Goal: Task Accomplishment & Management: Use online tool/utility

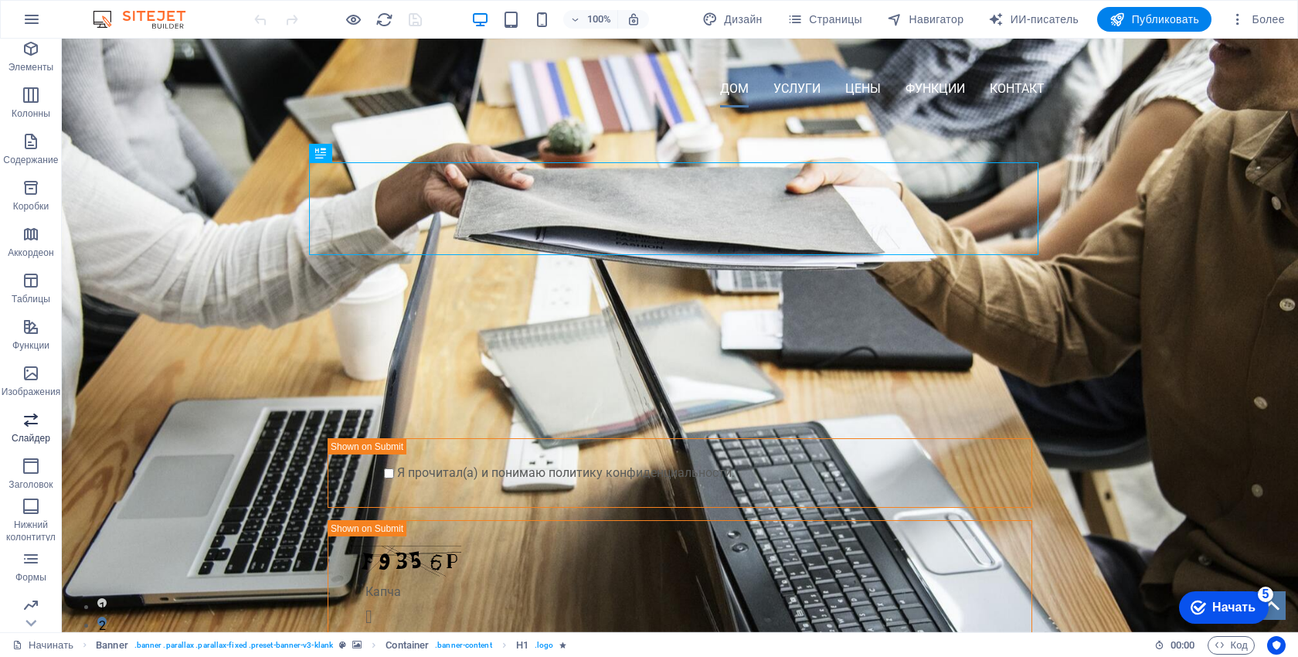
scroll to position [77, 0]
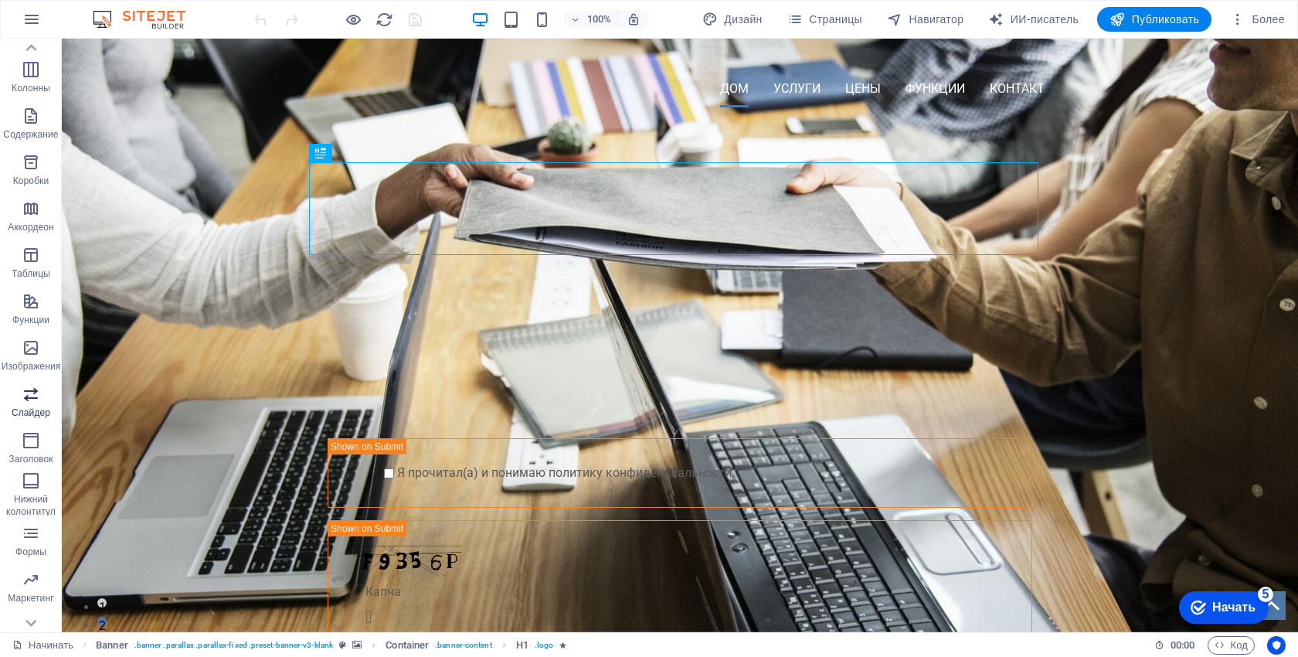
click at [31, 390] on icon "button" at bounding box center [31, 394] width 19 height 19
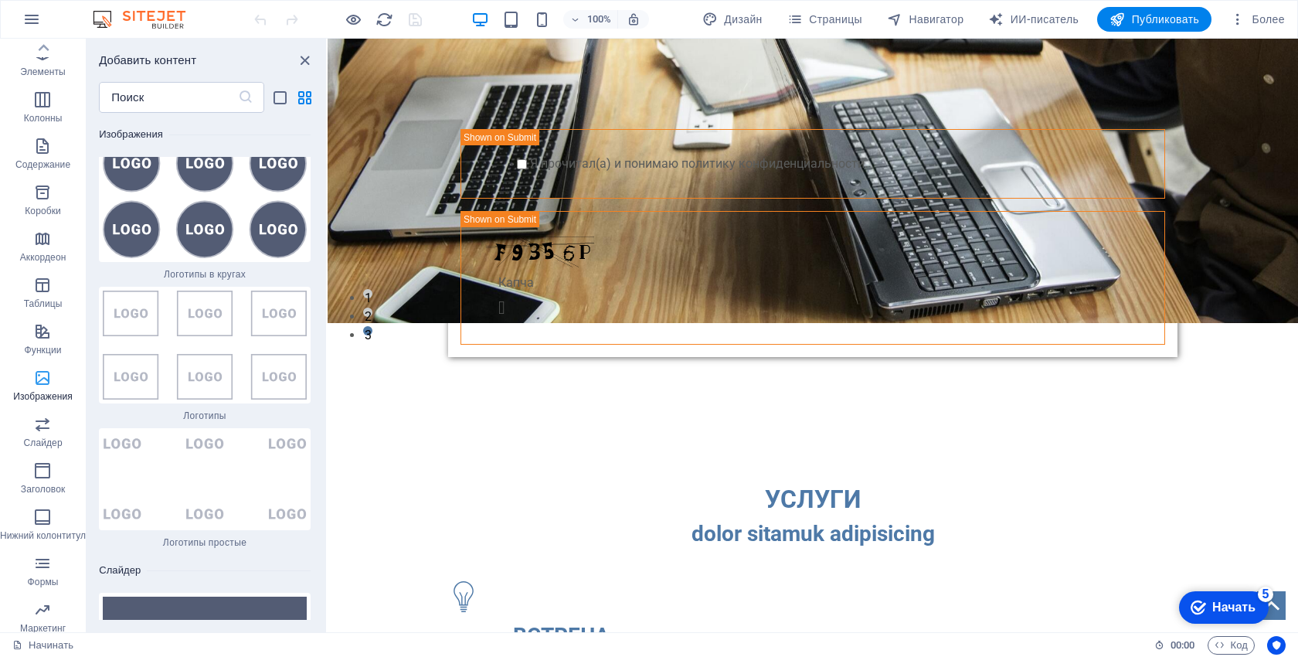
scroll to position [0, 0]
click at [57, 116] on font "Элементы" at bounding box center [42, 119] width 45 height 11
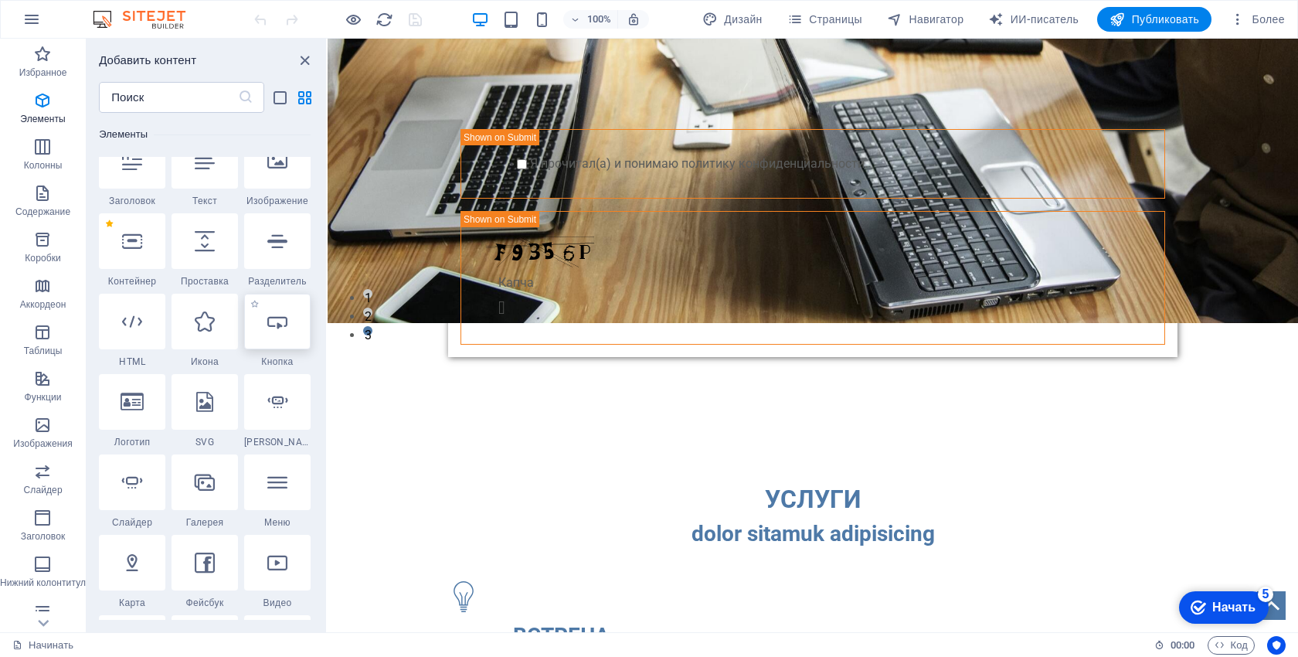
scroll to position [291, 0]
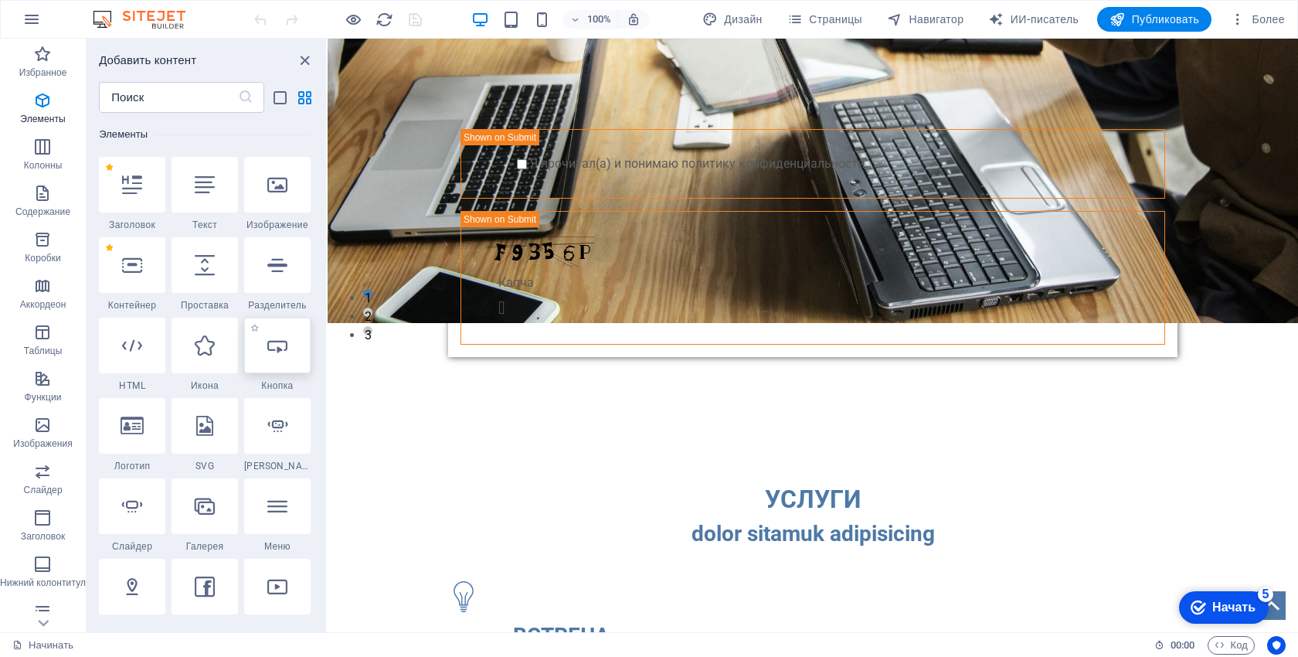
click at [282, 348] on icon at bounding box center [277, 345] width 20 height 20
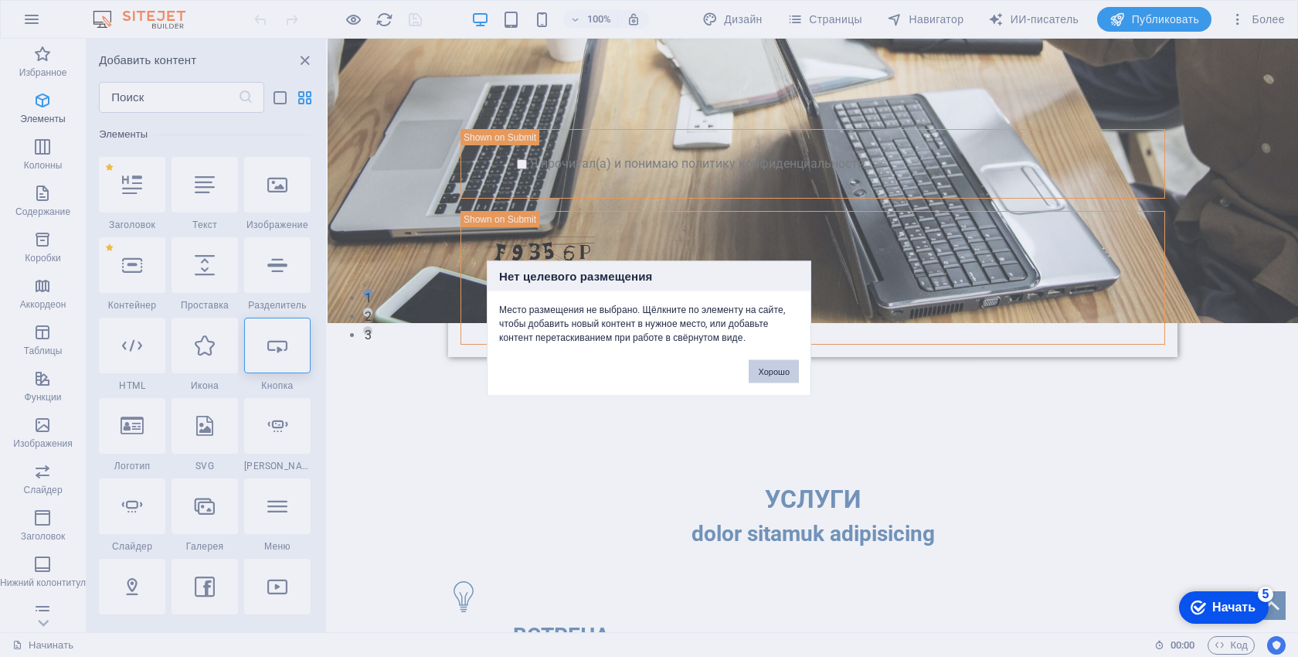
click at [768, 368] on font "Хорошо" at bounding box center [774, 371] width 32 height 9
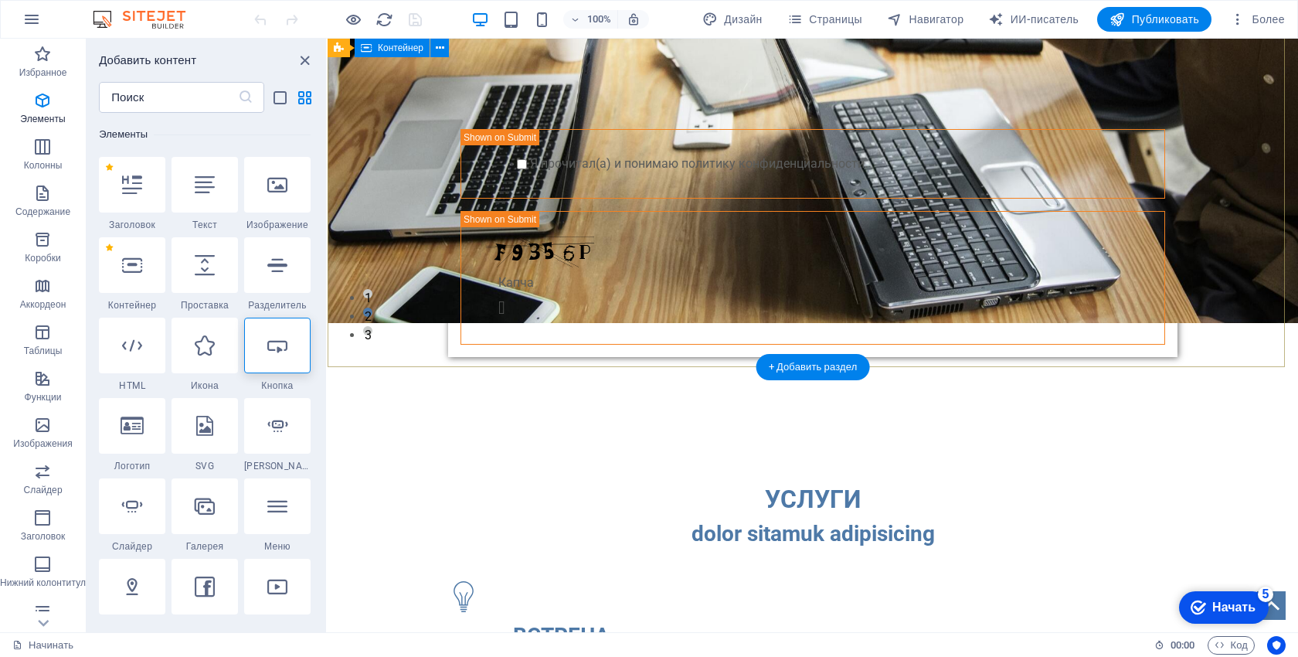
click at [766, 329] on div "ПРОФЕССИОНАЛЬНЫЙ ИНСТРУМЕНТ ДЛЯ ВЕДУЩИХ НАЧНИТЕ С 10-ДНЕВНОГО БЕСПЛАТНОГО ПРОБН…" at bounding box center [813, 115] width 970 height 608
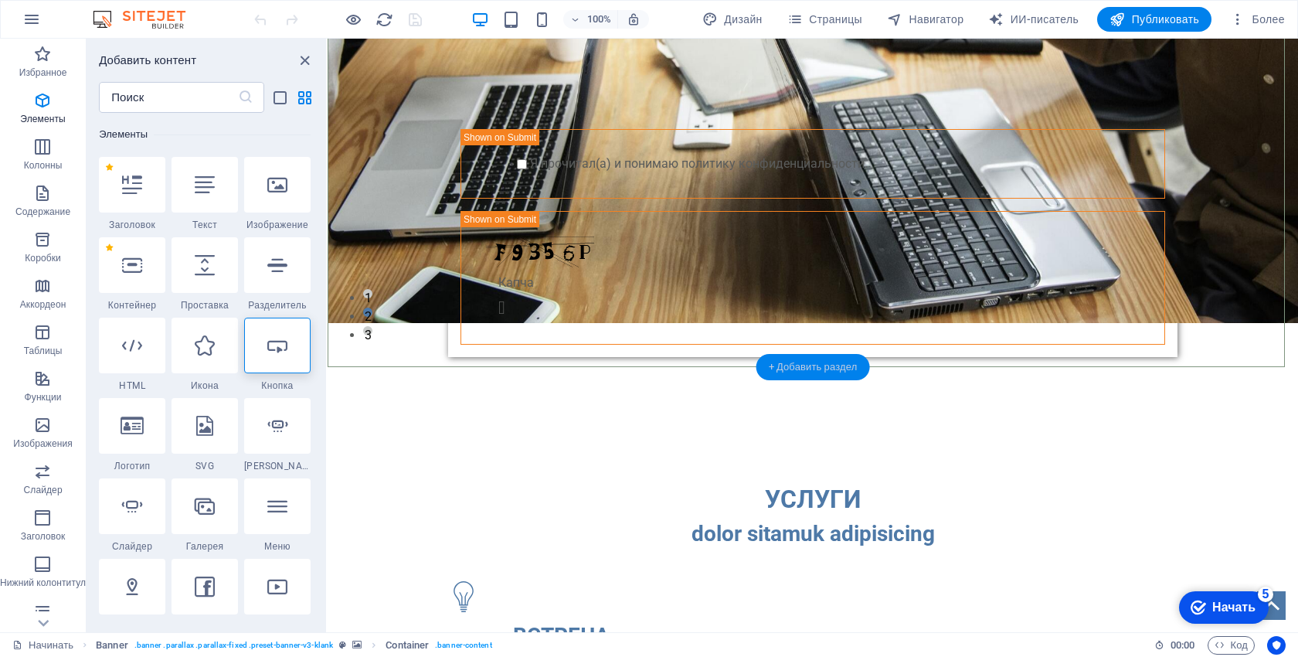
click at [807, 365] on font "+ Добавить раздел" at bounding box center [813, 367] width 89 height 12
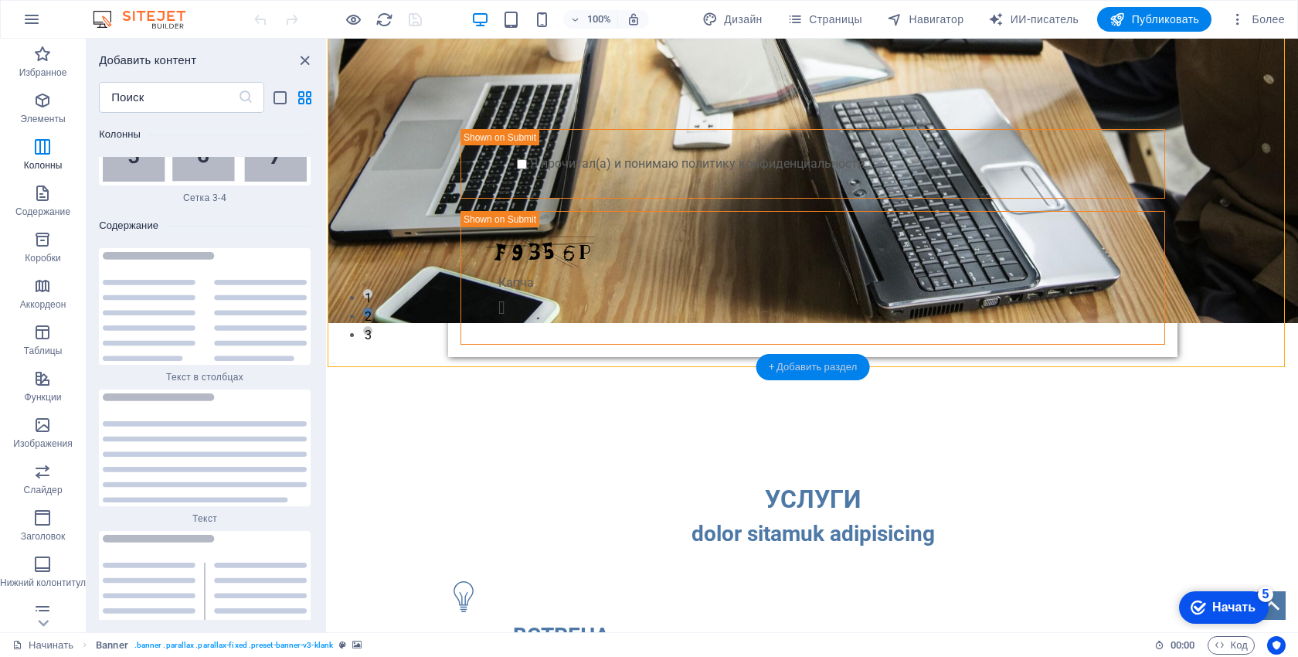
scroll to position [5208, 0]
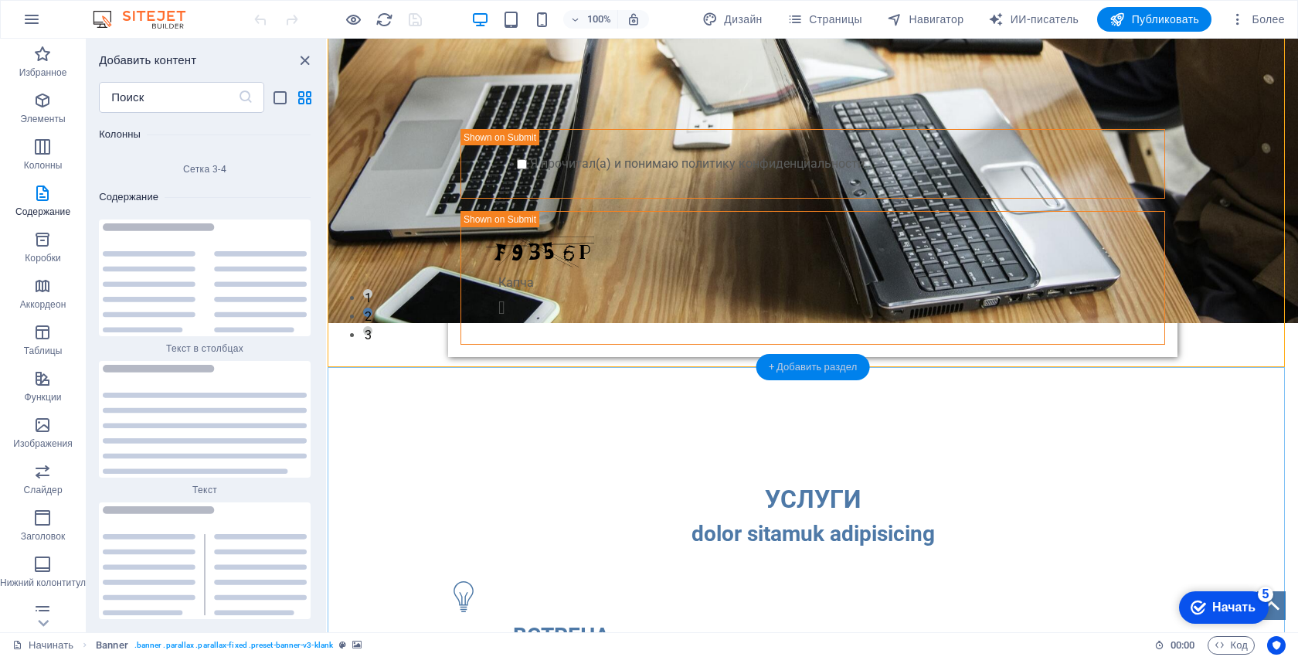
click at [809, 368] on font "+ Добавить раздел" at bounding box center [813, 367] width 89 height 12
click at [39, 208] on font "Содержание" at bounding box center [42, 211] width 55 height 11
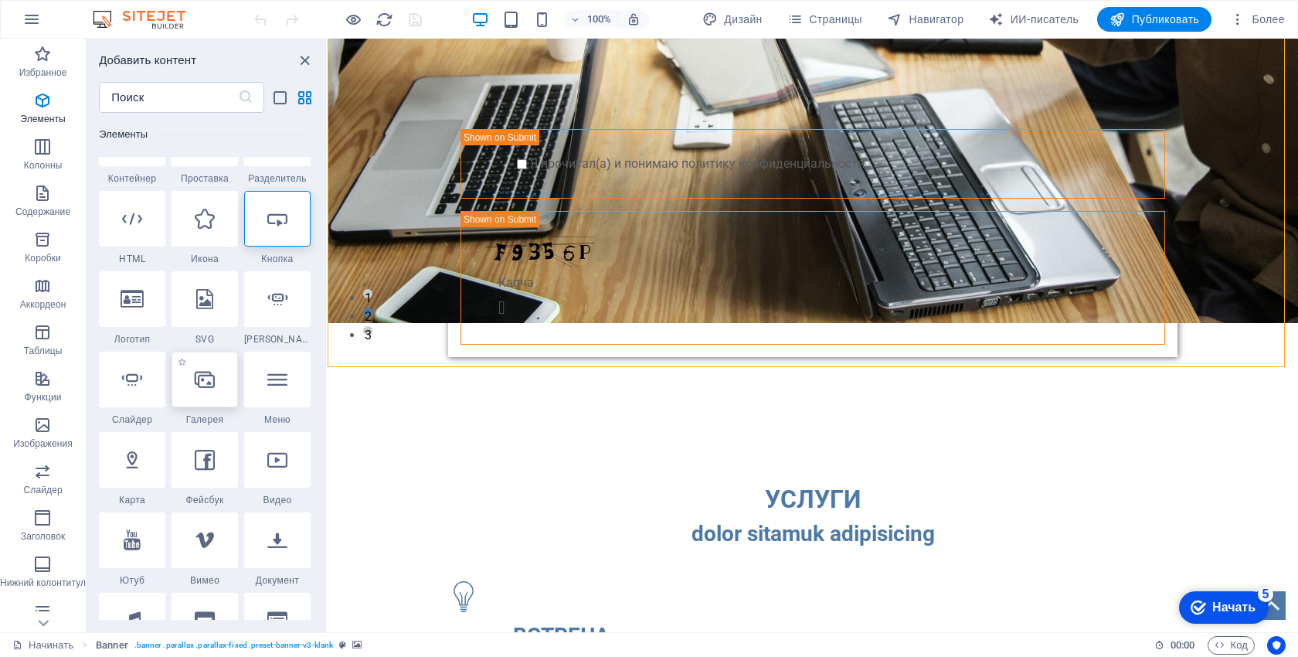
scroll to position [341, 0]
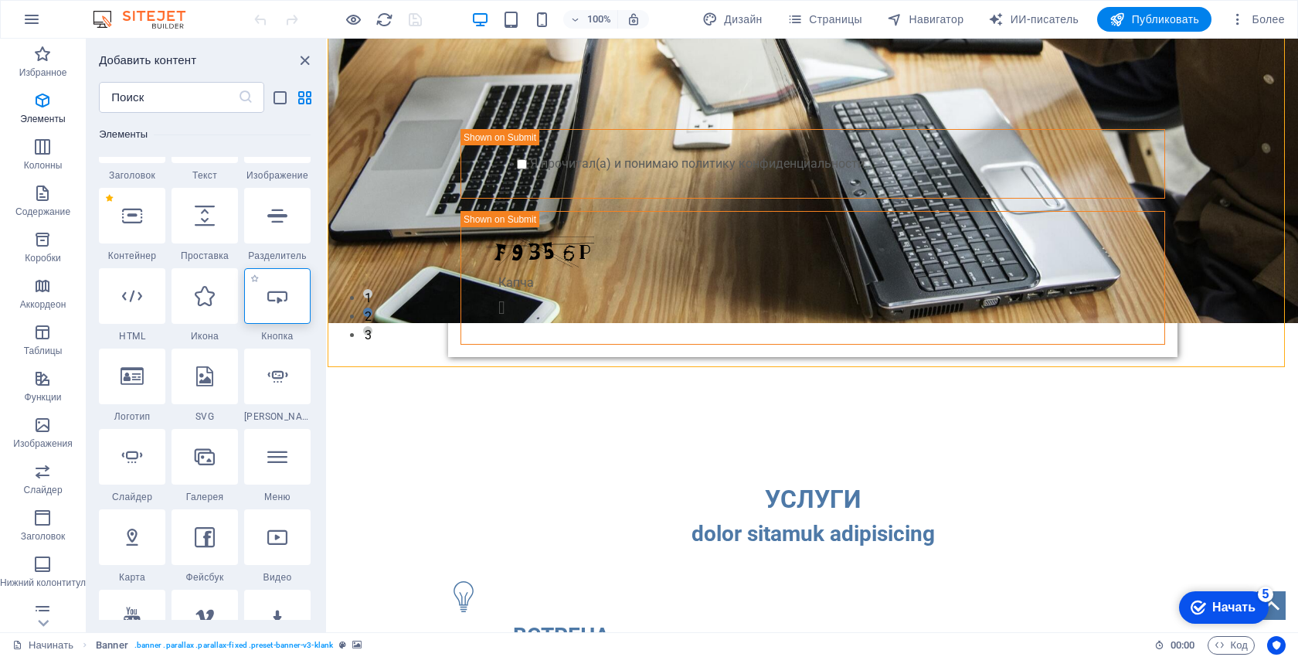
click at [280, 311] on div at bounding box center [277, 296] width 66 height 56
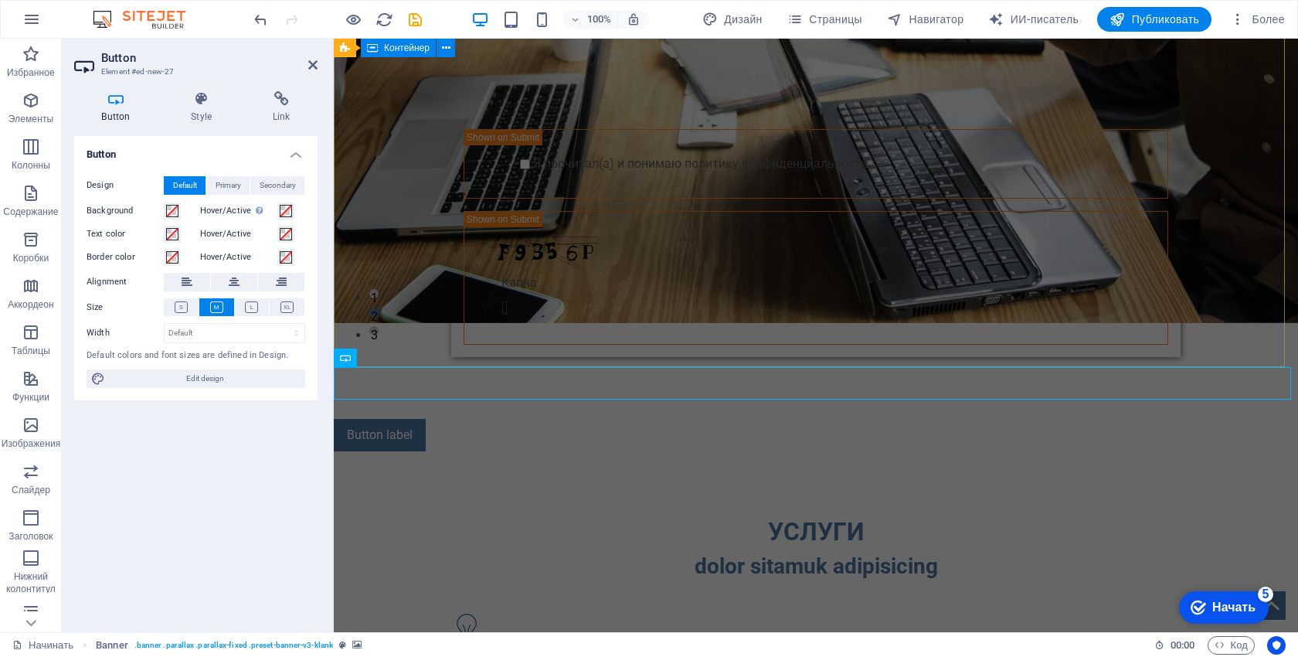
click at [621, 344] on div "ПРОФЕССИОНАЛЬНЫЙ ИНСТРУМЕНТ ДЛЯ ВЕДУЩИХ НАЧНИТЕ С 10-ДНЕВНОГО БЕСПЛАТНОГО ПРОБН…" at bounding box center [816, 115] width 964 height 608
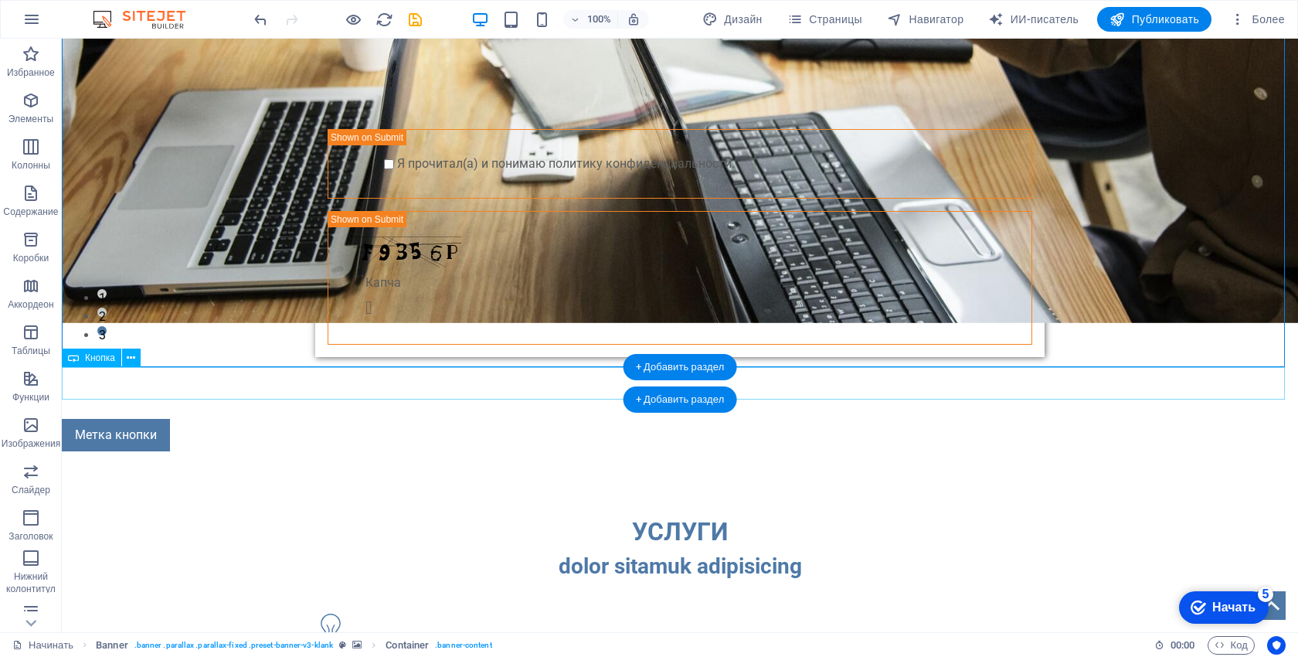
click at [153, 419] on div "Метка кнопки" at bounding box center [680, 435] width 1236 height 32
drag, startPoint x: 209, startPoint y: 385, endPoint x: 270, endPoint y: 383, distance: 61.1
click at [334, 419] on div "Метка кнопки" at bounding box center [680, 435] width 1236 height 32
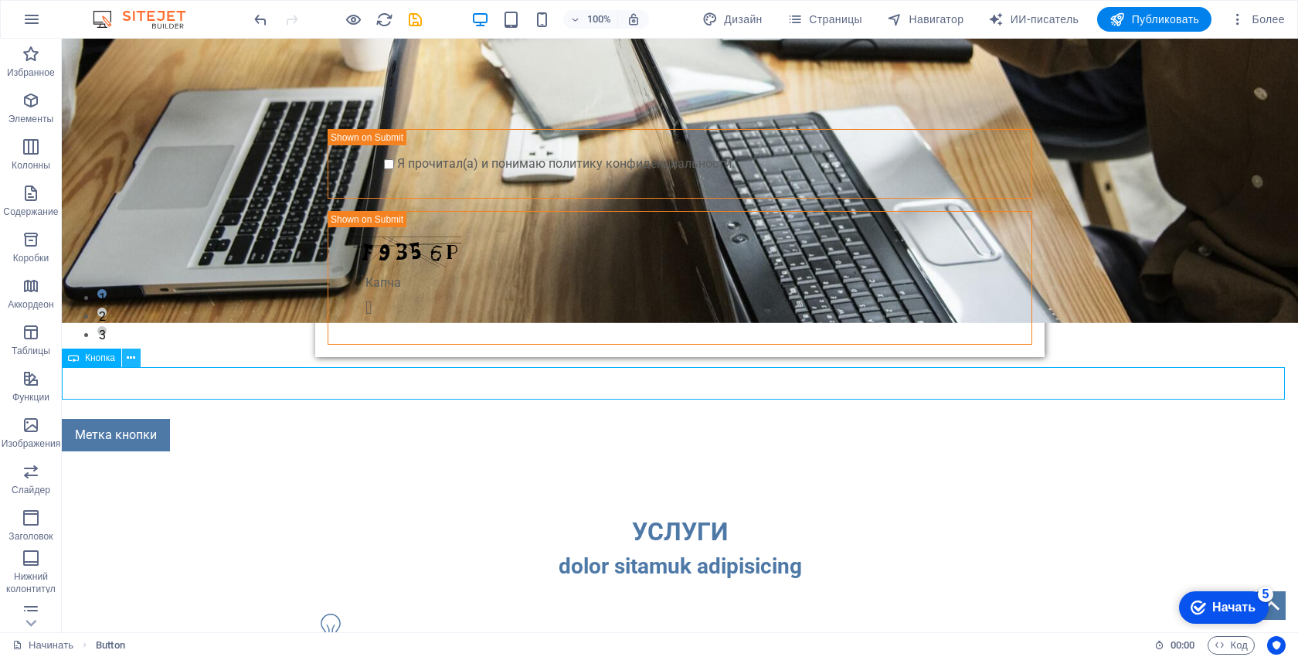
click at [133, 359] on icon at bounding box center [131, 358] width 8 height 16
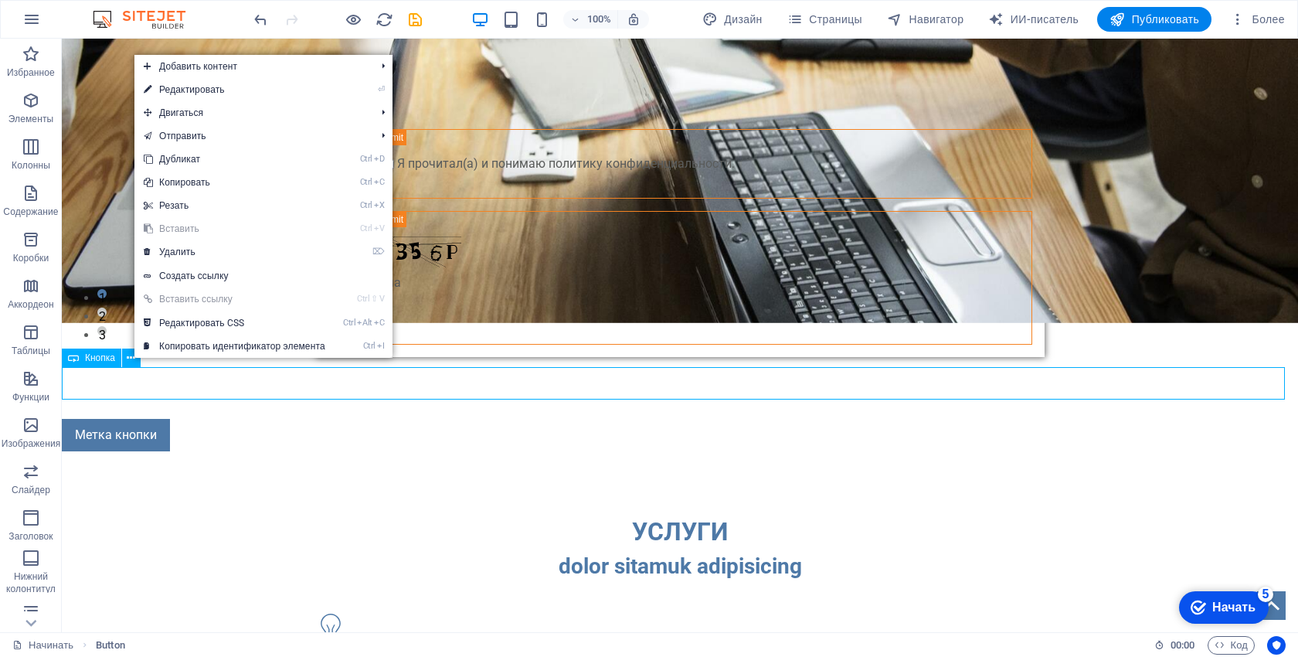
click at [97, 357] on font "Кнопка" at bounding box center [100, 357] width 30 height 11
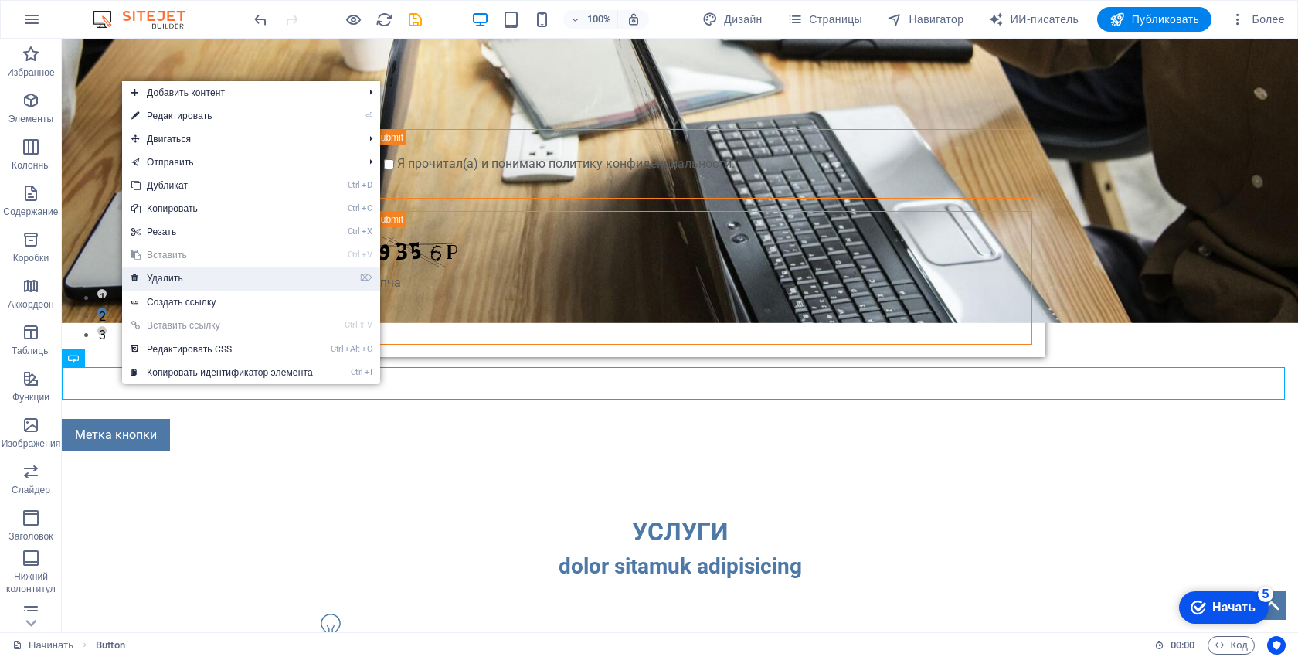
click at [205, 281] on link "⌦ Удалить" at bounding box center [222, 278] width 200 height 23
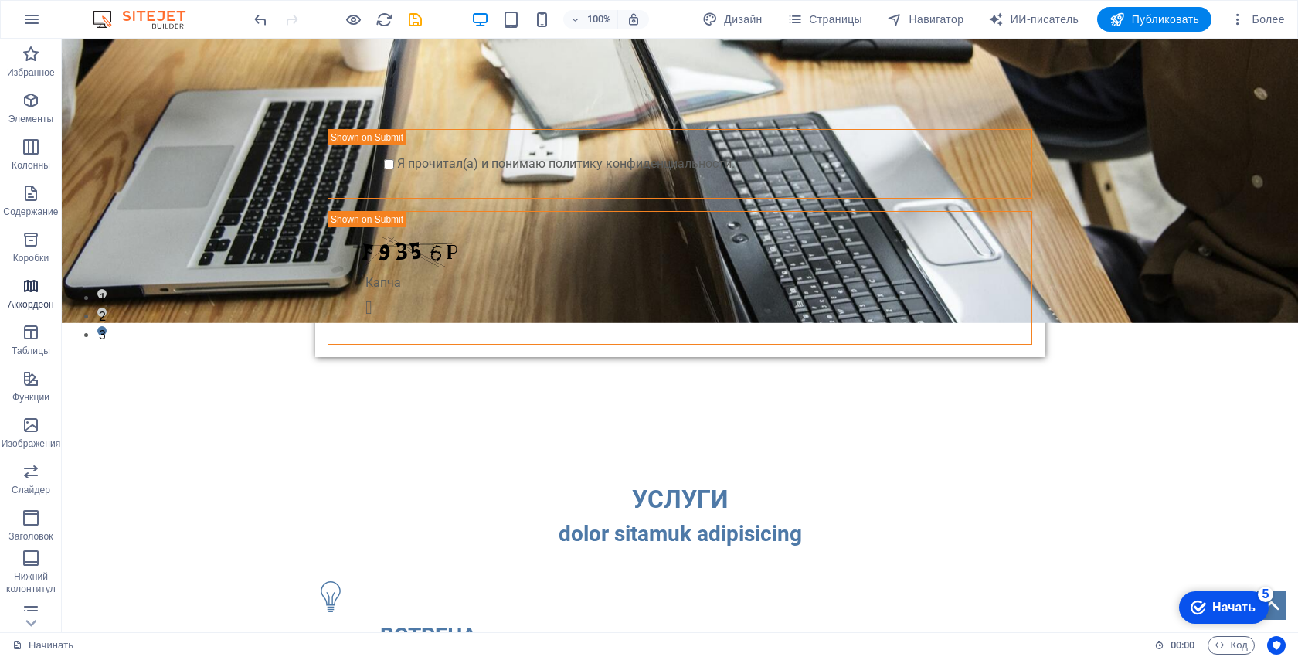
click at [42, 257] on font "Коробки" at bounding box center [31, 258] width 36 height 11
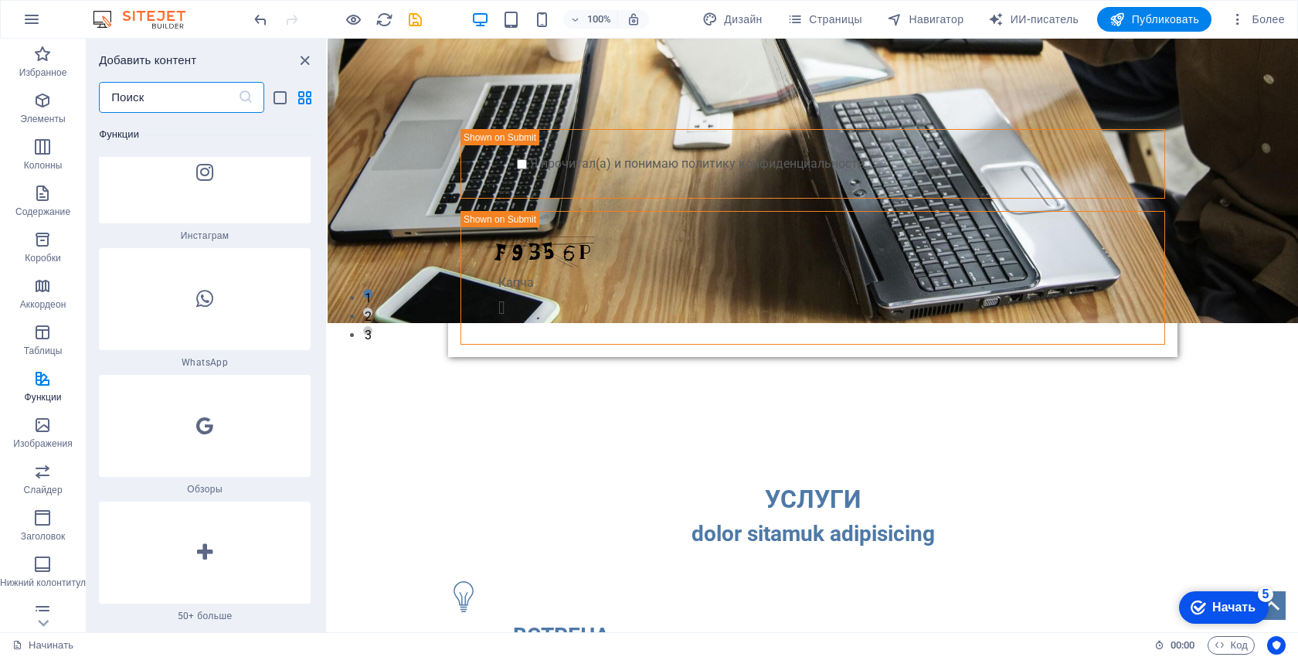
scroll to position [14990, 0]
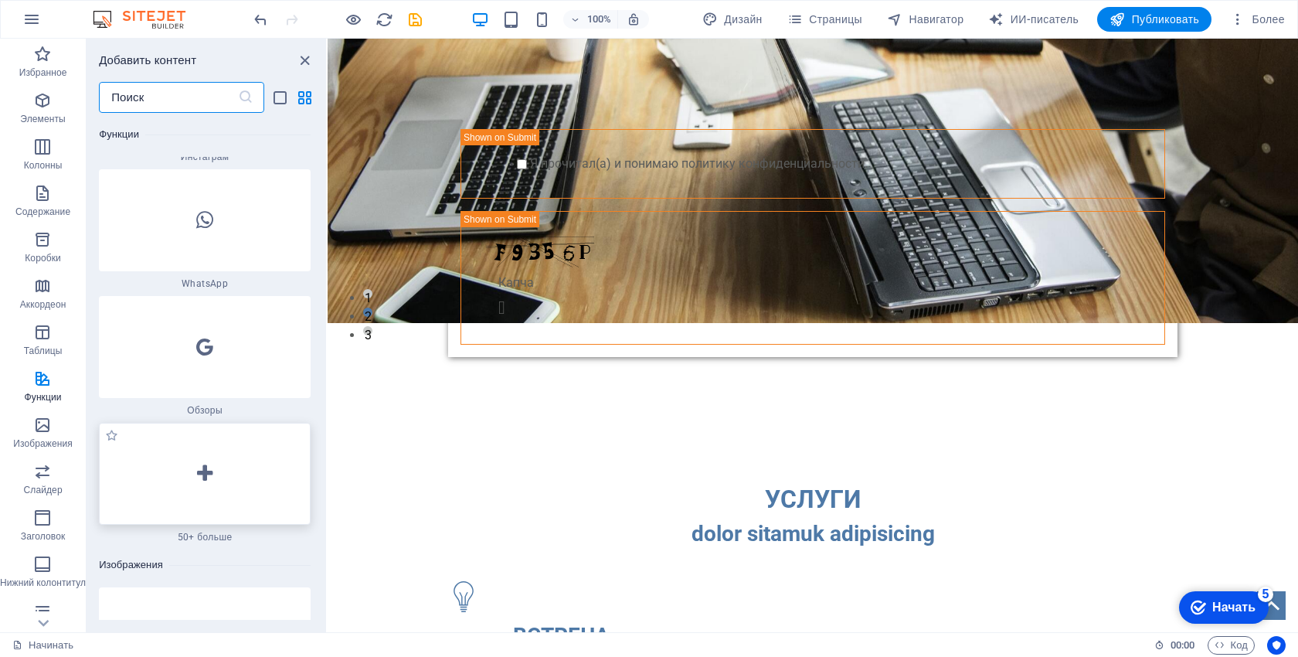
click at [199, 423] on div at bounding box center [205, 474] width 212 height 102
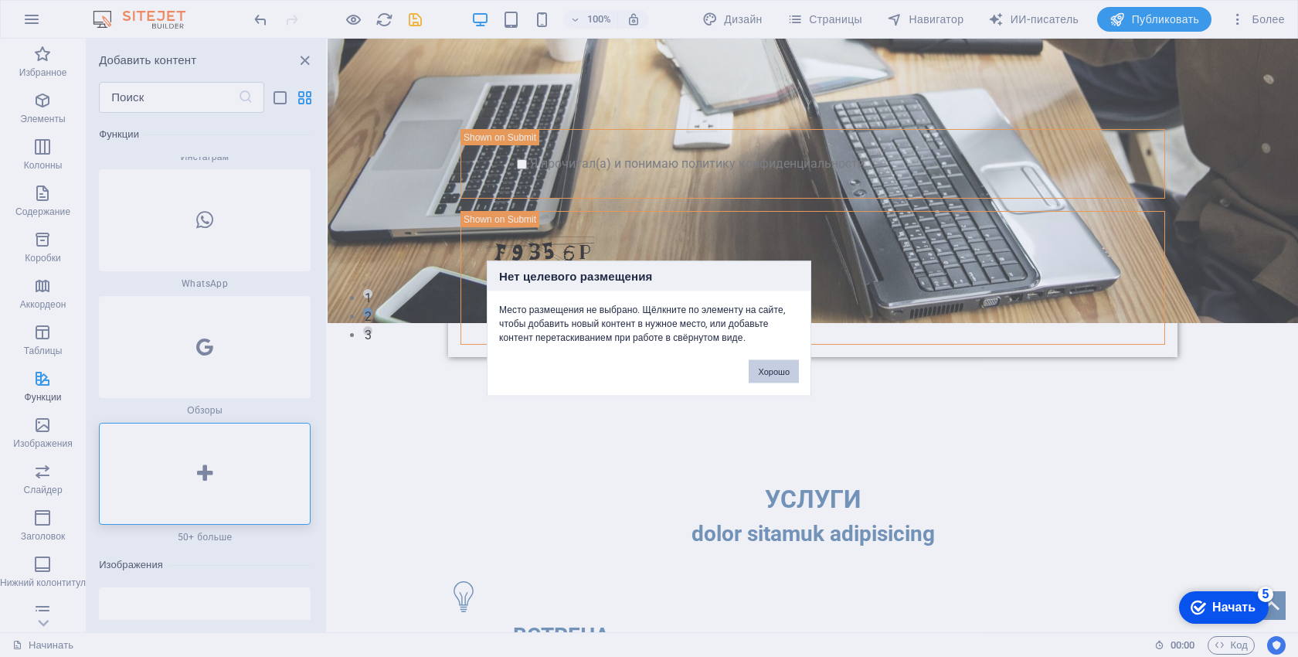
click at [762, 372] on font "Хорошо" at bounding box center [774, 371] width 32 height 9
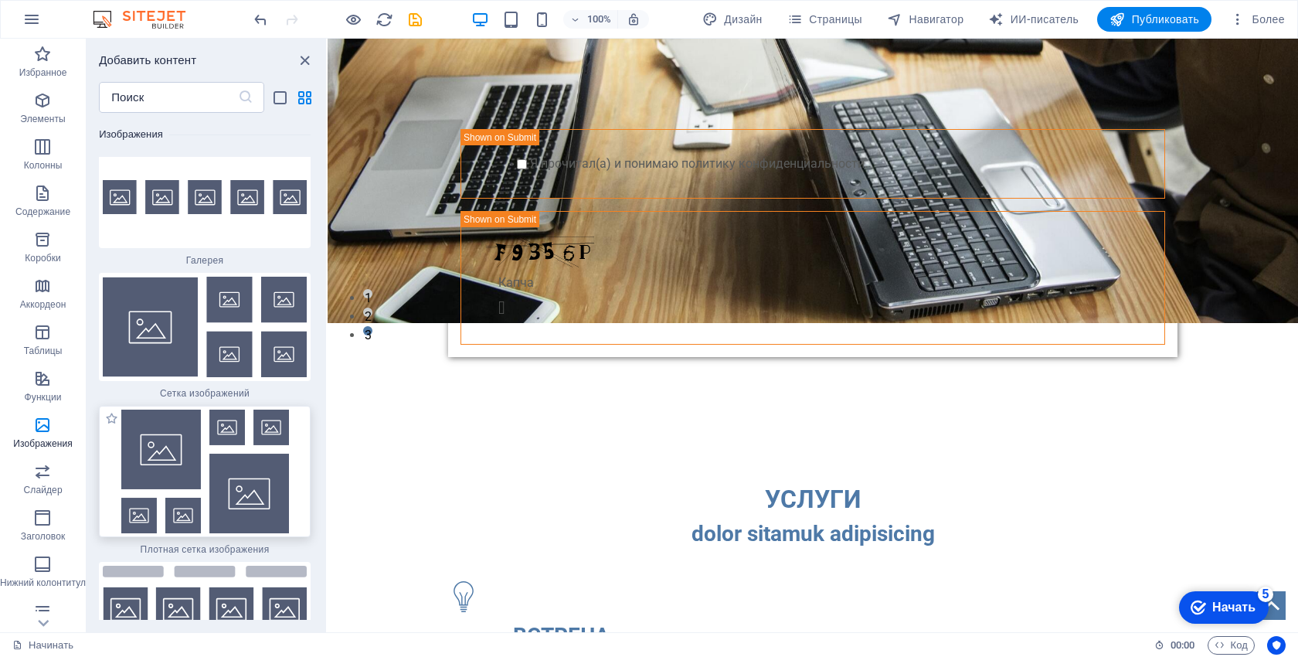
scroll to position [15917, 0]
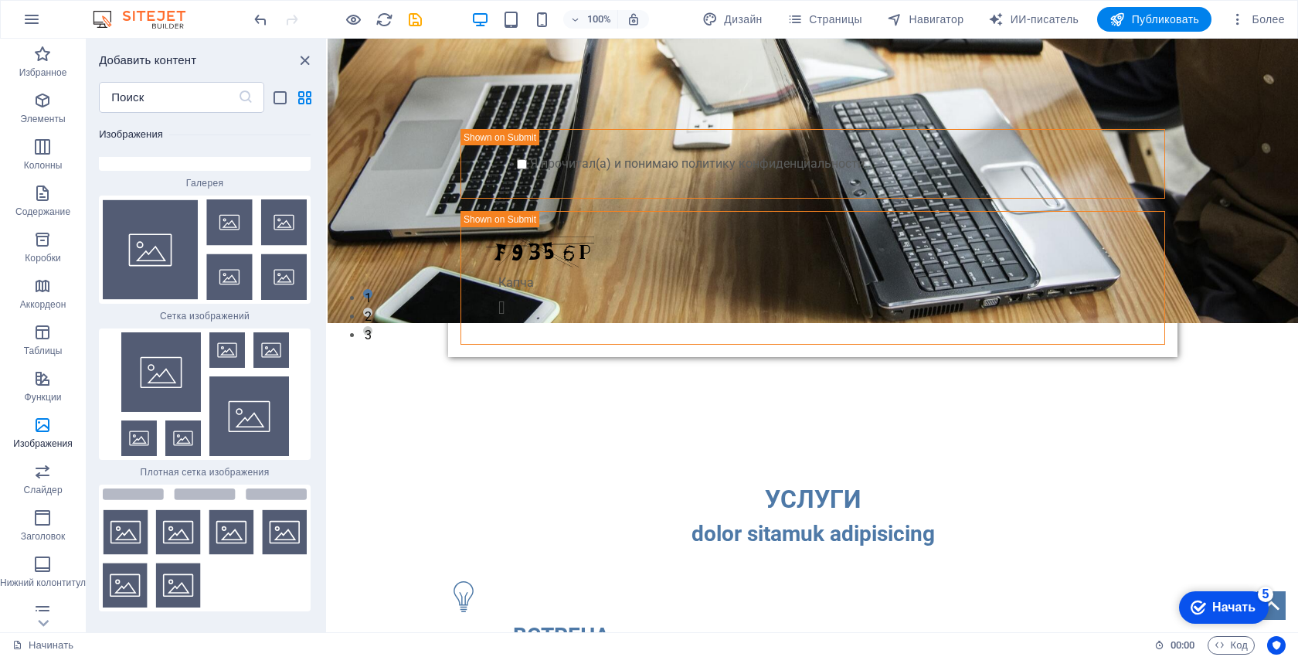
drag, startPoint x: 594, startPoint y: 535, endPoint x: 362, endPoint y: 589, distance: 238.2
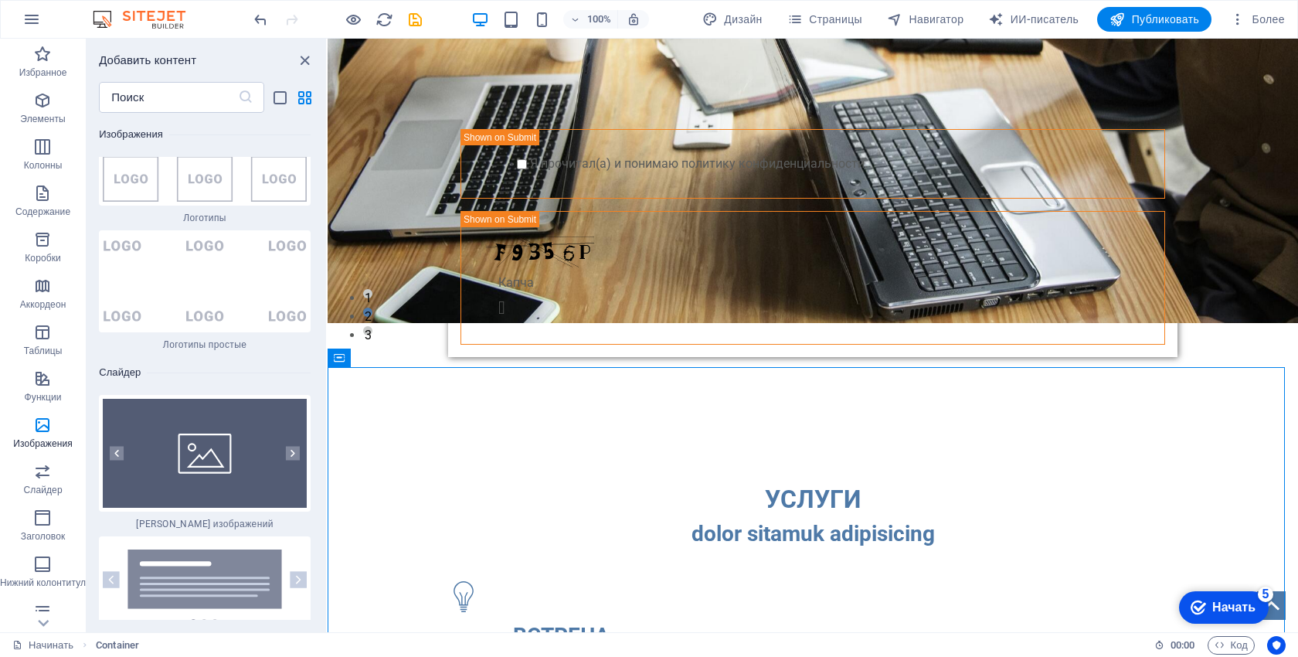
scroll to position [17153, 0]
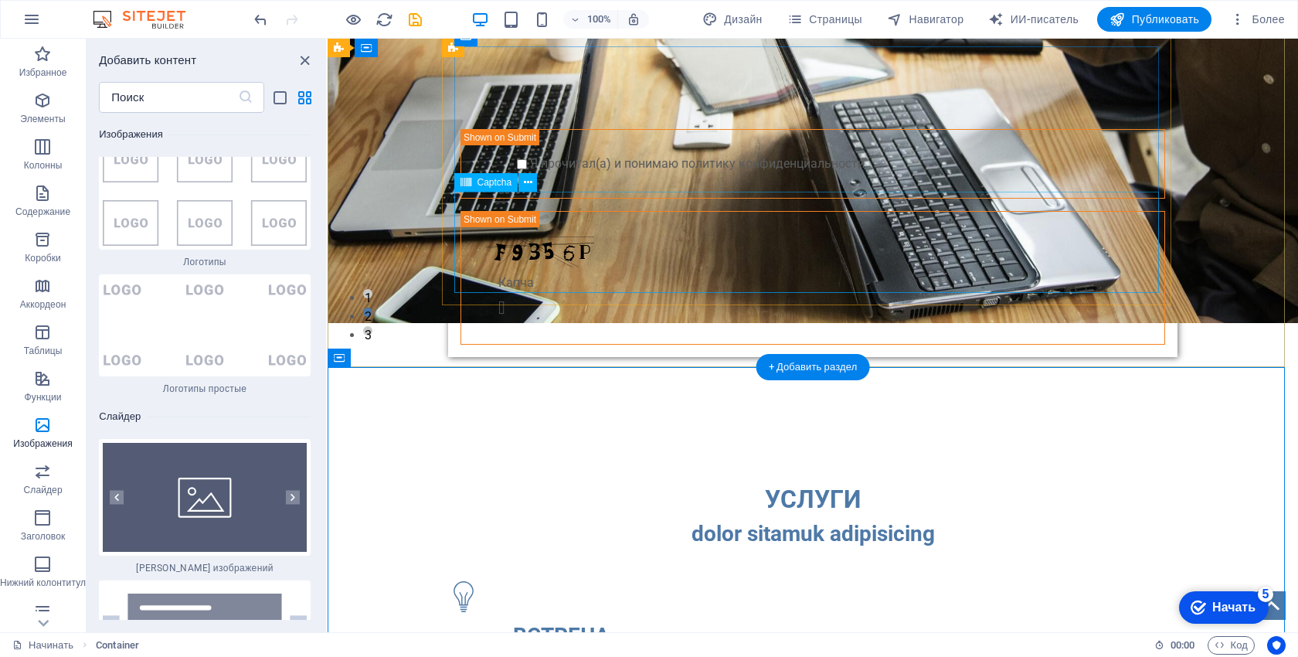
click at [823, 222] on div "Не читается? Загрузить новый" at bounding box center [812, 278] width 705 height 134
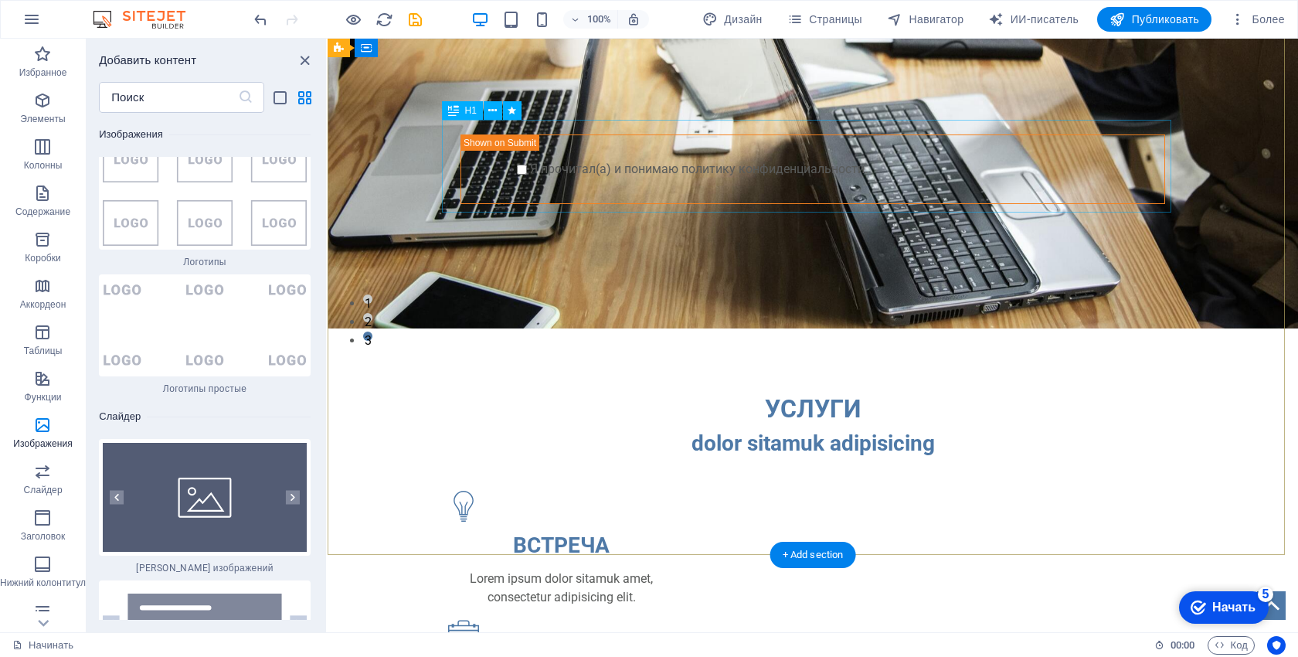
scroll to position [77, 0]
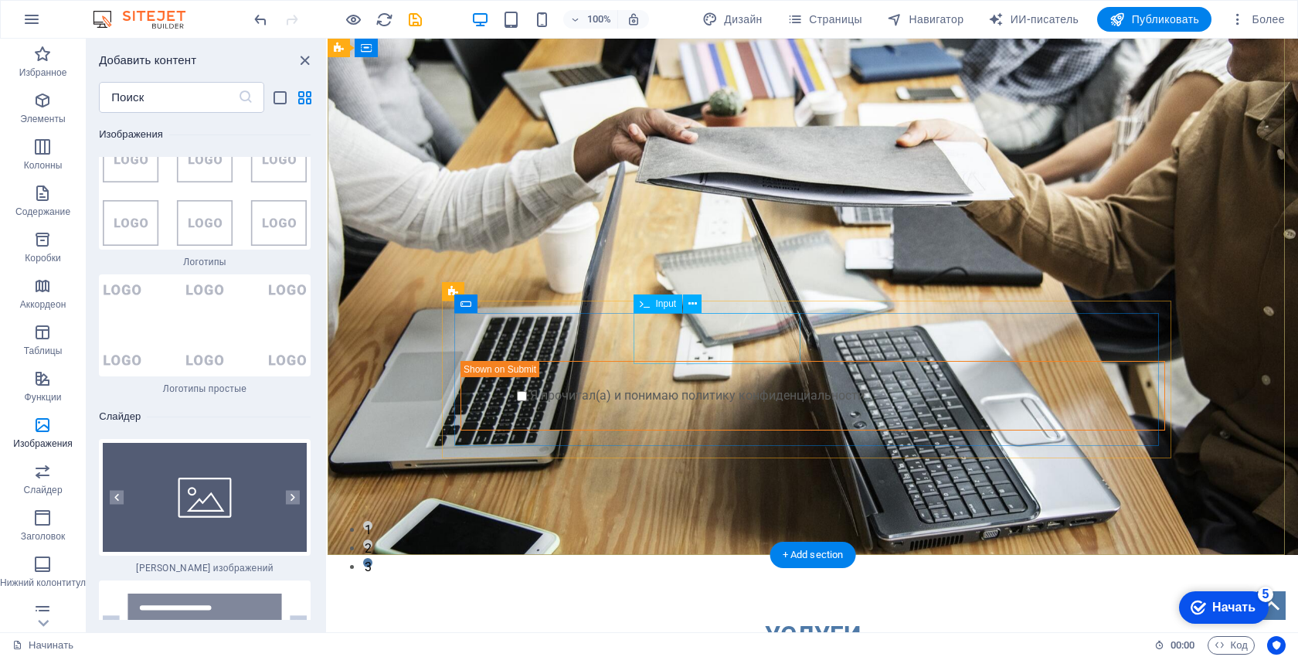
drag, startPoint x: 681, startPoint y: 378, endPoint x: 679, endPoint y: 368, distance: 10.3
click at [681, 378] on div "Я прочитал(а) и понимаю политику конфиденциальности." at bounding box center [812, 396] width 705 height 70
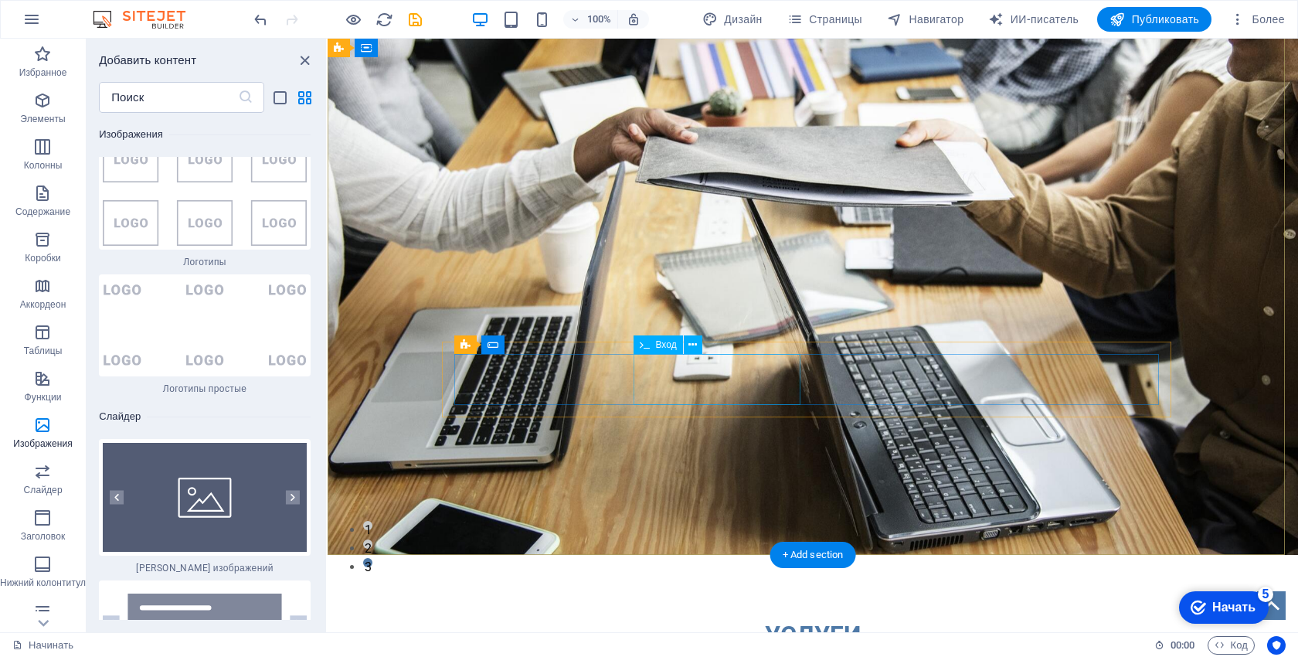
drag, startPoint x: 725, startPoint y: 381, endPoint x: 715, endPoint y: 363, distance: 20.8
click at [725, 348] on div at bounding box center [723, 322] width 167 height 51
click at [712, 262] on div "НАЧНИТЕ С 10-ДНЕВНОГО БЕСПЛАТНОГО ПРОБНОГО ПЕРИОДА. ЗАРЕГИСТРИРУЙТЕСЬ СЕЙЧАС!" at bounding box center [812, 229] width 729 height 65
click at [750, 277] on div "Представлять на рассмотрение" at bounding box center [812, 248] width 729 height 57
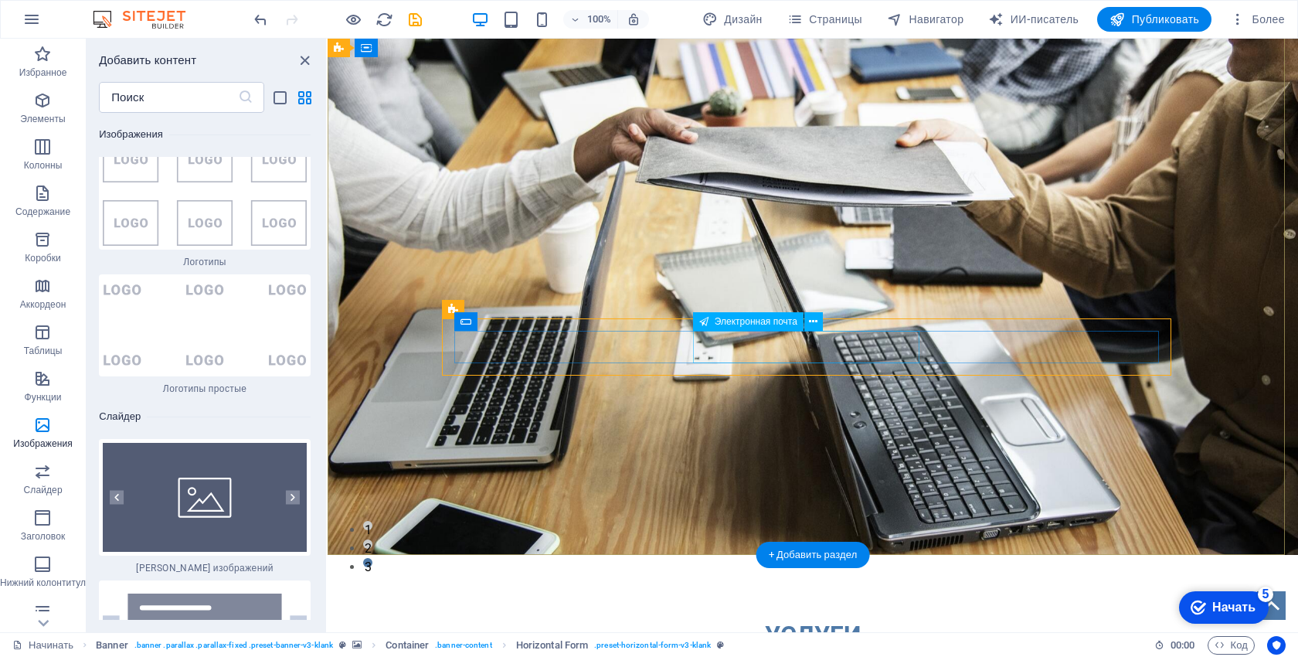
click at [737, 265] on div at bounding box center [812, 249] width 226 height 32
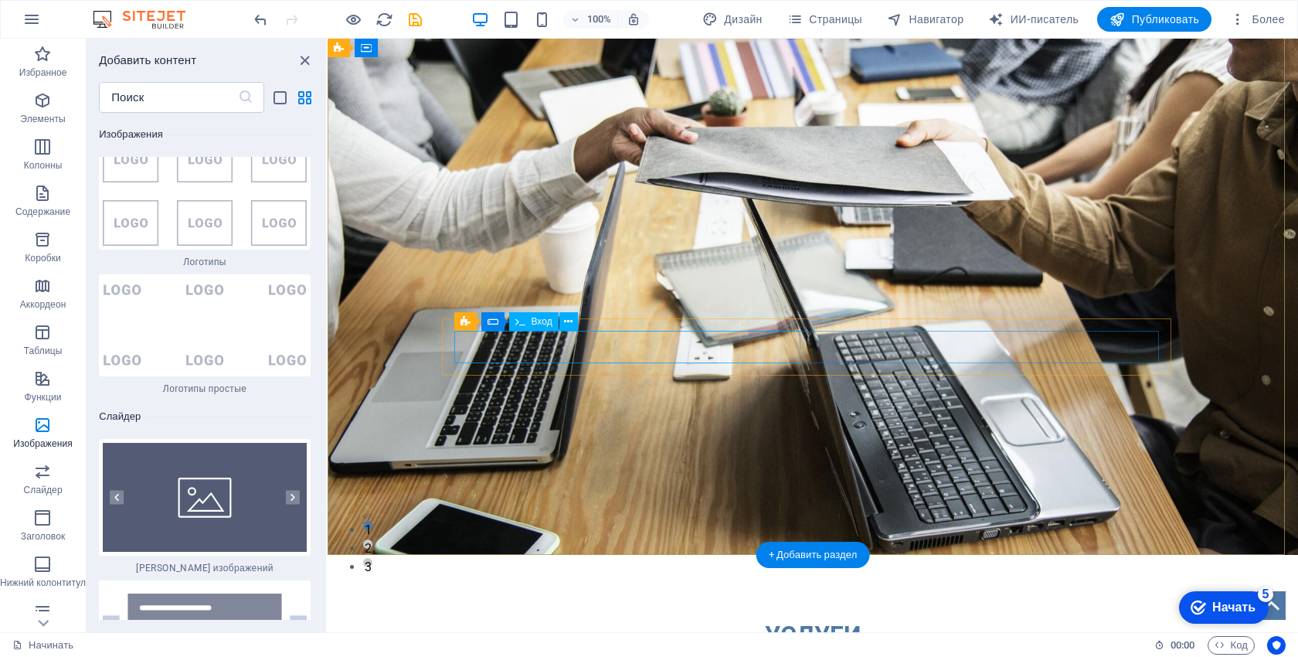
click at [751, 265] on div at bounding box center [633, 249] width 346 height 32
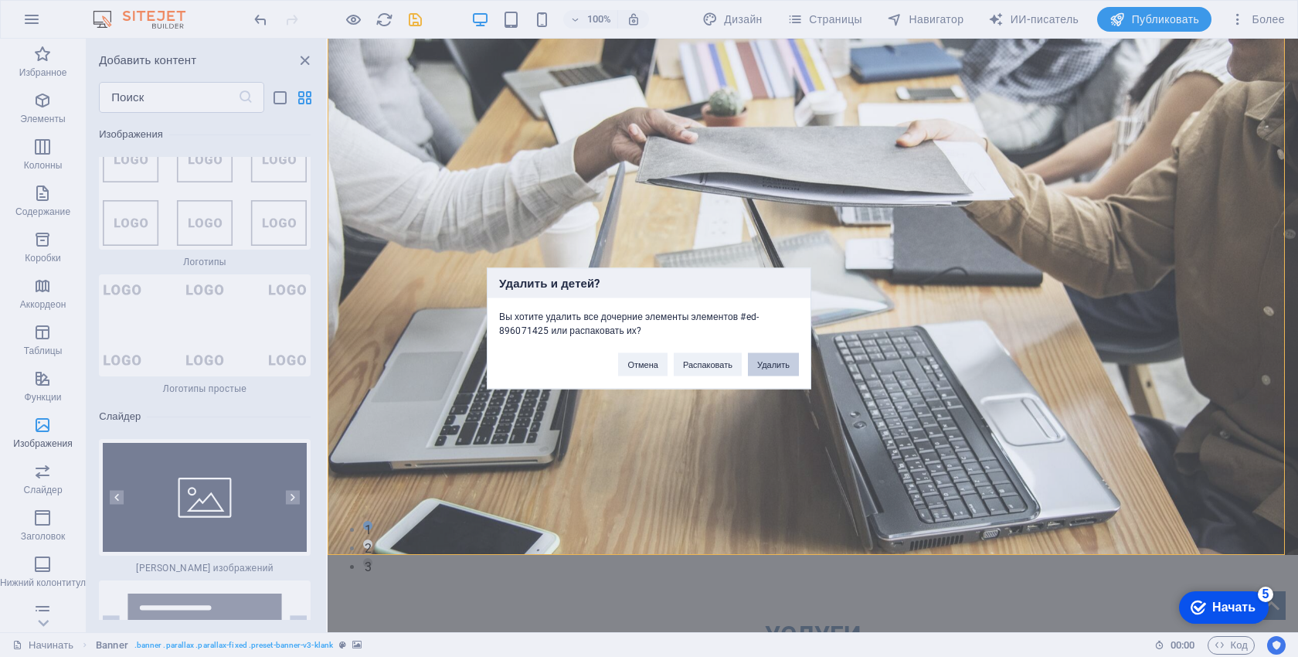
click at [789, 365] on font "Удалить" at bounding box center [773, 364] width 32 height 9
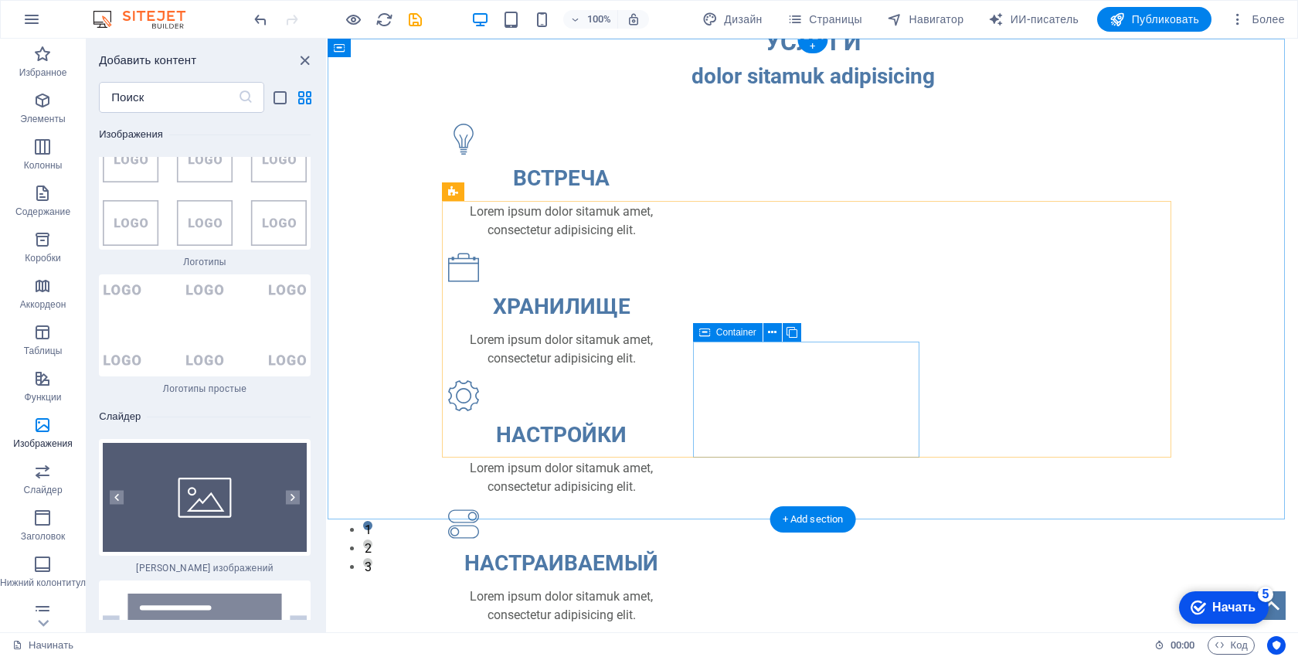
scroll to position [0, 0]
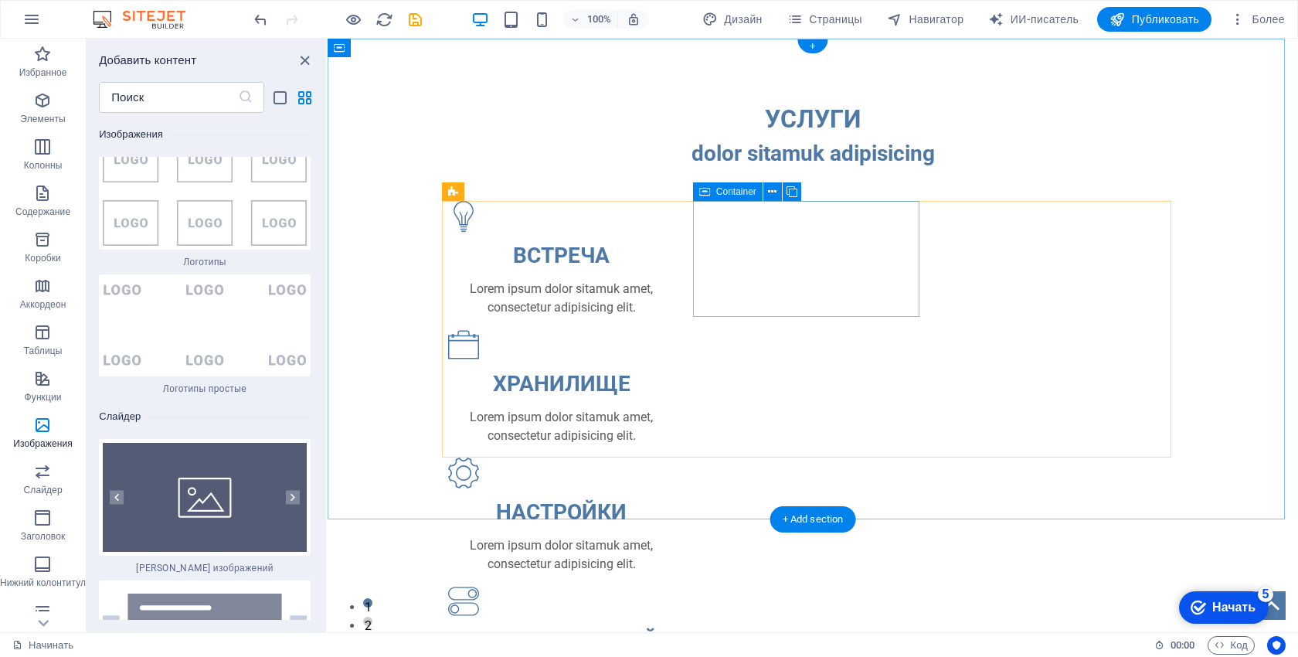
click at [822, 114] on div "УСЛУГИ" at bounding box center [812, 118] width 729 height 37
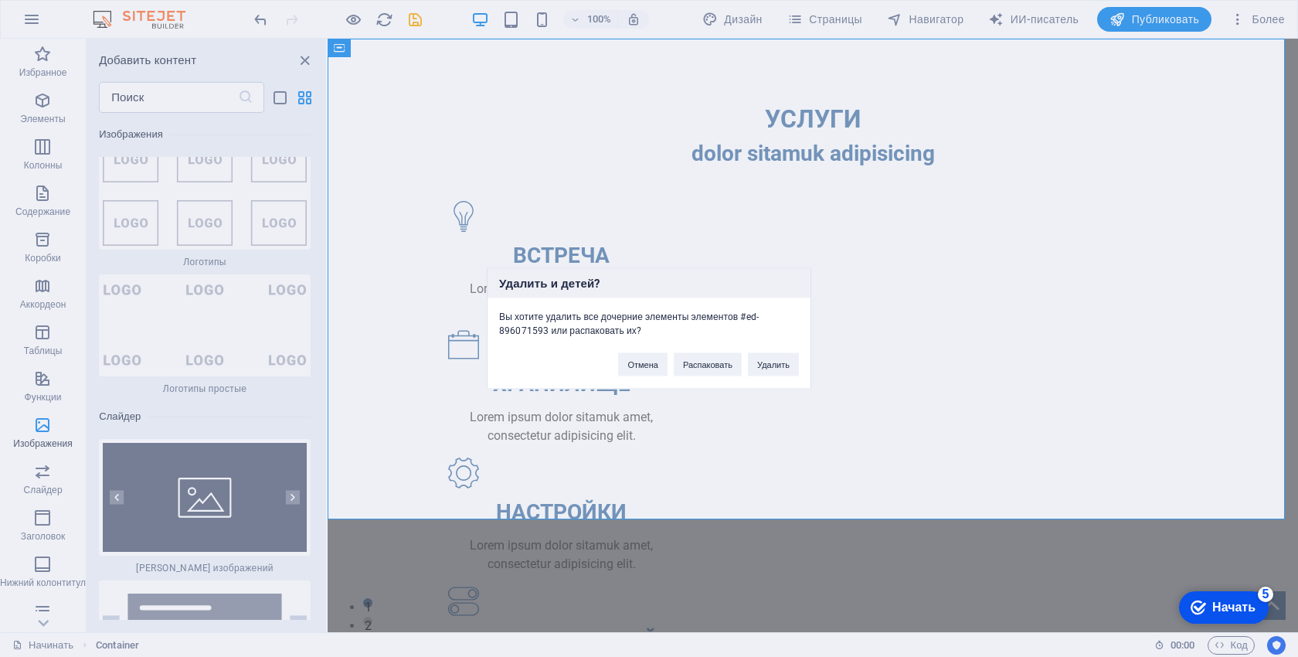
click at [808, 158] on div "Удалить и детей? Вы хотите удалить все дочерние элементы элементов #ed-89607159…" at bounding box center [649, 328] width 1298 height 657
click at [783, 375] on button "Удалить" at bounding box center [773, 364] width 51 height 23
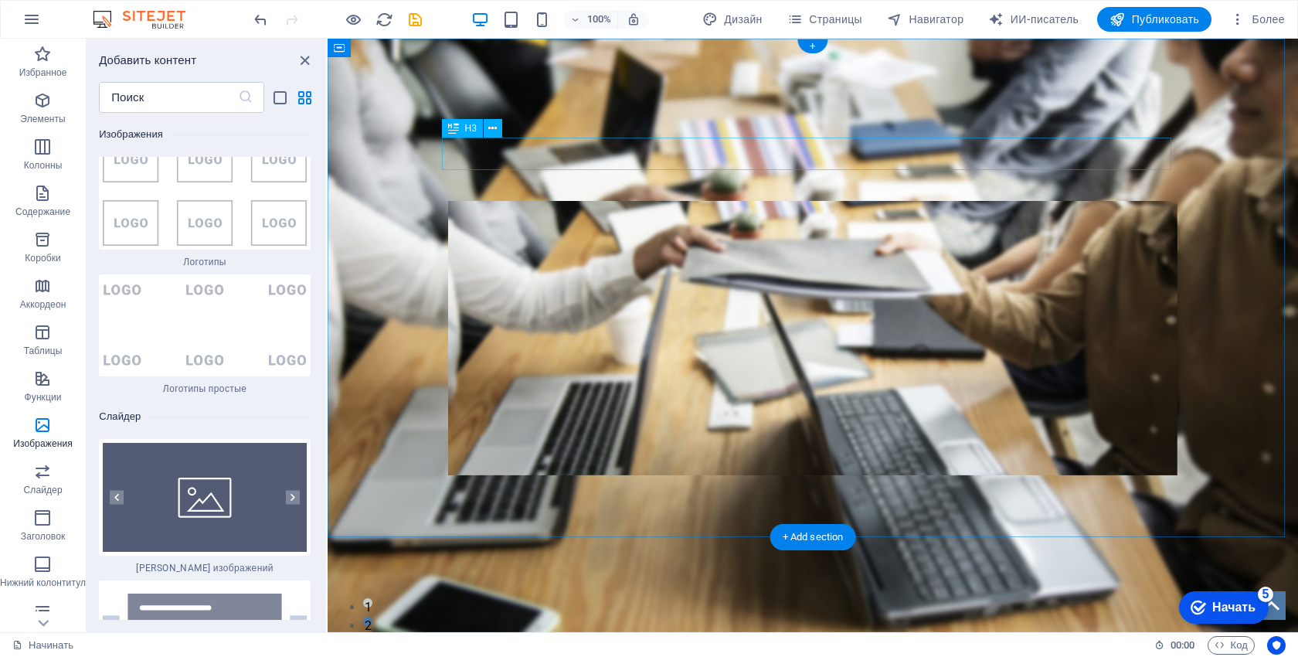
click at [842, 169] on div "IPSUM DOLOR SITAMUK AMET CONSECTETUR" at bounding box center [812, 154] width 729 height 32
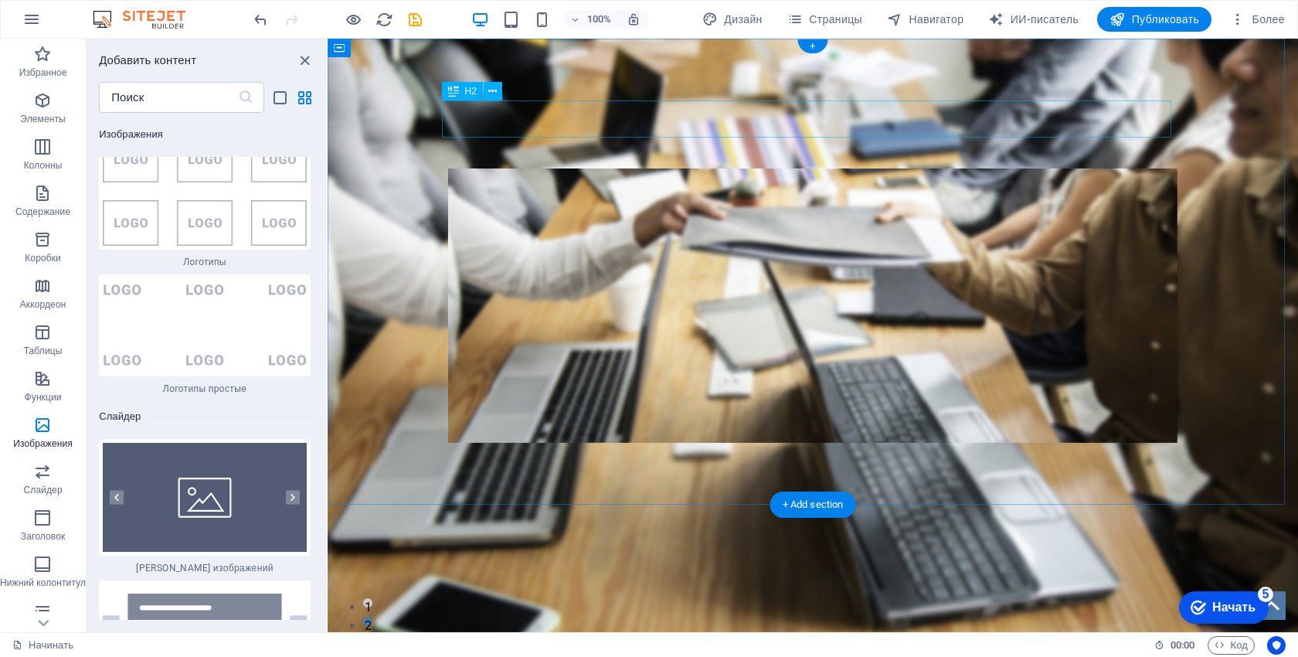
click at [839, 129] on div "НАШИ ЦЕНЫ" at bounding box center [812, 118] width 729 height 37
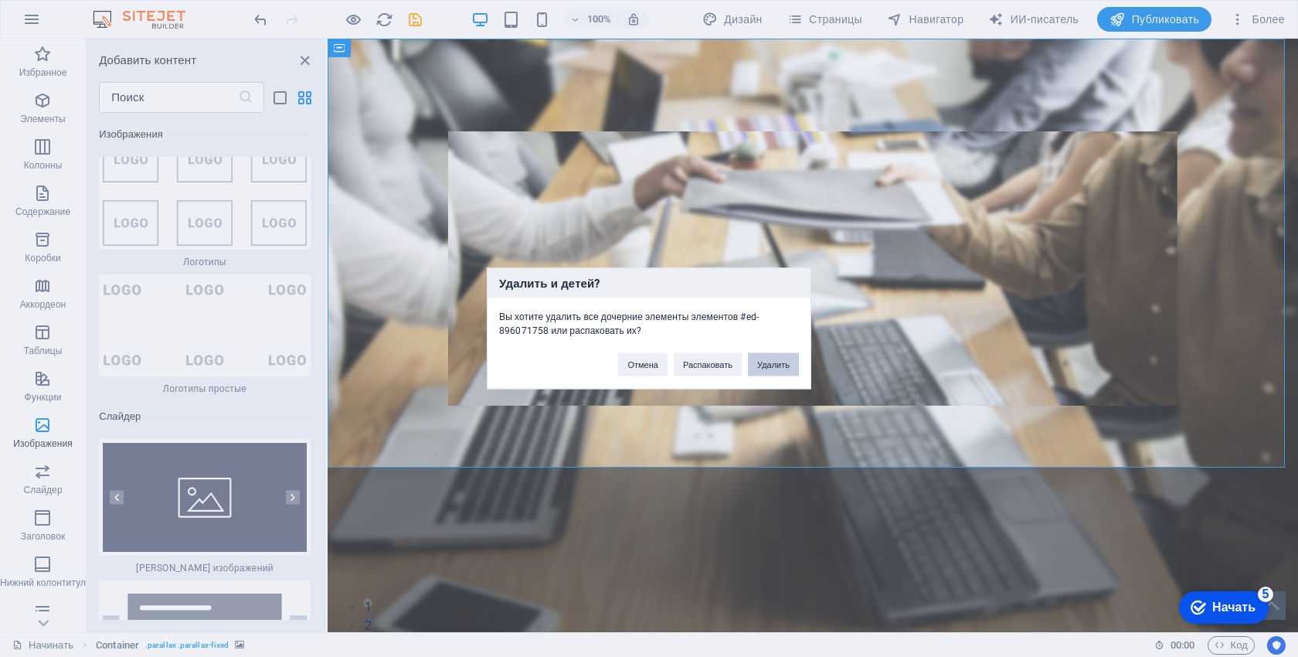
drag, startPoint x: 775, startPoint y: 372, endPoint x: 447, endPoint y: 332, distance: 329.9
click at [775, 372] on button "Удалить" at bounding box center [773, 364] width 51 height 23
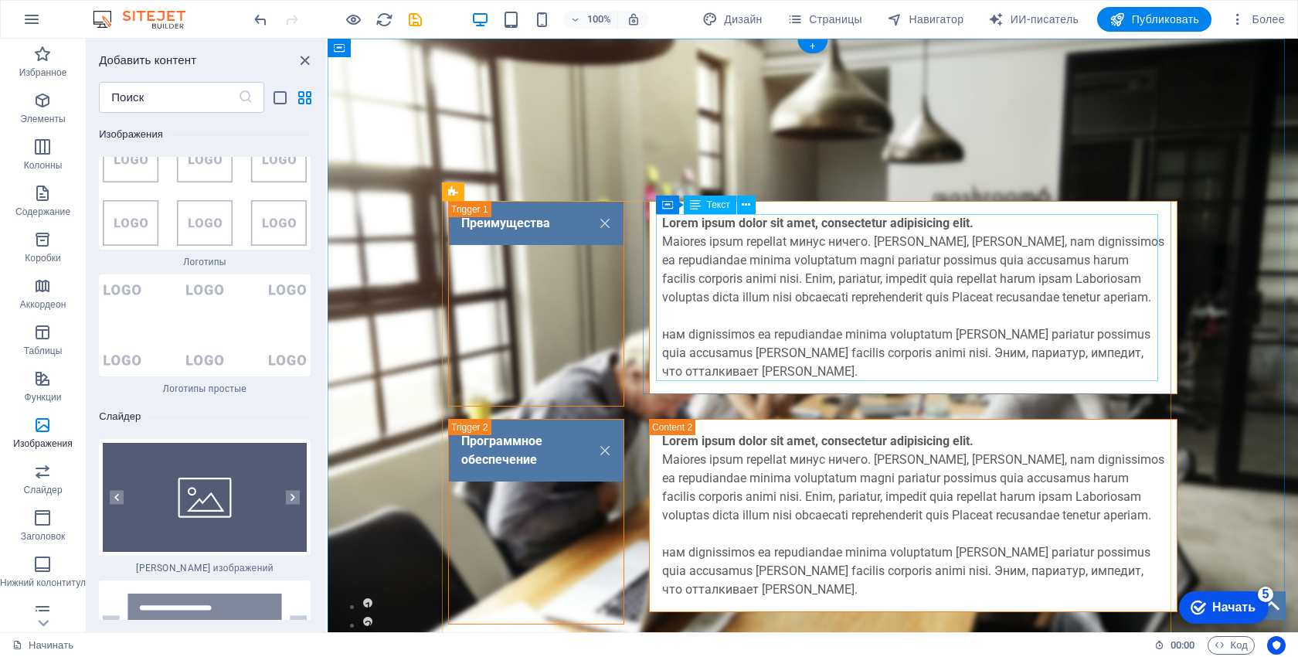
click at [821, 219] on div "Lorem ipsum dolor sit amet, consectetur adipisicing elit. Maiores ipsum repella…" at bounding box center [913, 297] width 502 height 167
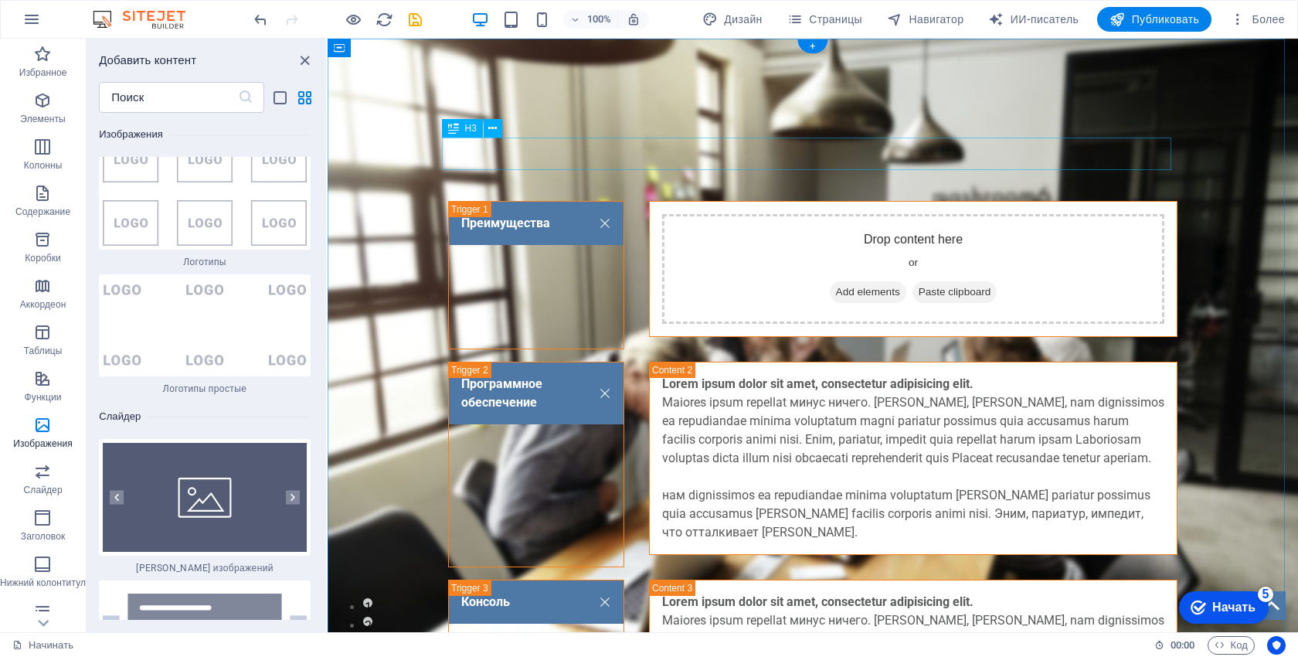
click at [855, 148] on div "AMET CONSECTETUR ADIPISICING ELIT" at bounding box center [812, 154] width 729 height 32
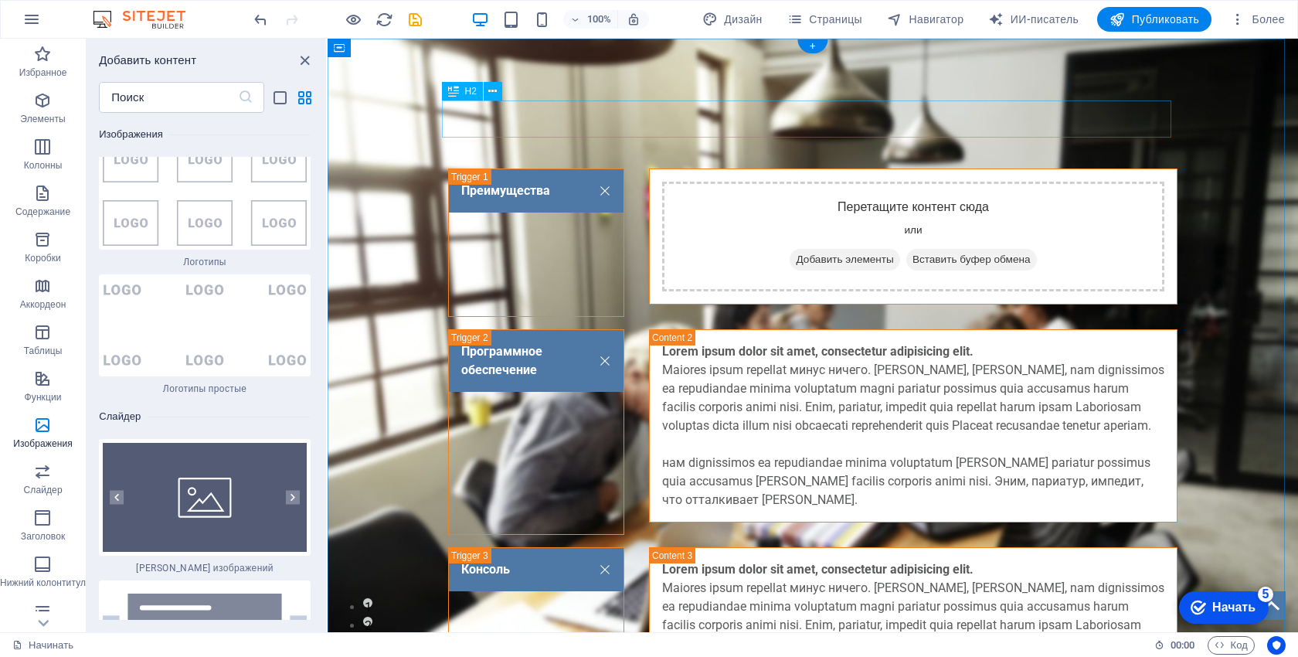
click at [813, 125] on div "ФУНКЦИИ" at bounding box center [812, 118] width 729 height 37
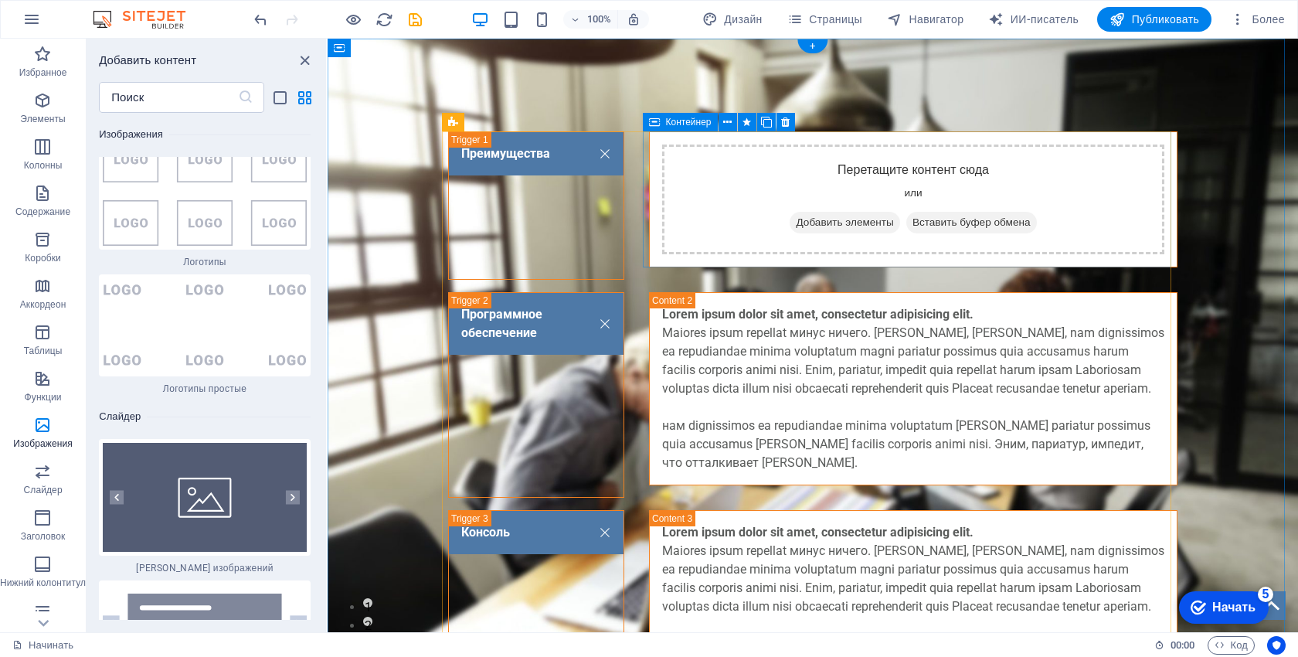
click at [844, 206] on div "Перетащите контент сюда или Добавить элементы Вставить буфер обмена" at bounding box center [913, 199] width 502 height 110
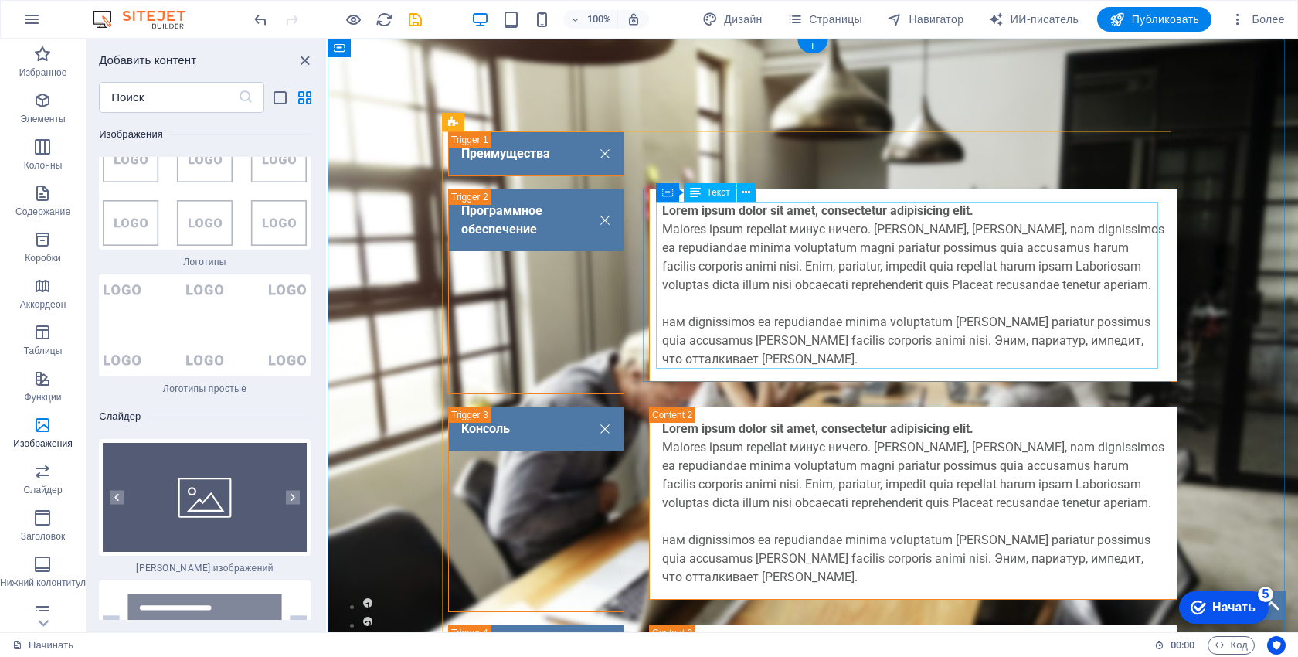
click at [851, 301] on div "Lorem ipsum dolor sit amet, consectetur adipisicing elit. Maiores ipsum repella…" at bounding box center [913, 285] width 502 height 167
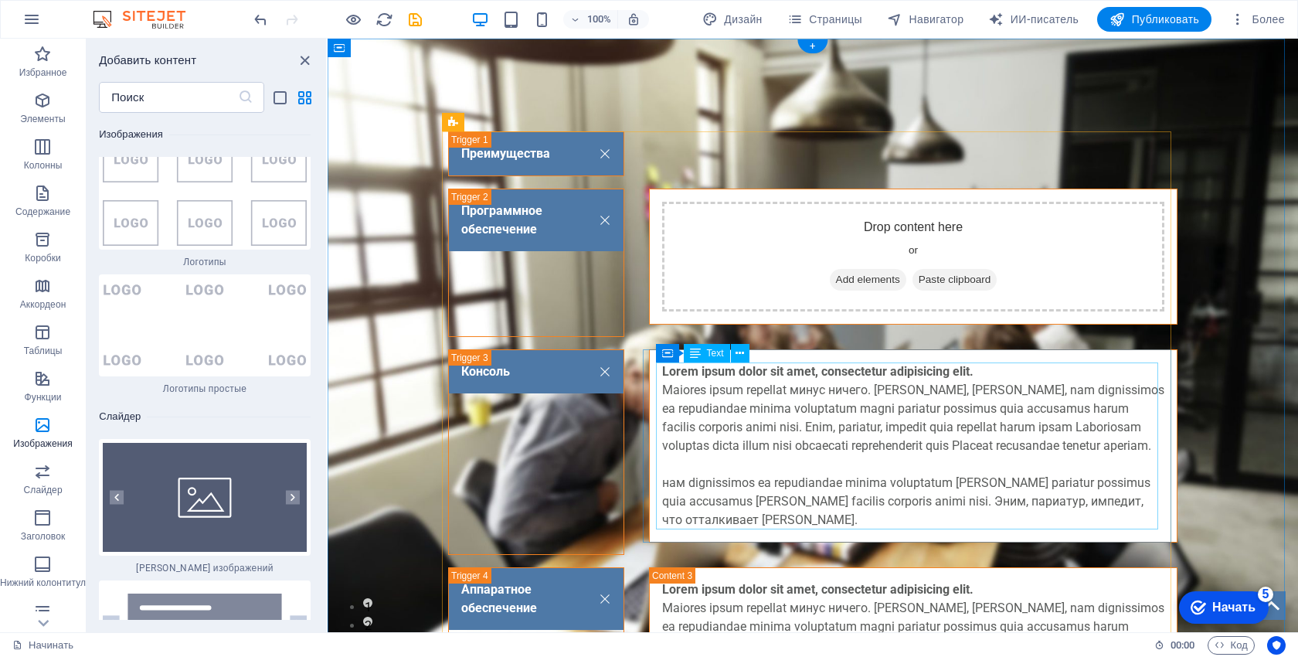
click at [847, 381] on div "Lorem ipsum dolor sit amet, consectetur adipisicing elit. Maiores ipsum repella…" at bounding box center [913, 445] width 502 height 167
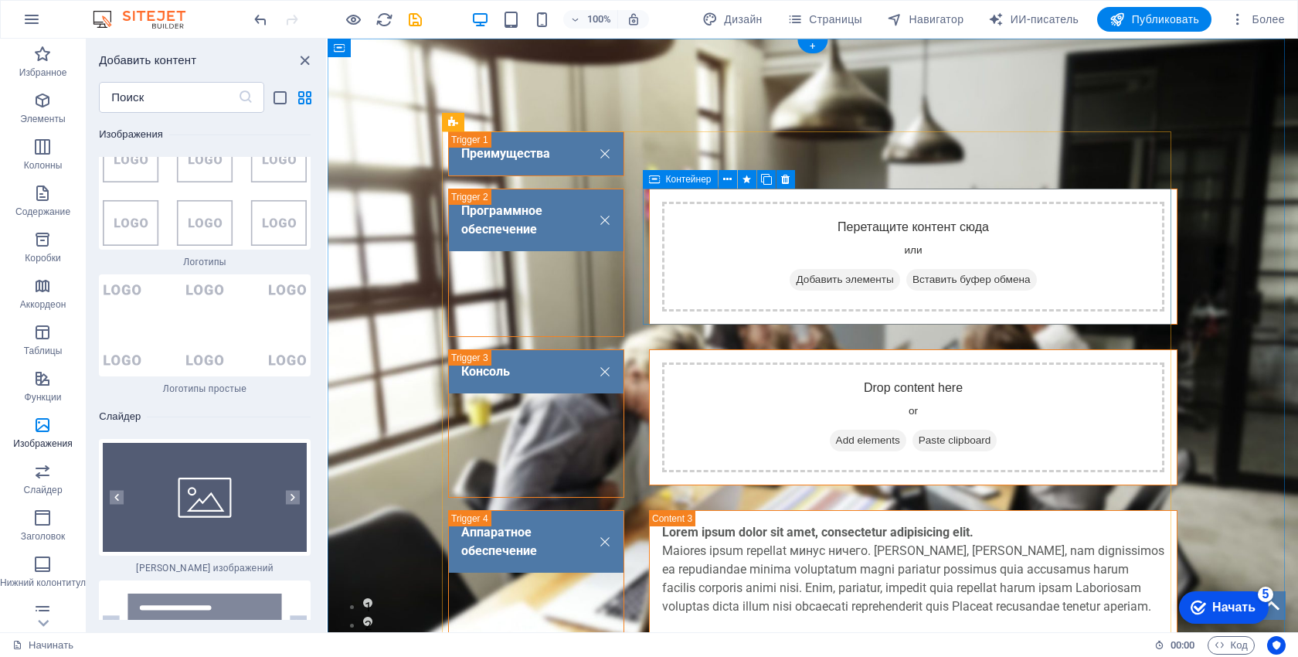
click at [825, 256] on div "Перетащите контент сюда или Добавить элементы Вставить буфер обмена" at bounding box center [913, 257] width 502 height 110
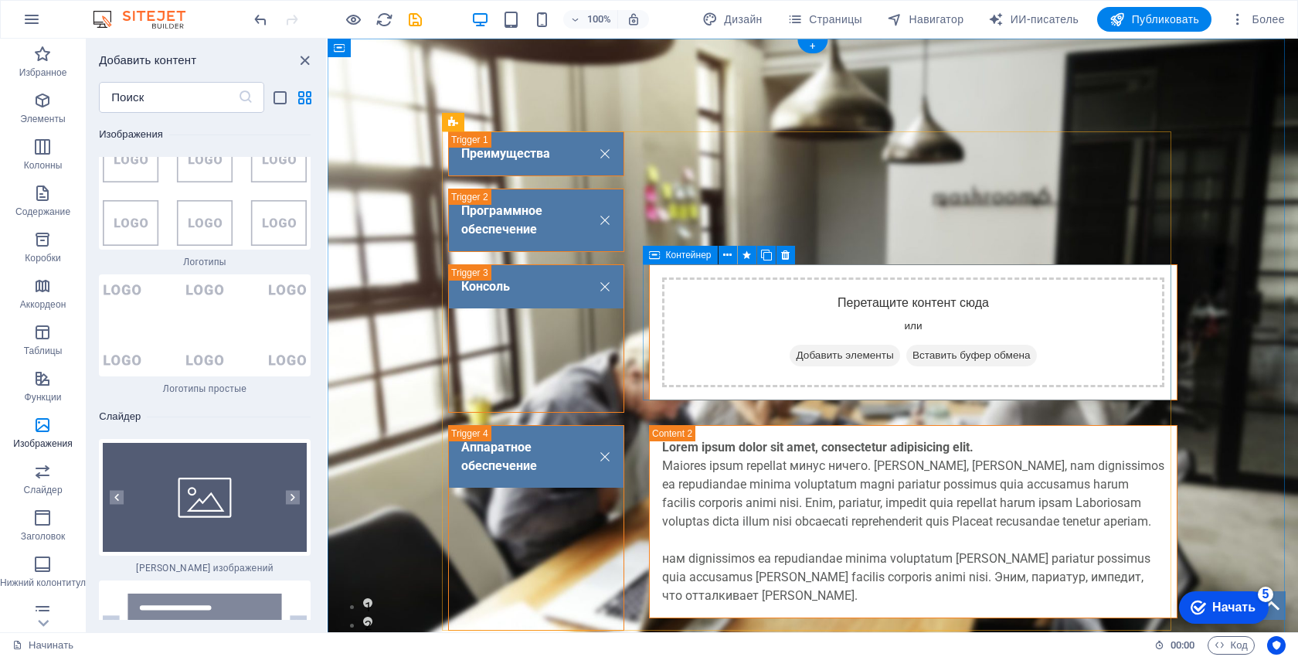
click at [850, 365] on span "Добавить элементы" at bounding box center [845, 356] width 110 height 22
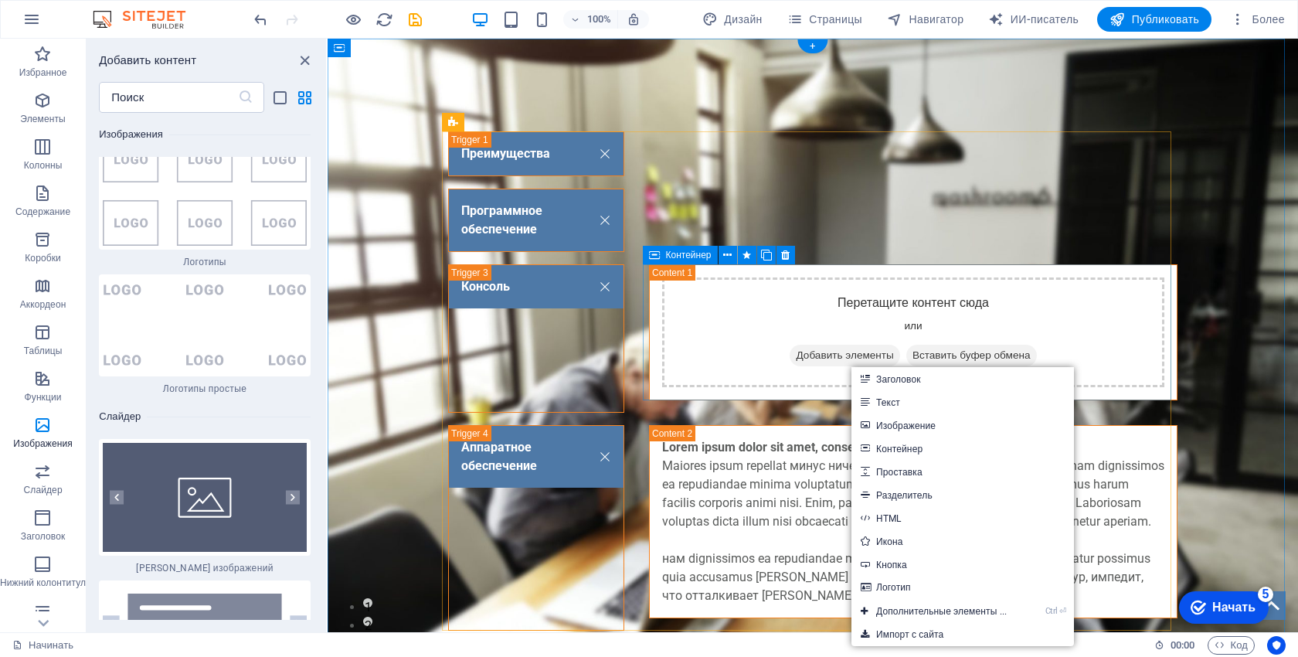
click at [545, 234] on div "Программное обеспечение" at bounding box center [536, 219] width 176 height 63
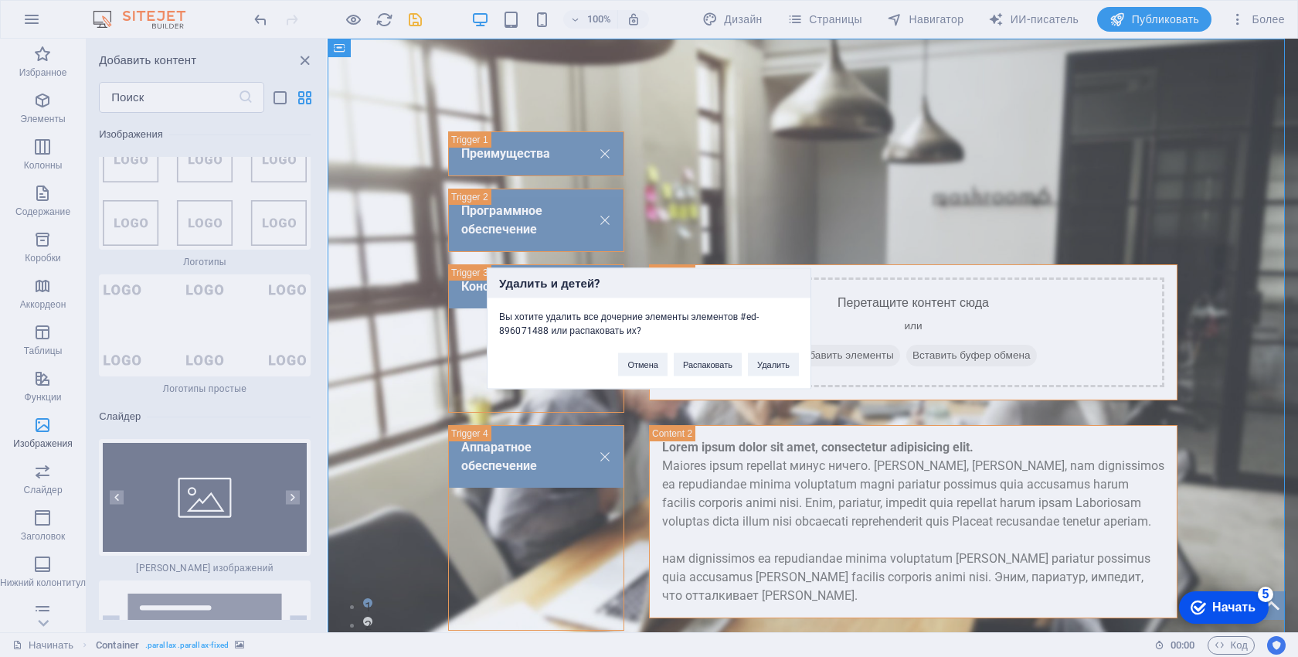
click at [729, 194] on div "Удалить и детей? Вы хотите удалить все дочерние элементы элементов #ed-89607148…" at bounding box center [649, 328] width 1298 height 657
click at [774, 361] on button "Удалить" at bounding box center [773, 364] width 51 height 23
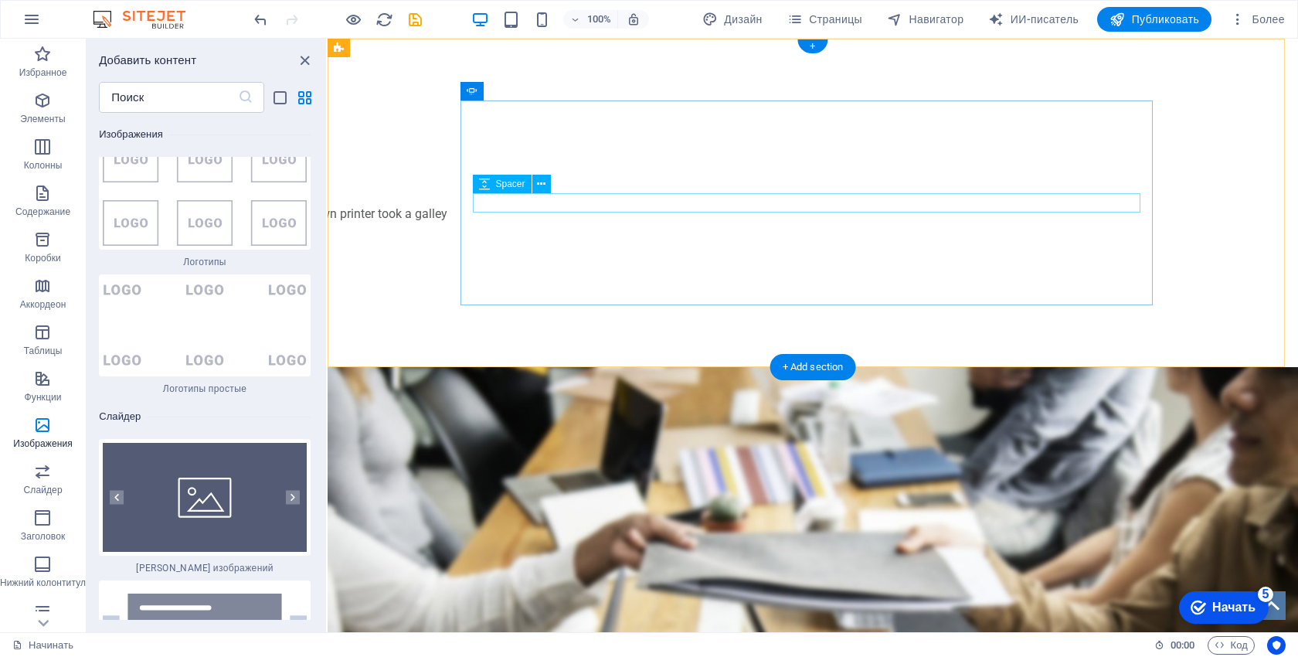
click at [454, 297] on figure "1/3" at bounding box center [120, 339] width 667 height 85
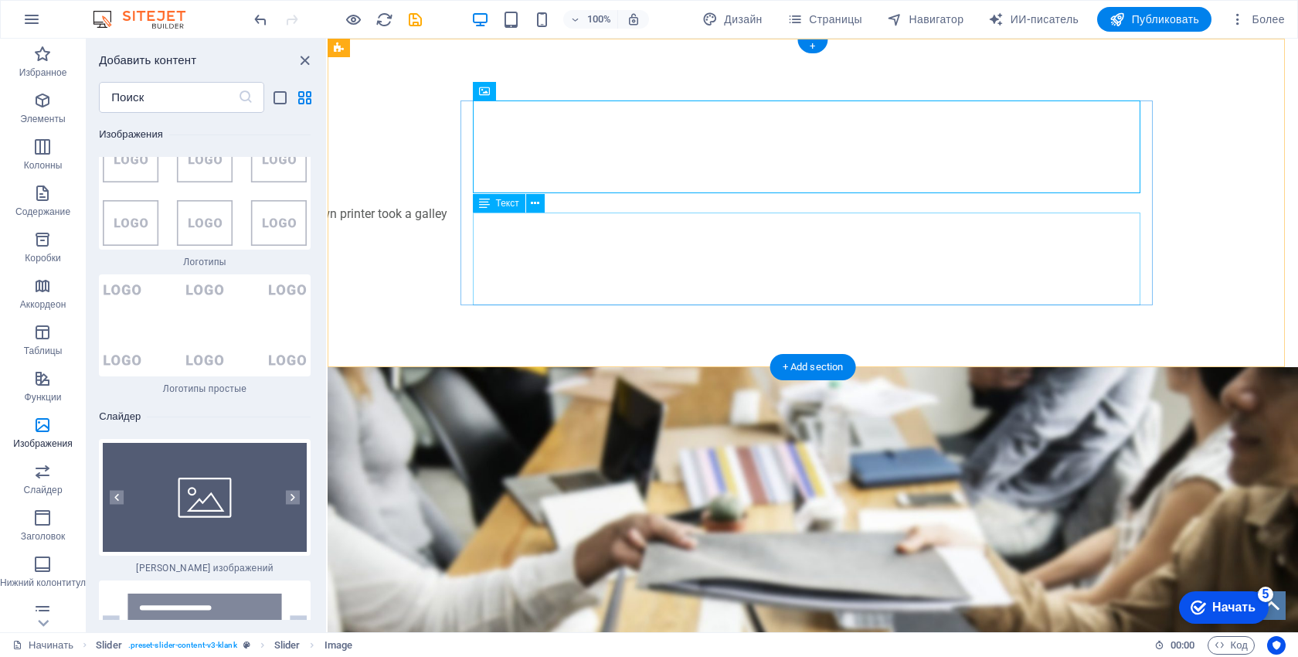
click at [454, 402] on div "«Lorem Ipsum был стандартным шаблоном текста в отрасли с XVI века, когда неизве…" at bounding box center [120, 448] width 667 height 93
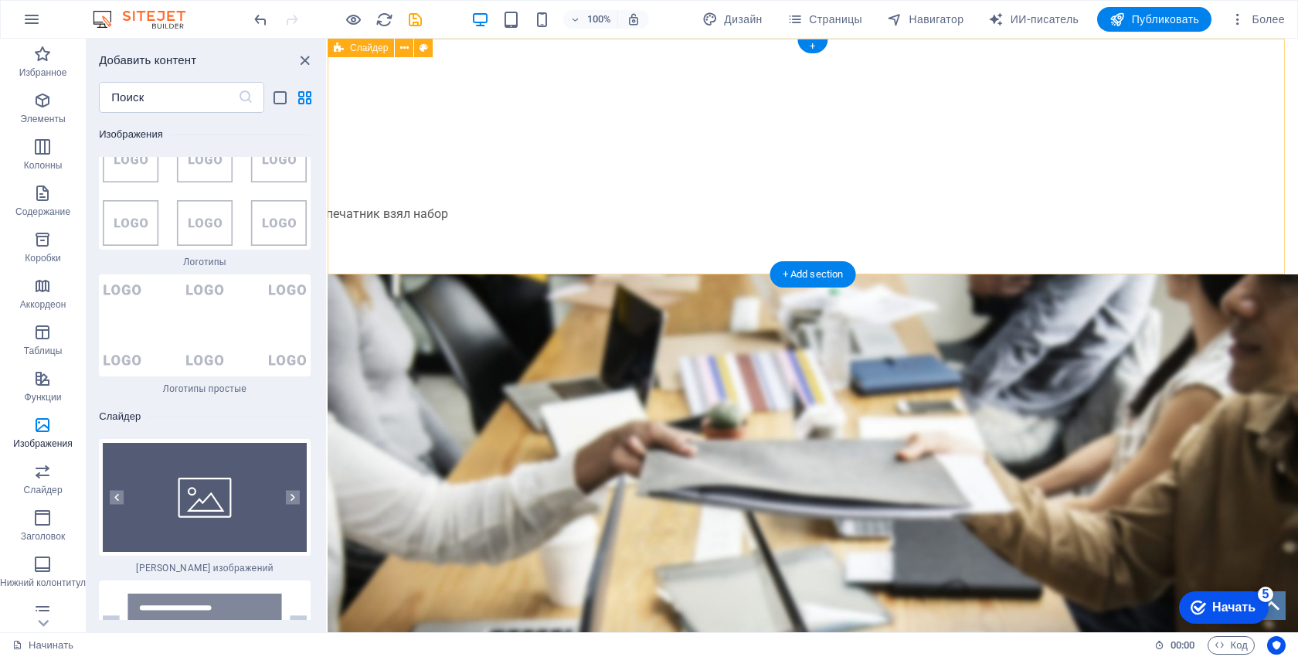
click at [454, 297] on figure "1/3" at bounding box center [120, 339] width 667 height 85
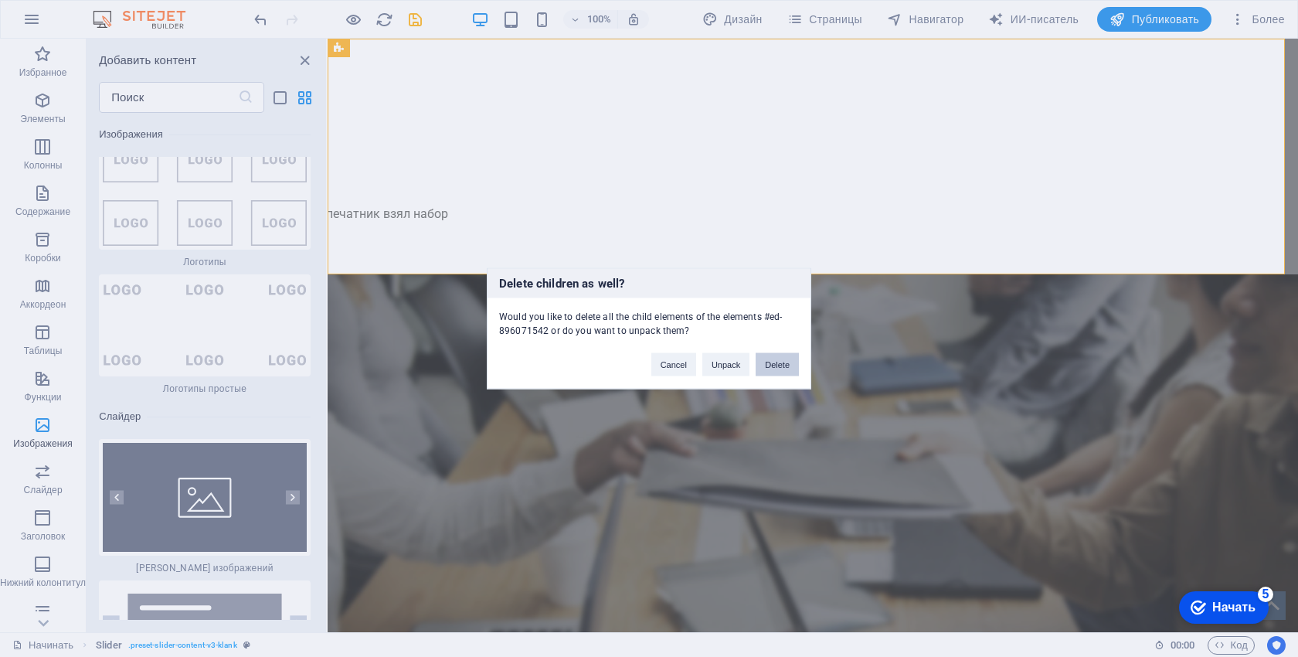
click at [770, 375] on button "Delete" at bounding box center [777, 364] width 43 height 23
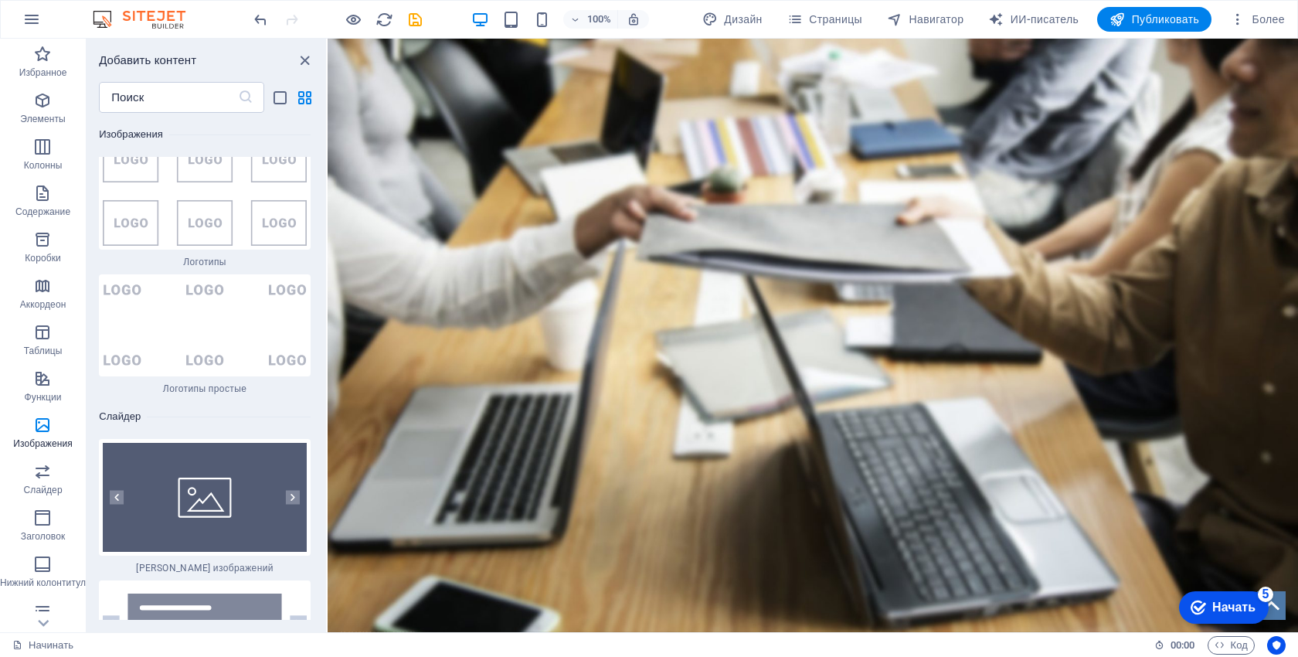
click at [722, 286] on figure at bounding box center [813, 335] width 970 height 593
click at [674, 246] on div at bounding box center [633, 250] width 346 height 32
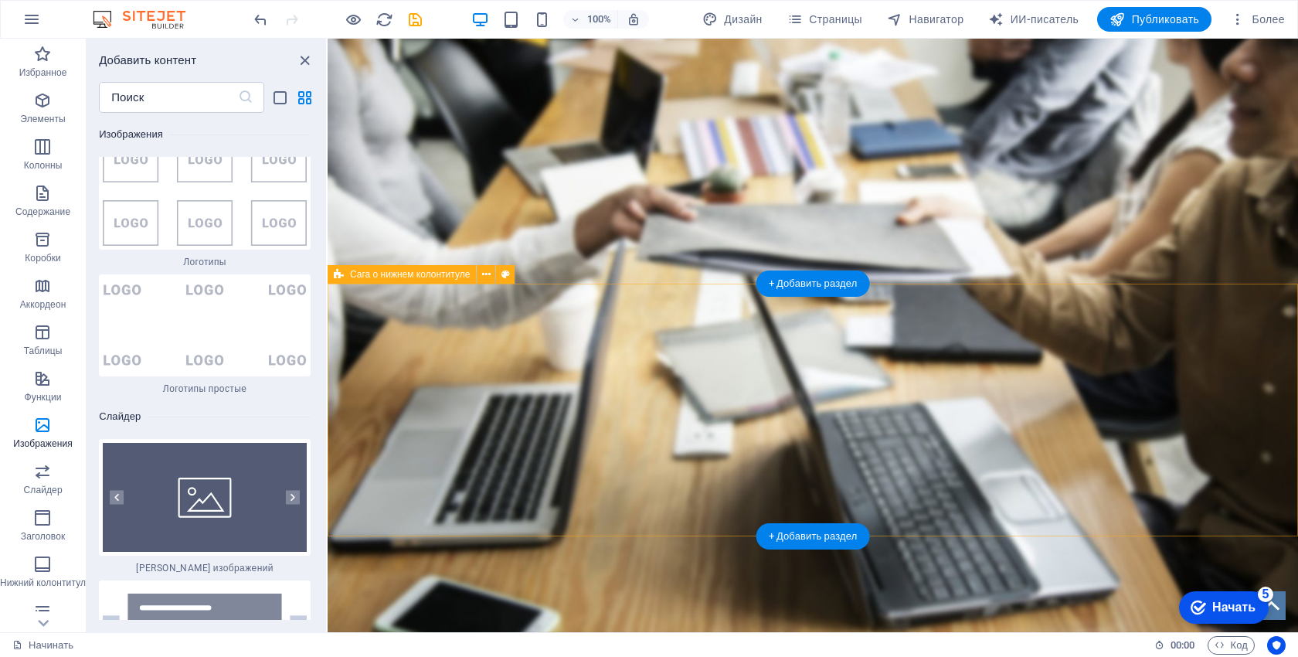
click at [725, 345] on div "Телефон Тел.: +1 310 - 222 - 444 Ф: [EMAIL_ADDRESS] Юридическое уведомление | К…" at bounding box center [813, 541] width 970 height 515
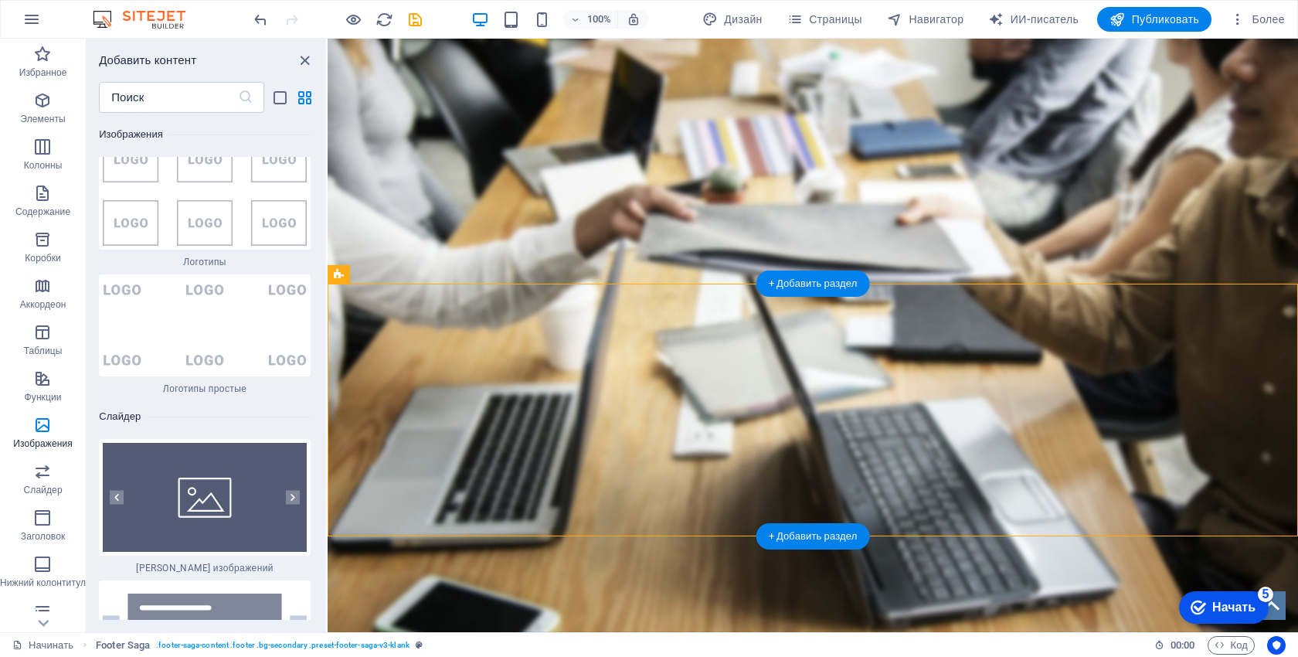
click at [749, 192] on div "ЛОРЕМ ИПСУМ ДОЛОР СИТАМУК АМЕТ, КОНСЕКТЕТУР АДИПИСИЦИНГ ЭЛИТ." at bounding box center [812, 170] width 729 height 65
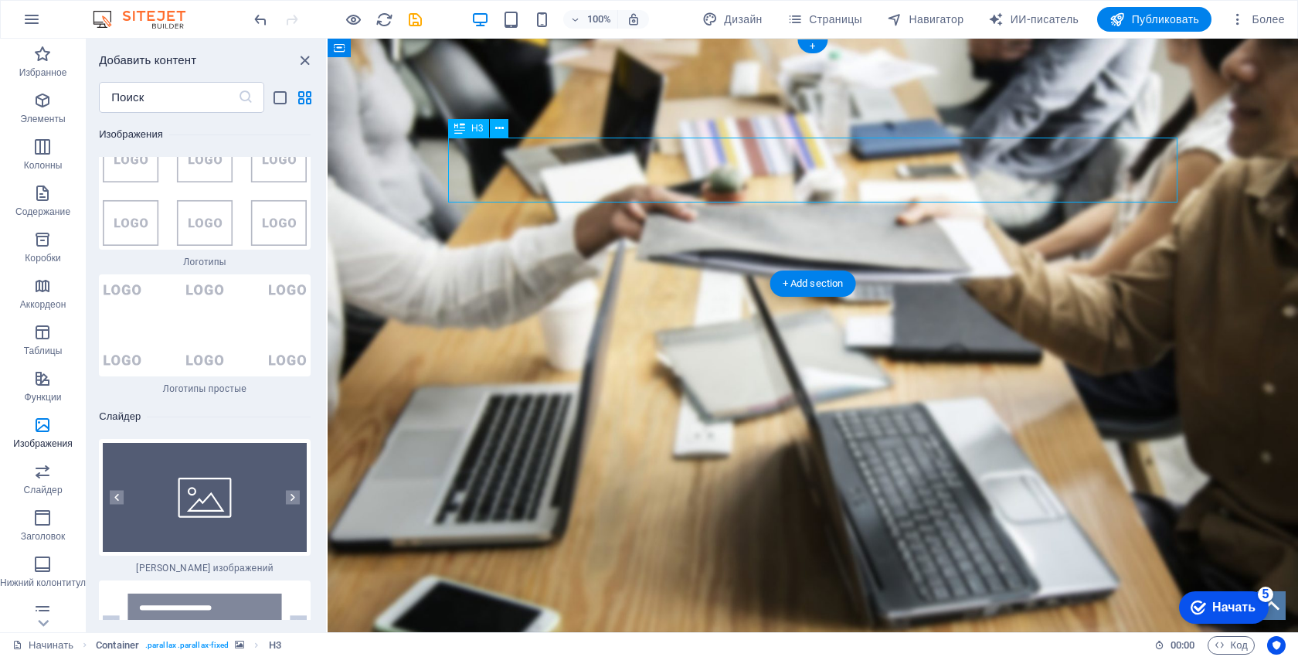
click at [742, 151] on div "ЛОРЕМ ИПСУМ ДОЛОР СИТАМУК АМЕТ, КОНСЕКТЕТУР АДИПИСИЦИНГ ЭЛИТ." at bounding box center [812, 170] width 729 height 65
click at [743, 109] on div "НАЧНИТЕ С 10-ДНЕВНОЙ БЕСПЛАТНОЙ ПРОБНОЙ ВЕРСИЕЙ" at bounding box center [812, 118] width 729 height 37
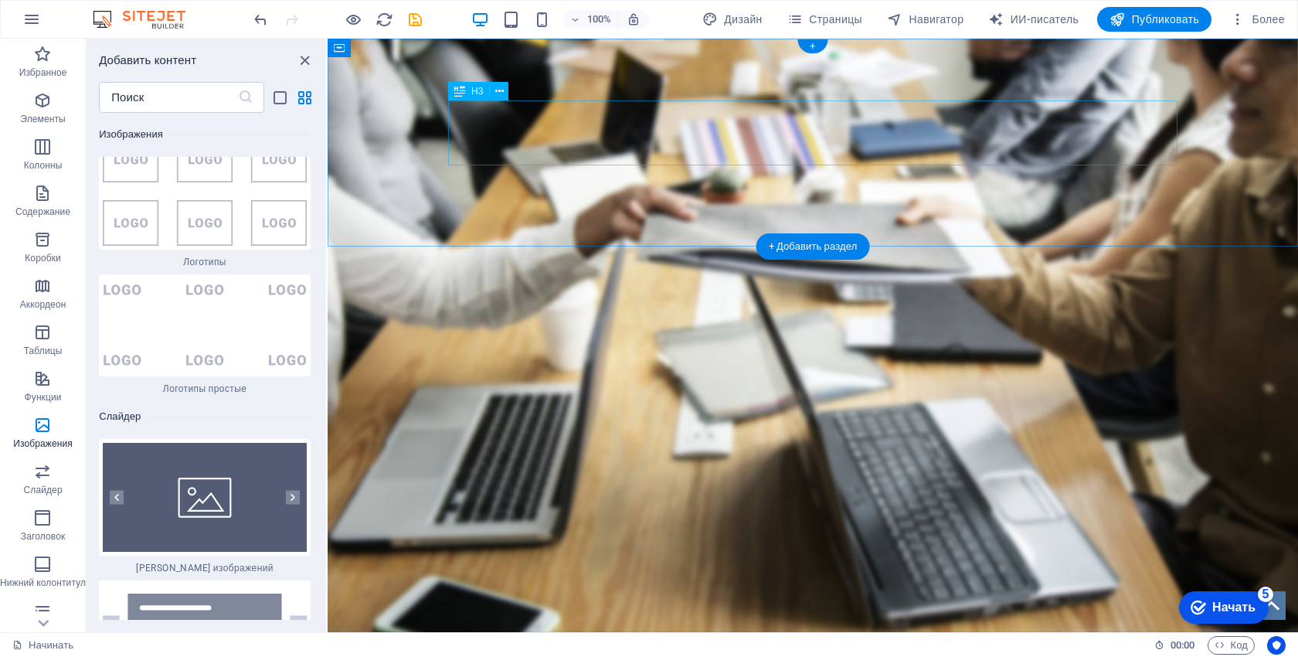
click at [735, 144] on div "ЛОРЕМ ИПСУМ ДОЛОР СИТАМУК АМЕТ, КОНСЕКТЕТУР АДИПИСИЦИНГ ЭЛИТ." at bounding box center [812, 132] width 729 height 65
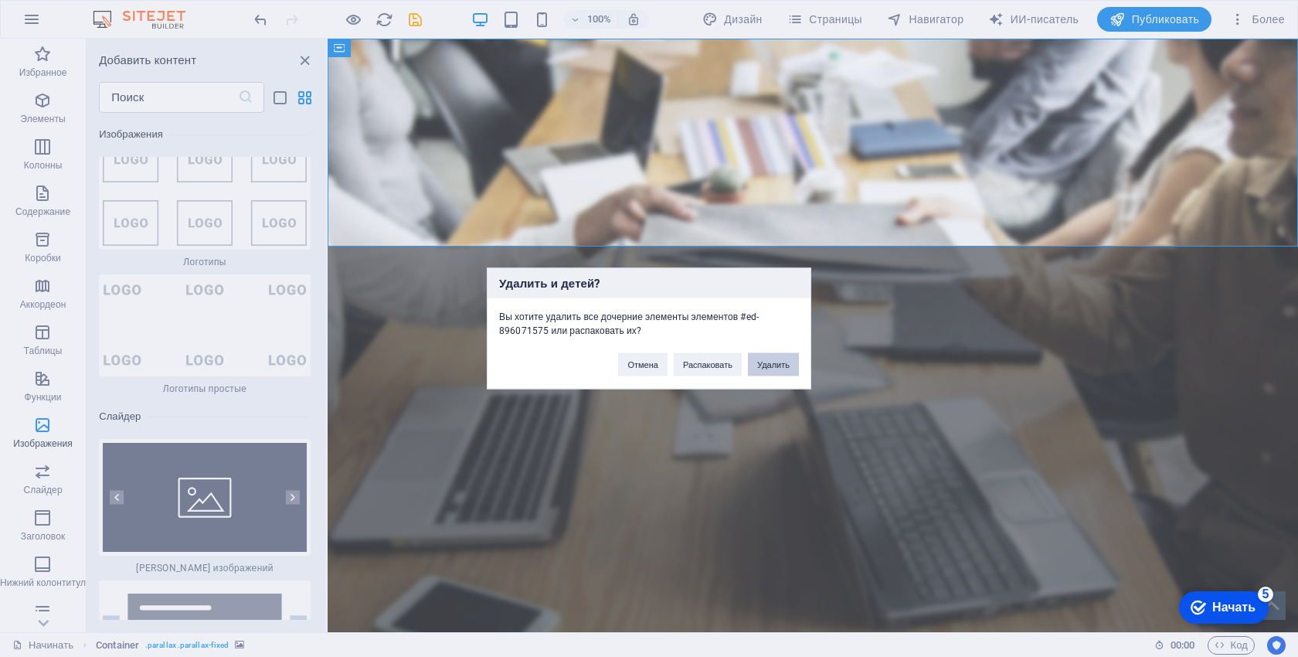
click at [774, 368] on button "Удалить" at bounding box center [773, 364] width 51 height 23
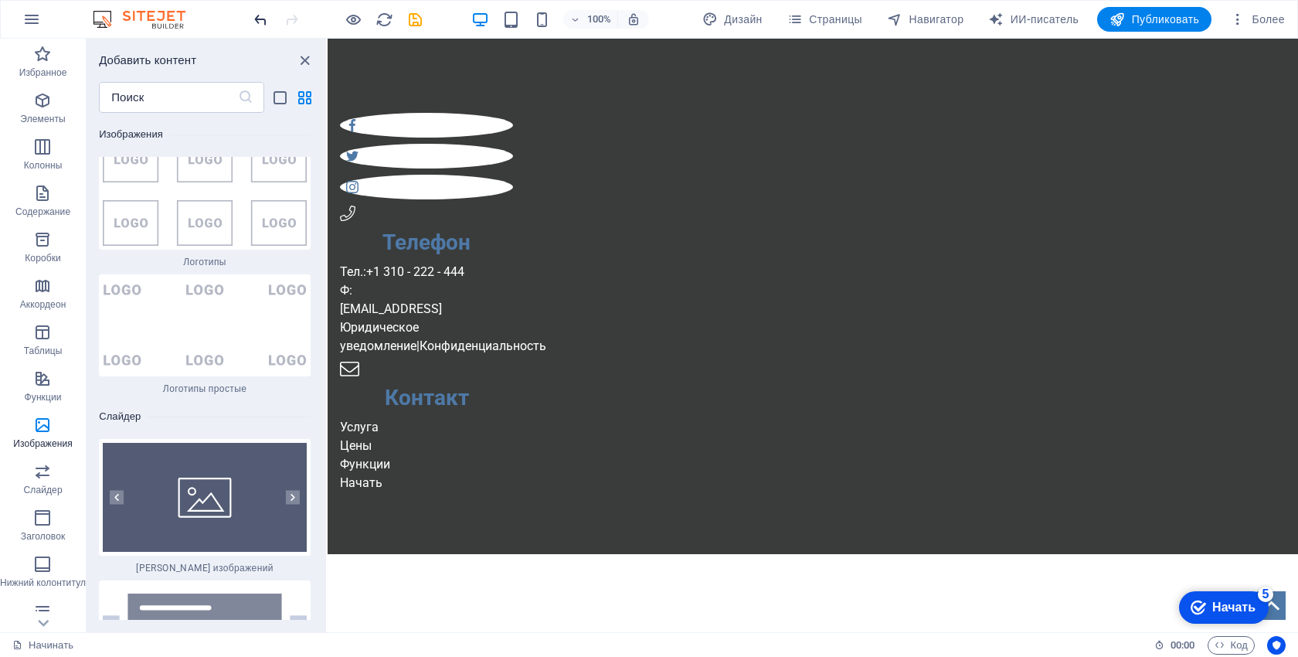
click at [256, 25] on icon "отменить" at bounding box center [261, 20] width 18 height 18
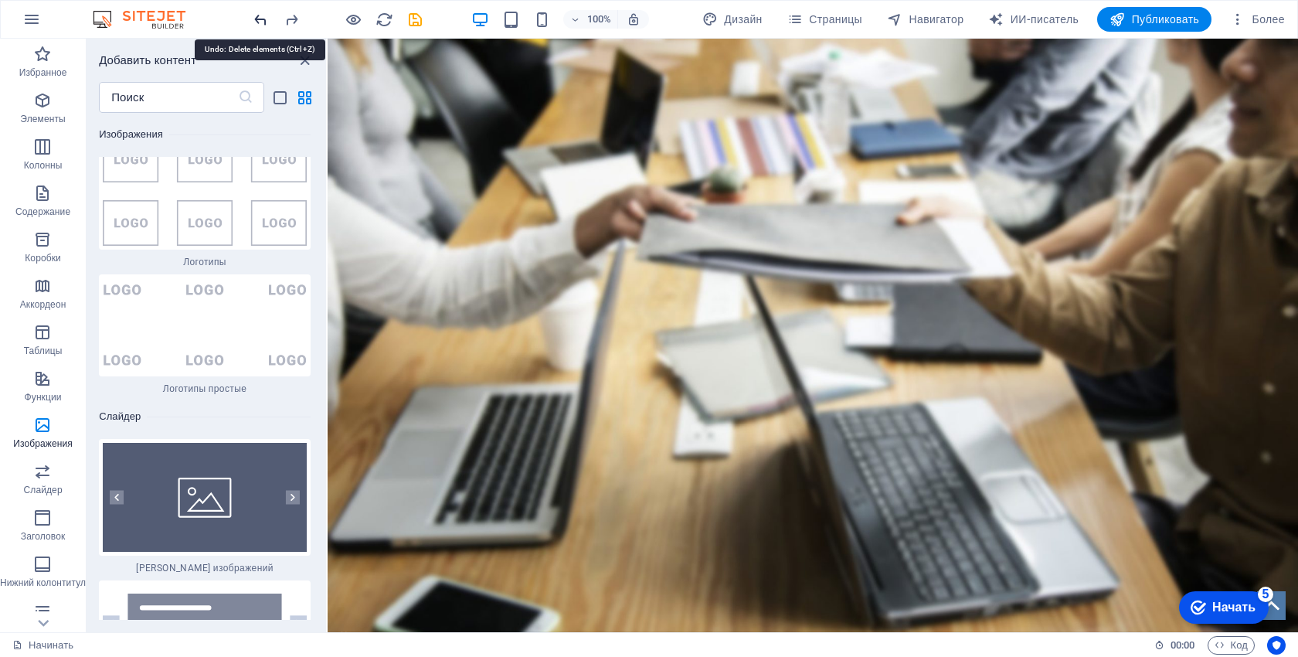
click at [256, 25] on icon "отменить" at bounding box center [261, 20] width 18 height 18
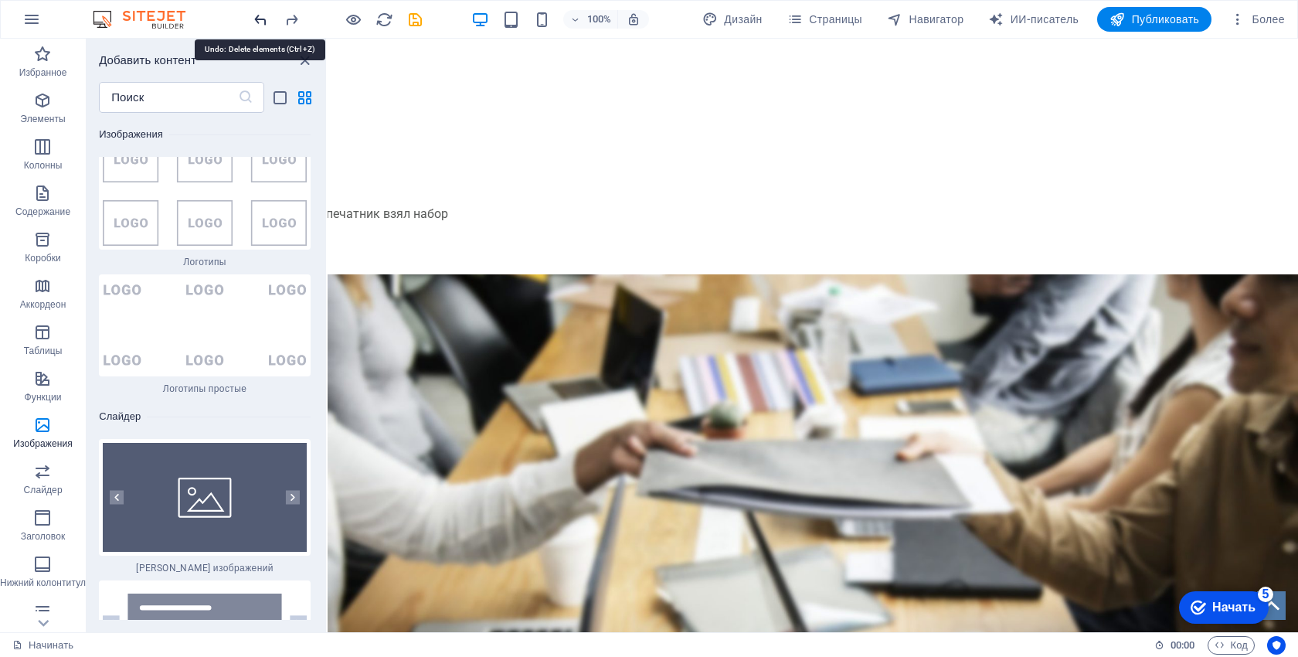
click at [256, 25] on icon "отменить" at bounding box center [261, 20] width 18 height 18
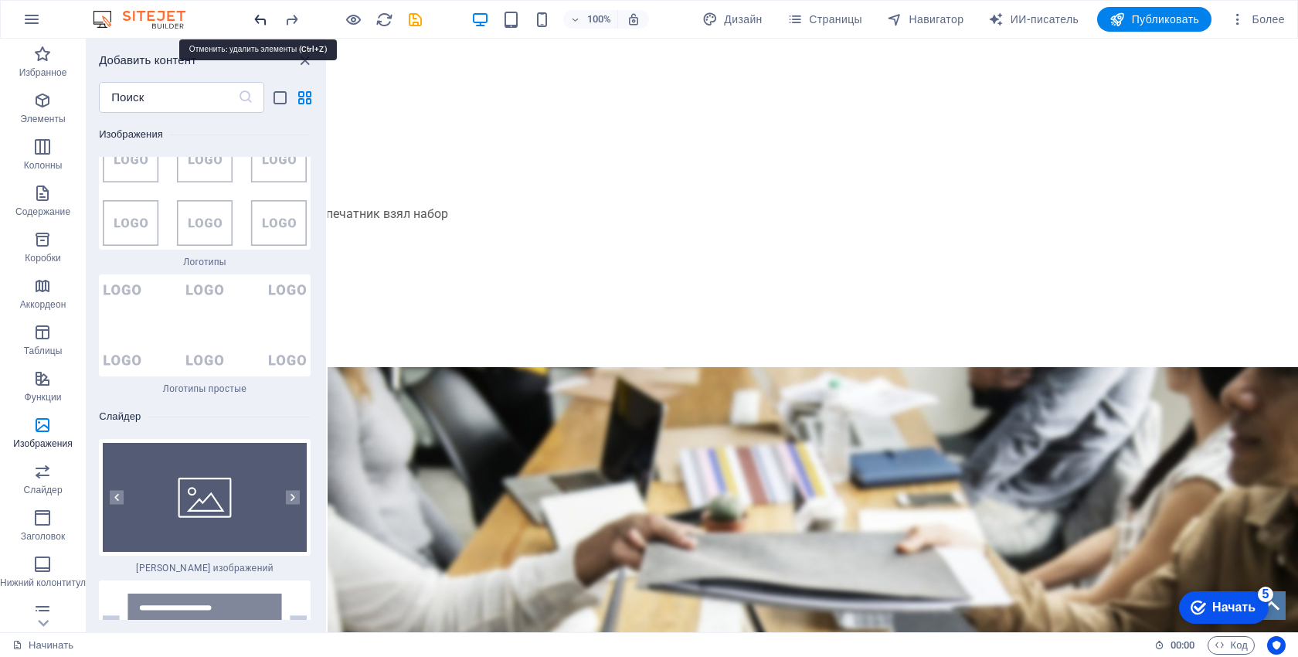
click at [256, 25] on icon "отменить" at bounding box center [261, 20] width 18 height 18
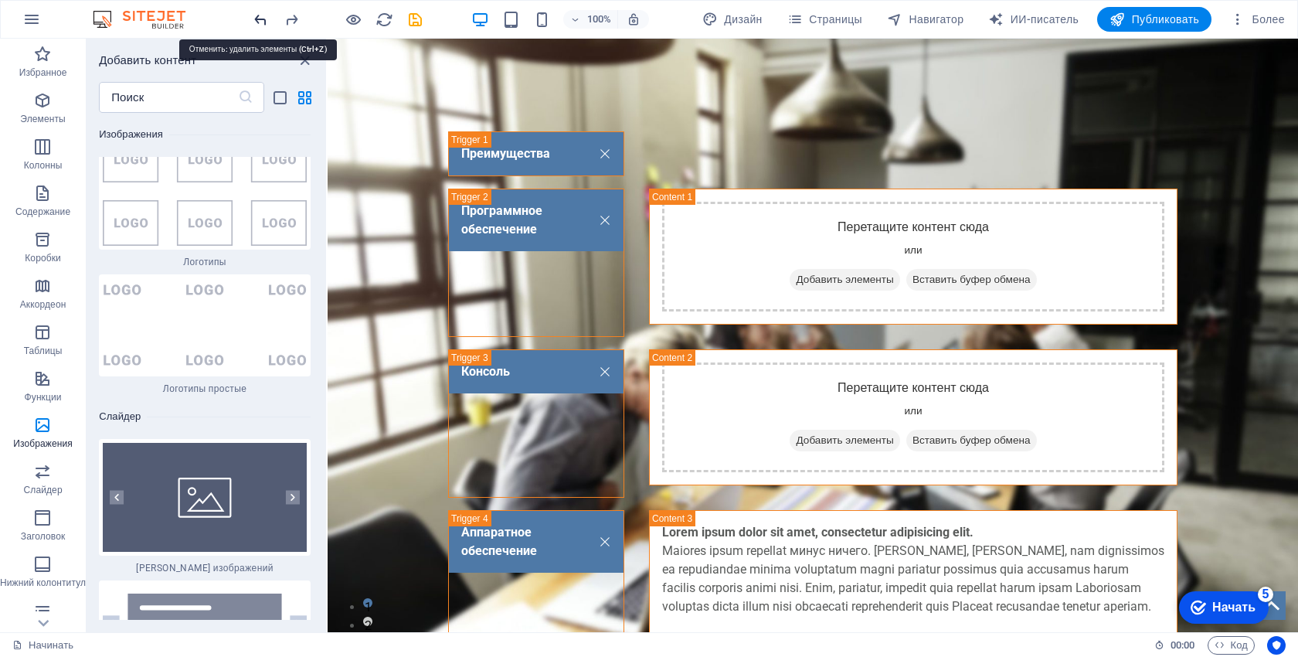
click at [256, 25] on icon "отменить" at bounding box center [261, 20] width 18 height 18
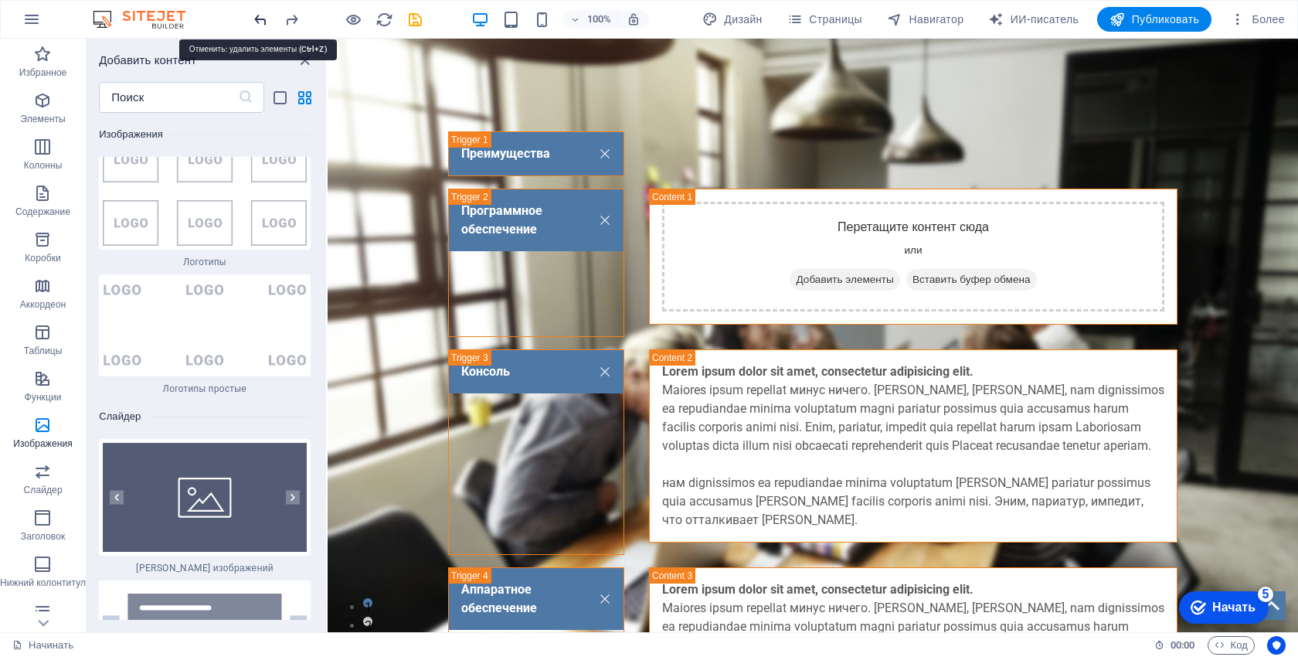
click at [256, 25] on icon "отменить" at bounding box center [261, 20] width 18 height 18
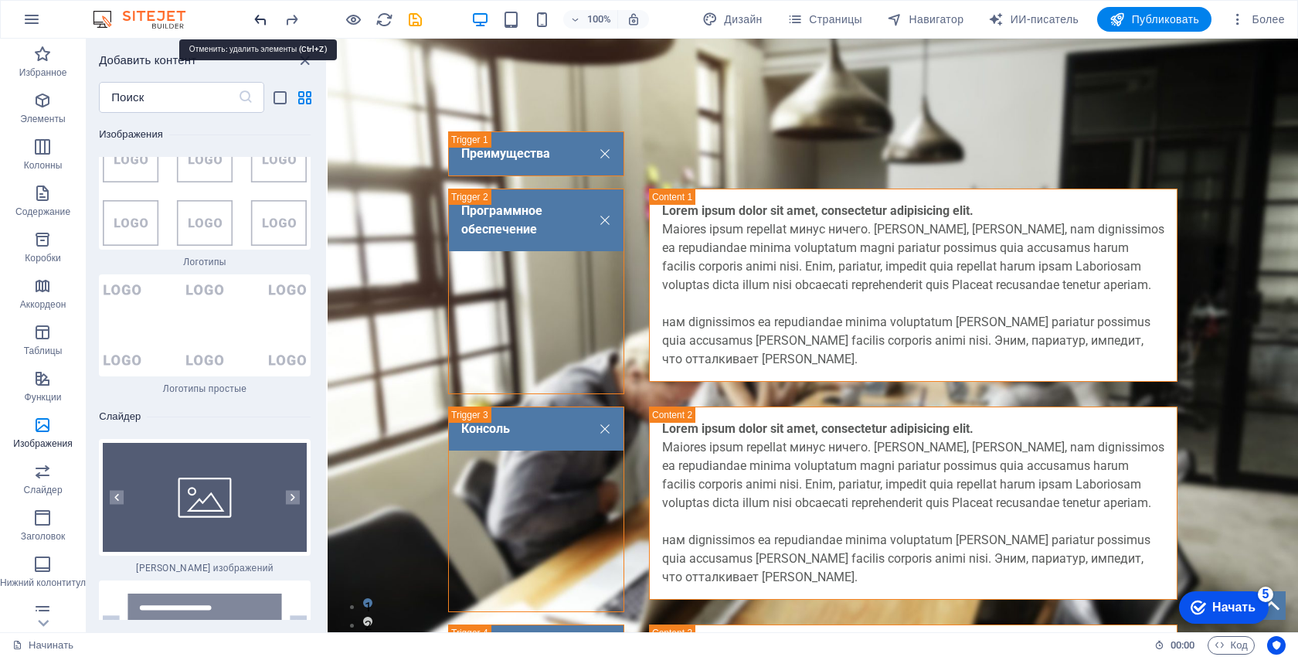
click at [256, 25] on icon "отменить" at bounding box center [261, 20] width 18 height 18
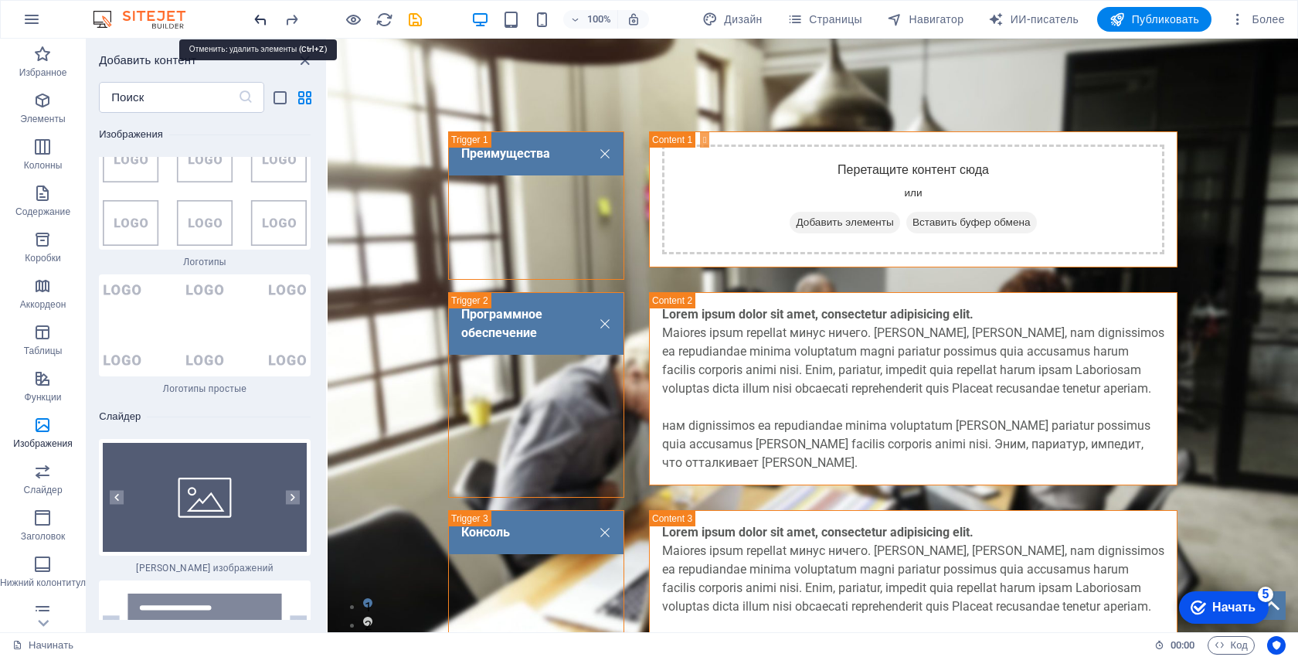
click at [256, 25] on icon "отменить" at bounding box center [261, 20] width 18 height 18
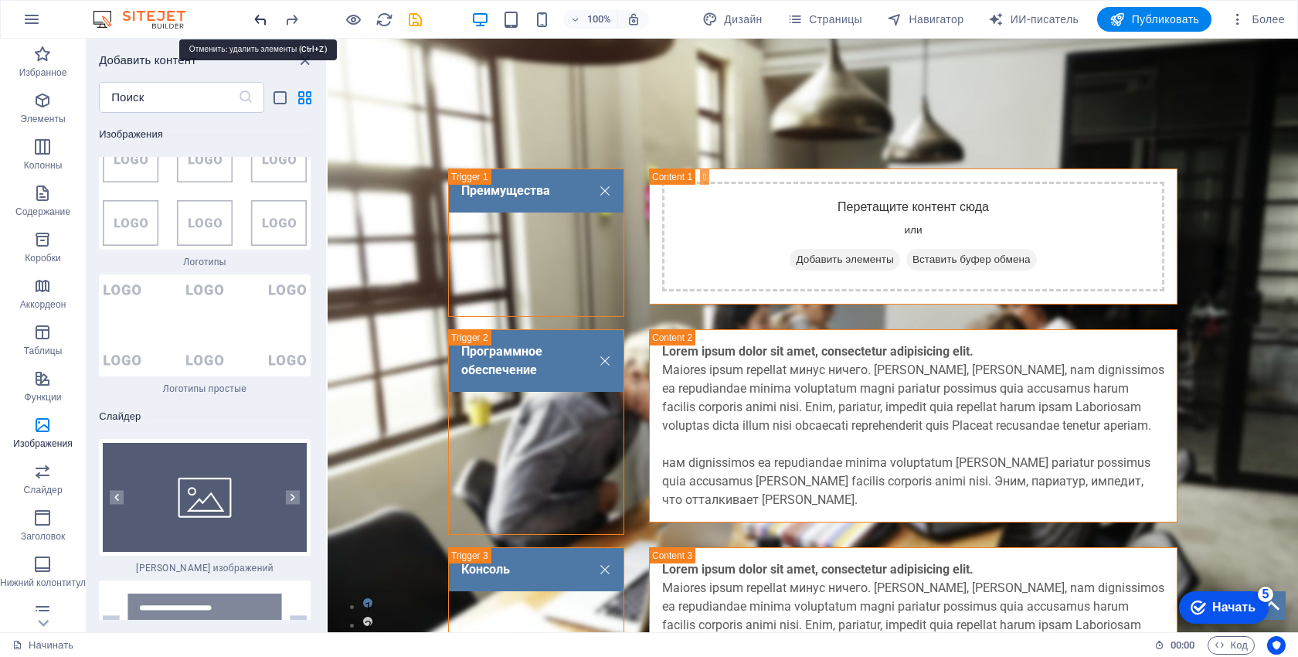
click at [256, 25] on icon "отменить" at bounding box center [261, 20] width 18 height 18
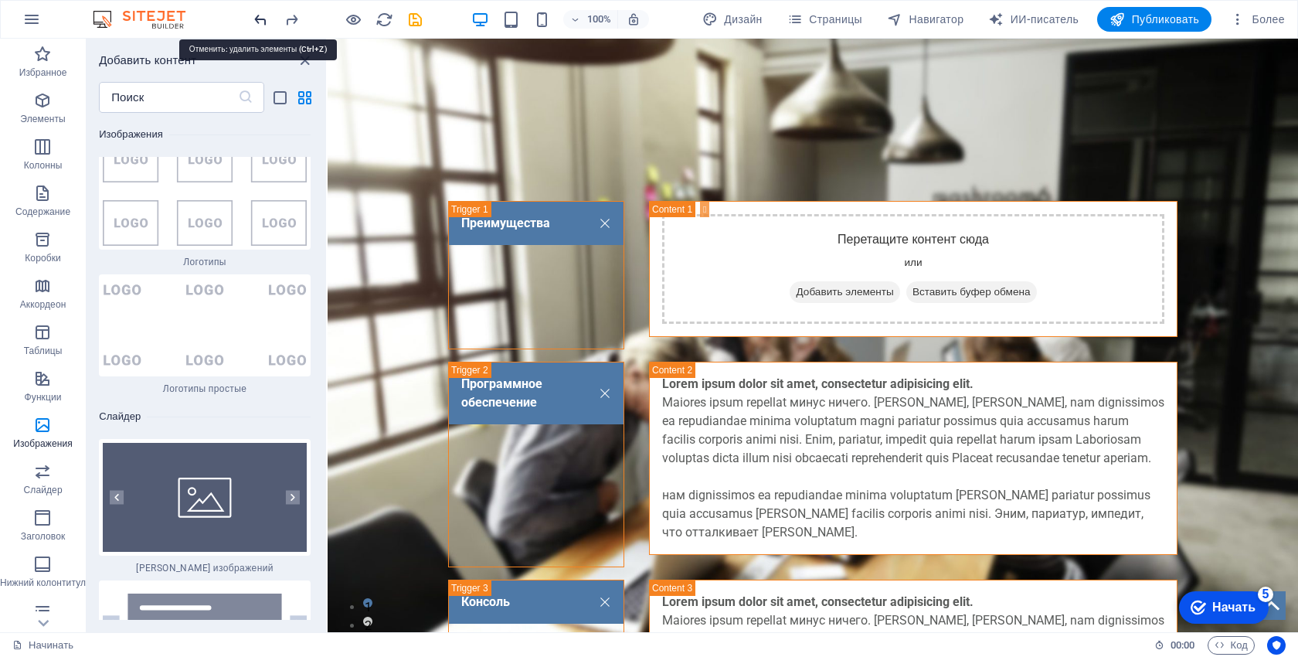
click at [256, 25] on icon "отменить" at bounding box center [261, 20] width 18 height 18
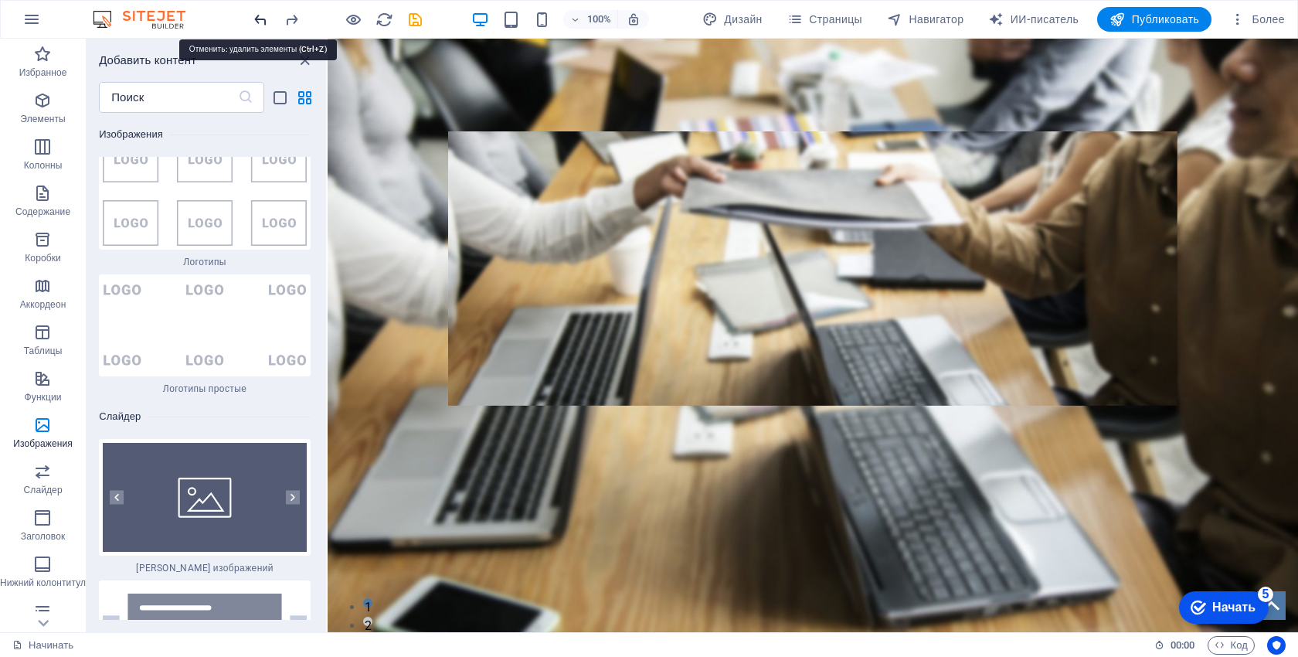
click at [256, 25] on icon "отменить" at bounding box center [261, 20] width 18 height 18
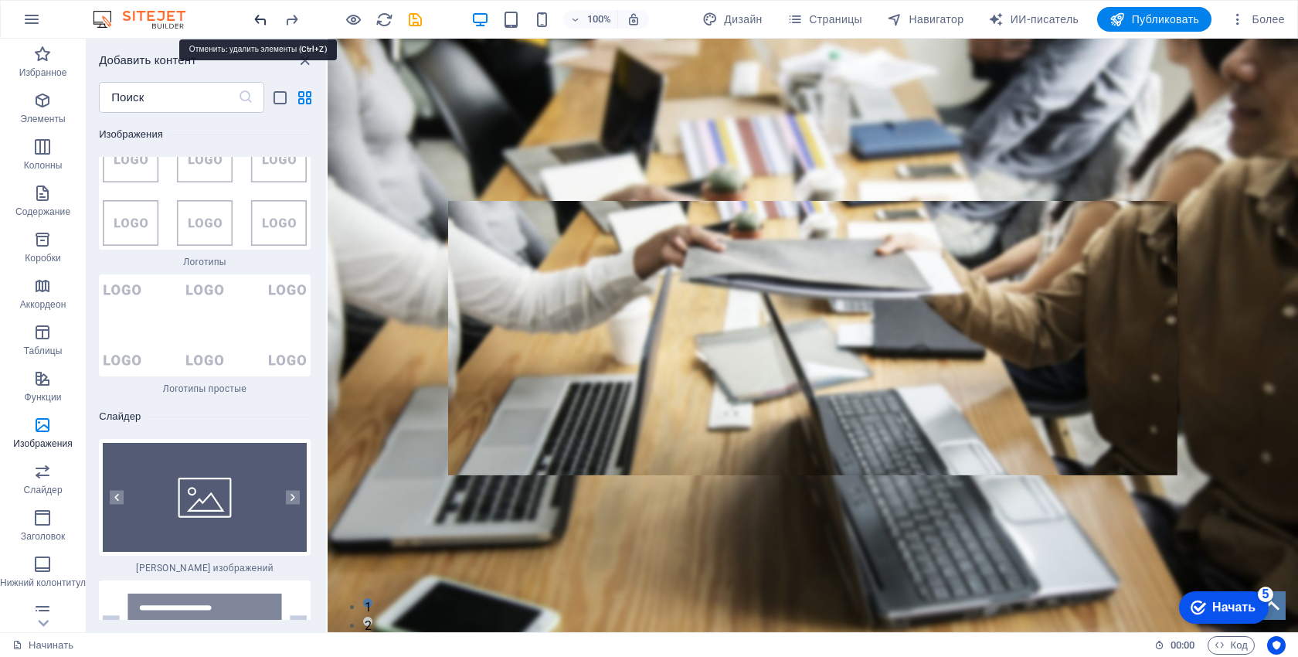
click at [255, 25] on icon "отменить" at bounding box center [261, 20] width 18 height 18
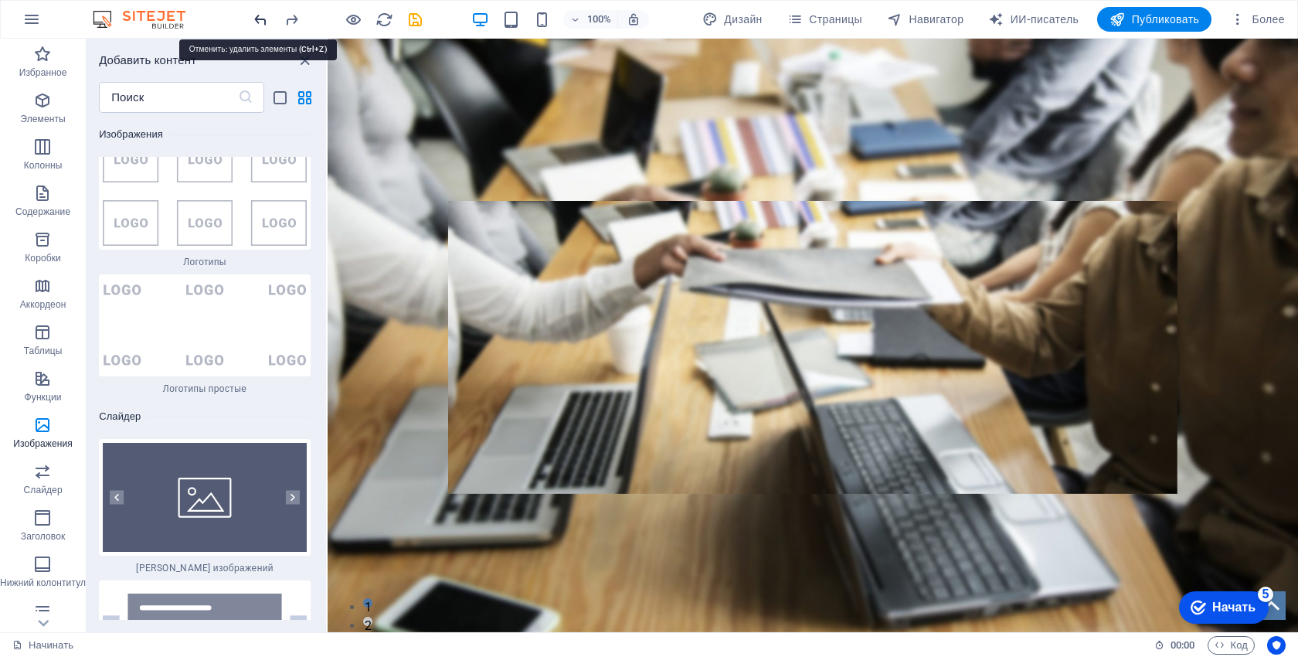
click at [255, 25] on icon "отменить" at bounding box center [261, 20] width 18 height 18
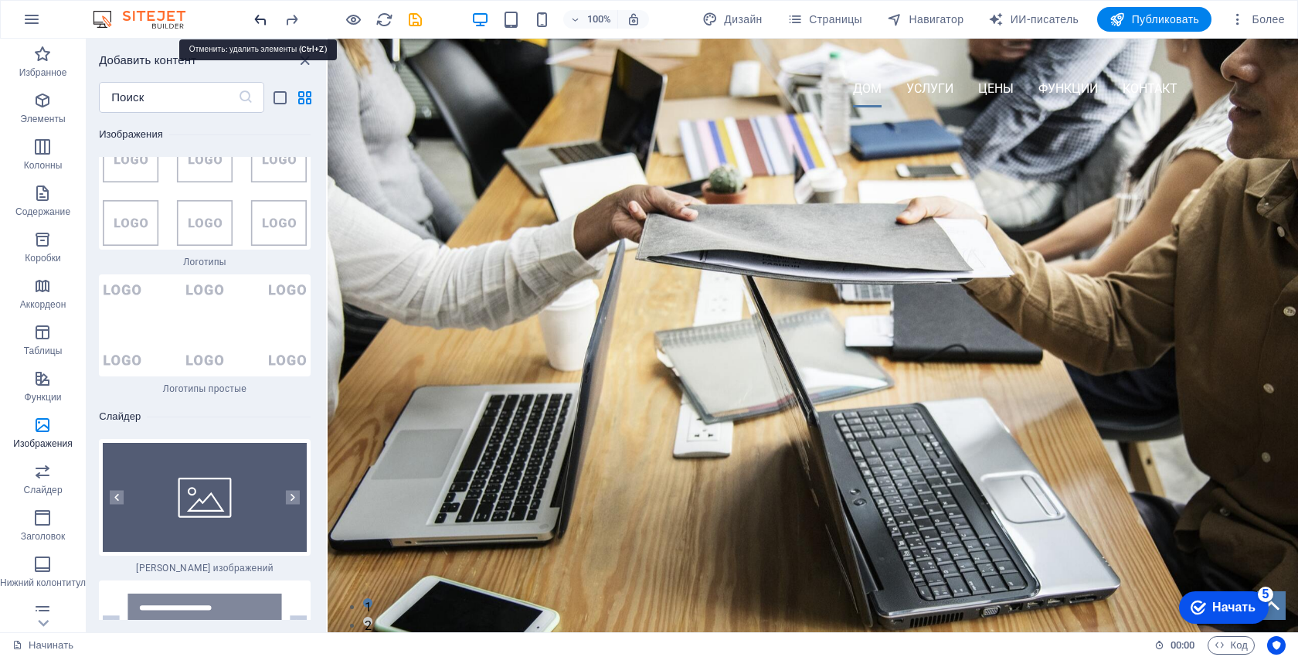
click at [255, 25] on icon "отменить" at bounding box center [261, 20] width 18 height 18
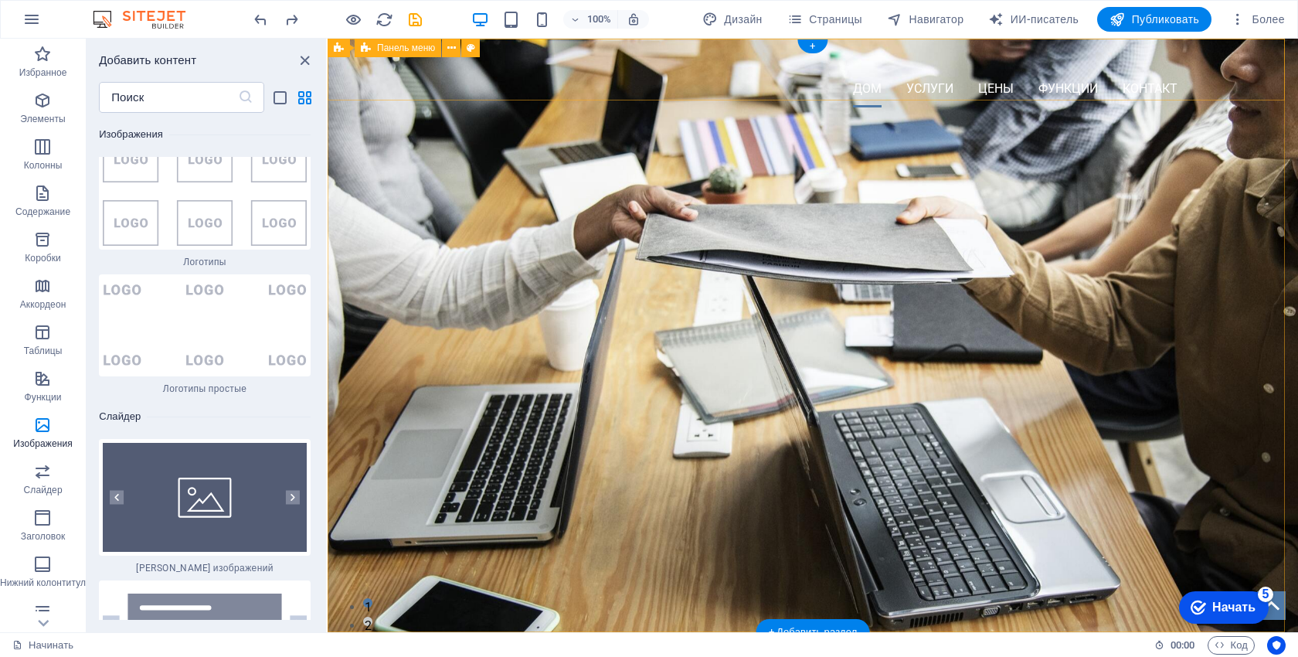
click at [494, 85] on div "Дом Услуги Цены Функции Контакт" at bounding box center [813, 79] width 970 height 81
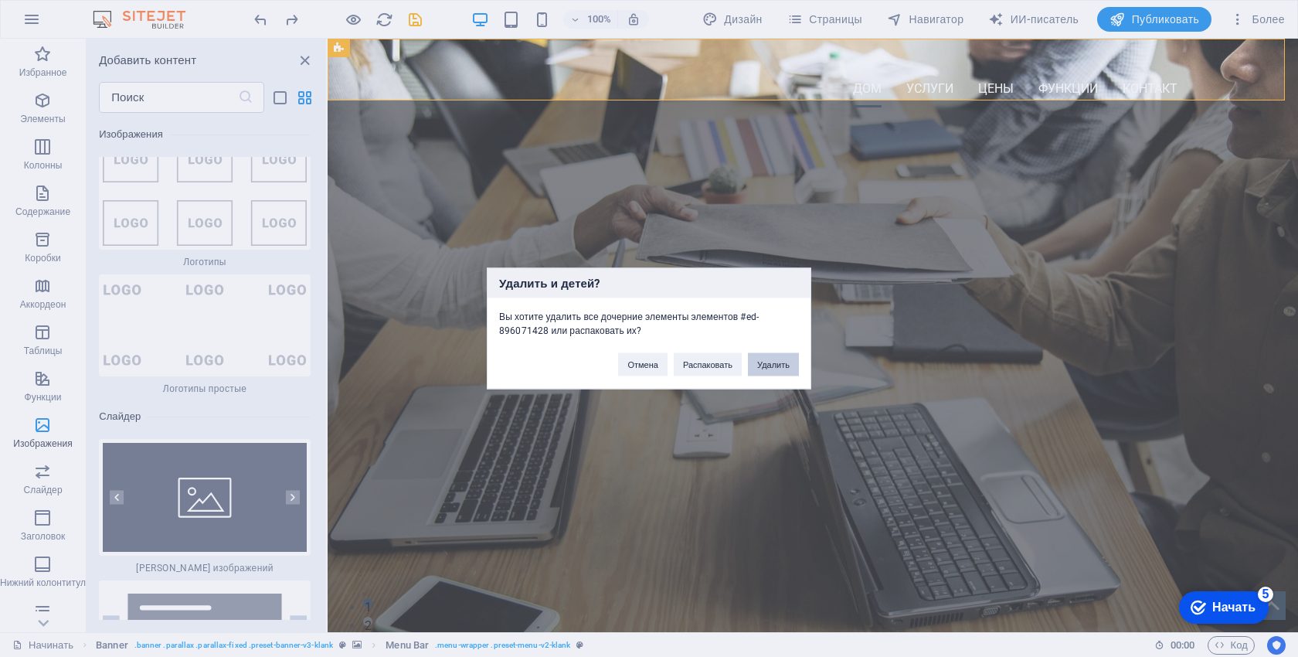
click at [770, 357] on button "Удалить" at bounding box center [773, 364] width 51 height 23
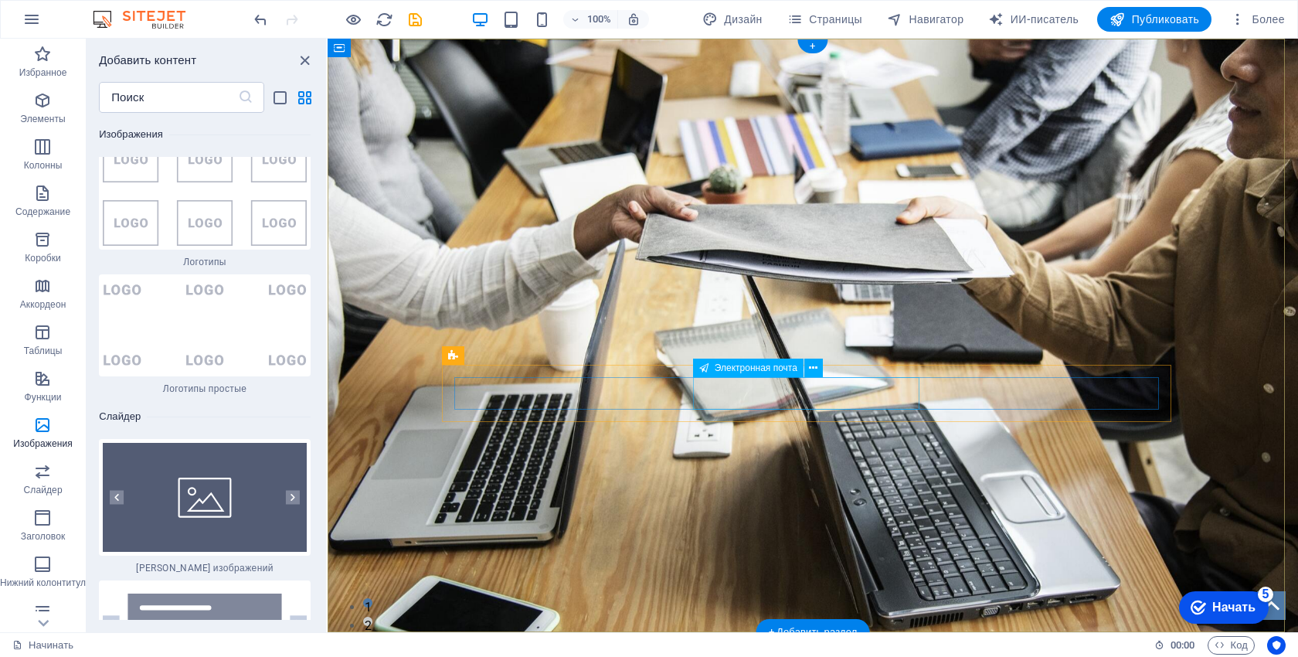
click at [778, 261] on div at bounding box center [812, 245] width 226 height 32
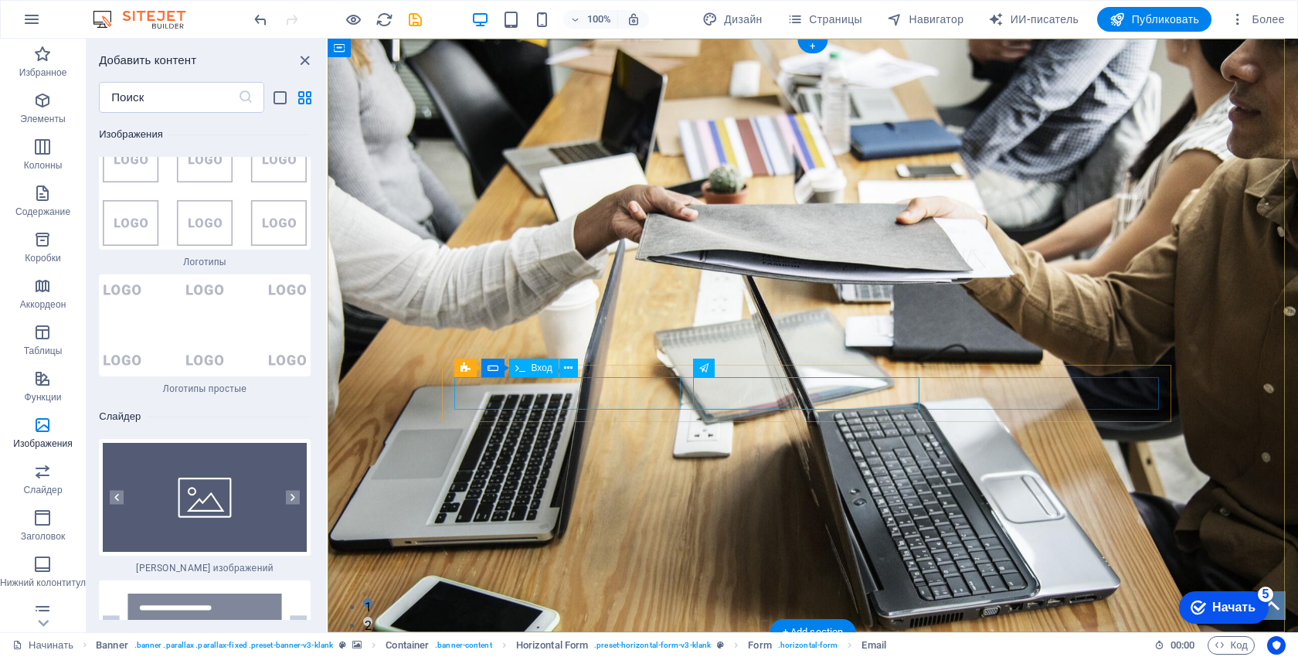
click at [402, 335] on div "ПРОФЕССИОНАЛЬНЫЙ ИНСТРУМЕНТ ДЛЯ ВЕДУЩИХ Представлять на рассмотрение" at bounding box center [813, 187] width 970 height 297
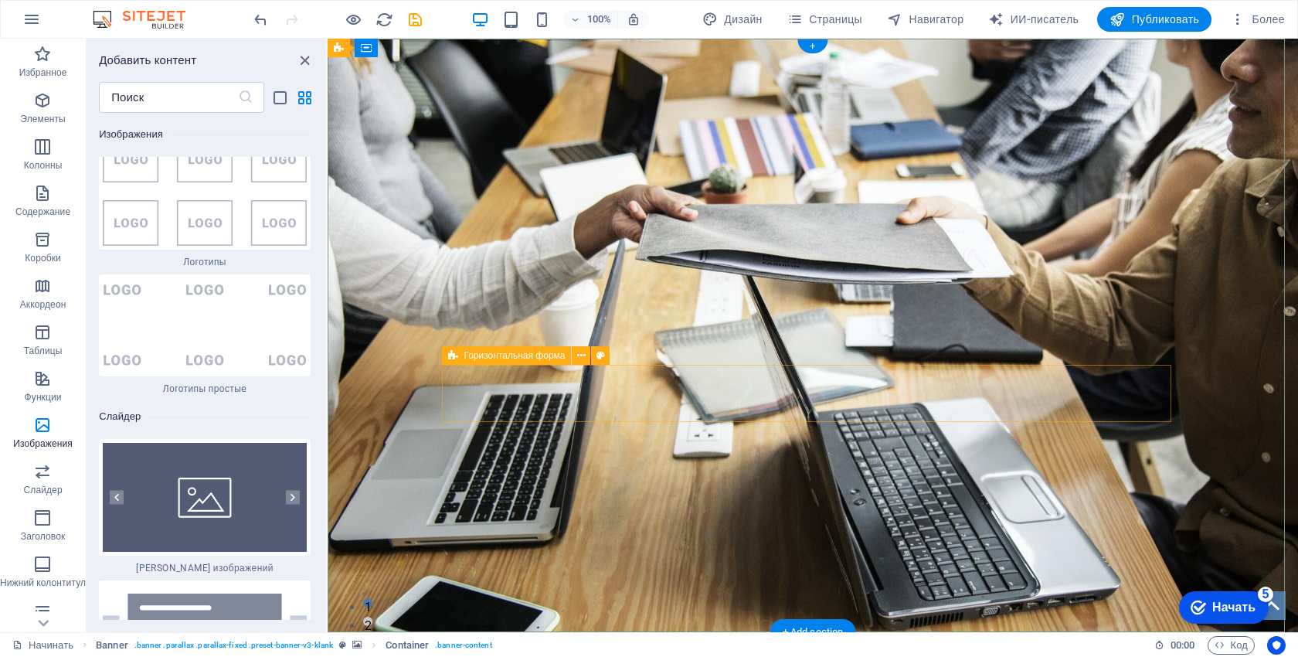
click at [448, 273] on div "Представлять на рассмотрение" at bounding box center [812, 244] width 729 height 57
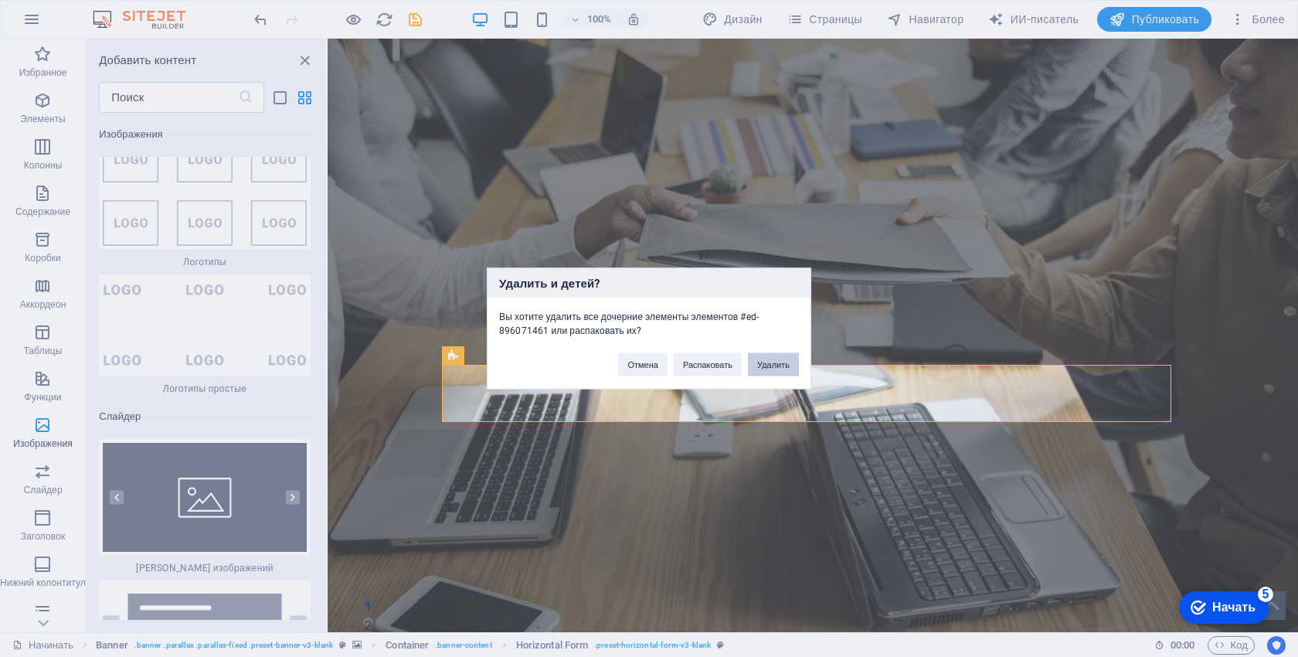
click at [759, 361] on font "Удалить" at bounding box center [773, 364] width 32 height 9
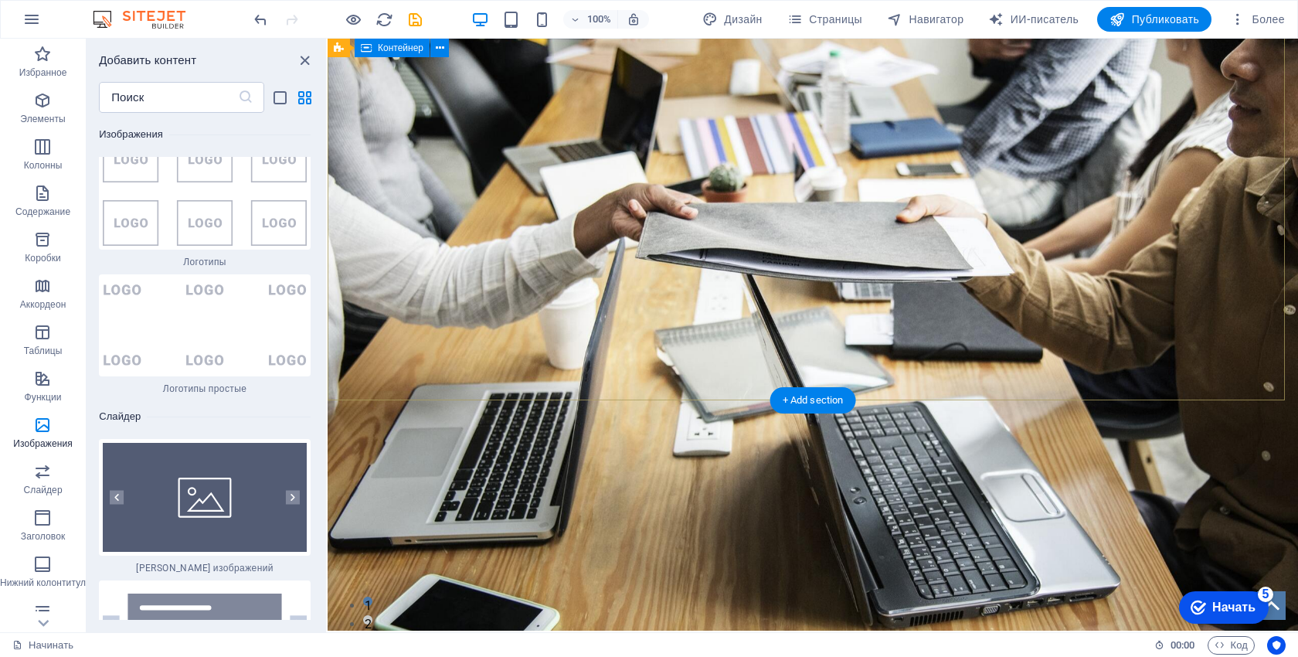
scroll to position [386, 0]
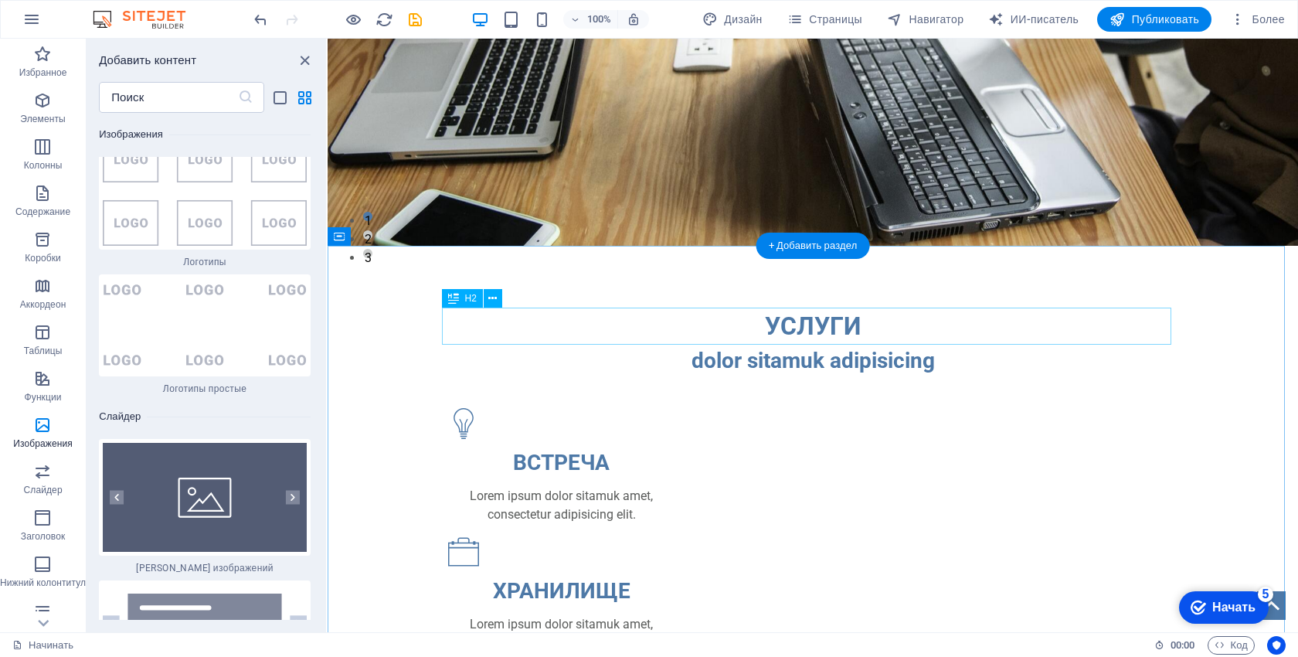
click at [783, 324] on div "УСЛУГИ" at bounding box center [812, 325] width 729 height 37
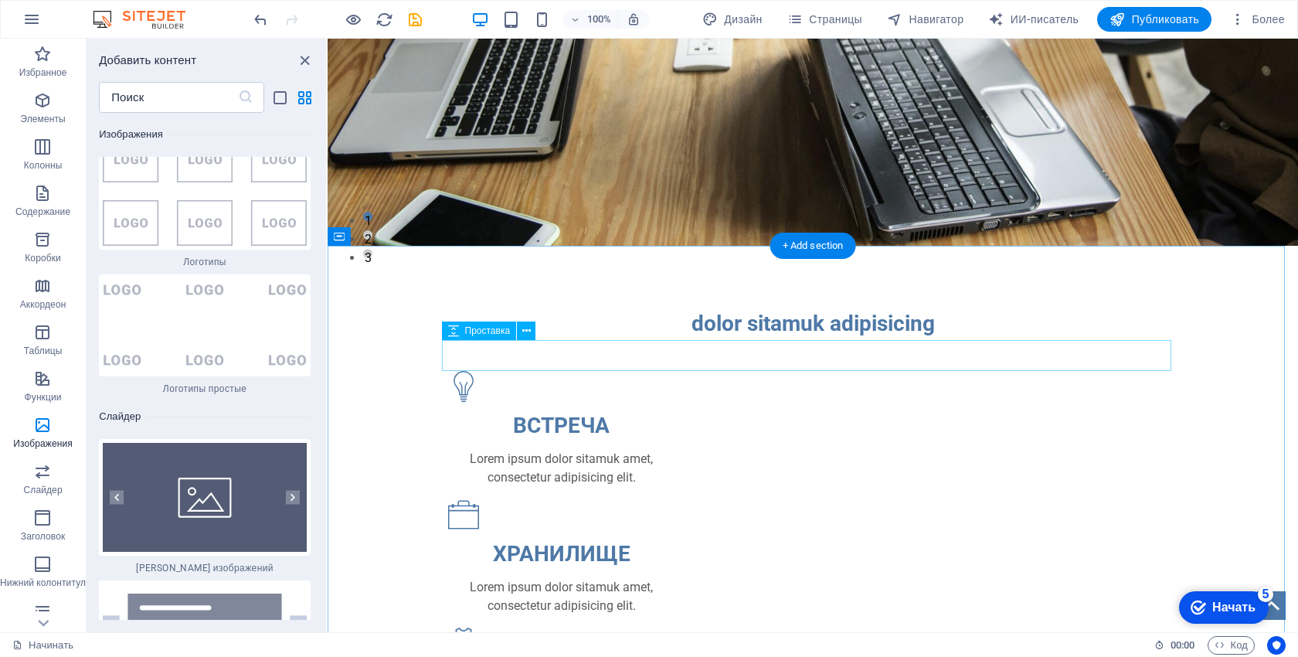
drag, startPoint x: 784, startPoint y: 331, endPoint x: 784, endPoint y: 352, distance: 20.9
click at [784, 331] on div "dolor sitamuk adipisicing" at bounding box center [812, 323] width 729 height 32
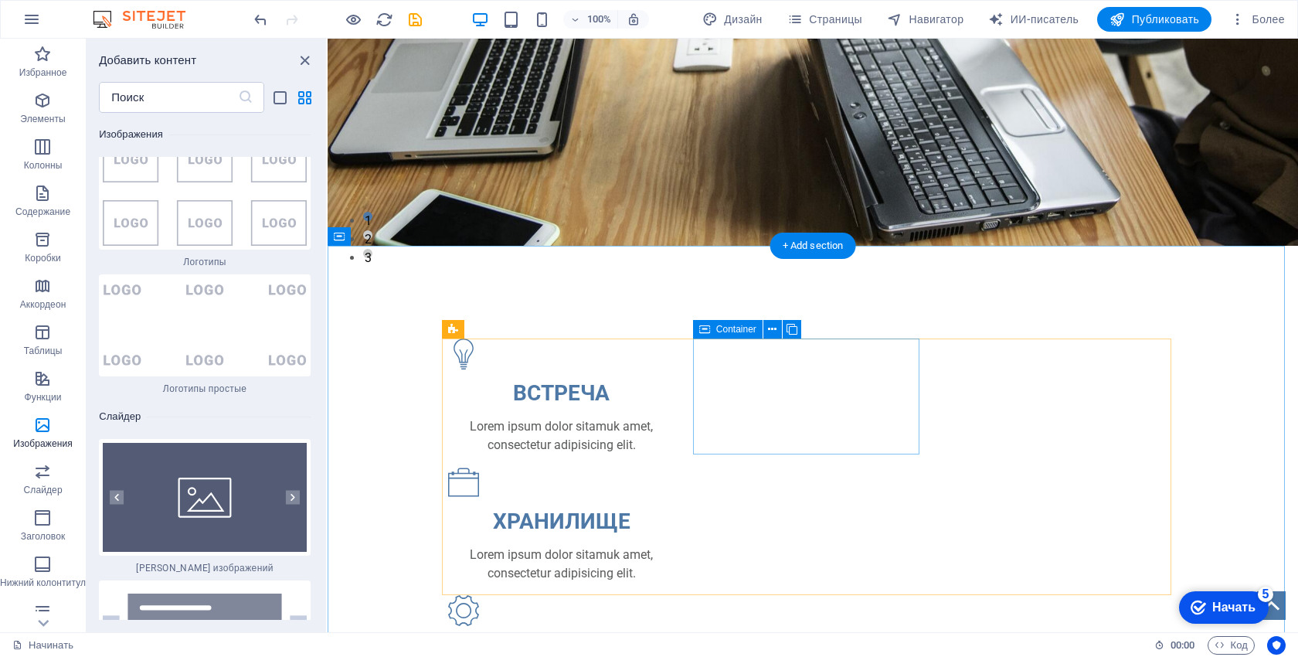
click at [674, 467] on div "ХРАНИЛИЩЕ Lorem ipsum dolor sitamuk amet, consectetur adipisicing elit." at bounding box center [561, 525] width 226 height 116
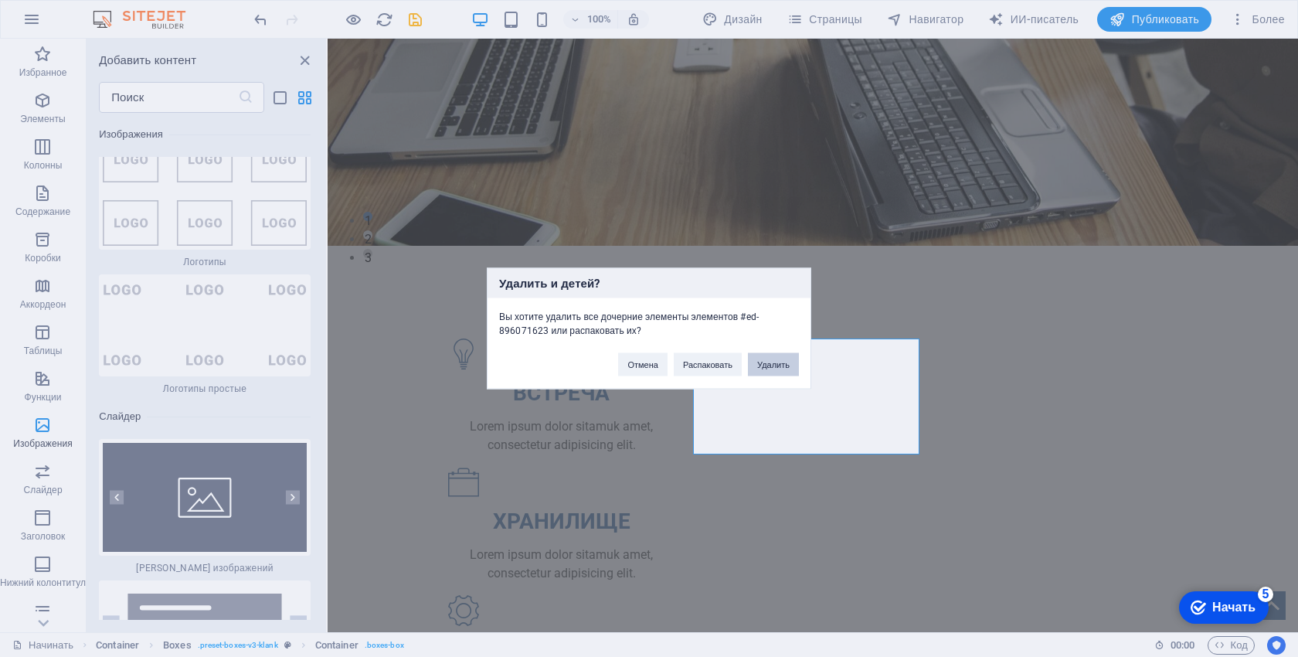
click at [779, 360] on font "Удалить" at bounding box center [773, 364] width 32 height 9
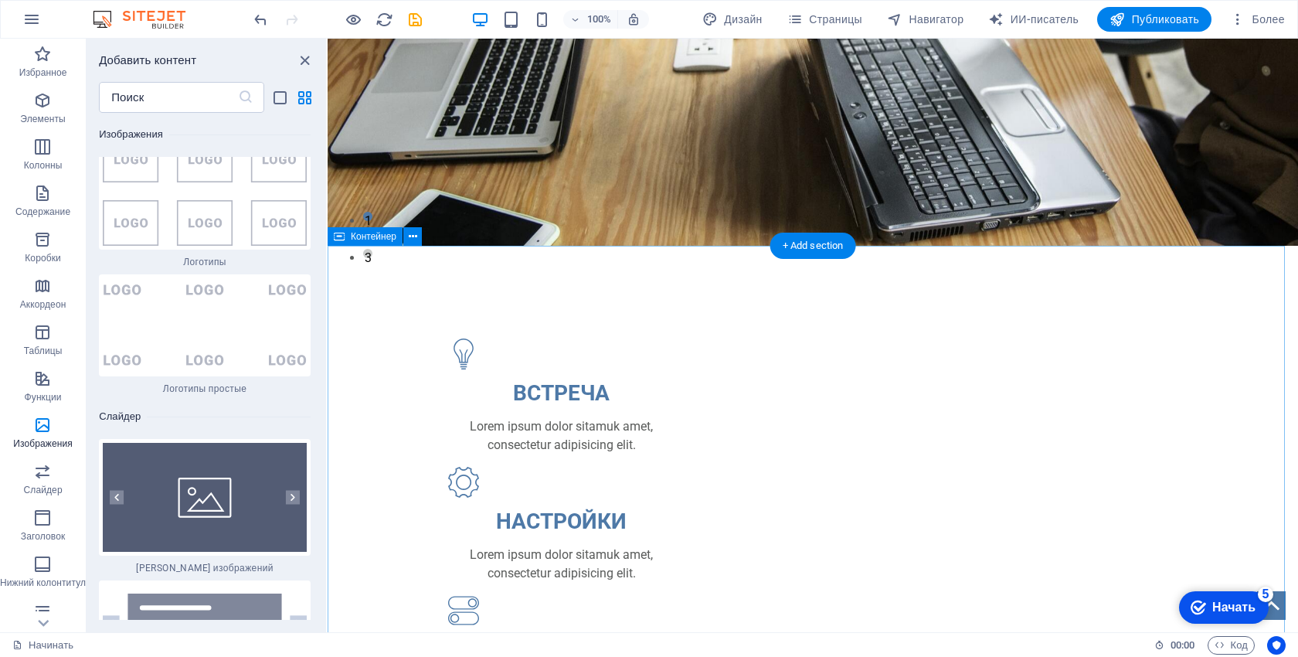
click at [578, 287] on div "ВСТРЕЧА Lorem ipsum dolor sitamuk amet, consectetur adipisicing elit. НАСТРОЙКИ…" at bounding box center [813, 637] width 970 height 783
click at [515, 319] on div at bounding box center [812, 322] width 729 height 31
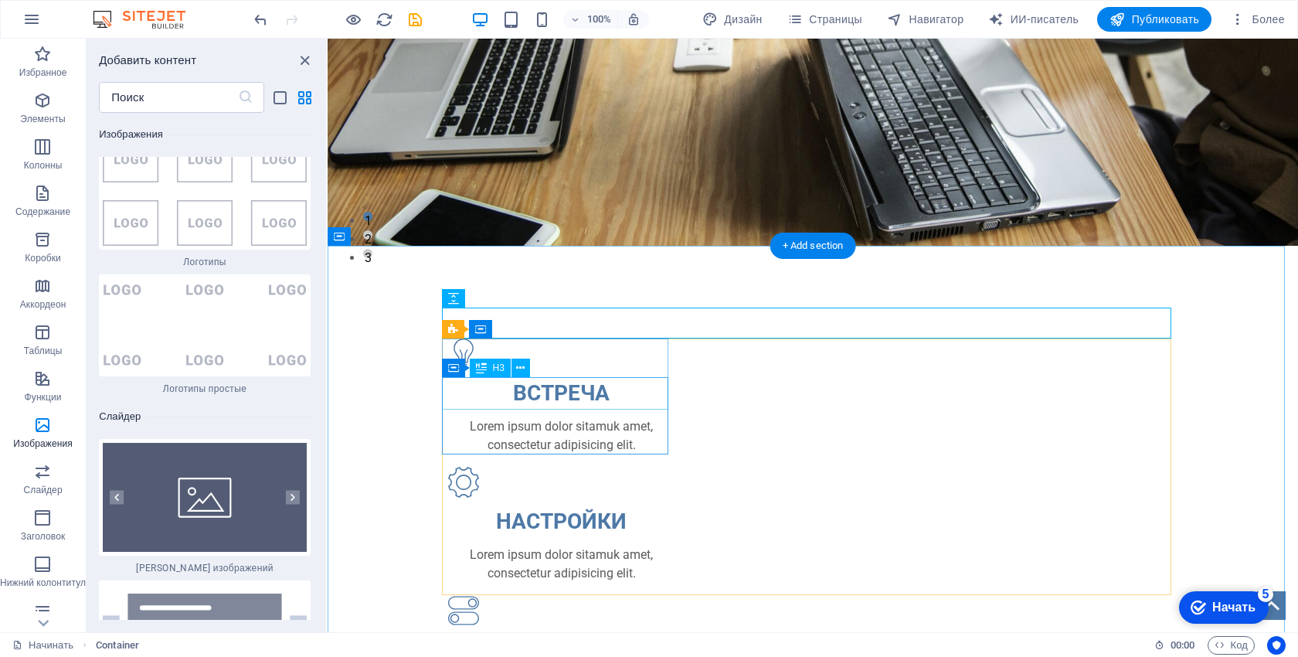
click at [448, 391] on div "ВСТРЕЧА" at bounding box center [561, 393] width 226 height 32
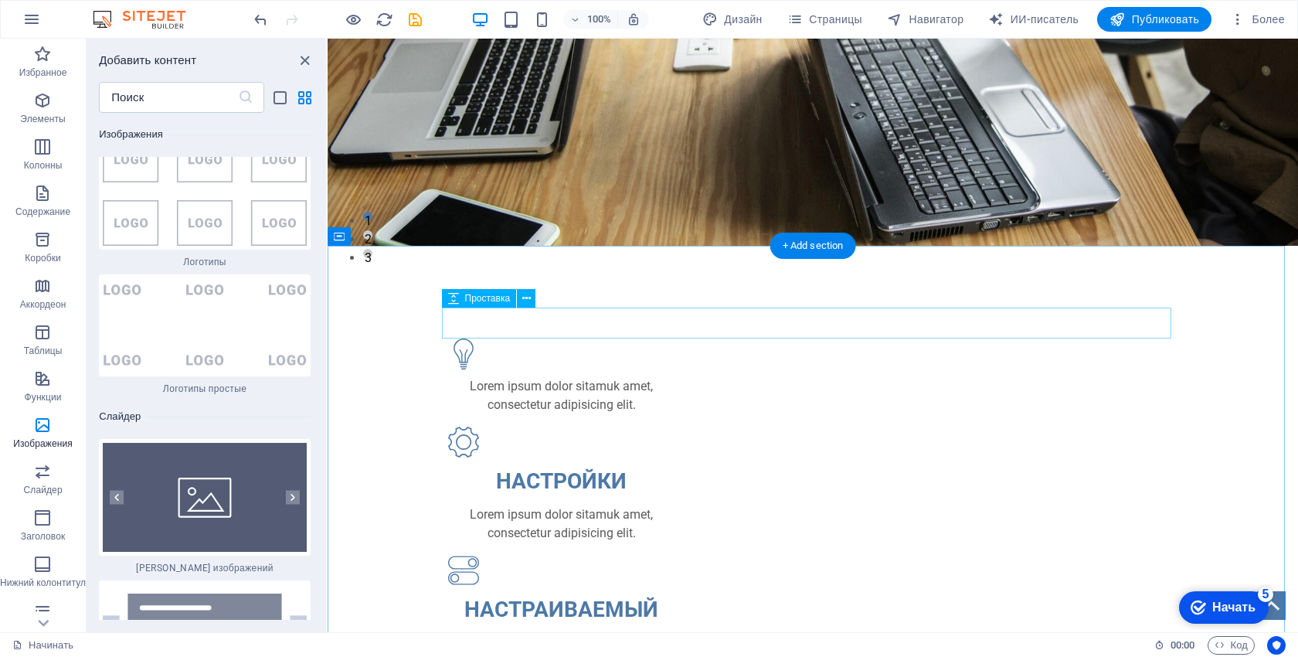
click at [528, 311] on div at bounding box center [812, 322] width 729 height 31
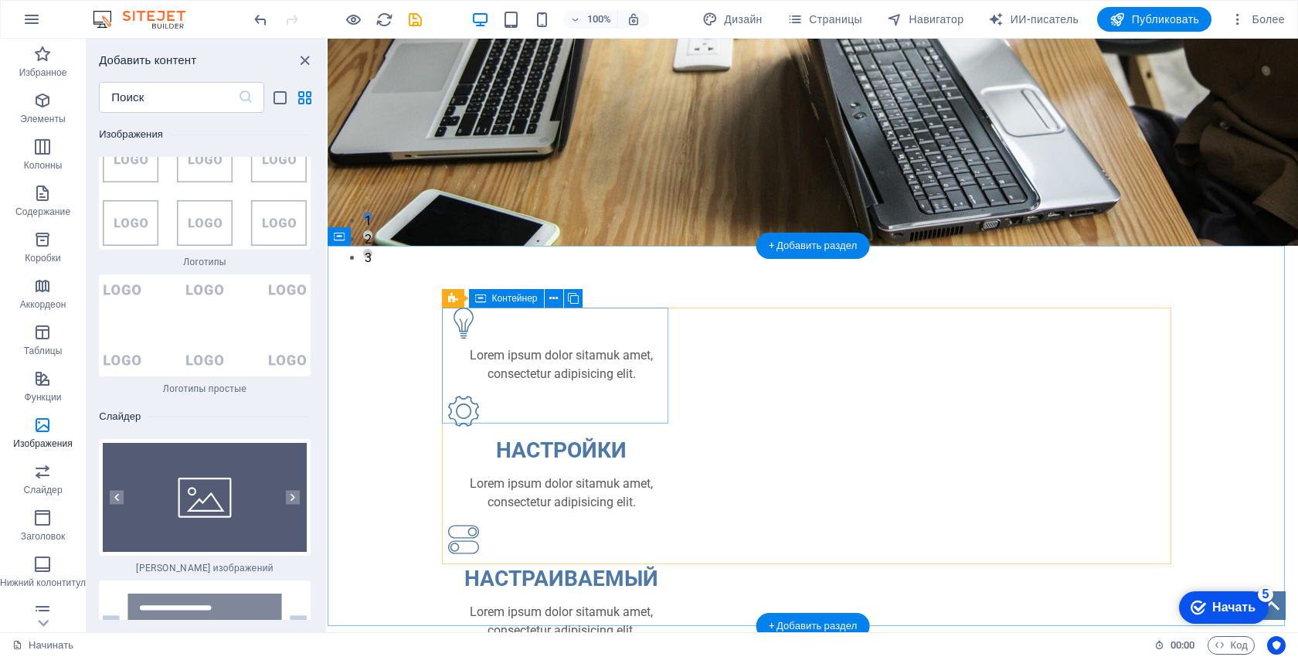
click at [452, 360] on div "Lorem ipsum dolor sitamuk amet, consectetur adipisicing elit." at bounding box center [561, 364] width 226 height 37
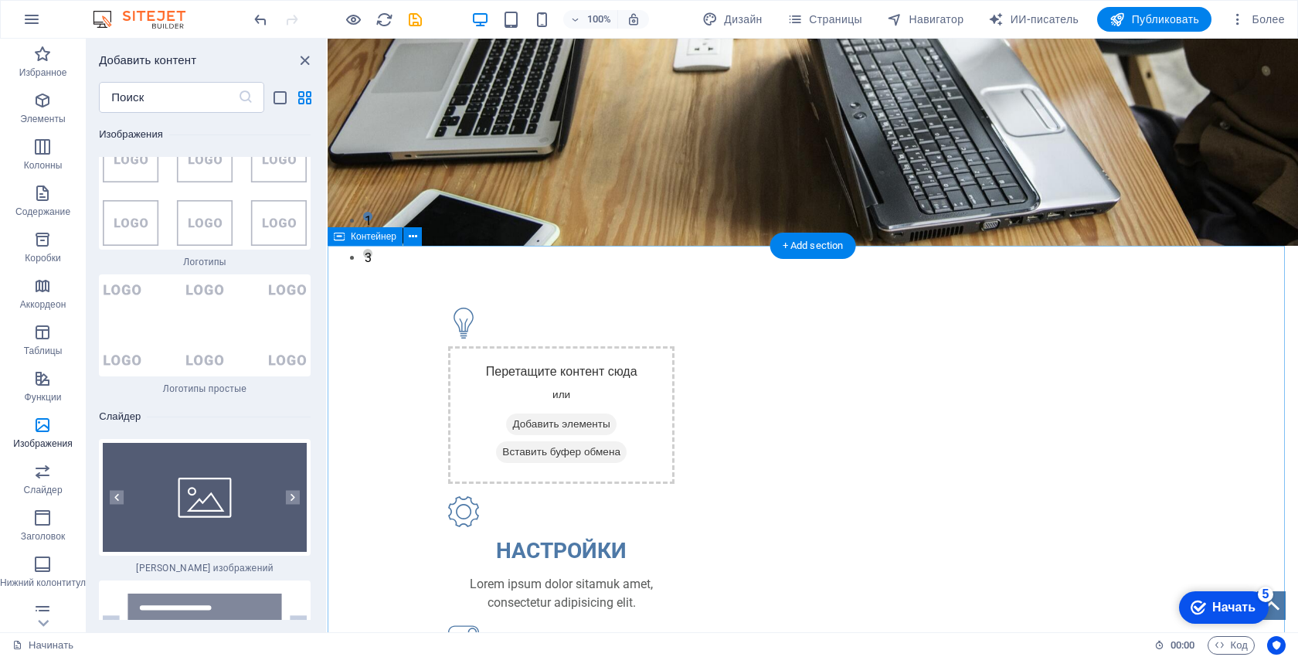
click at [384, 367] on div "Перетащите контент сюда или Добавить элементы Вставить буфер обмена НАСТРОЙКИ L…" at bounding box center [813, 652] width 970 height 813
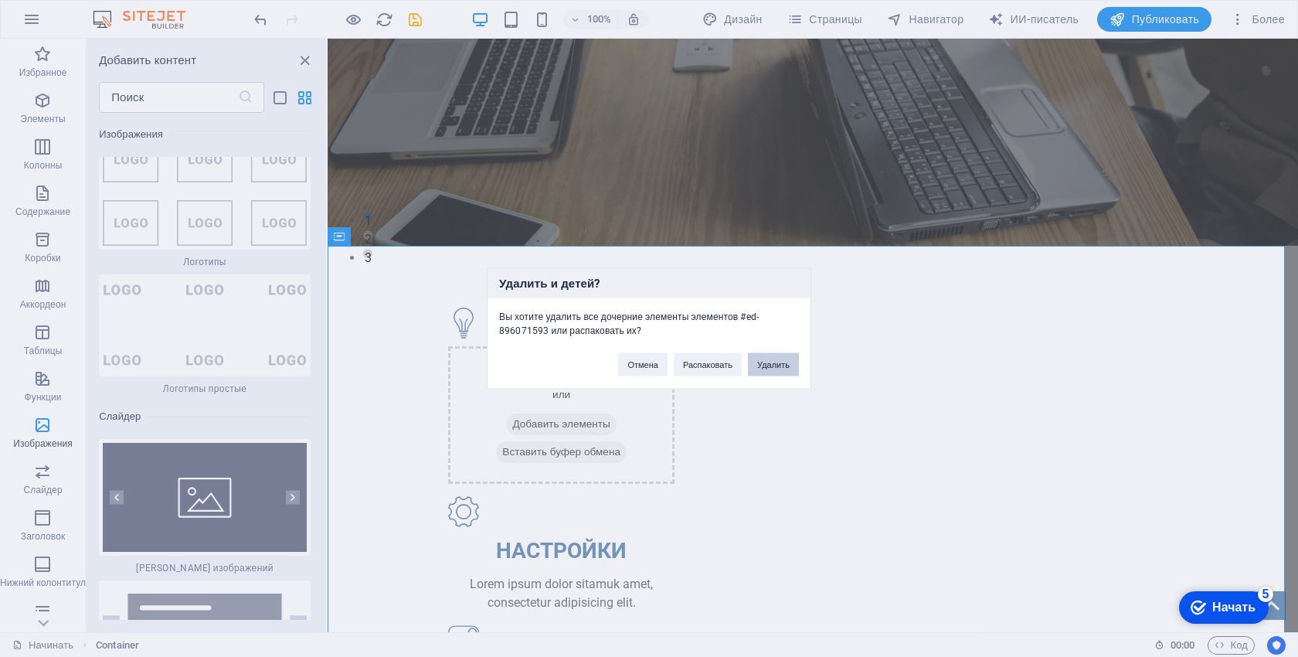
click at [780, 366] on font "Удалить" at bounding box center [773, 364] width 32 height 9
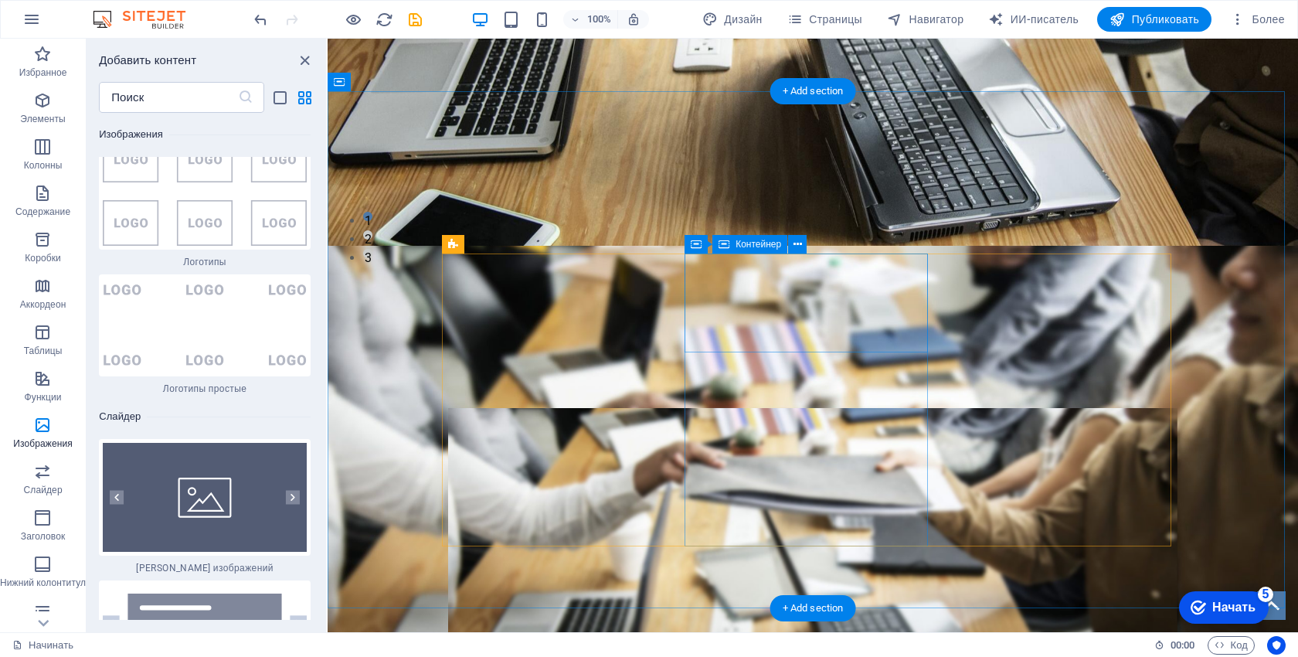
scroll to position [541, 0]
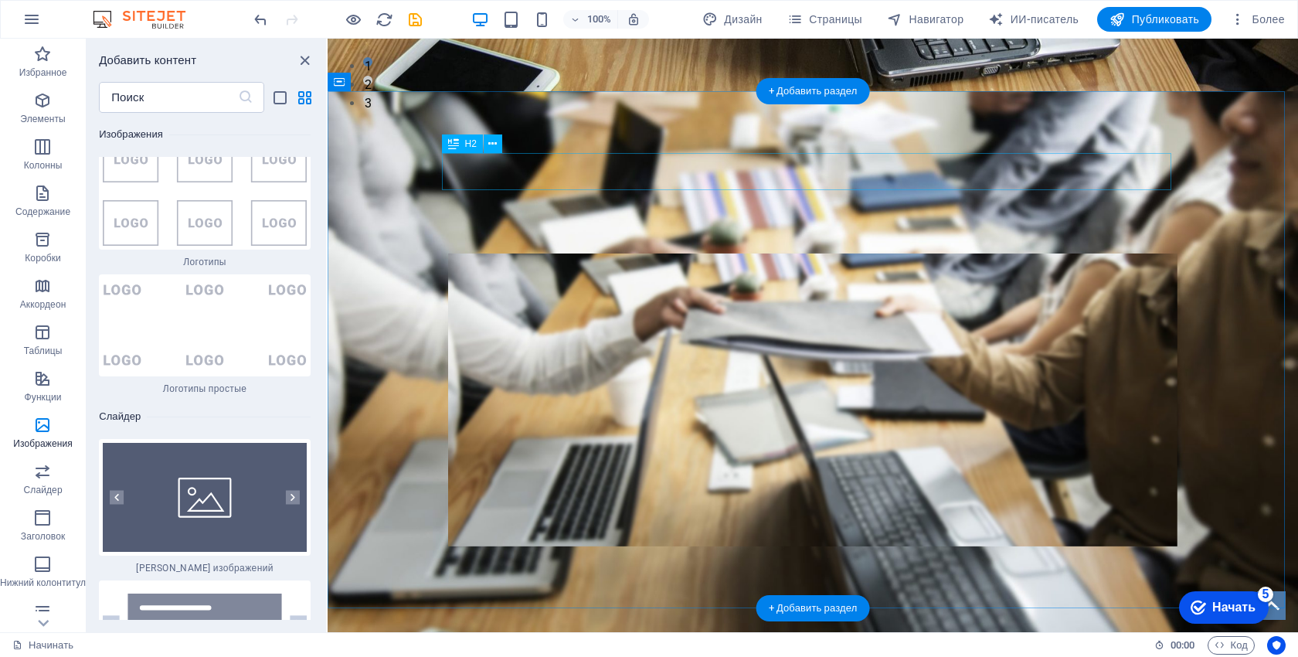
click at [647, 180] on div "НАШИ ЦЕНЫ" at bounding box center [812, 171] width 729 height 37
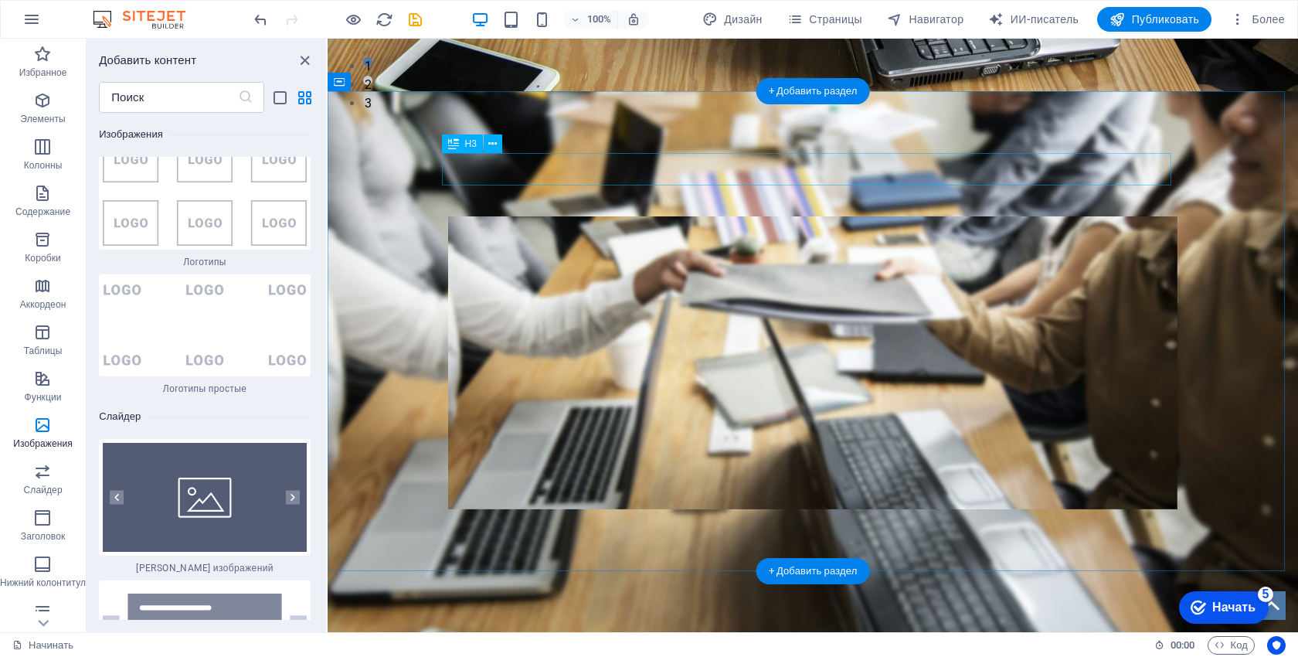
click at [650, 186] on div at bounding box center [812, 200] width 729 height 31
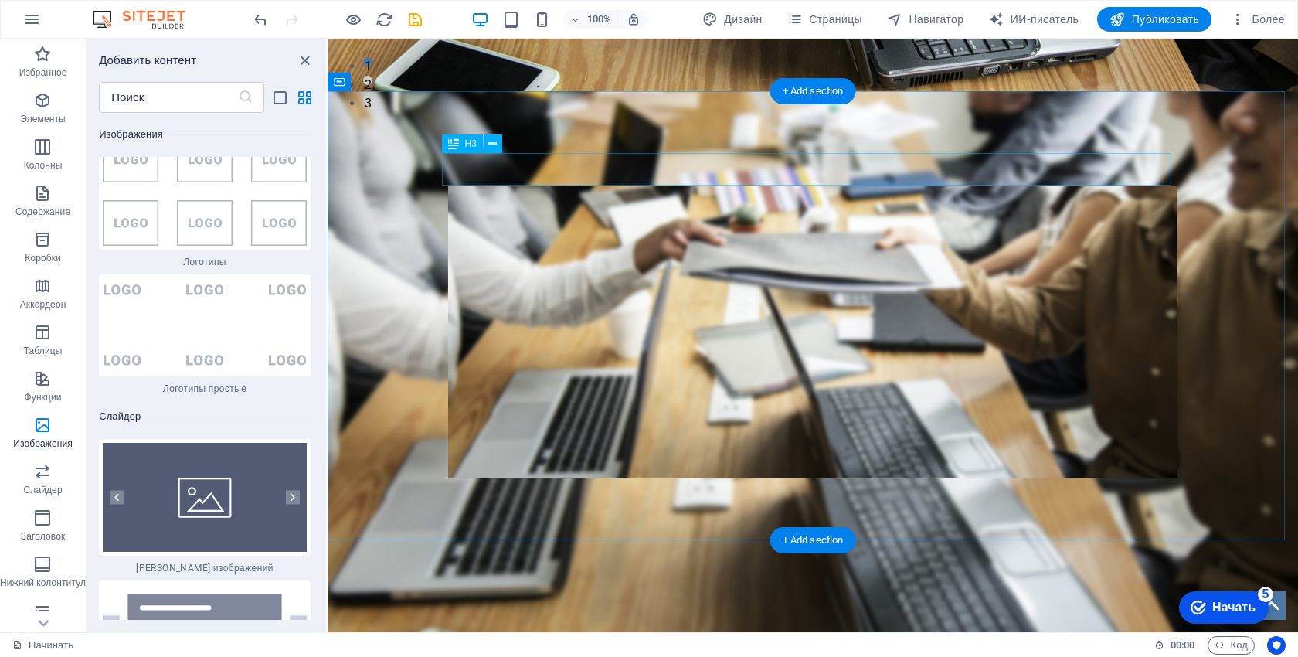
click at [644, 174] on div "IPSUM DOLOR SITAMUK AMET CONSECTETUR" at bounding box center [812, 169] width 729 height 32
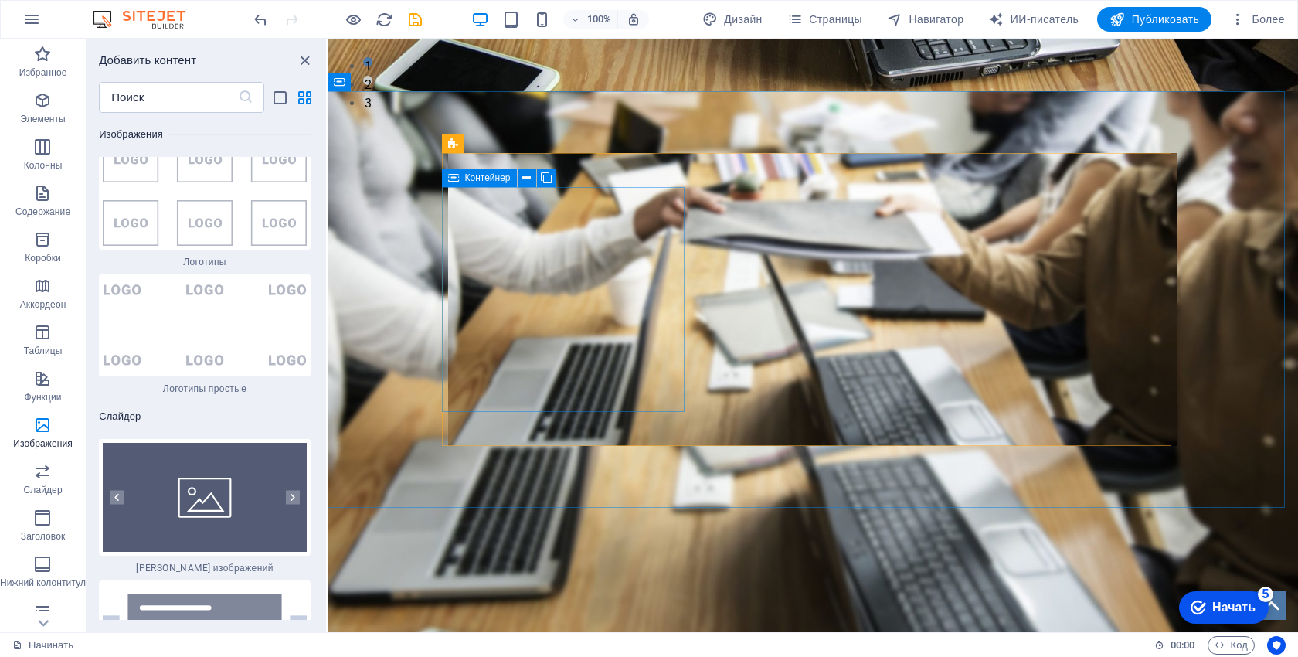
click at [423, 172] on figure at bounding box center [813, 387] width 970 height 593
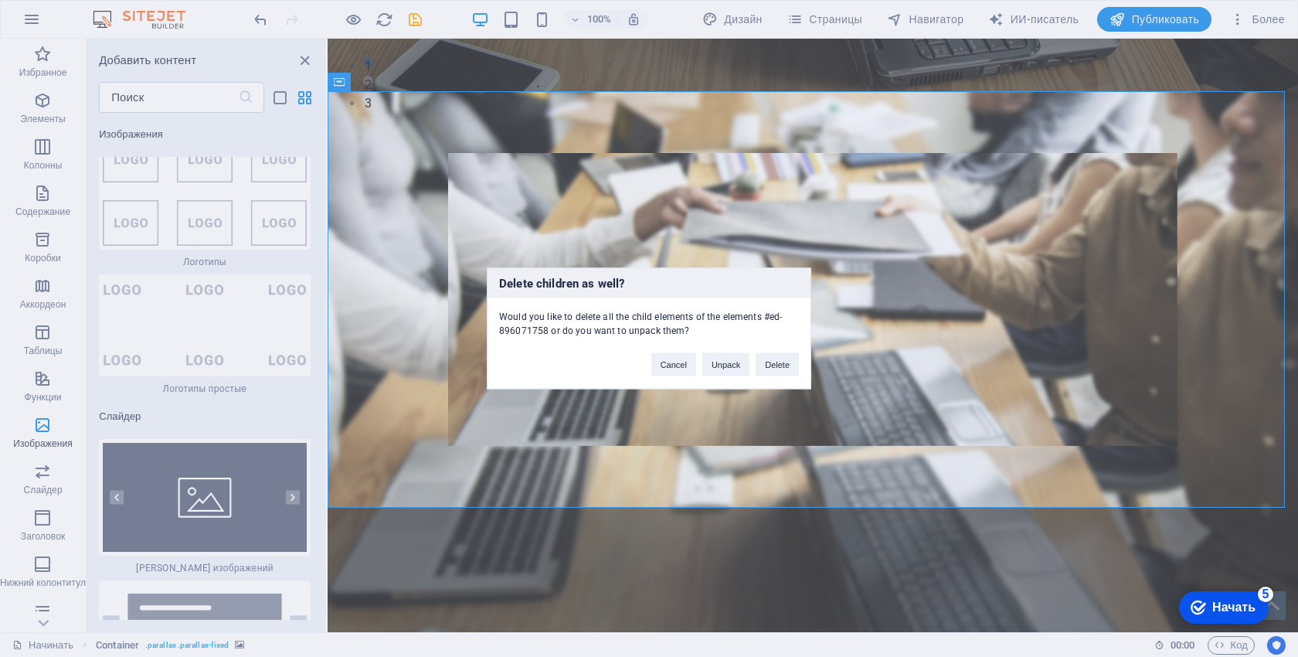
click at [474, 172] on div "Delete children as well? Would you like to delete all the child elements of the…" at bounding box center [649, 328] width 1298 height 657
click at [773, 365] on font "Удалить" at bounding box center [773, 364] width 32 height 9
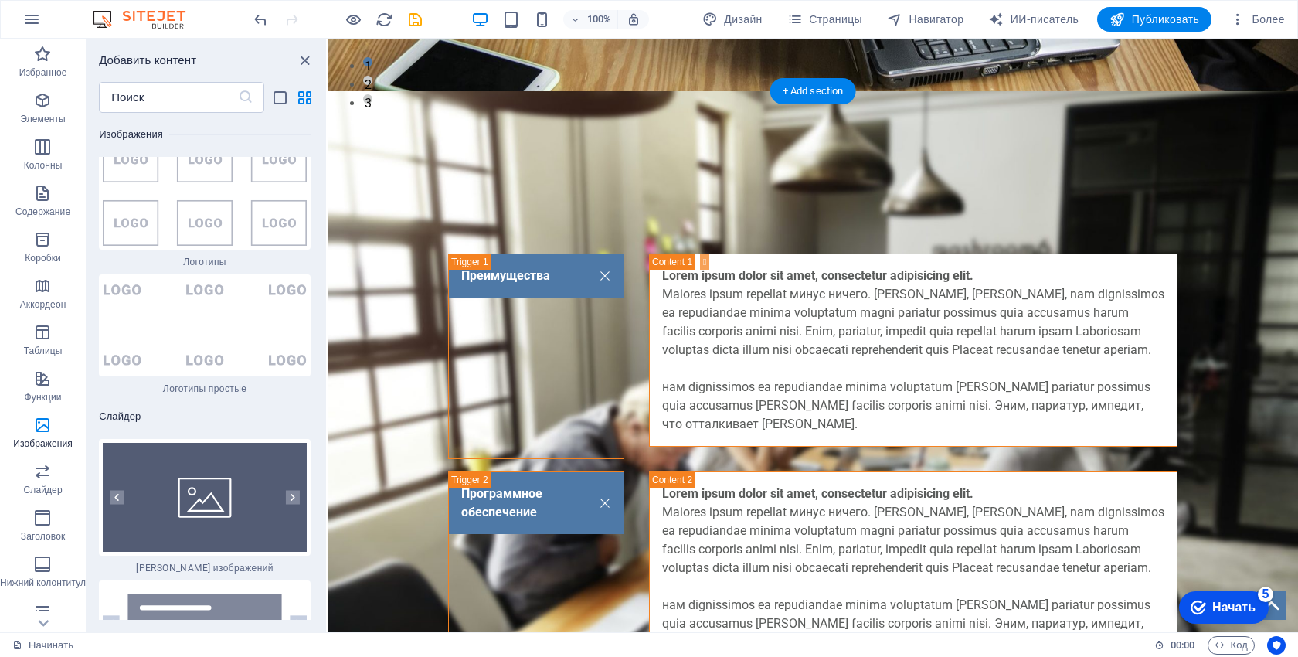
click at [436, 303] on figure at bounding box center [813, 387] width 970 height 593
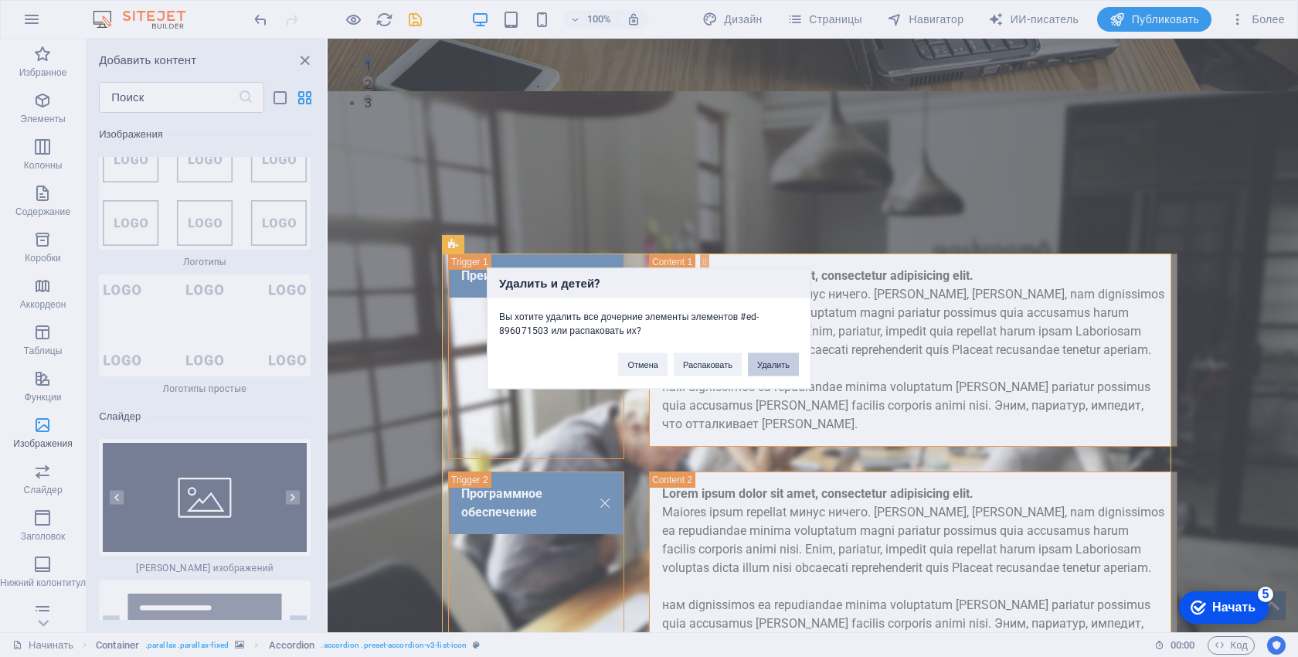
click at [768, 360] on font "Удалить" at bounding box center [773, 364] width 32 height 9
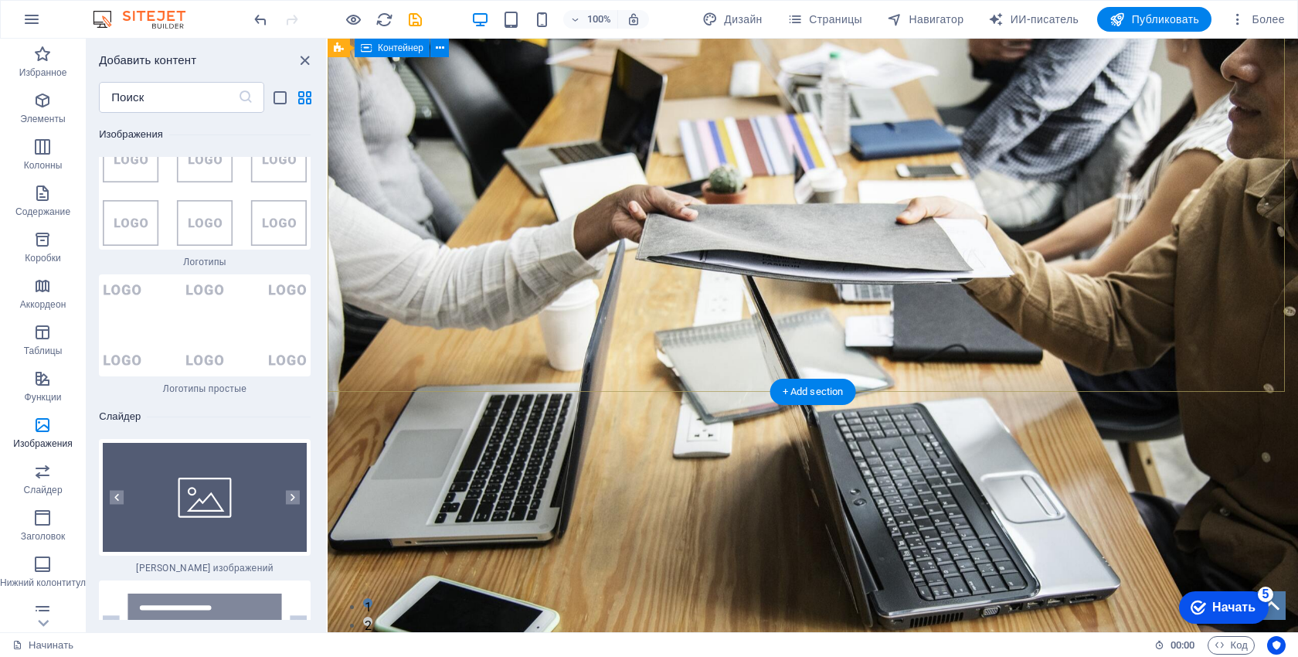
scroll to position [309, 0]
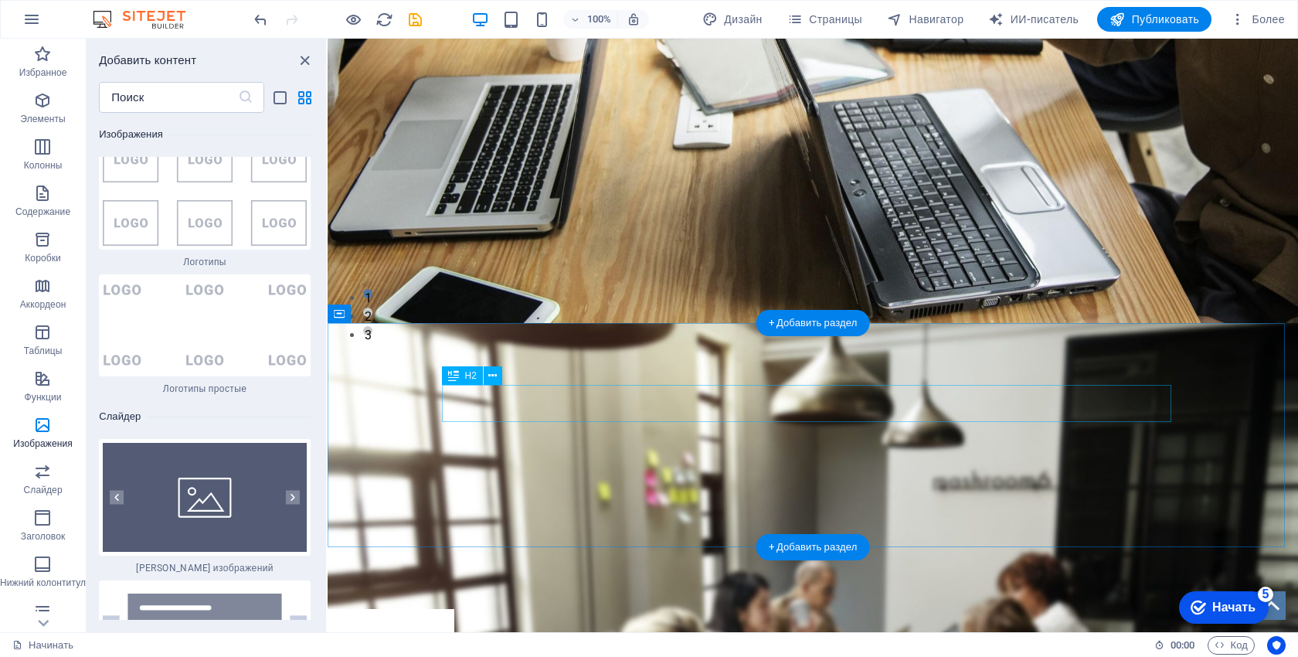
click at [735, 402] on div "ФУНКЦИИ" at bounding box center [812, 403] width 729 height 37
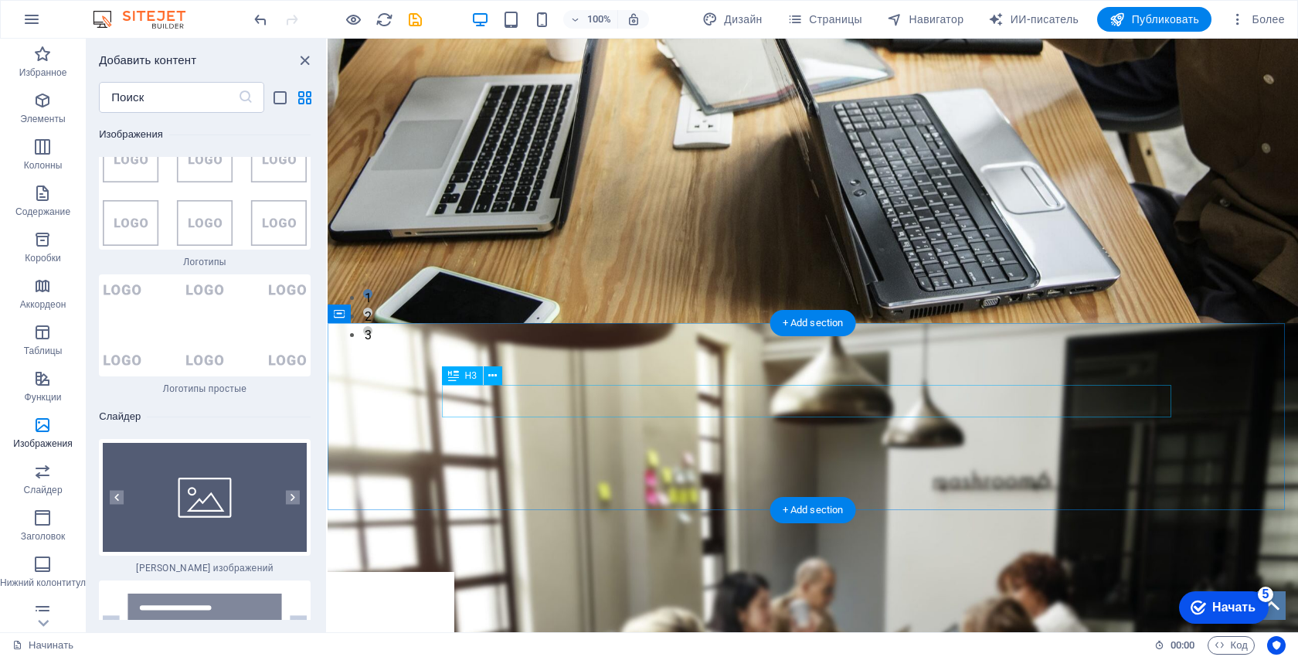
click at [745, 399] on div "AMET CONSECTETUR ADIPISICING ELIT" at bounding box center [812, 401] width 729 height 32
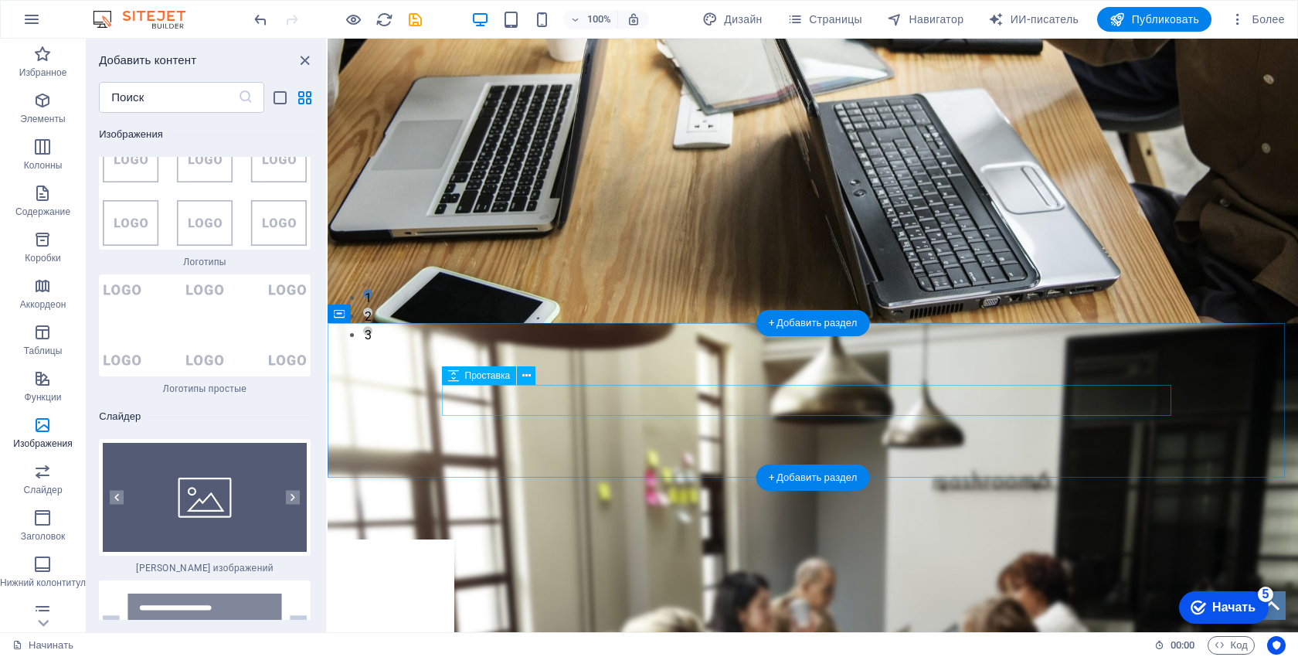
click at [673, 398] on div at bounding box center [812, 400] width 729 height 31
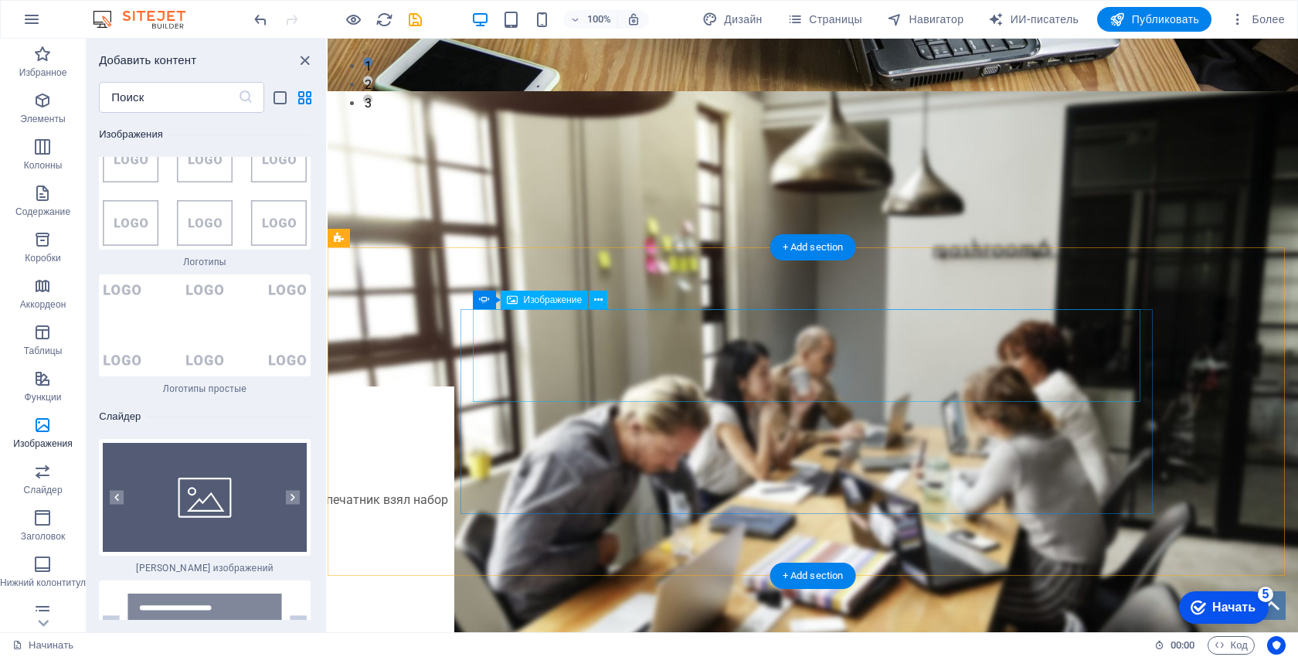
scroll to position [618, 0]
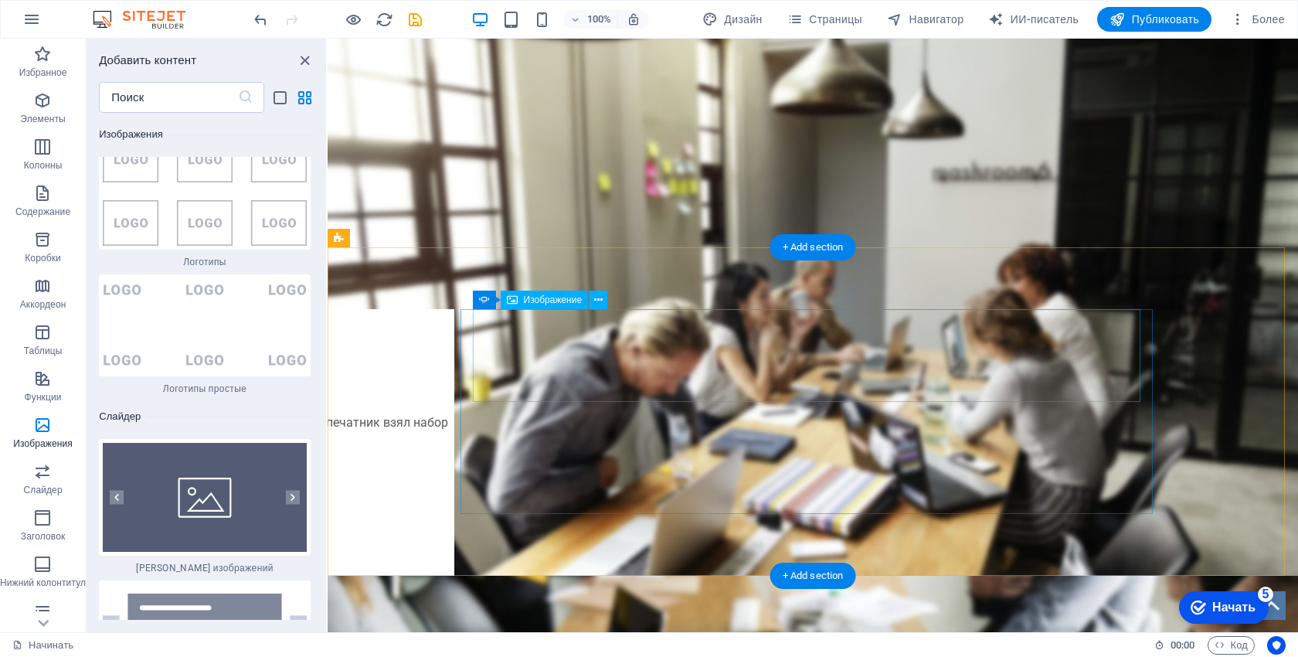
click at [454, 506] on figure "1/3" at bounding box center [120, 548] width 667 height 85
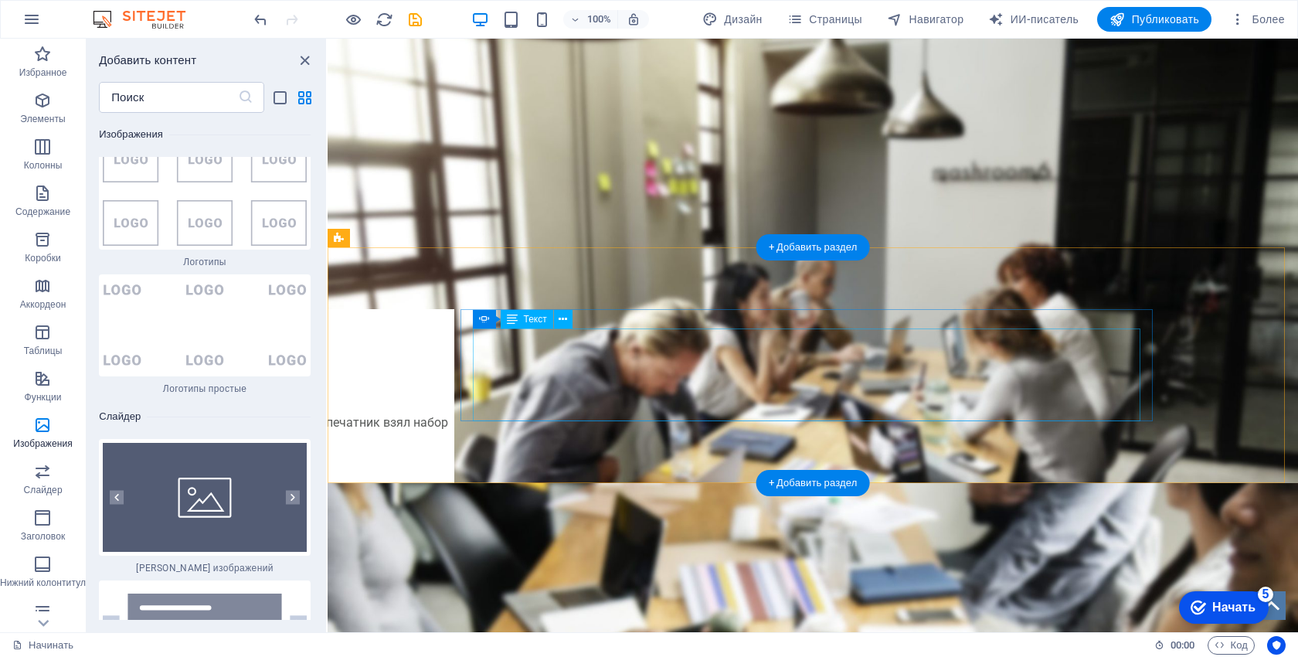
click at [454, 525] on div "«Lorem Ipsum был стандартным шаблоном текста в отрасли с XVI века, когда неизве…" at bounding box center [120, 571] width 667 height 93
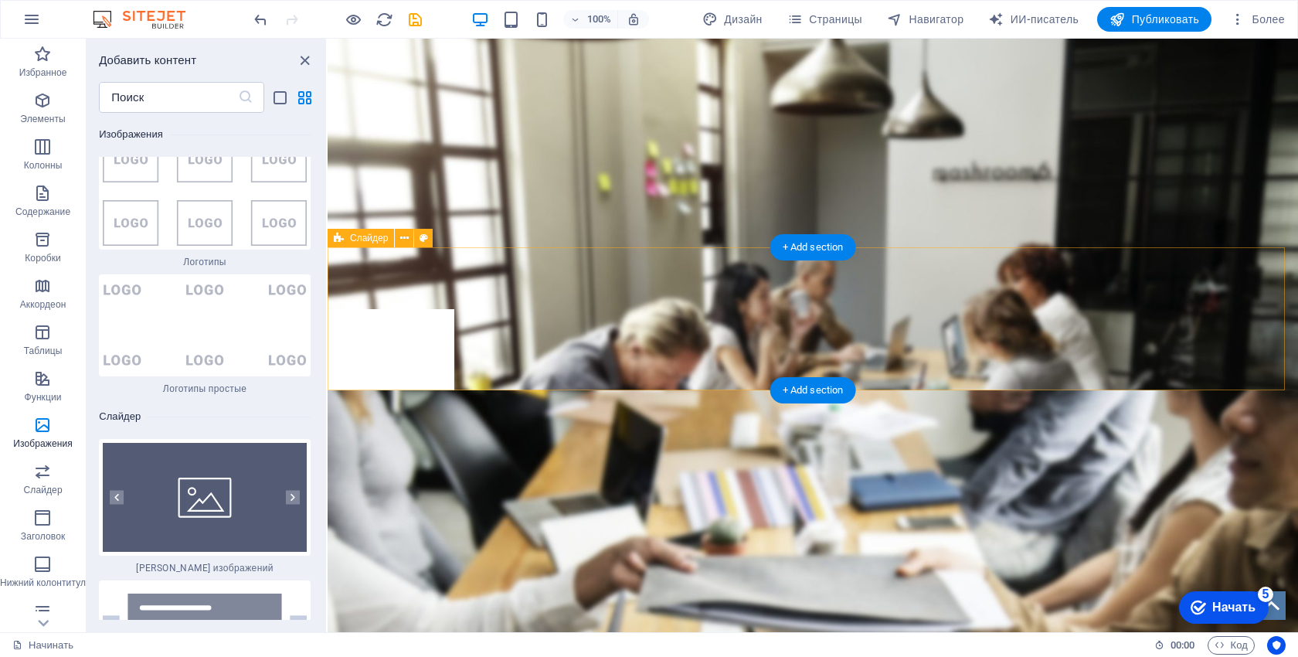
click at [802, 329] on div "«Lorem Ipsum был стандартным шаблоном текста в отрасли с XVI века, когда неизве…" at bounding box center [813, 318] width 970 height 143
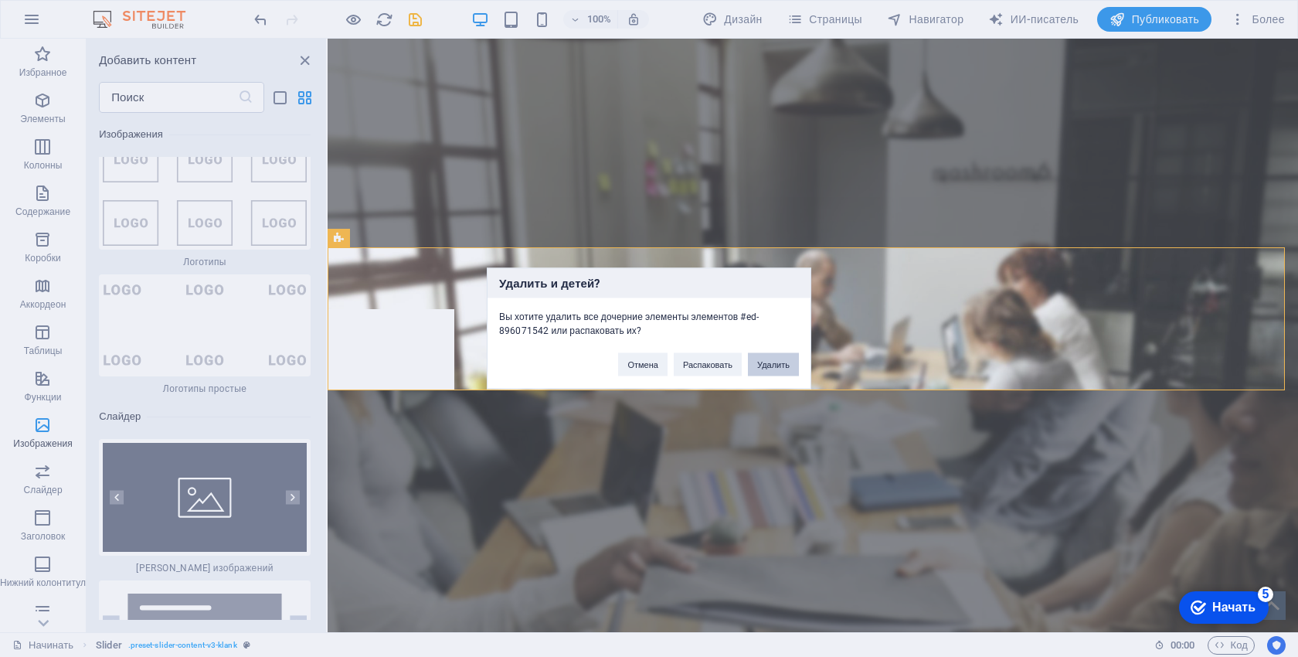
click at [771, 366] on font "Удалить" at bounding box center [773, 364] width 32 height 9
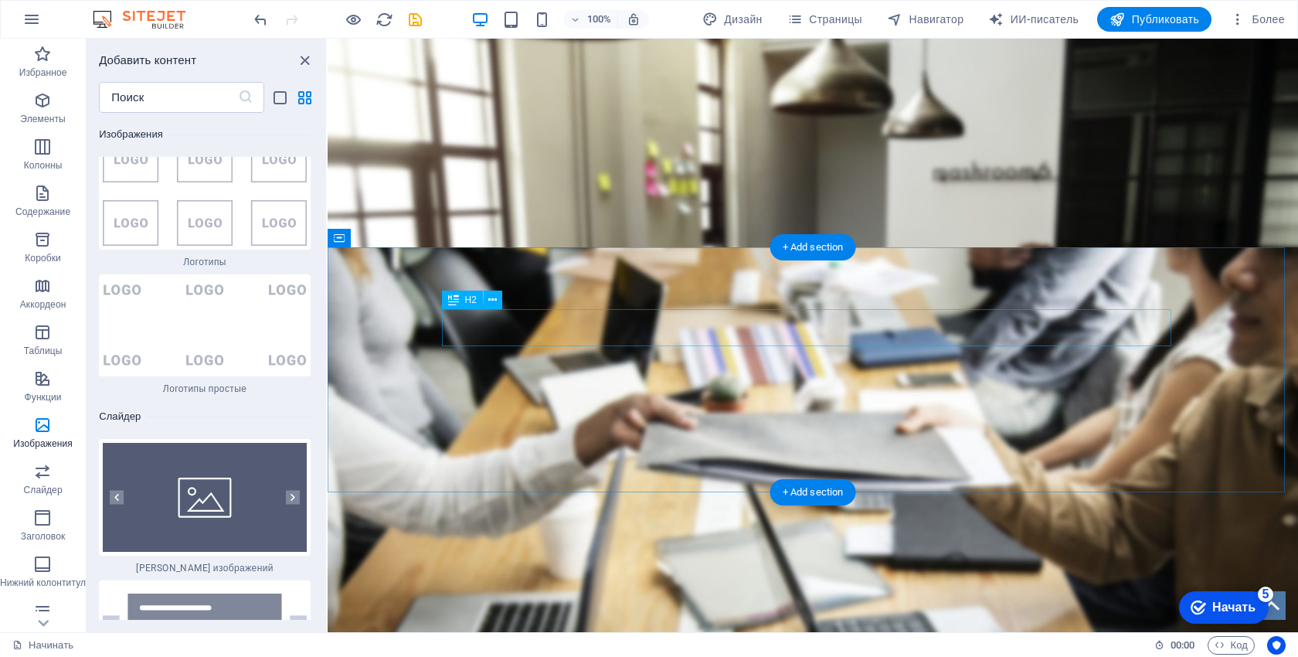
click at [679, 316] on div "НАЧНИТЕ С 10-ДНЕВНОЙ БЕСПЛАТНОЙ ПРОБНОЙ ВЕРСИЕЙ" at bounding box center [812, 327] width 729 height 37
click at [684, 323] on div "ЛОРЕМ ИПСУМ ДОЛОР СИТАМУК АМЕТ, КОНСЕКТЕТУР АДИПИСИЦИНГ ЭЛИТ." at bounding box center [812, 341] width 729 height 65
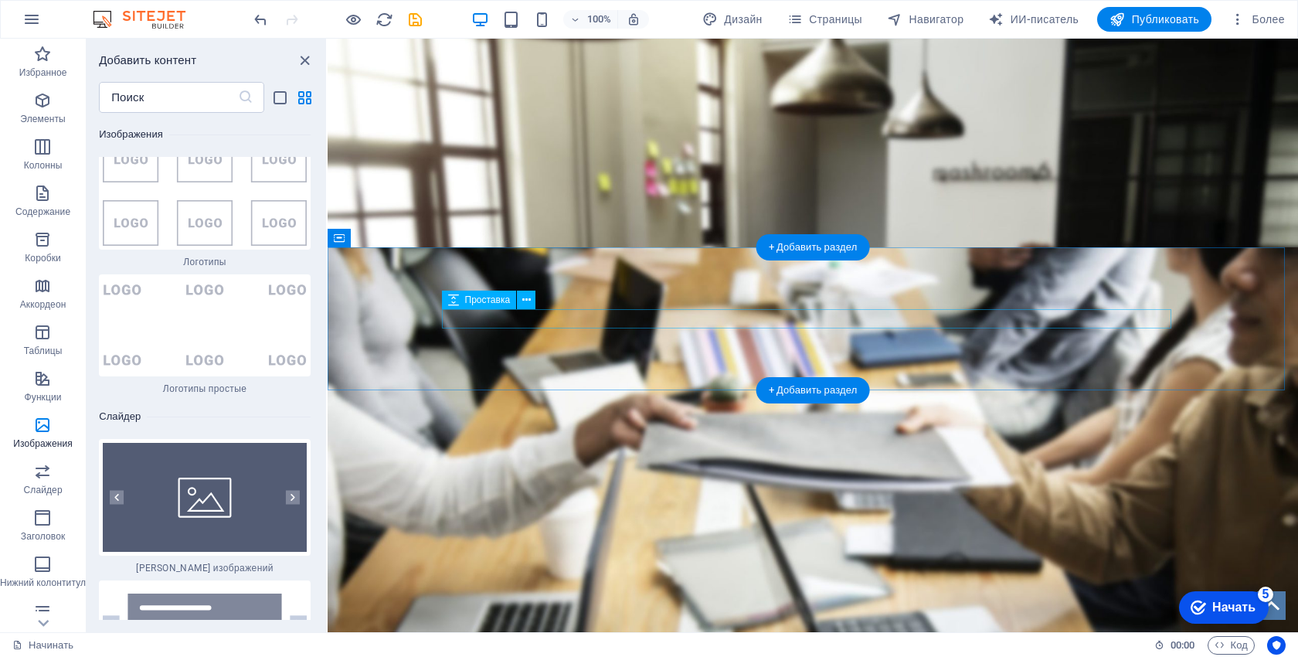
click at [684, 324] on div at bounding box center [812, 318] width 729 height 19
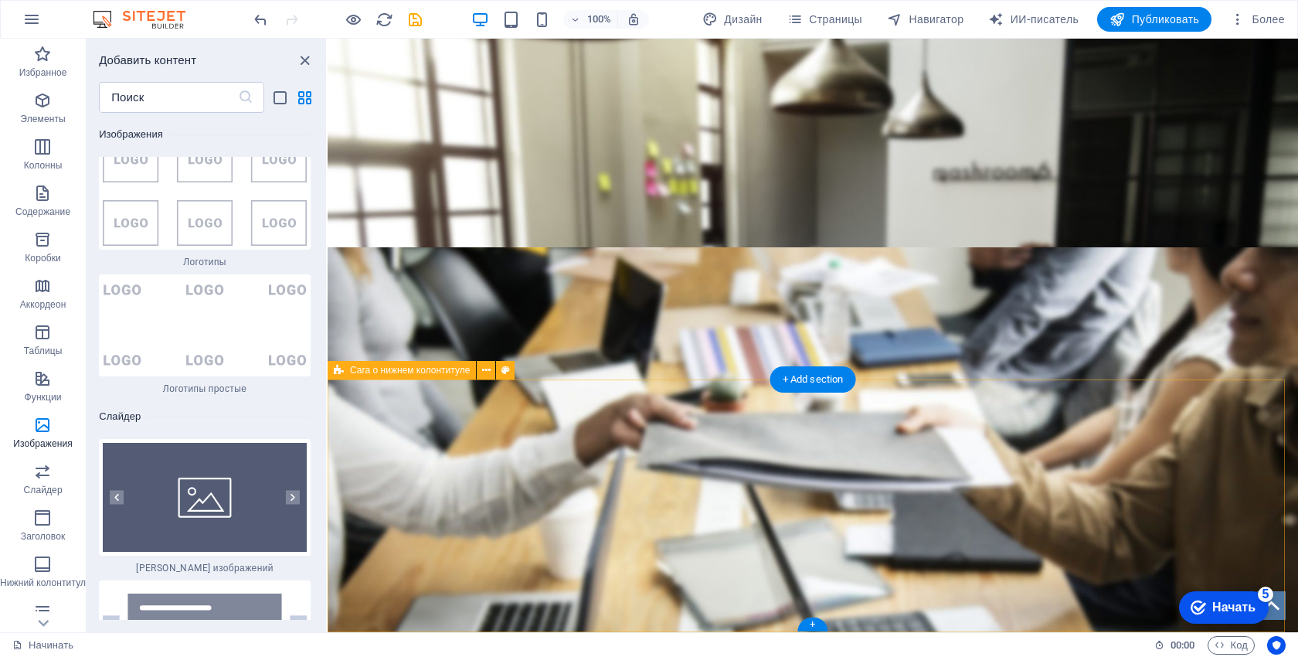
scroll to position [719, 0]
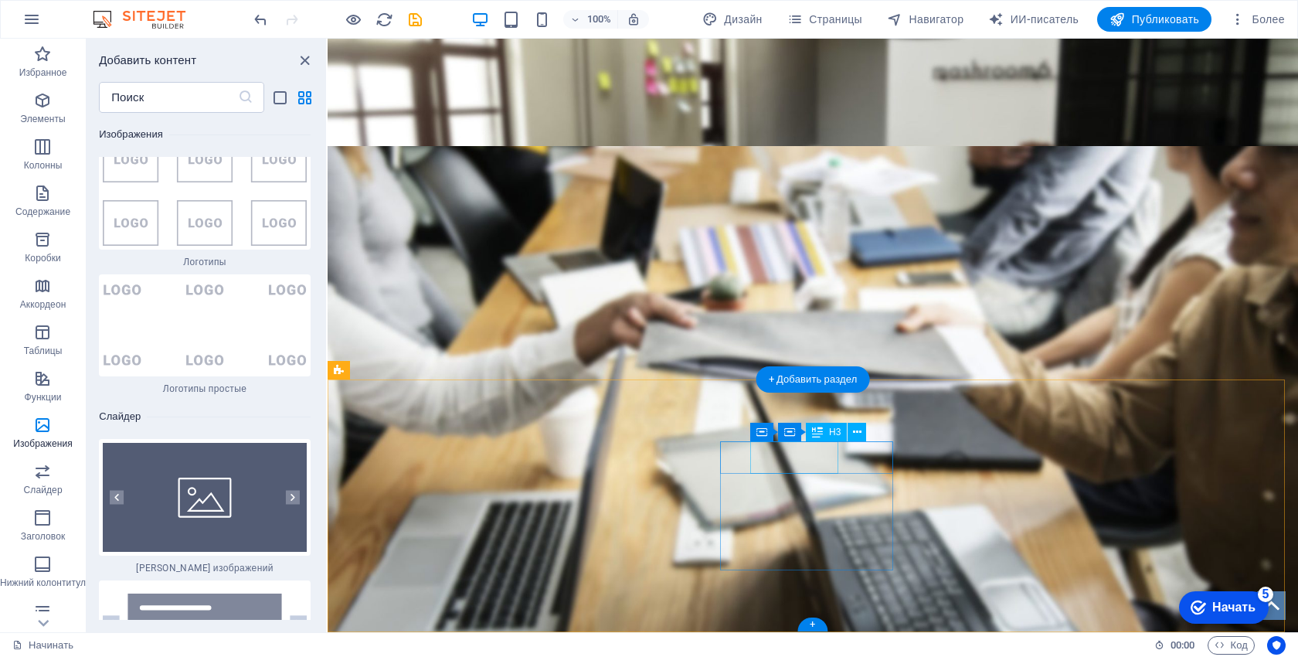
click at [513, 567] on div "Телефон" at bounding box center [426, 583] width 173 height 32
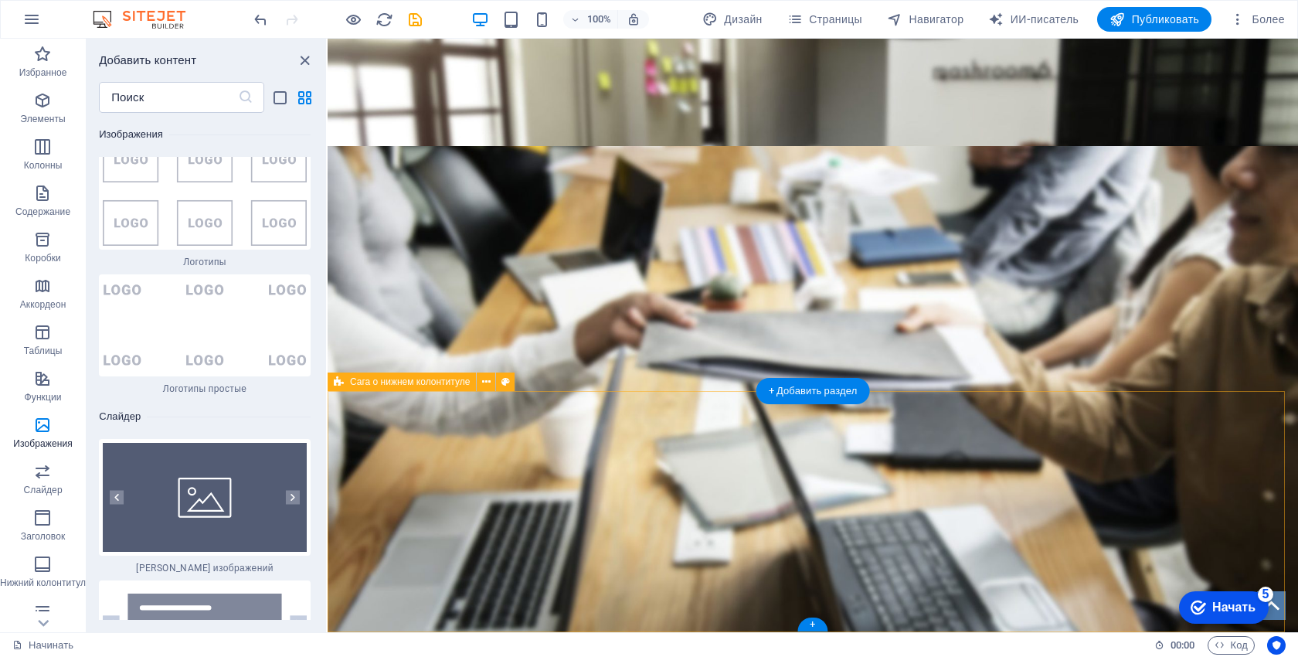
scroll to position [708, 0]
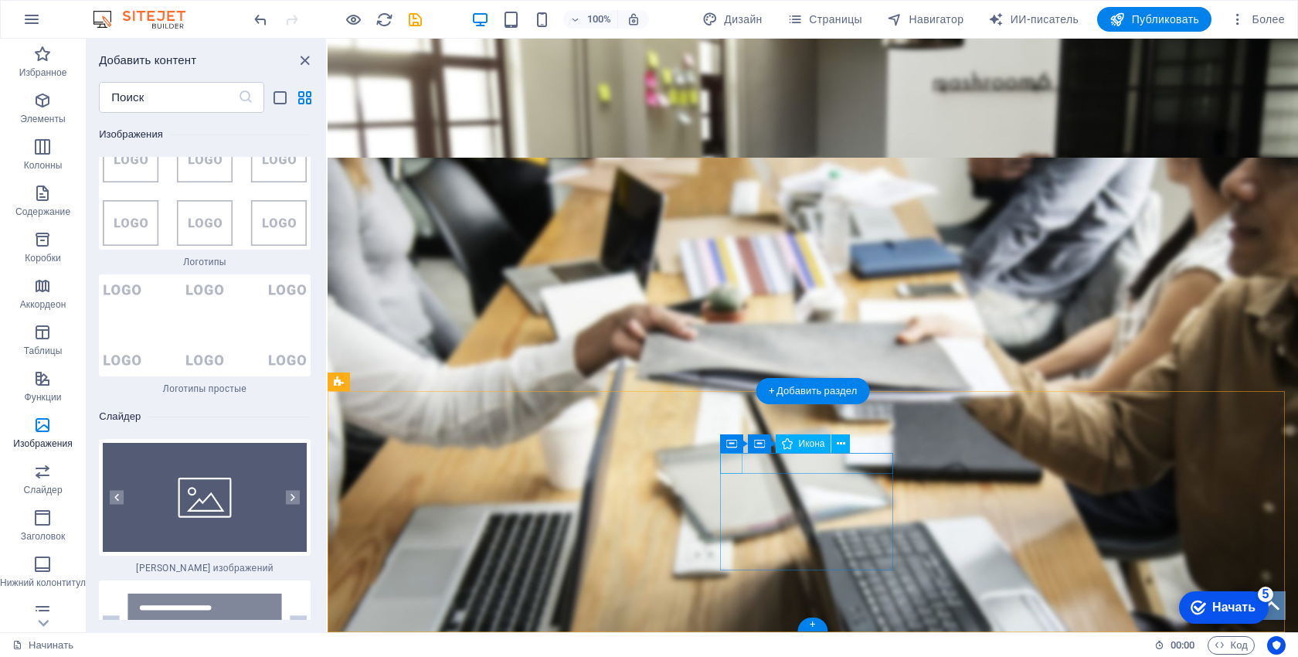
click at [505, 558] on figure at bounding box center [422, 568] width 165 height 21
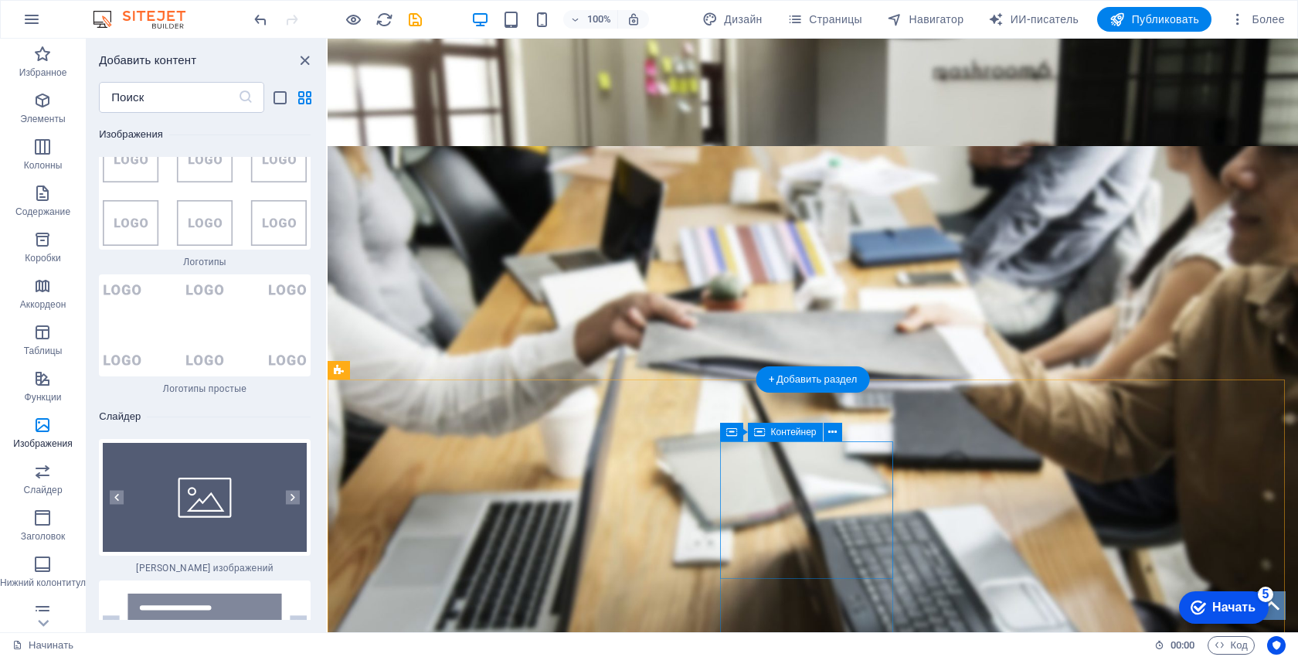
click at [513, 546] on div "Перетащите контент сюда или Добавить элементы Вставить буфер обмена" at bounding box center [426, 630] width 173 height 168
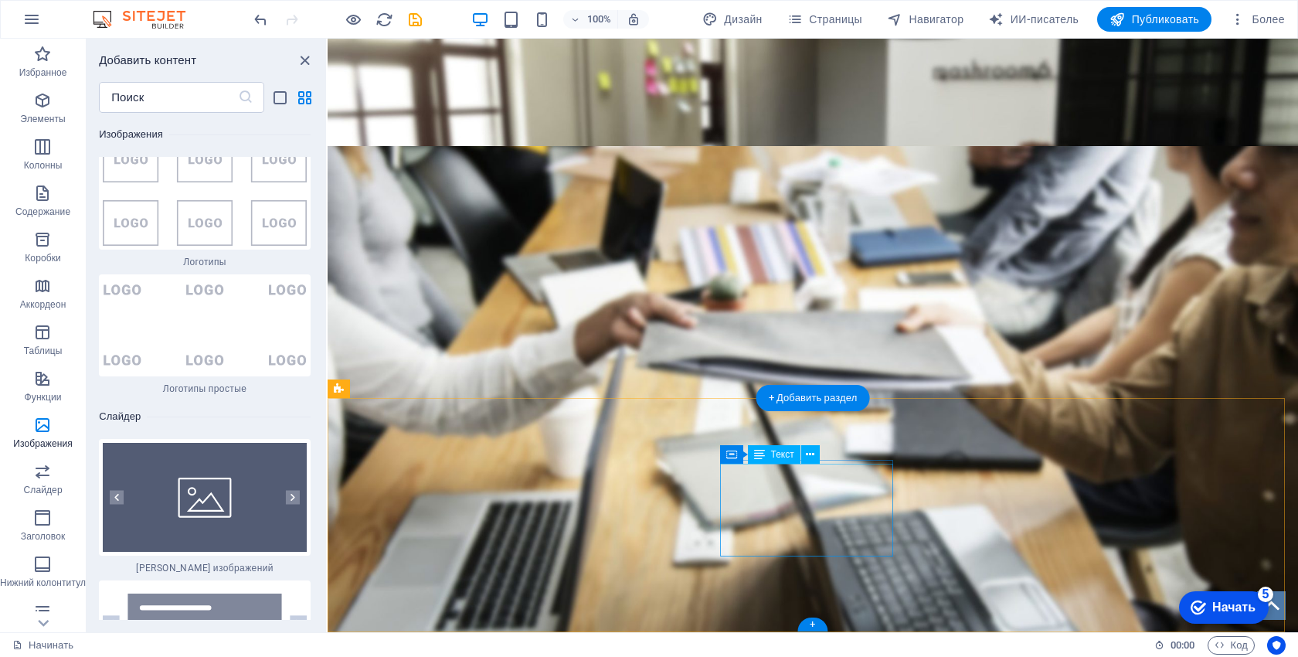
scroll to position [701, 0]
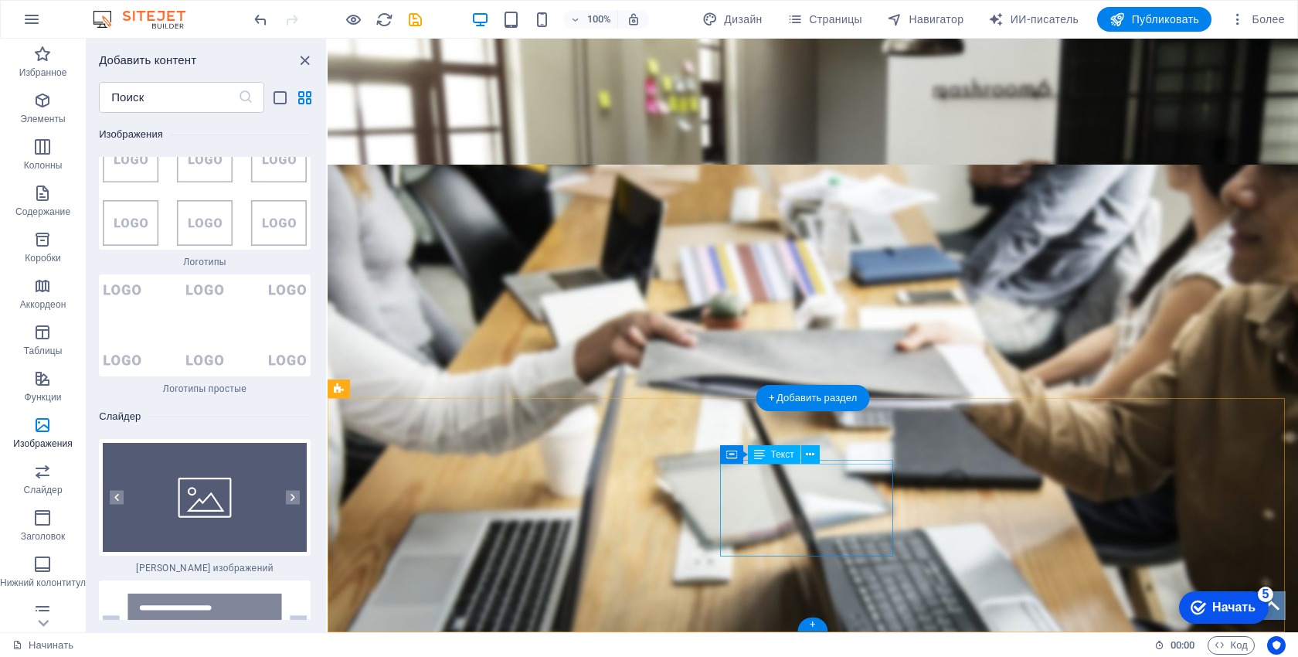
click at [513, 569] on div "Тел.: +1 310 - 222 - 444 Ф: [EMAIL_ADDRESS] Юридическое уведомление | Конфиденц…" at bounding box center [426, 615] width 173 height 93
click at [513, 534] on figure at bounding box center [426, 546] width 173 height 25
click at [488, 503] on figure at bounding box center [426, 515] width 173 height 25
click at [463, 482] on figure at bounding box center [426, 484] width 173 height 25
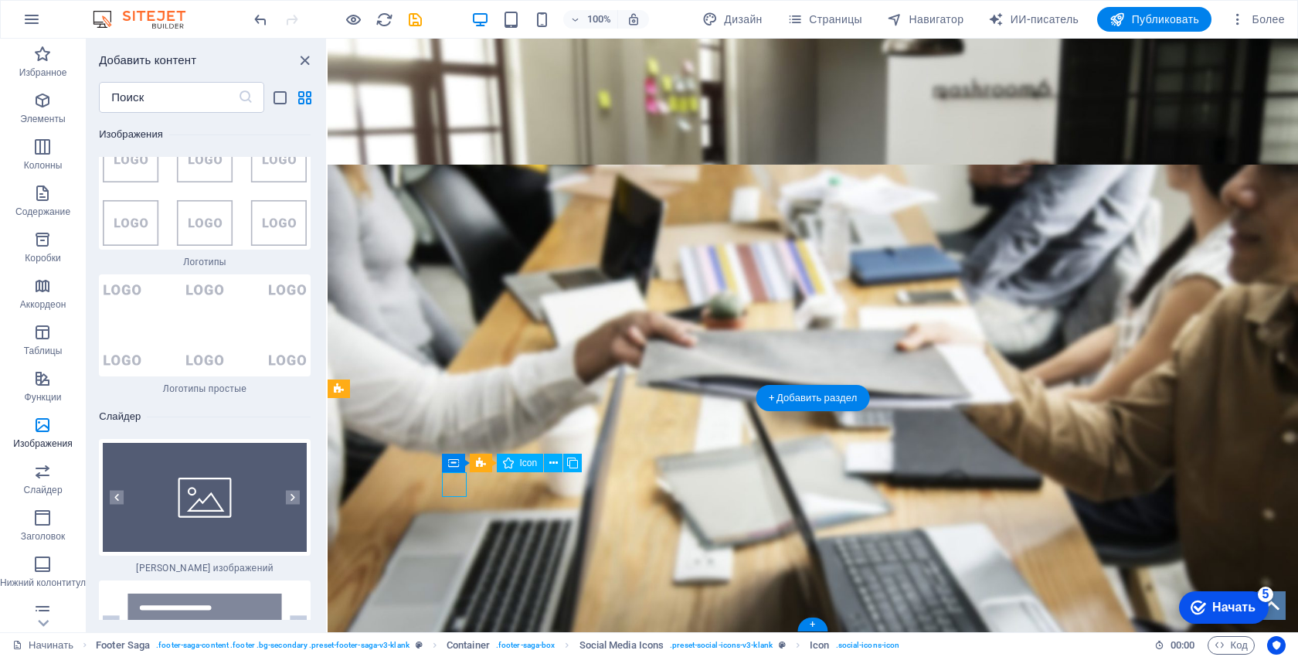
scroll to position [719, 0]
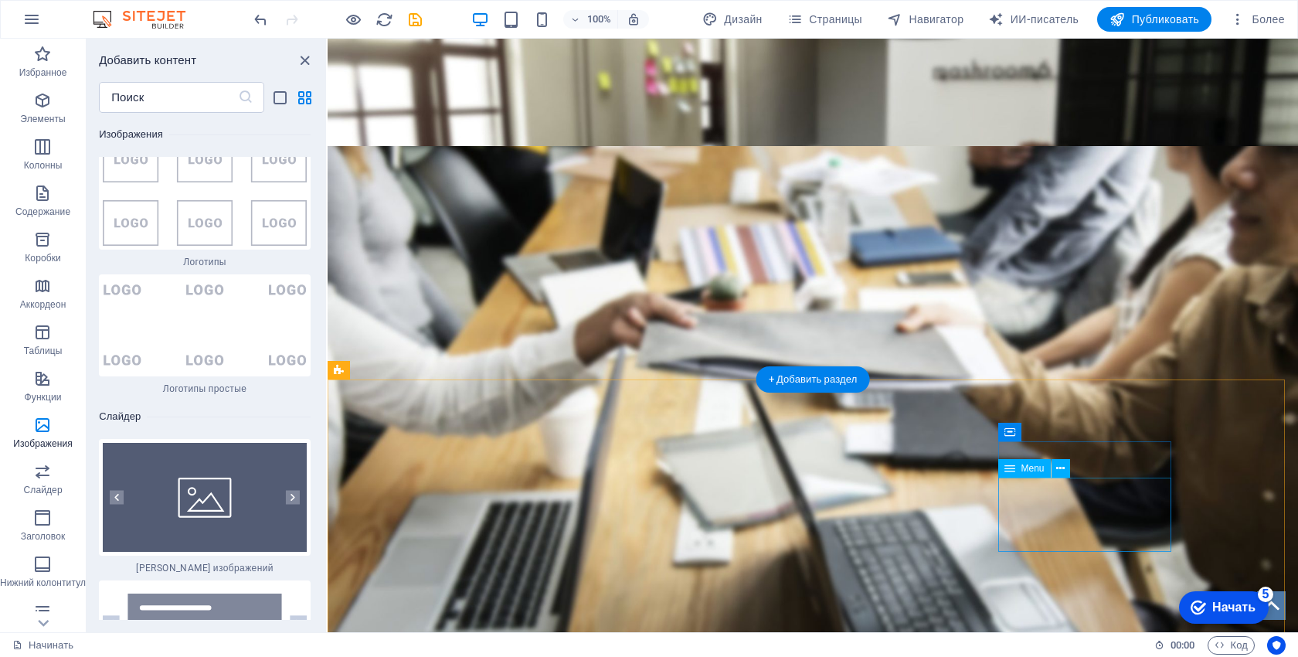
drag, startPoint x: 1041, startPoint y: 478, endPoint x: 1369, endPoint y: 516, distance: 329.7
drag, startPoint x: 1438, startPoint y: 497, endPoint x: 1119, endPoint y: 458, distance: 321.4
click at [505, 610] on figure at bounding box center [422, 620] width 165 height 20
click at [513, 610] on div "Контакт" at bounding box center [426, 626] width 173 height 32
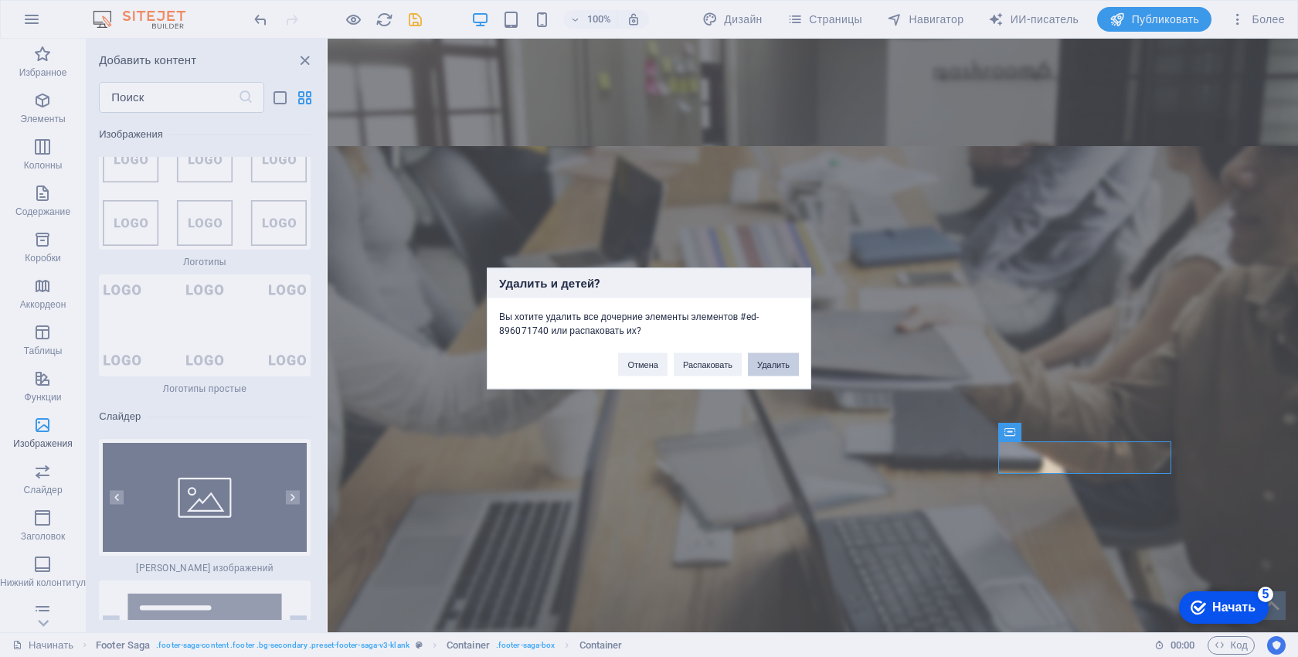
click at [785, 367] on font "Удалить" at bounding box center [773, 364] width 32 height 9
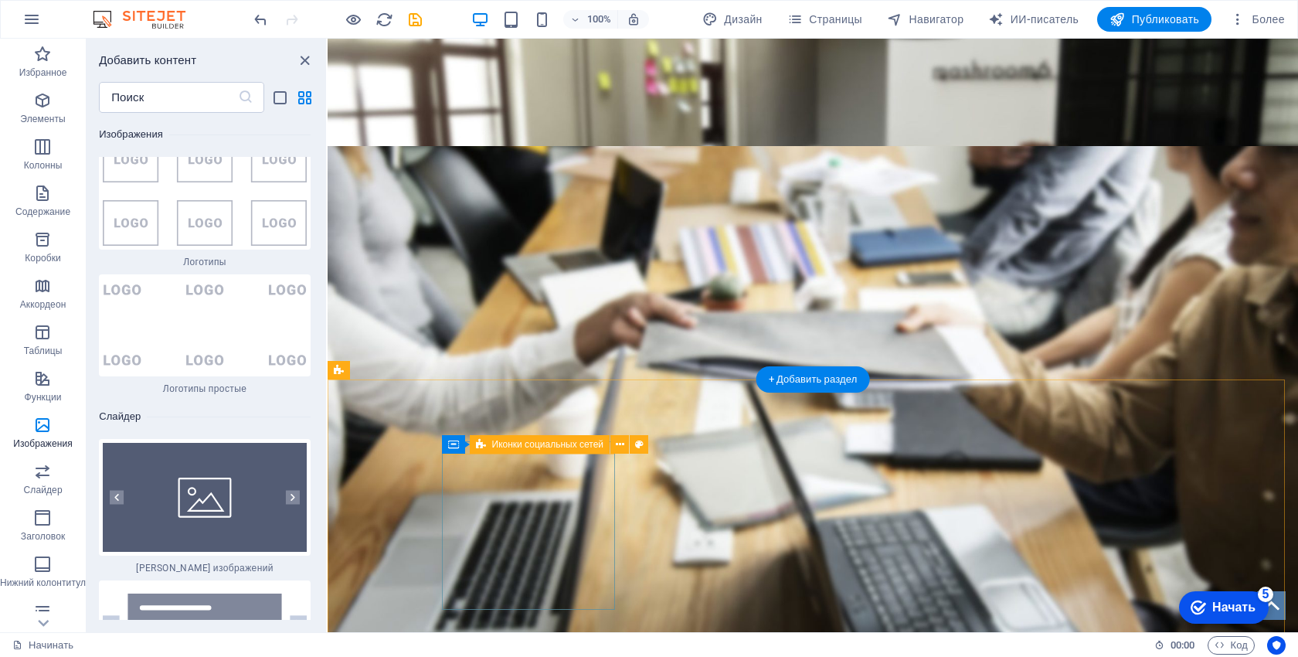
drag, startPoint x: 605, startPoint y: 525, endPoint x: 600, endPoint y: 518, distance: 8.4
click at [519, 525] on div "Перетащите контент сюда или Добавить элементы Вставить буфер обмена" at bounding box center [426, 523] width 185 height 153
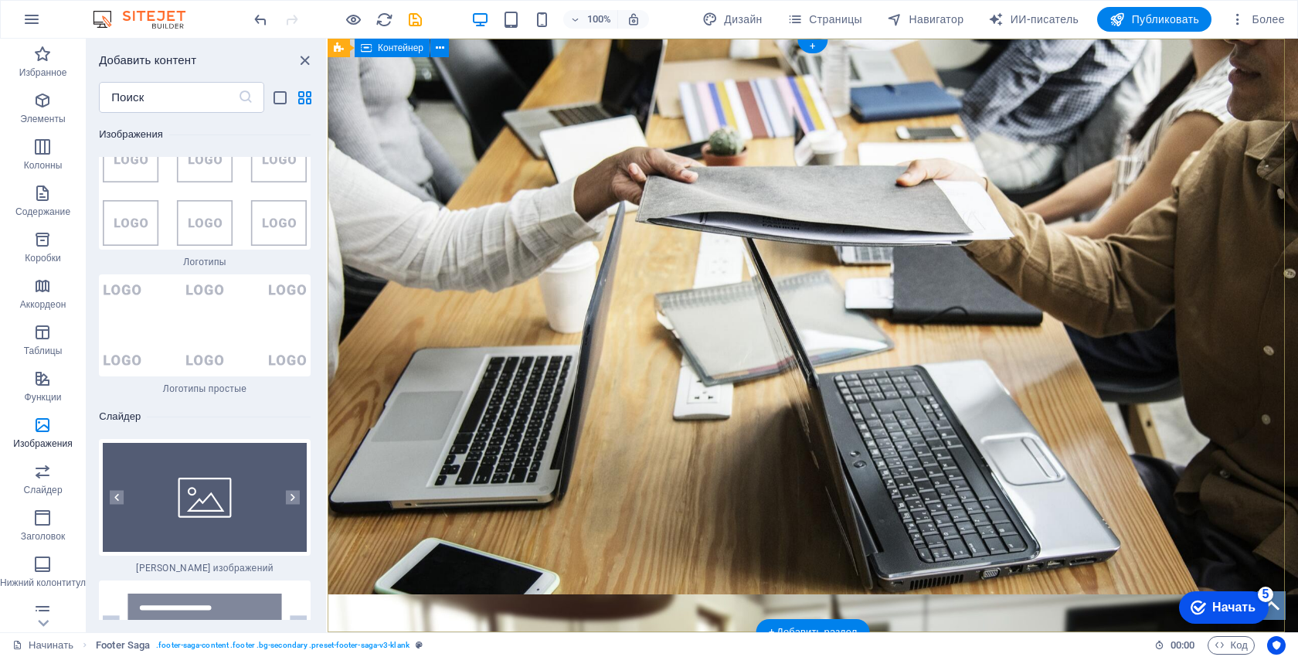
scroll to position [0, 0]
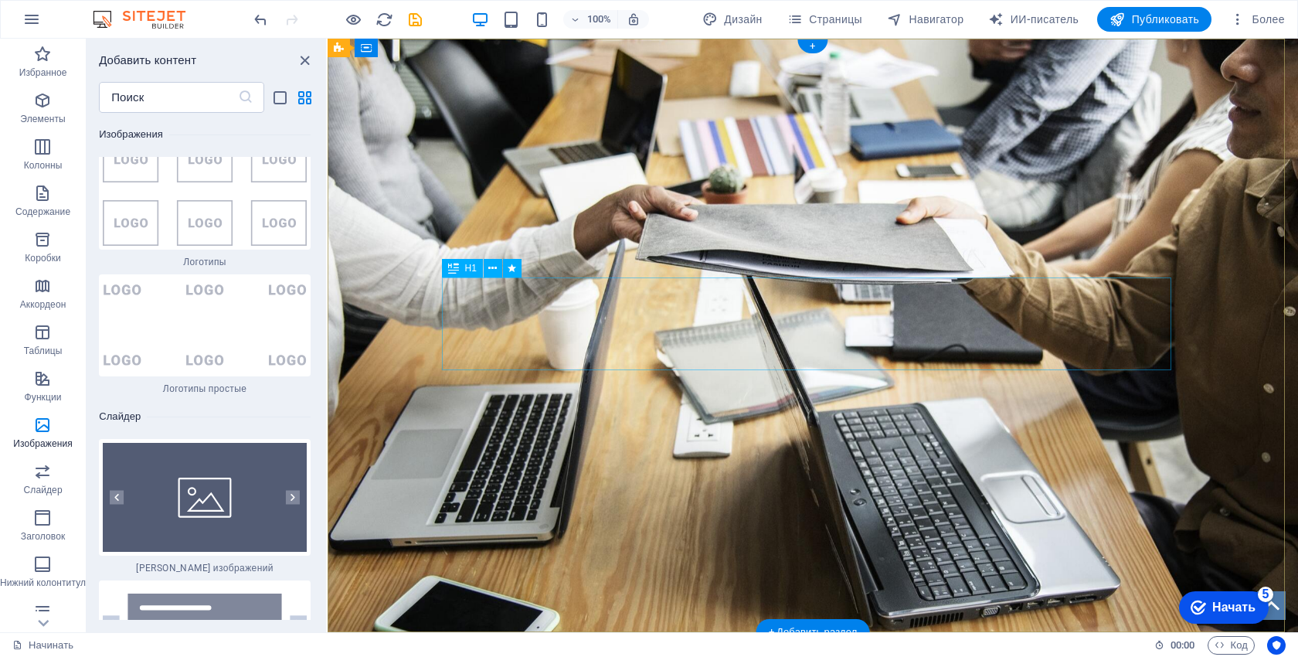
click at [784, 193] on div "ПРОФЕССИОНАЛЬНЫЙ ИНСТРУМЕНТ ДЛЯ ВЕДУЩИХ" at bounding box center [812, 146] width 729 height 93
click at [806, 193] on div "ПРОФЕССИОНАЛЬНЫЙ ИНСТРУМЕНТ ДЛЯ ВЕДУЩИХ" at bounding box center [812, 146] width 729 height 93
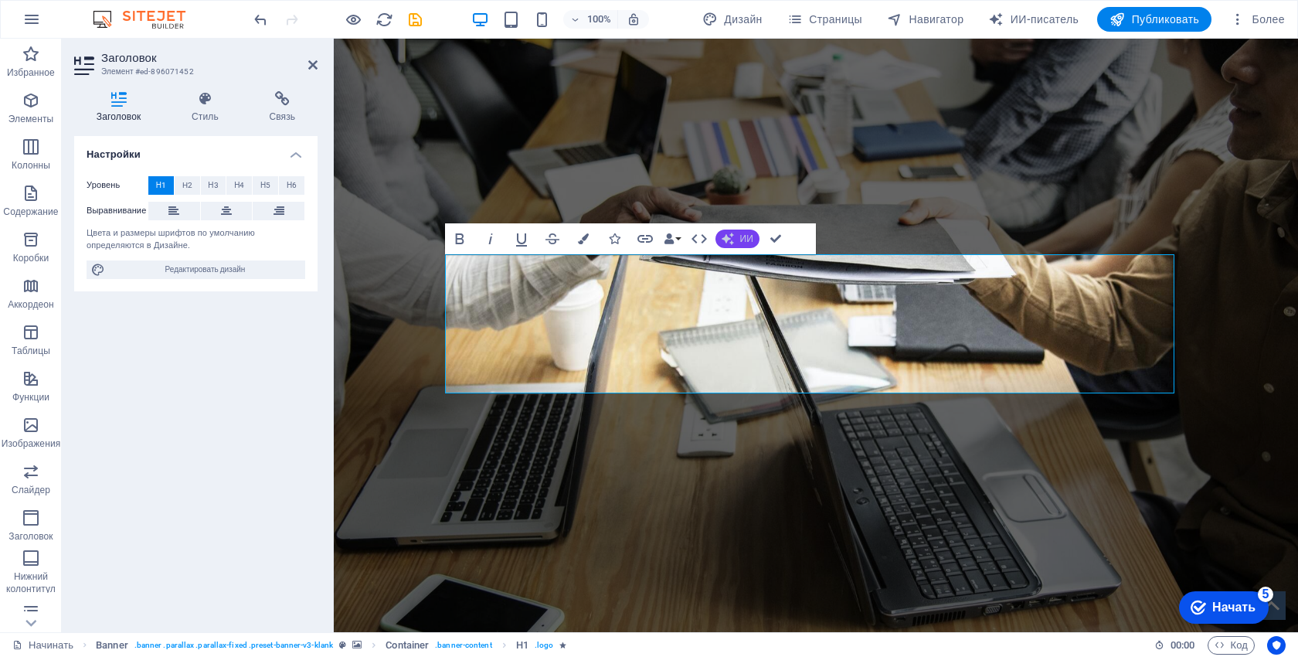
click at [737, 236] on button "ИИ" at bounding box center [737, 238] width 44 height 19
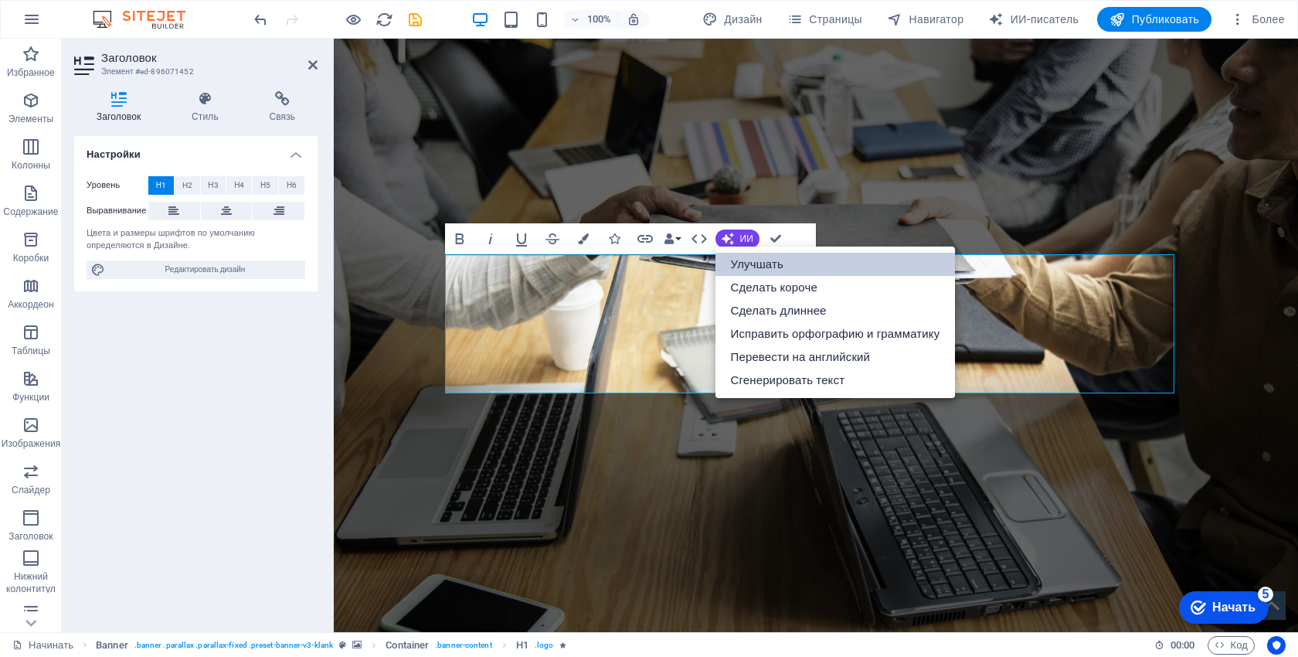
click at [765, 260] on font "Улучшать" at bounding box center [757, 264] width 53 height 14
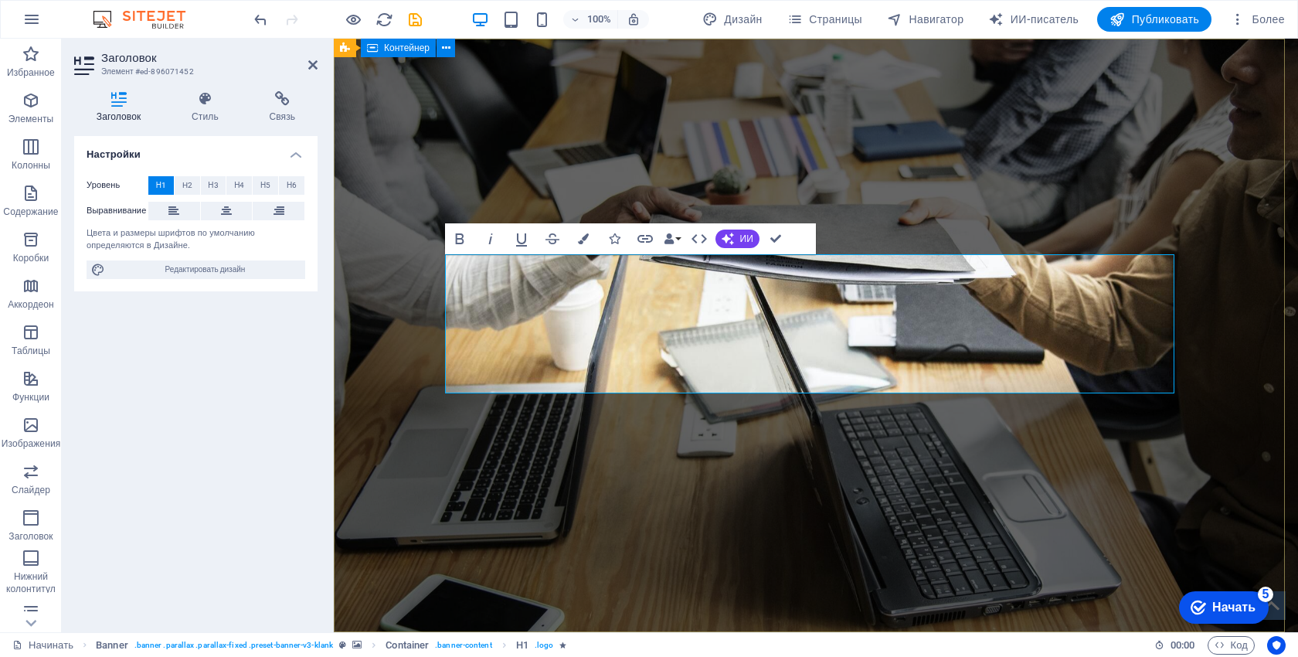
click at [959, 324] on div "ПРОФЕССИОНАЛЬНЫЙ ИНСТРУМЕНТ ДЛЯ ВЕДУЩИХ Видеорегистратор XJ06, 5 дюймов, 1080P …" at bounding box center [816, 182] width 964 height 286
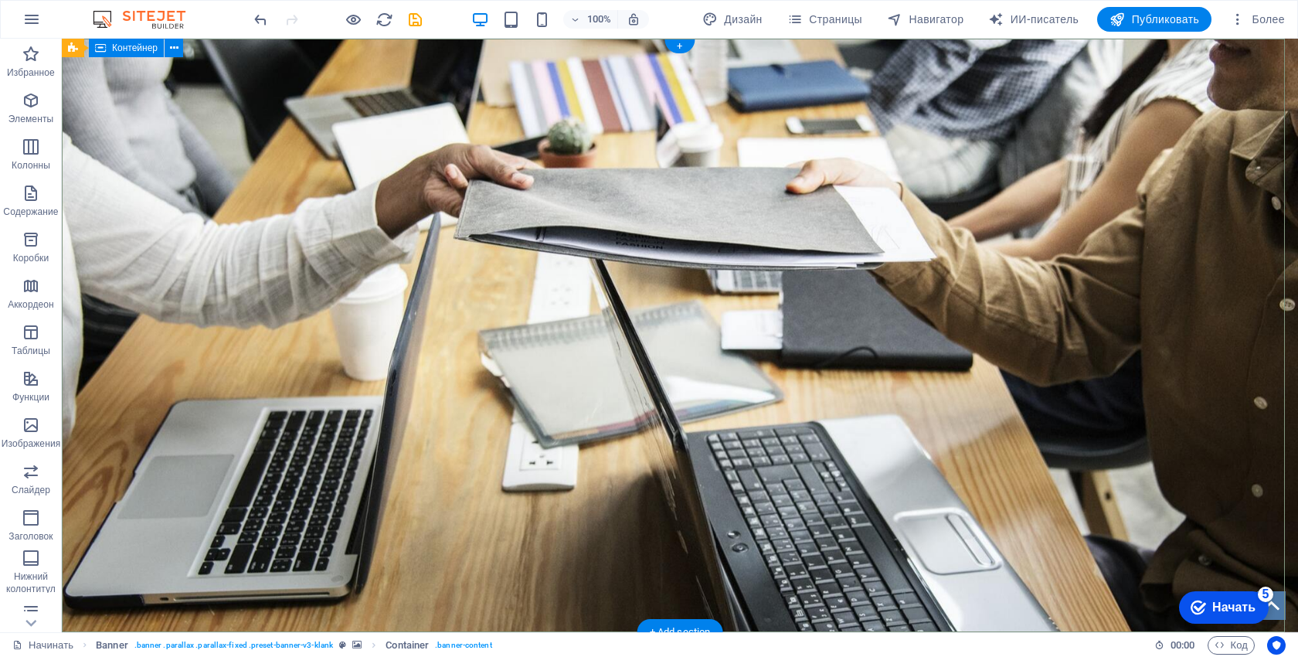
click at [1133, 324] on div "ПРОФЕССИОНАЛЬНЫЙ ИНСТРУМЕНТ ДЛЯ ВЕДУЩИХ Видеорегистратор XJ06, 5 дюймов, 1080P …" at bounding box center [680, 182] width 1236 height 286
click at [586, 239] on div "ПРОФЕССИОНАЛЬНЫЙ ИНСТРУМЕНТ ДЛЯ ВЕДУЩИХ Видеорегистратор XJ06, 5 дюймов, 1080P …" at bounding box center [679, 169] width 729 height 139
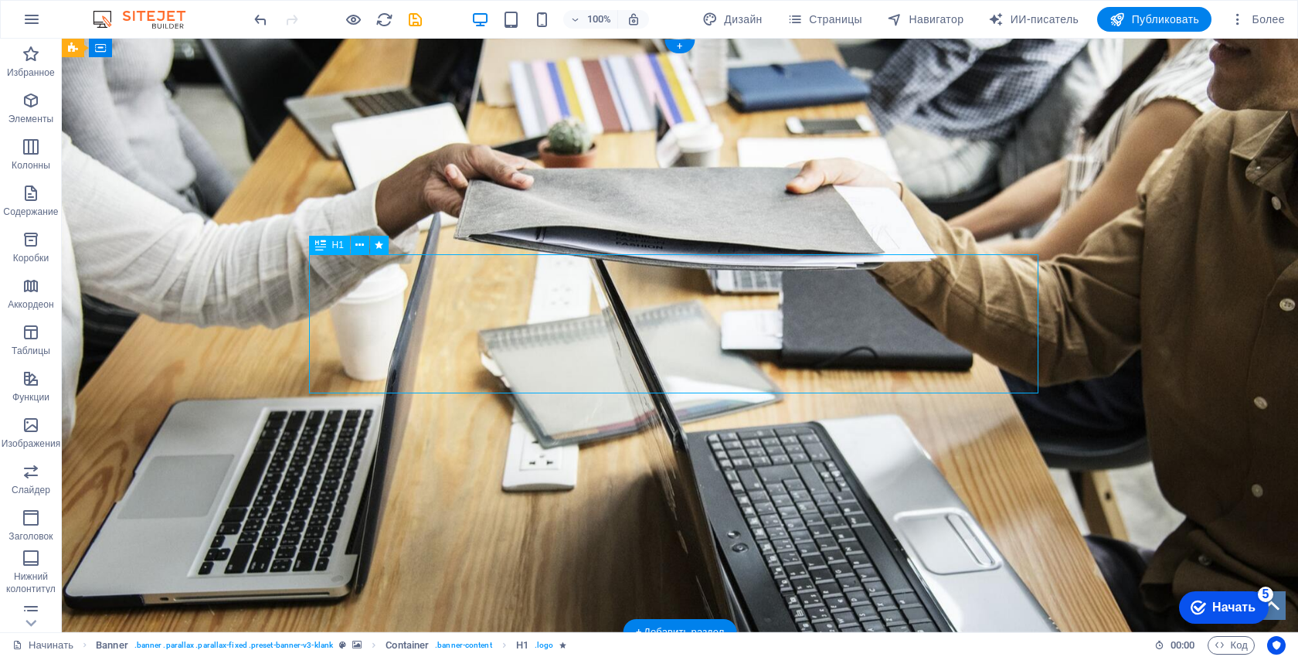
click at [551, 239] on div "ПРОФЕССИОНАЛЬНЫЙ ИНСТРУМЕНТ ДЛЯ ВЕДУЩИХ Видеорегистратор XJ06, 5 дюймов, 1080P …" at bounding box center [679, 169] width 729 height 139
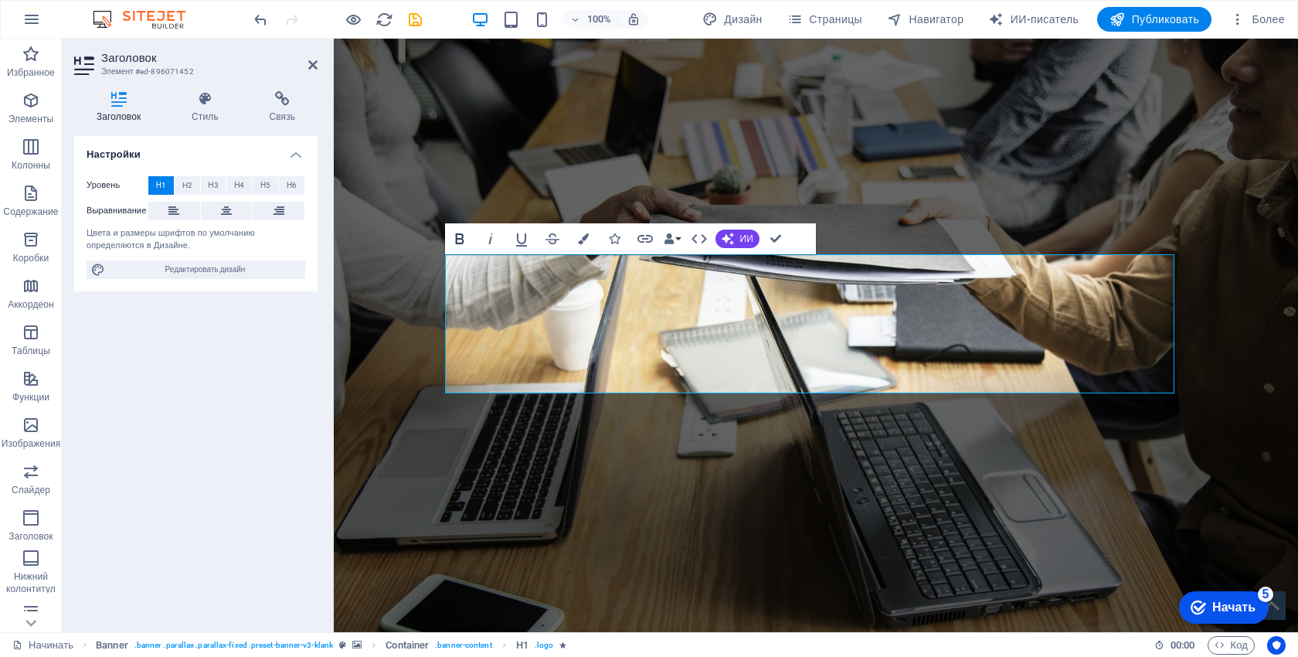
click at [462, 242] on icon "button" at bounding box center [459, 238] width 8 height 11
click at [465, 241] on icon "button" at bounding box center [459, 238] width 19 height 19
click at [493, 236] on icon "button" at bounding box center [490, 238] width 19 height 19
click at [527, 236] on icon "button" at bounding box center [521, 238] width 19 height 19
click at [730, 234] on font "ПРОФЕССИОНАЛЬНЫЙ ИНСТРУМЕНТ ДЛЯ ВЕДУЩИХ Видеорегистратор XJ06, 5 дюймов, 1080P …" at bounding box center [815, 169] width 683 height 129
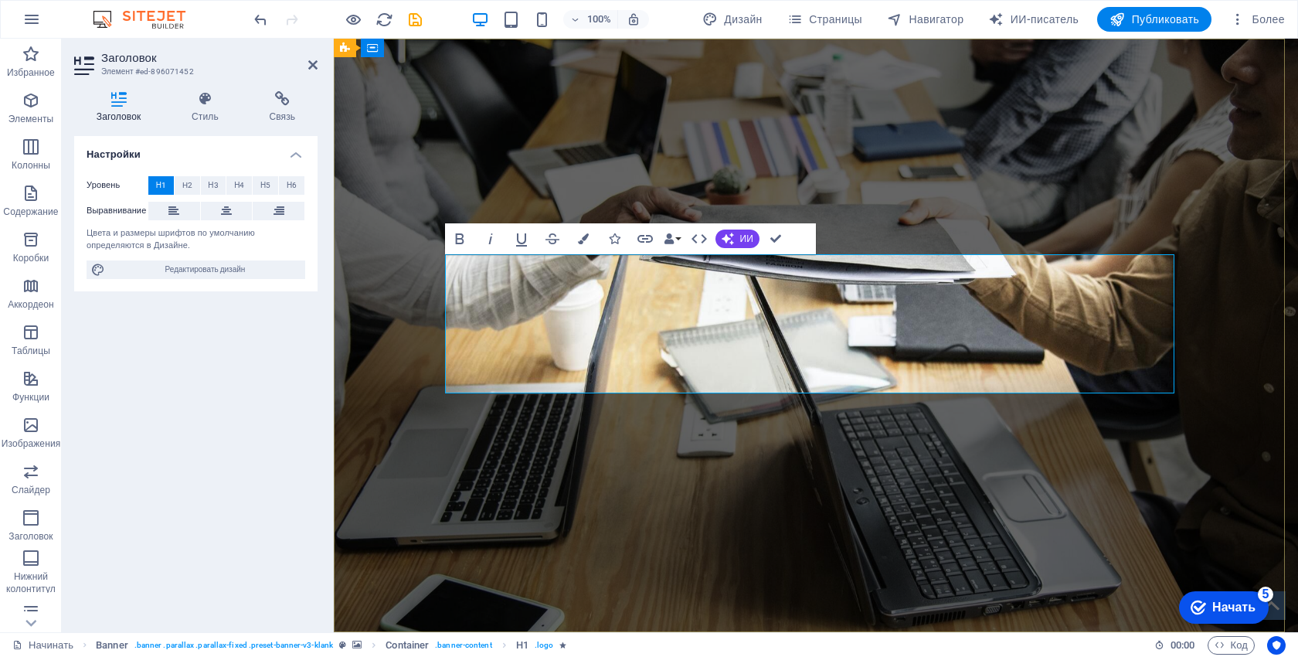
click at [1118, 239] on h1 "ПРОФЕССИОНАЛЬНЫЙ ИНСТРУМЕНТ ДЛЯ ВЕДУЩИХ Видеорегистратор XJ06, 5 дюймов, 1080P …" at bounding box center [815, 169] width 729 height 139
click at [676, 236] on button "Привязки данных" at bounding box center [672, 238] width 22 height 31
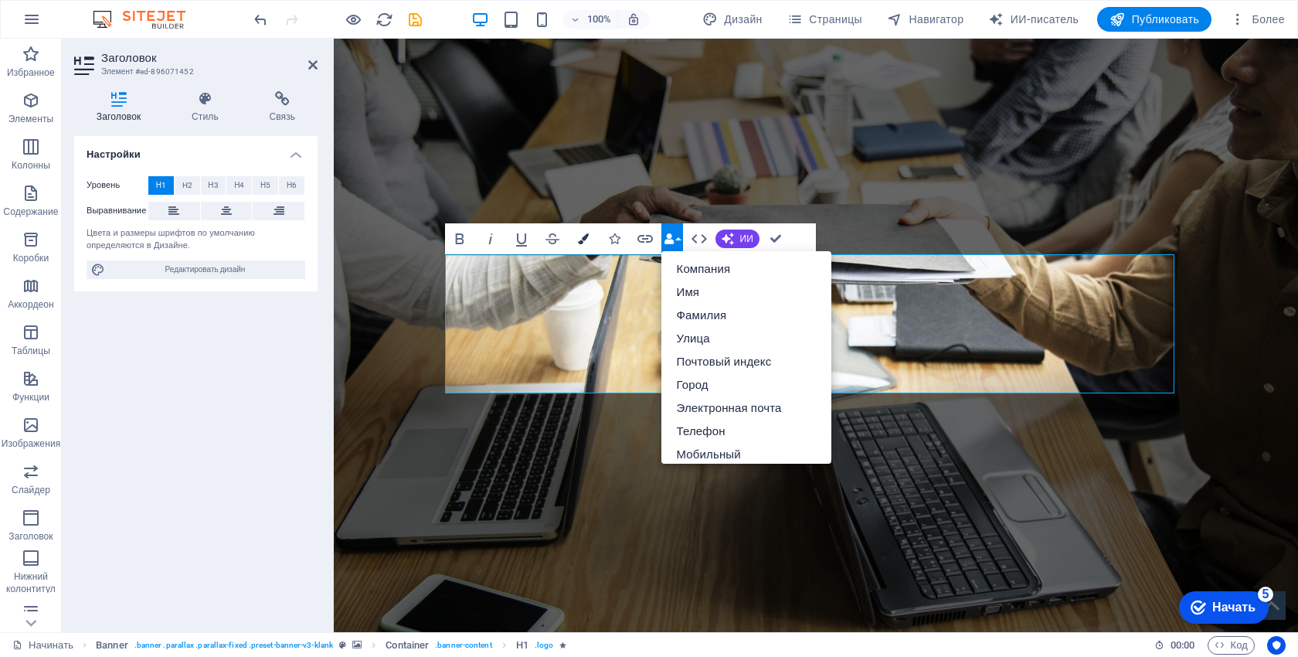
click at [582, 236] on icon "button" at bounding box center [583, 238] width 11 height 11
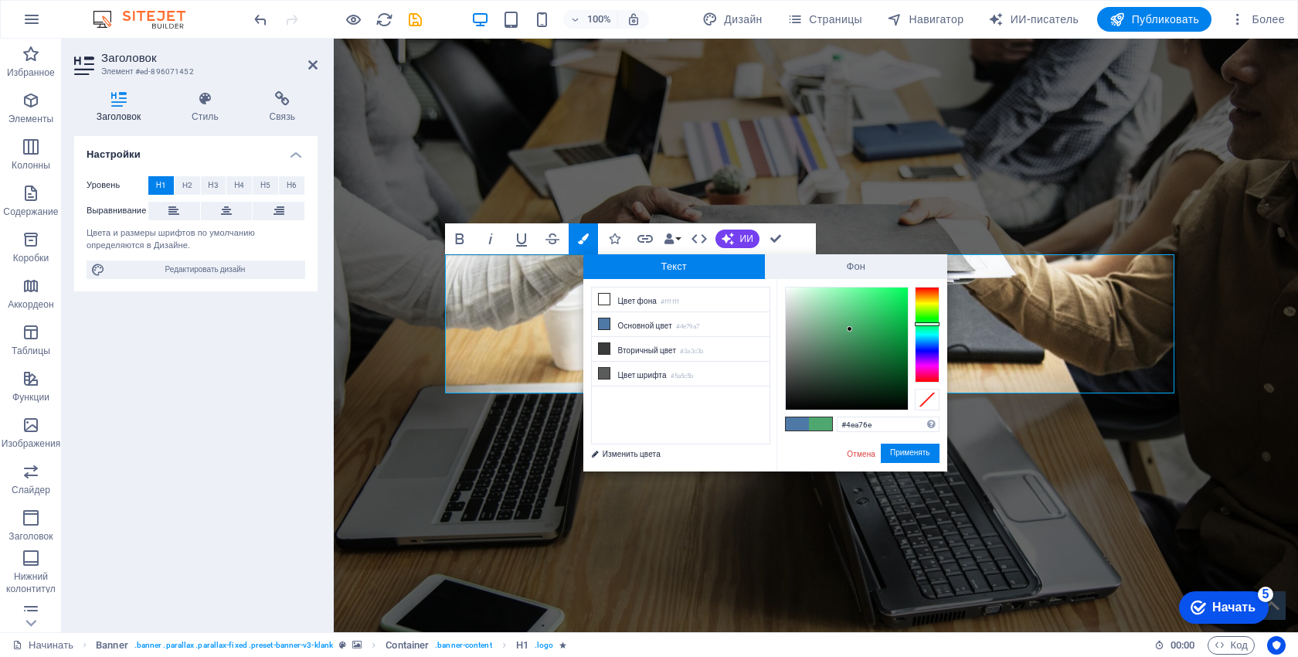
drag, startPoint x: 924, startPoint y: 336, endPoint x: 924, endPoint y: 324, distance: 12.4
click at [924, 324] on div at bounding box center [927, 335] width 25 height 96
drag, startPoint x: 892, startPoint y: 302, endPoint x: 911, endPoint y: 288, distance: 23.8
click at [911, 288] on div at bounding box center [862, 349] width 155 height 124
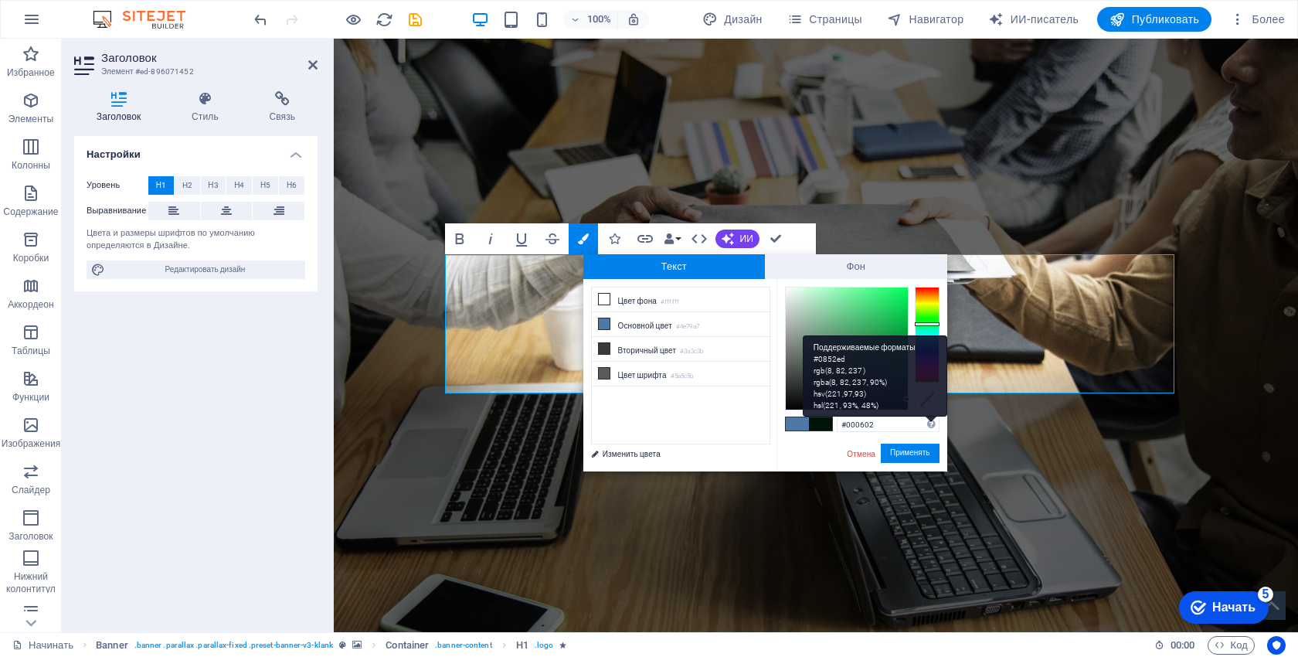
type input "#000000"
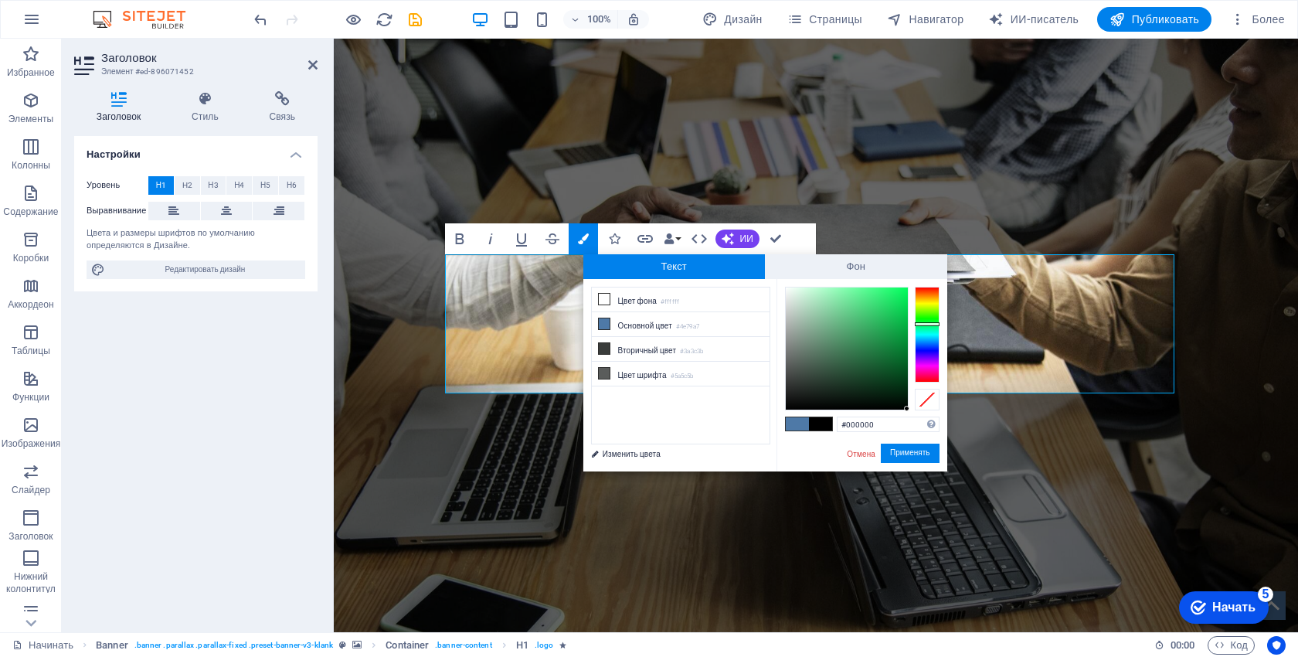
click at [915, 456] on font "Применять" at bounding box center [910, 453] width 40 height 8
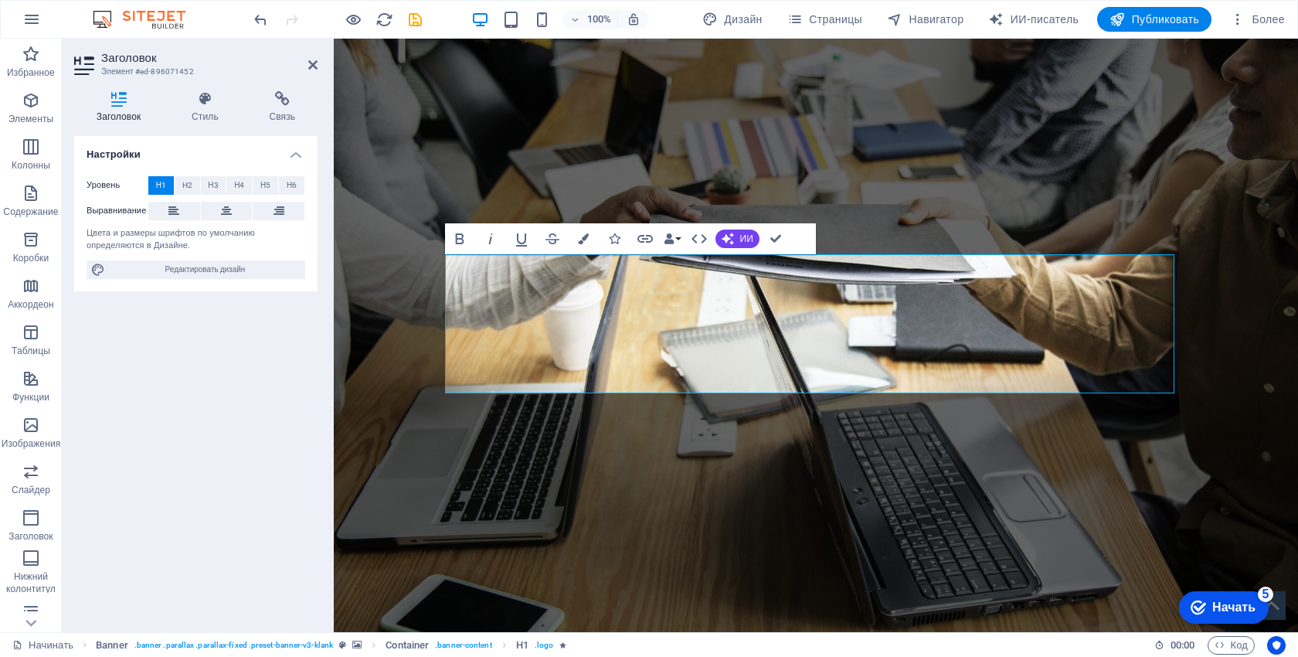
click at [688, 416] on div "Перетащите сюда, чтобы заменить существующий контент. Нажмите клавишу «Ctrl», ч…" at bounding box center [816, 335] width 964 height 593
click at [953, 148] on div "ПРОФЕССИОНАЛЬНЫЙ ИНСТРУМЕНТ ДЛЯ ВЕДУЩИХ Видеорегистратор XJ06, 5 дюймов, 1080P …" at bounding box center [816, 182] width 964 height 286
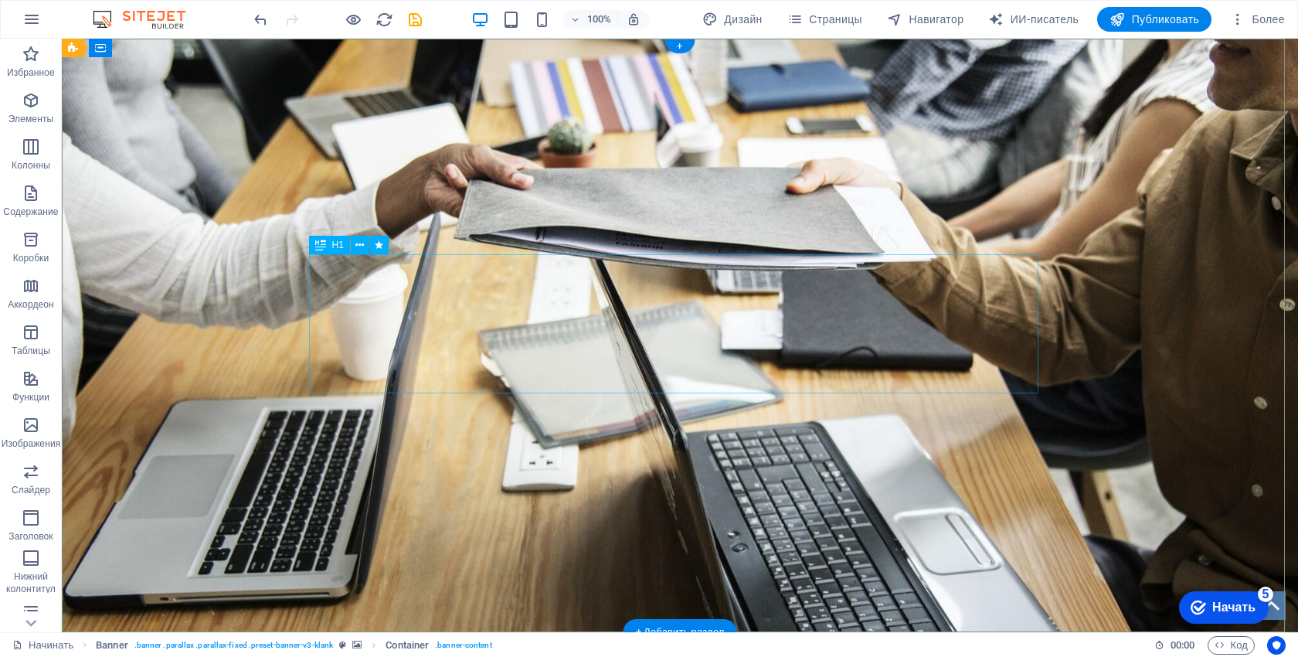
click at [749, 239] on div "ПРОФЕССИОНАЛЬНЫЙ ИНСТРУМЕНТ ДЛЯ ВЕДУЩИХ Видеорегистратор XJ06, 5 дюймов, 1080P …" at bounding box center [679, 169] width 729 height 139
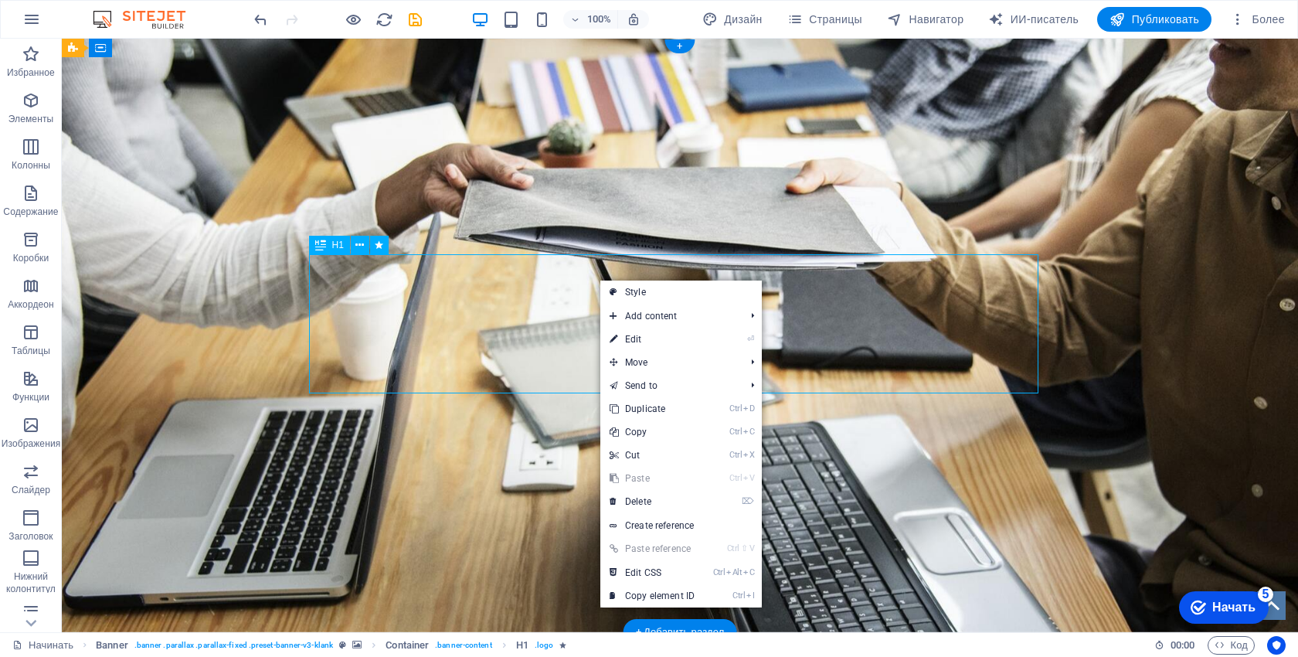
click at [598, 239] on div "ПРОФЕССИОНАЛЬНЫЙ ИНСТРУМЕНТ ДЛЯ ВЕДУЩИХ Видеорегистратор XJ06, 5 дюймов, 1080P …" at bounding box center [679, 169] width 729 height 139
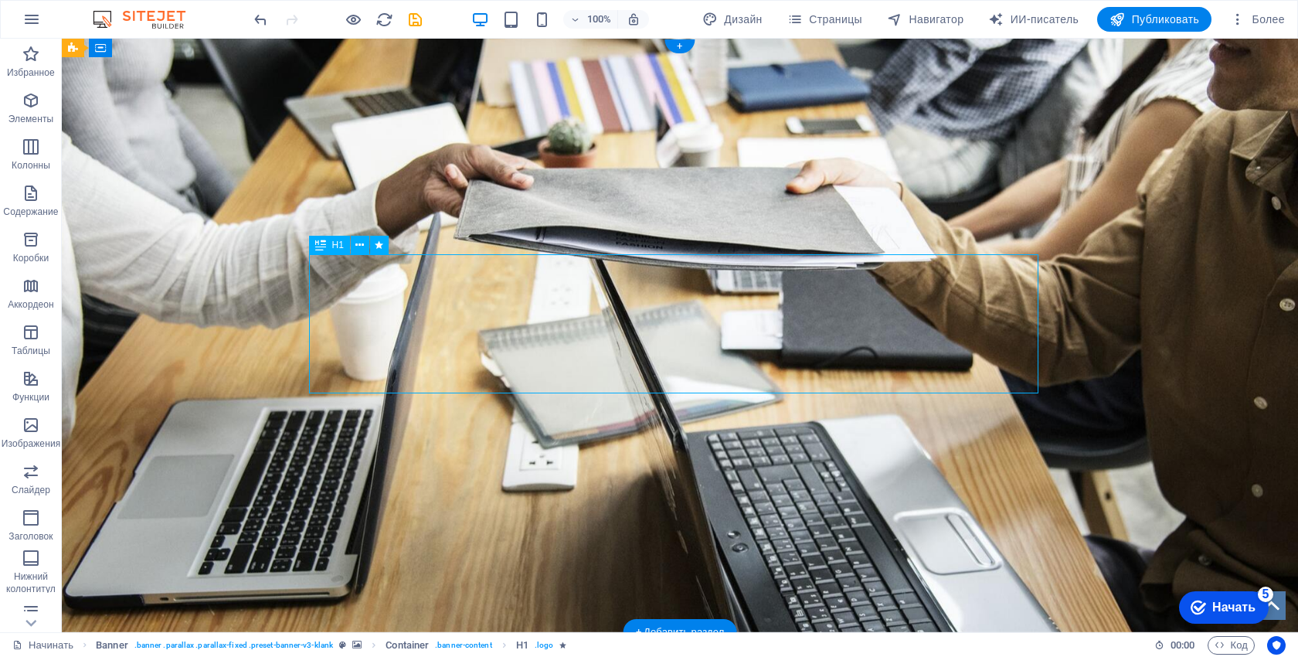
click at [594, 239] on div "ПРОФЕССИОНАЛЬНЫЙ ИНСТРУМЕНТ ДЛЯ ВЕДУЩИХ Видеорегистратор XJ06, 5 дюймов, 1080P …" at bounding box center [679, 169] width 729 height 139
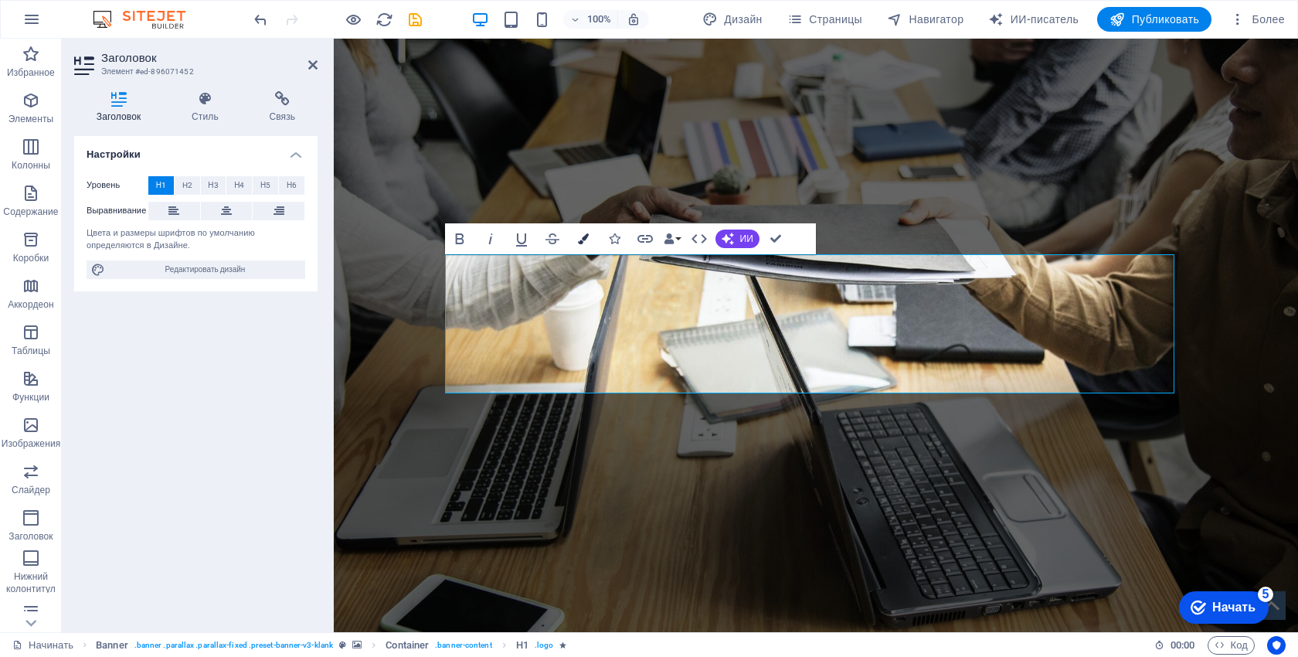
click at [583, 232] on button "Цвета" at bounding box center [583, 238] width 29 height 31
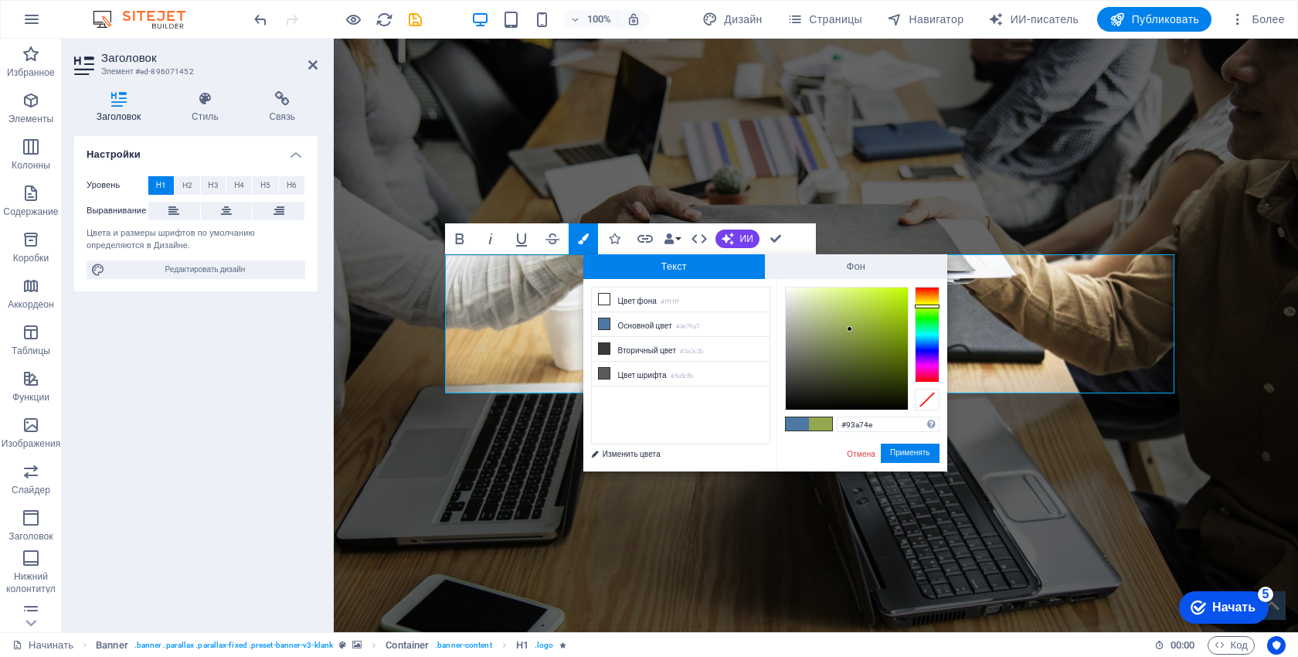
drag, startPoint x: 926, startPoint y: 319, endPoint x: 926, endPoint y: 306, distance: 13.1
click at [926, 306] on div at bounding box center [927, 335] width 25 height 96
click at [924, 302] on div at bounding box center [927, 303] width 25 height 4
drag, startPoint x: 888, startPoint y: 292, endPoint x: 912, endPoint y: 292, distance: 24.7
click at [912, 292] on div at bounding box center [862, 349] width 155 height 124
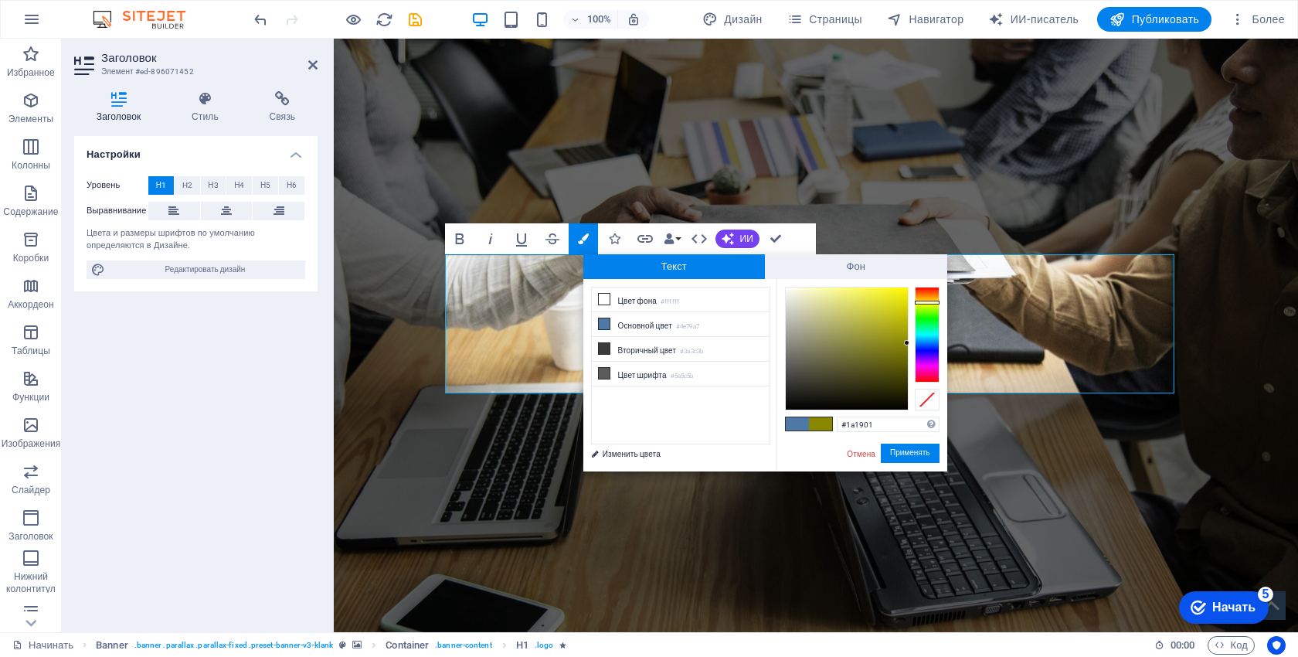
type input "#000000"
click at [924, 453] on font "Применять" at bounding box center [910, 453] width 40 height 8
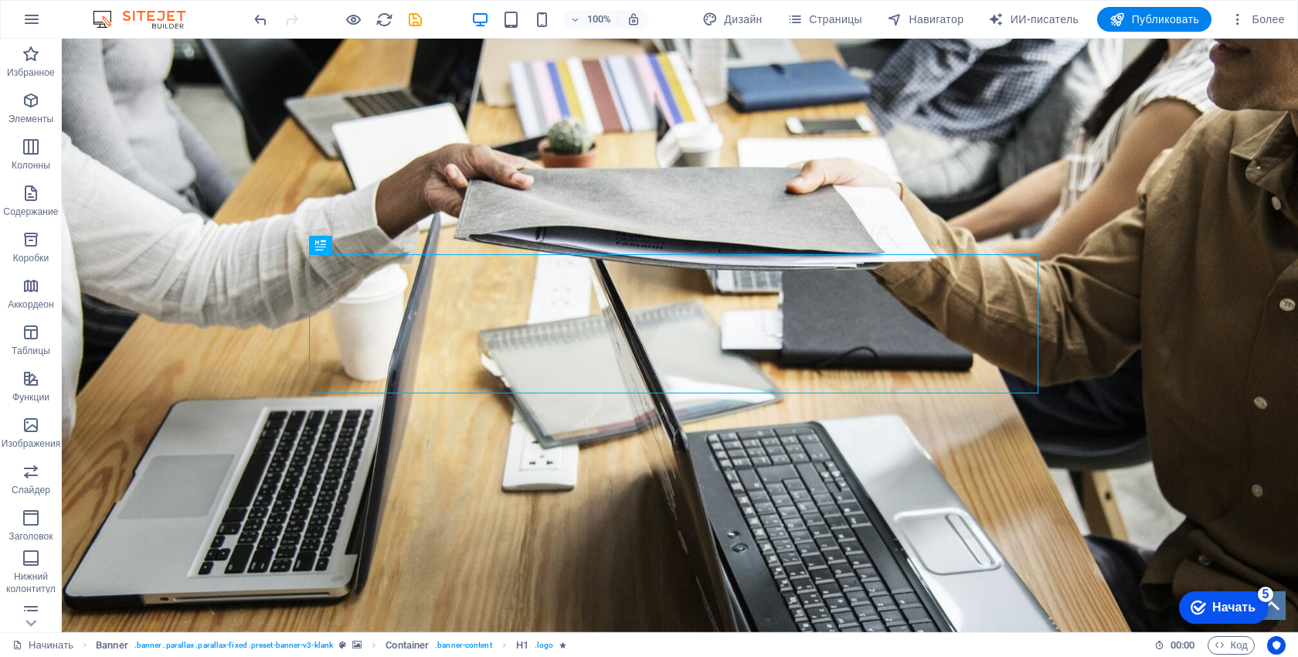
click at [915, 430] on div "Перетащите сюда, чтобы заменить существующий контент. Нажмите клавишу «Ctrl», ч…" at bounding box center [680, 335] width 1236 height 593
click at [696, 158] on div "ПРОФЕССИОНАЛЬНЫЙ ИНСТРУМЕНТ ДЛЯ ВЕДУЩИХ Видеорегистратор XJ06, 5 дюймов, 1080P …" at bounding box center [680, 182] width 1236 height 286
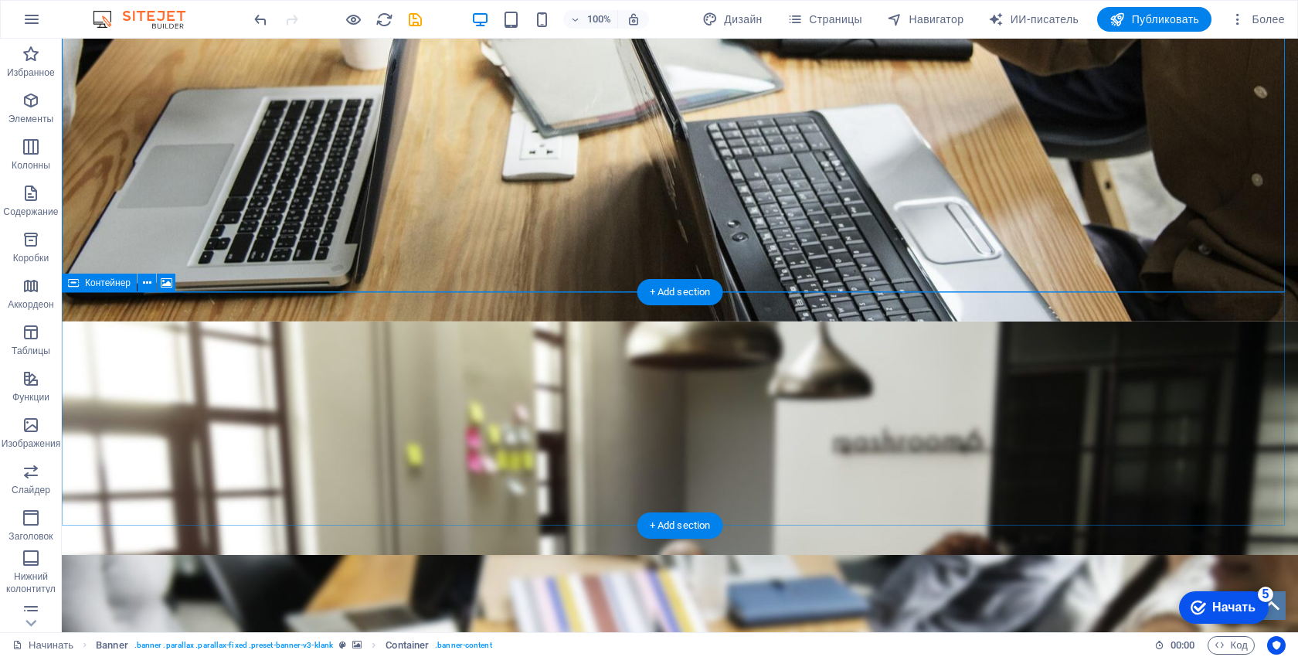
scroll to position [386, 0]
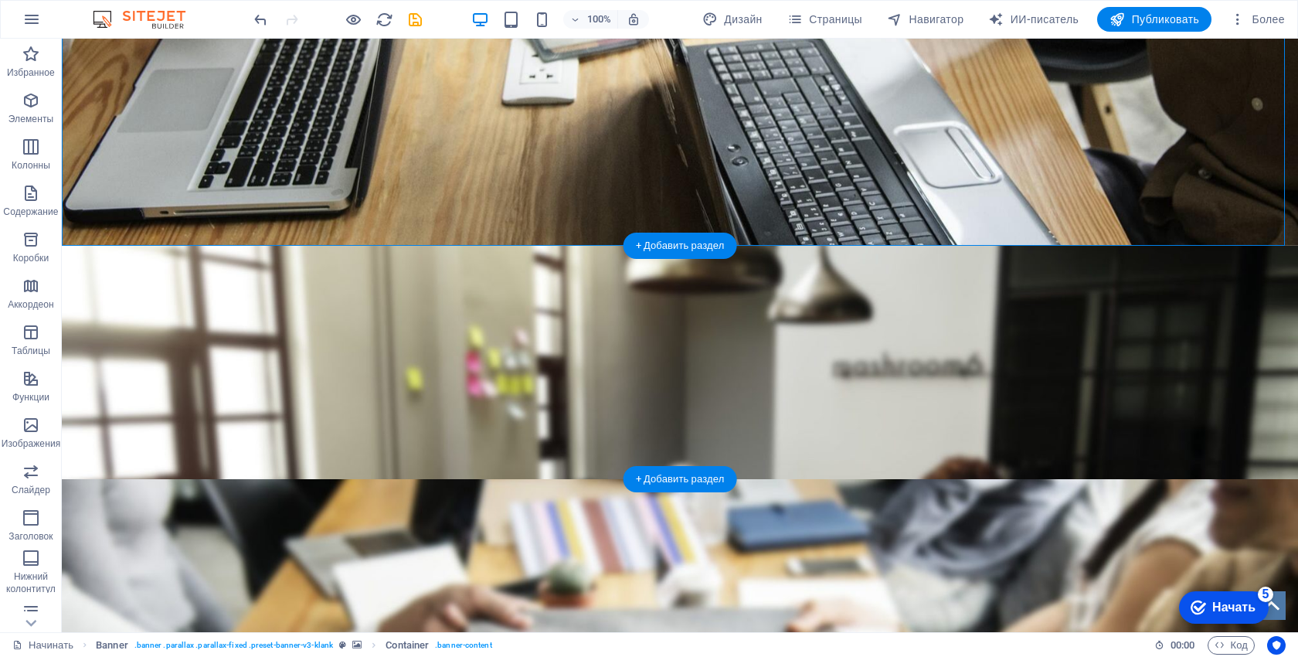
click at [987, 435] on figure at bounding box center [680, 542] width 1236 height 593
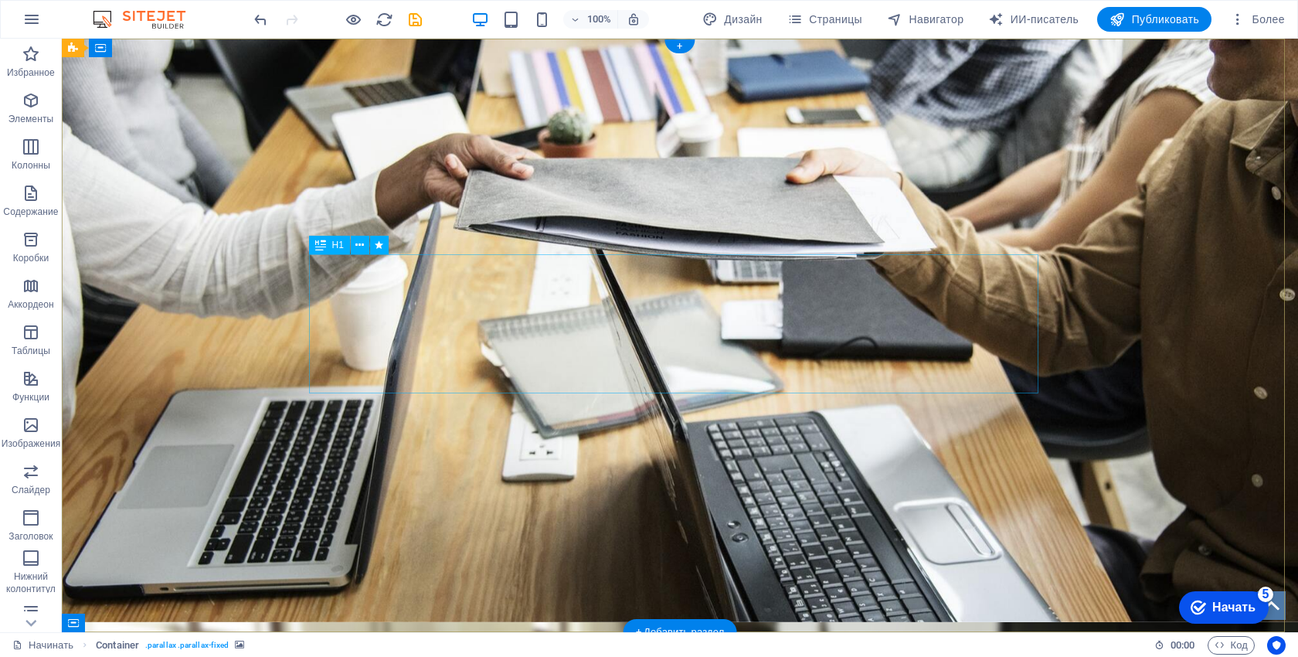
scroll to position [0, 0]
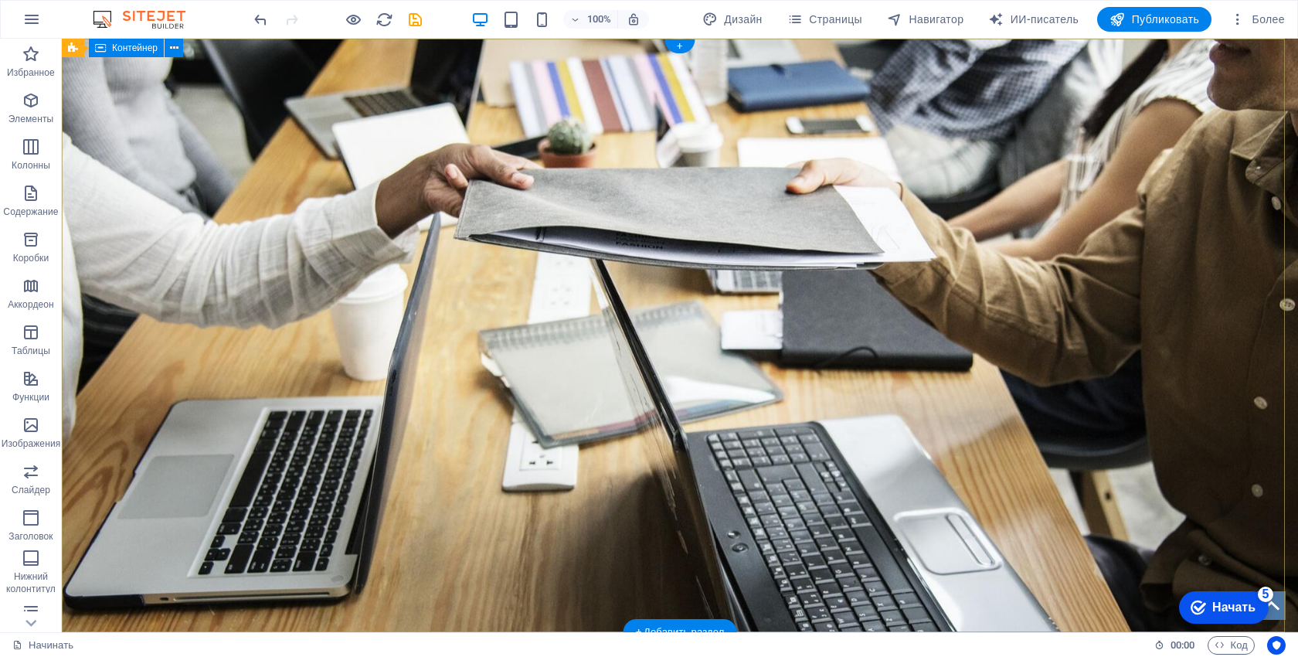
click at [277, 194] on div "ПРОФЕССИОНАЛЬНЫЙ ИНСТРУМЕНТ ДЛЯ ВЕДУЩИХ Видеорегистратор XJ06, 5 дюймов, 1080P …" at bounding box center [680, 182] width 1236 height 286
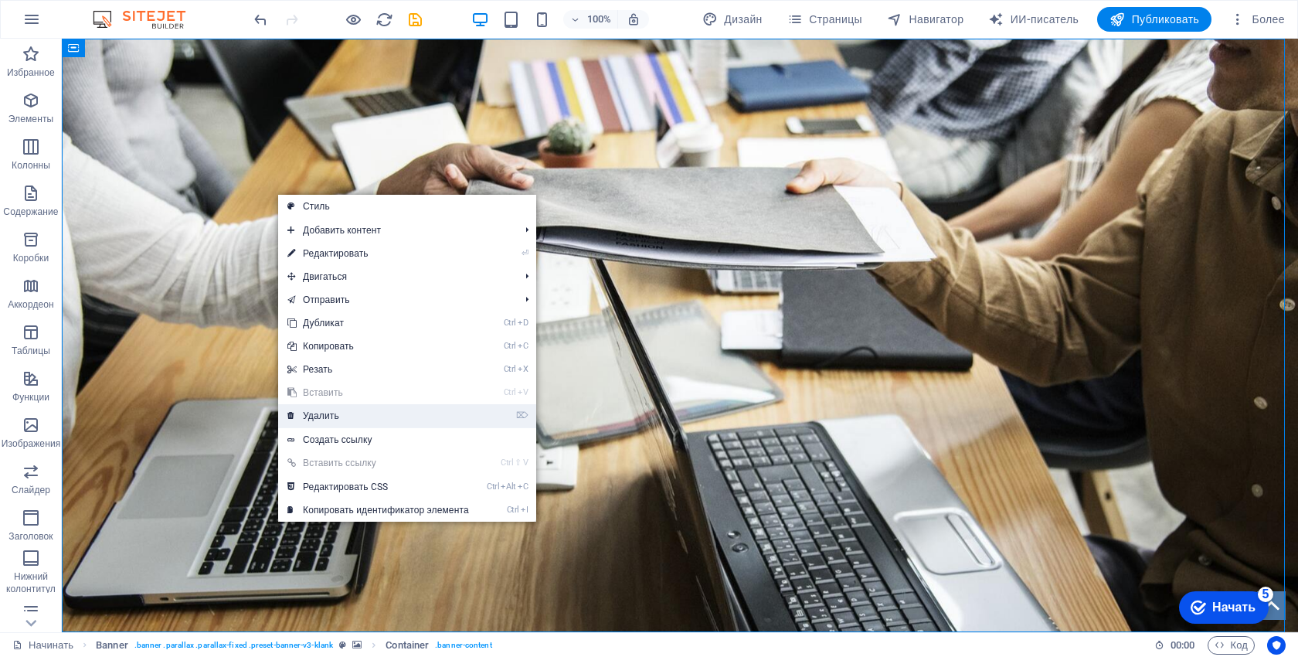
click at [339, 406] on link "⌦ Удалить" at bounding box center [378, 415] width 200 height 23
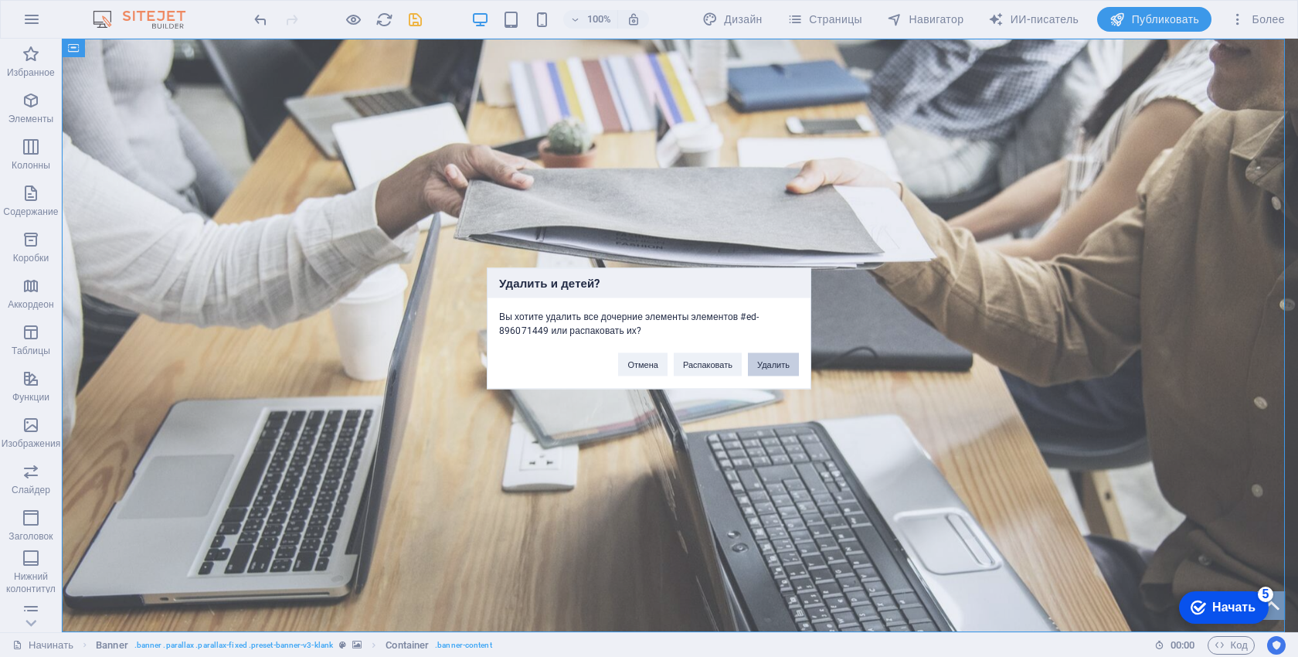
click at [789, 365] on font "Удалить" at bounding box center [773, 364] width 32 height 9
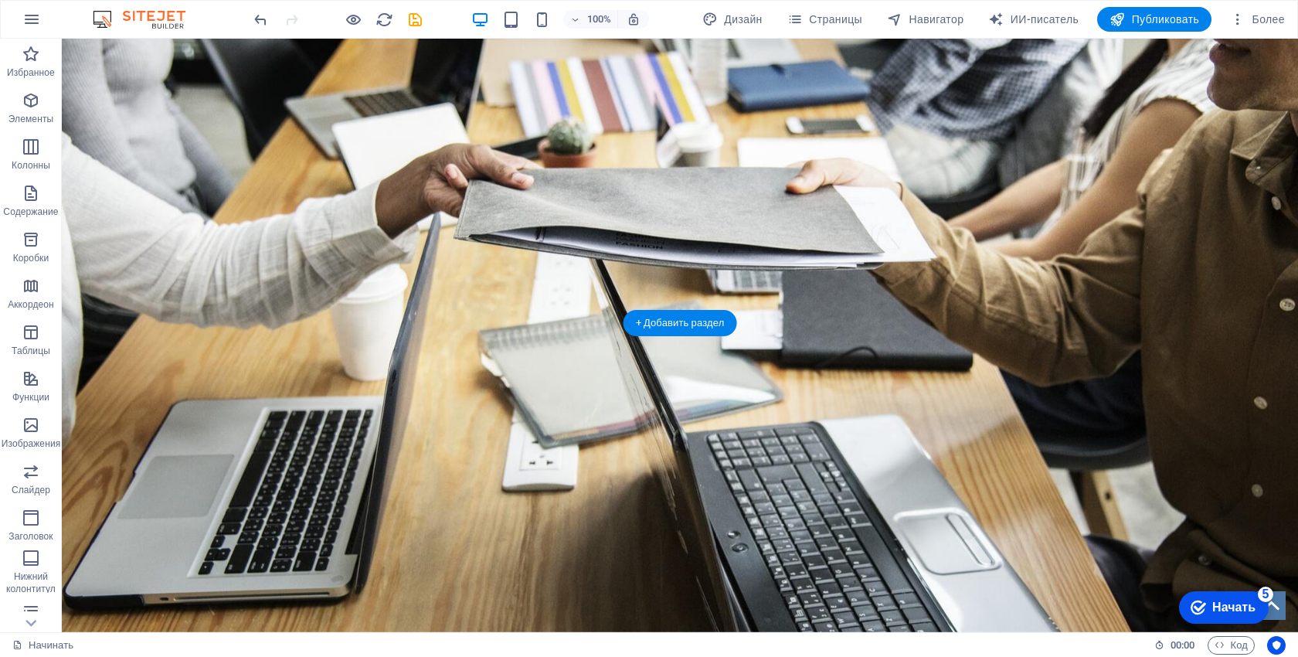
scroll to position [309, 0]
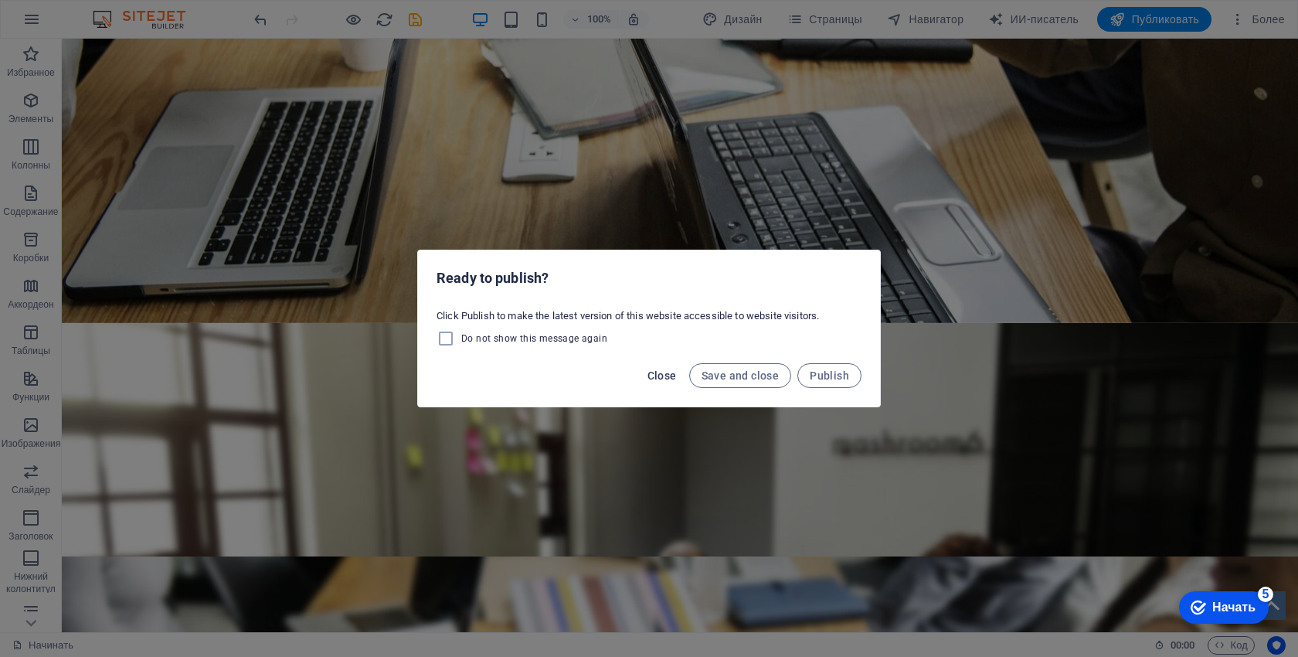
click at [659, 373] on span "Close" at bounding box center [661, 375] width 29 height 12
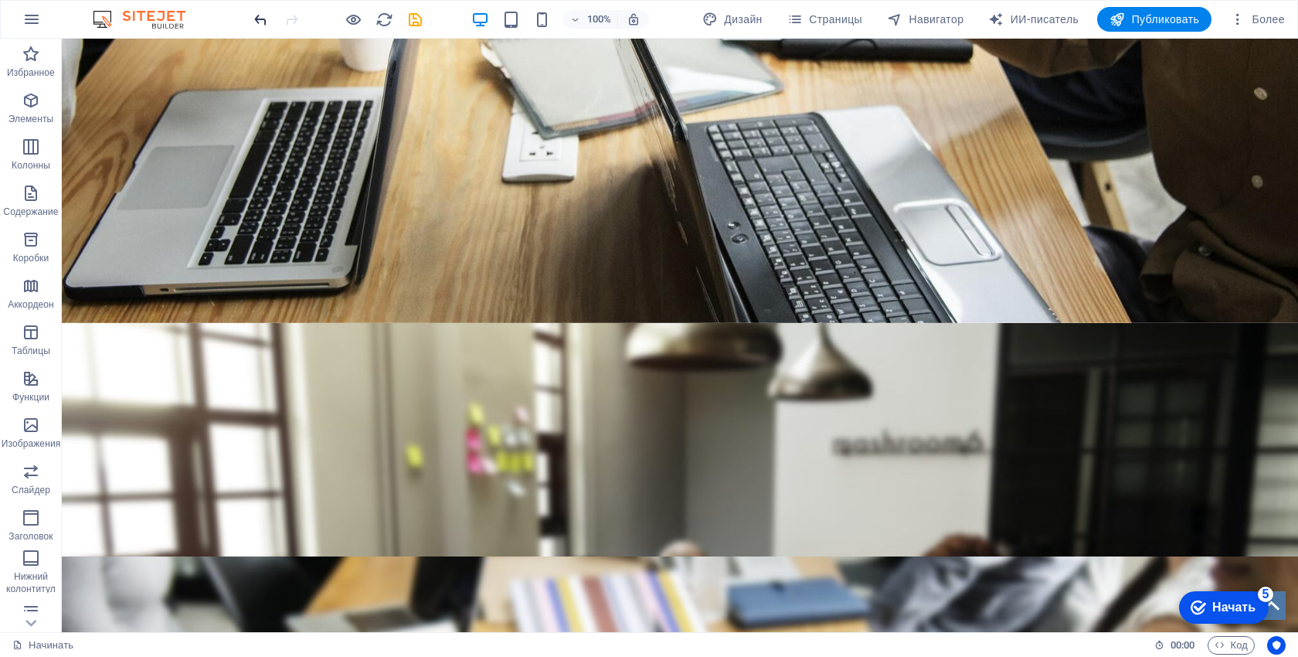
click at [263, 22] on icon "отменить" at bounding box center [261, 20] width 18 height 18
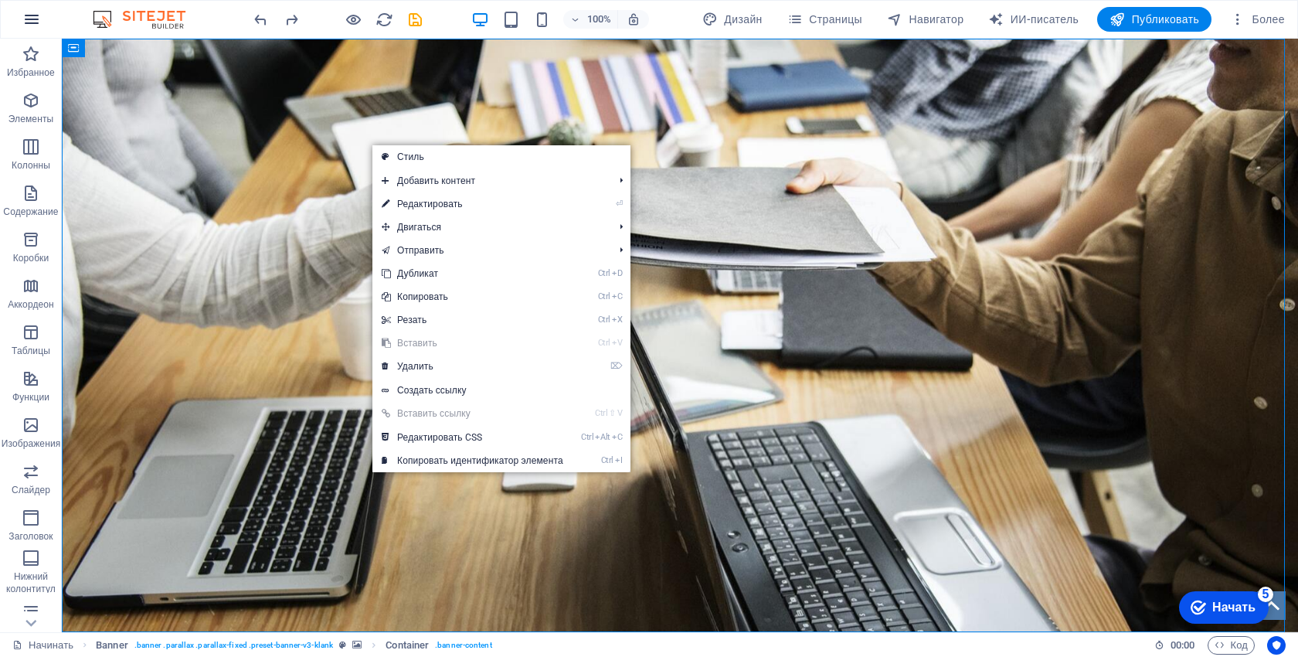
drag, startPoint x: 27, startPoint y: 73, endPoint x: 36, endPoint y: 18, distance: 56.4
click at [37, 39] on section "Избранное Элементы Колонны Содержание Коробки Аккордеон Таблицы Функции Изображ…" at bounding box center [649, 335] width 1298 height 593
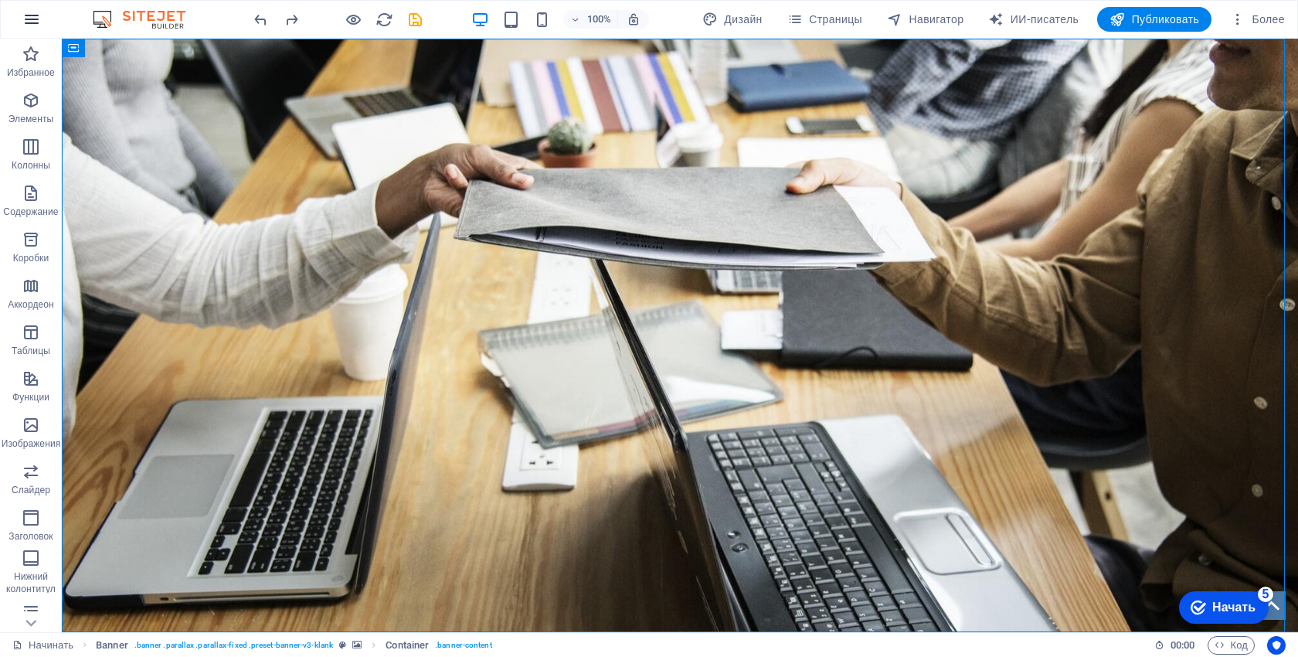
click at [36, 18] on icon "button" at bounding box center [31, 19] width 19 height 19
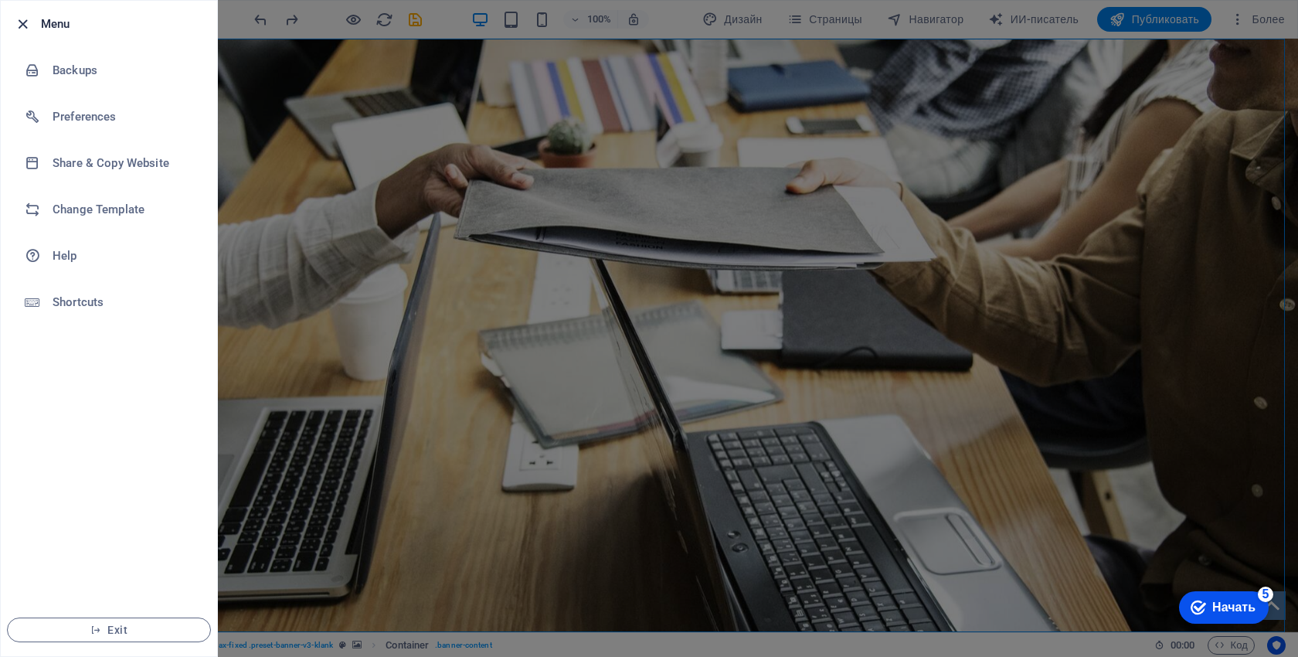
click at [19, 21] on icon "button" at bounding box center [23, 24] width 18 height 18
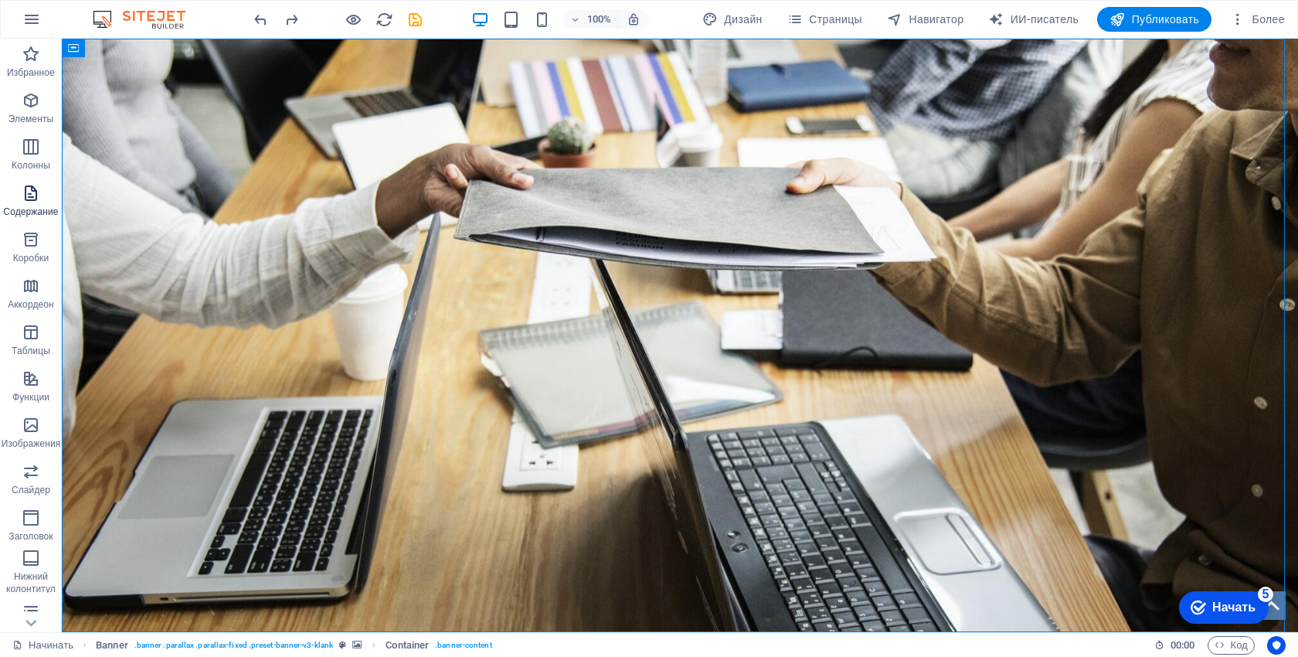
click at [40, 205] on span "Содержание" at bounding box center [31, 202] width 62 height 37
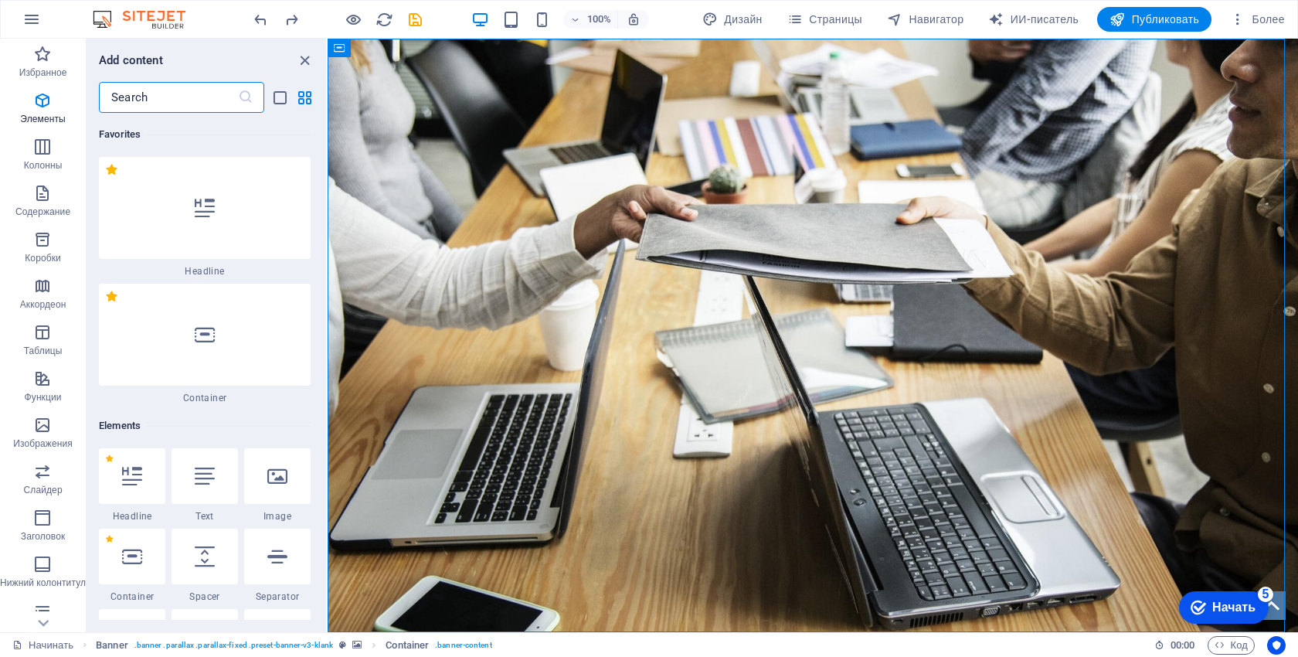
scroll to position [5208, 0]
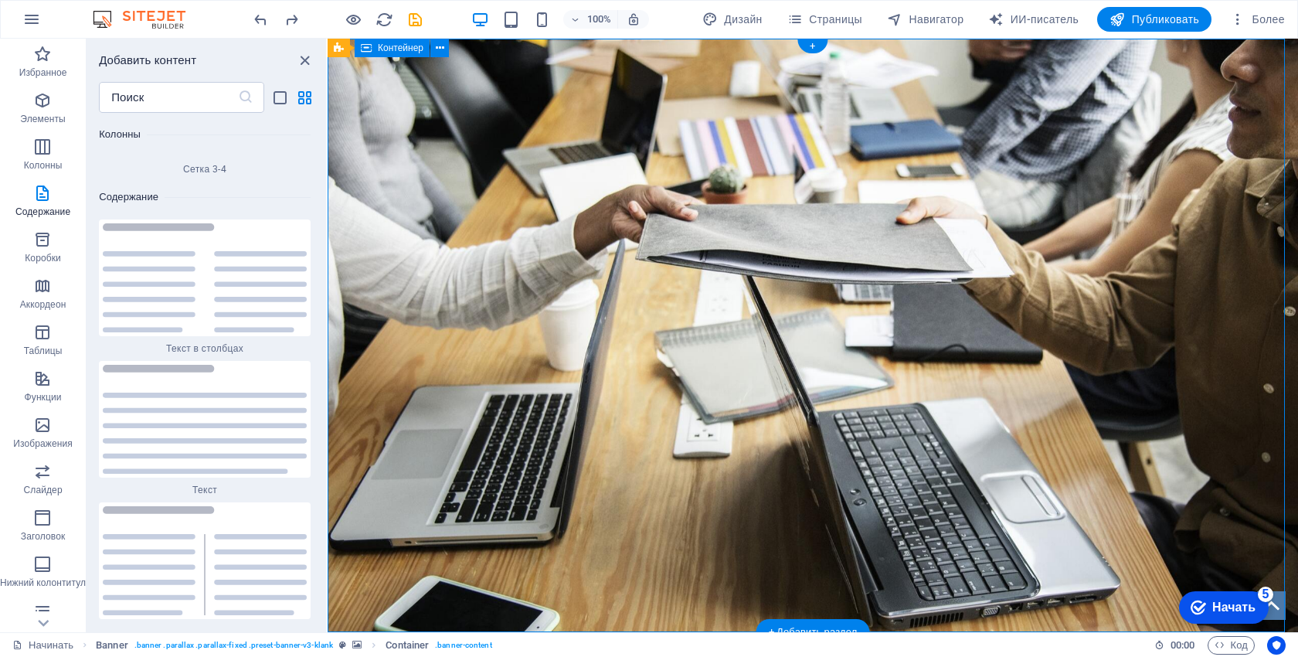
click at [471, 177] on div "ПРОФЕССИОНАЛЬНЫЙ ИНСТРУМЕНТ ДЛЯ ВЕДУЩИХ Видеорегистратор XJ06, 5 дюймов, 1080P …" at bounding box center [813, 182] width 970 height 286
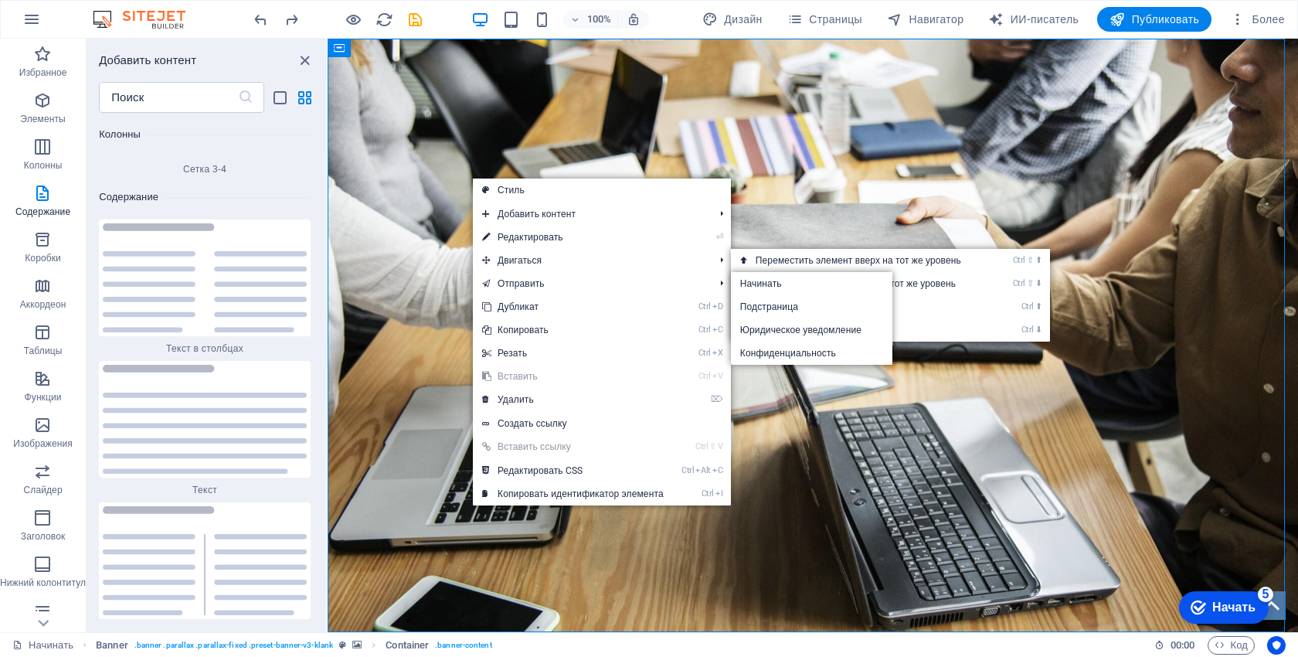
click at [409, 199] on div "ПРОФЕССИОНАЛЬНЫЙ ИНСТРУМЕНТ ДЛЯ ВЕДУЩИХ Видеорегистратор XJ06, 5 дюймов, 1080P …" at bounding box center [813, 182] width 970 height 286
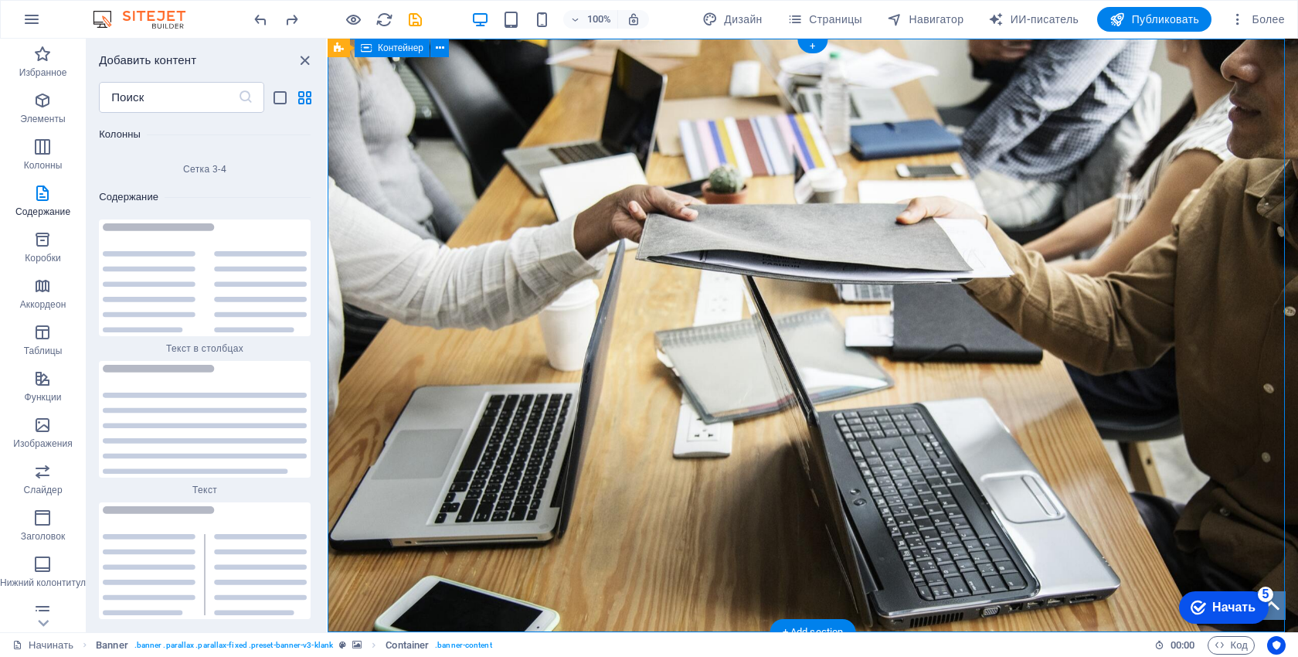
click at [409, 199] on div "ПРОФЕССИОНАЛЬНЫЙ ИНСТРУМЕНТ ДЛЯ ВЕДУЩИХ Видеорегистратор XJ06, 5 дюймов, 1080P …" at bounding box center [813, 182] width 970 height 286
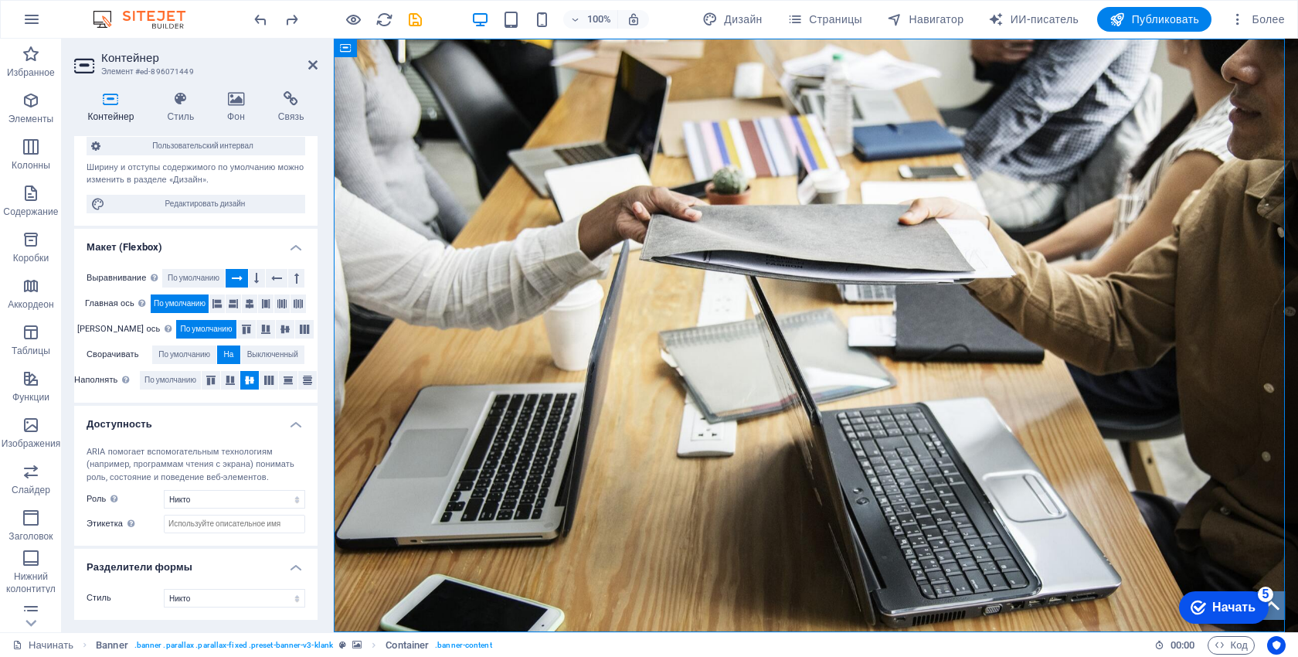
scroll to position [0, 0]
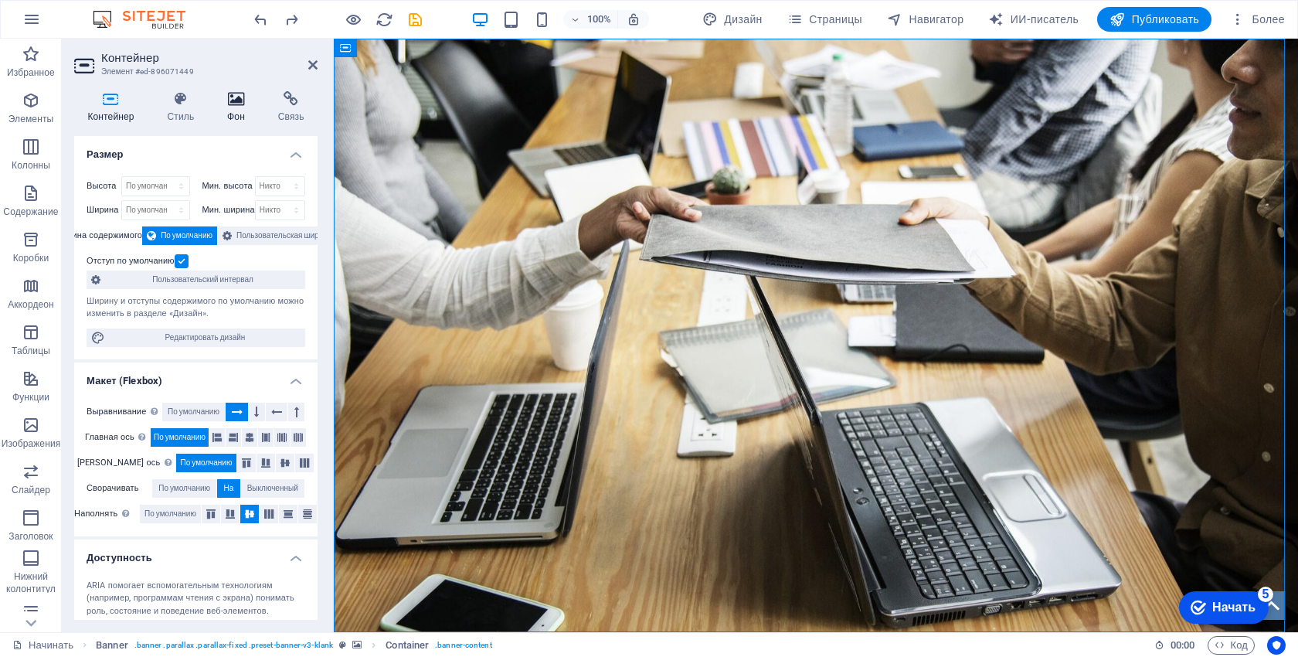
click at [235, 97] on icon at bounding box center [236, 98] width 45 height 15
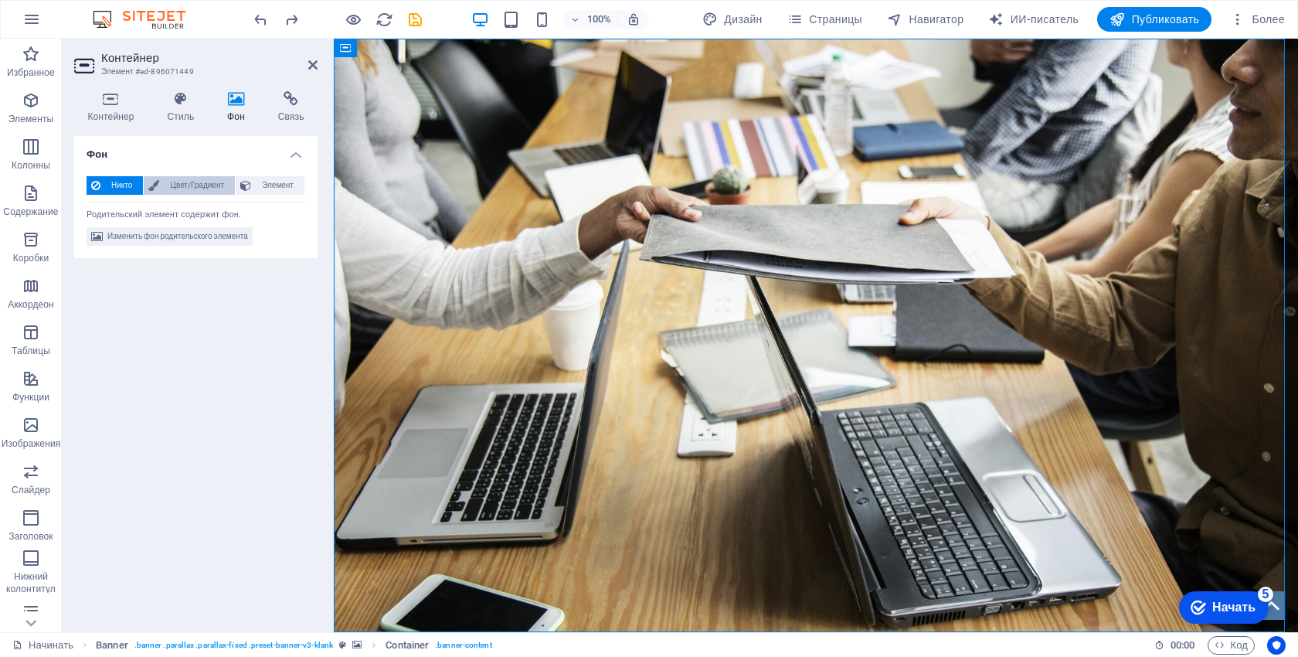
click at [205, 188] on font "Цвет/Градиент" at bounding box center [197, 185] width 53 height 8
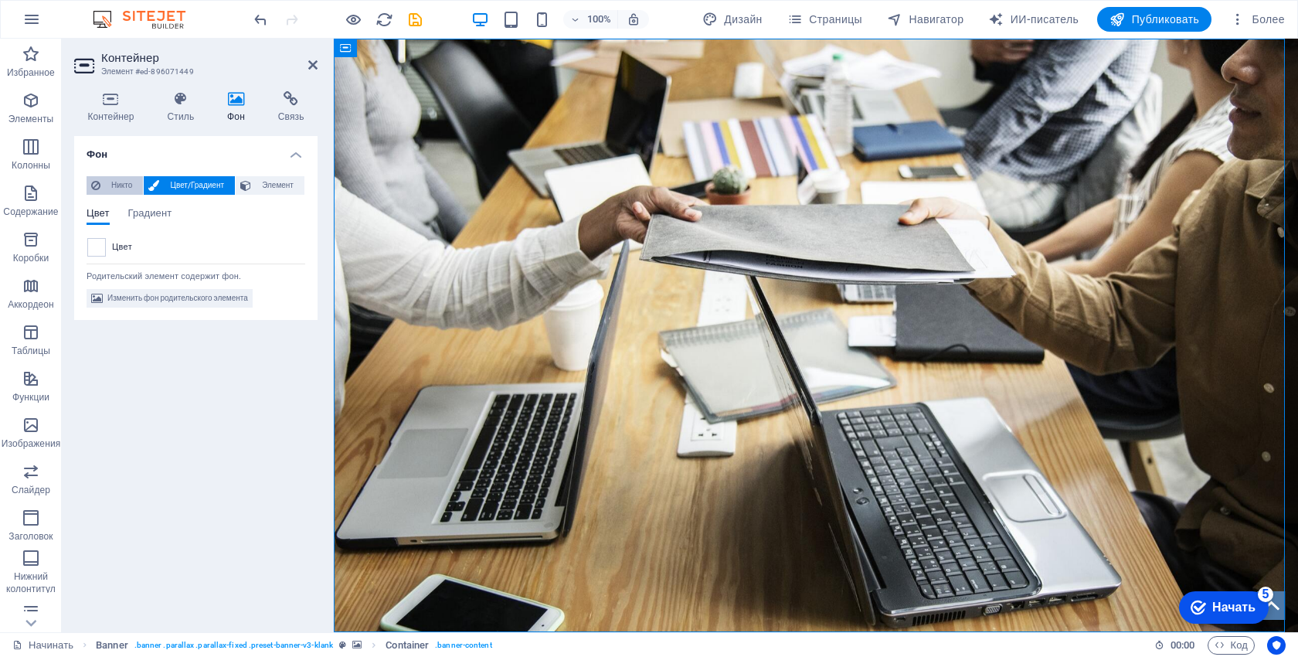
click at [110, 183] on span "Никто" at bounding box center [121, 185] width 33 height 19
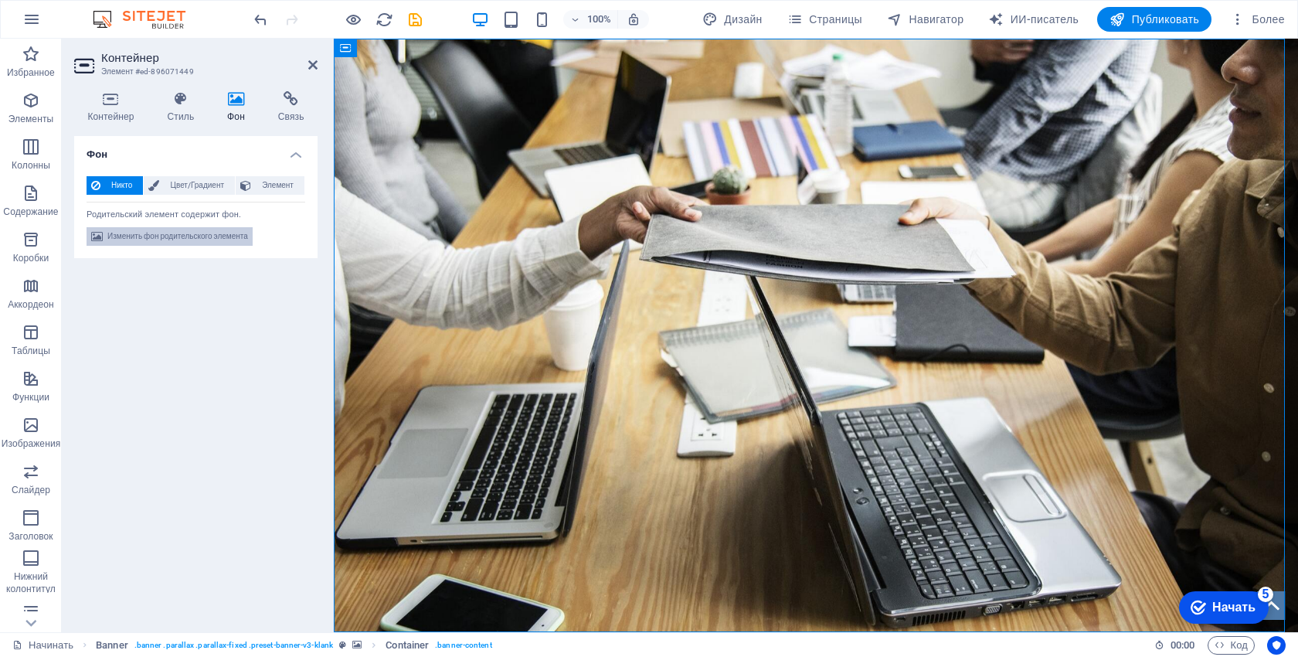
click at [189, 236] on font "Изменить фон родительского элемента" at bounding box center [177, 236] width 141 height 8
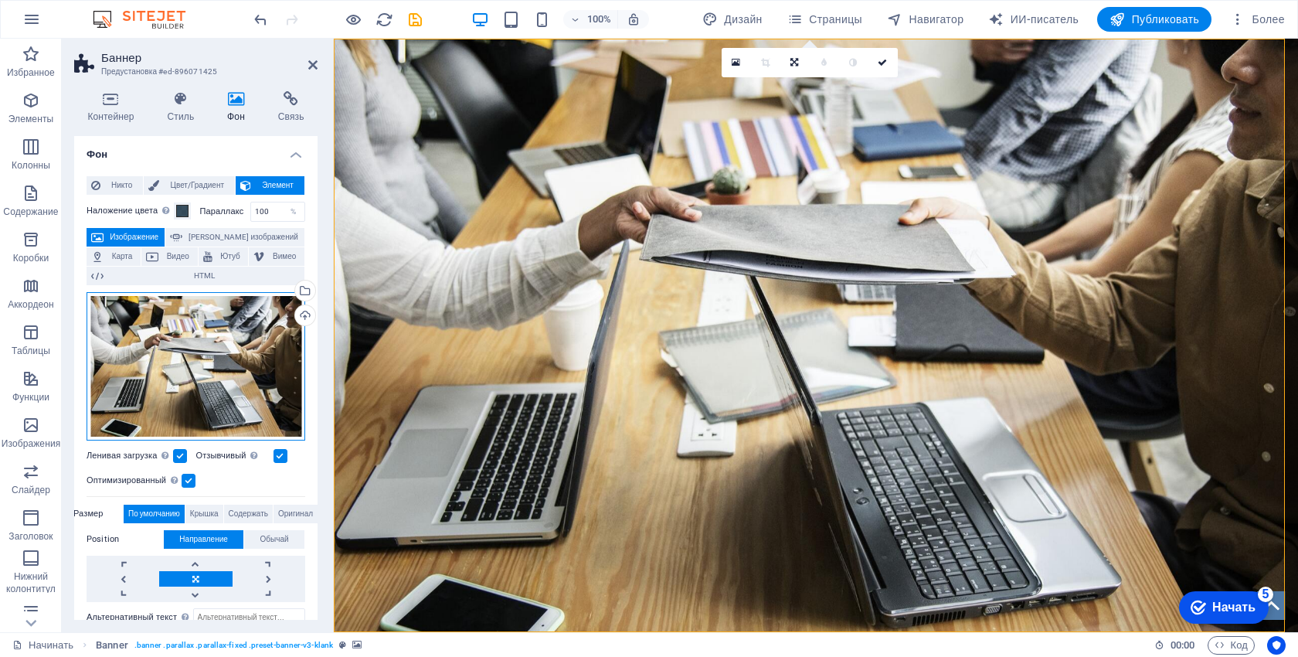
click at [258, 372] on div "Перетащите файлы сюда, щелкните, чтобы выбрать файлы, или выберите файлы из раз…" at bounding box center [196, 366] width 219 height 148
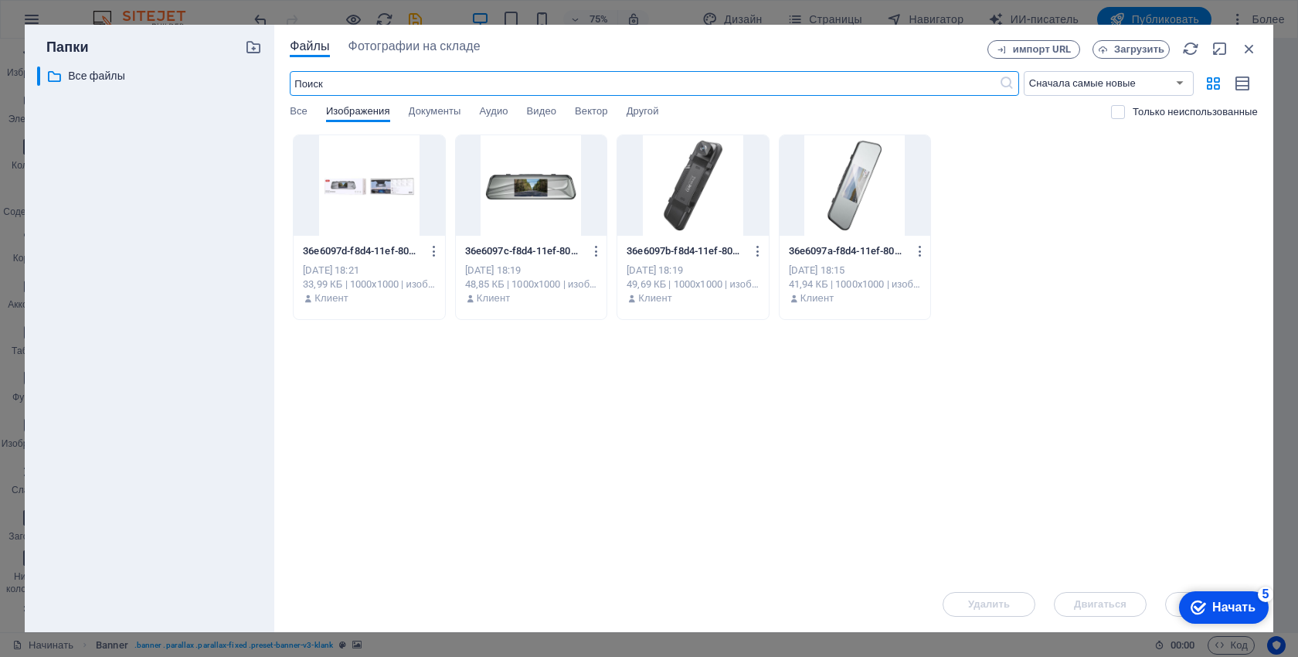
click at [833, 188] on div at bounding box center [854, 185] width 151 height 100
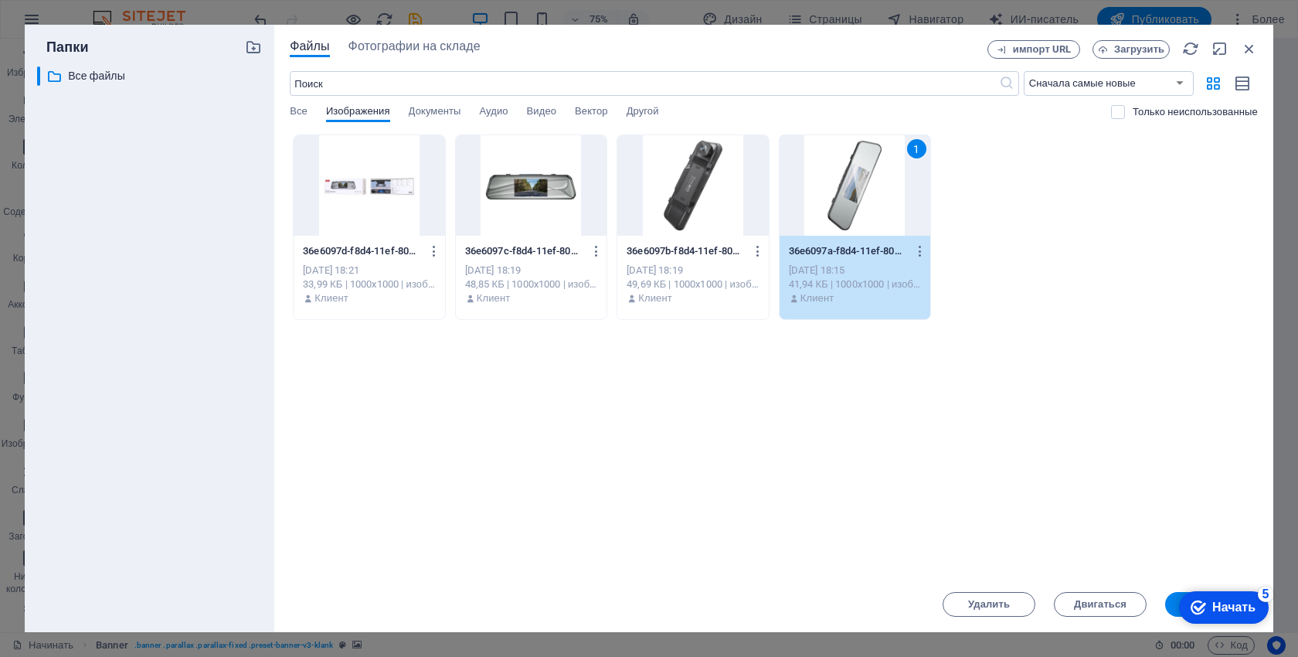
click at [833, 188] on div "1" at bounding box center [854, 185] width 151 height 100
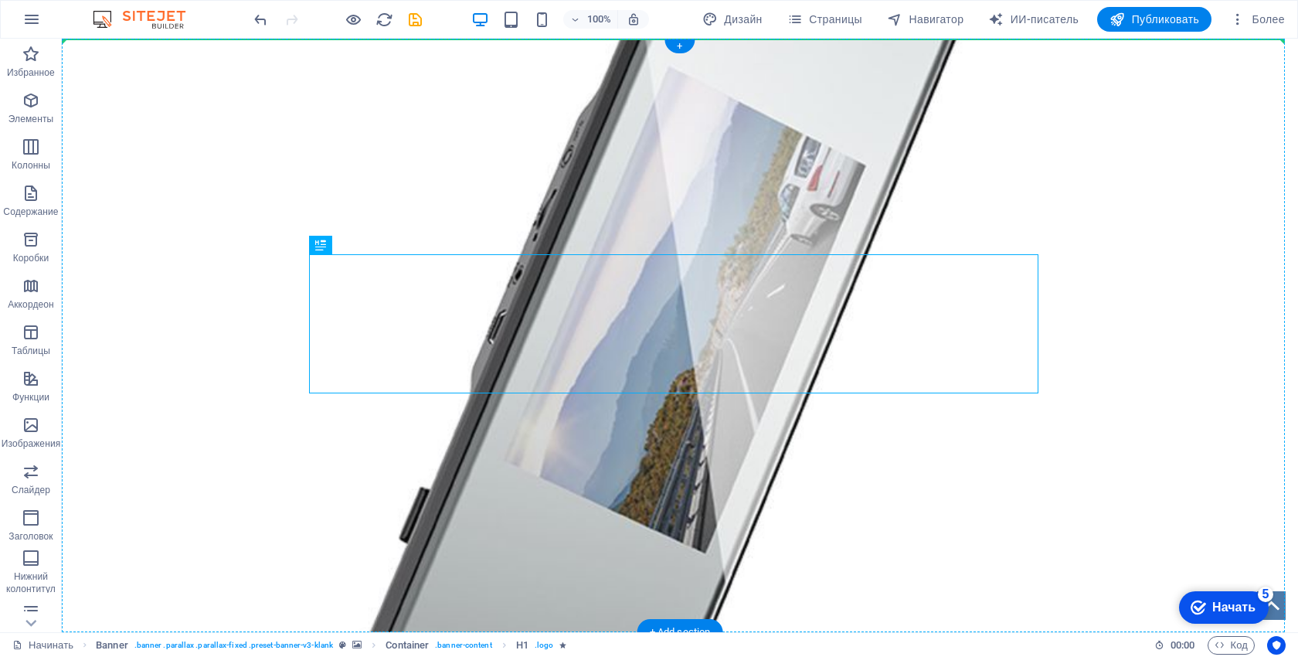
drag, startPoint x: 521, startPoint y: 285, endPoint x: 793, endPoint y: 218, distance: 280.9
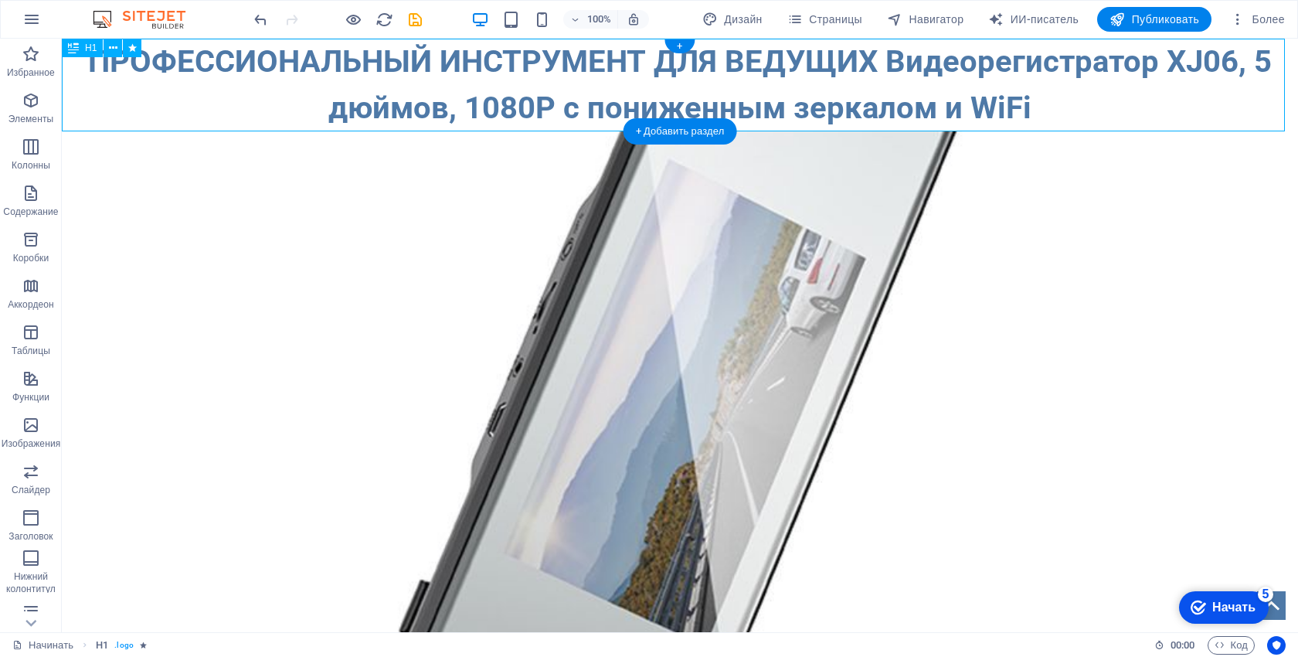
click at [175, 96] on div "ПРОФЕССИОНАЛЬНЫЙ ИНСТРУМЕНТ ДЛЯ ВЕДУЩИХ Видеорегистратор XJ06, 5 дюймов, 1080P …" at bounding box center [680, 85] width 1236 height 93
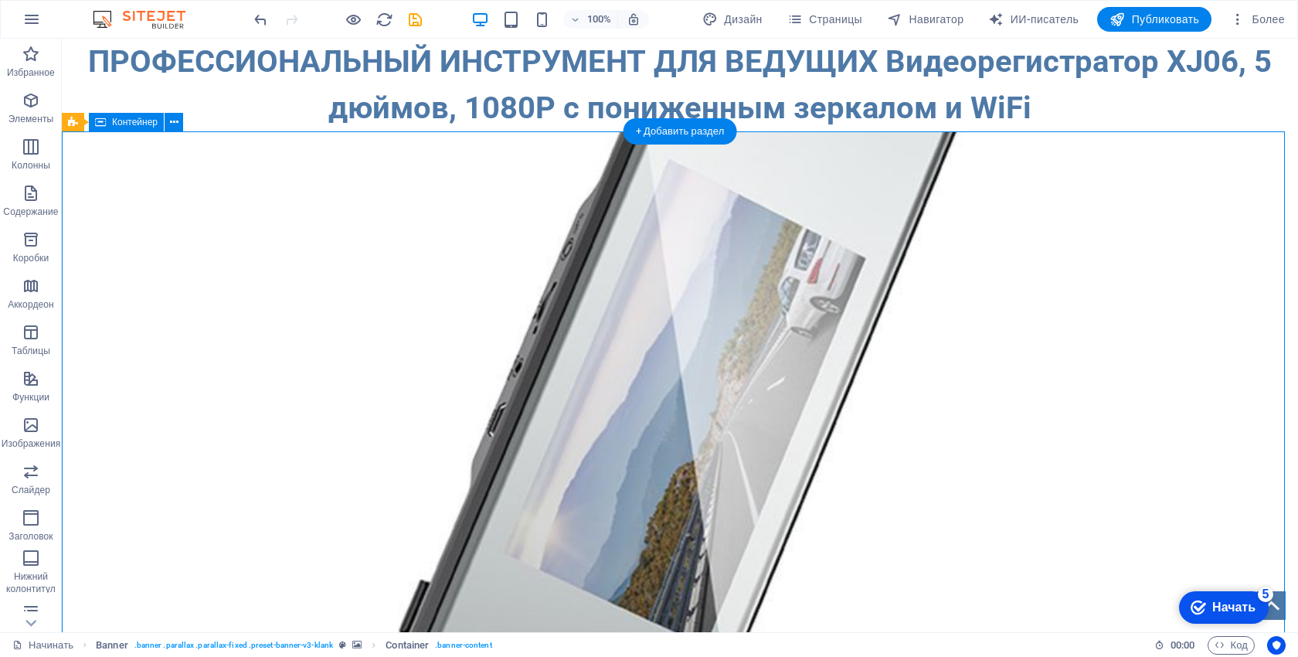
drag, startPoint x: 650, startPoint y: 286, endPoint x: 647, endPoint y: 362, distance: 76.6
click at [647, 278] on div at bounding box center [680, 204] width 1236 height 147
click at [268, 93] on div "ПРОФЕССИОНАЛЬНЫЙ ИНСТРУМЕНТ ДЛЯ ВЕДУЩИХ Видеорегистратор XJ06, 5 дюймов, 1080P …" at bounding box center [680, 85] width 1236 height 93
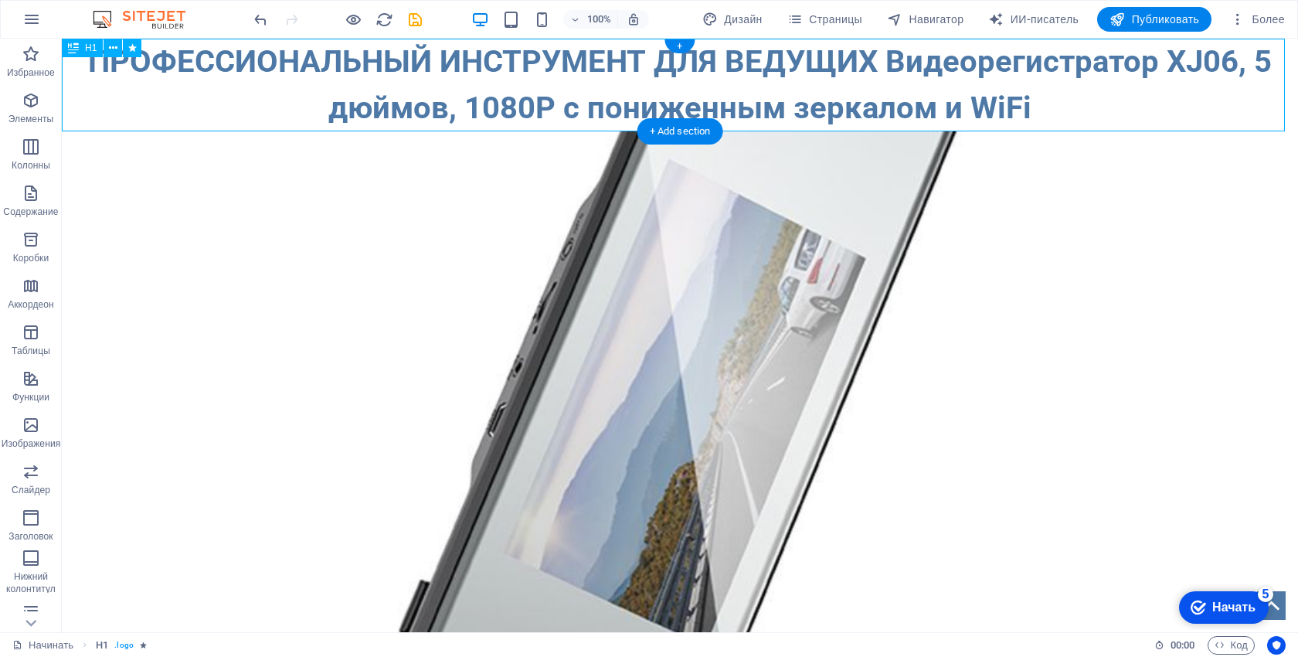
click at [222, 106] on div "ПРОФЕССИОНАЛЬНЫЙ ИНСТРУМЕНТ ДЛЯ ВЕДУЩИХ Видеорегистратор XJ06, 5 дюймов, 1080P …" at bounding box center [680, 85] width 1236 height 93
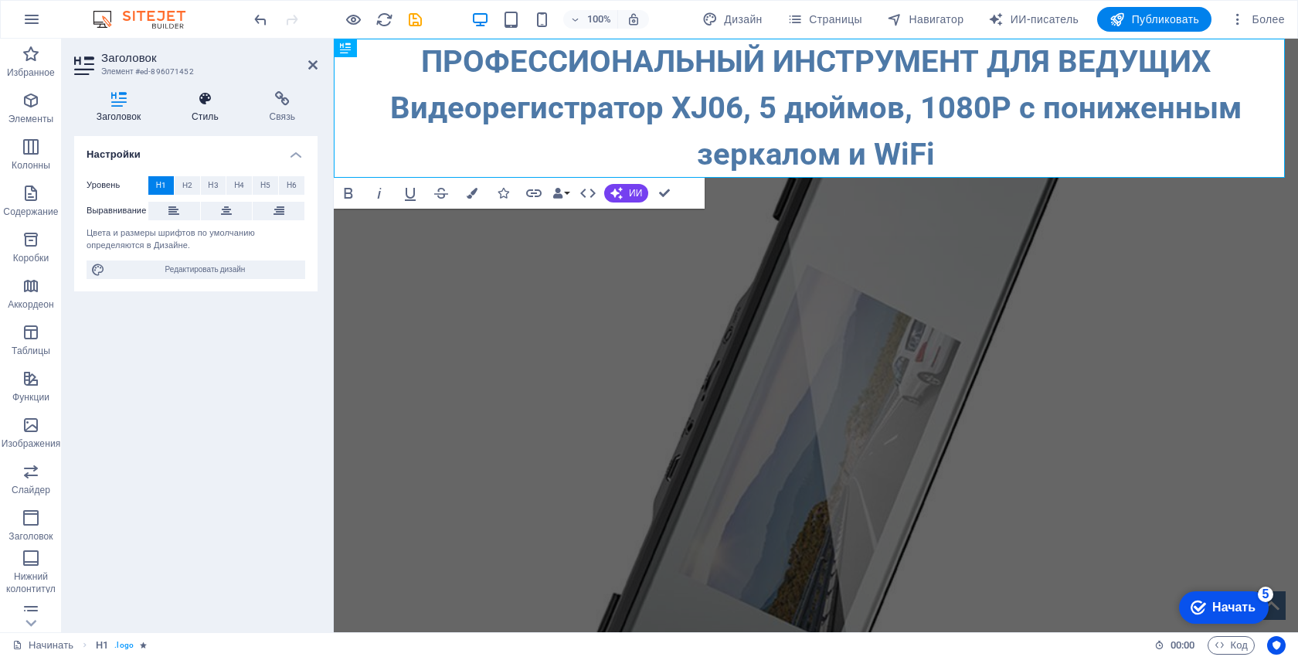
click at [208, 107] on h4 "Стиль" at bounding box center [207, 107] width 77 height 32
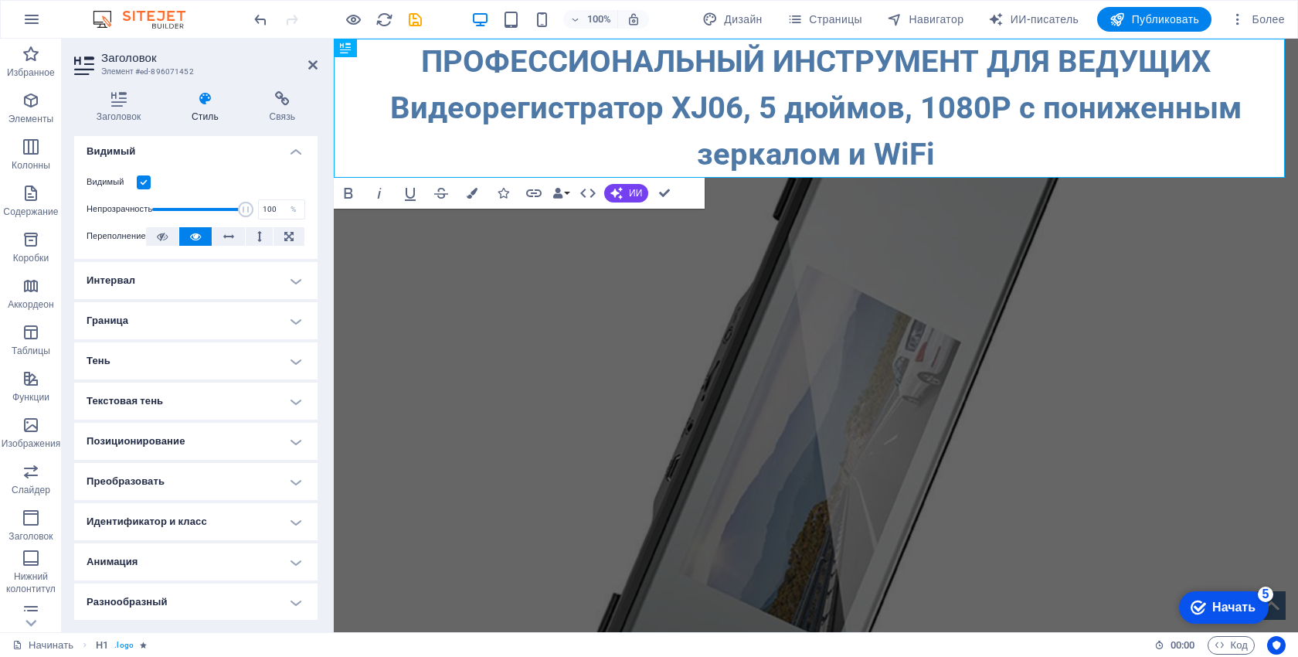
scroll to position [4, 0]
click at [171, 354] on h4 "Тень" at bounding box center [195, 359] width 243 height 37
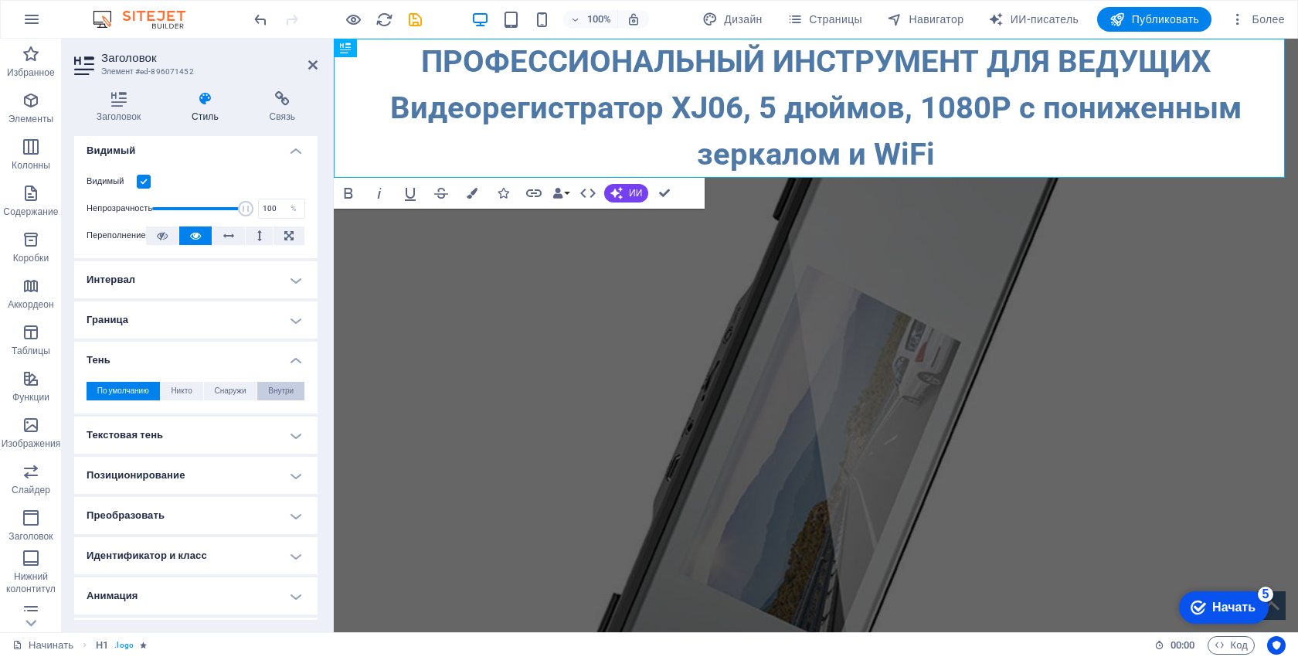
click at [276, 392] on font "Внутри" at bounding box center [280, 390] width 25 height 8
type input "2"
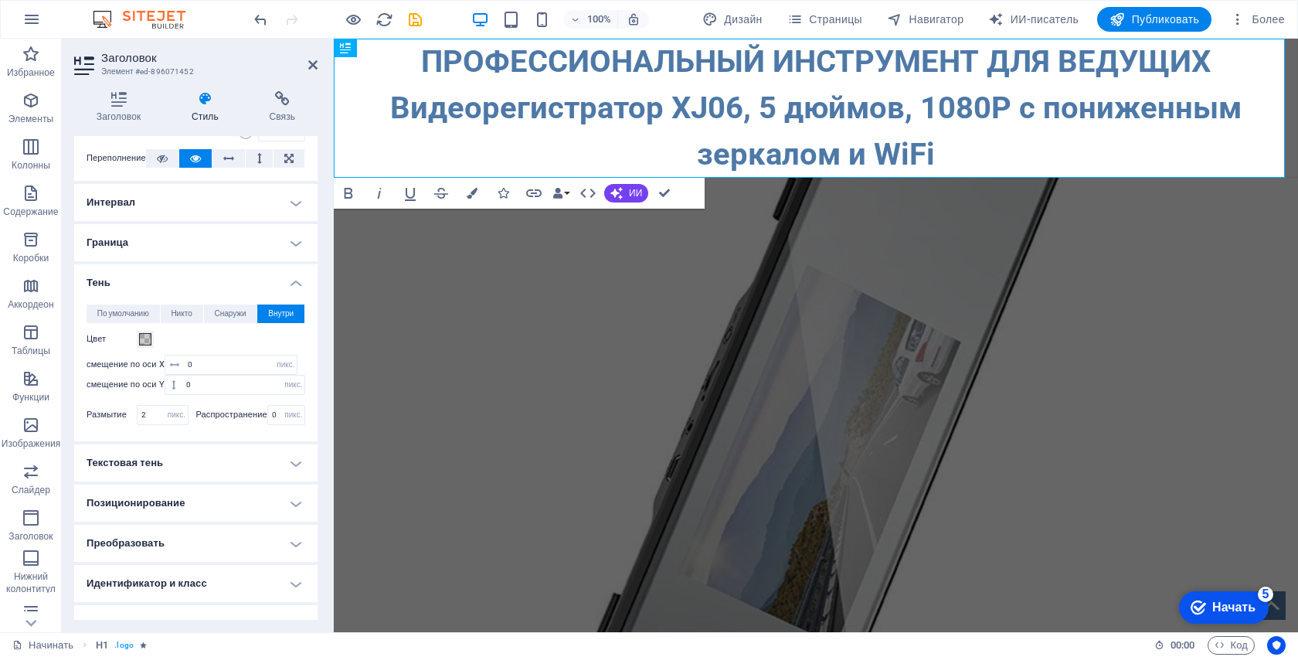
scroll to position [144, 0]
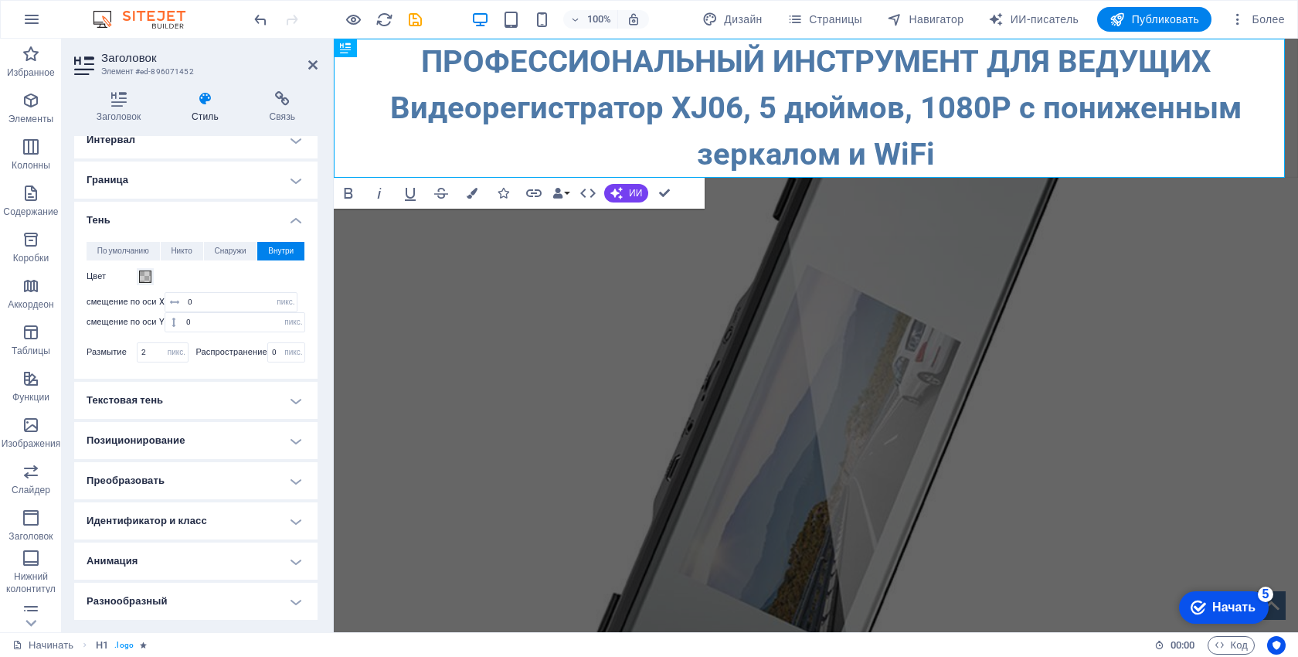
click at [140, 565] on h4 "Анимация" at bounding box center [195, 560] width 243 height 37
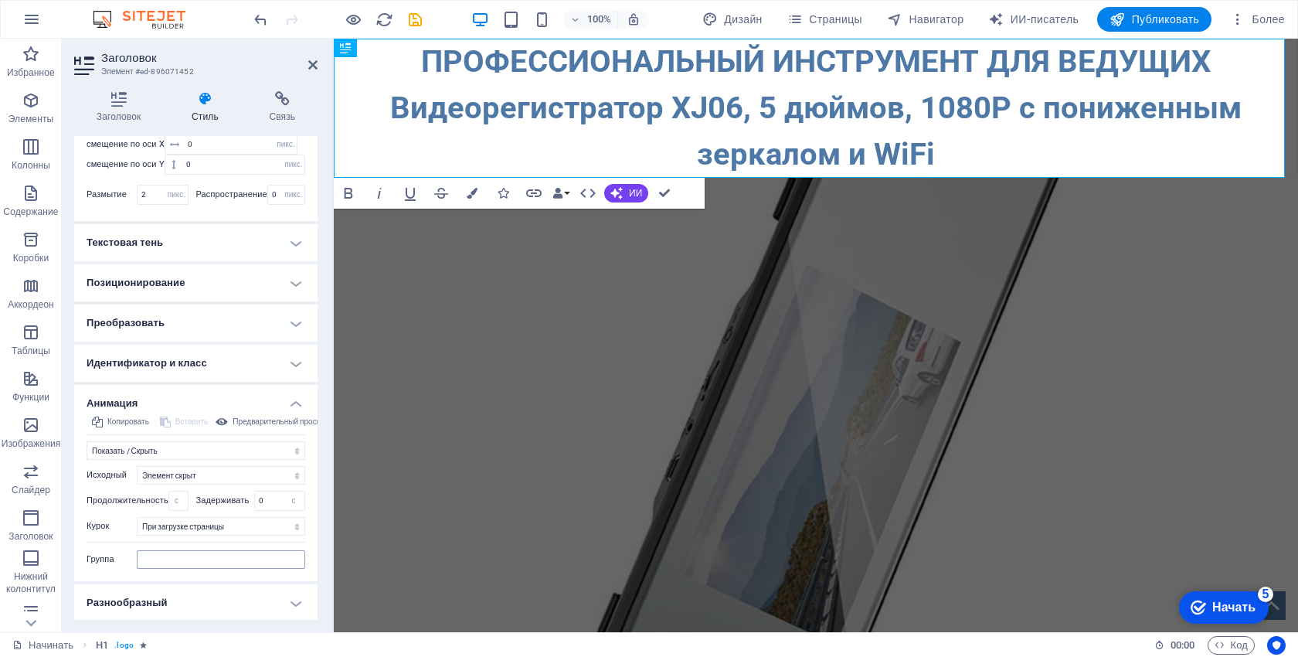
scroll to position [303, 0]
click at [204, 365] on h4 "Идентификатор и класс" at bounding box center [195, 361] width 243 height 37
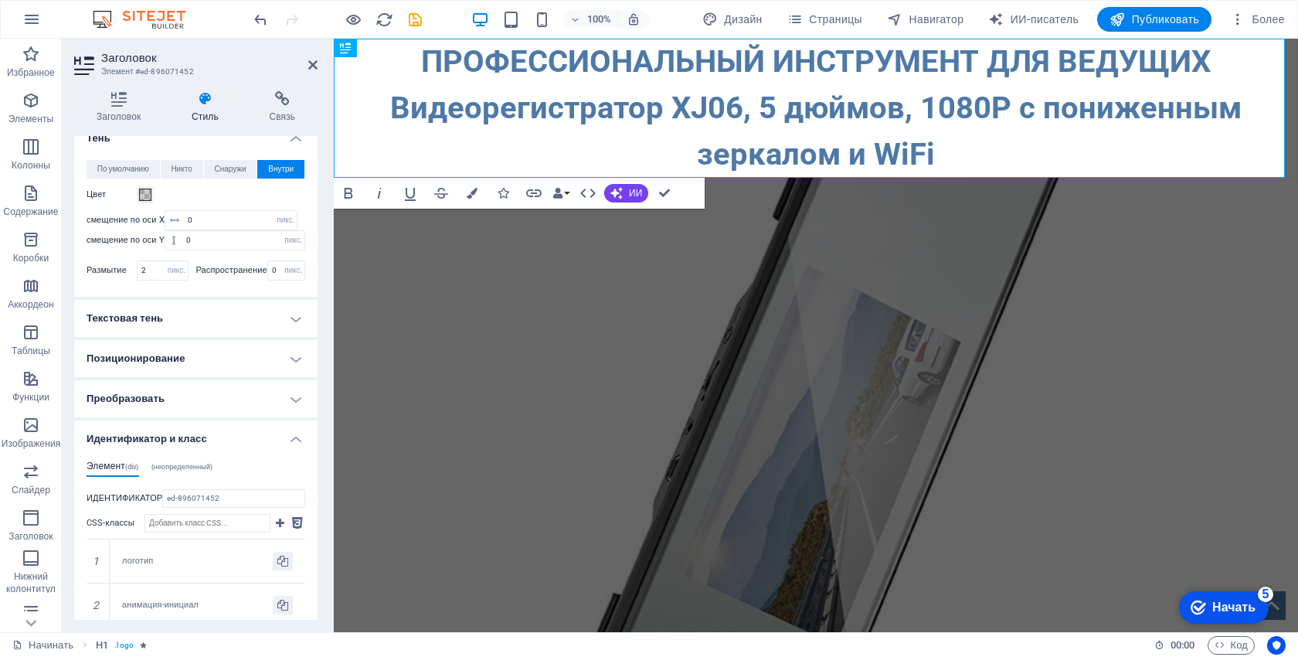
scroll to position [148, 0]
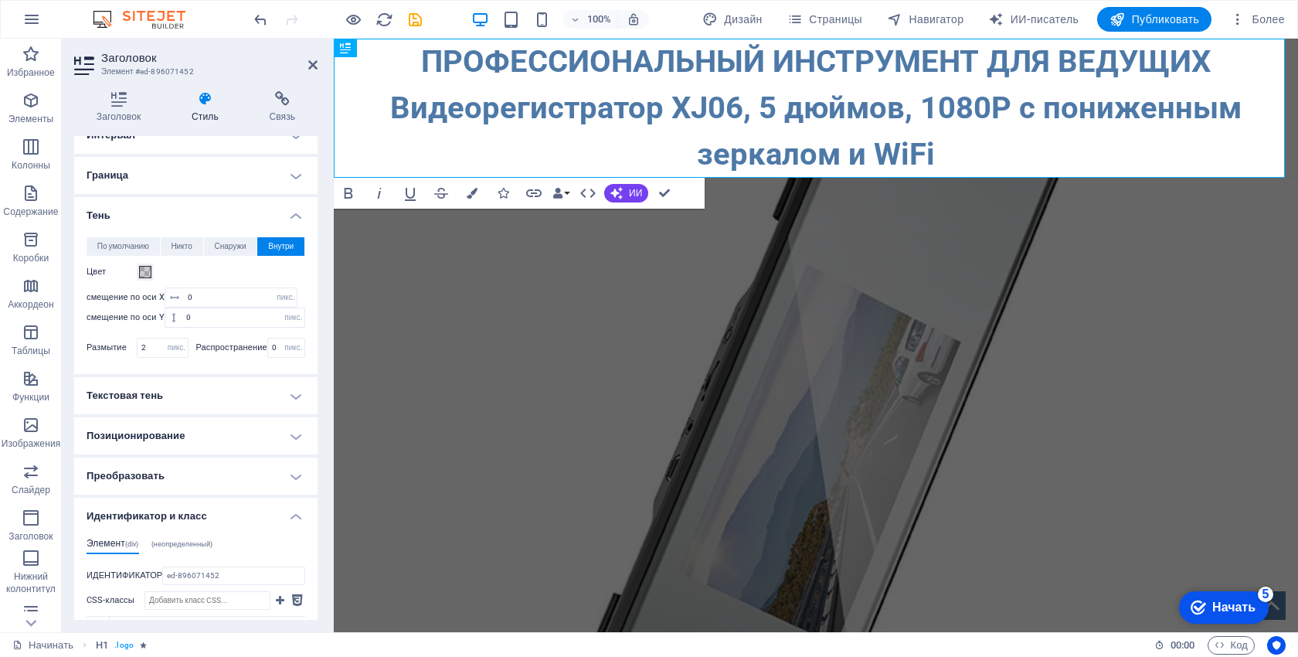
click at [170, 405] on h4 "Текстовая тень" at bounding box center [195, 395] width 243 height 37
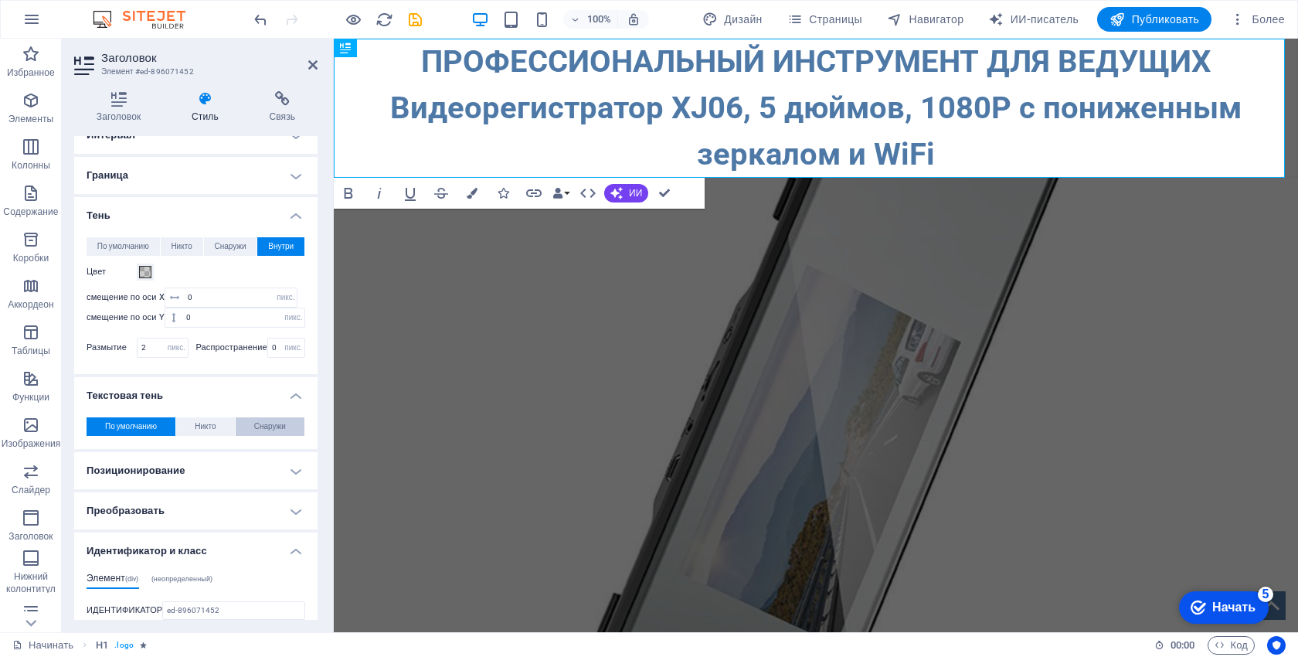
click at [254, 426] on font "Снаружи" at bounding box center [270, 426] width 32 height 8
type input "2"
type input "4"
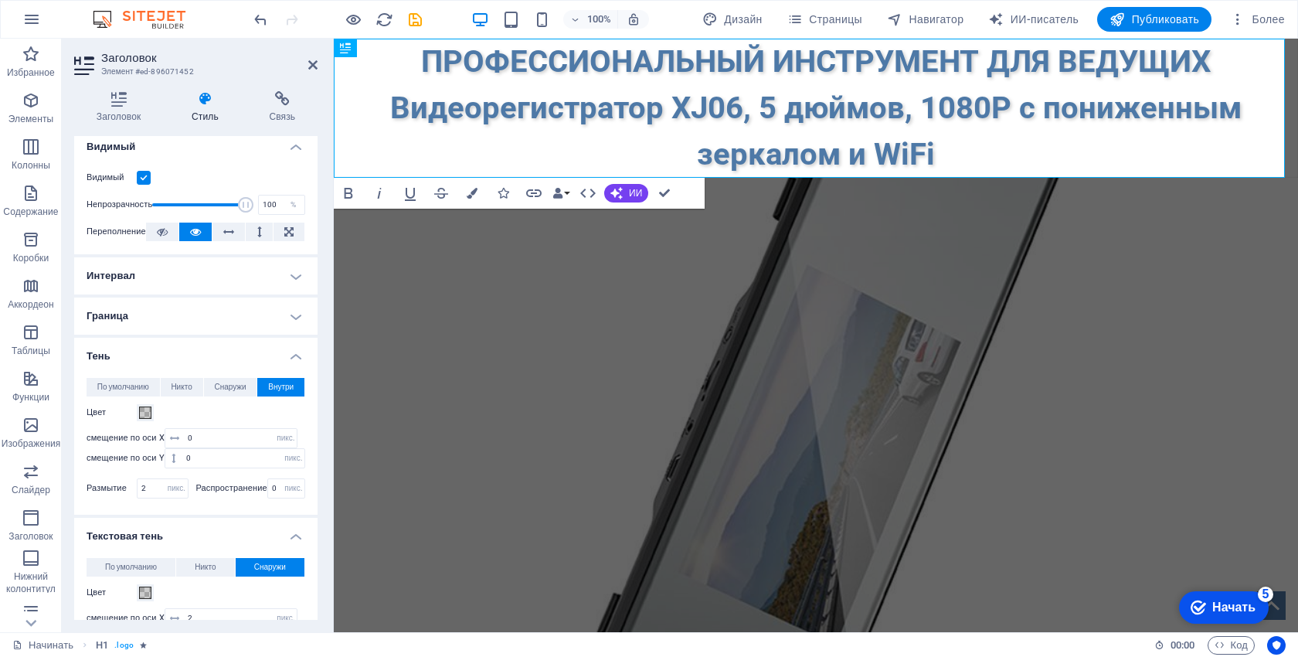
scroll to position [0, 0]
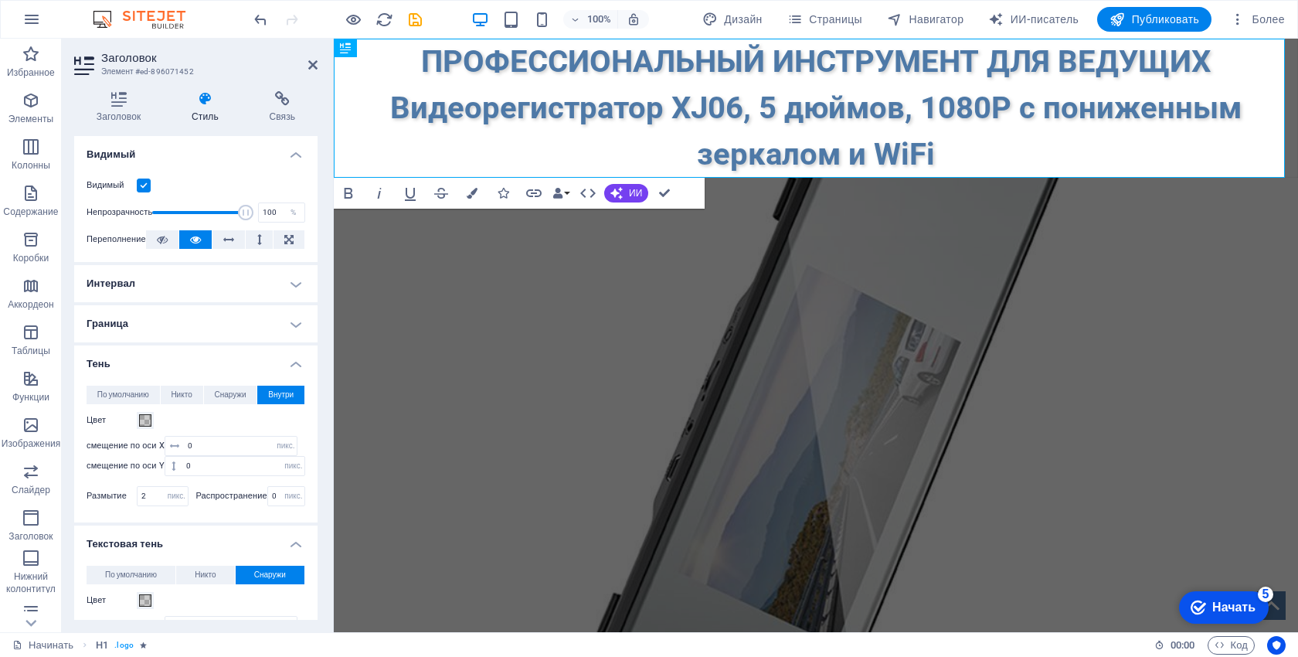
click at [228, 368] on h4 "Тень" at bounding box center [195, 359] width 243 height 28
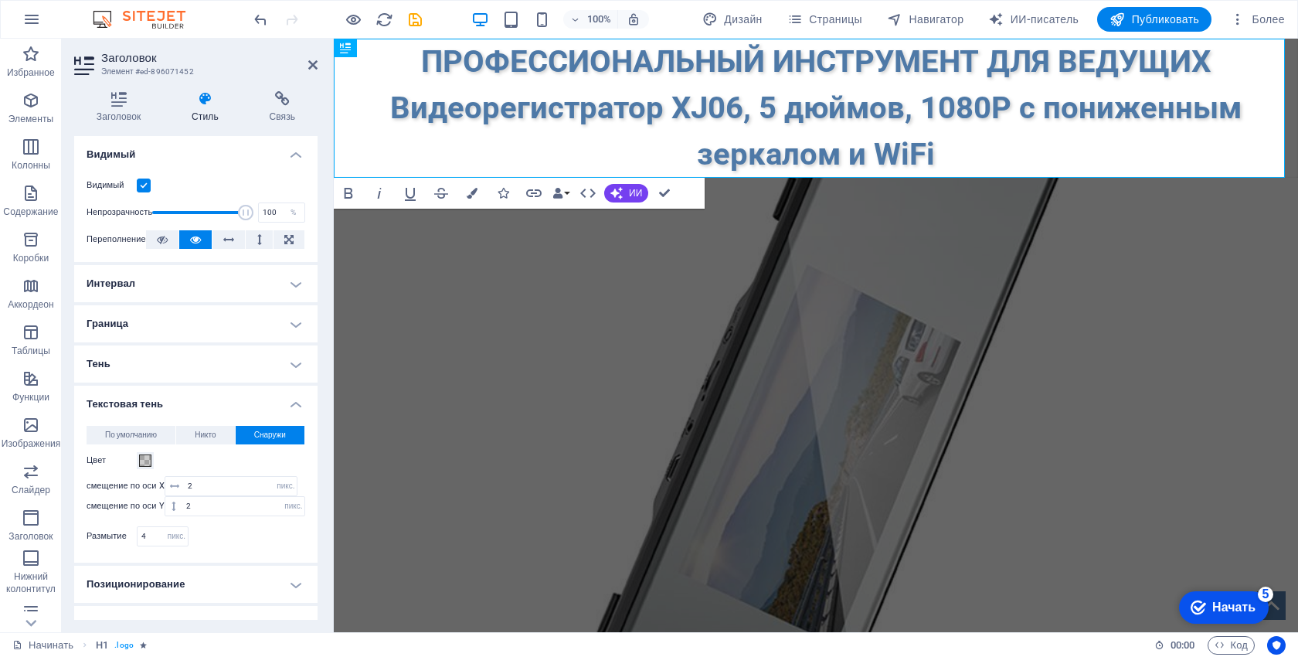
click at [205, 398] on h4 "Текстовая тень" at bounding box center [195, 399] width 243 height 28
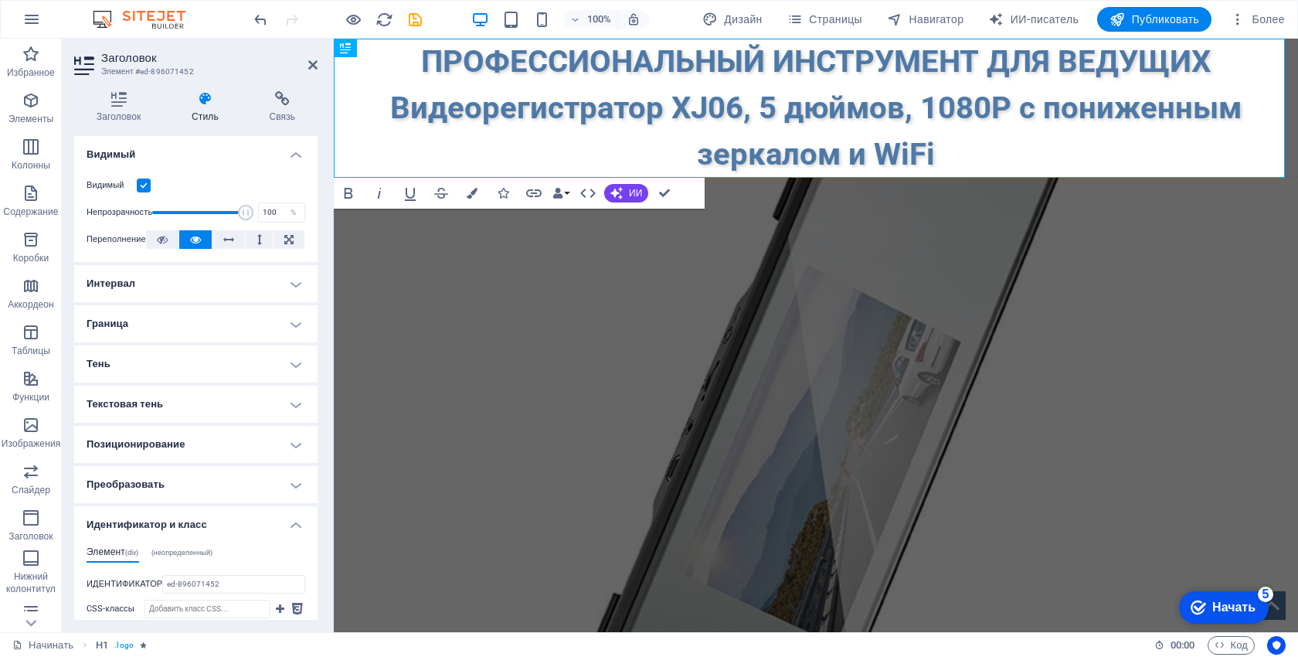
click at [213, 294] on h4 "Интервал" at bounding box center [195, 283] width 243 height 37
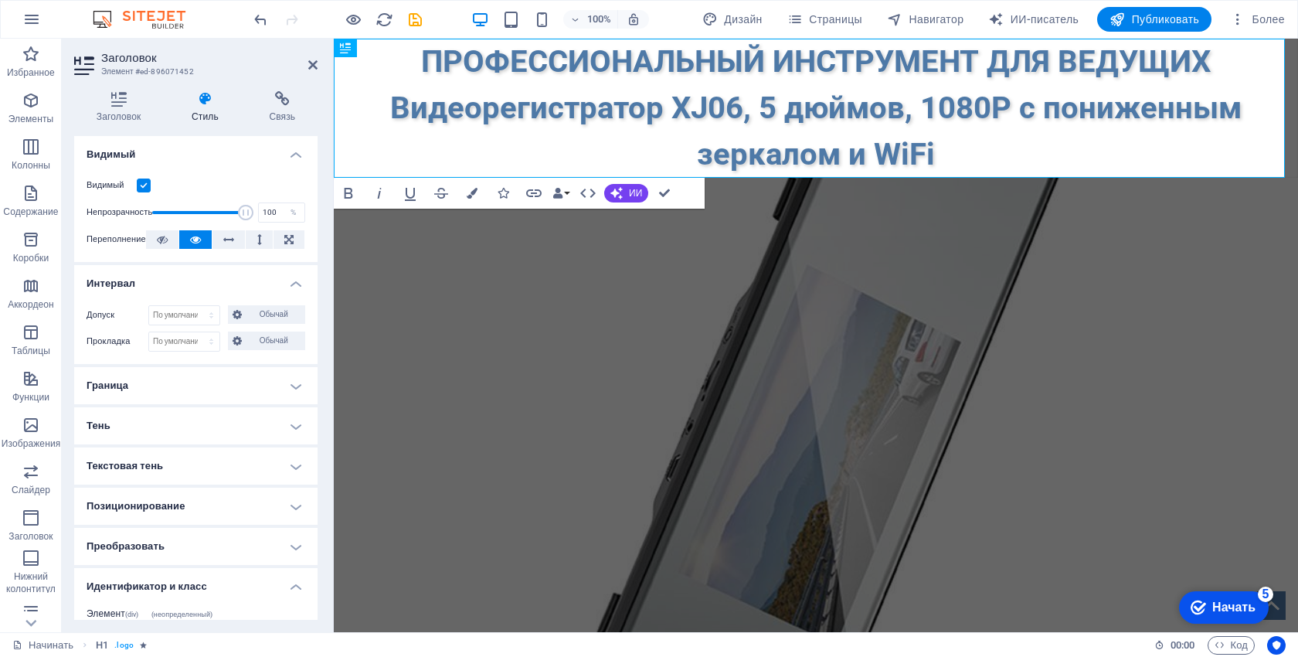
click at [149, 382] on h4 "Граница" at bounding box center [195, 385] width 243 height 37
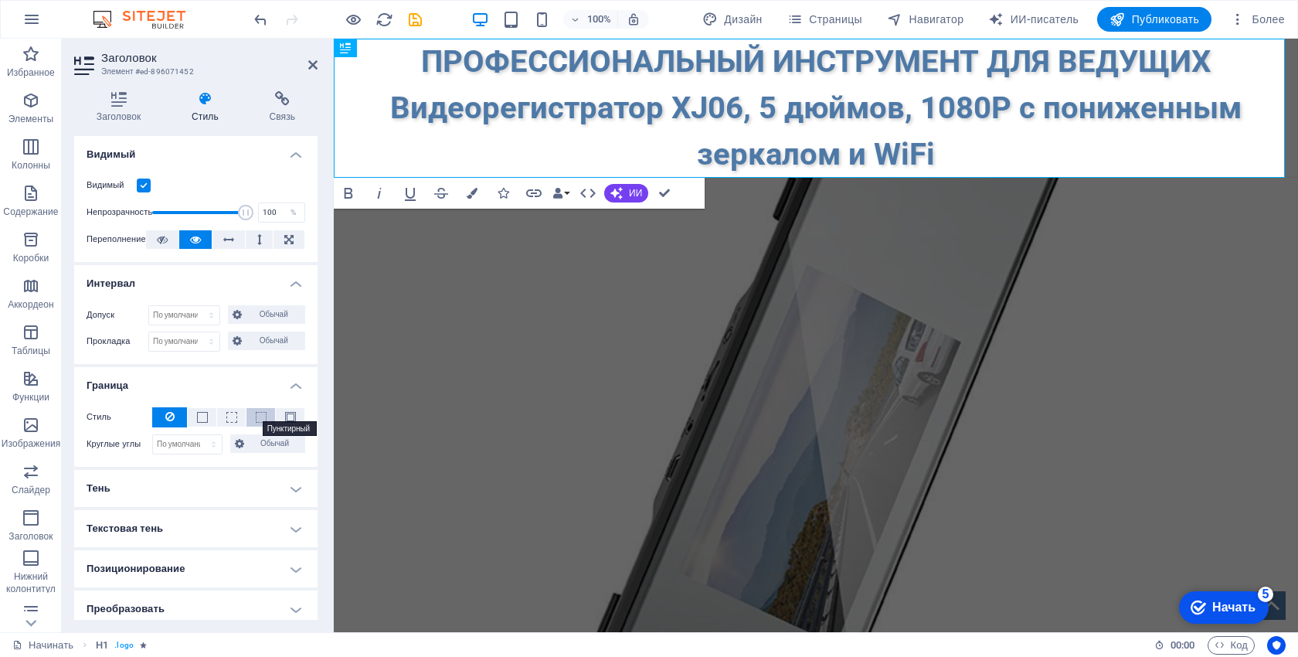
click at [260, 416] on span at bounding box center [261, 417] width 11 height 11
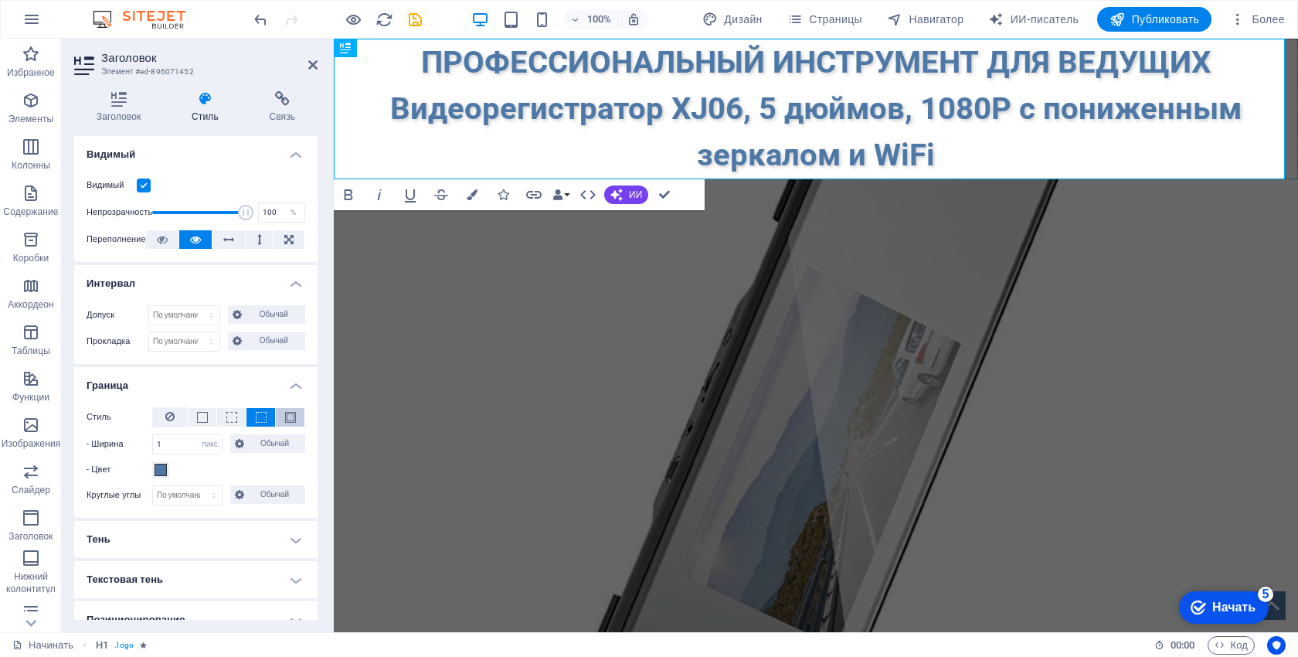
click at [286, 416] on span at bounding box center [290, 417] width 11 height 11
click at [202, 414] on span at bounding box center [202, 417] width 11 height 11
click at [257, 239] on icon at bounding box center [259, 239] width 5 height 19
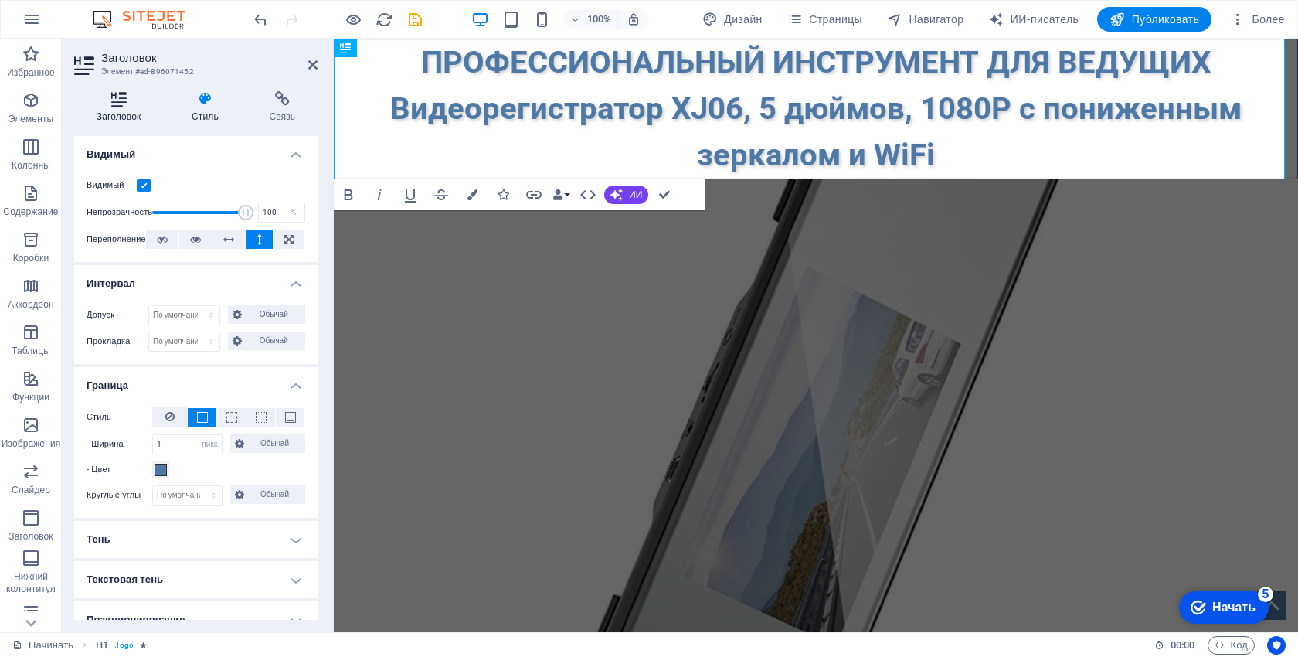
click at [126, 100] on icon at bounding box center [118, 98] width 89 height 15
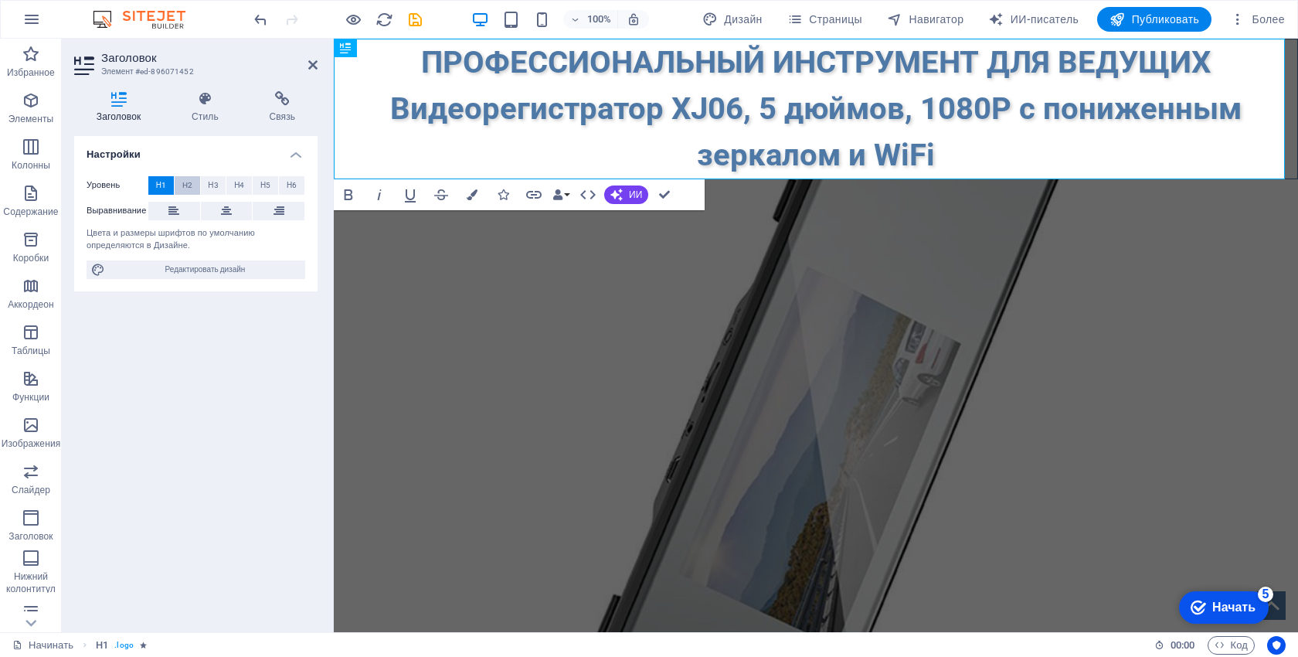
click at [186, 183] on font "H2" at bounding box center [187, 185] width 10 height 8
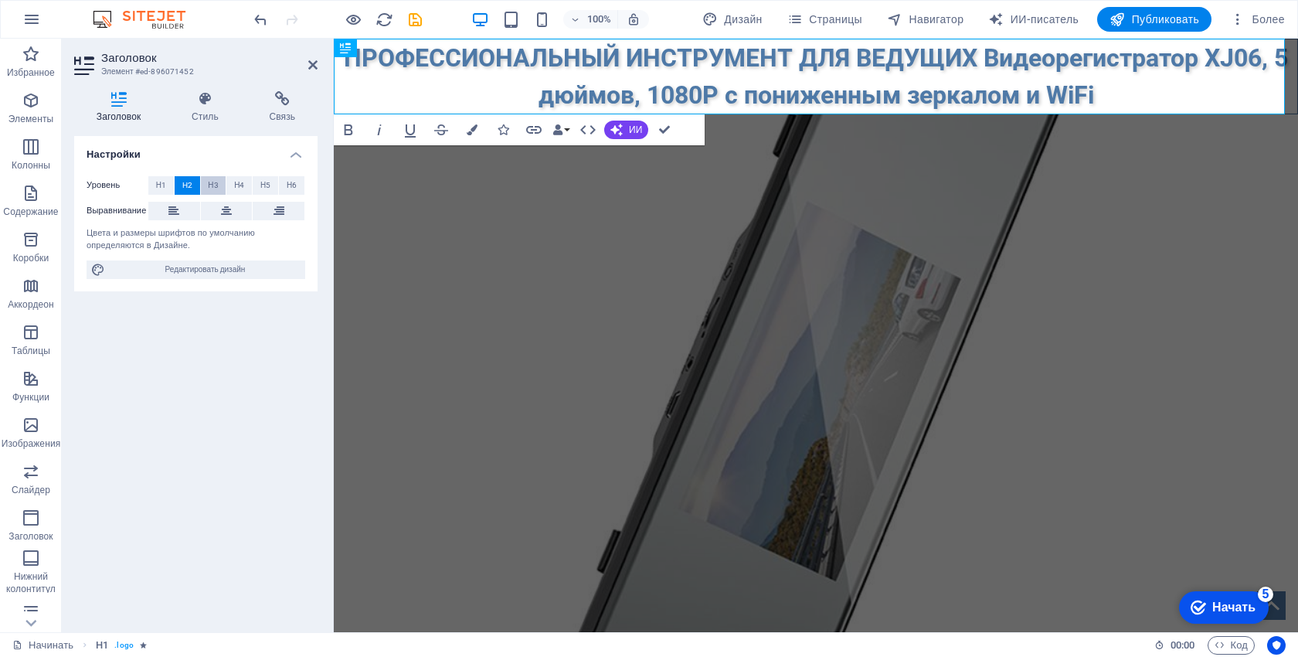
click at [213, 183] on font "Н3" at bounding box center [213, 185] width 10 height 8
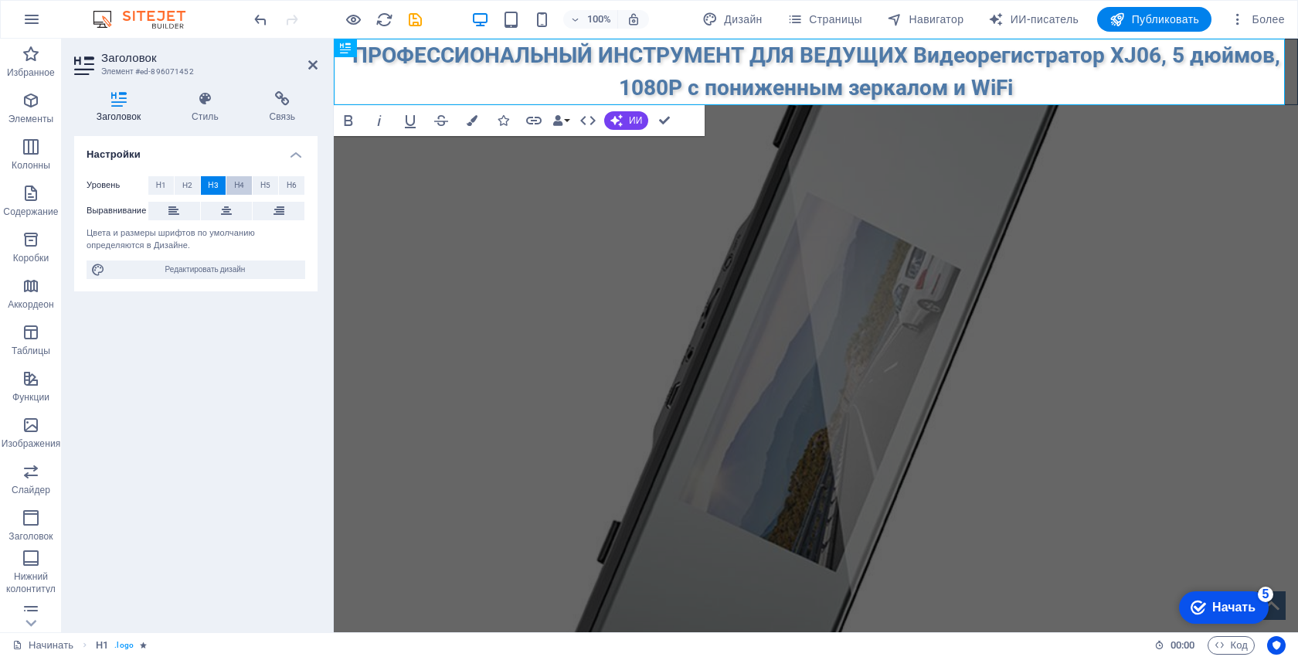
click at [238, 184] on font "Н4" at bounding box center [239, 185] width 10 height 8
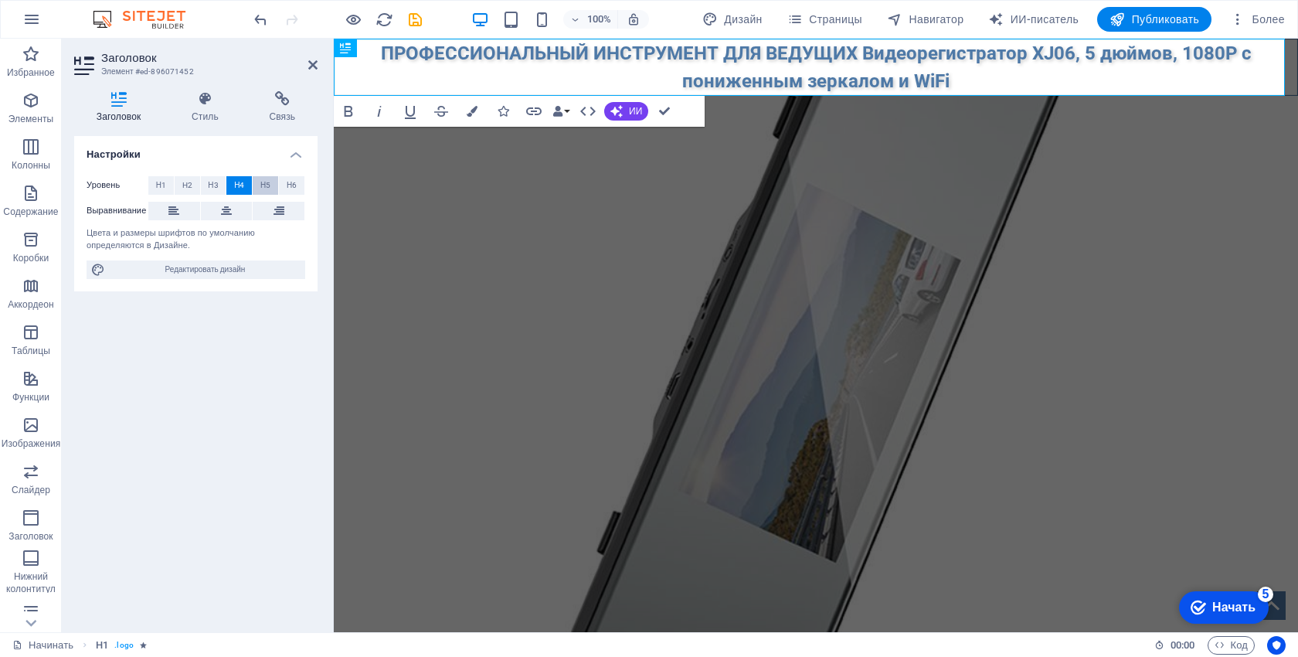
click at [262, 190] on span "Н5" at bounding box center [265, 185] width 10 height 19
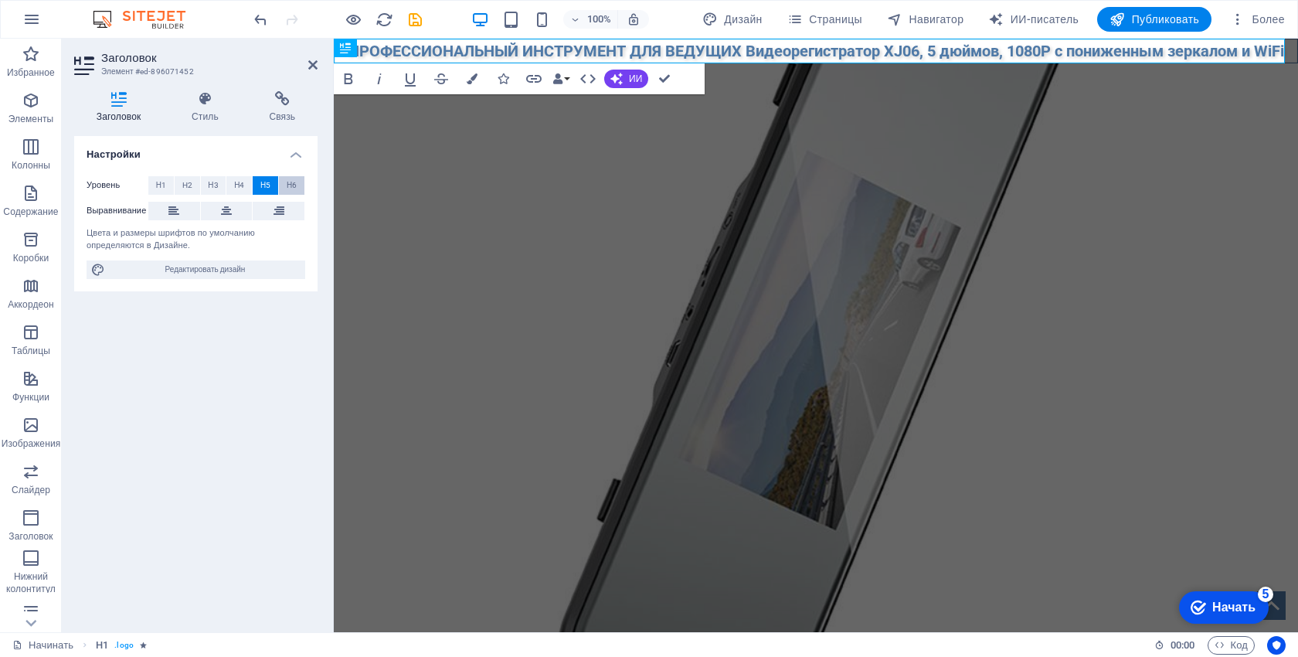
click at [293, 192] on span "Н6" at bounding box center [292, 185] width 10 height 19
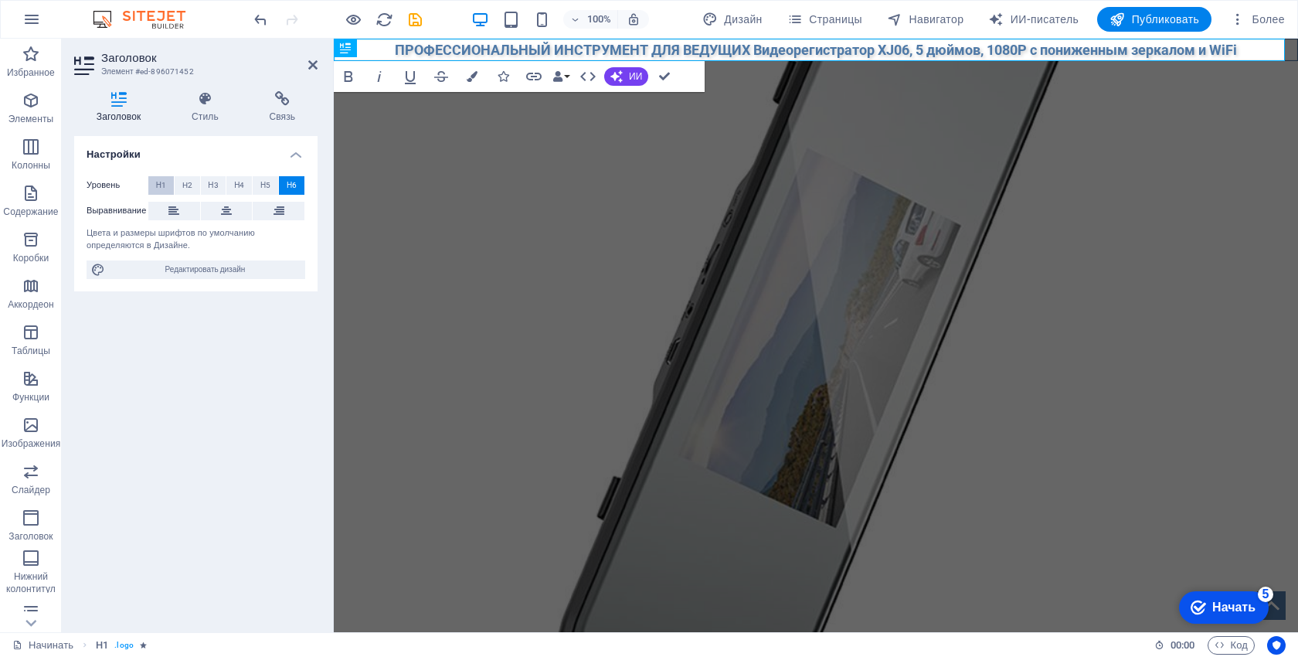
click at [164, 182] on font "Н1" at bounding box center [161, 185] width 10 height 8
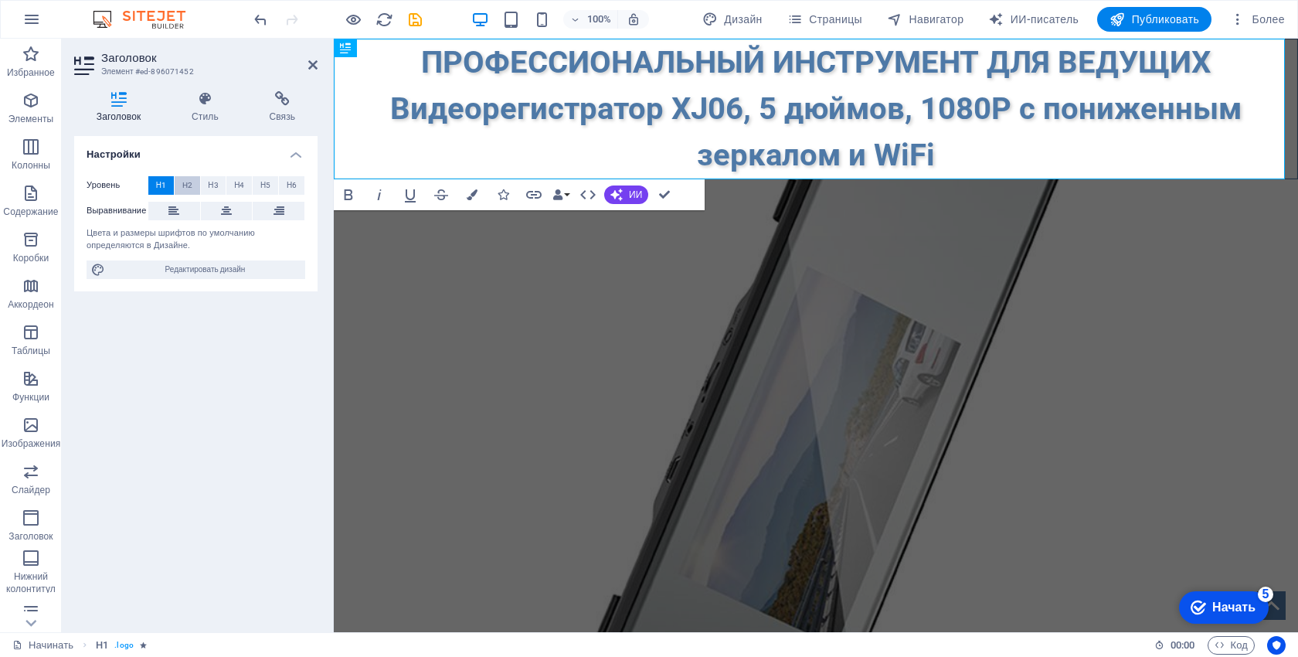
click at [194, 190] on button "H2" at bounding box center [187, 185] width 25 height 19
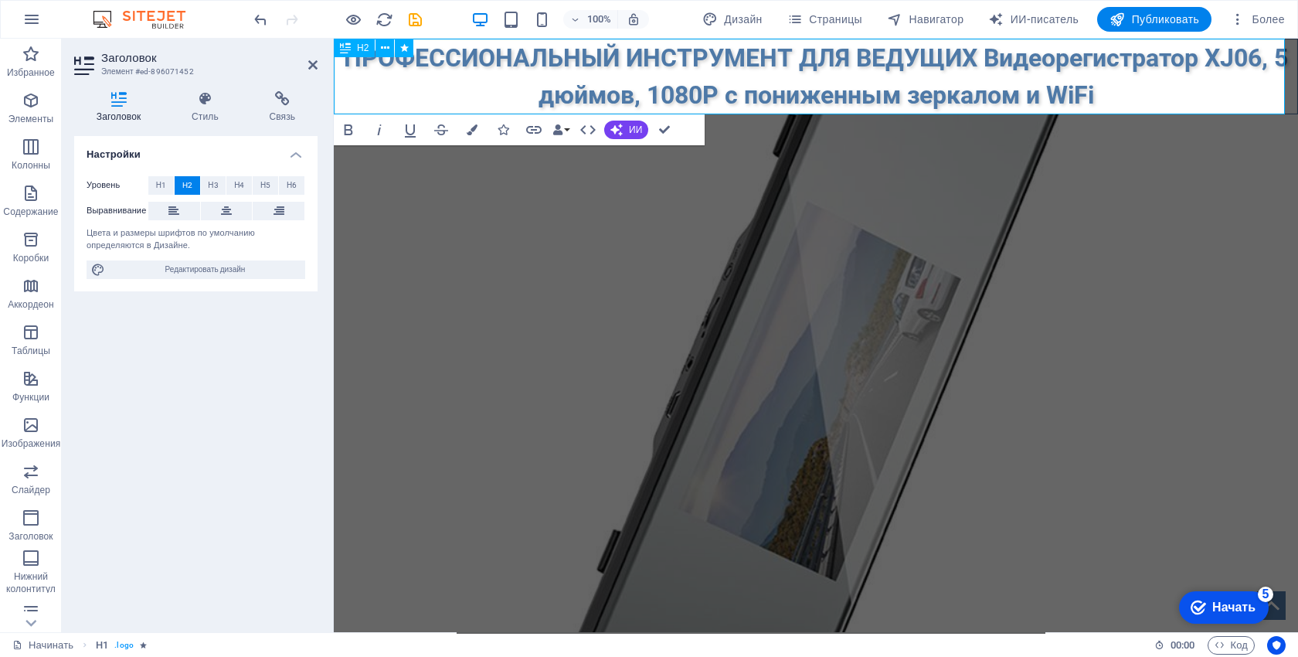
click at [461, 96] on h2 "ПРОФЕССИОНАЛЬНЫЙ ИНСТРУМЕНТ ДЛЯ ВЕДУЩИХ Видеорегистратор XJ06, 5 дюймов, 1080P …" at bounding box center [816, 76] width 963 height 74
drag, startPoint x: 453, startPoint y: 90, endPoint x: 1051, endPoint y: 314, distance: 638.5
click at [1053, 261] on div at bounding box center [816, 187] width 964 height 147
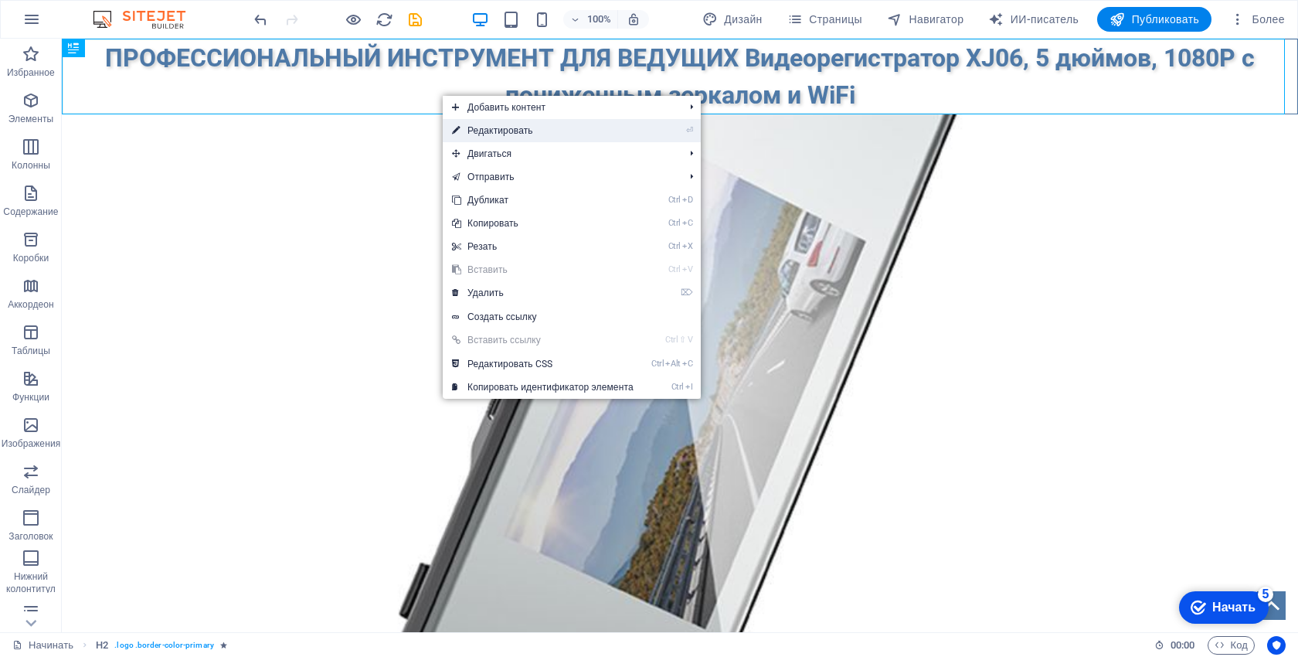
click at [654, 126] on li "⏎ Редактировать" at bounding box center [572, 130] width 258 height 23
click at [680, 127] on li "⏎ Редактировать" at bounding box center [572, 130] width 258 height 23
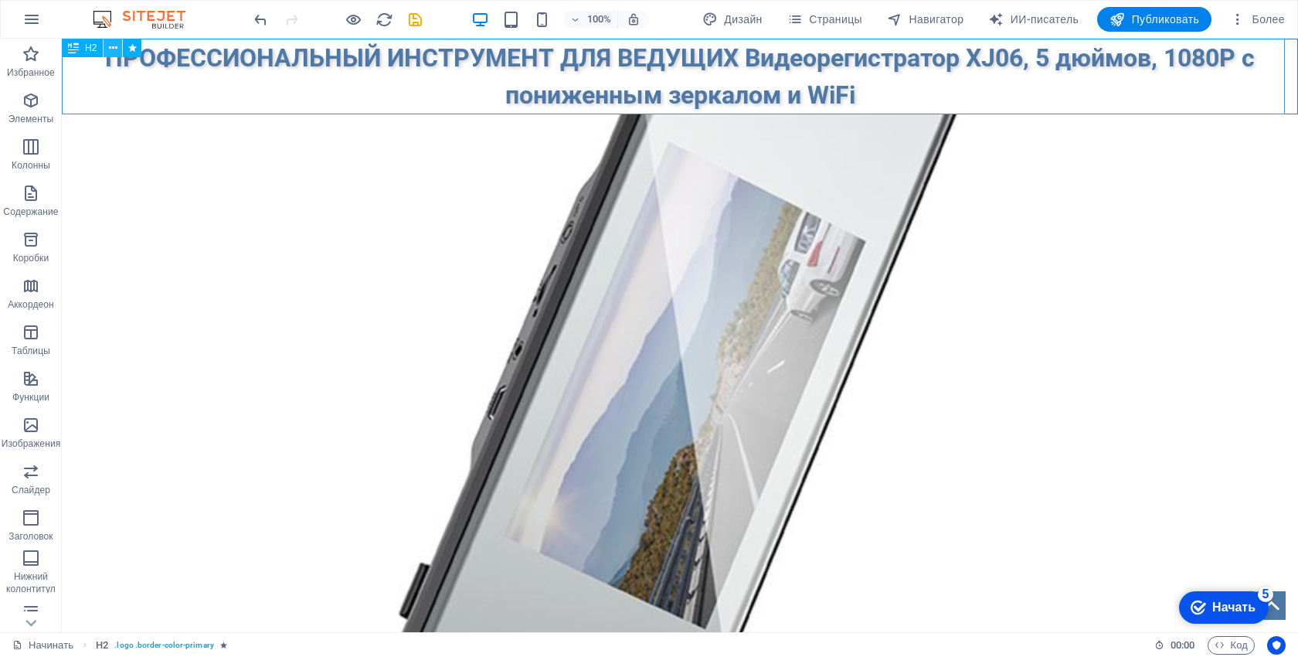
click at [109, 45] on icon at bounding box center [113, 48] width 8 height 16
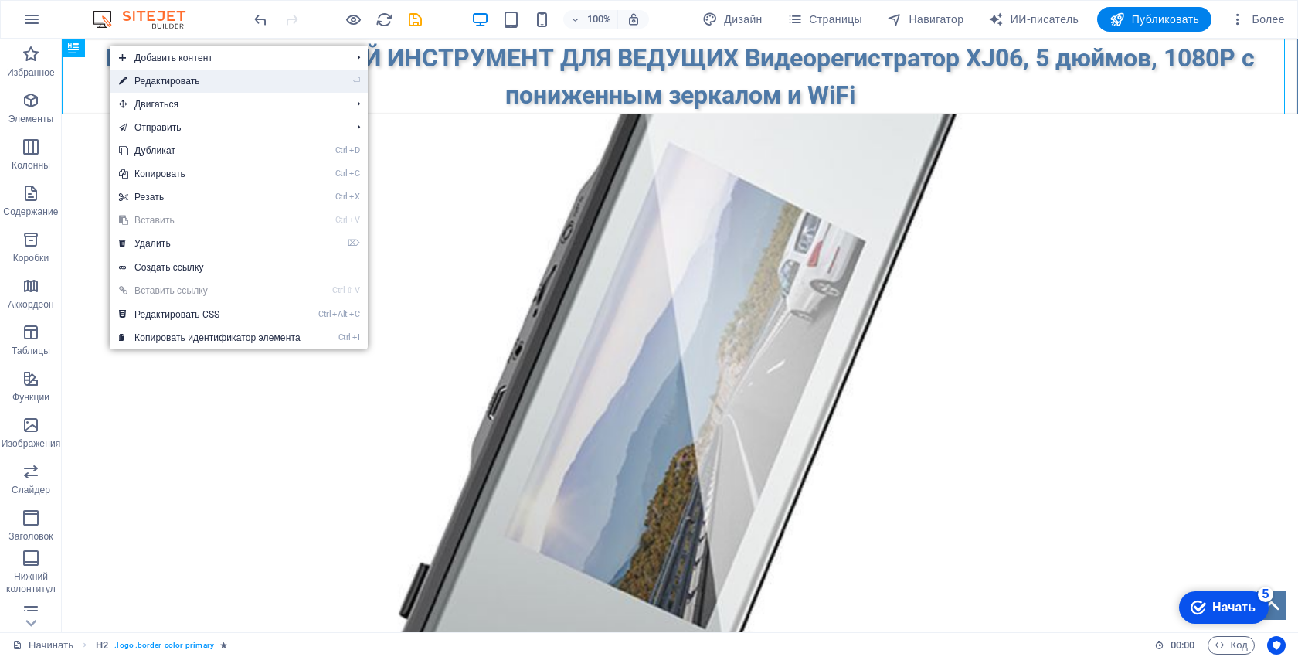
click at [222, 89] on link "⏎ Редактировать" at bounding box center [210, 81] width 200 height 23
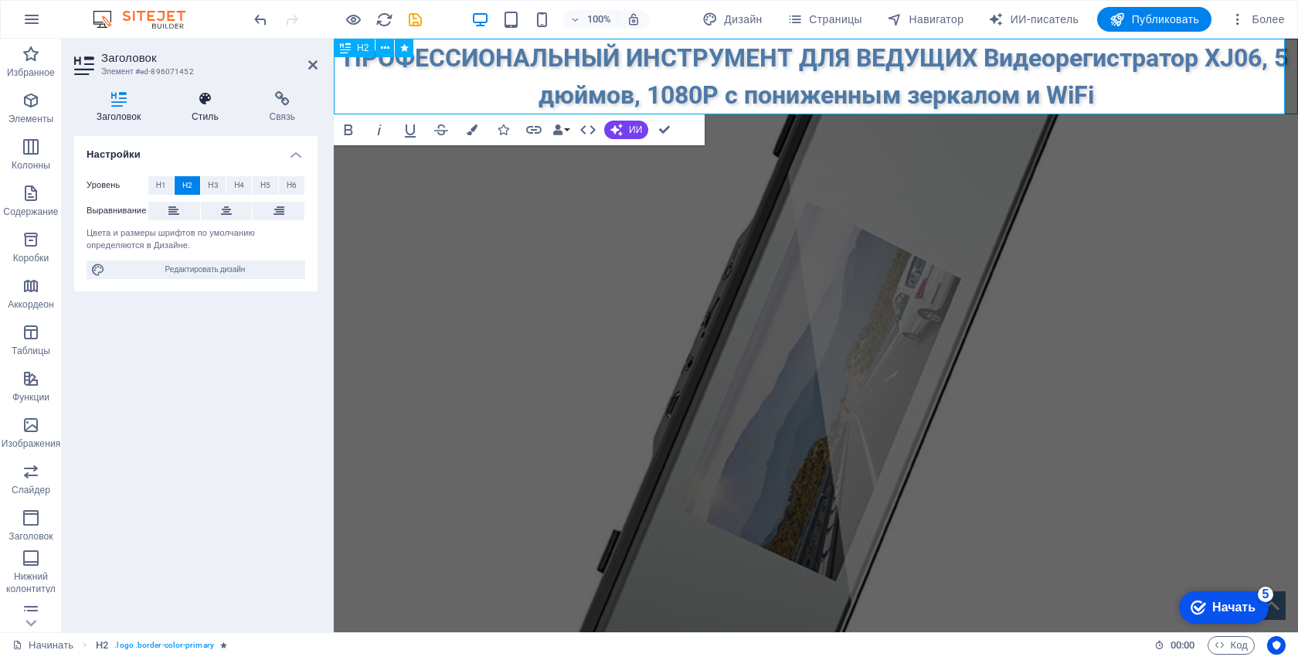
drag, startPoint x: 141, startPoint y: 56, endPoint x: 206, endPoint y: 102, distance: 79.7
click at [206, 102] on icon at bounding box center [204, 98] width 71 height 15
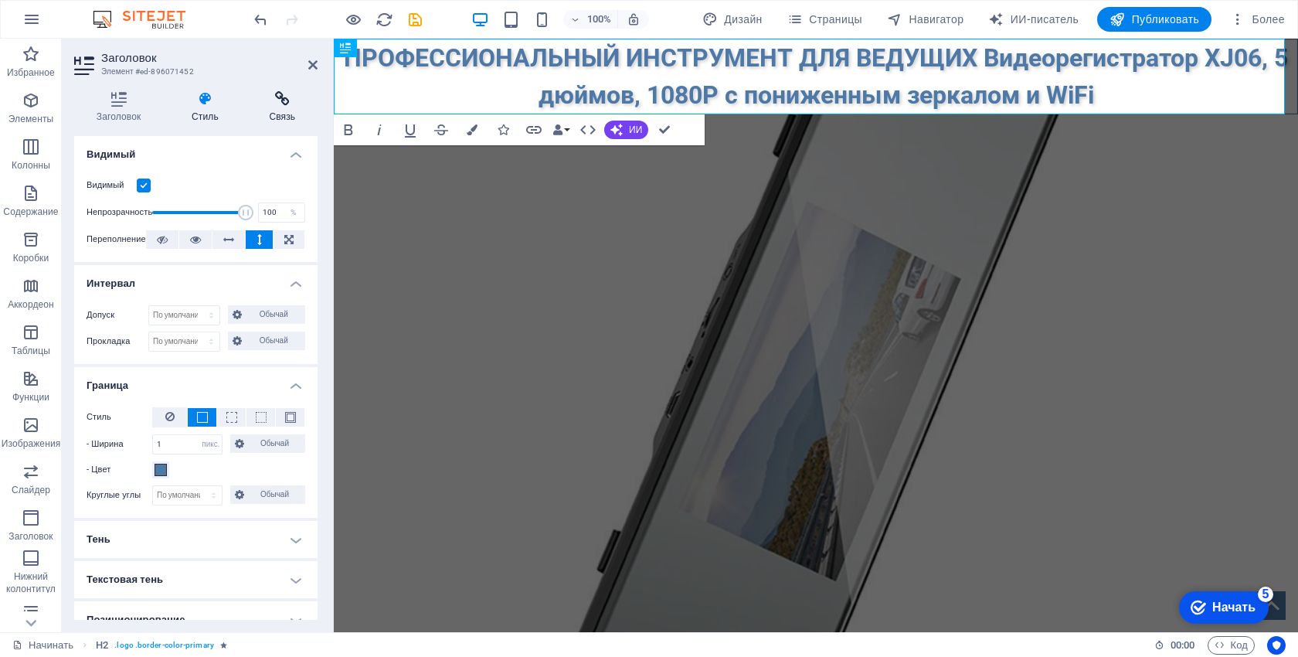
click at [275, 110] on h4 "Связь" at bounding box center [282, 107] width 70 height 32
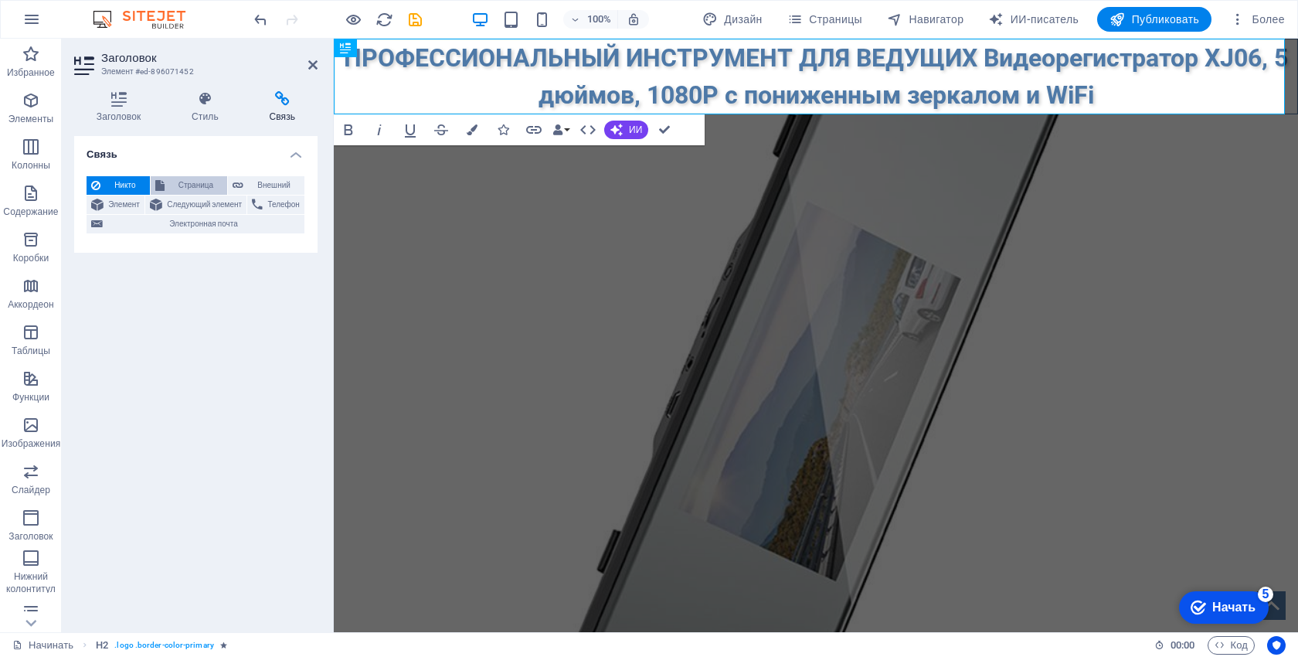
click at [199, 188] on font "Страница" at bounding box center [195, 185] width 35 height 8
select select
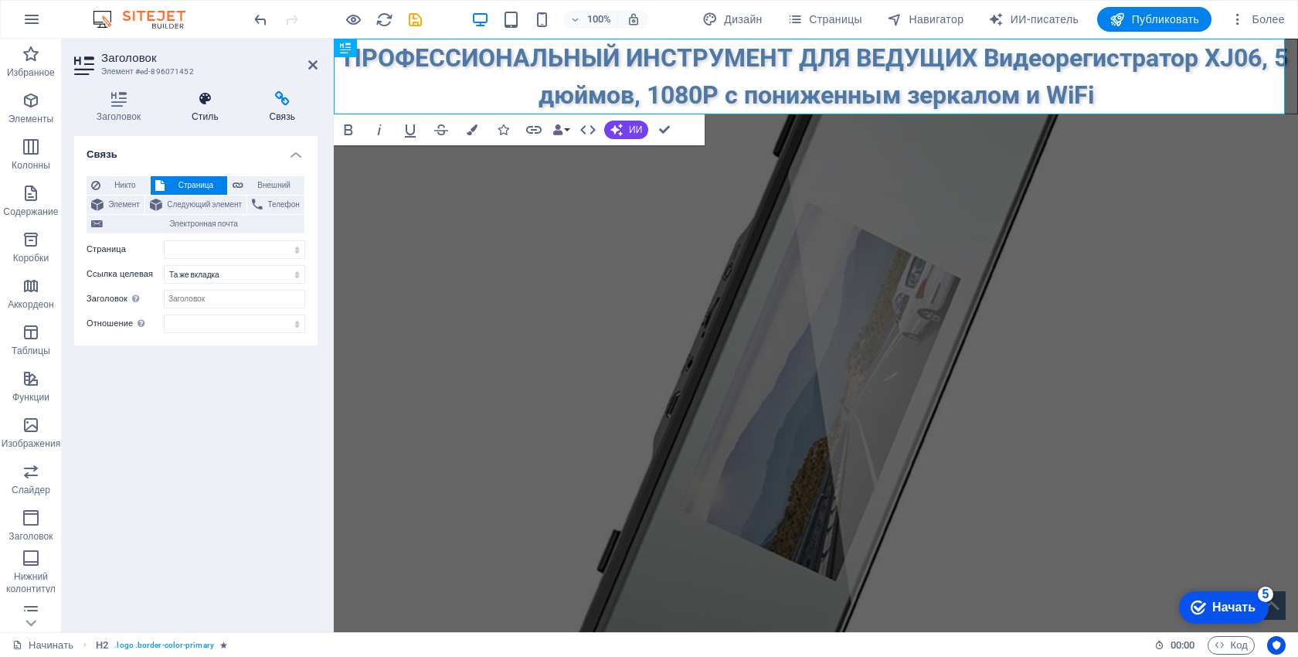
click at [202, 115] on font "Стиль" at bounding box center [205, 116] width 27 height 11
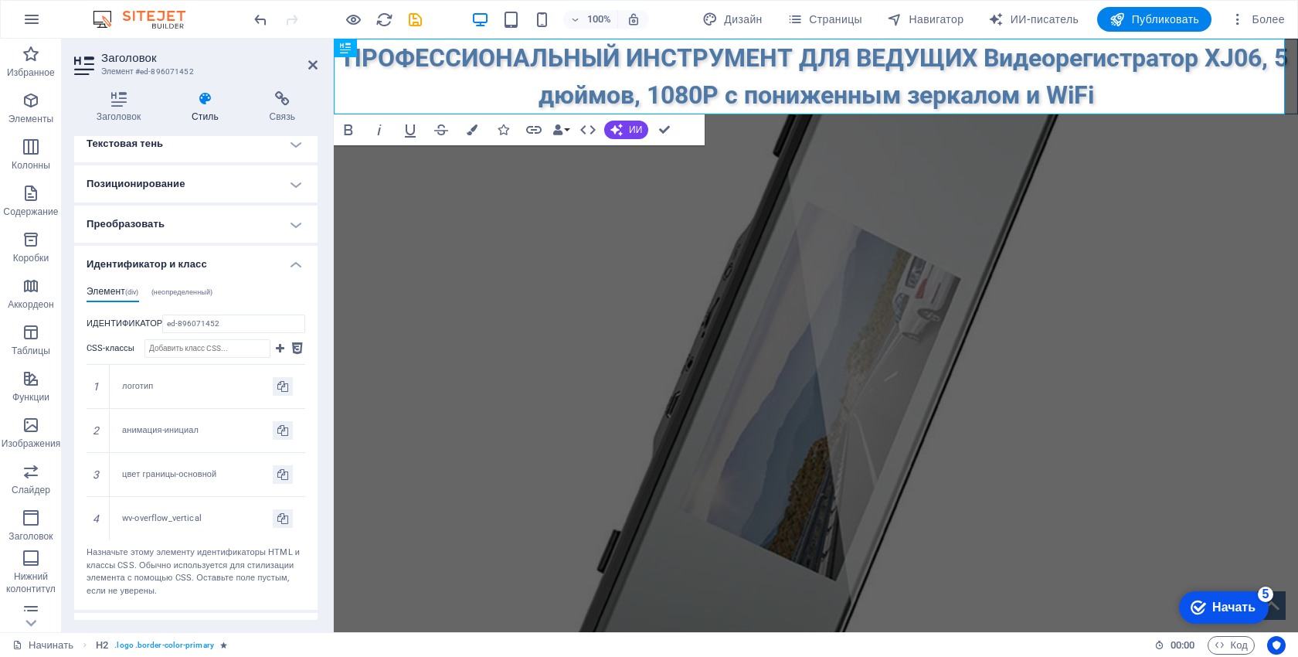
scroll to position [665, 0]
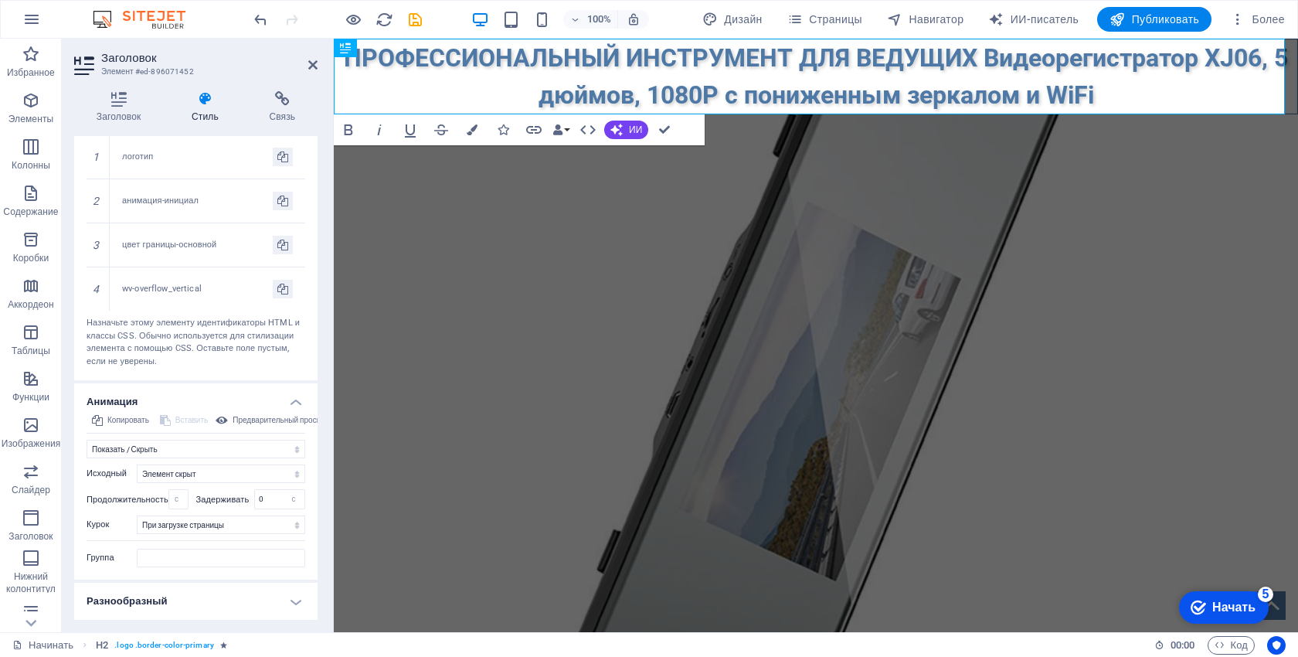
click at [255, 610] on h4 "Разнообразный" at bounding box center [195, 600] width 243 height 37
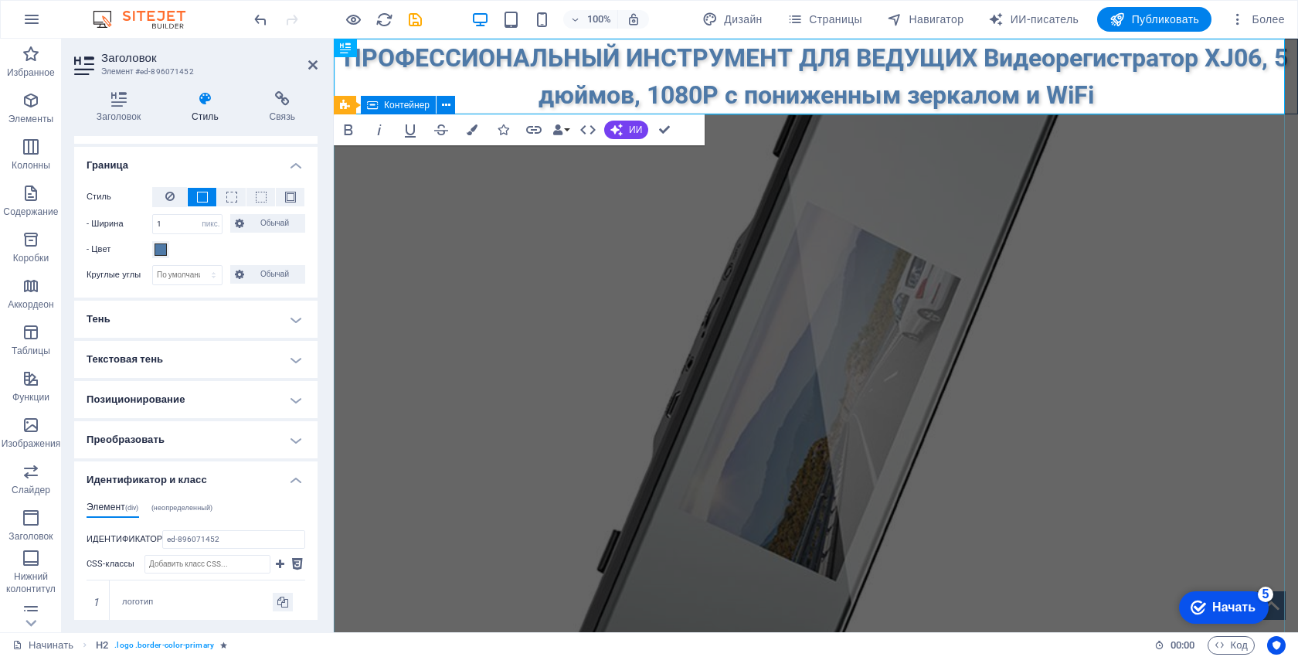
scroll to position [0, 0]
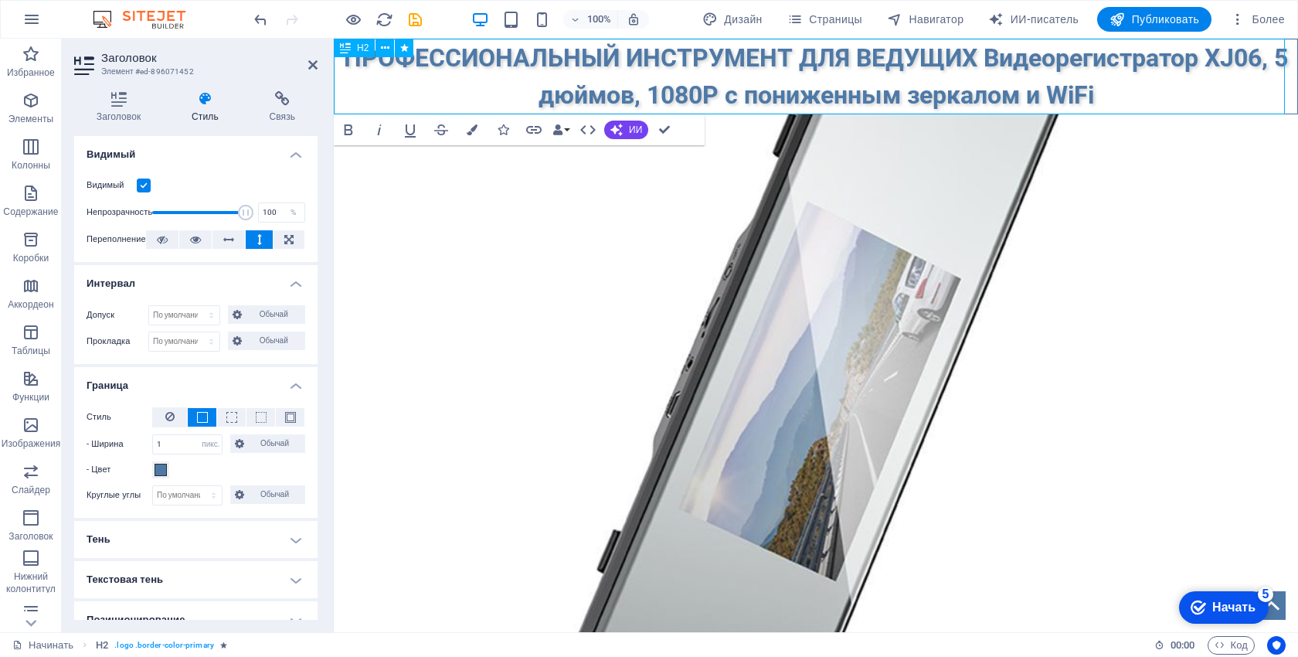
click at [1001, 111] on h2 "ПРОФЕССИОНАЛЬНЫЙ ИНСТРУМЕНТ ДЛЯ ВЕДУЩИХ Видеорегистратор XJ06, 5 дюймов, 1080P …" at bounding box center [816, 76] width 963 height 74
click at [1018, 144] on div at bounding box center [816, 187] width 964 height 147
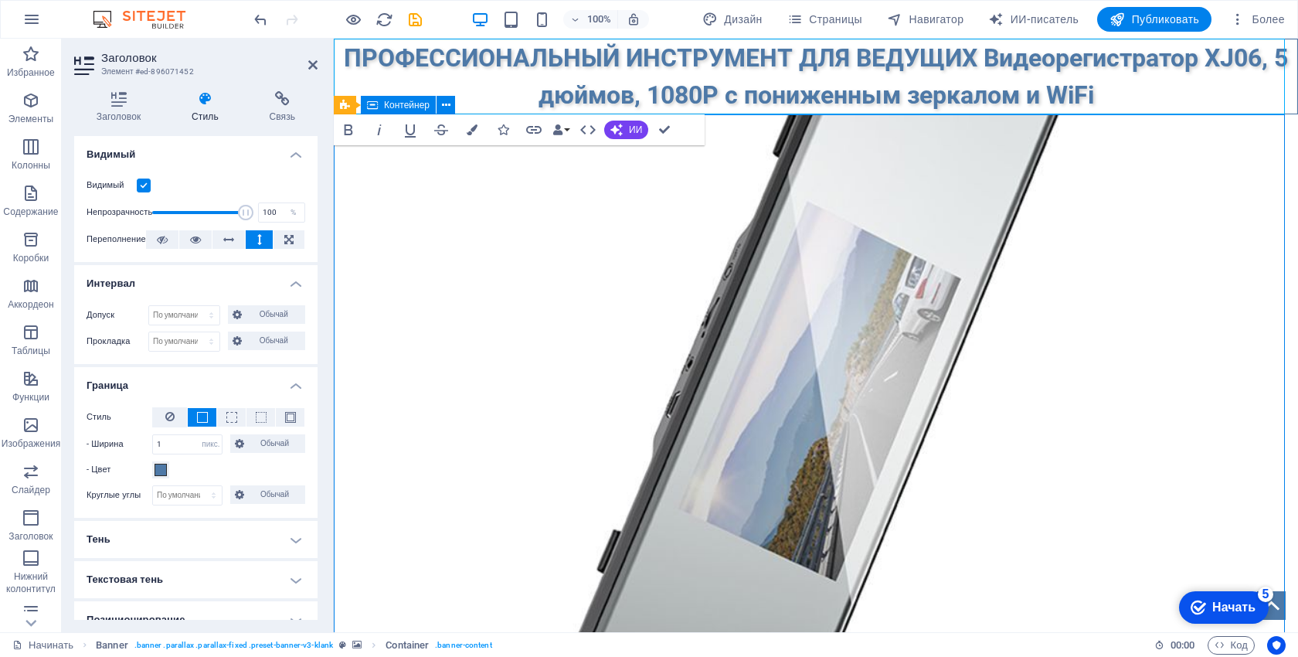
click at [1290, 144] on div at bounding box center [816, 187] width 964 height 147
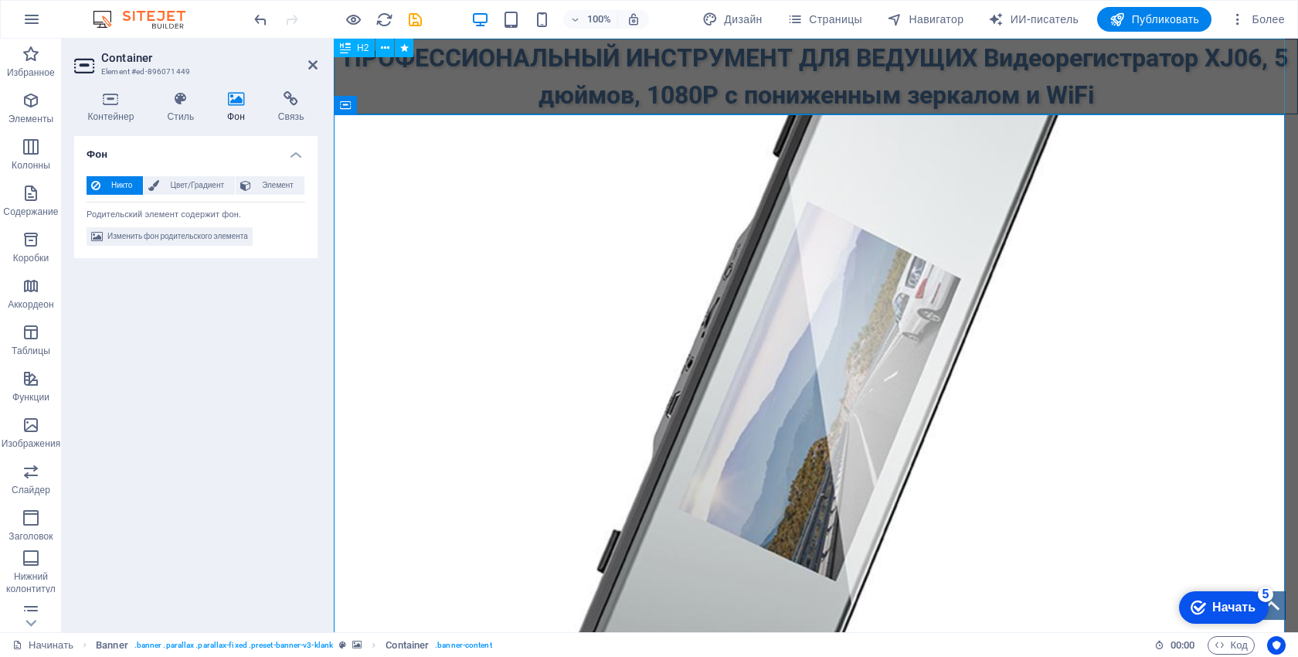
click at [892, 87] on div "ПРОФЕССИОНАЛЬНЫЙ ИНСТРУМЕНТ ДЛЯ ВЕДУЩИХ Видеорегистратор XJ06, 5 дюймов, 1080P …" at bounding box center [816, 77] width 964 height 76
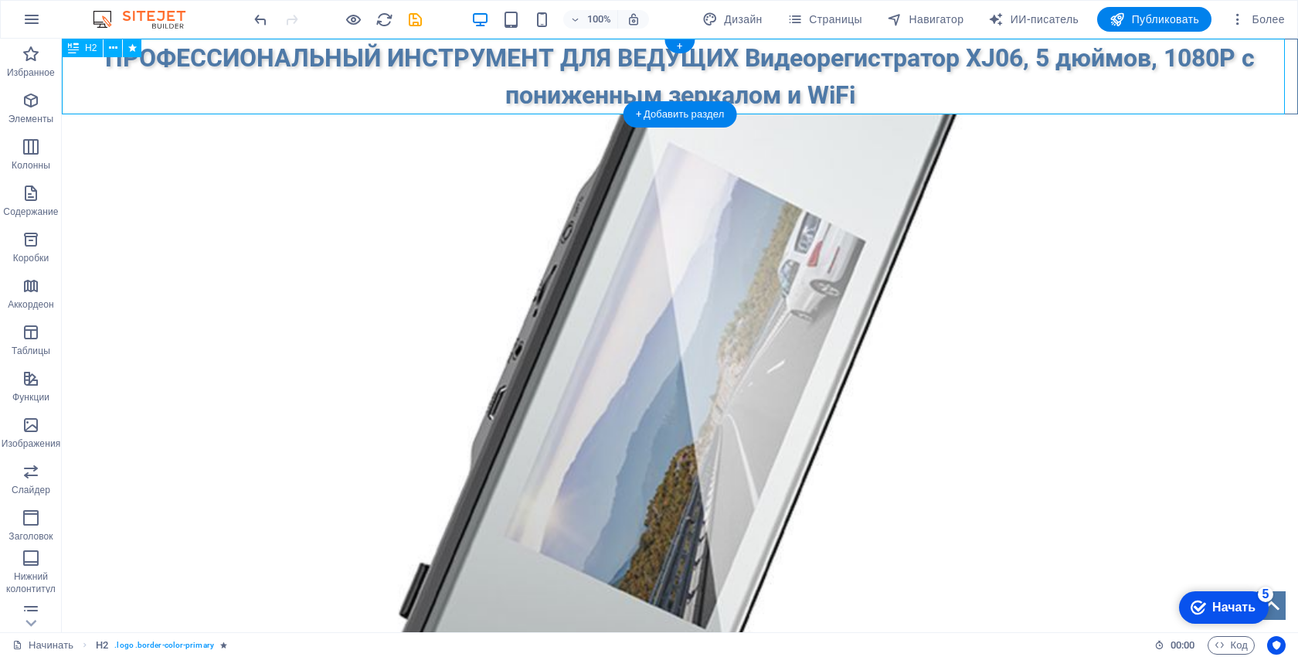
click at [891, 112] on div "ПРОФЕССИОНАЛЬНЫЙ ИНСТРУМЕНТ ДЛЯ ВЕДУЩИХ Видеорегистратор XJ06, 5 дюймов, 1080P …" at bounding box center [680, 77] width 1236 height 76
drag, startPoint x: 739, startPoint y: 81, endPoint x: 700, endPoint y: 205, distance: 130.2
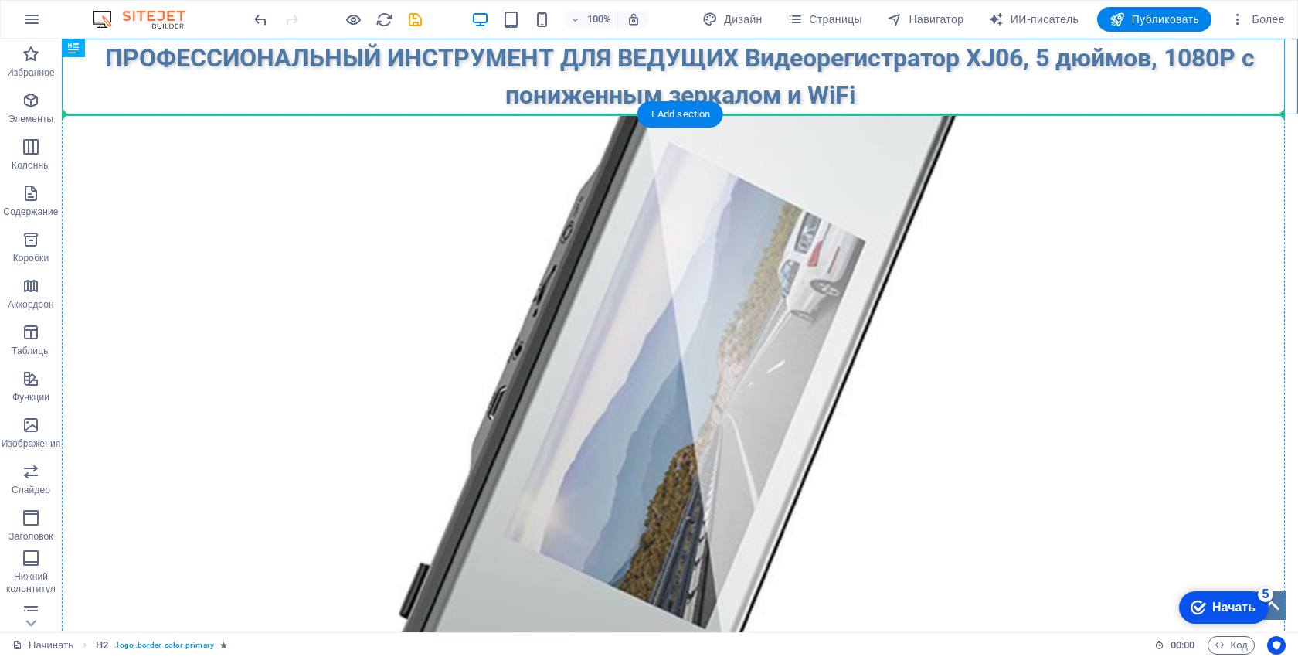
drag, startPoint x: 527, startPoint y: 97, endPoint x: 563, endPoint y: 201, distance: 110.4
drag, startPoint x: 874, startPoint y: 67, endPoint x: 764, endPoint y: 178, distance: 155.7
drag, startPoint x: 576, startPoint y: 56, endPoint x: 696, endPoint y: 175, distance: 169.3
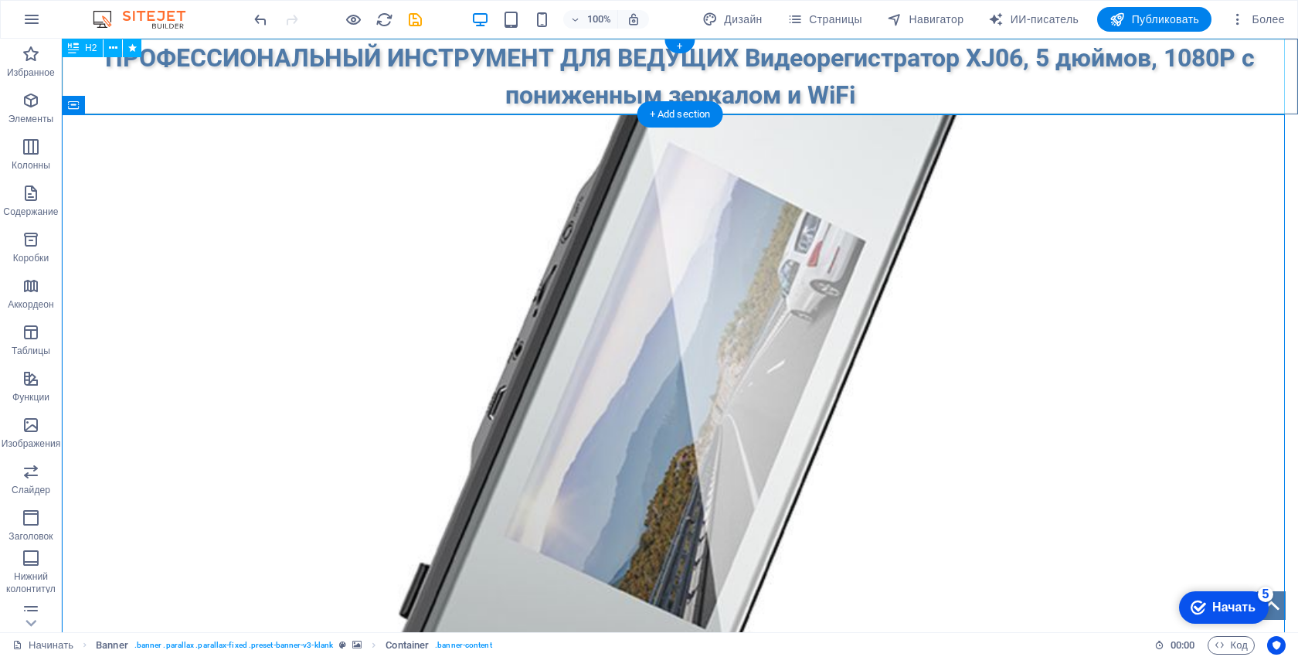
click at [701, 59] on div "ПРОФЕССИОНАЛЬНЫЙ ИНСТРУМЕНТ ДЛЯ ВЕДУЩИХ Видеорегистратор XJ06, 5 дюймов, 1080P …" at bounding box center [680, 77] width 1236 height 76
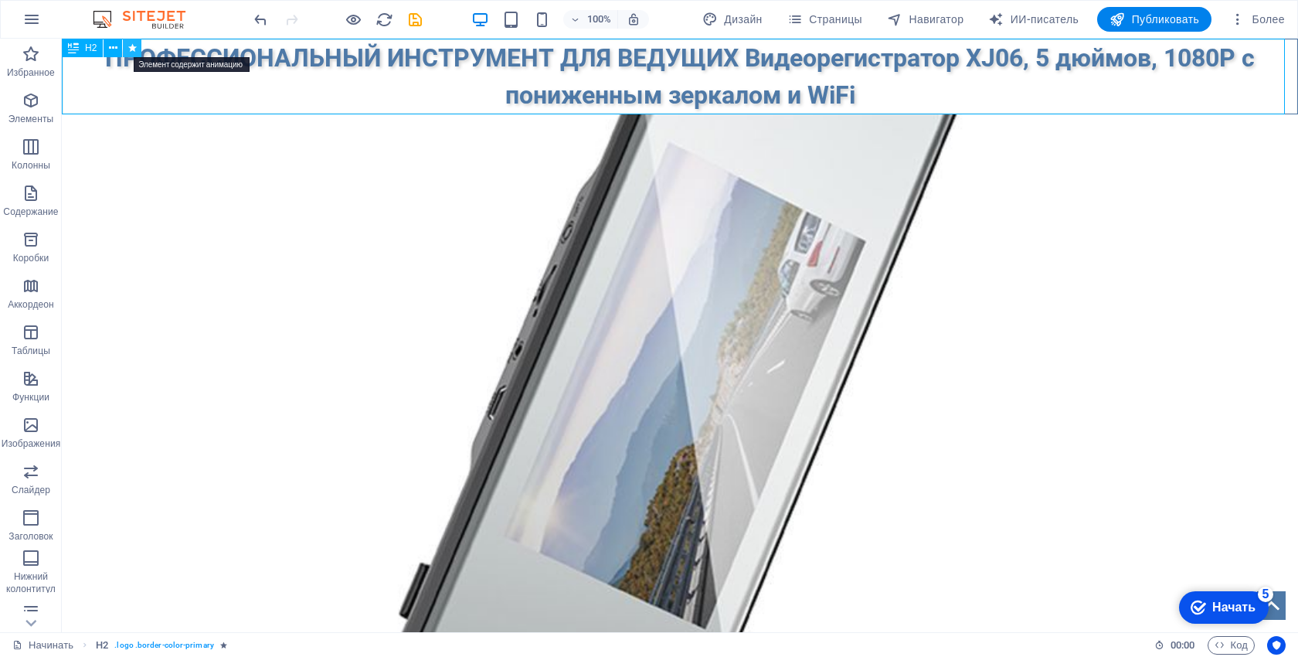
click at [132, 47] on icon at bounding box center [132, 48] width 8 height 16
select select "fade"
select select "s"
select select "onload"
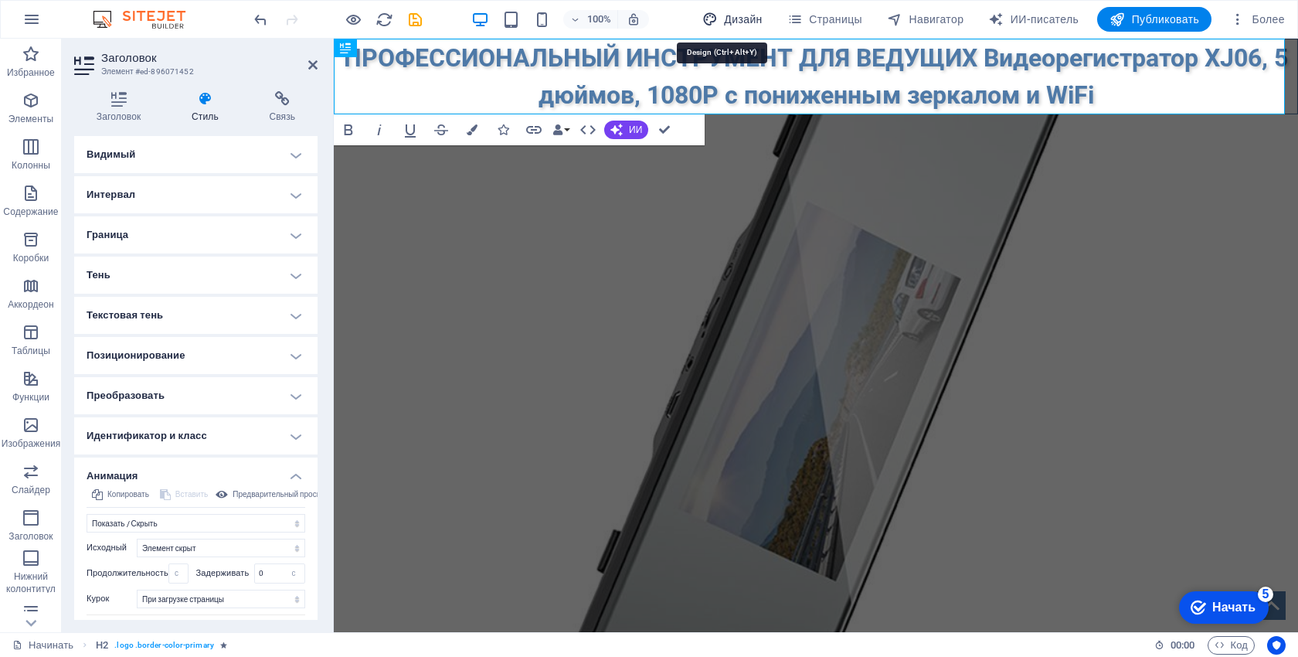
drag, startPoint x: 739, startPoint y: 18, endPoint x: 710, endPoint y: 175, distance: 159.4
click at [739, 18] on font "Дизайн" at bounding box center [743, 19] width 38 height 12
select select "px"
select select "400"
select select "px"
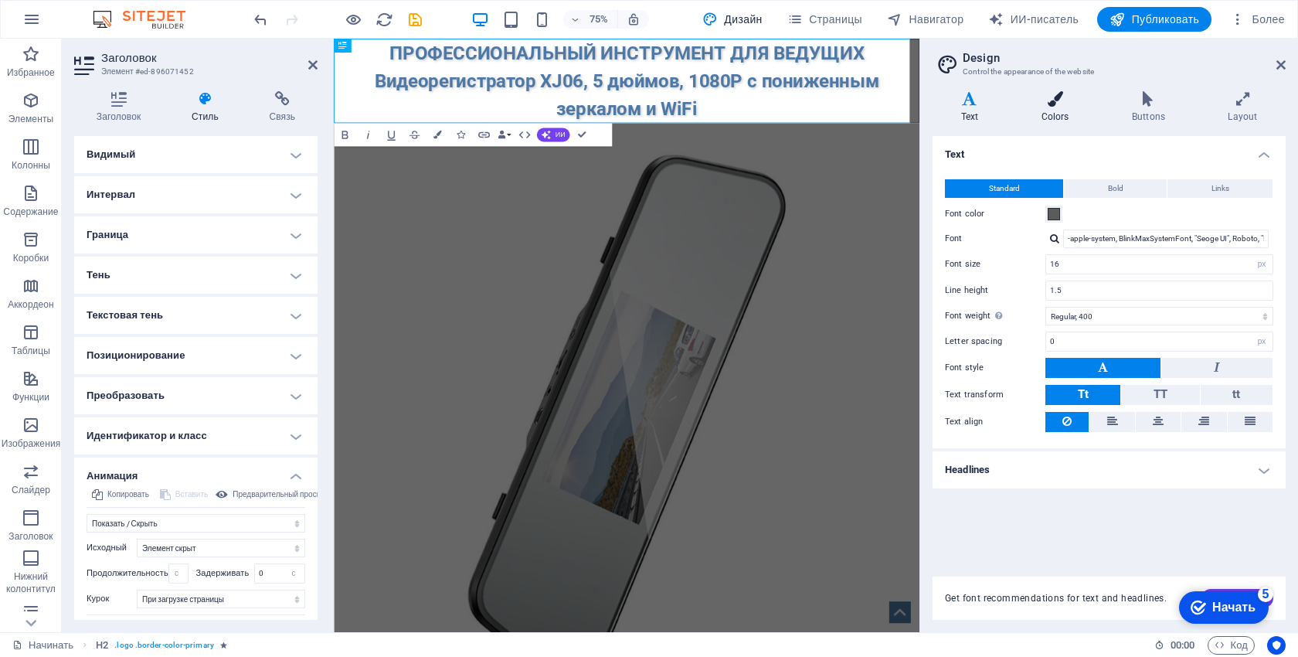
click at [1043, 104] on icon at bounding box center [1055, 98] width 84 height 15
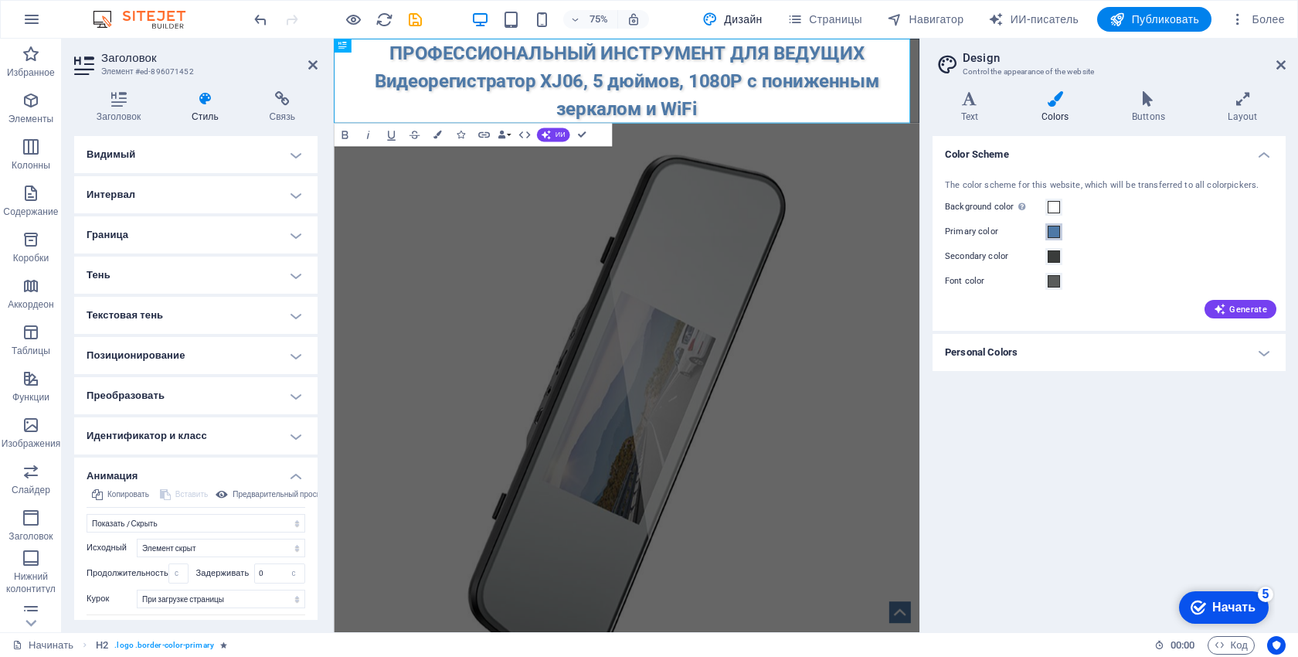
click at [1061, 235] on button "Primary color" at bounding box center [1053, 231] width 17 height 17
click at [1051, 209] on span at bounding box center [1054, 207] width 12 height 12
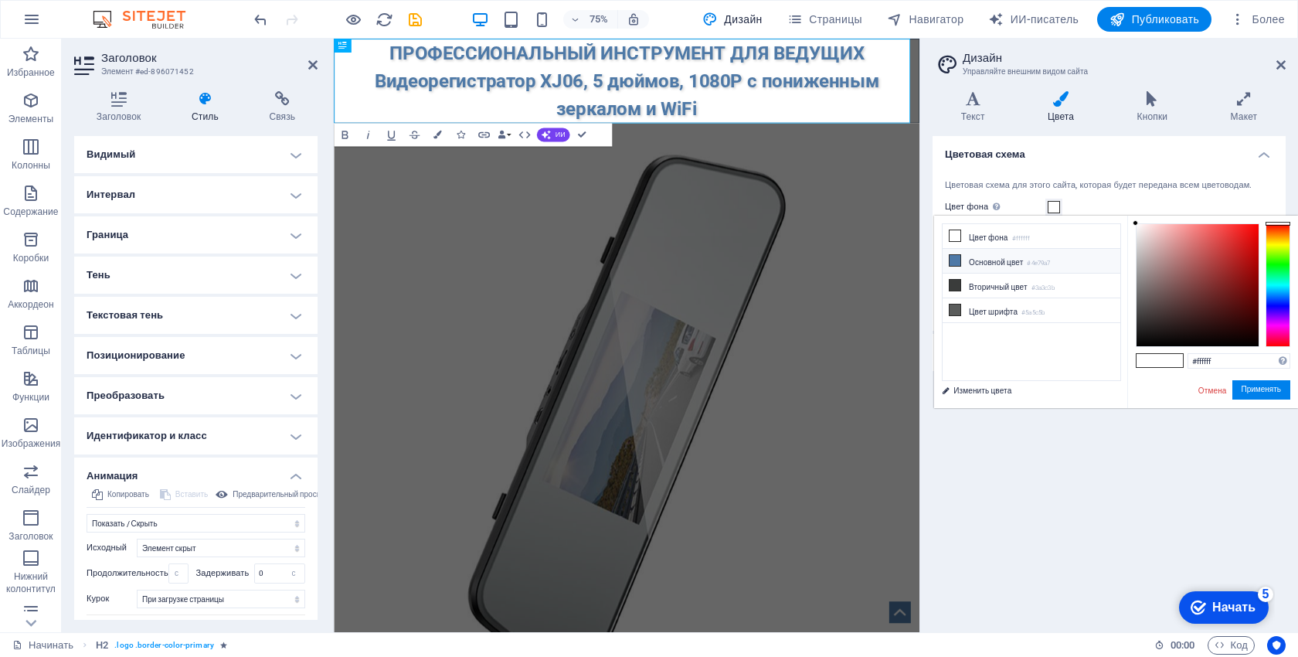
click at [956, 258] on icon at bounding box center [954, 260] width 11 height 11
type input "#4e79a7"
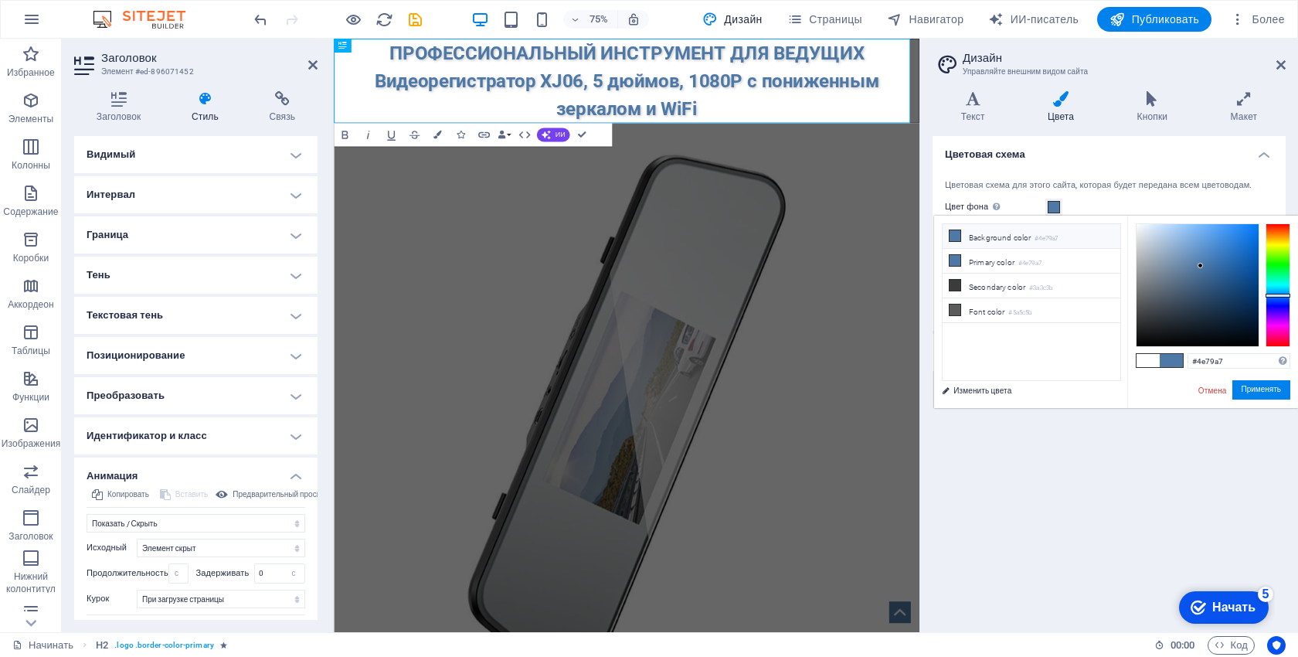
click at [962, 233] on li "Background color #4e79a7" at bounding box center [1031, 236] width 178 height 25
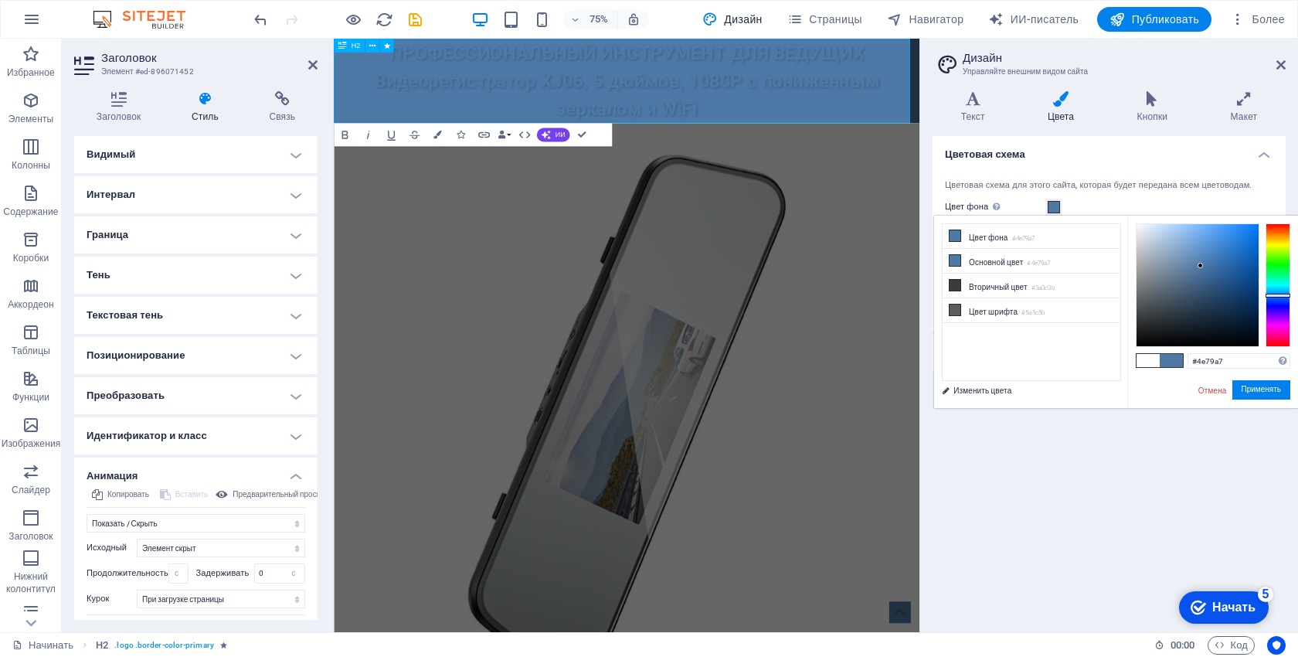
drag, startPoint x: 944, startPoint y: 131, endPoint x: 883, endPoint y: 268, distance: 149.7
click at [864, 268] on div at bounding box center [724, 224] width 781 height 147
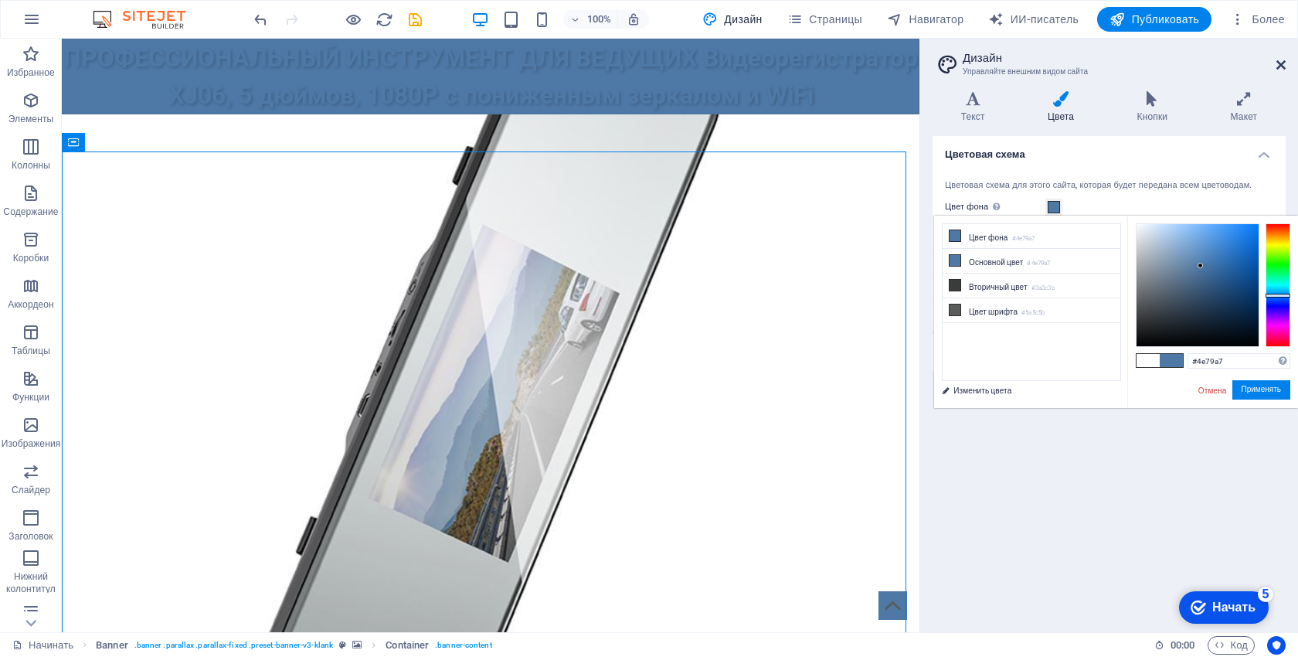
drag, startPoint x: 1281, startPoint y: 63, endPoint x: 1160, endPoint y: 73, distance: 121.8
click at [1281, 63] on icon at bounding box center [1280, 65] width 9 height 12
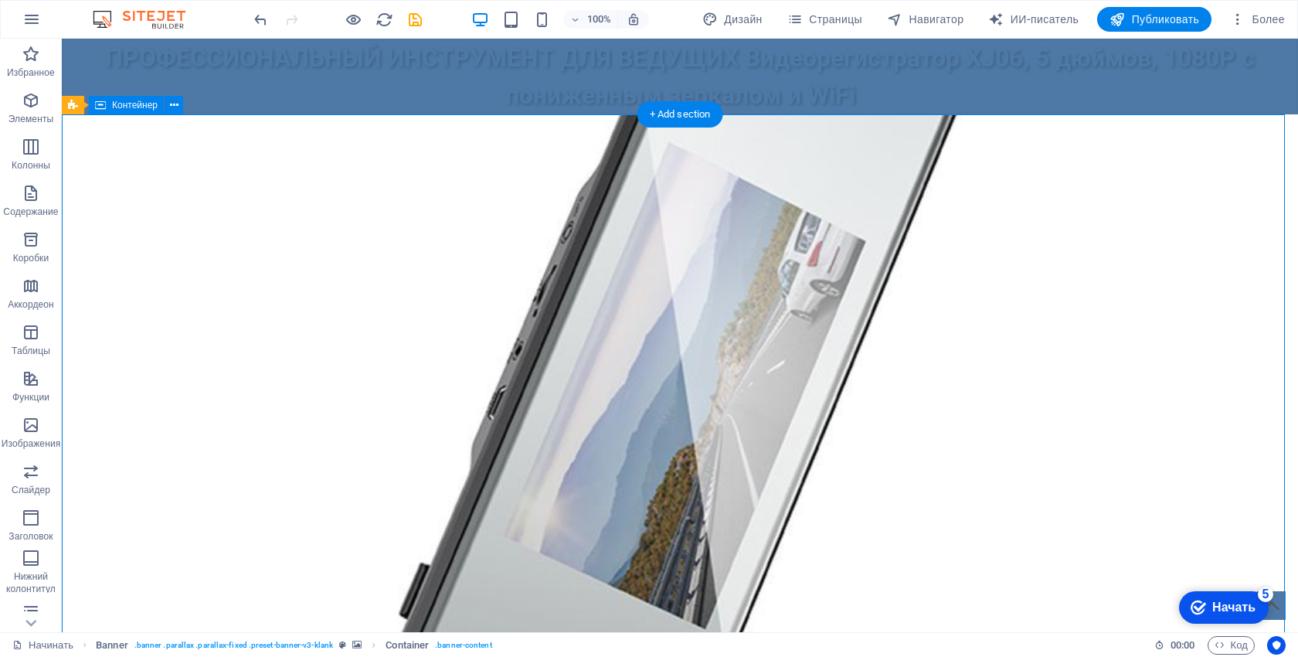
click at [746, 242] on div at bounding box center [680, 187] width 1236 height 147
click at [1022, 157] on div at bounding box center [680, 187] width 1236 height 147
click at [1030, 77] on div "ПРОФЕССИОНАЛЬНЫЙ ИНСТРУМЕНТ ДЛЯ ВЕДУЩИХ Видеорегистратор XJ06, 5 дюймов, 1080P …" at bounding box center [680, 77] width 1236 height 76
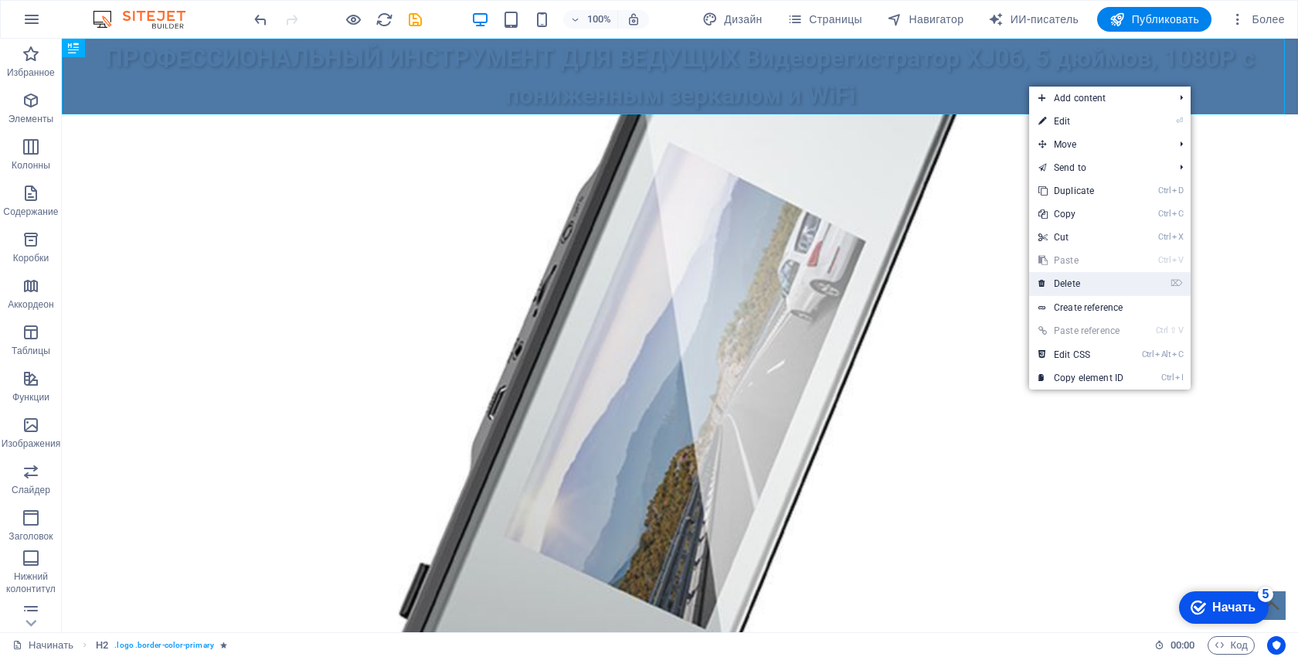
click at [1087, 276] on link "⌦ Delete" at bounding box center [1081, 283] width 104 height 23
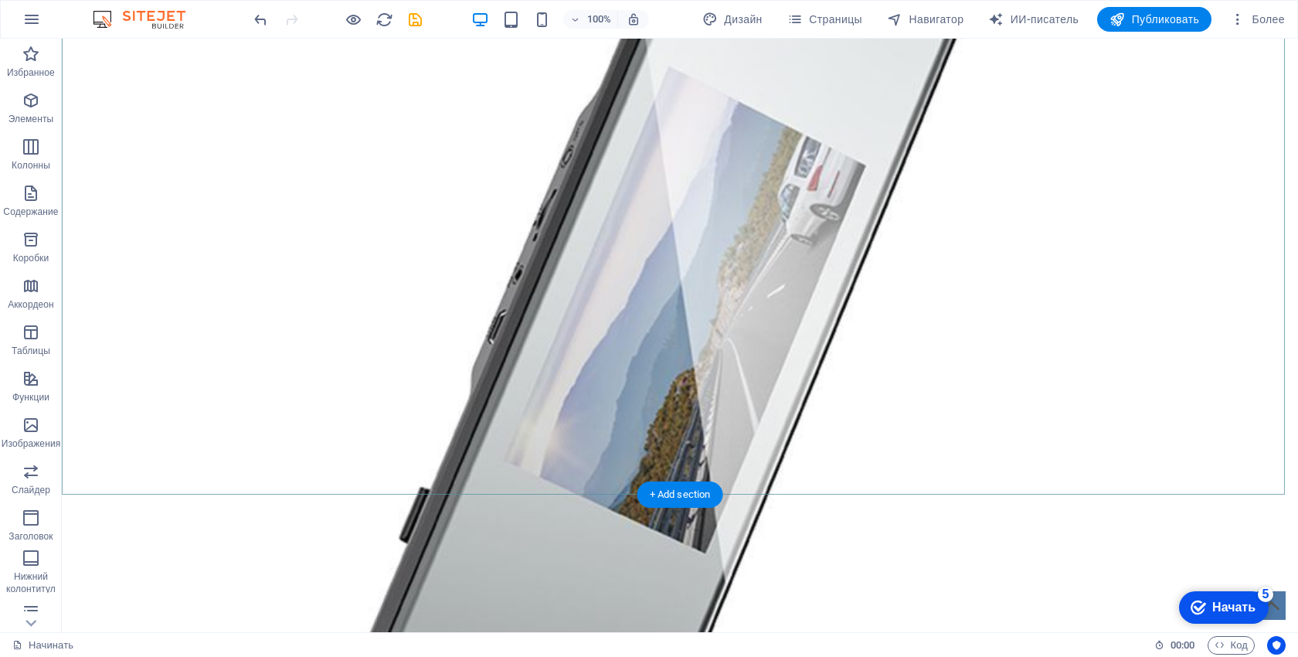
scroll to position [155, 0]
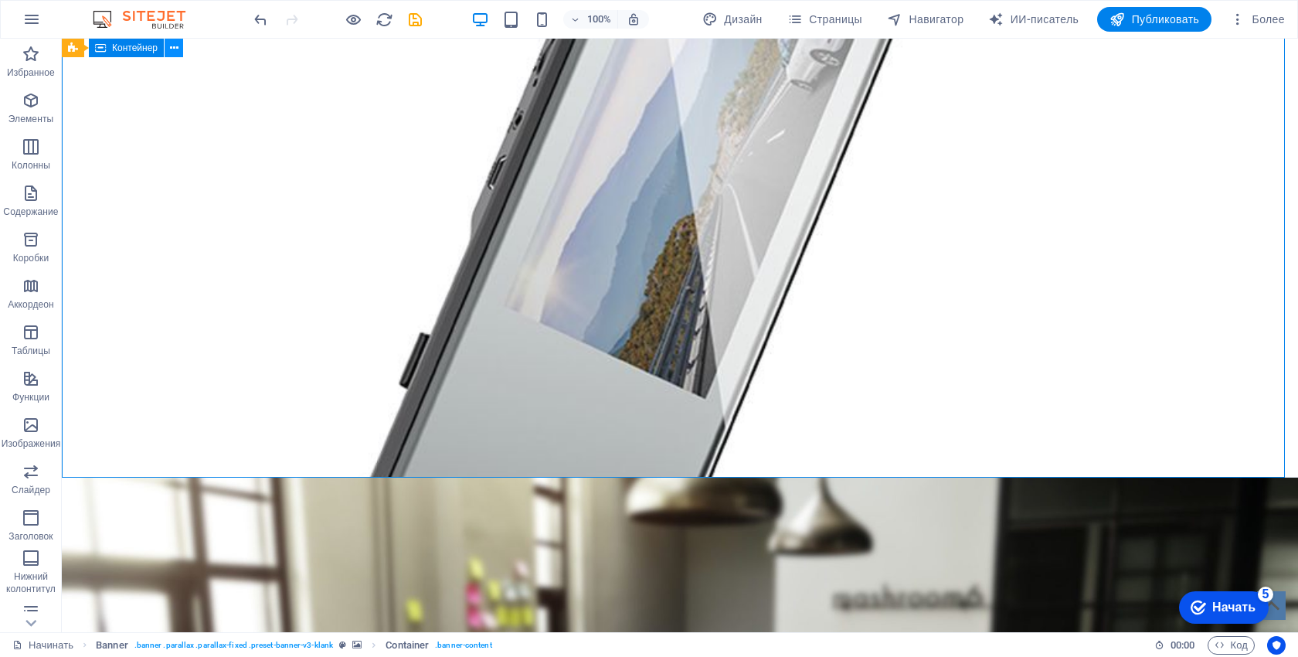
click at [175, 50] on icon at bounding box center [174, 48] width 8 height 16
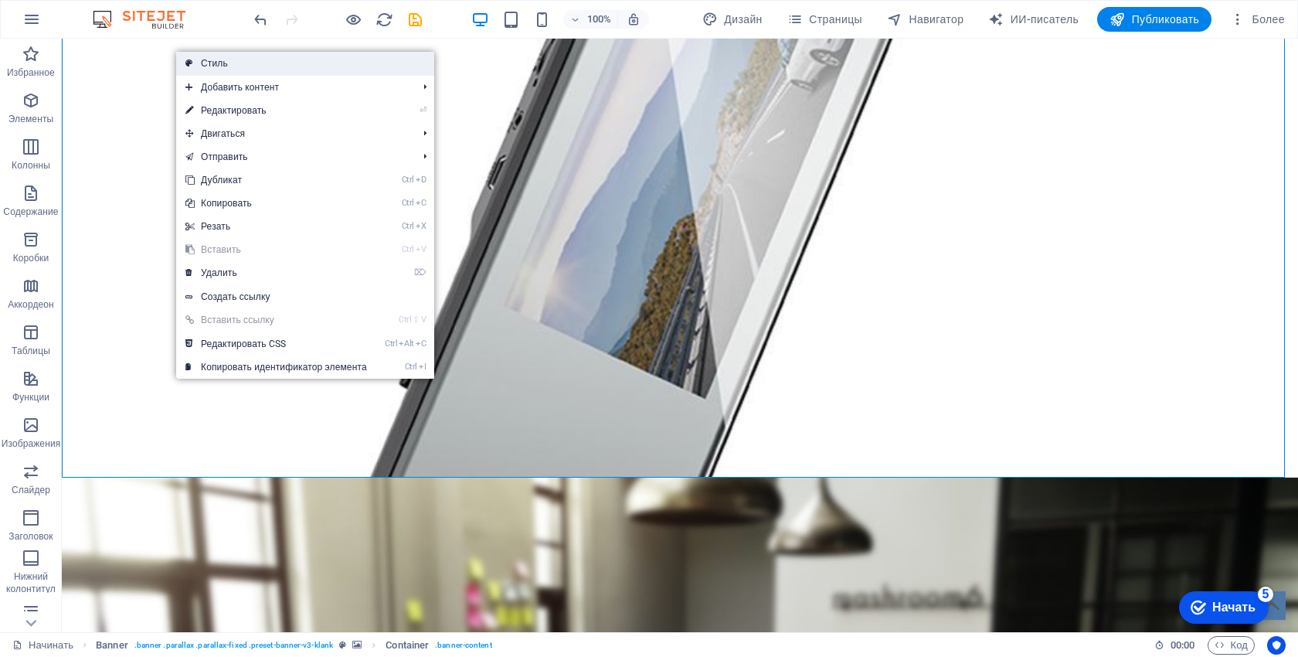
click at [381, 61] on link "Стиль" at bounding box center [305, 63] width 258 height 23
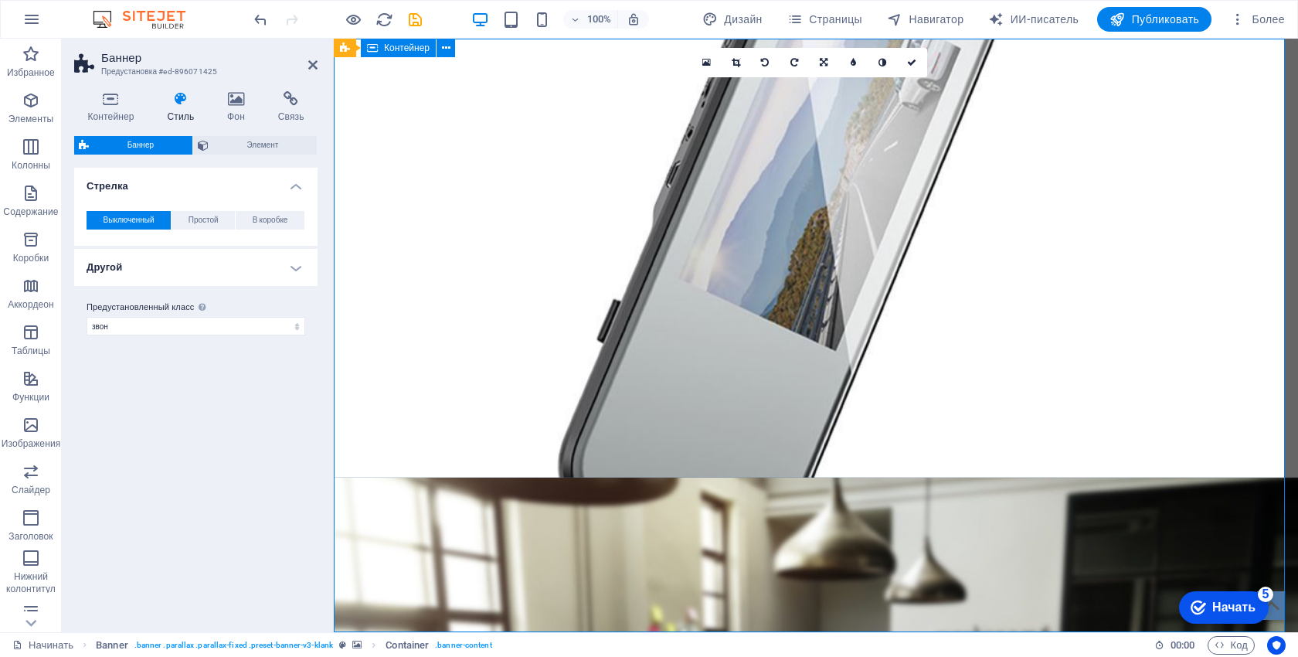
scroll to position [0, 0]
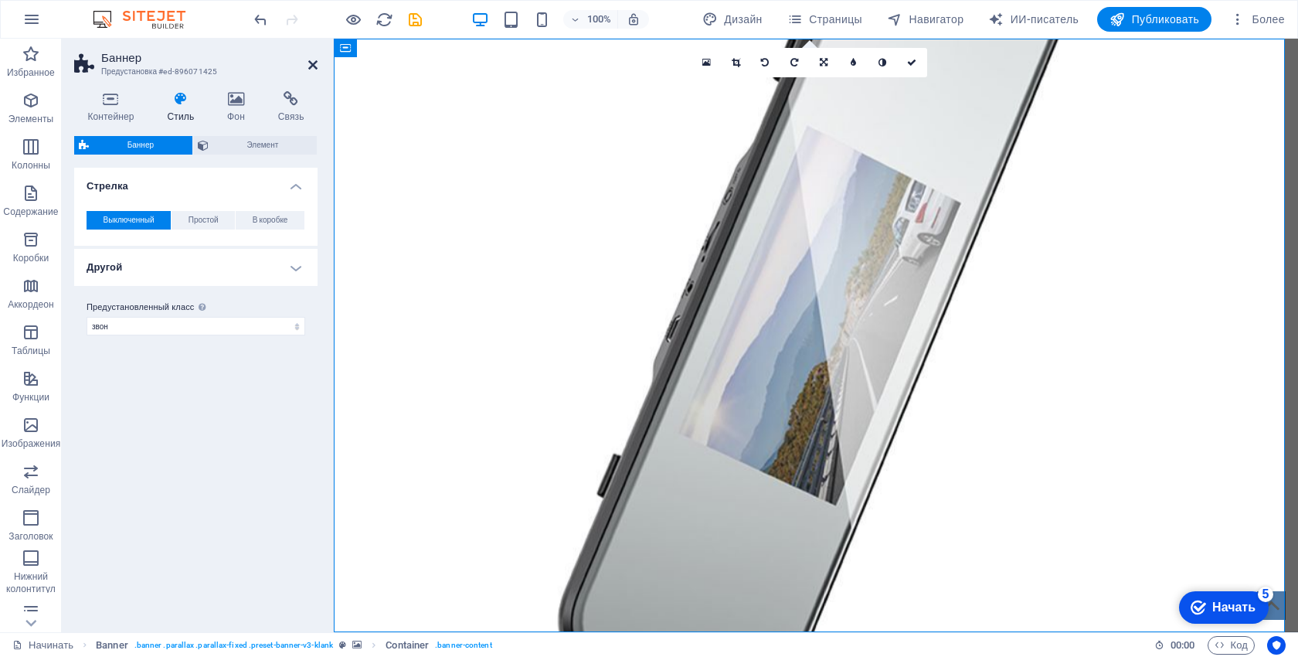
click at [314, 71] on link at bounding box center [312, 65] width 9 height 13
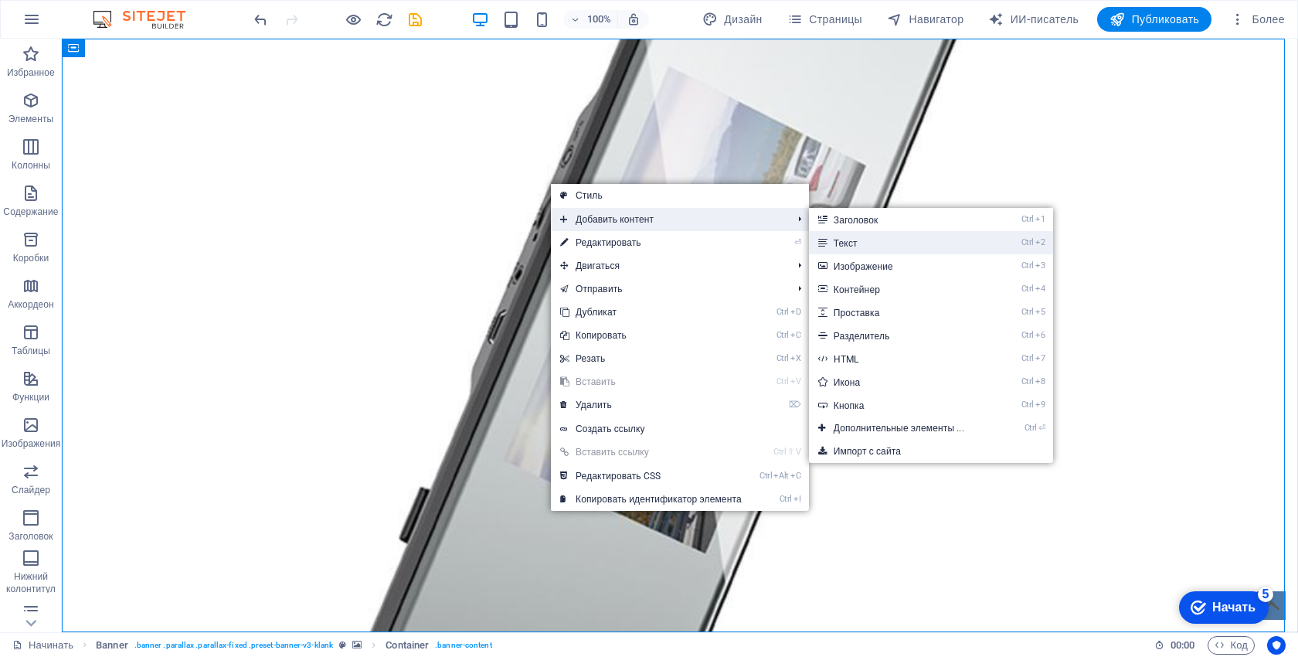
click at [904, 245] on link "Ctrl 2 Текст" at bounding box center [902, 242] width 186 height 23
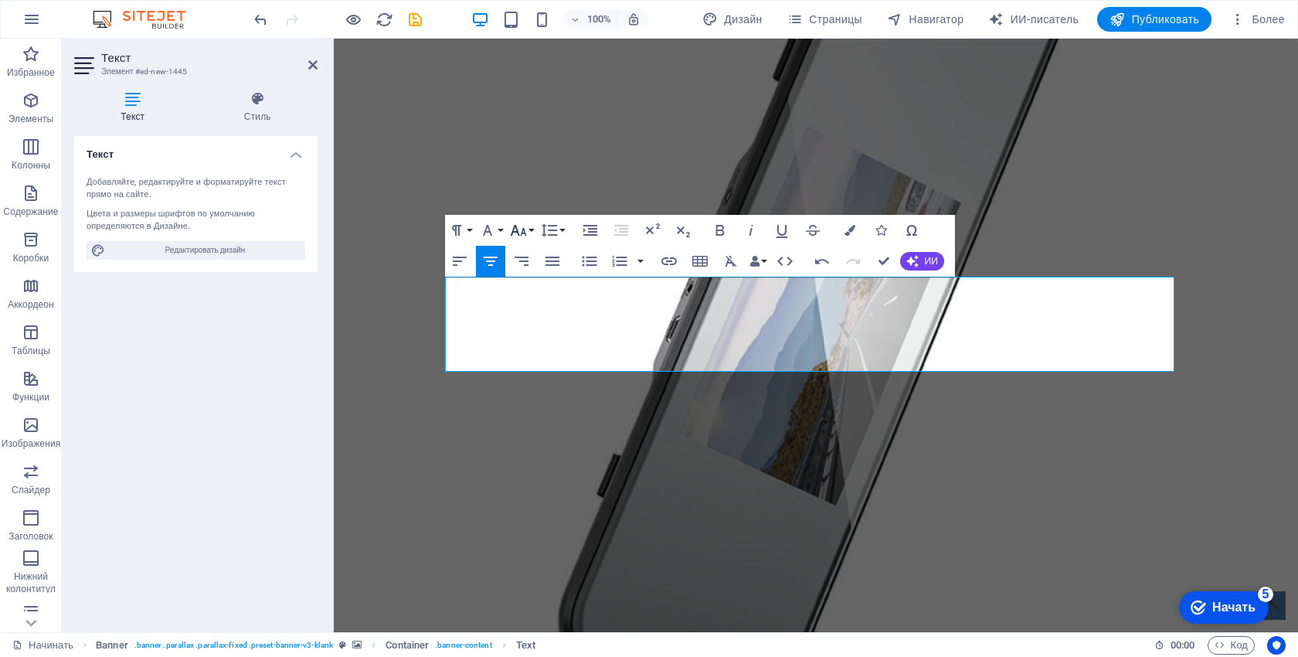
click at [521, 232] on icon "button" at bounding box center [518, 230] width 19 height 19
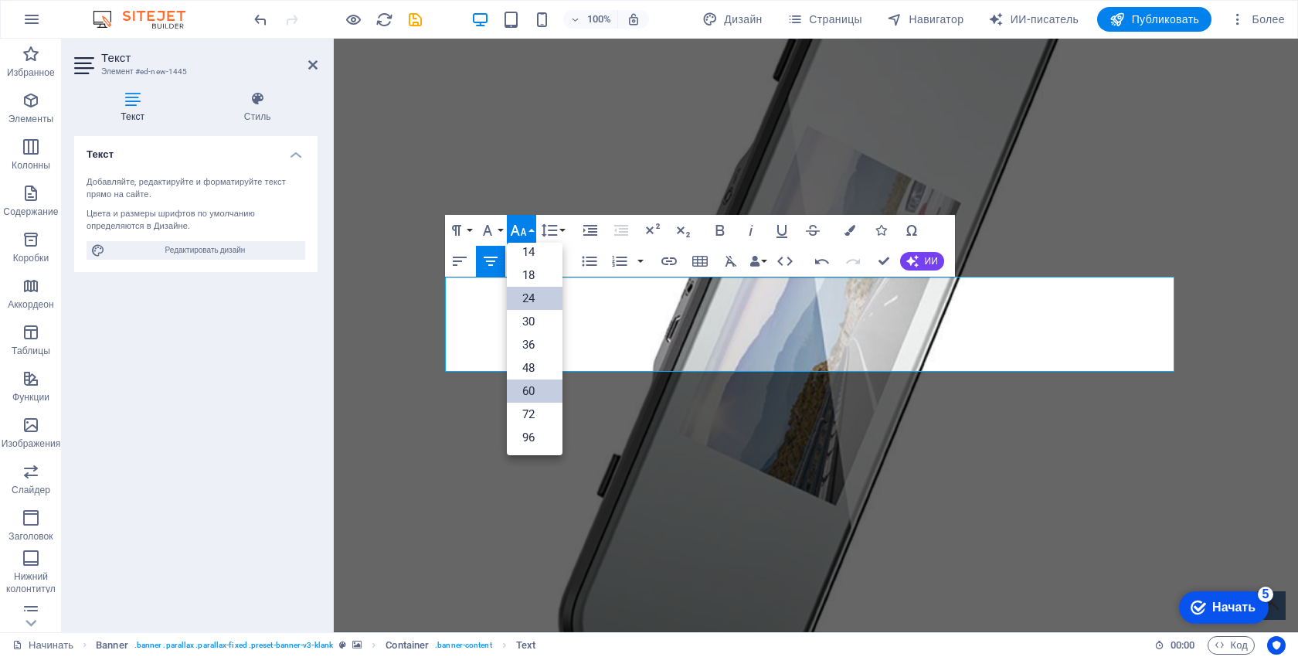
click at [529, 392] on font "60" at bounding box center [528, 391] width 12 height 14
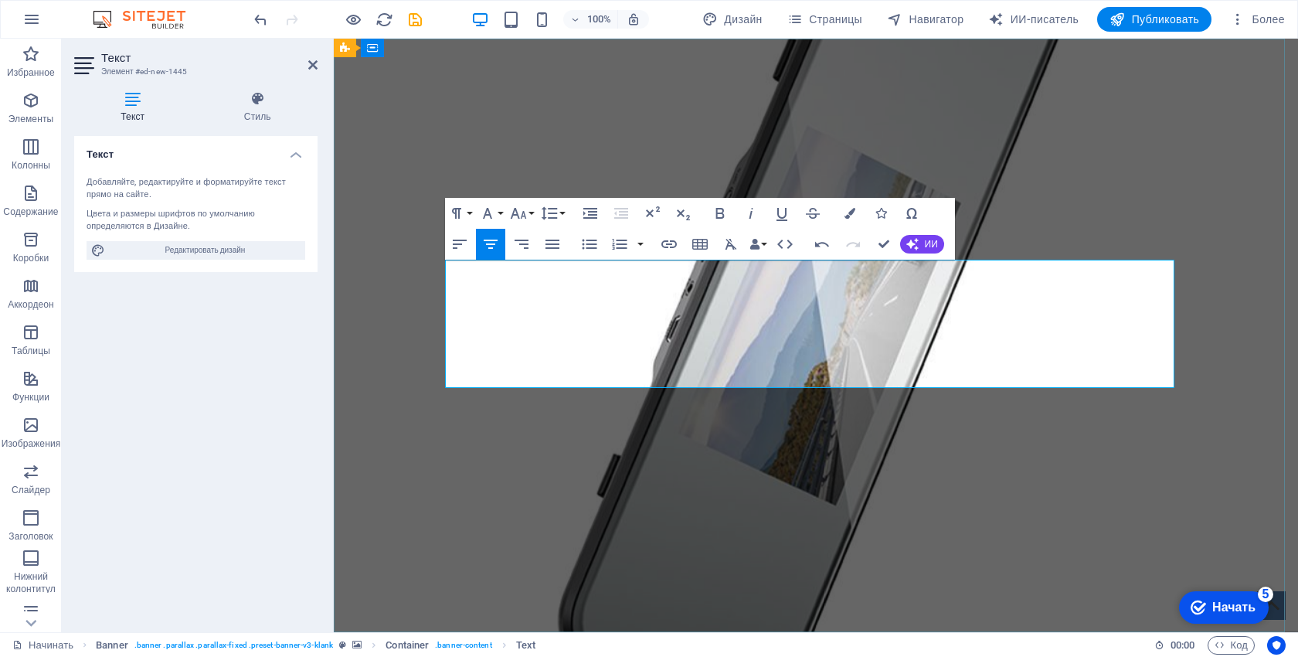
drag, startPoint x: 1224, startPoint y: 362, endPoint x: 527, endPoint y: 355, distance: 697.6
click at [499, 229] on h1 "Видеоореестратор XJ06 5 дюймов 1080P с Зеркалом/WiFi ​" at bounding box center [945, 174] width 989 height 110
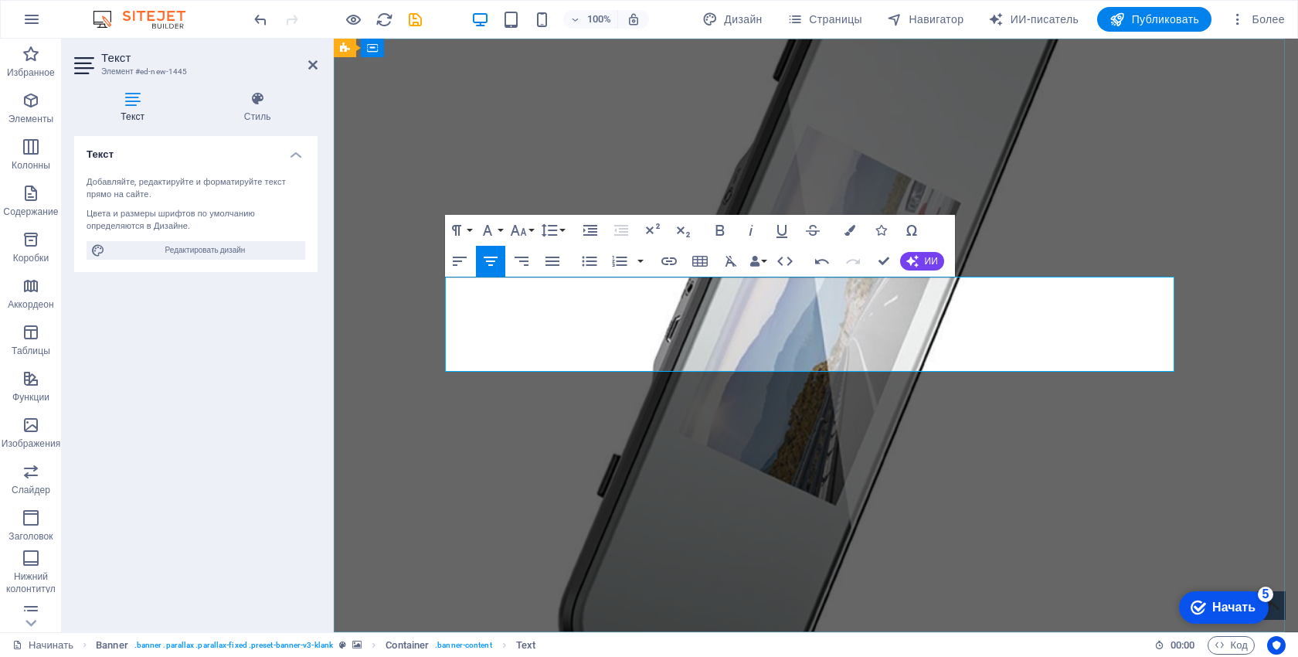
click at [695, 182] on font "Видеоореестратор XJ06 5 дюймов 1080P с Зеркалом/WiFi" at bounding box center [946, 171] width 518 height 22
click at [799, 280] on div "Новый текстовый элемент Вдеоореестратор XJ06 5 дюймов 1080P с Зеркалом/WiFi" at bounding box center [816, 160] width 964 height 242
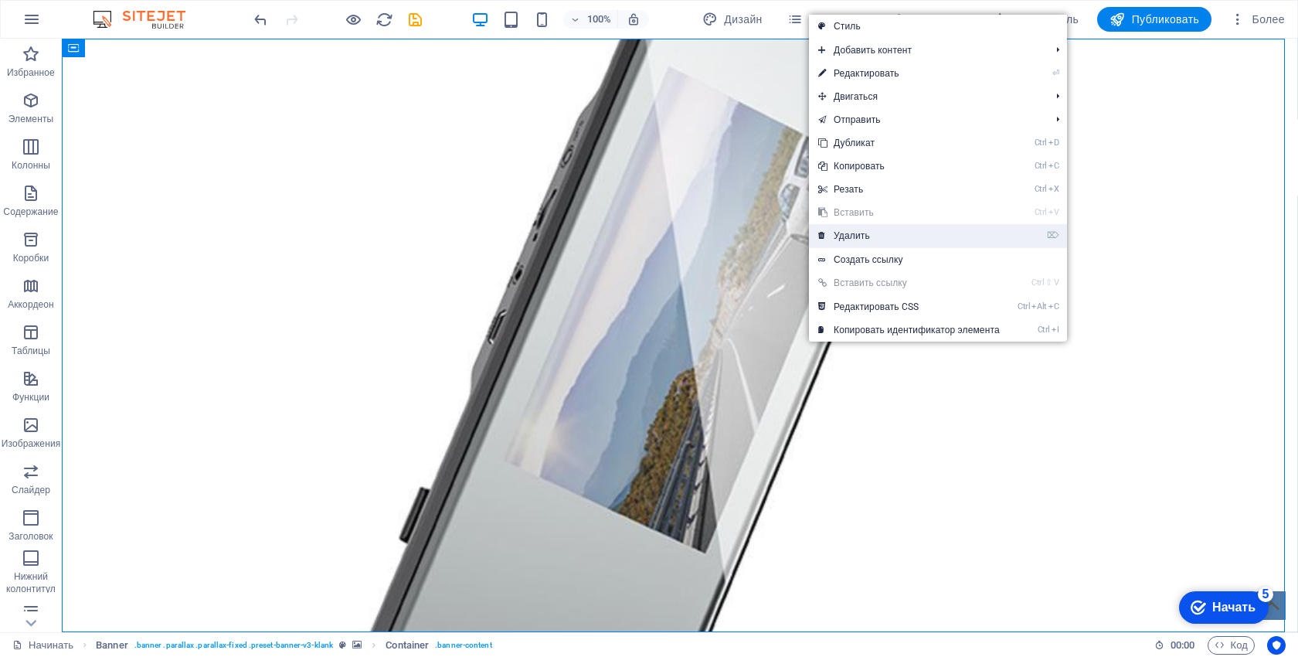
click at [848, 239] on font "Удалить" at bounding box center [852, 235] width 36 height 11
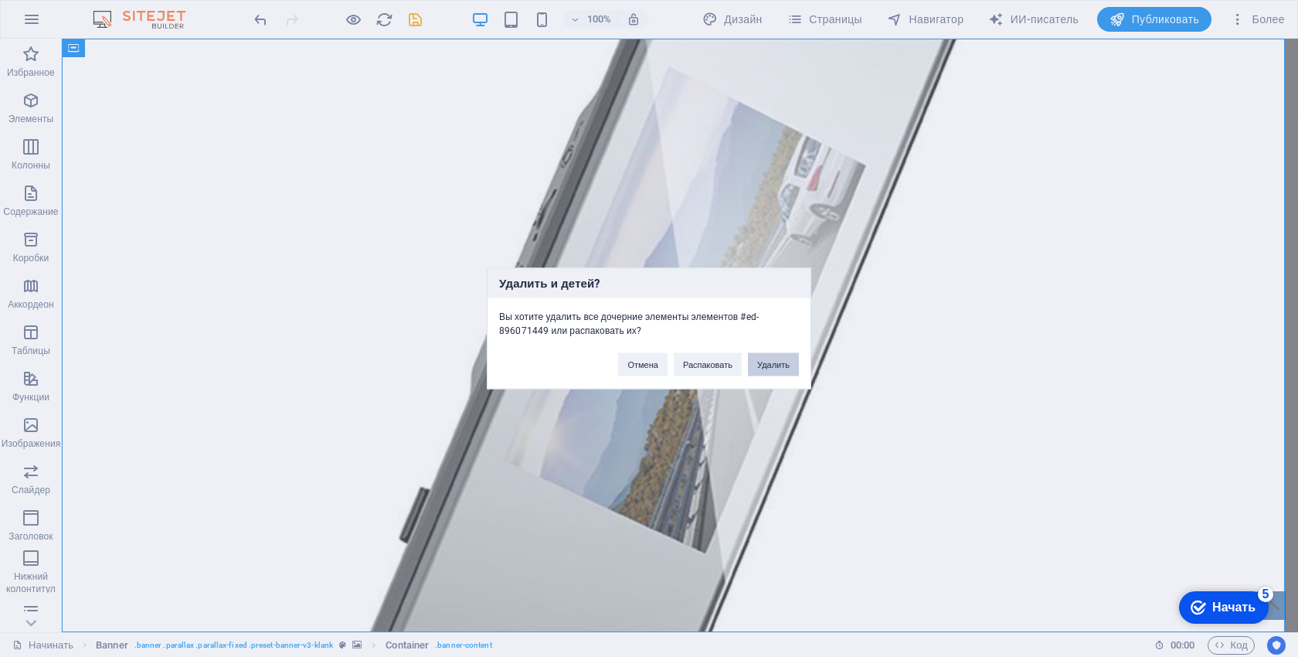
click at [780, 366] on font "Удалить" at bounding box center [773, 364] width 32 height 9
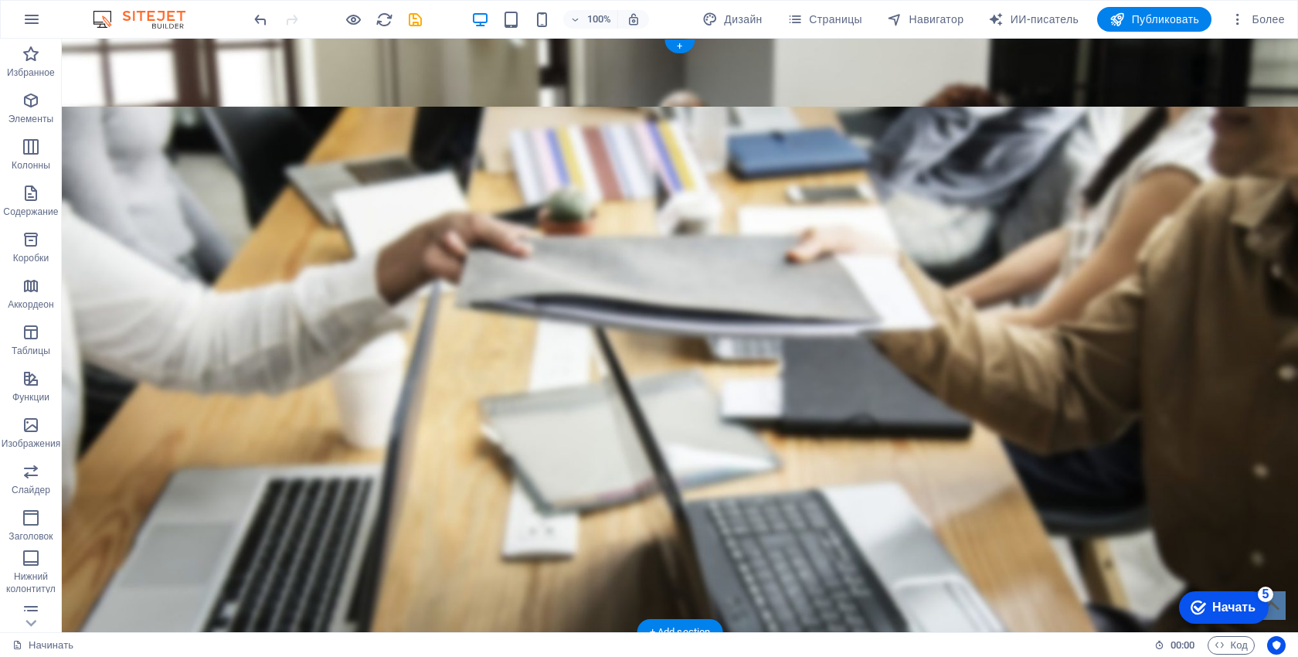
scroll to position [0, 0]
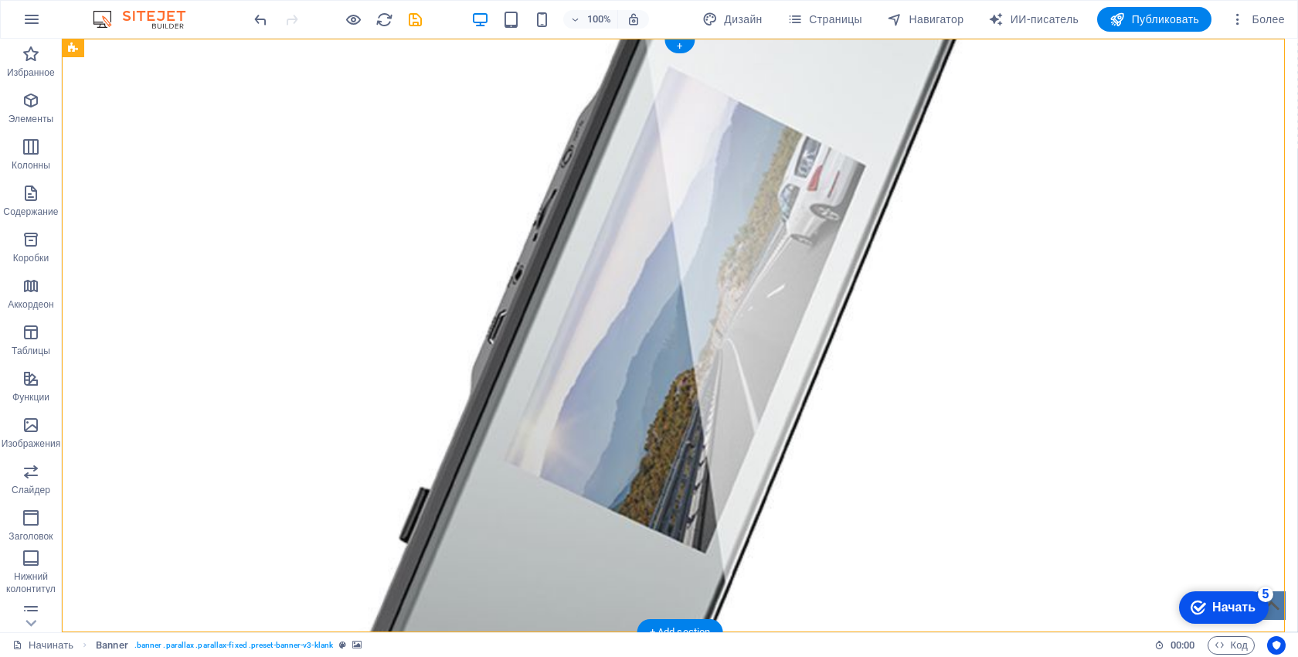
drag, startPoint x: 354, startPoint y: 66, endPoint x: 698, endPoint y: 292, distance: 411.6
click at [698, 294] on div "Перетащите контент сюда или Добавить элементы Вставить буфер обмена" at bounding box center [680, 335] width 1236 height 593
drag, startPoint x: 576, startPoint y: 145, endPoint x: 637, endPoint y: 199, distance: 81.5
click at [638, 199] on div "Перетащите контент сюда или Добавить элементы Вставить буфер обмена" at bounding box center [680, 335] width 1236 height 593
drag, startPoint x: 427, startPoint y: 104, endPoint x: 685, endPoint y: 260, distance: 301.5
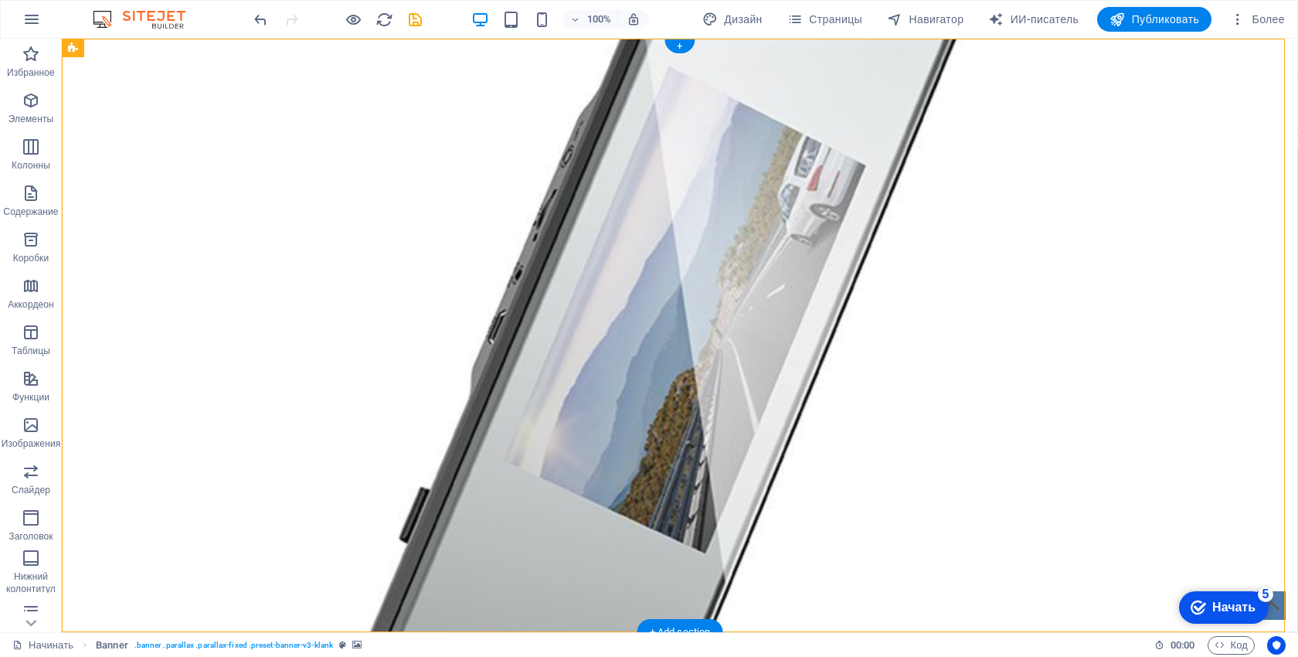
click at [684, 260] on div "Перетащите контент сюда или Добавить элементы Вставить буфер обмена" at bounding box center [680, 335] width 1236 height 593
drag, startPoint x: 400, startPoint y: 59, endPoint x: 451, endPoint y: 102, distance: 66.9
click at [449, 100] on div "Перетащите контент сюда или Добавить элементы Вставить буфер обмена" at bounding box center [680, 94] width 1236 height 110
drag, startPoint x: 451, startPoint y: 102, endPoint x: 748, endPoint y: 406, distance: 424.5
click at [748, 406] on div "Перетащите контент сюда или Добавить элементы Вставить буфер обмена" at bounding box center [680, 335] width 1236 height 593
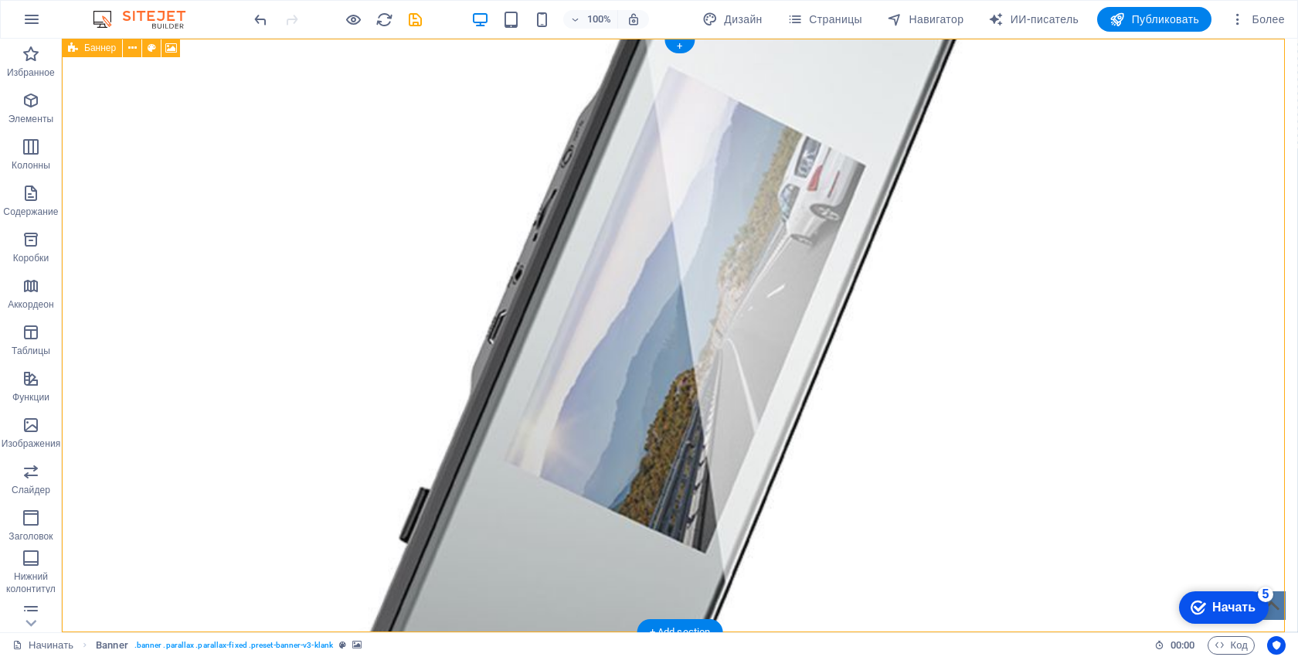
click at [477, 162] on div "Перетащите контент сюда или Добавить элементы Вставить буфер обмена" at bounding box center [680, 335] width 1236 height 593
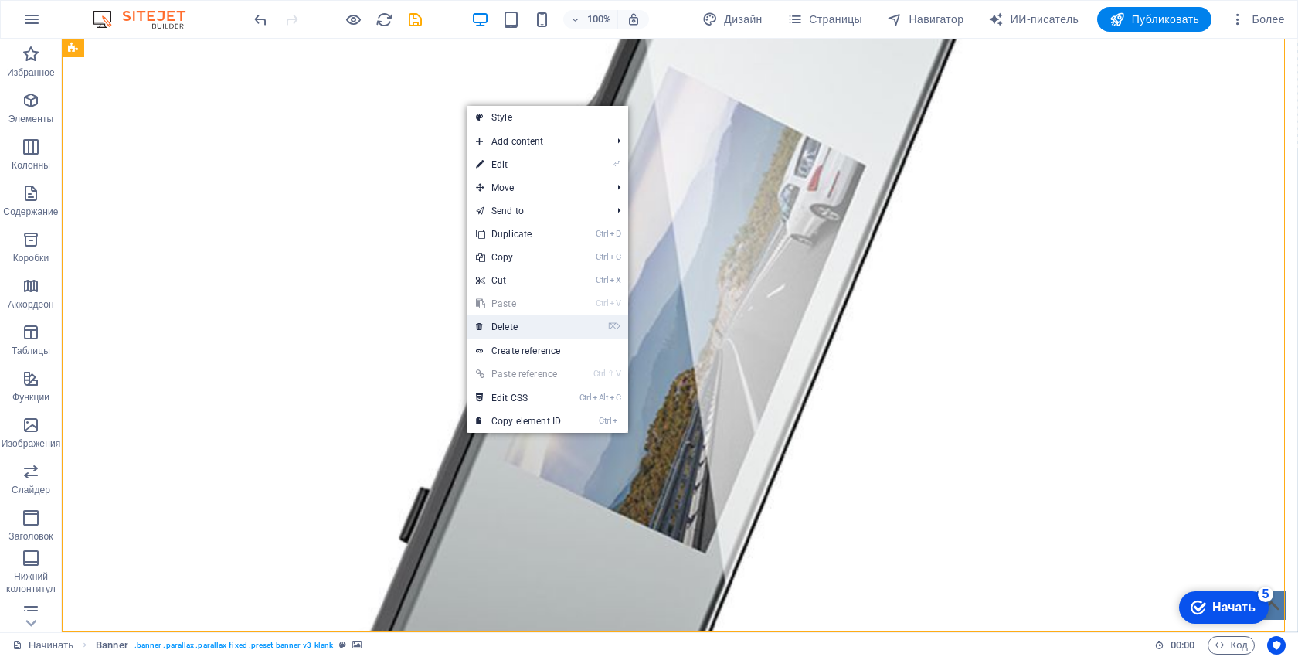
click at [534, 334] on link "⌦ Delete" at bounding box center [519, 326] width 104 height 23
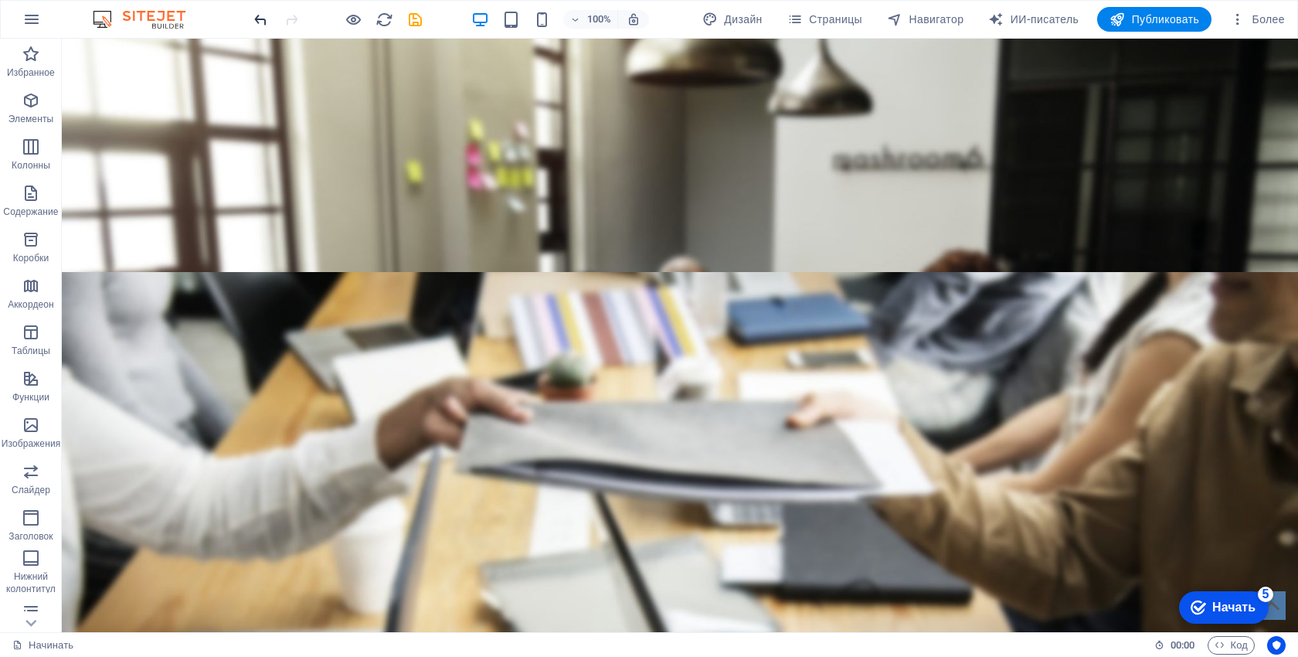
click at [264, 22] on icon "отменить" at bounding box center [261, 20] width 18 height 18
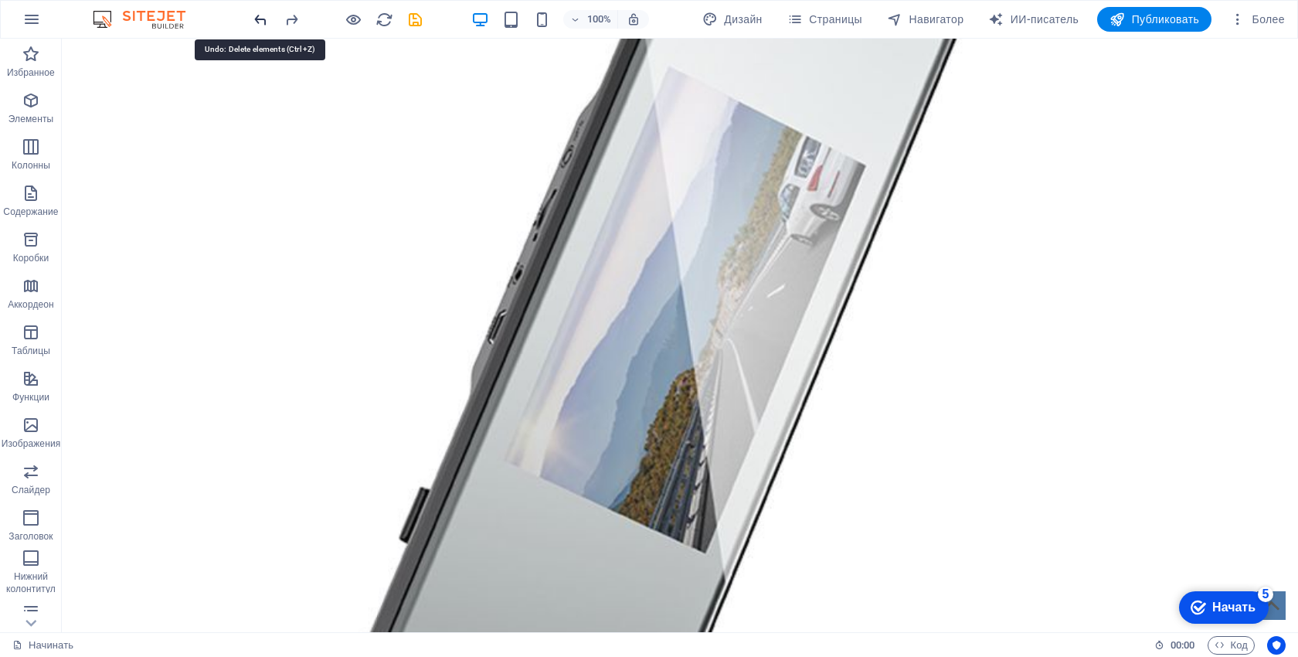
click at [264, 22] on icon "отменить" at bounding box center [261, 20] width 18 height 18
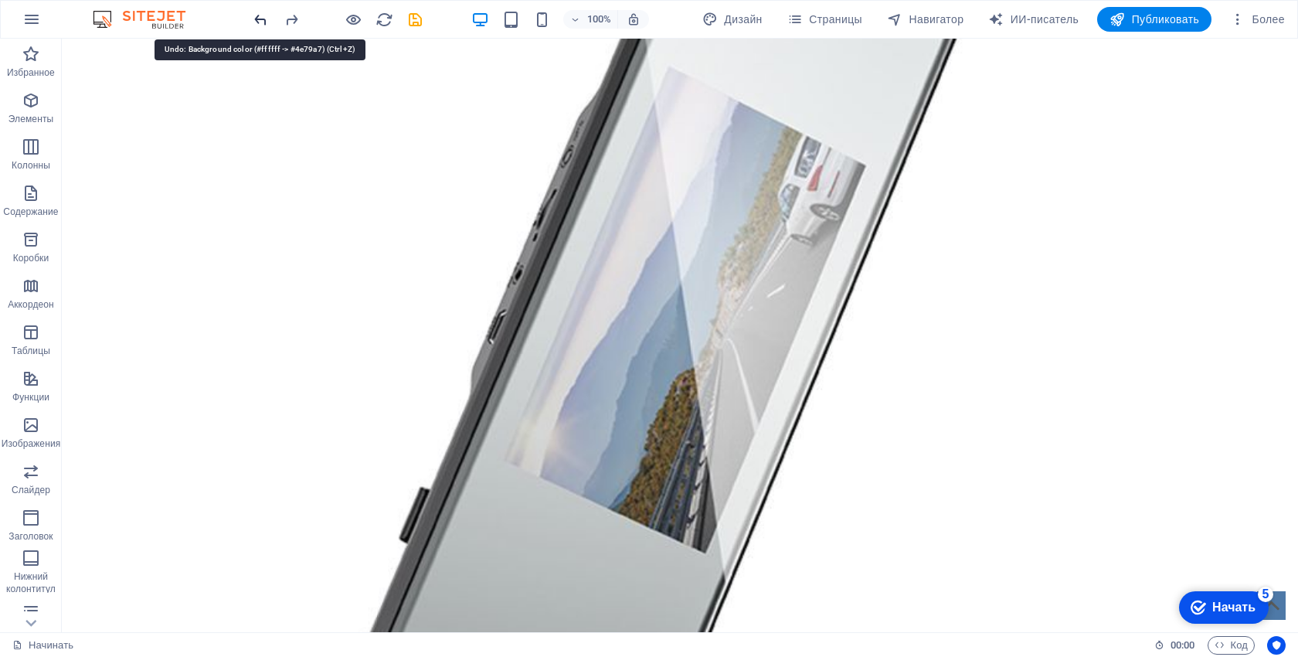
click at [264, 22] on icon "отменить" at bounding box center [261, 20] width 18 height 18
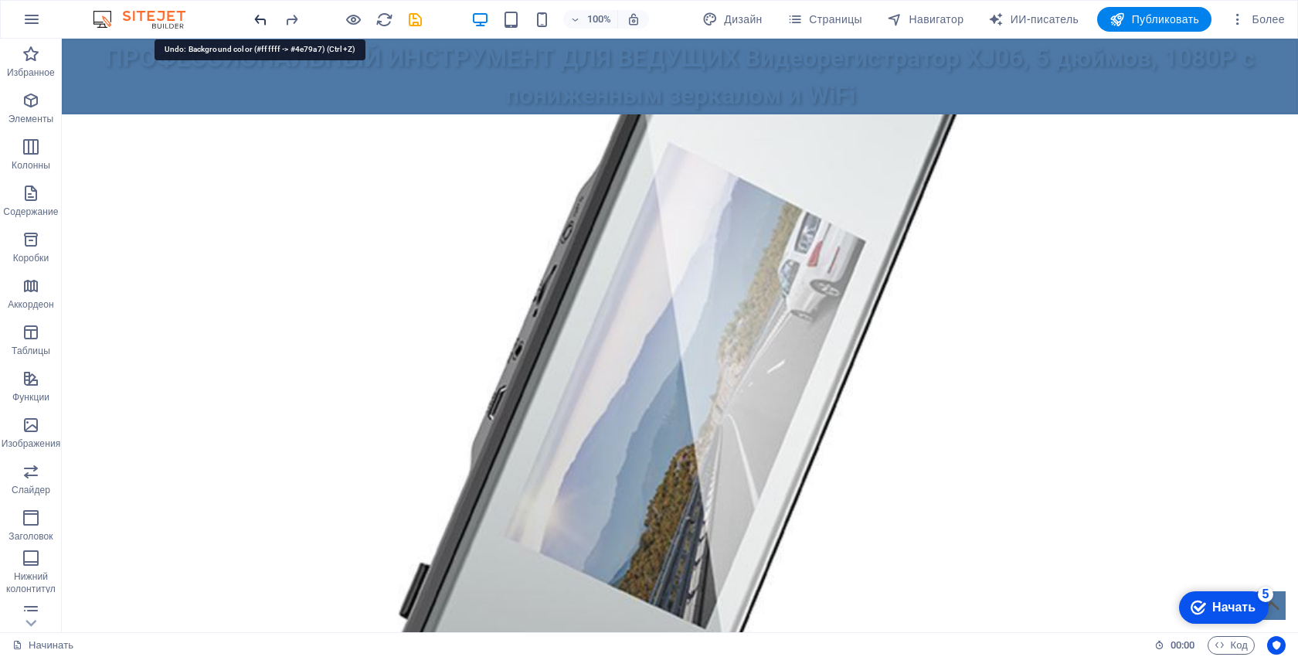
click at [264, 22] on icon "отменить" at bounding box center [261, 20] width 18 height 18
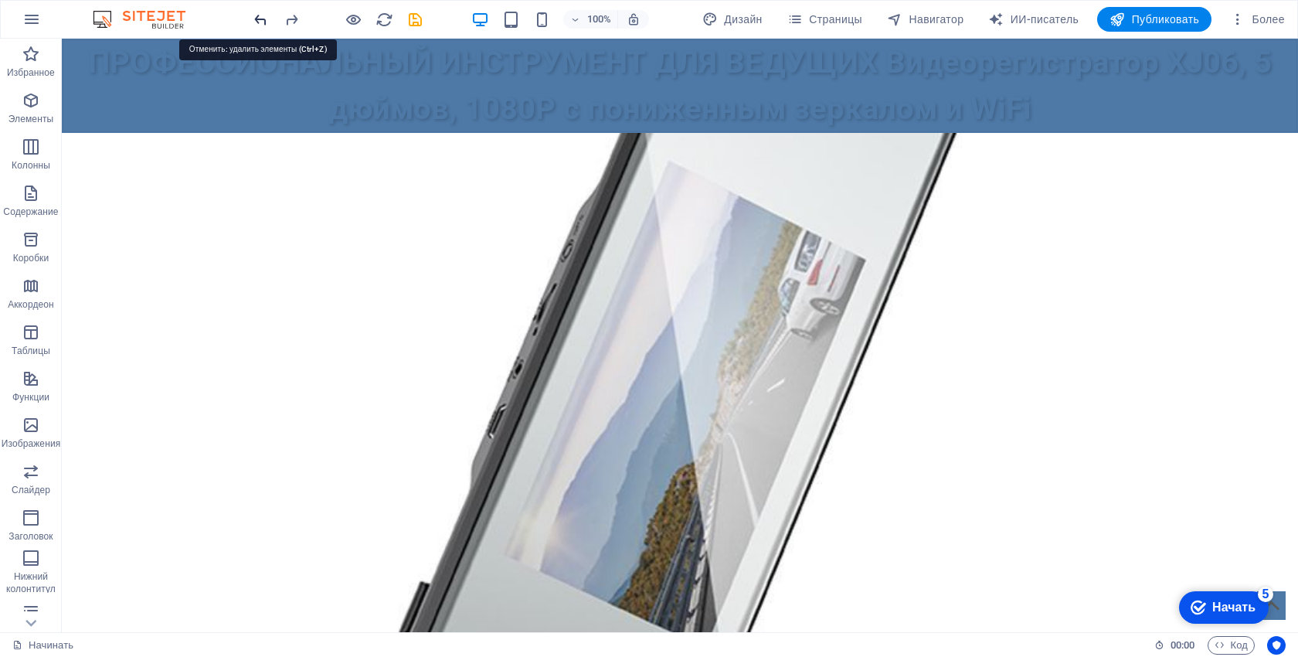
click at [264, 22] on icon "отменить" at bounding box center [261, 20] width 18 height 18
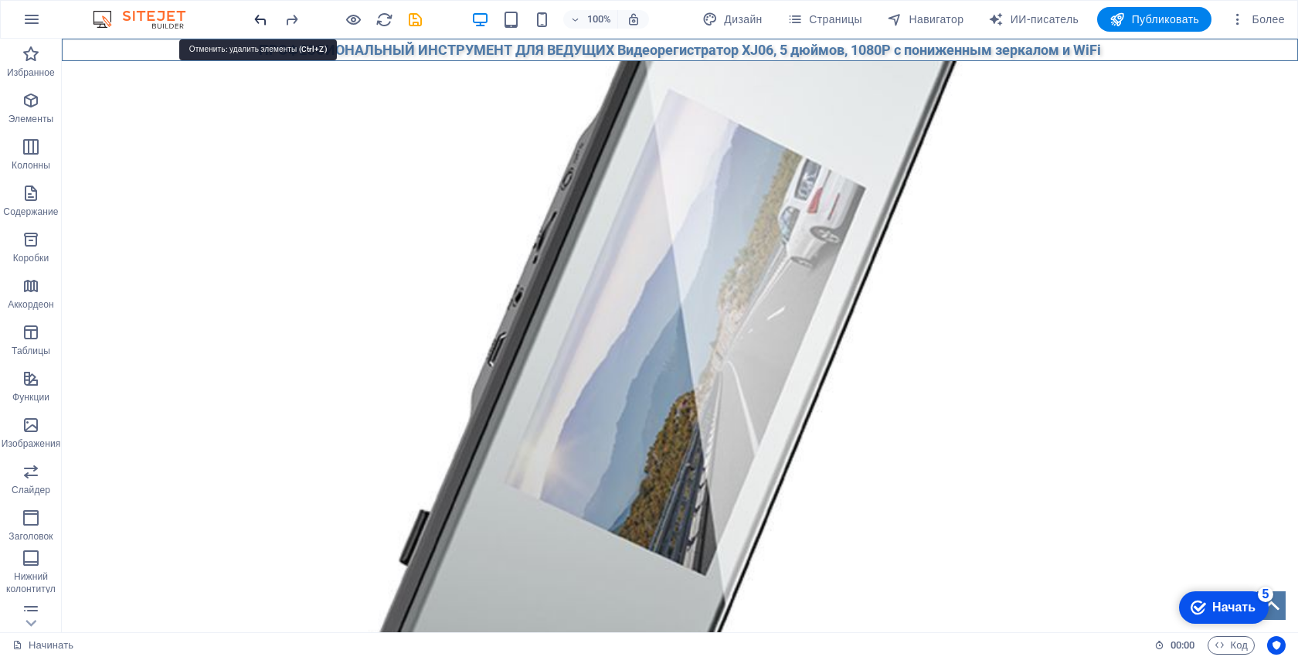
click at [256, 21] on icon "отменить" at bounding box center [261, 20] width 18 height 18
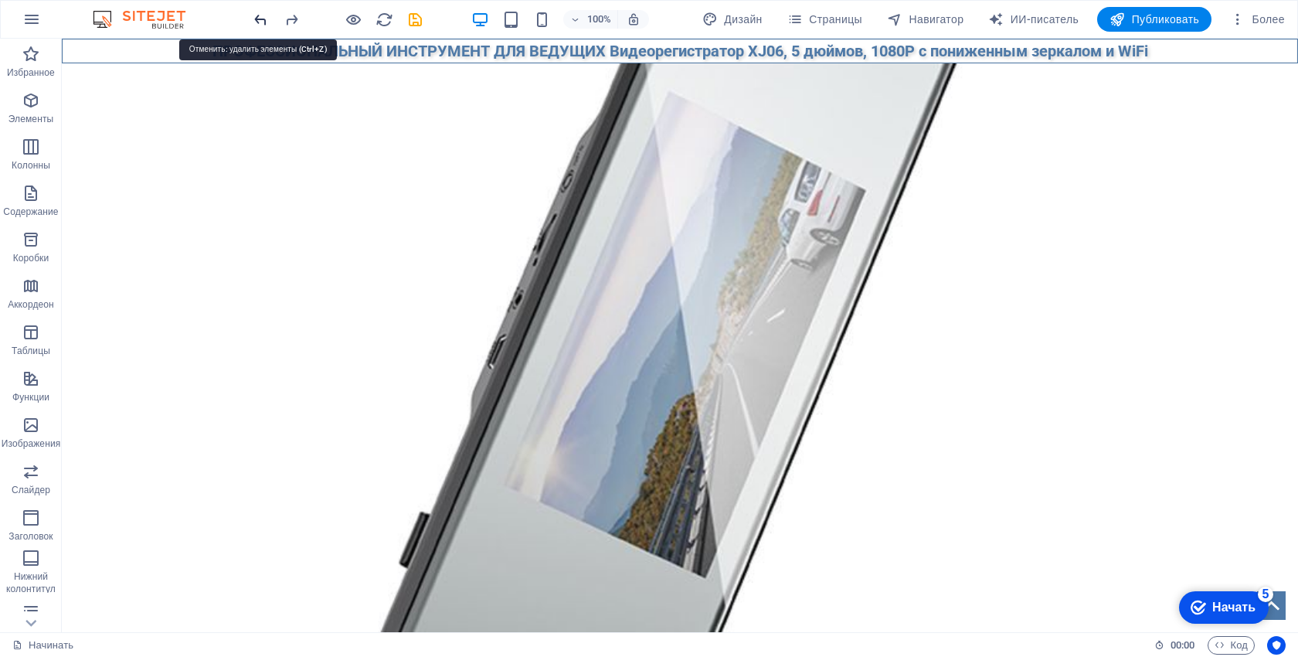
click at [256, 21] on icon "отменить" at bounding box center [261, 20] width 18 height 18
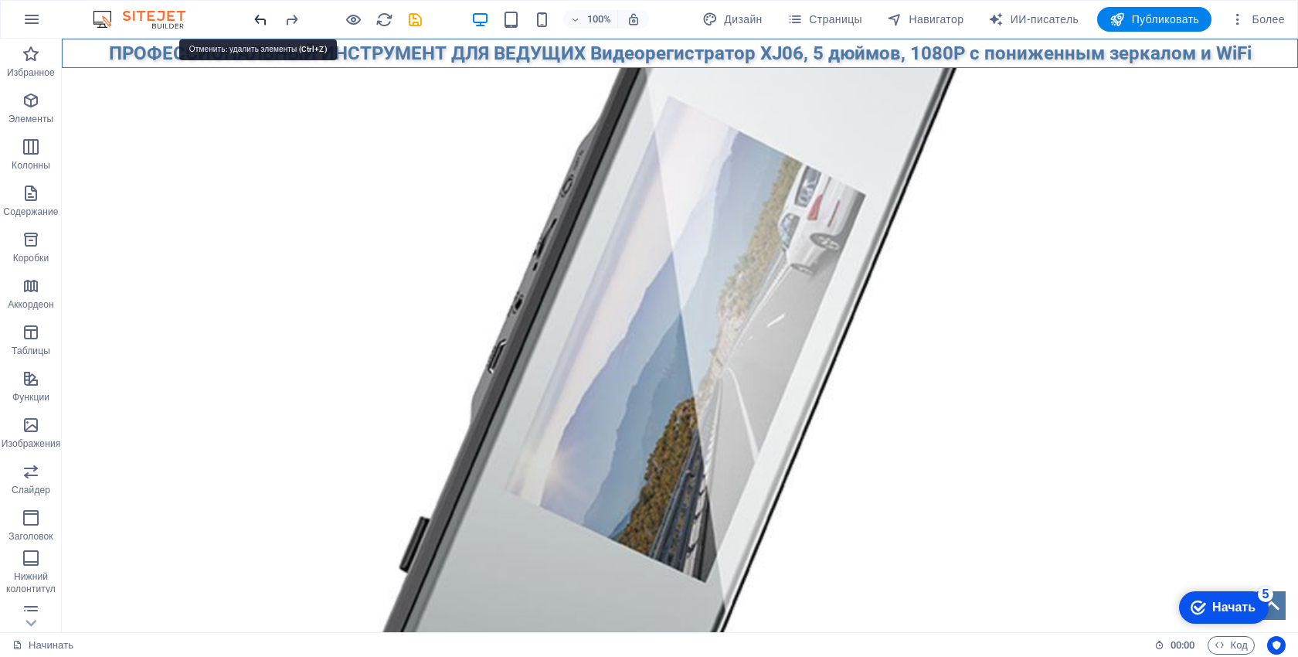
click at [256, 21] on icon "отменить" at bounding box center [261, 20] width 18 height 18
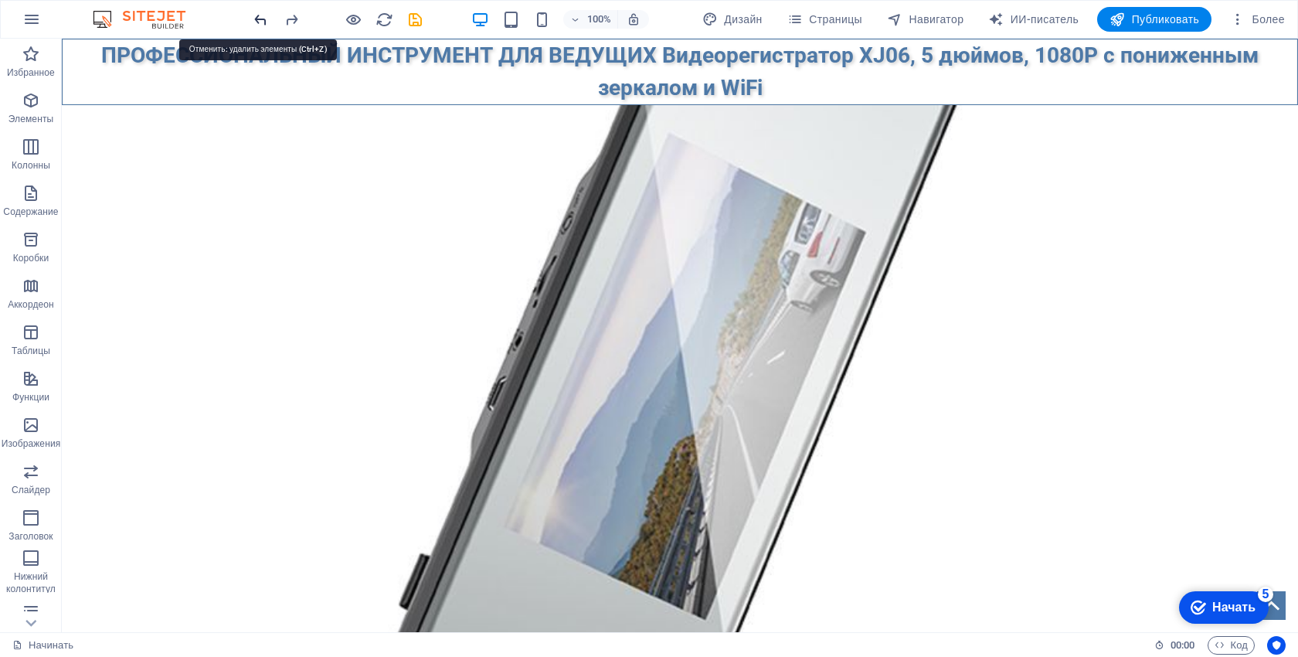
click at [256, 21] on icon "отменить" at bounding box center [261, 20] width 18 height 18
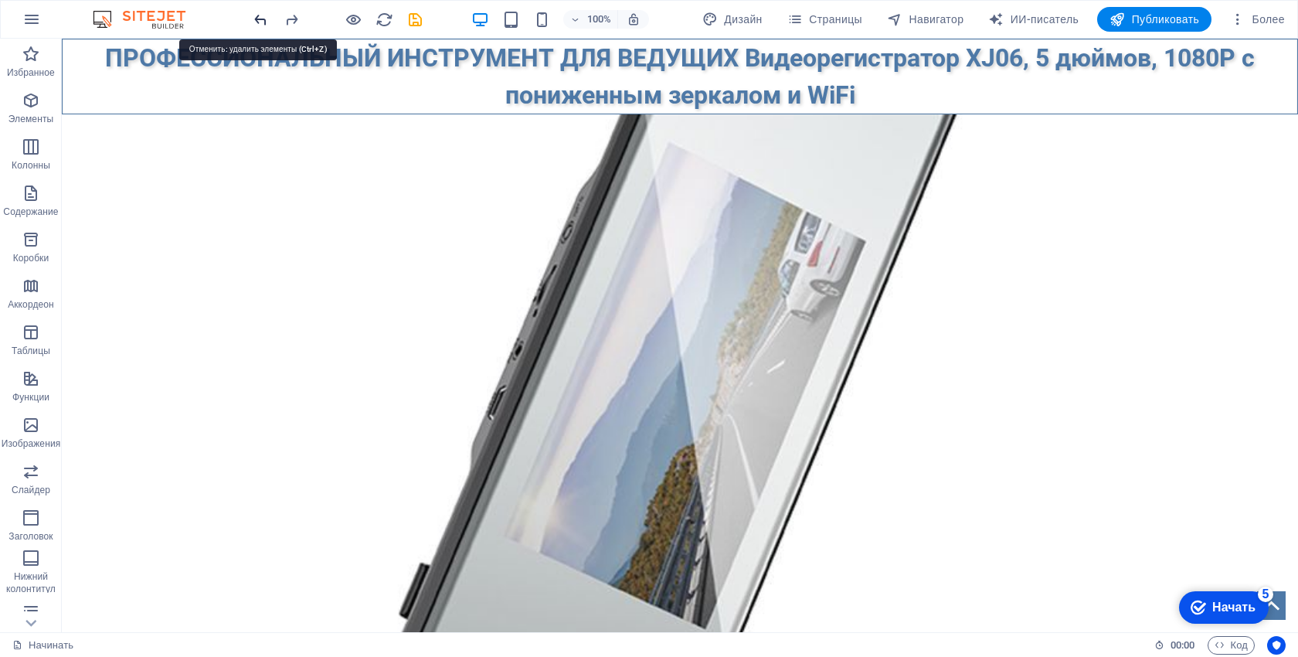
click at [256, 21] on icon "отменить" at bounding box center [261, 20] width 18 height 18
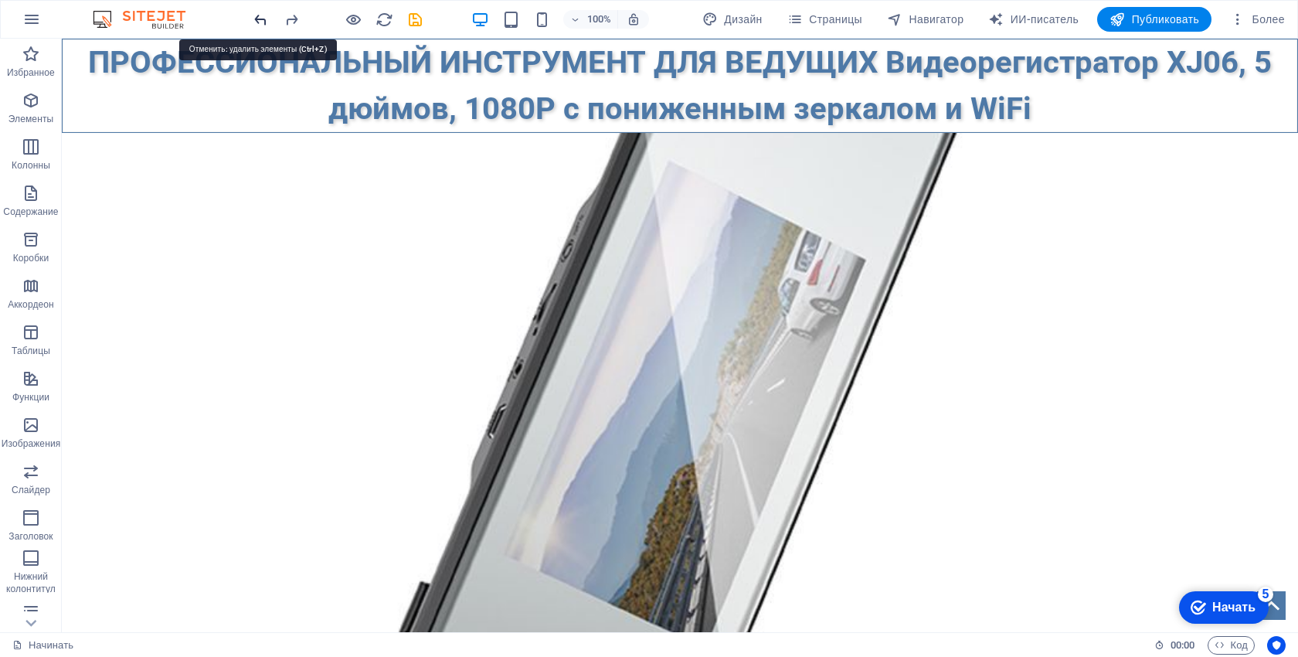
click at [256, 21] on icon "отменить" at bounding box center [261, 20] width 18 height 18
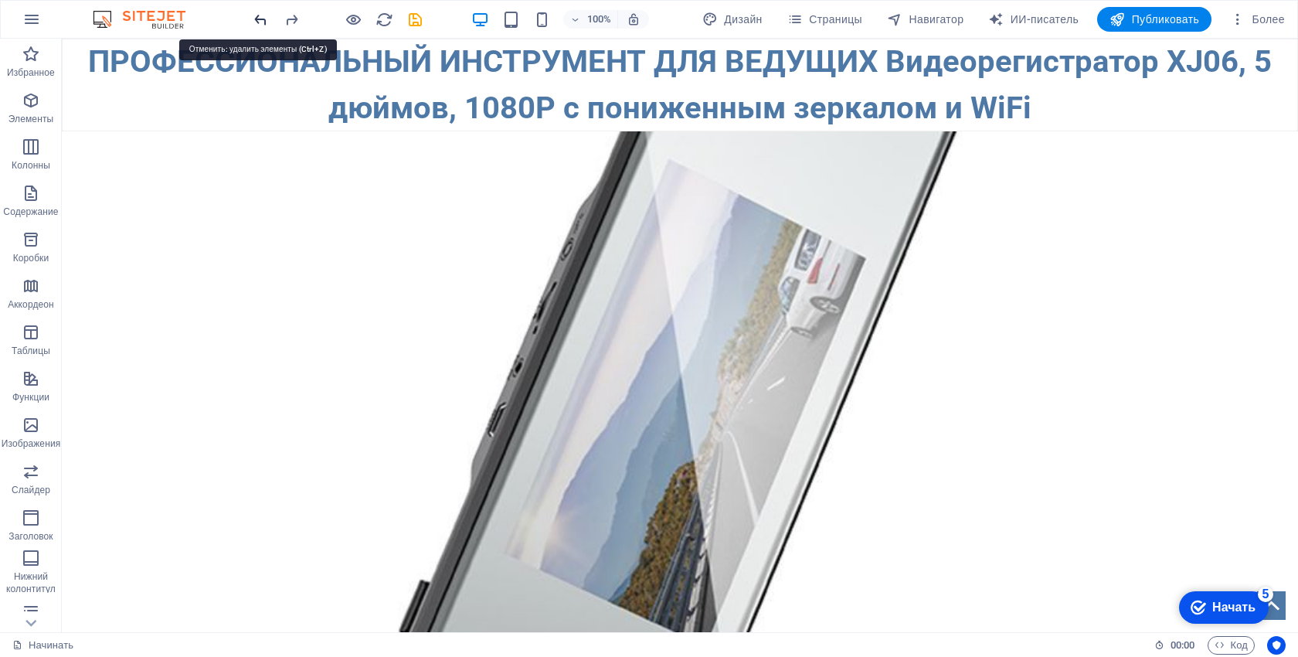
click at [256, 21] on icon "отменить" at bounding box center [261, 20] width 18 height 18
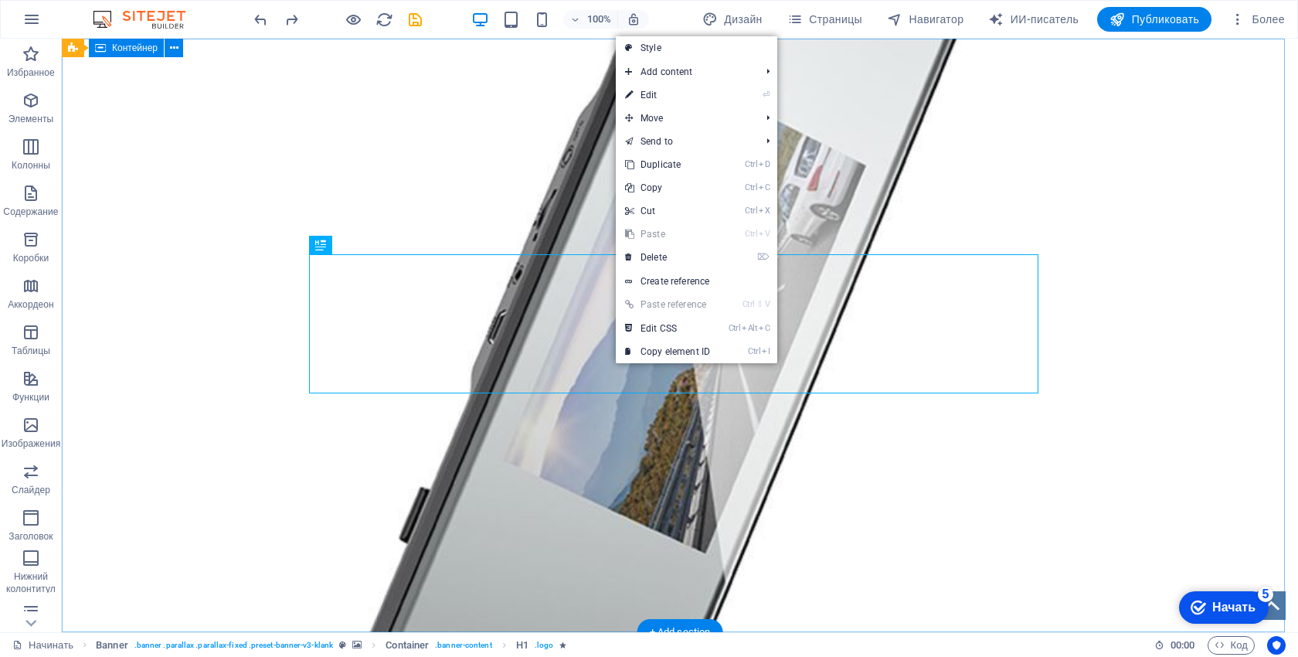
drag, startPoint x: 1136, startPoint y: 290, endPoint x: 978, endPoint y: 303, distance: 158.9
click at [1135, 291] on div "ПРОФЕССИОНАЛЬНЫЙ ИНСТРУМЕНТ ДЛЯ ВЕДУЩИХ Видеорегистратор XJ06, 5 дюймов, 1080P …" at bounding box center [680, 182] width 1236 height 286
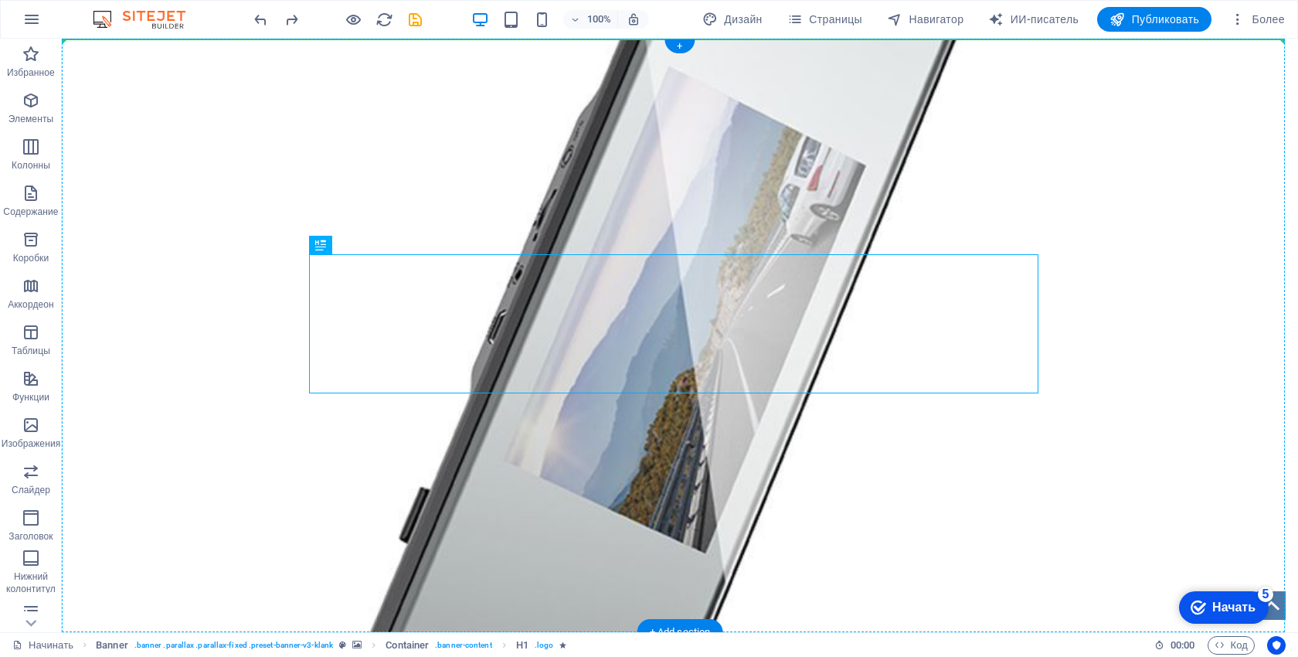
drag, startPoint x: 701, startPoint y: 311, endPoint x: 679, endPoint y: 181, distance: 131.7
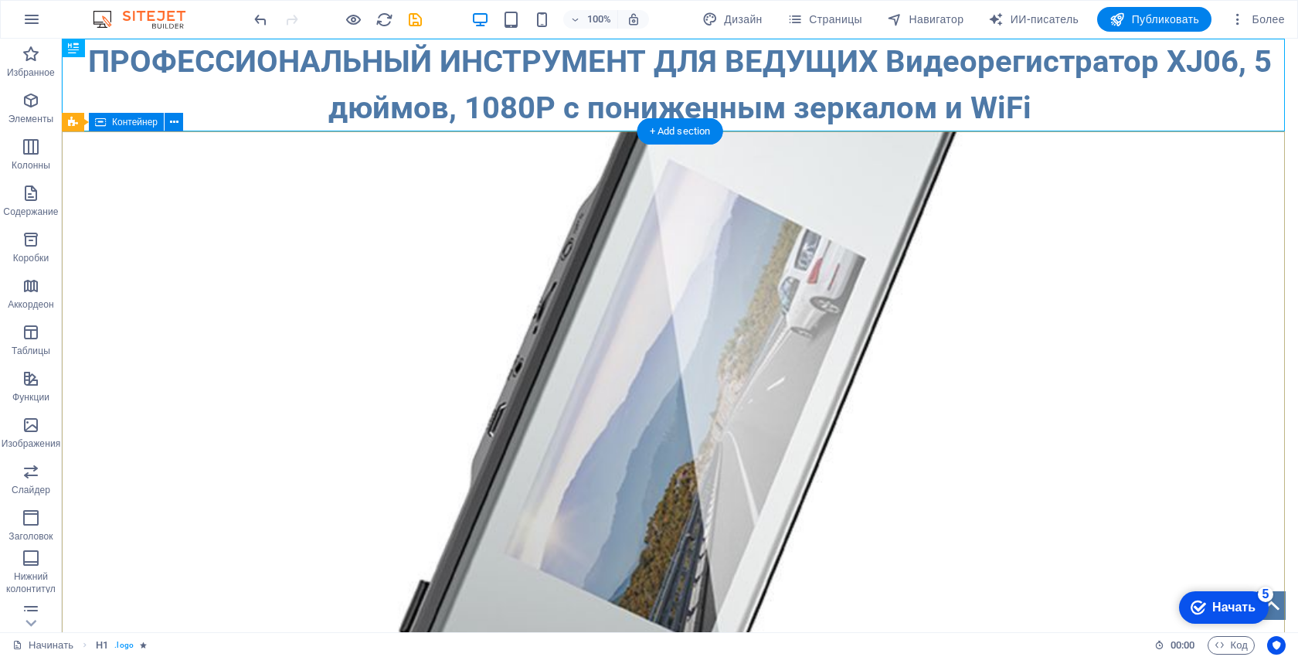
drag, startPoint x: 708, startPoint y: 96, endPoint x: 715, endPoint y: 231, distance: 135.3
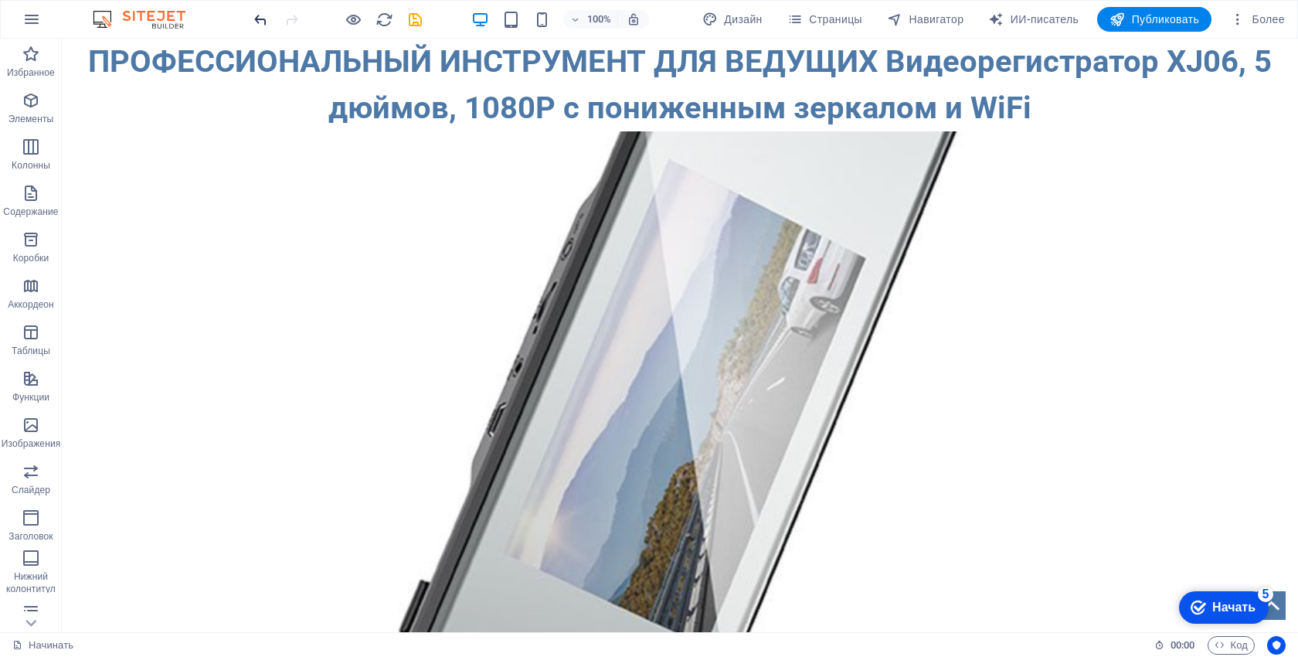
click at [259, 25] on icon "отменить" at bounding box center [261, 20] width 18 height 18
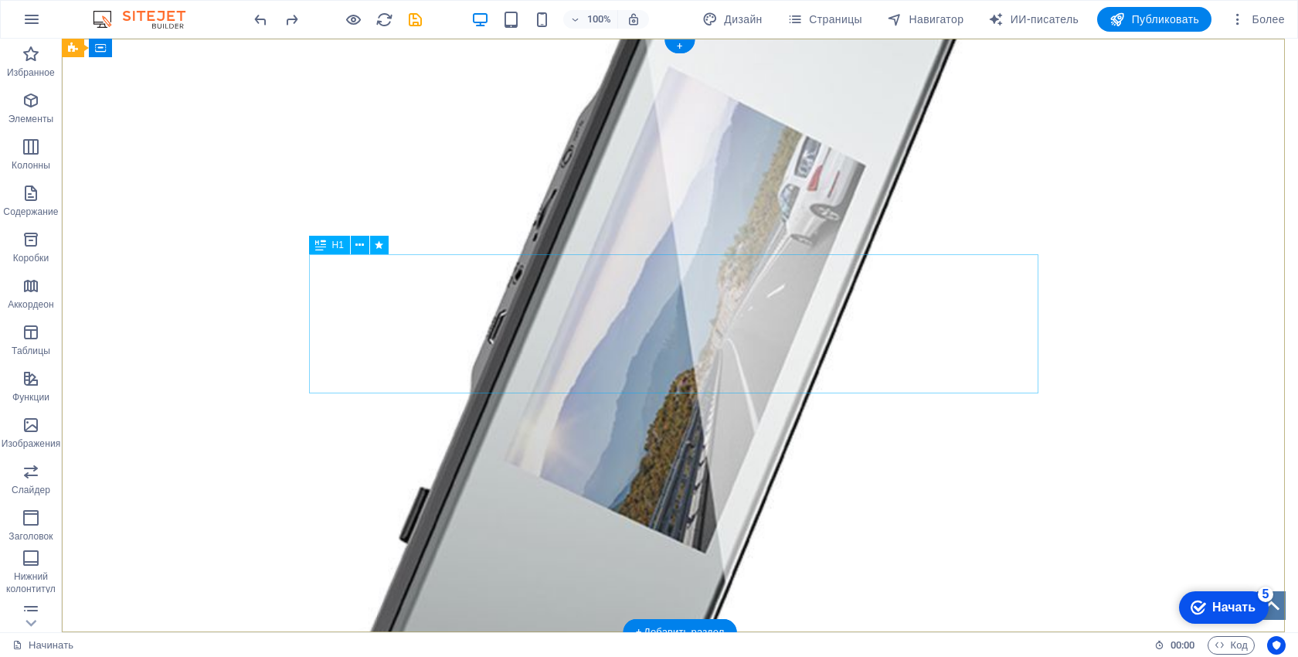
click at [701, 239] on div "ПРОФЕССИОНАЛЬНЫЙ ИНСТРУМЕНТ ДЛЯ ВЕДУЩИХ Видеорегистратор XJ06, 5 дюймов, 1080P …" at bounding box center [679, 169] width 729 height 139
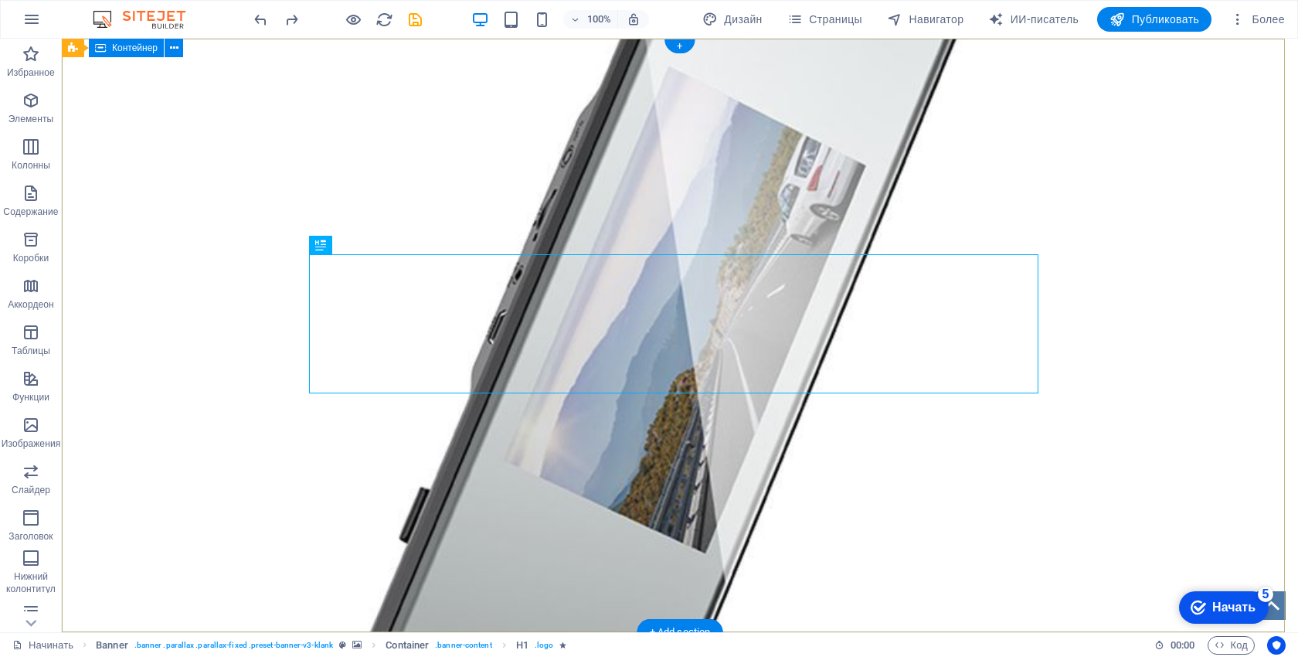
click at [952, 324] on div "ПРОФЕССИОНАЛЬНЫЙ ИНСТРУМЕНТ ДЛЯ ВЕДУЩИХ Видеорегистратор XJ06, 5 дюймов, 1080P …" at bounding box center [680, 182] width 1236 height 286
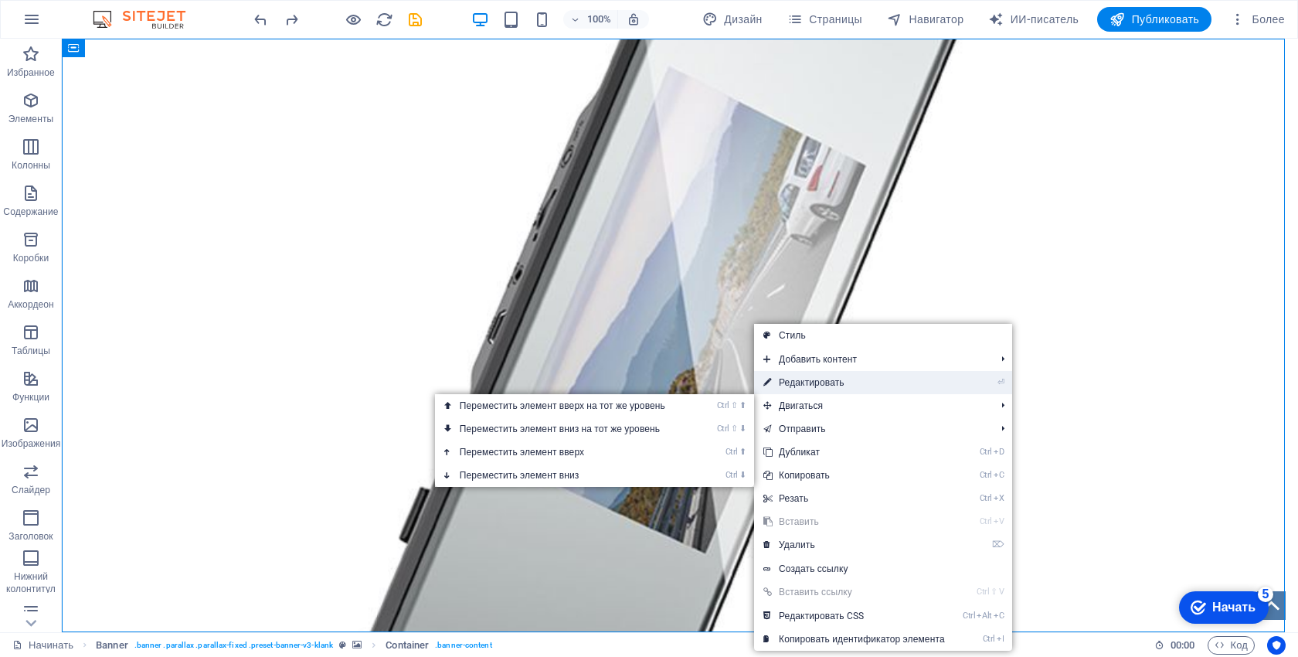
drag, startPoint x: 799, startPoint y: 385, endPoint x: 465, endPoint y: 348, distance: 335.9
click at [799, 385] on font "Редактировать" at bounding box center [812, 382] width 66 height 11
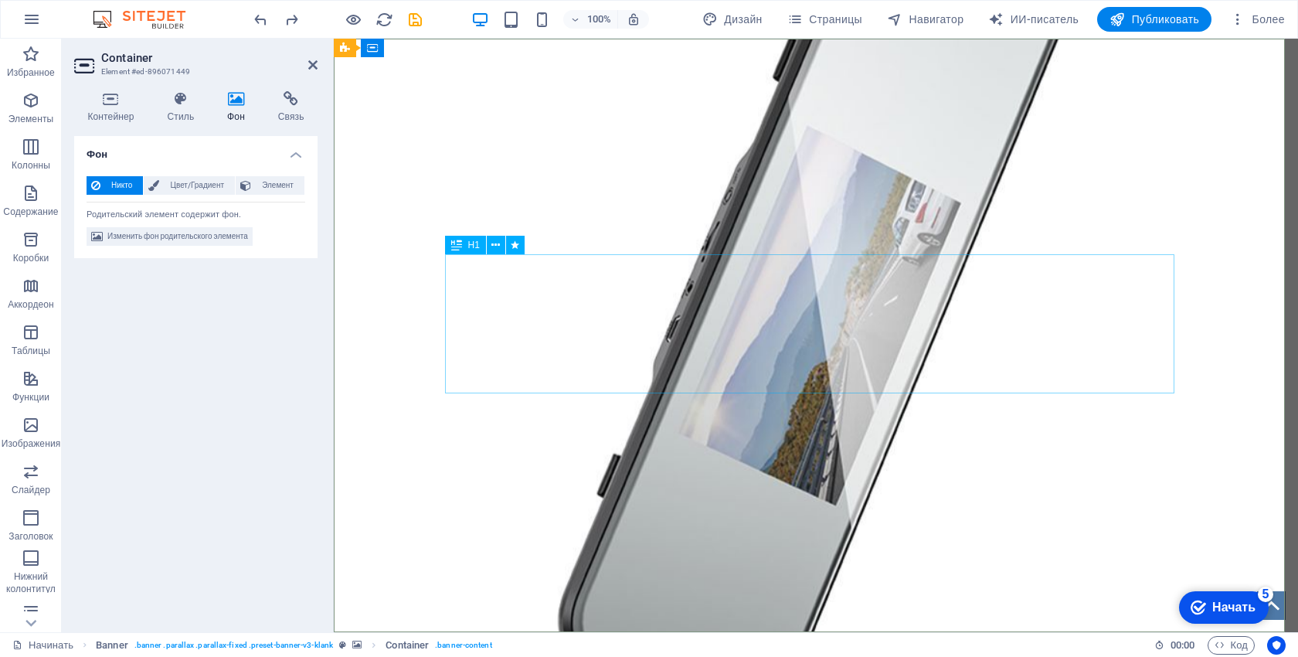
click at [637, 239] on div "ПРОФЕССИОНАЛЬНЫЙ ИНСТРУМЕНТ ДЛЯ ВЕДУЩИХ Видеорегистратор XJ06, 5 дюймов, 1080P …" at bounding box center [815, 169] width 729 height 139
click at [186, 183] on font "Цвет/Градиент" at bounding box center [197, 185] width 53 height 8
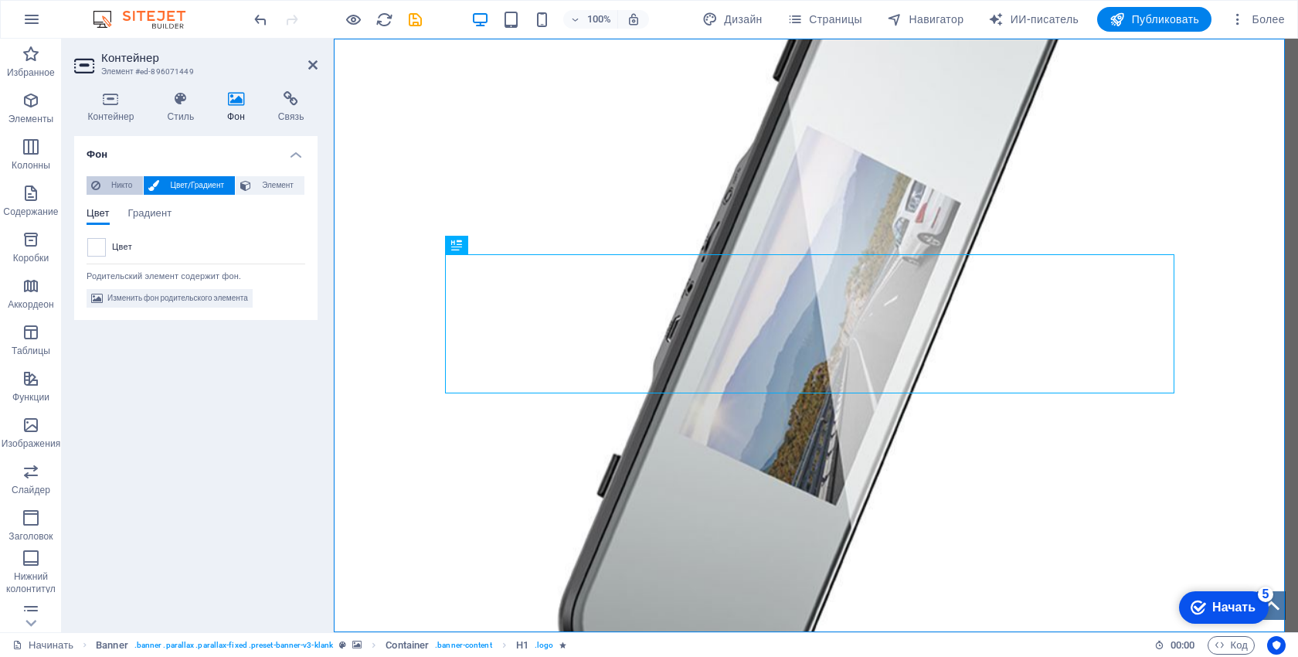
click at [111, 192] on span "Никто" at bounding box center [121, 185] width 33 height 19
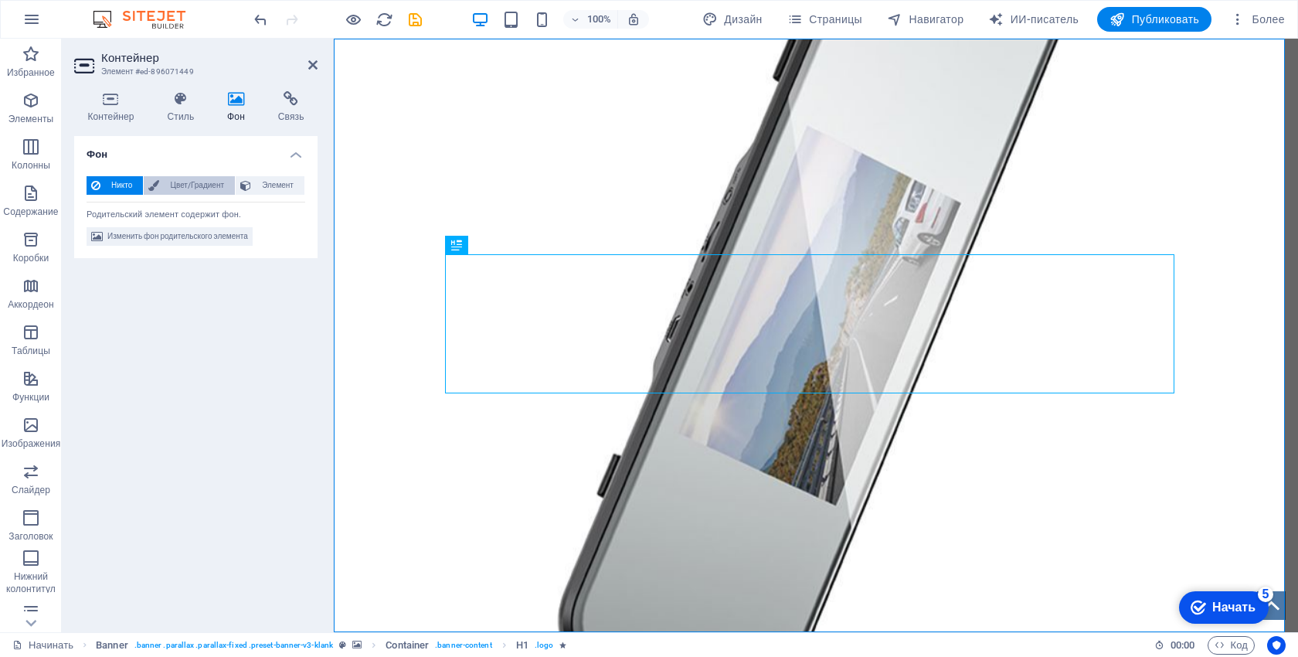
click at [179, 189] on span "Цвет/Градиент" at bounding box center [197, 185] width 66 height 19
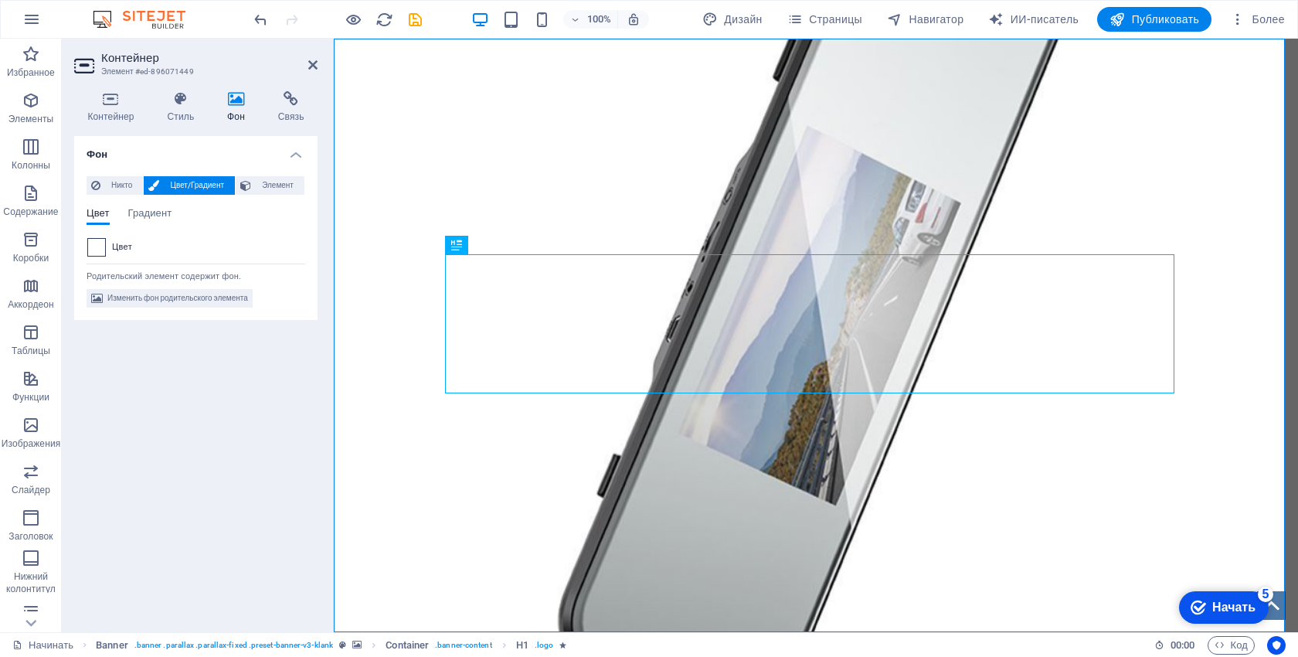
click at [89, 249] on span at bounding box center [96, 247] width 17 height 17
click at [172, 200] on div "Цвет Градиент Цвет" at bounding box center [196, 226] width 219 height 62
click at [110, 188] on span "Никто" at bounding box center [121, 185] width 33 height 19
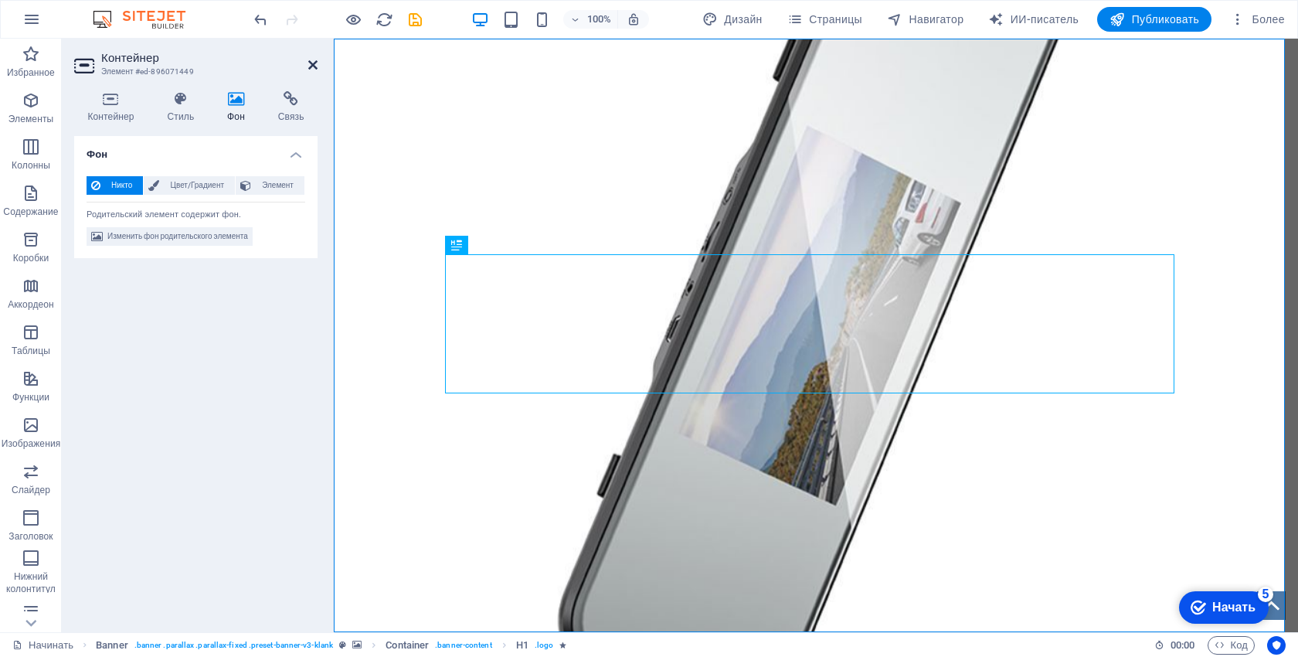
click at [310, 70] on icon at bounding box center [312, 65] width 9 height 12
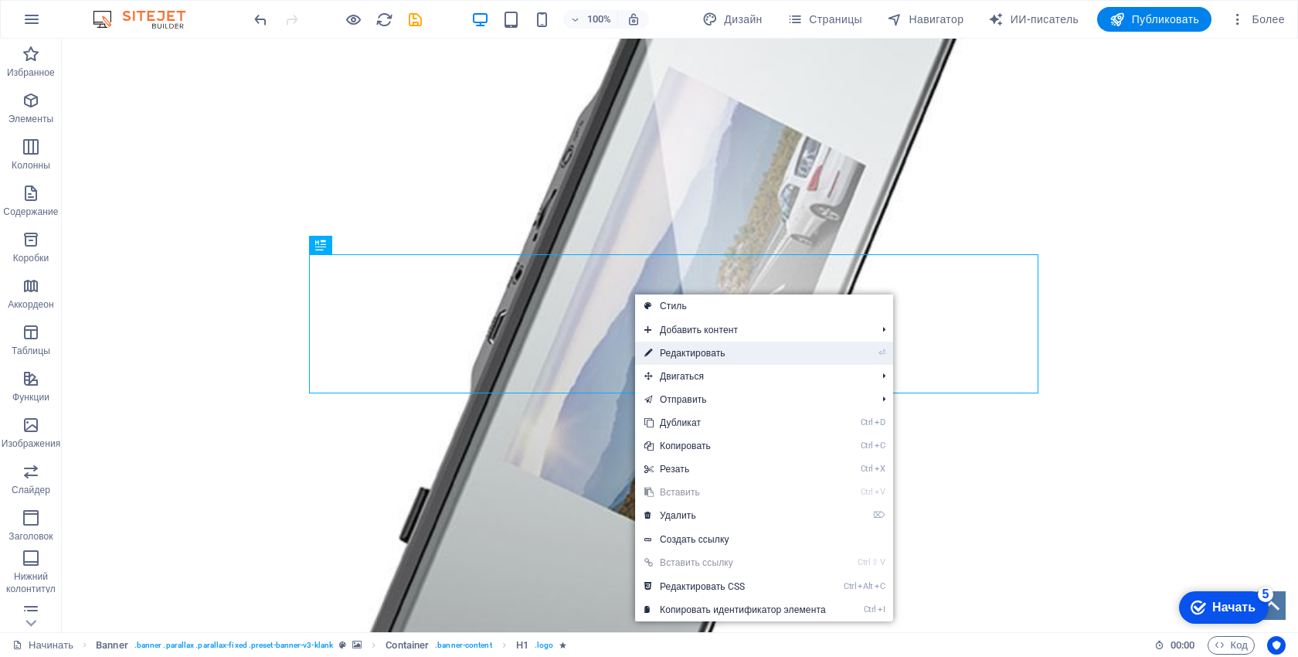
click at [719, 346] on link "⏎ Редактировать" at bounding box center [735, 352] width 200 height 23
select select "fade"
select select "s"
select select "onload"
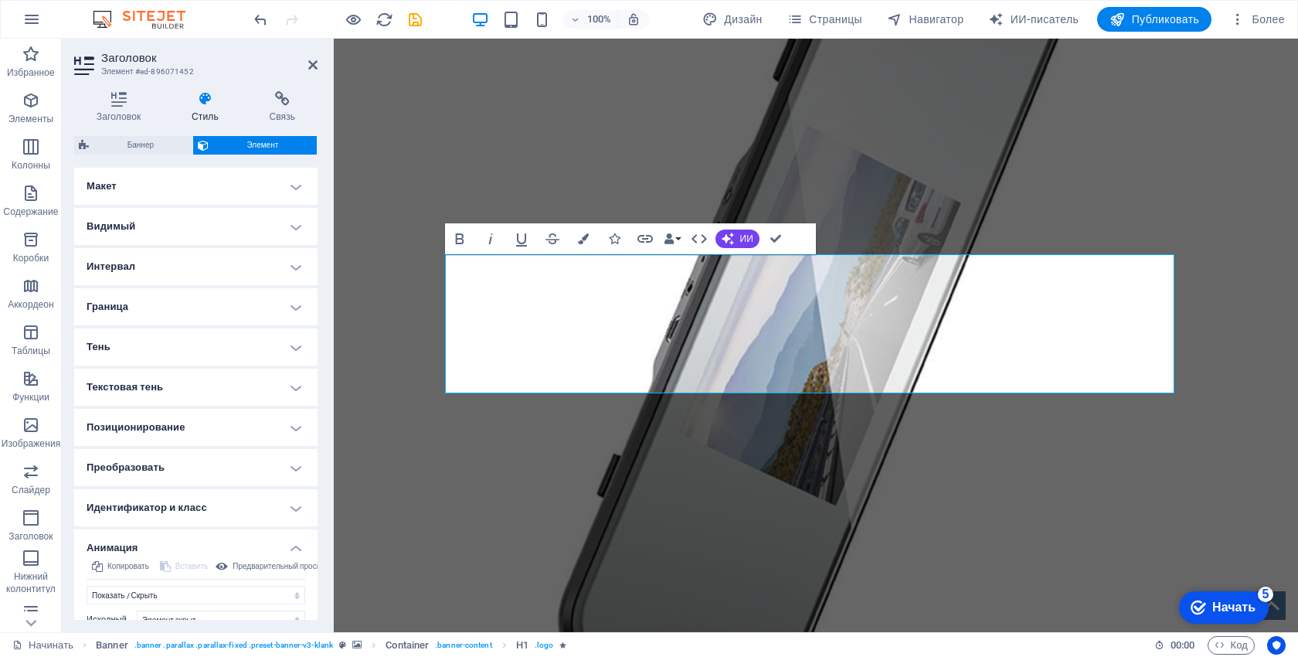
click at [161, 178] on h4 "Макет" at bounding box center [195, 186] width 243 height 37
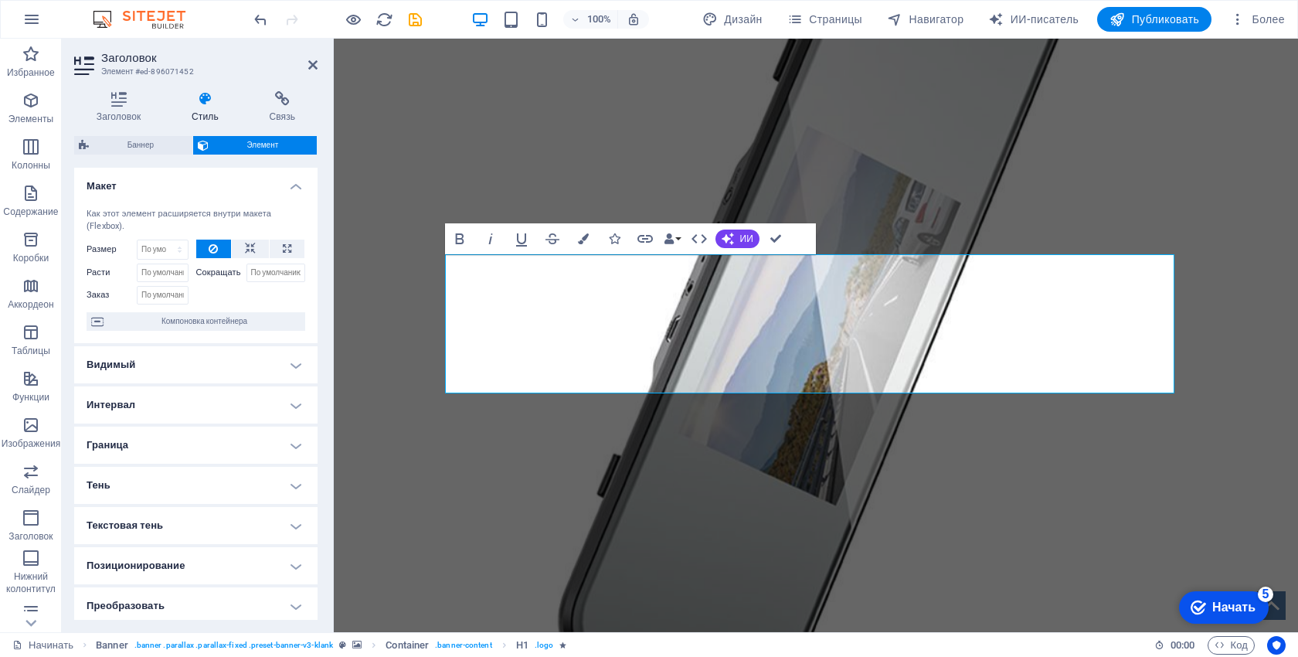
click at [224, 187] on h4 "Макет" at bounding box center [195, 182] width 243 height 28
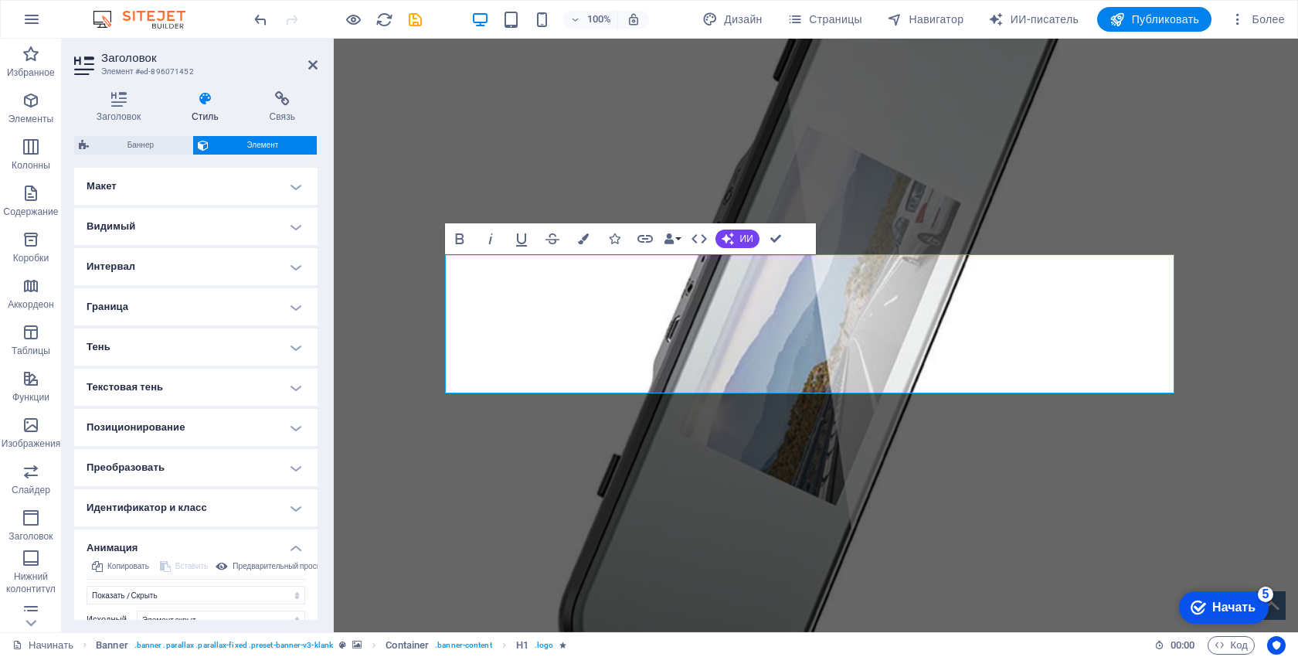
click at [196, 352] on h4 "Тень" at bounding box center [195, 346] width 243 height 37
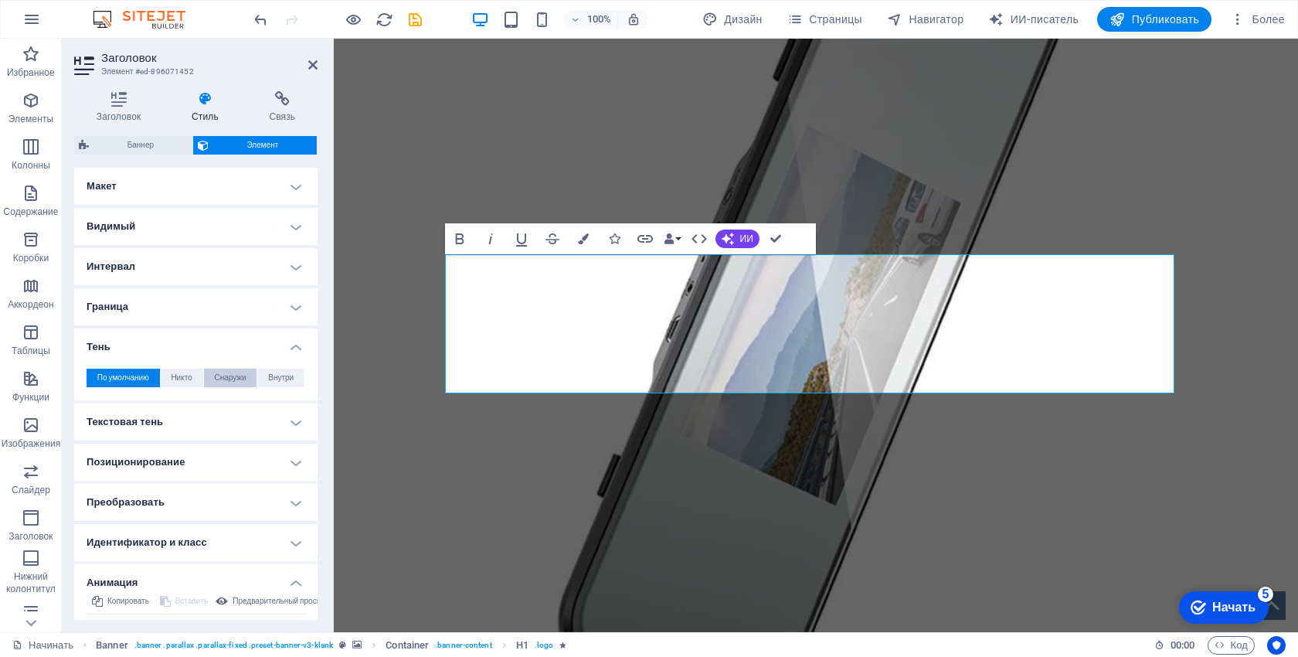
click at [235, 382] on span "Снаружи" at bounding box center [230, 377] width 32 height 19
type input "2"
type input "4"
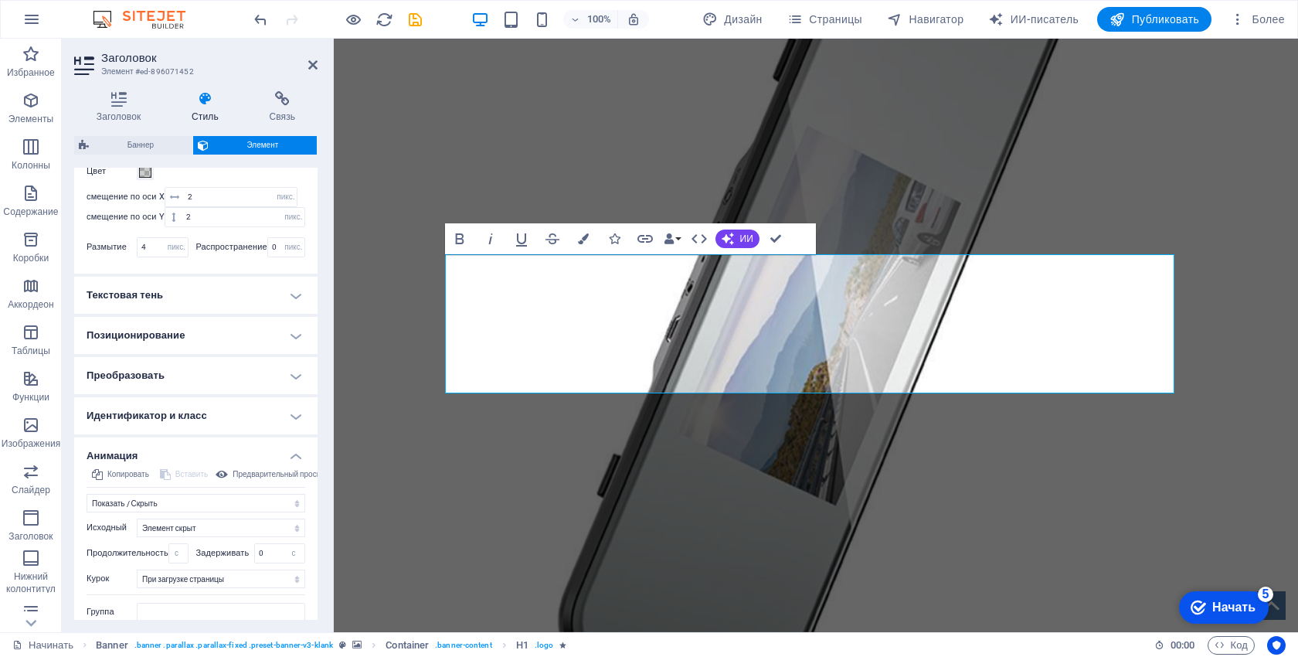
scroll to position [286, 0]
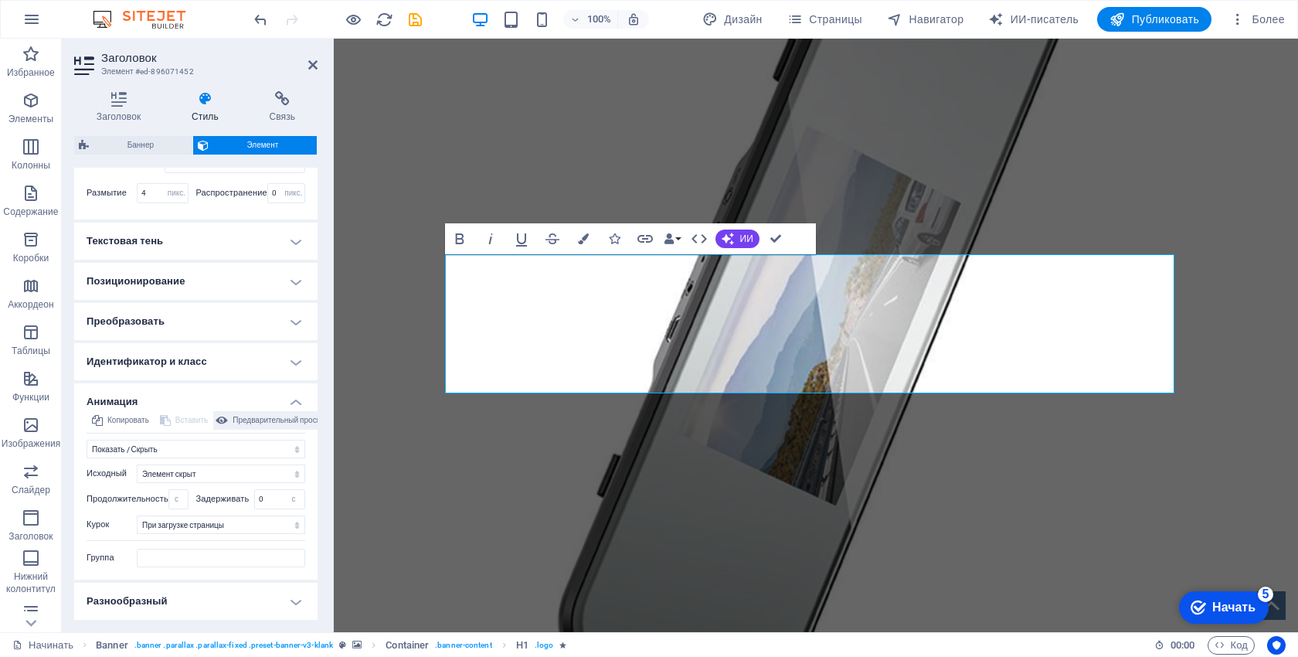
click at [263, 419] on font "Предварительный просмотр" at bounding box center [283, 420] width 101 height 8
click at [183, 592] on h4 "Разнообразный" at bounding box center [195, 600] width 243 height 37
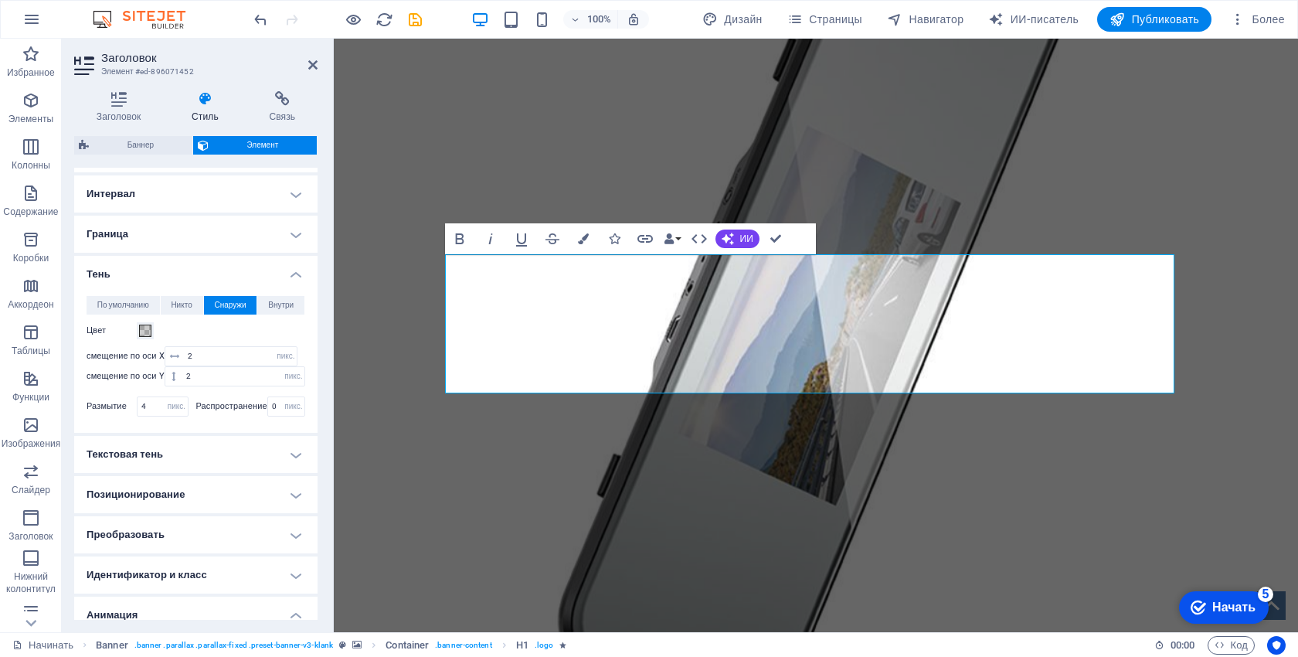
scroll to position [0, 0]
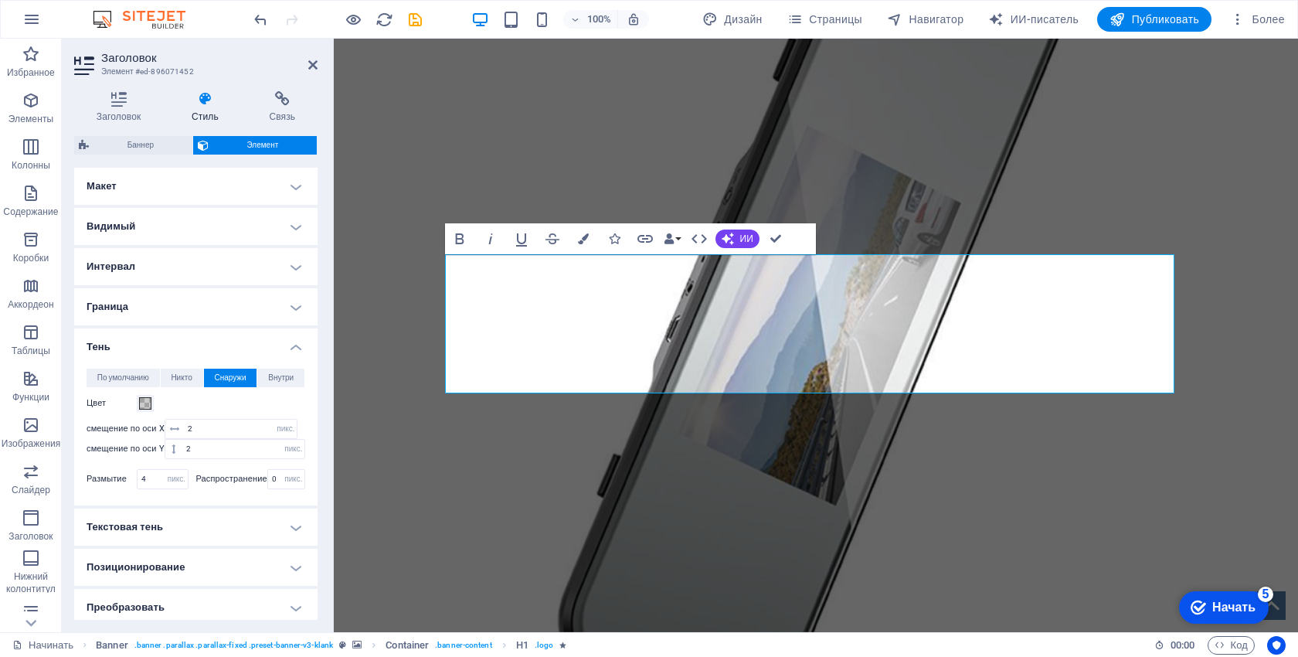
click at [177, 311] on h4 "Граница" at bounding box center [195, 306] width 243 height 37
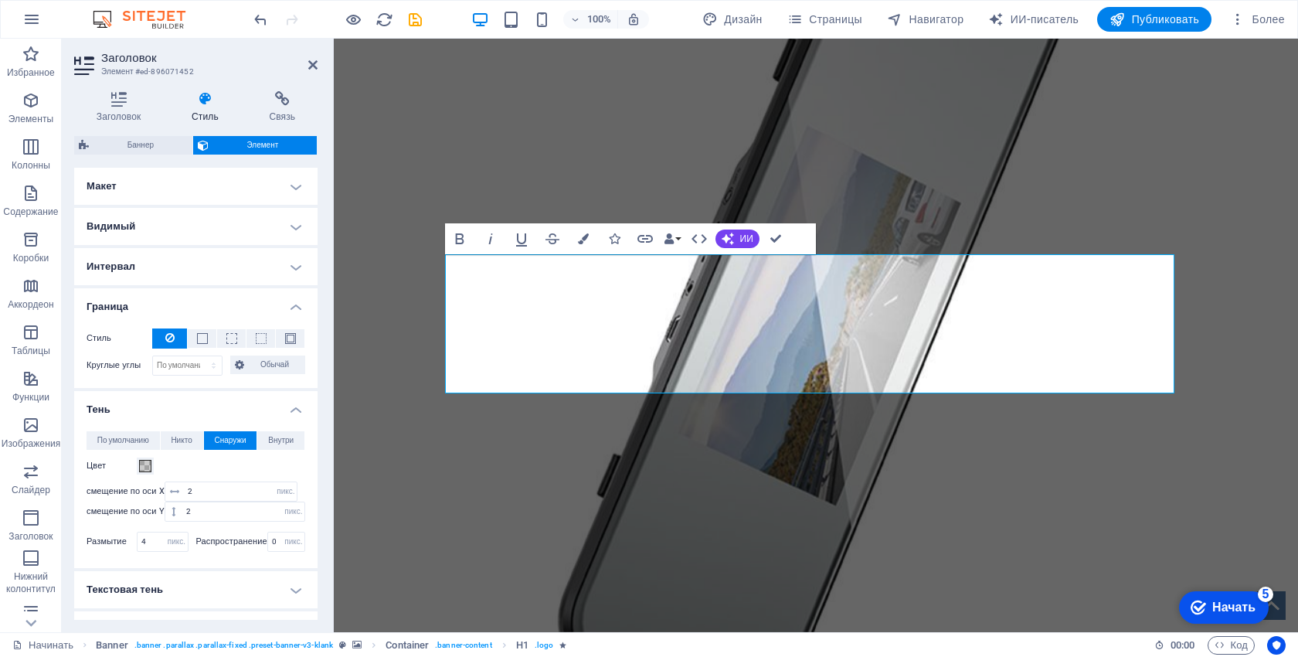
click at [209, 259] on h4 "Интервал" at bounding box center [195, 266] width 243 height 37
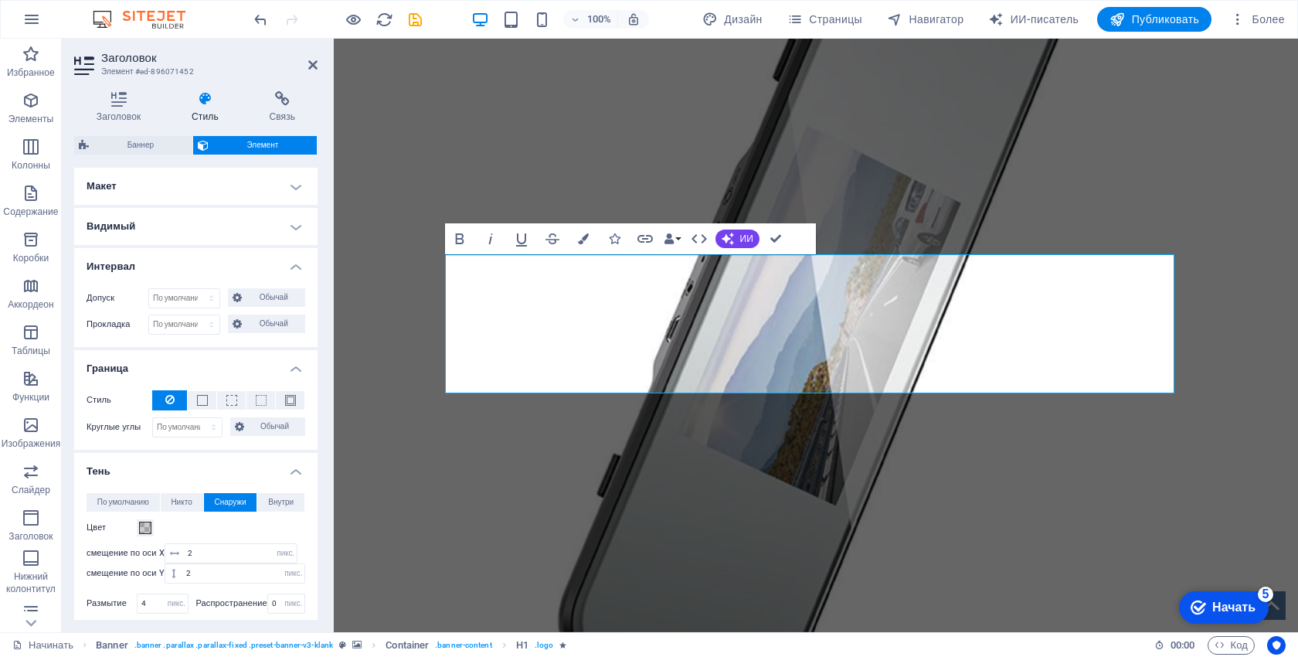
click at [183, 226] on h4 "Видимый" at bounding box center [195, 226] width 243 height 37
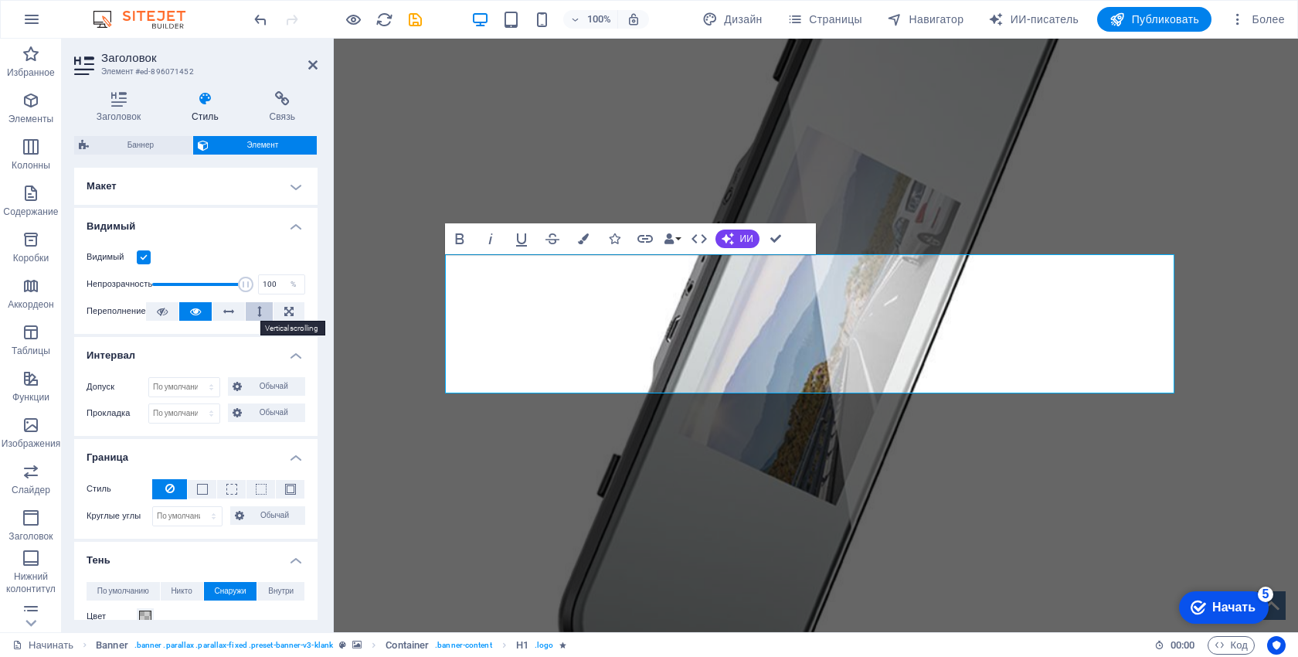
click at [249, 311] on button at bounding box center [259, 311] width 26 height 19
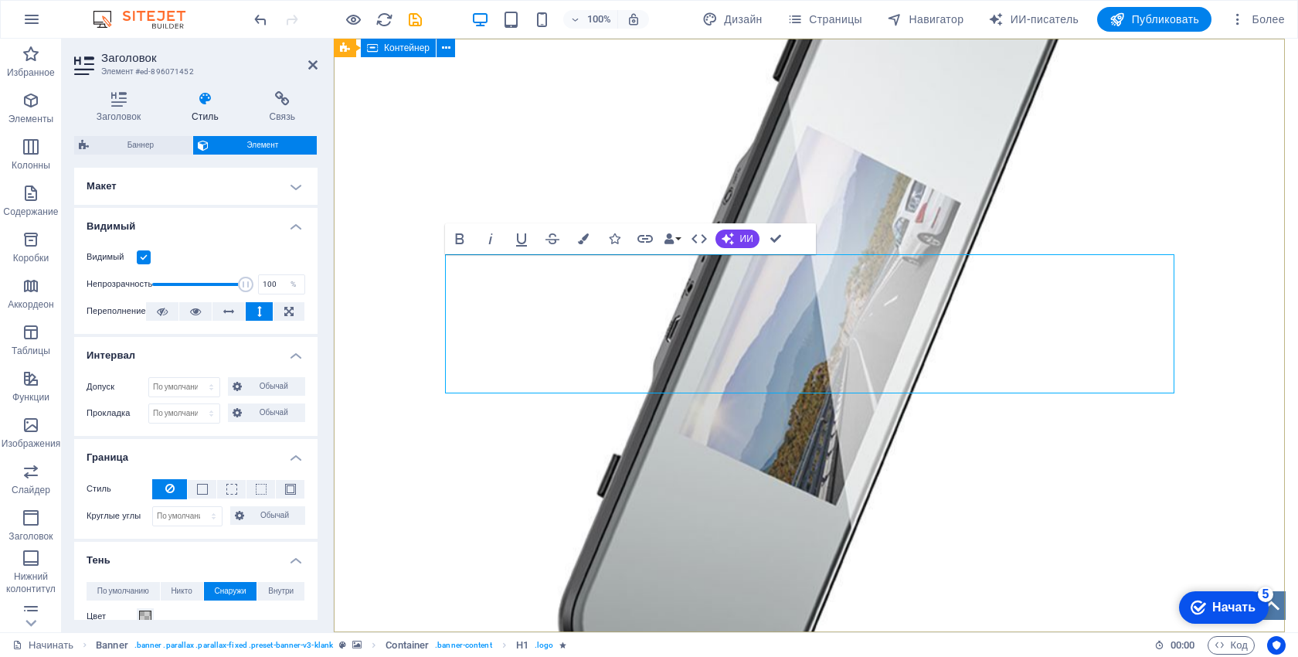
click at [1170, 253] on div "ПРОФЕССИОНАЛЬНЫЙ ИНСТРУМЕНТ ДЛЯ ВЕДУЩИХ Видеорегистратор XJ06, 5 дюймов, 1080P …" at bounding box center [816, 182] width 964 height 286
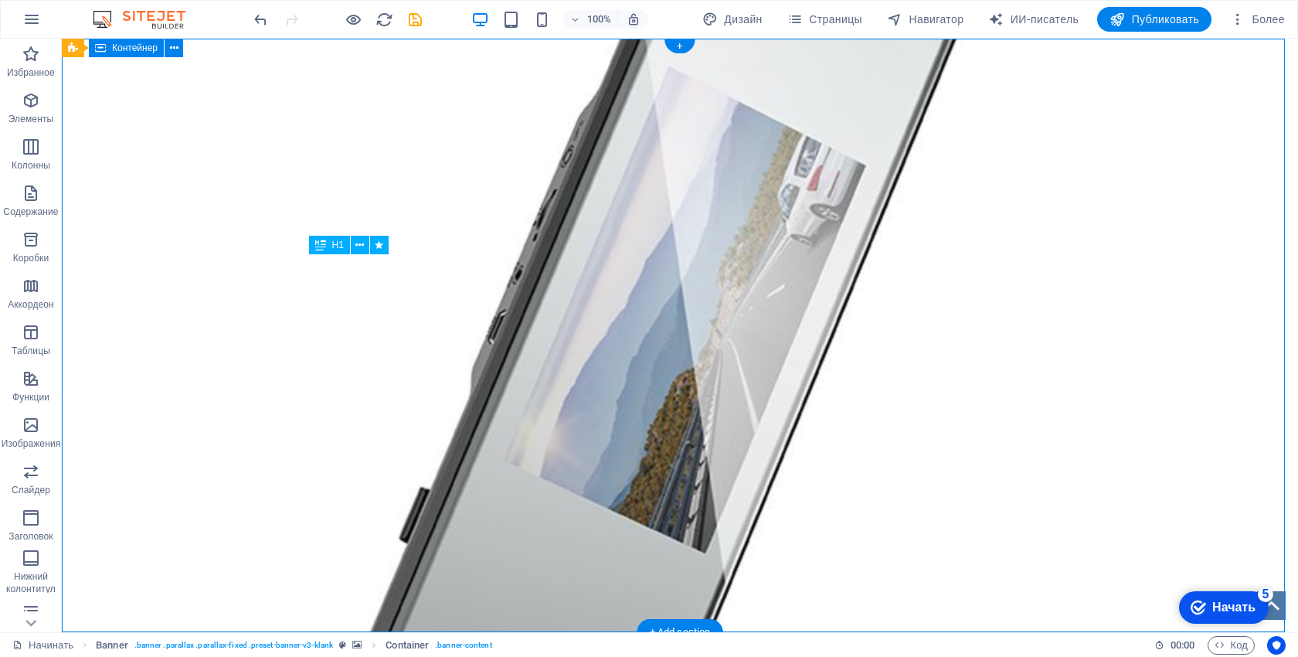
drag, startPoint x: 1172, startPoint y: 255, endPoint x: 1167, endPoint y: 246, distance: 9.7
click at [1167, 246] on div "ПРОФЕССИОНАЛЬНЫЙ ИНСТРУМЕНТ ДЛЯ ВЕДУЩИХ Видеорегистратор XJ06, 5 дюймов, 1080P …" at bounding box center [680, 182] width 1236 height 286
click at [573, 239] on div "ПРОФЕССИОНАЛЬНЫЙ ИНСТРУМЕНТ ДЛЯ ВЕДУЩИХ Видеорегистратор XJ06, 5 дюймов, 1080P …" at bounding box center [679, 169] width 729 height 139
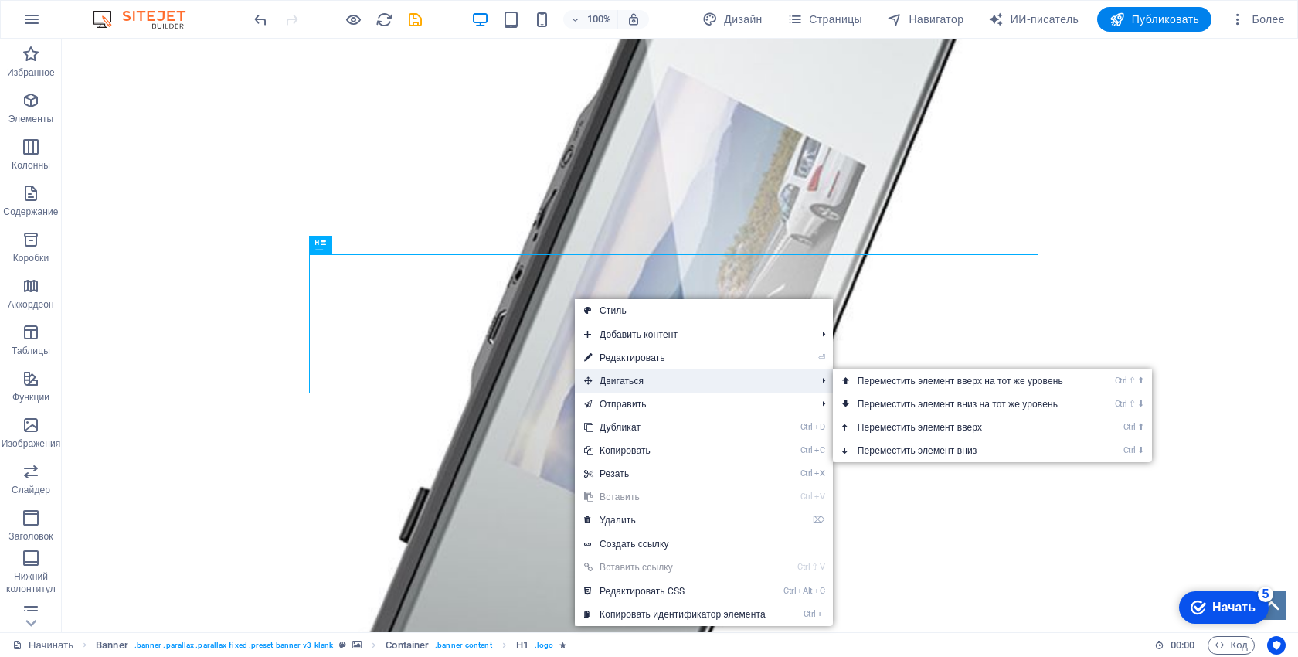
click at [659, 385] on span "Двигаться" at bounding box center [692, 380] width 235 height 23
click at [900, 385] on font "Переместить элемент вверх на тот же уровень" at bounding box center [960, 380] width 205 height 11
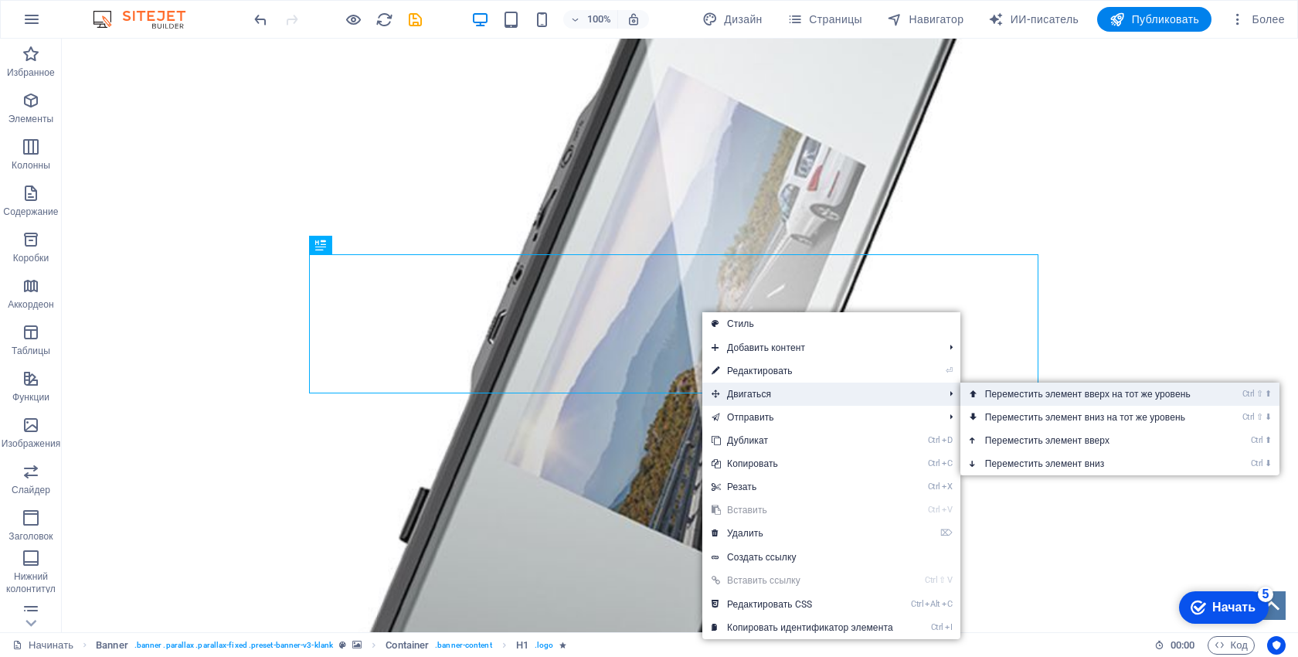
click at [1007, 397] on font "Переместить элемент вверх на тот же уровень" at bounding box center [1087, 394] width 205 height 11
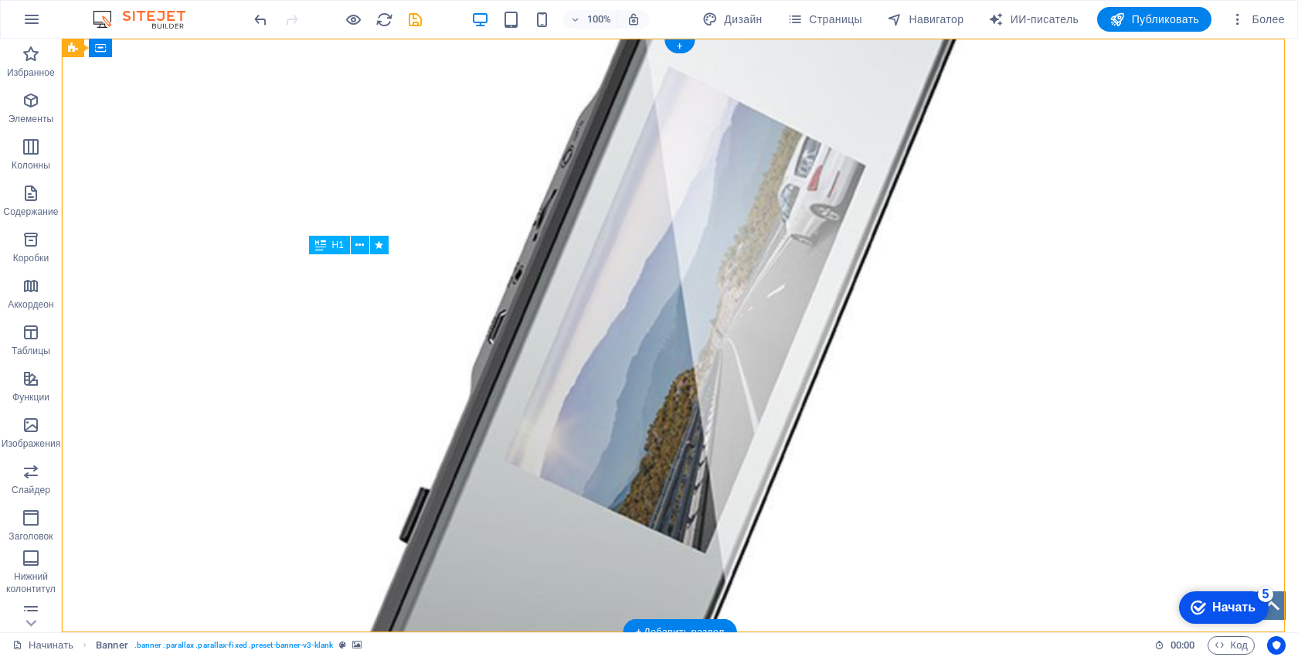
click at [718, 239] on div "ПРОФЕССИОНАЛЬНЫЙ ИНСТРУМЕНТ ДЛЯ ВЕДУЩИХ Видеорегистратор XJ06, 5 дюймов, 1080P …" at bounding box center [679, 169] width 729 height 139
click at [708, 239] on div "ПРОФЕССИОНАЛЬНЫЙ ИНСТРУМЕНТ ДЛЯ ВЕДУЩИХ Видеорегистратор XJ06, 5 дюймов, 1080P …" at bounding box center [679, 169] width 729 height 139
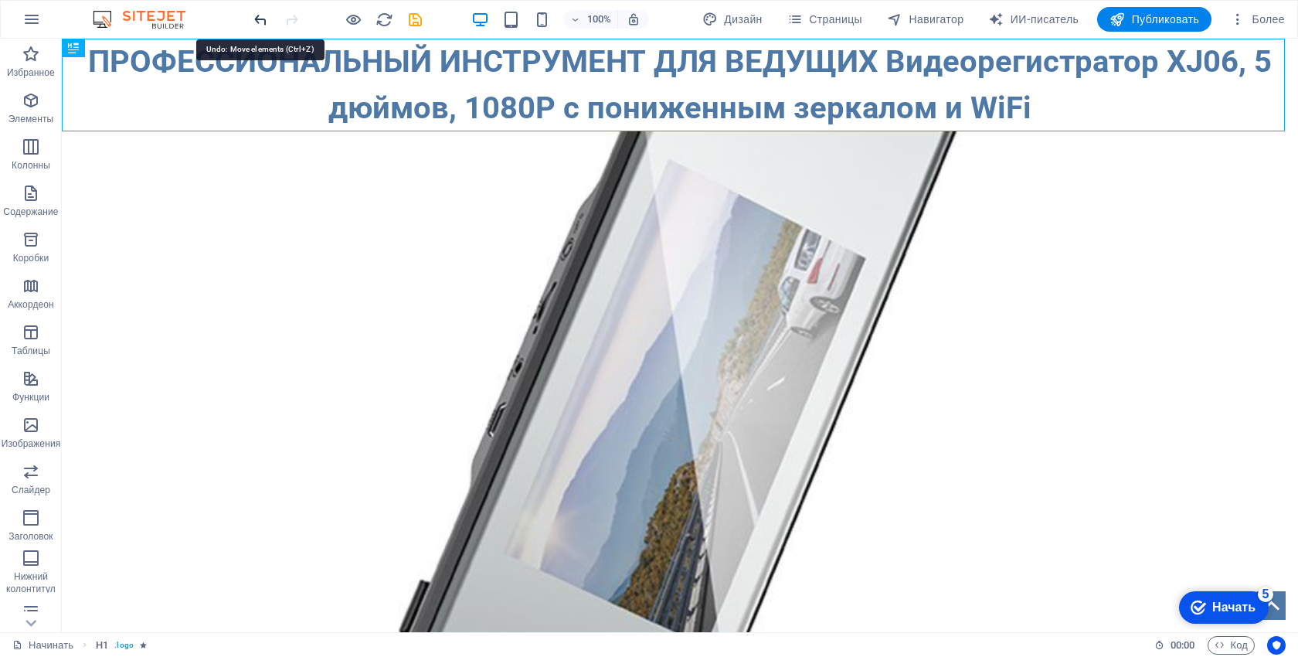
click at [266, 13] on icon "отменить" at bounding box center [261, 20] width 18 height 18
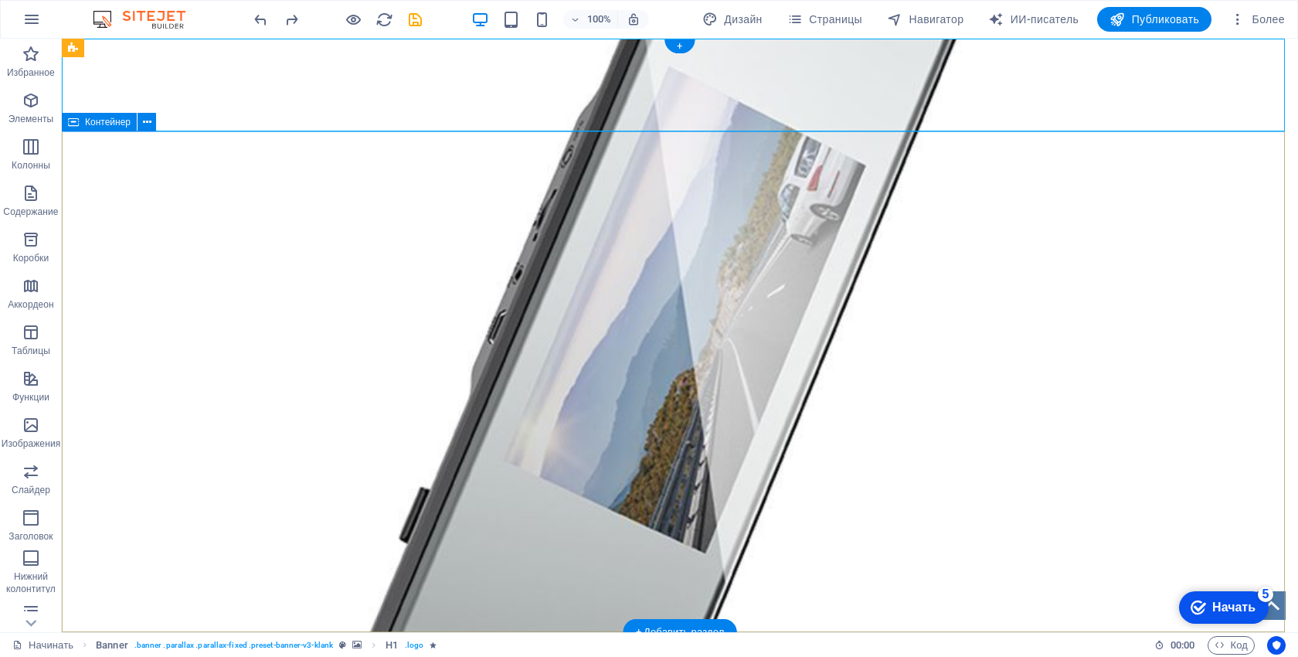
click at [902, 153] on div at bounding box center [680, 204] width 1236 height 147
click at [667, 91] on div "ПРОФЕССИОНАЛЬНЫЙ ИНСТРУМЕНТ ДЛЯ ВЕДУЩИХ Видеорегистратор XJ06, 5 дюймов, 1080P …" at bounding box center [680, 85] width 1236 height 93
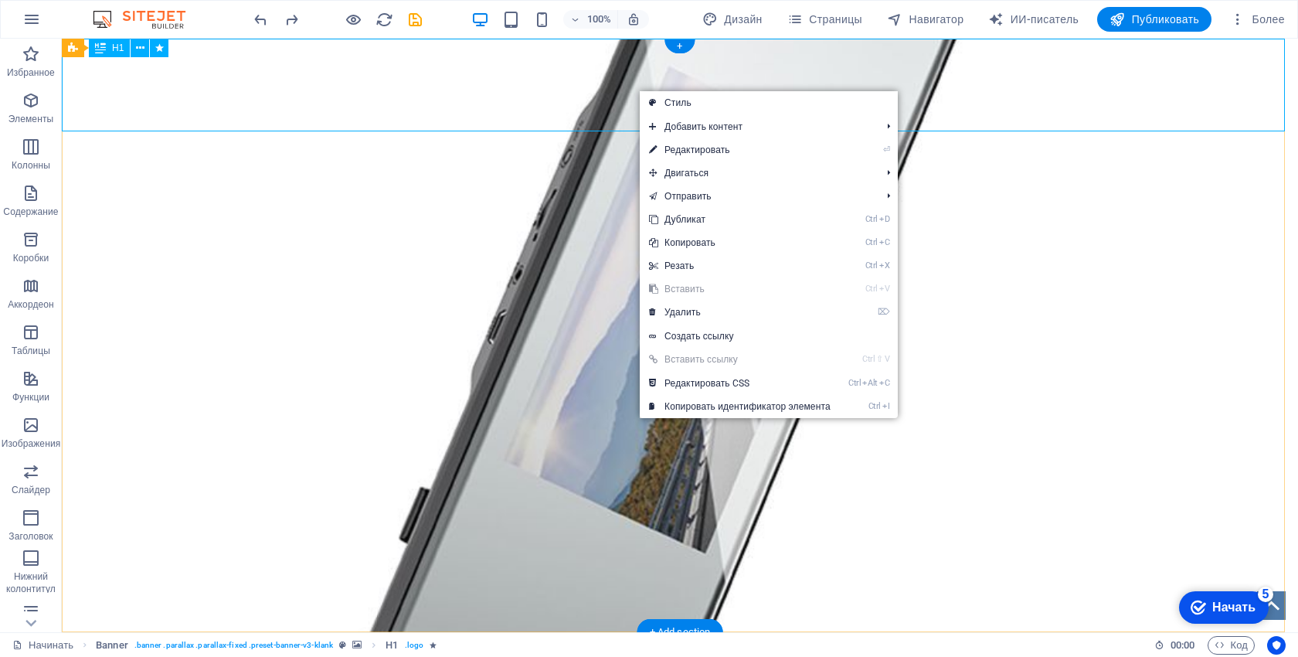
click at [527, 85] on div "ПРОФЕССИОНАЛЬНЫЙ ИНСТРУМЕНТ ДЛЯ ВЕДУЩИХ Видеорегистратор XJ06, 5 дюймов, 1080P …" at bounding box center [680, 85] width 1236 height 93
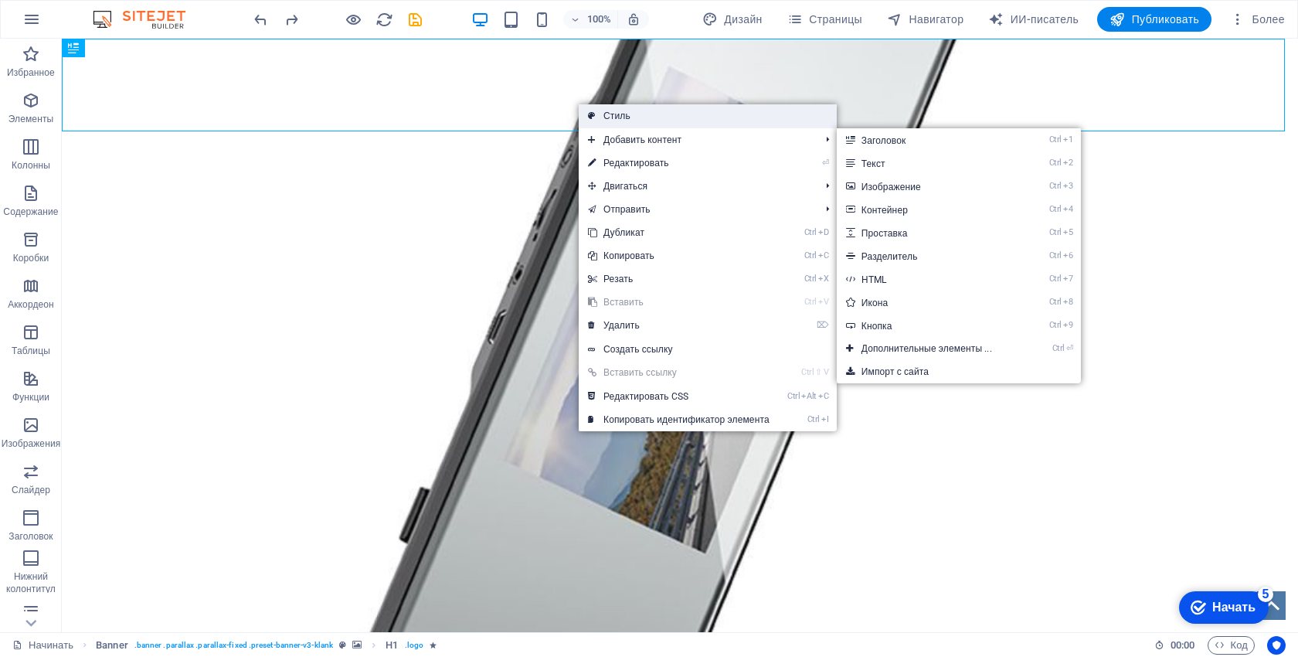
click at [674, 110] on link "Стиль" at bounding box center [708, 115] width 258 height 23
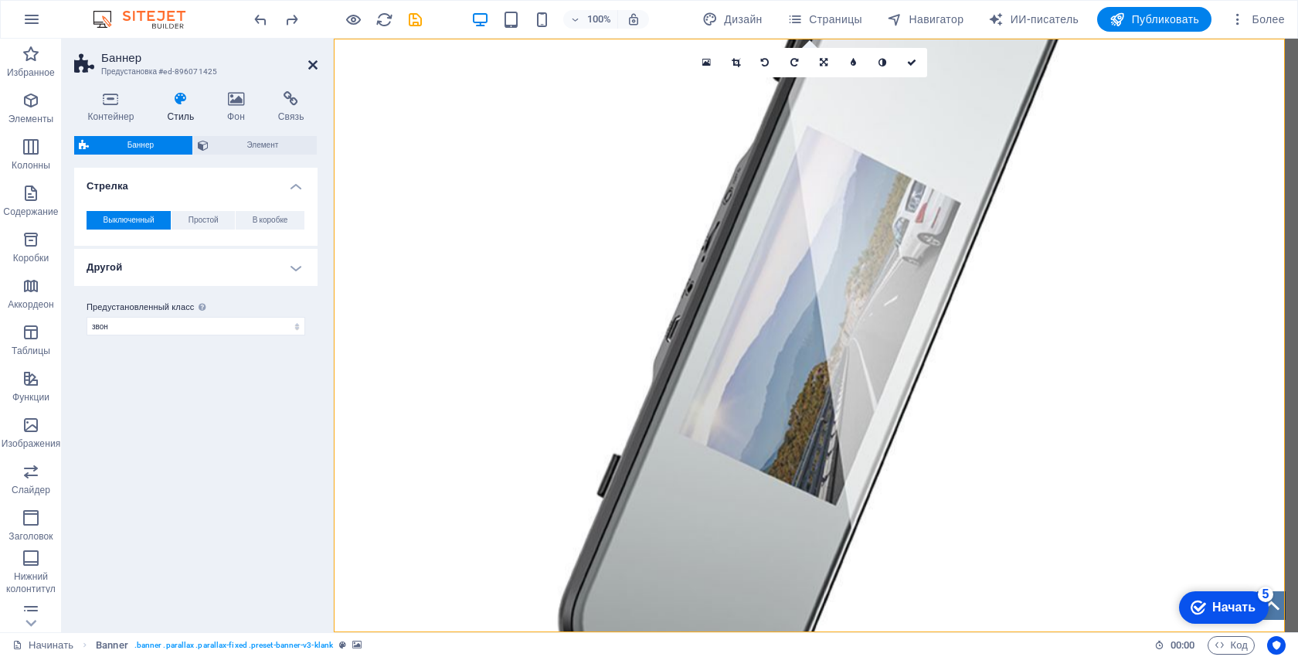
click at [308, 60] on icon at bounding box center [312, 65] width 9 height 12
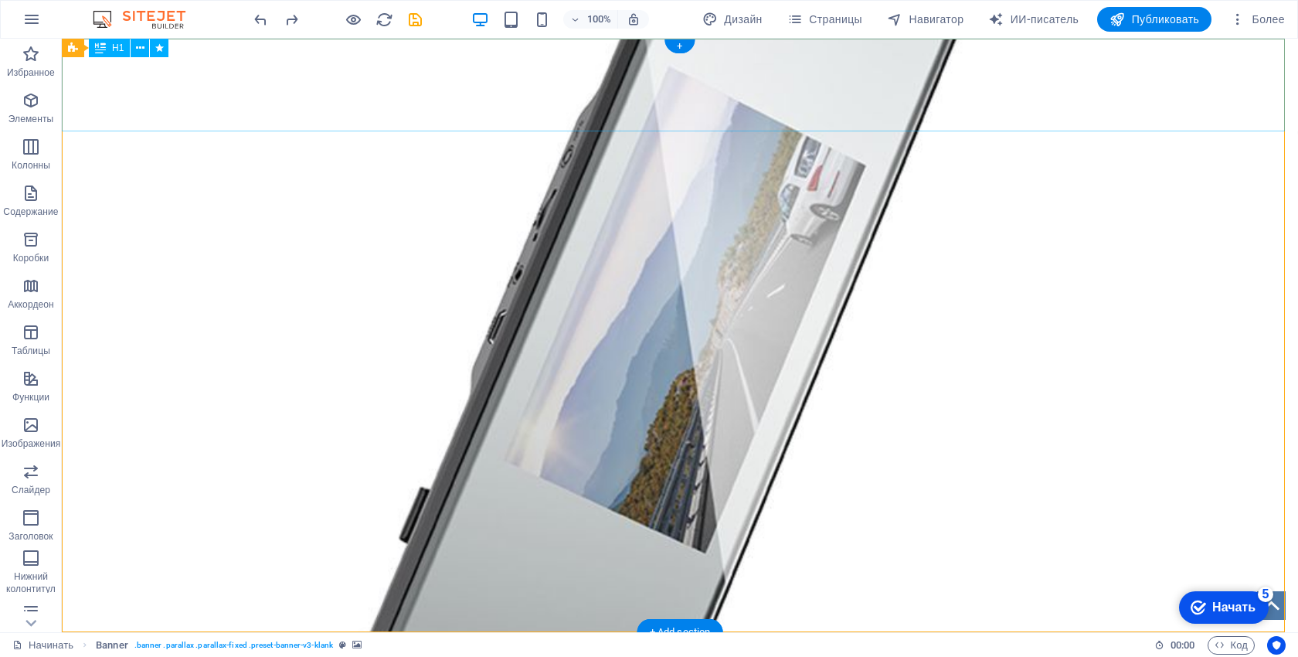
click at [693, 106] on div "ПРОФЕССИОНАЛЬНЫЙ ИНСТРУМЕНТ ДЛЯ ВЕДУЩИХ Видеорегистратор XJ06, 5 дюймов, 1080P …" at bounding box center [680, 85] width 1236 height 93
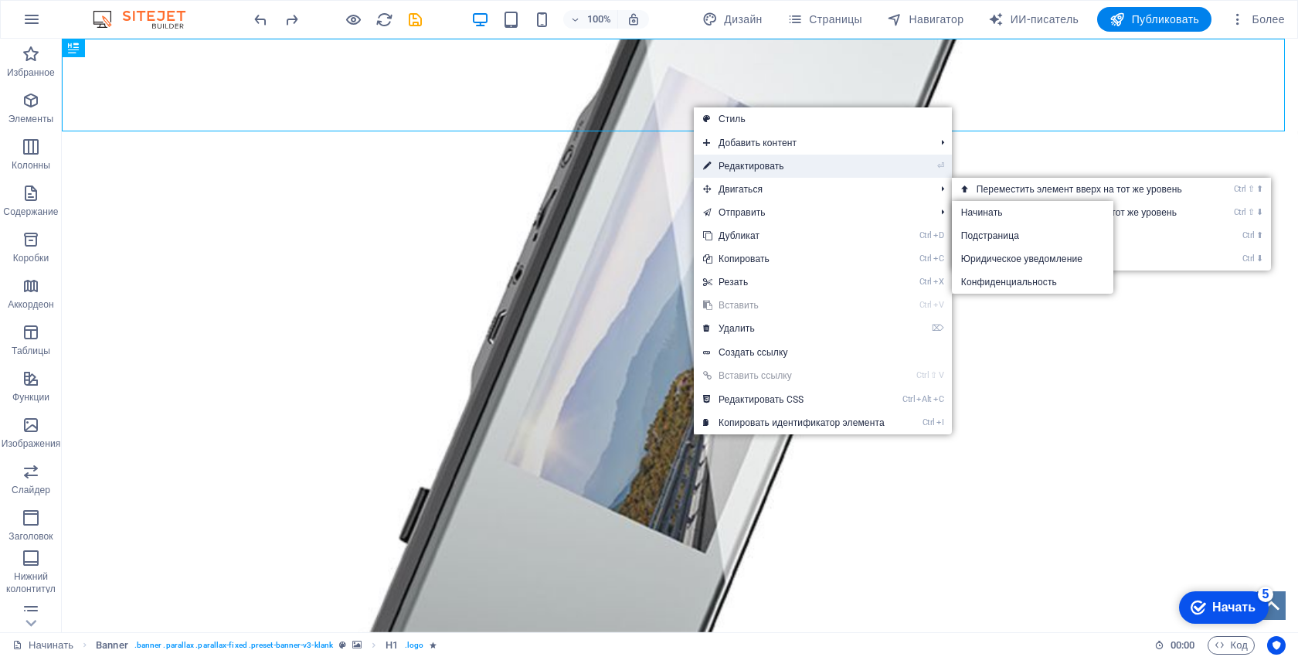
click at [776, 169] on font "Редактировать" at bounding box center [751, 166] width 66 height 11
select select "px"
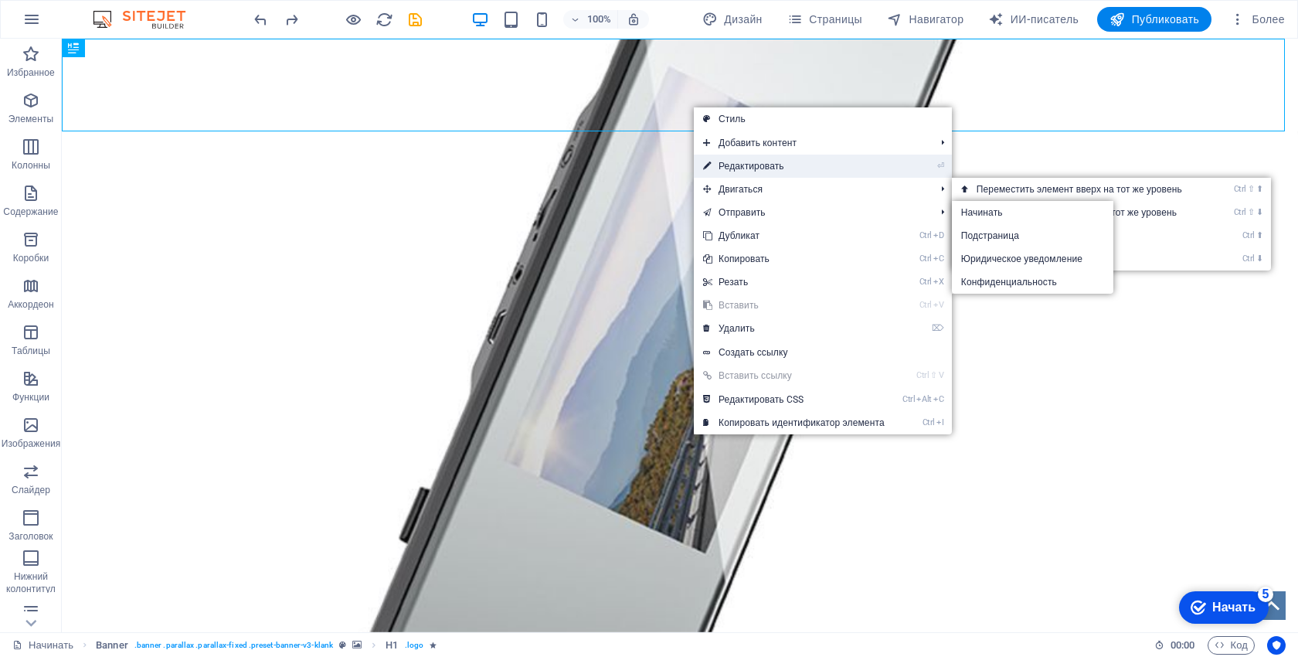
select select "fade"
select select "s"
select select "onload"
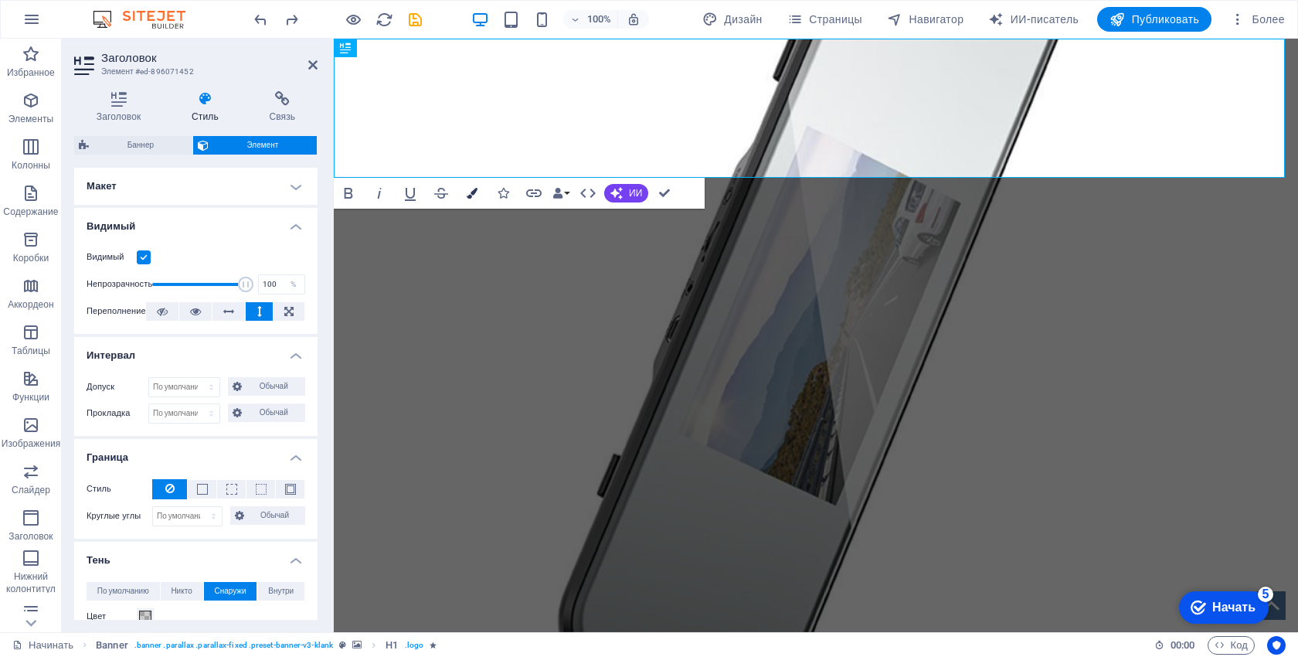
click at [467, 192] on icon "button" at bounding box center [472, 193] width 11 height 11
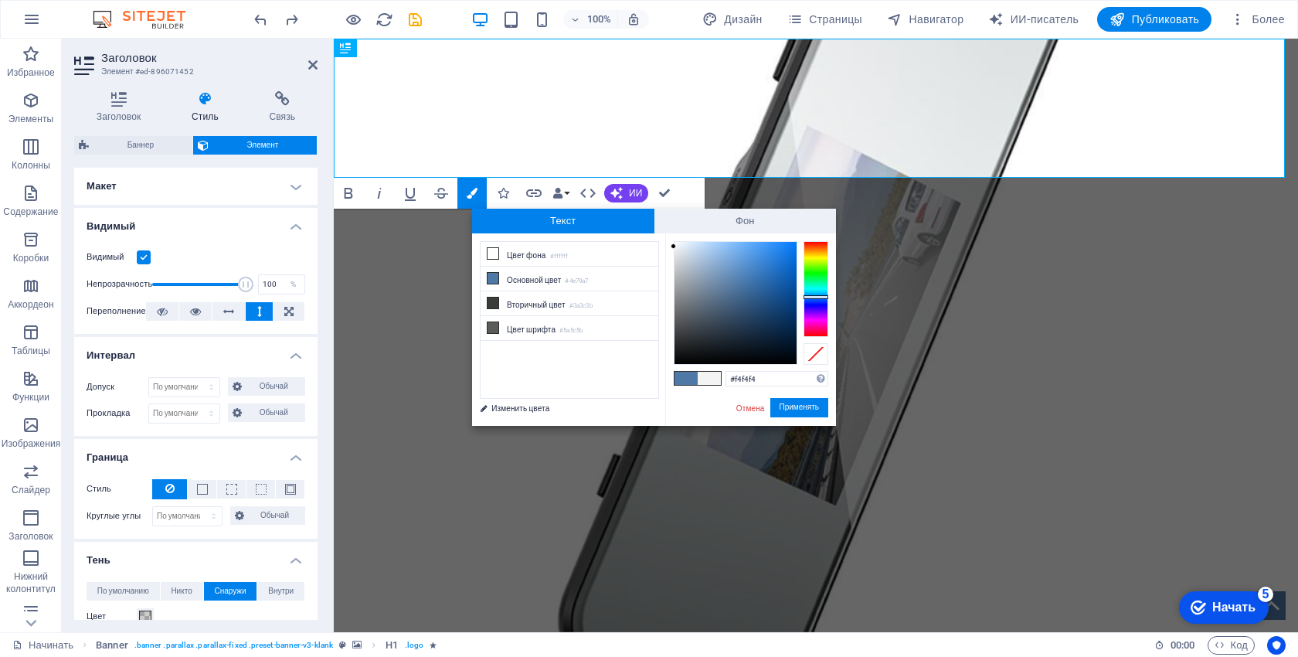
drag, startPoint x: 734, startPoint y: 282, endPoint x: 672, endPoint y: 246, distance: 71.3
click at [674, 246] on div at bounding box center [735, 303] width 122 height 122
drag, startPoint x: 674, startPoint y: 249, endPoint x: 790, endPoint y: 271, distance: 118.8
click at [676, 231] on div "Текст Фон меньше Цвет фона #ffffff Основной цвет #4e79a7 Вторичный цвет #ffffff" at bounding box center [654, 317] width 364 height 217
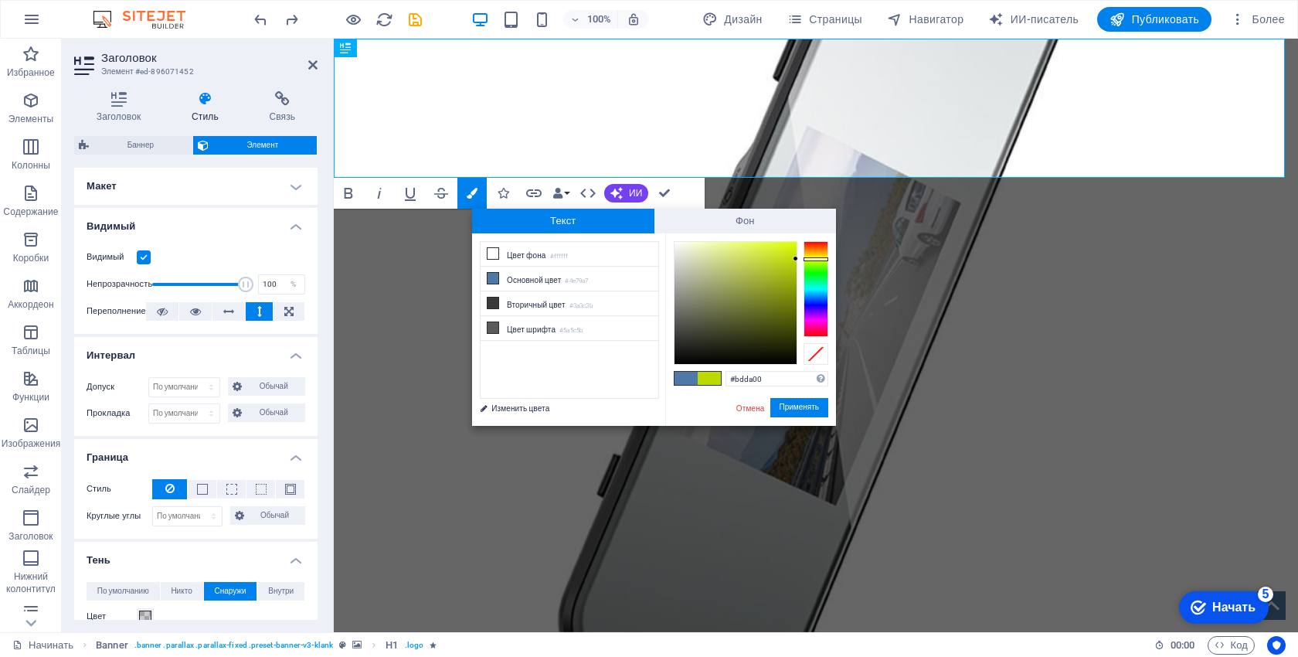
drag, startPoint x: 815, startPoint y: 291, endPoint x: 820, endPoint y: 259, distance: 32.9
click at [820, 259] on div at bounding box center [815, 289] width 25 height 96
drag, startPoint x: 787, startPoint y: 250, endPoint x: 817, endPoint y: 261, distance: 32.0
click at [817, 261] on div at bounding box center [751, 303] width 155 height 124
type input "#d5f40b"
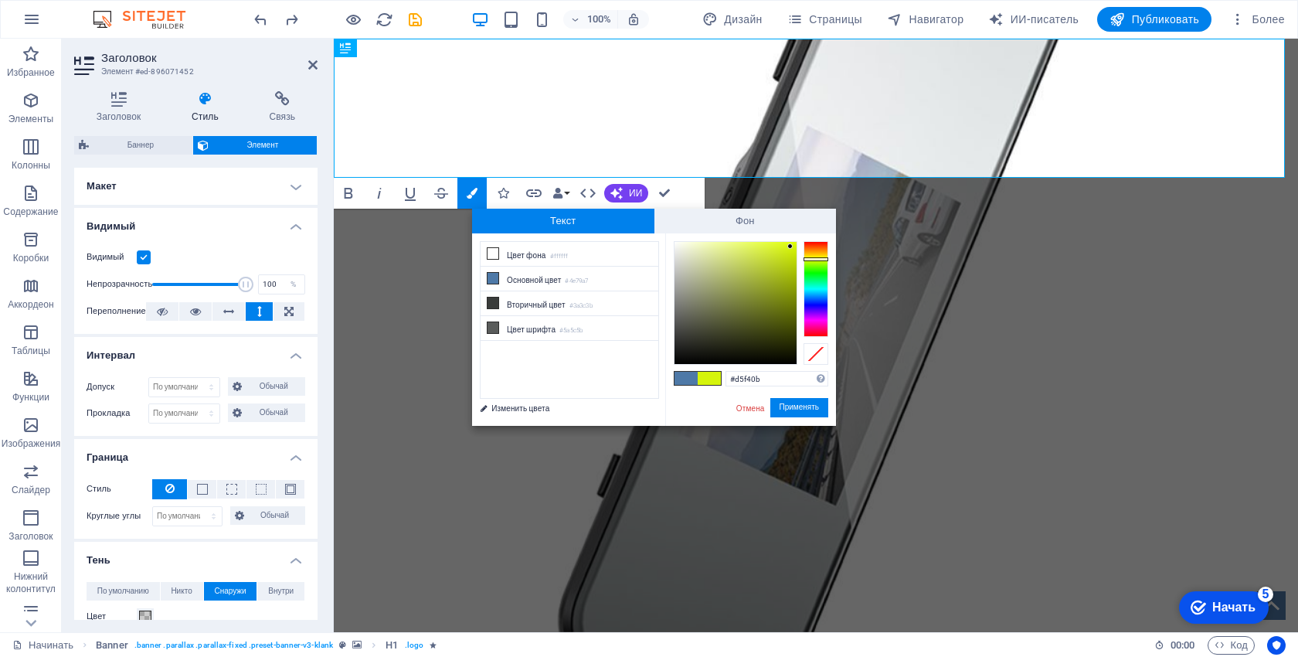
drag, startPoint x: 779, startPoint y: 253, endPoint x: 790, endPoint y: 246, distance: 13.1
click at [790, 246] on div at bounding box center [789, 245] width 5 height 5
click at [789, 403] on font "Применять" at bounding box center [799, 407] width 40 height 8
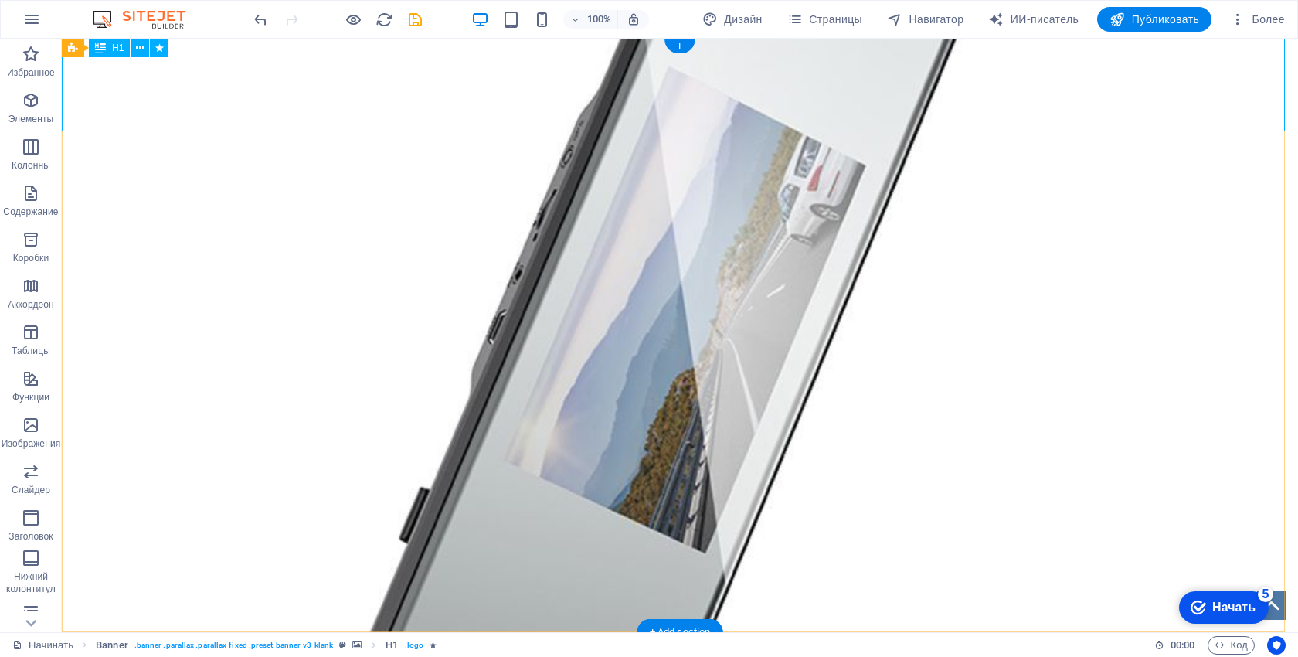
click at [650, 98] on div "ПРОФЕССИОНАЛЬНЫЙ ИНСТРУМЕНТ ДЛЯ ВЕДУЩИХ Видеорегистратор XJ06, 5 дюймов, 1080P …" at bounding box center [680, 85] width 1236 height 93
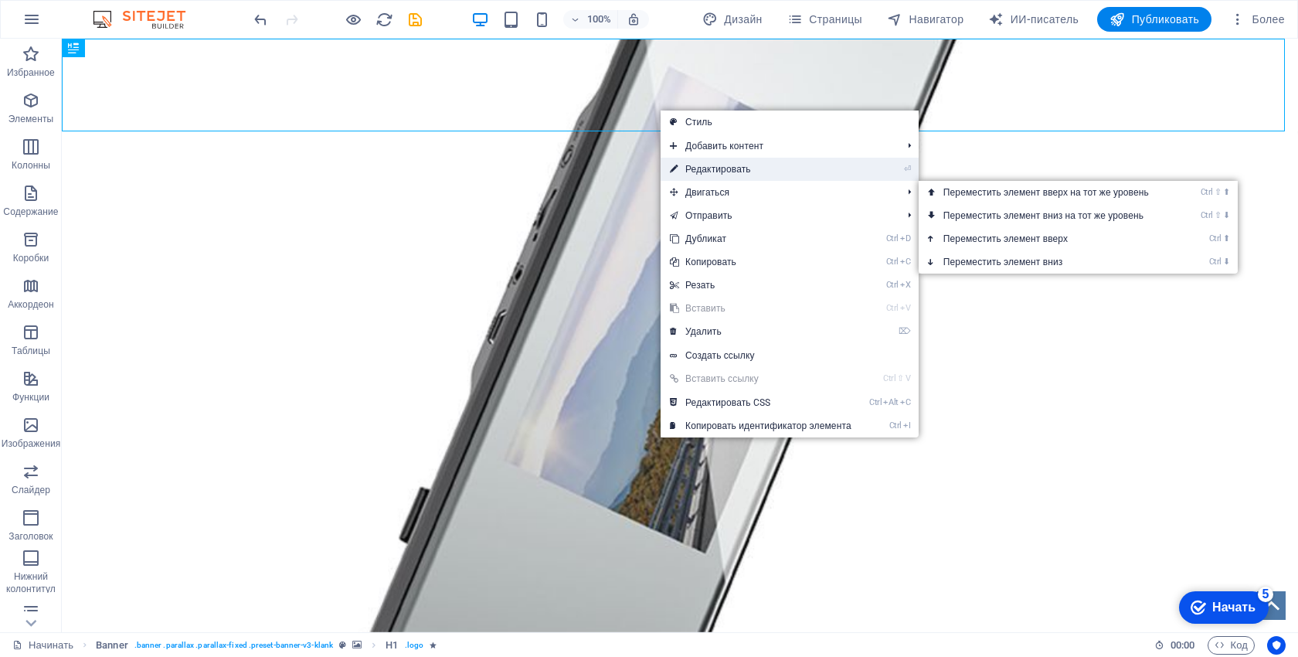
click at [747, 164] on font "Редактировать" at bounding box center [718, 169] width 66 height 11
select select "px"
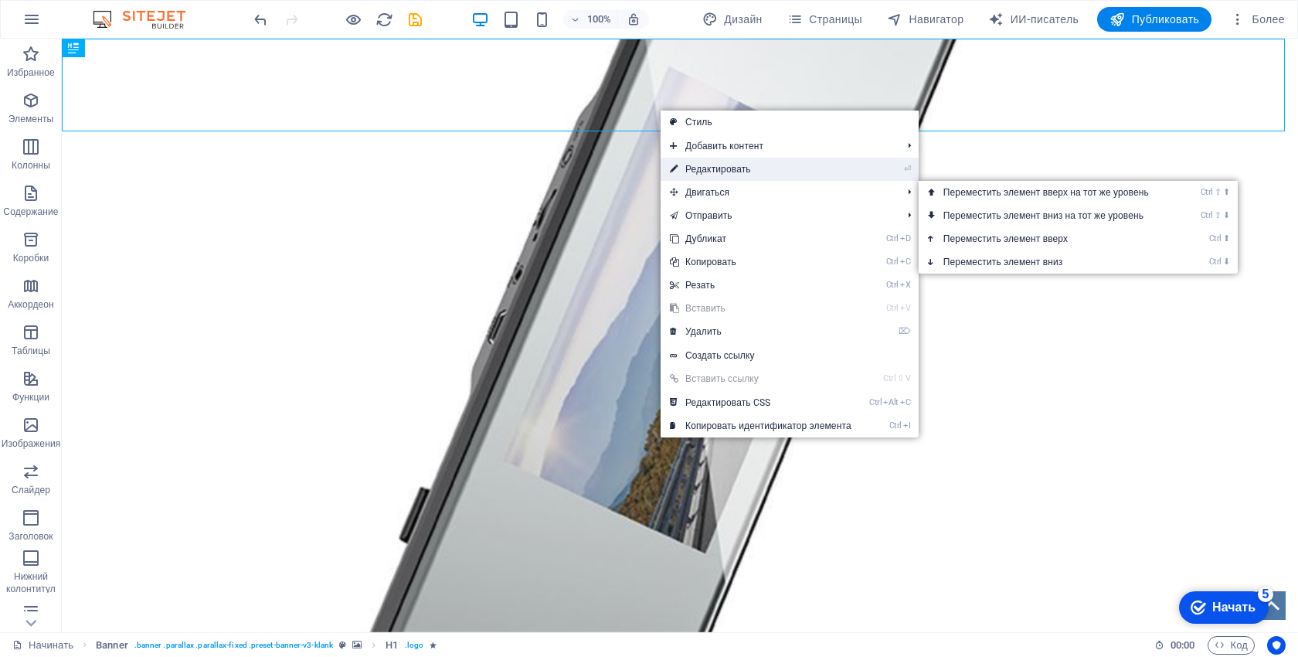
select select "fade"
select select "s"
select select "onload"
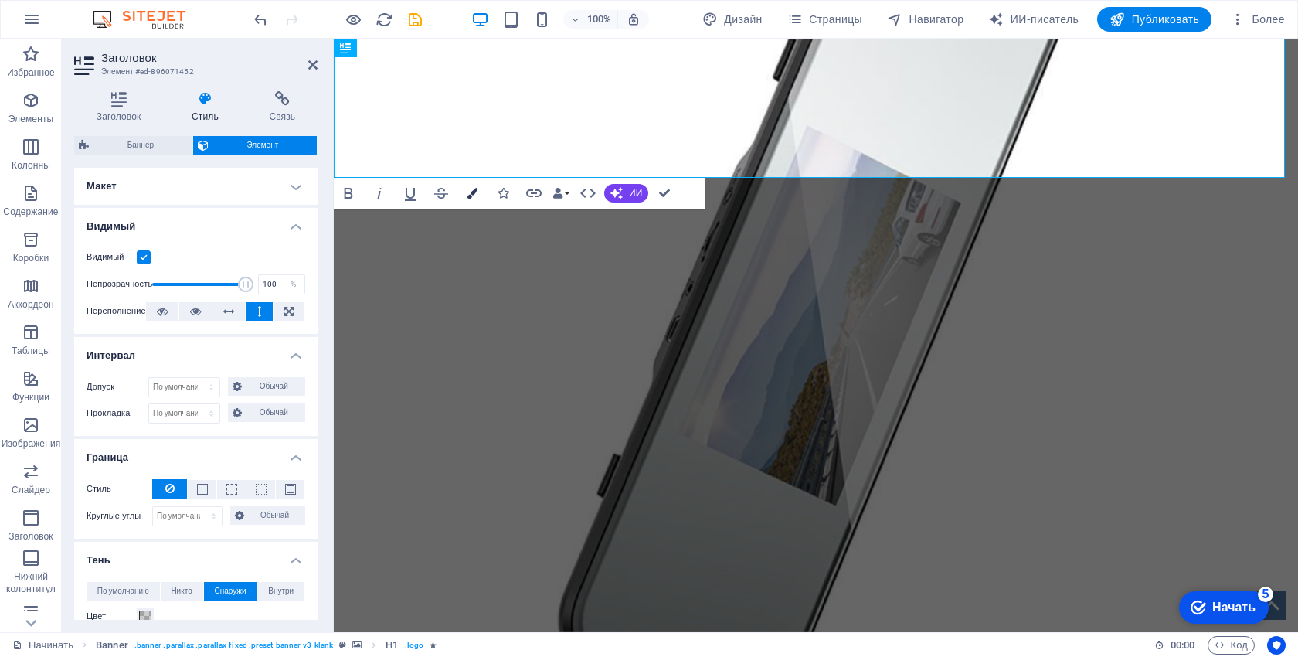
click at [471, 192] on icon "button" at bounding box center [472, 193] width 11 height 11
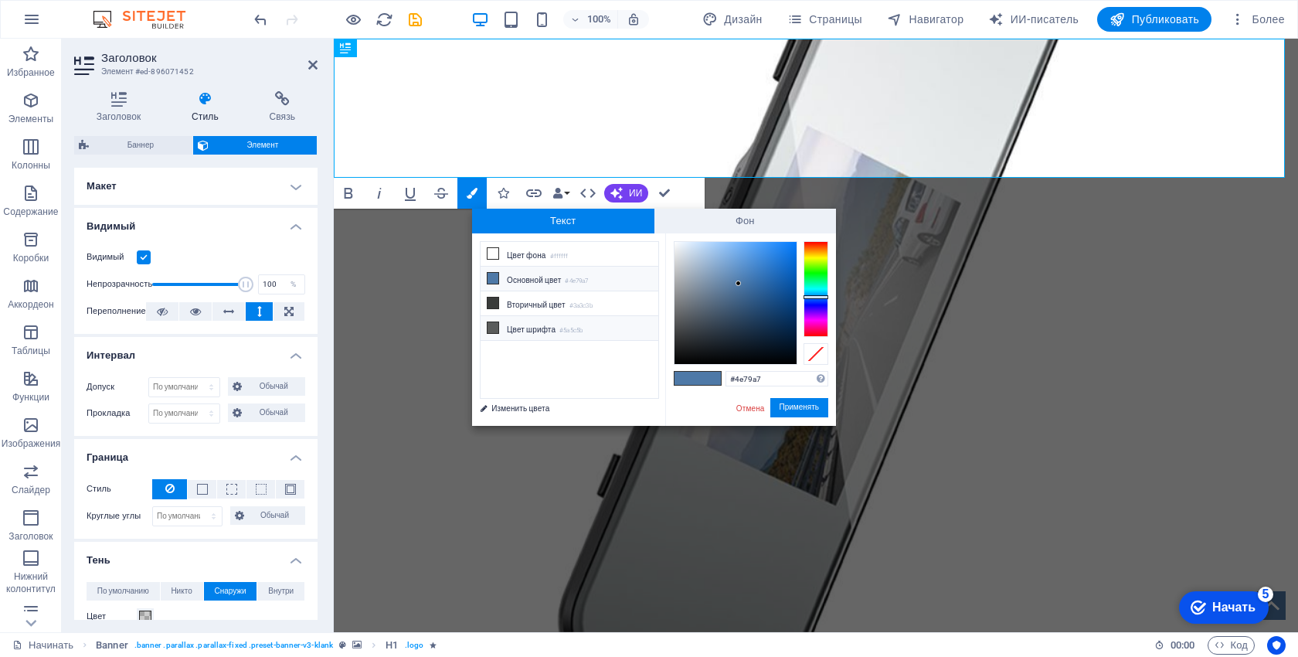
click at [491, 325] on icon at bounding box center [492, 327] width 11 height 11
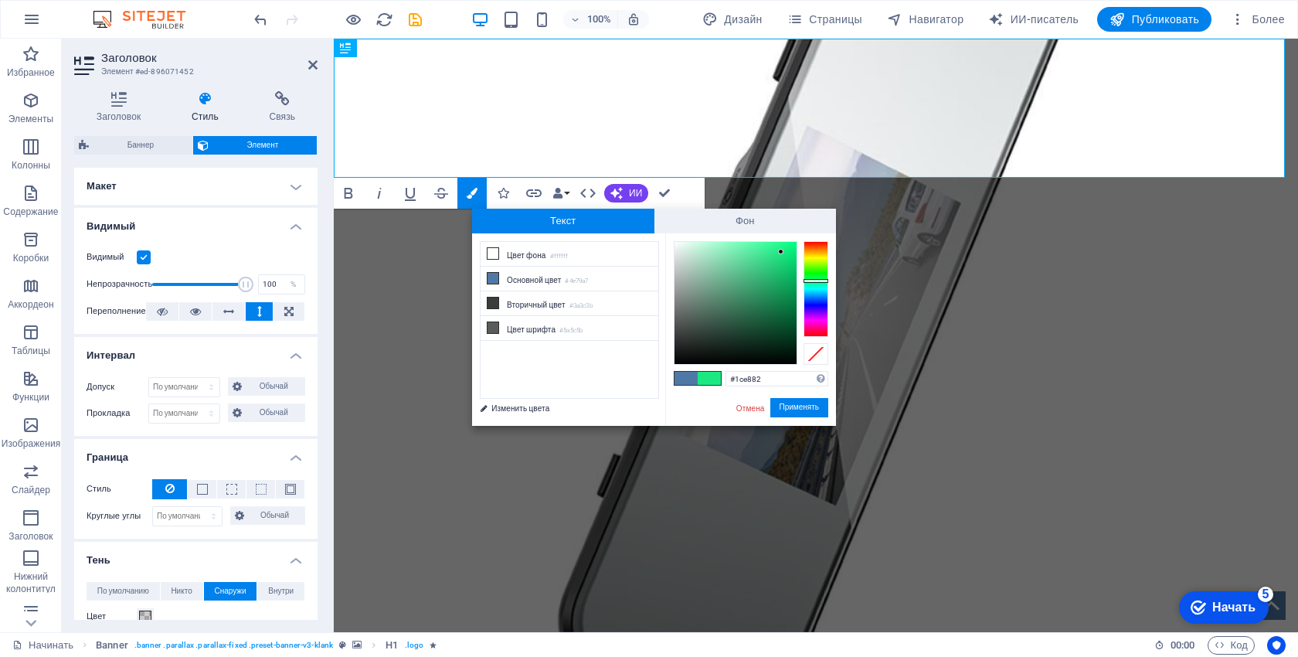
drag, startPoint x: 776, startPoint y: 263, endPoint x: 805, endPoint y: 270, distance: 30.0
click at [781, 253] on div at bounding box center [735, 303] width 122 height 122
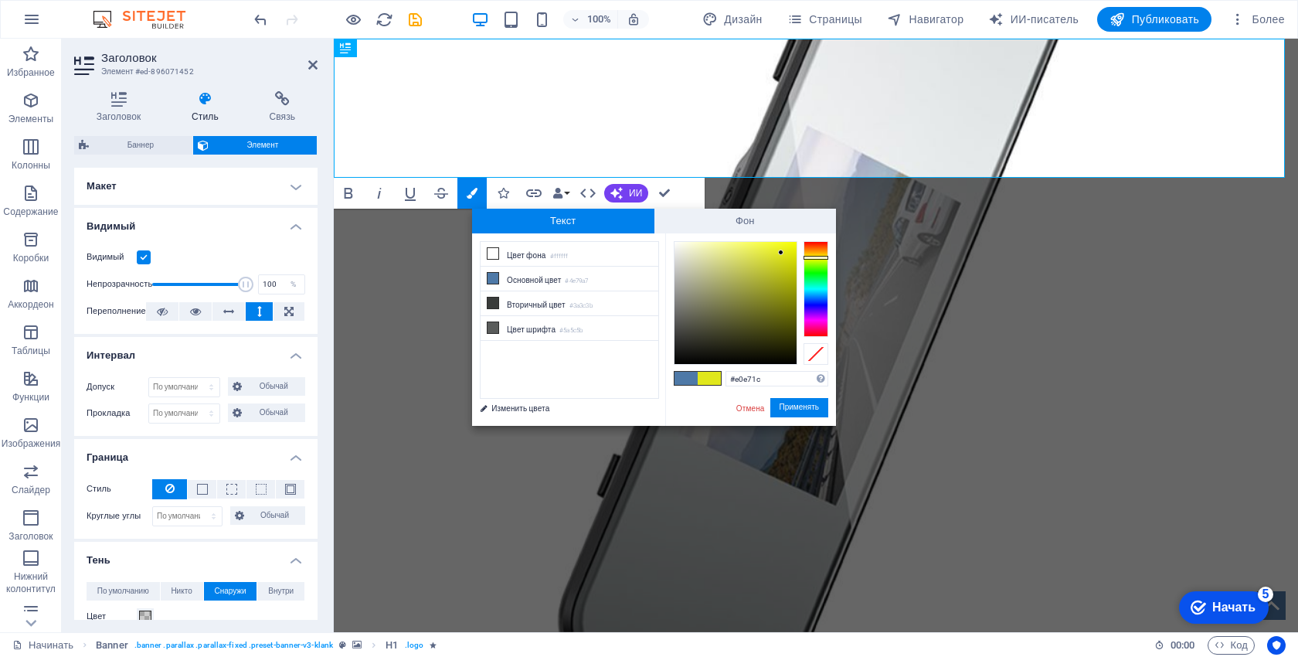
drag, startPoint x: 819, startPoint y: 275, endPoint x: 825, endPoint y: 257, distance: 18.8
click at [825, 257] on div at bounding box center [815, 289] width 25 height 96
drag, startPoint x: 780, startPoint y: 249, endPoint x: 796, endPoint y: 241, distance: 17.3
click at [796, 242] on div at bounding box center [735, 303] width 122 height 122
click at [804, 405] on font "Применять" at bounding box center [799, 407] width 40 height 8
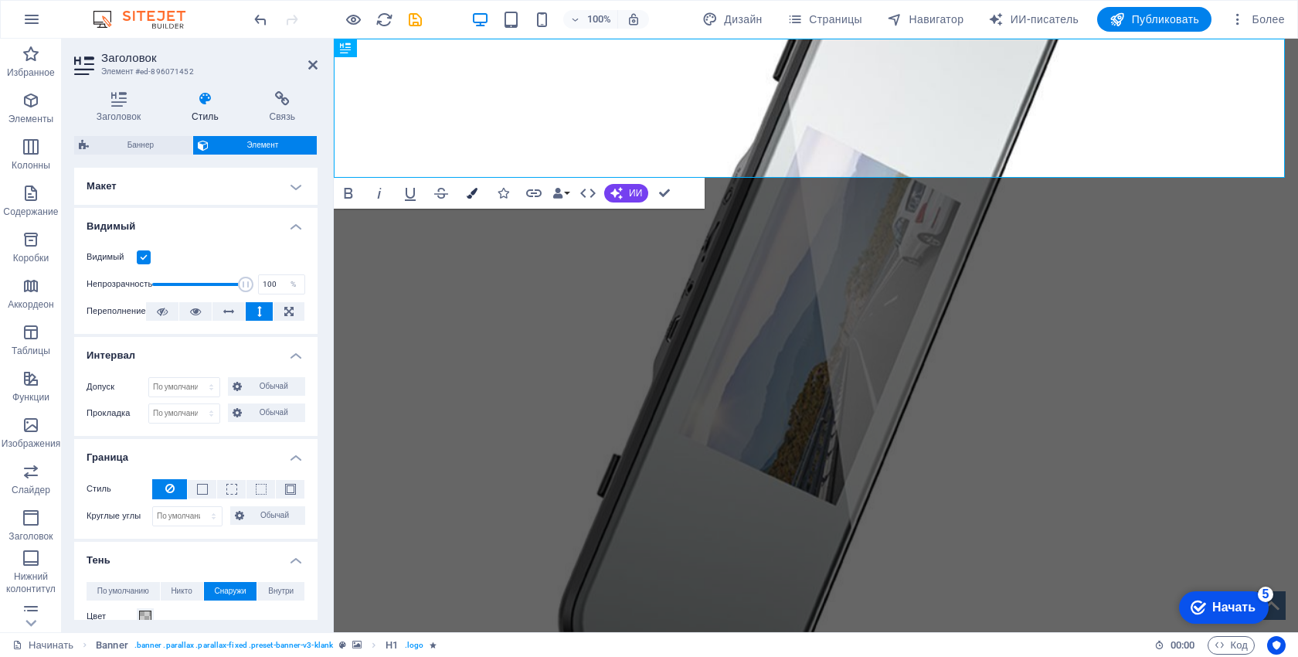
click at [471, 195] on icon "button" at bounding box center [472, 193] width 11 height 11
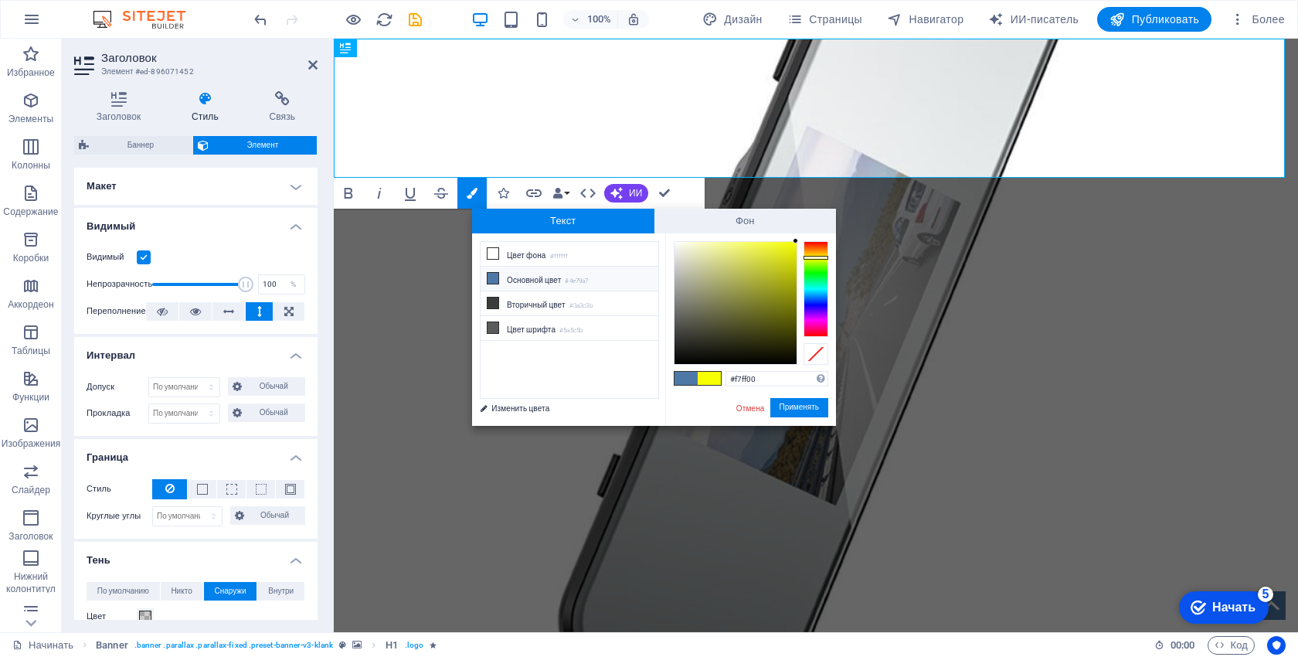
click at [514, 277] on font "Основной цвет" at bounding box center [534, 280] width 54 height 8
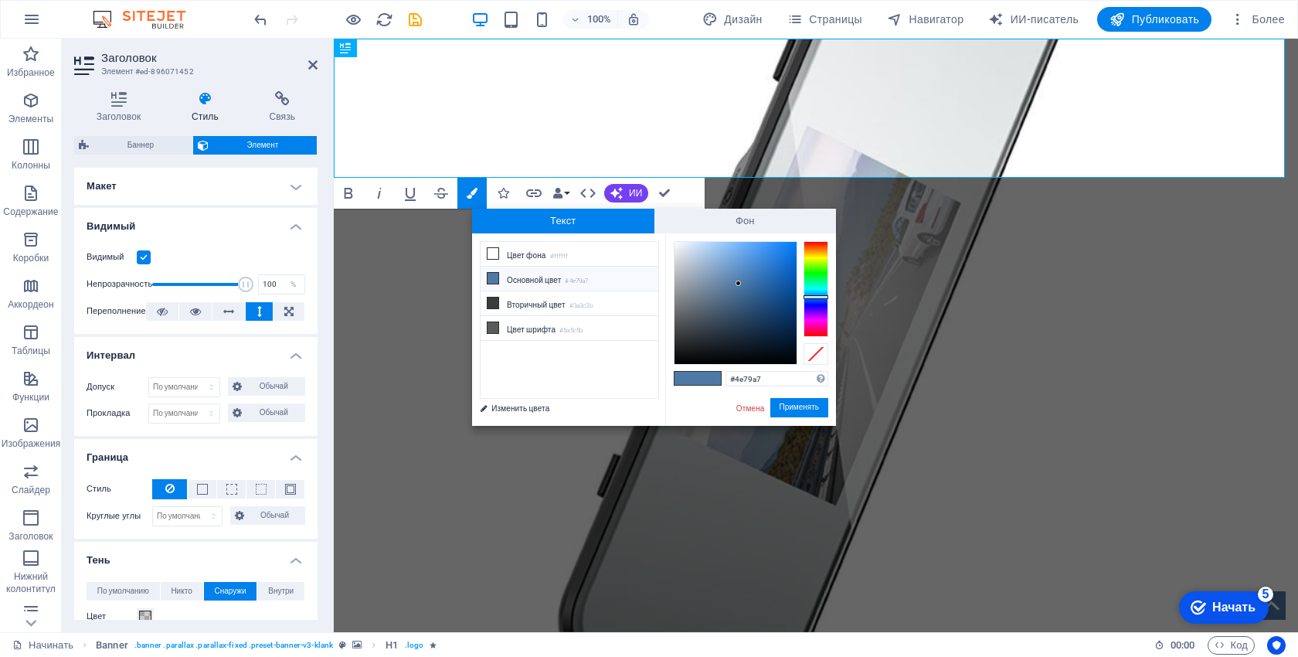
drag, startPoint x: 504, startPoint y: 246, endPoint x: 812, endPoint y: 269, distance: 309.1
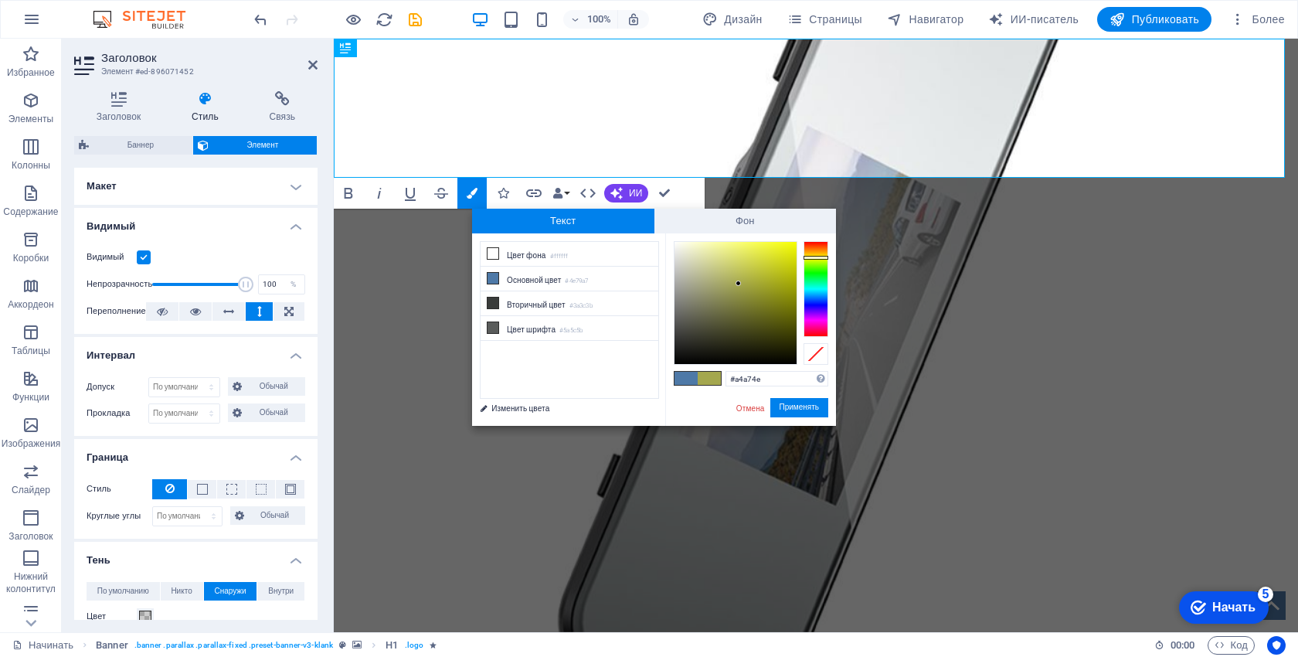
drag, startPoint x: 812, startPoint y: 269, endPoint x: 817, endPoint y: 257, distance: 12.8
click at [817, 257] on div at bounding box center [815, 289] width 25 height 96
drag, startPoint x: 770, startPoint y: 277, endPoint x: 798, endPoint y: 242, distance: 44.5
click at [798, 242] on div at bounding box center [751, 303] width 155 height 124
type input "#eff705"
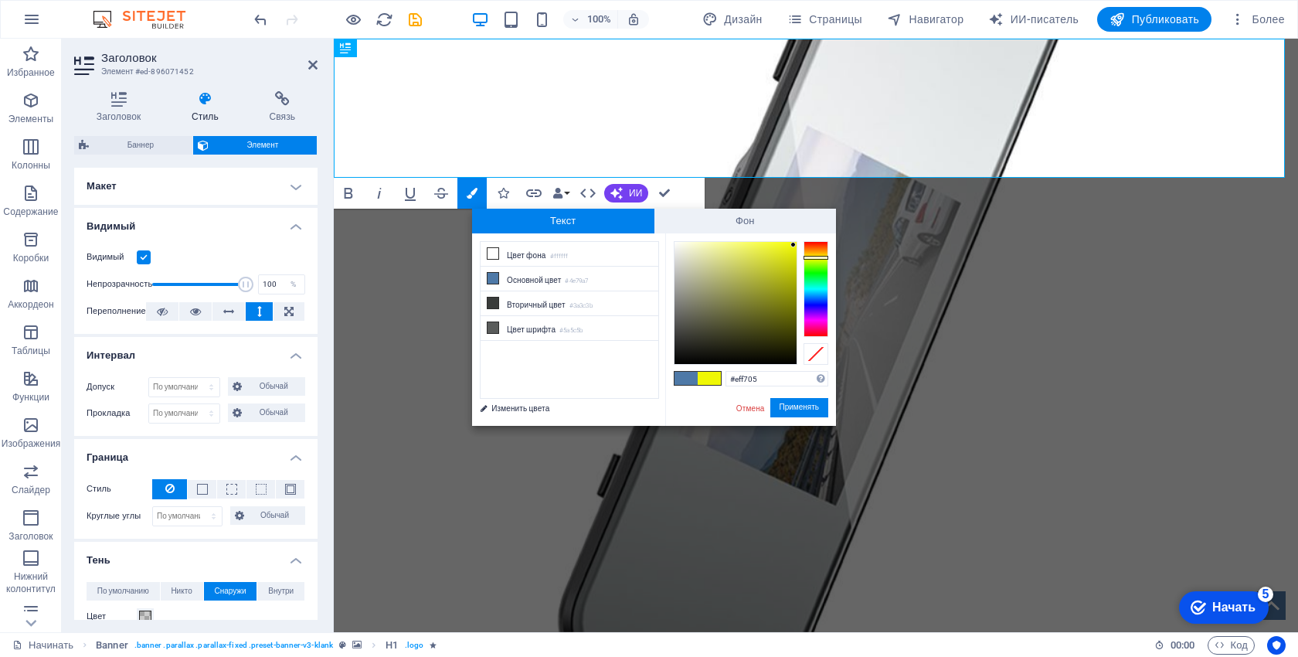
click at [793, 245] on div at bounding box center [792, 244] width 5 height 5
click at [808, 404] on font "Применять" at bounding box center [799, 407] width 40 height 8
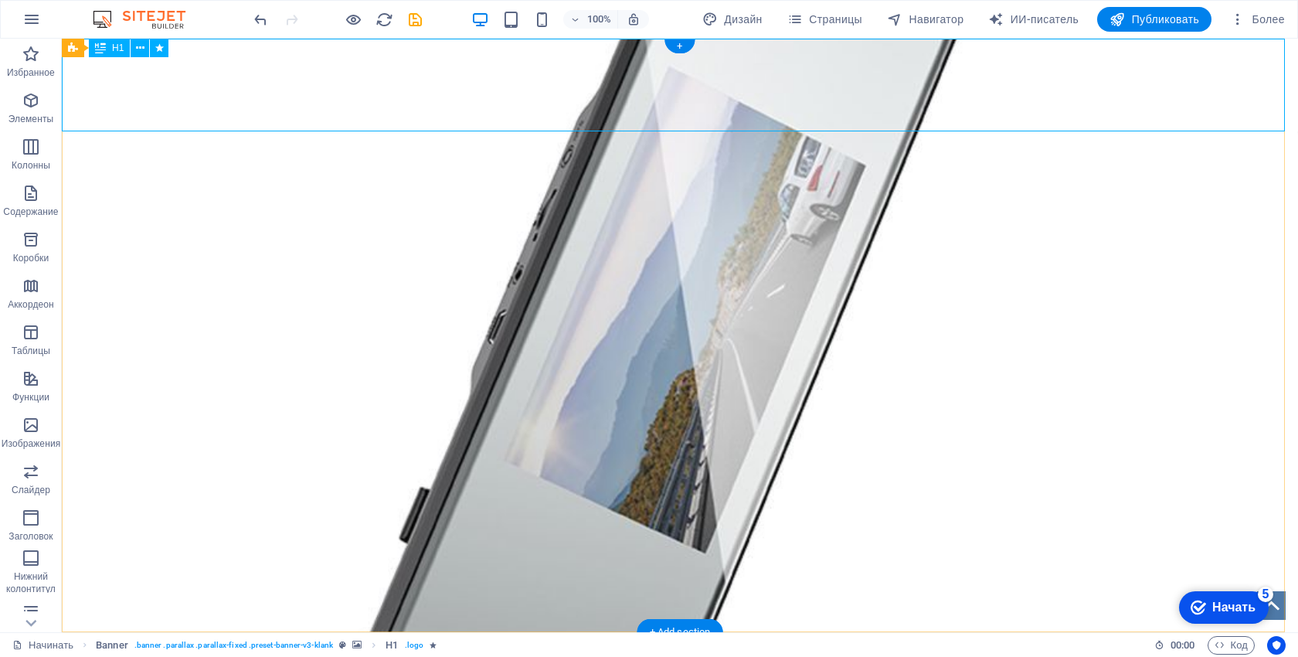
click at [793, 101] on div "ПРОФЕССИОНАЛЬНЫЙ ИНСТРУМЕНТ ДЛЯ ВЕДУЩИХ Видеорегистратор XJ06, 5 дюймов, 1080P …" at bounding box center [680, 85] width 1236 height 93
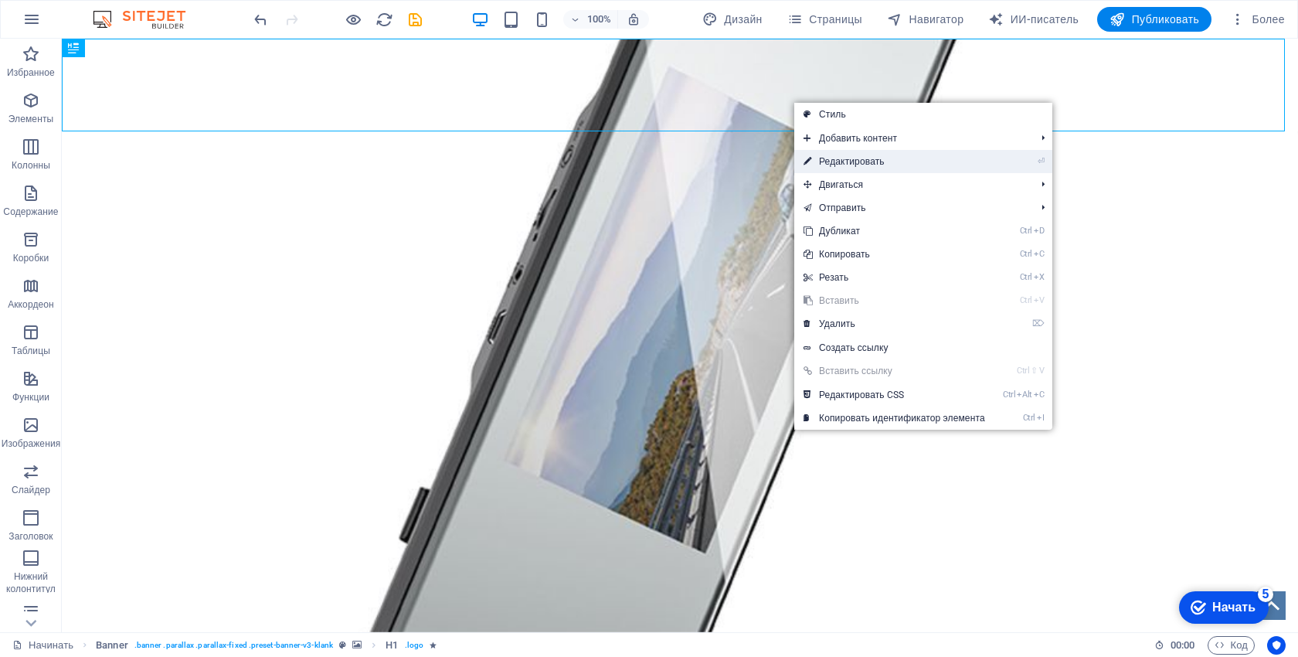
click at [858, 157] on font "Редактировать" at bounding box center [852, 161] width 66 height 11
select select "px"
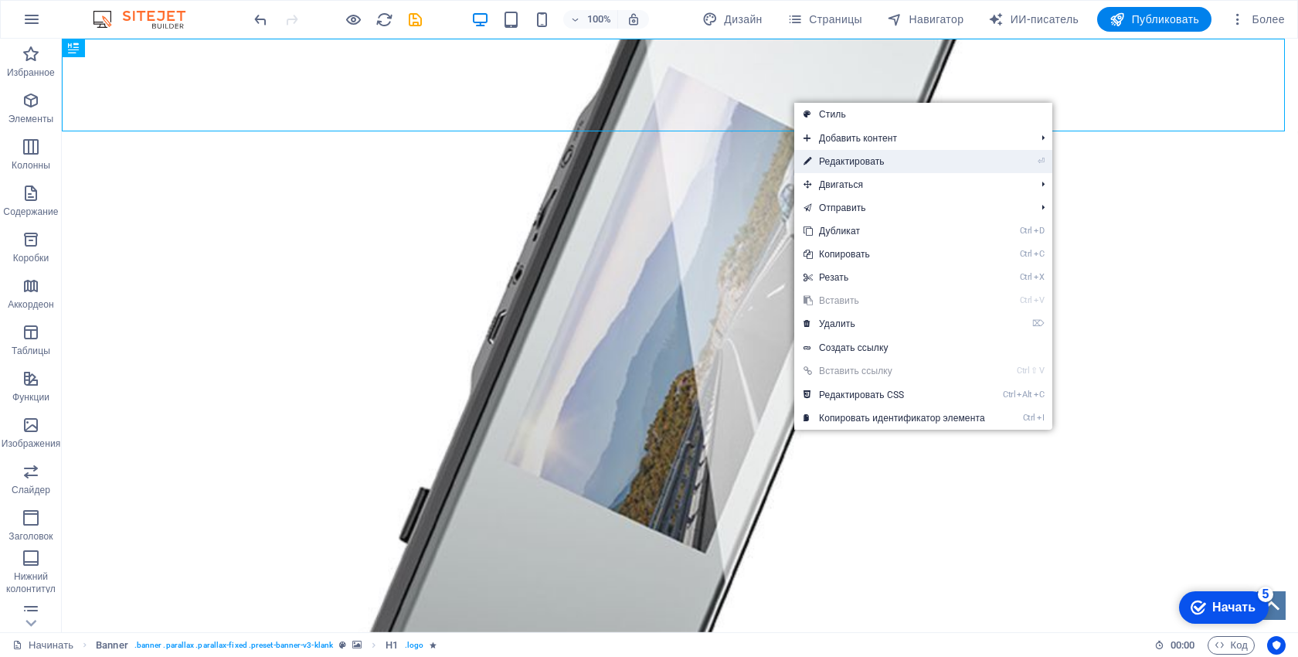
select select "fade"
select select "s"
select select "onload"
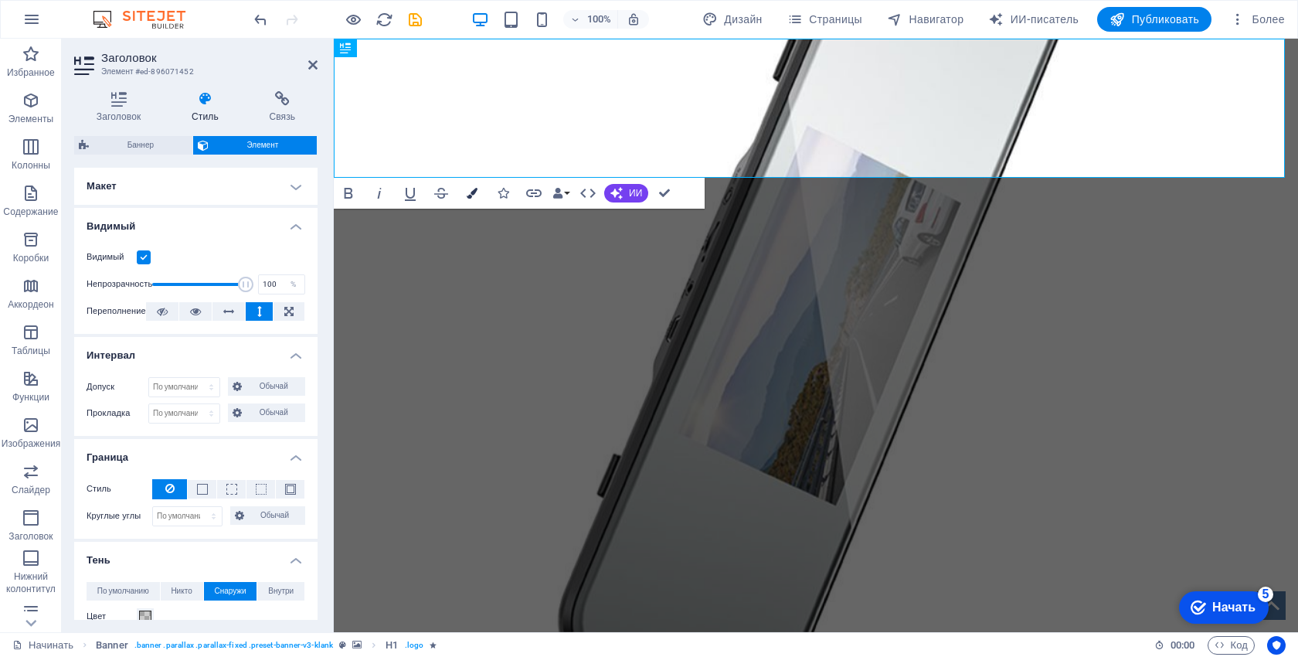
click at [474, 190] on icon "button" at bounding box center [472, 193] width 11 height 11
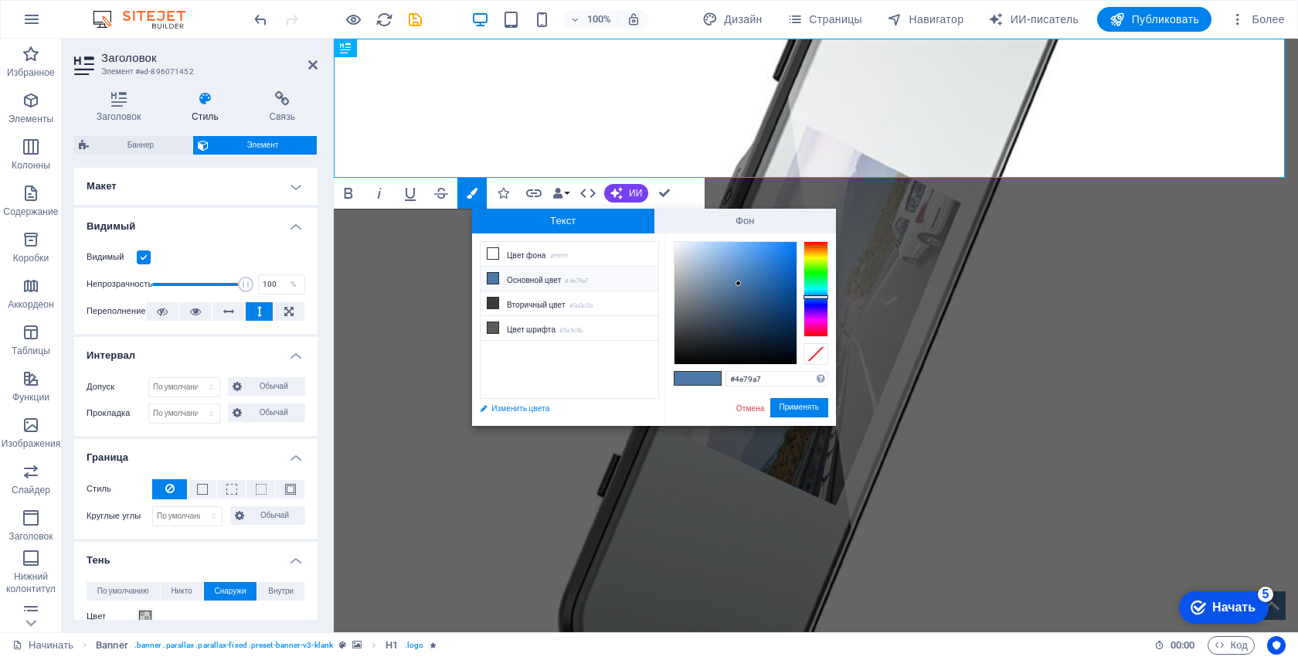
click at [542, 405] on font "Изменить цвета" at bounding box center [520, 408] width 58 height 8
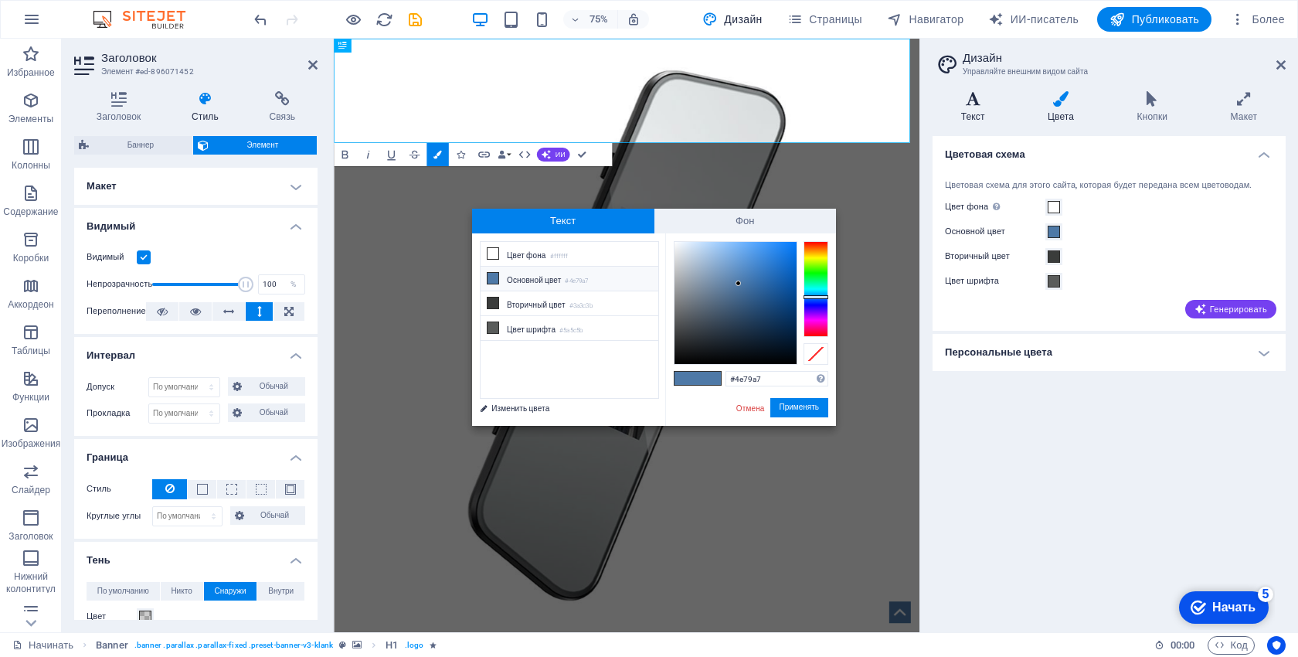
click at [967, 106] on icon at bounding box center [972, 98] width 80 height 15
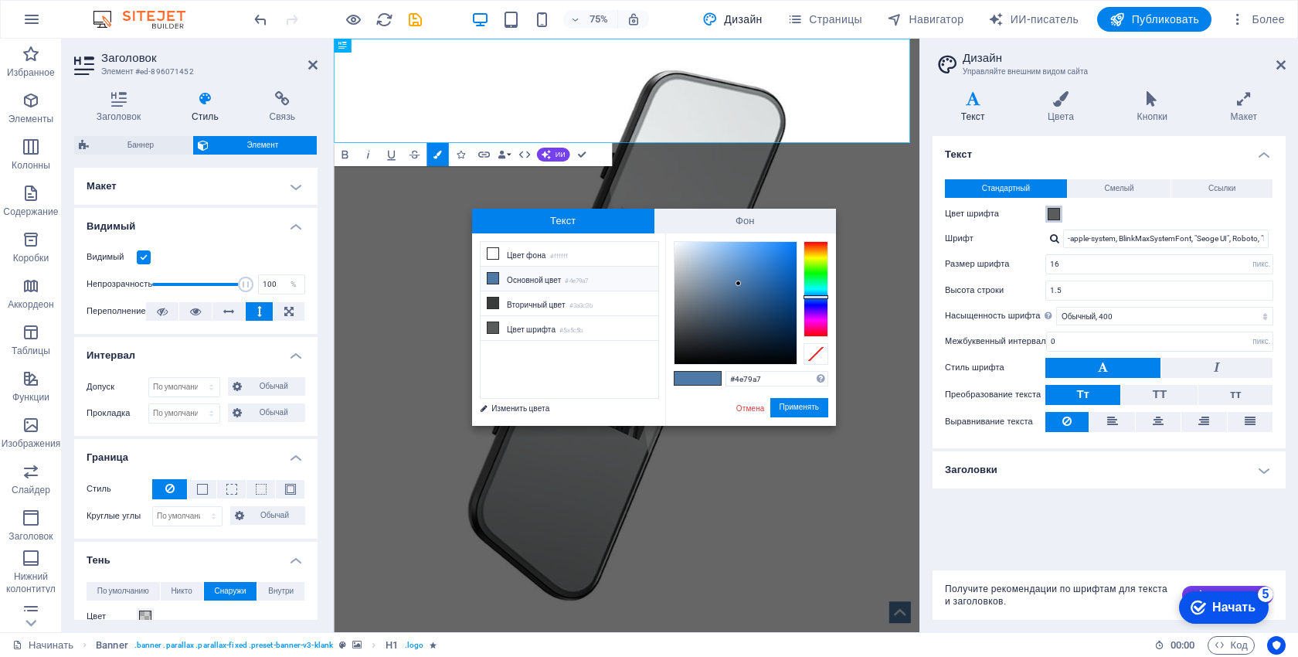
click at [1055, 212] on span at bounding box center [1054, 214] width 12 height 12
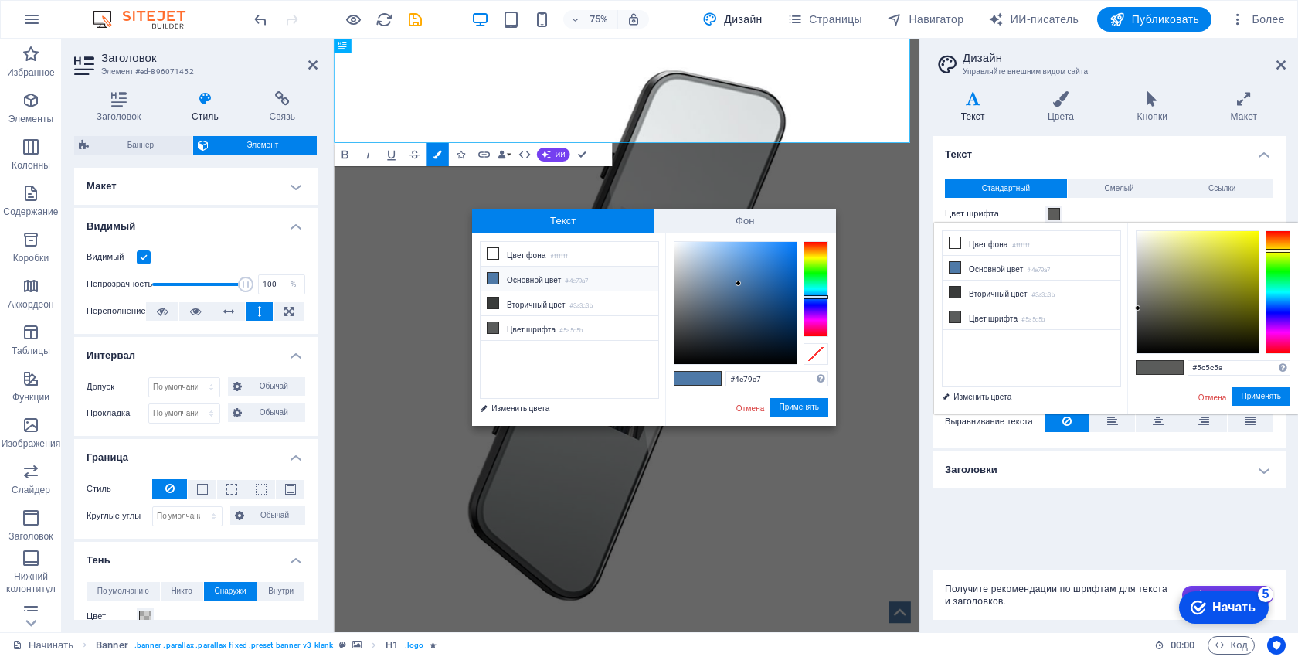
drag, startPoint x: 1279, startPoint y: 274, endPoint x: 1279, endPoint y: 250, distance: 24.7
click at [1280, 248] on div at bounding box center [1277, 292] width 25 height 124
click at [1284, 252] on div at bounding box center [1277, 252] width 25 height 4
type input "#eafe00"
drag, startPoint x: 1252, startPoint y: 238, endPoint x: 1260, endPoint y: 230, distance: 11.5
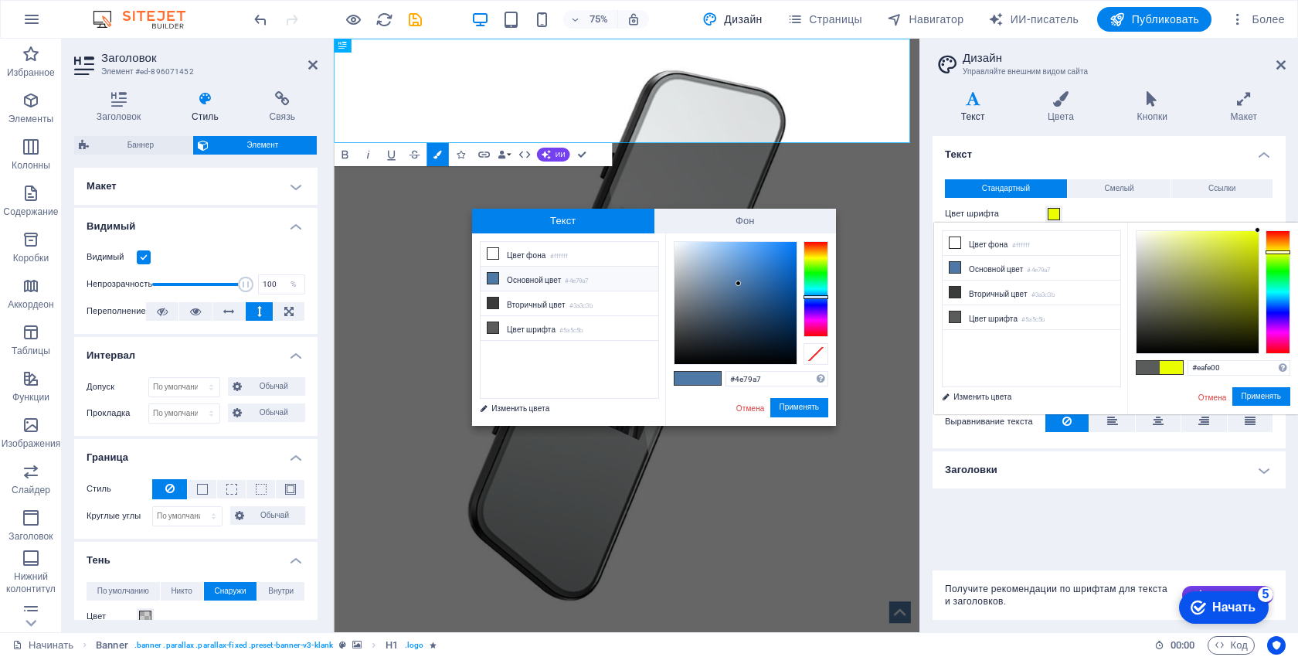
click at [1260, 230] on div at bounding box center [1213, 292] width 155 height 124
click at [1267, 391] on button "Применять" at bounding box center [1261, 396] width 59 height 19
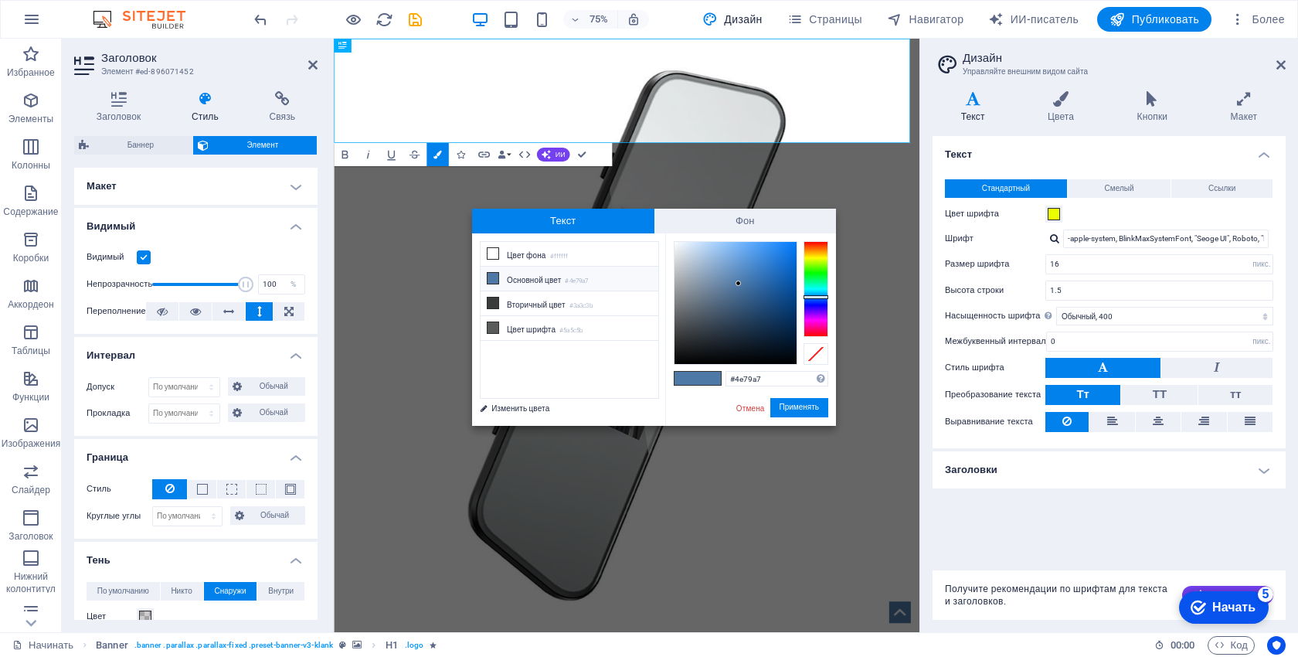
click div "checkmark Начать 5 Первые шаги в редакторе Давайте проведем вас через основные …"
click at [776, 257] on div at bounding box center [735, 303] width 122 height 122
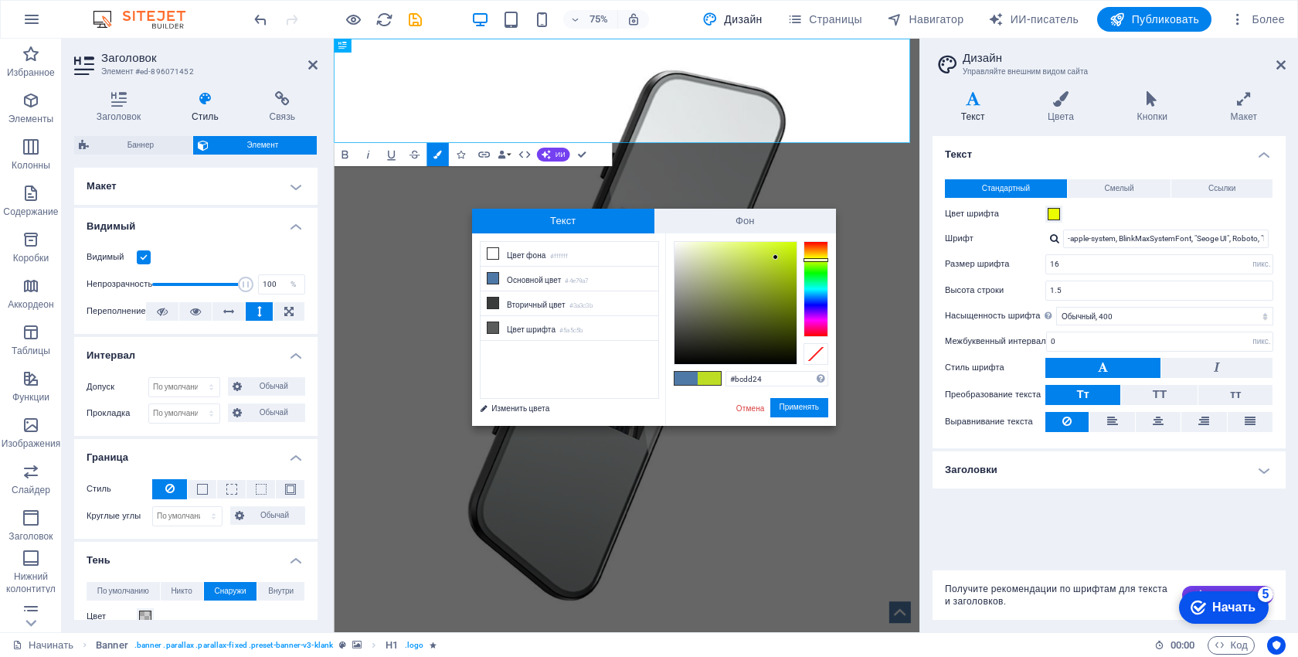
drag, startPoint x: 827, startPoint y: 250, endPoint x: 822, endPoint y: 260, distance: 10.4
click at [822, 260] on div at bounding box center [815, 289] width 25 height 96
click at [794, 248] on div at bounding box center [751, 303] width 155 height 124
type input "#cdfa02"
click at [795, 243] on div at bounding box center [735, 303] width 122 height 122
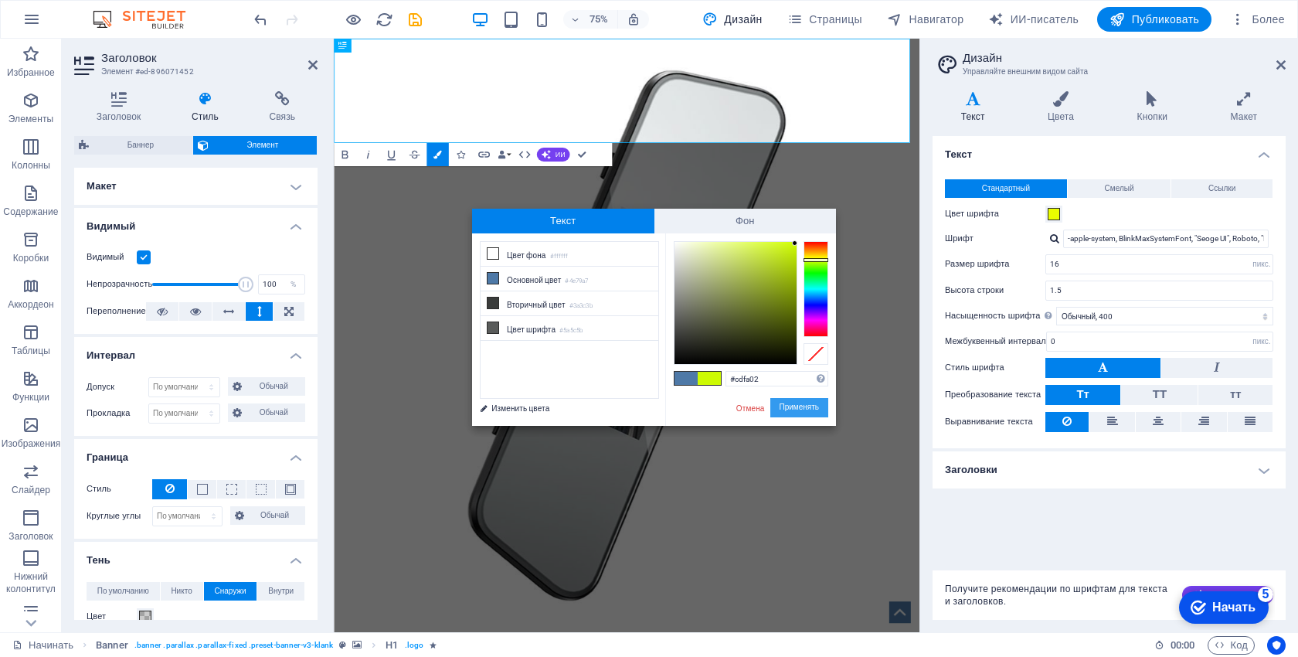
click at [810, 399] on button "Применять" at bounding box center [799, 407] width 59 height 19
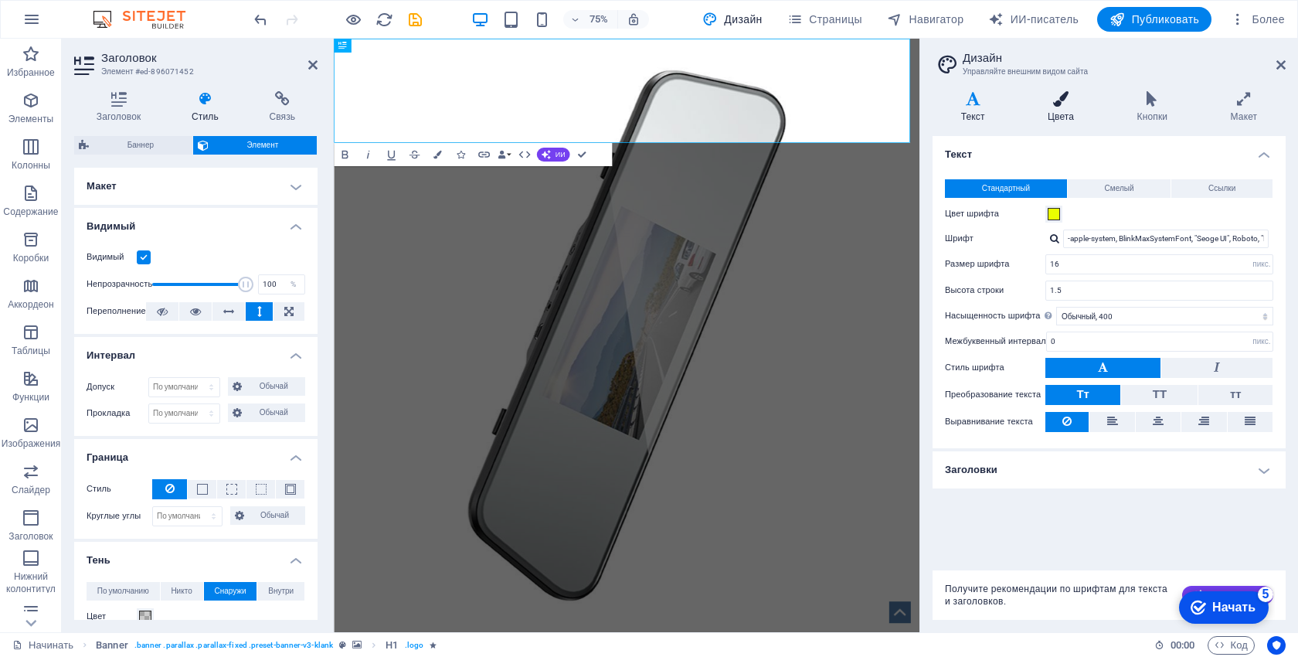
click at [1071, 113] on font "Цвета" at bounding box center [1061, 116] width 26 height 11
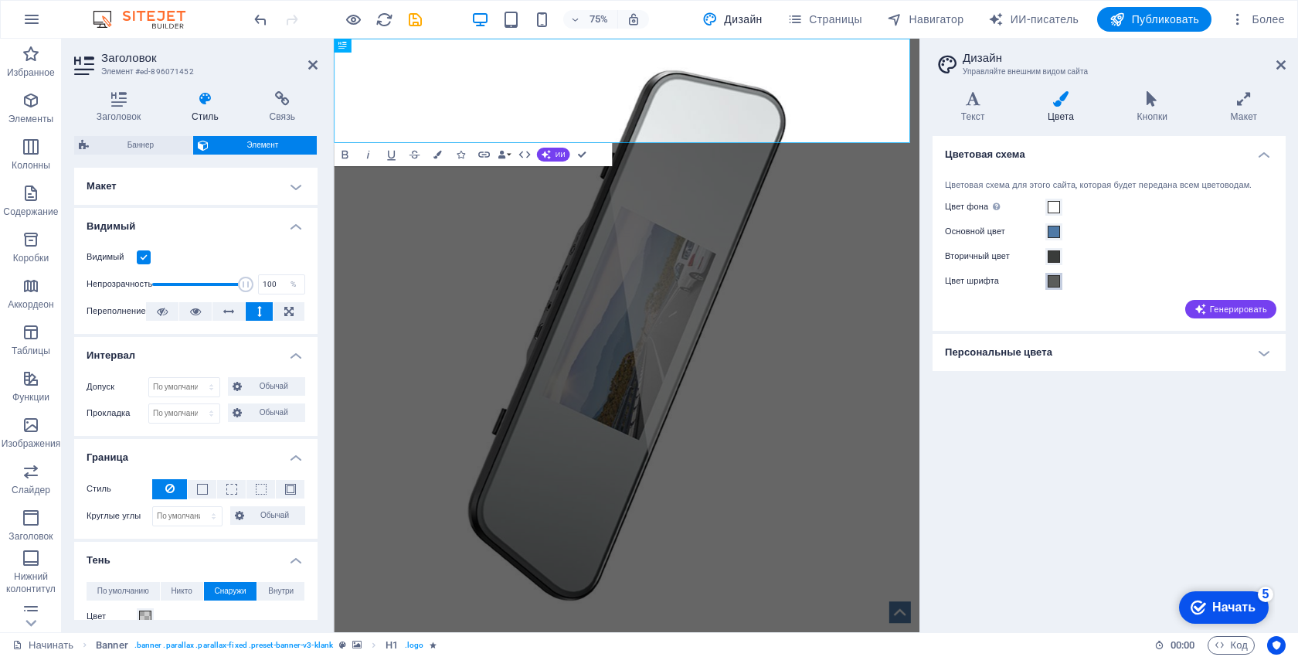
click at [1057, 281] on span at bounding box center [1054, 281] width 12 height 12
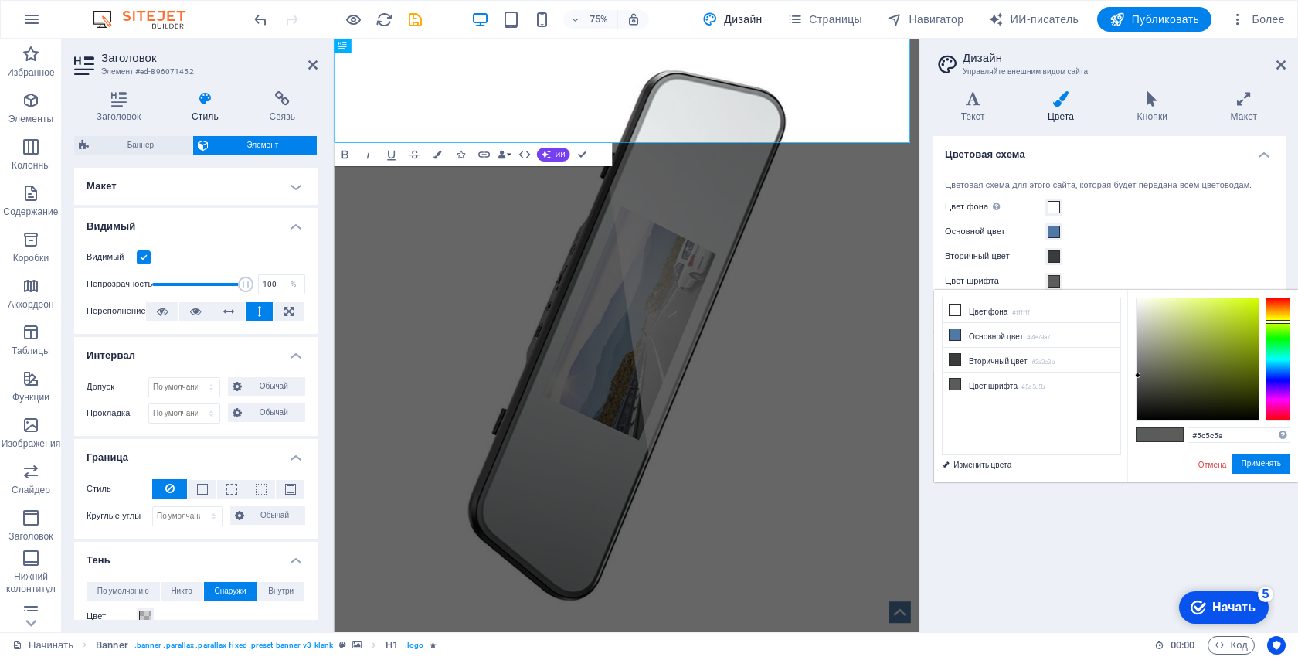
drag, startPoint x: 1284, startPoint y: 345, endPoint x: 1282, endPoint y: 320, distance: 24.8
click at [1282, 320] on div at bounding box center [1277, 322] width 25 height 4
type input "#e6ff00"
drag, startPoint x: 1242, startPoint y: 301, endPoint x: 1259, endPoint y: 297, distance: 17.4
click at [1258, 298] on div at bounding box center [1197, 359] width 122 height 122
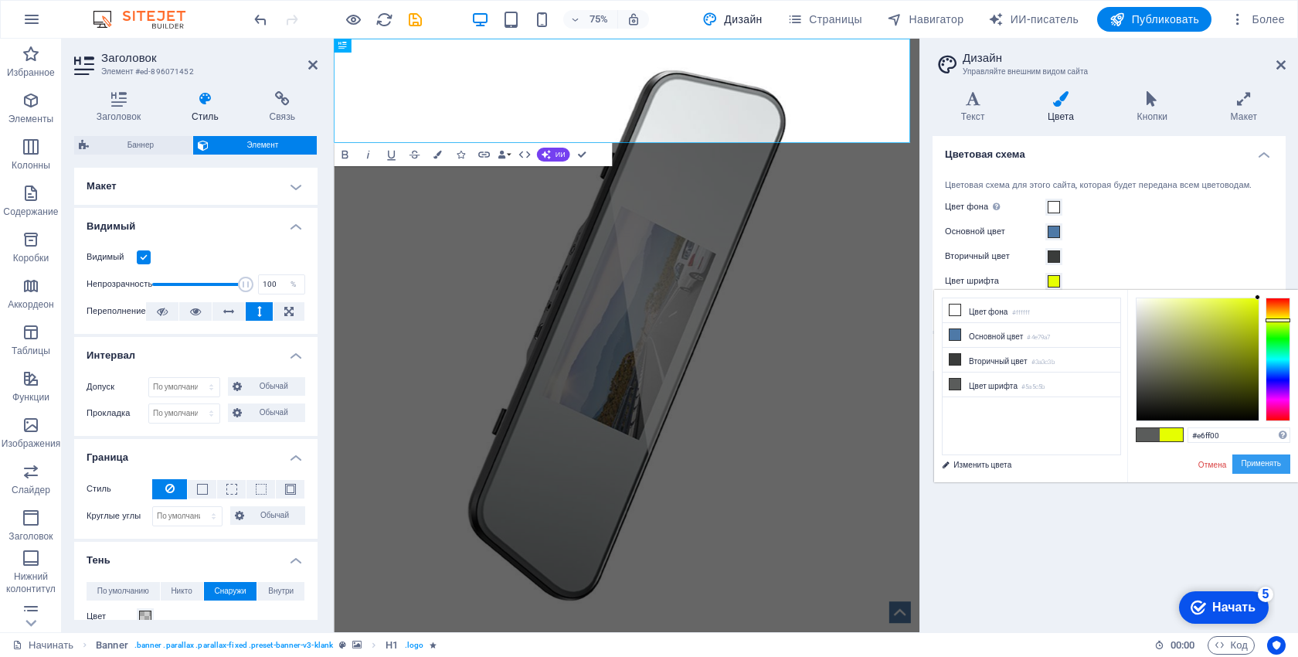
click at [1257, 457] on button "Применять" at bounding box center [1261, 463] width 59 height 19
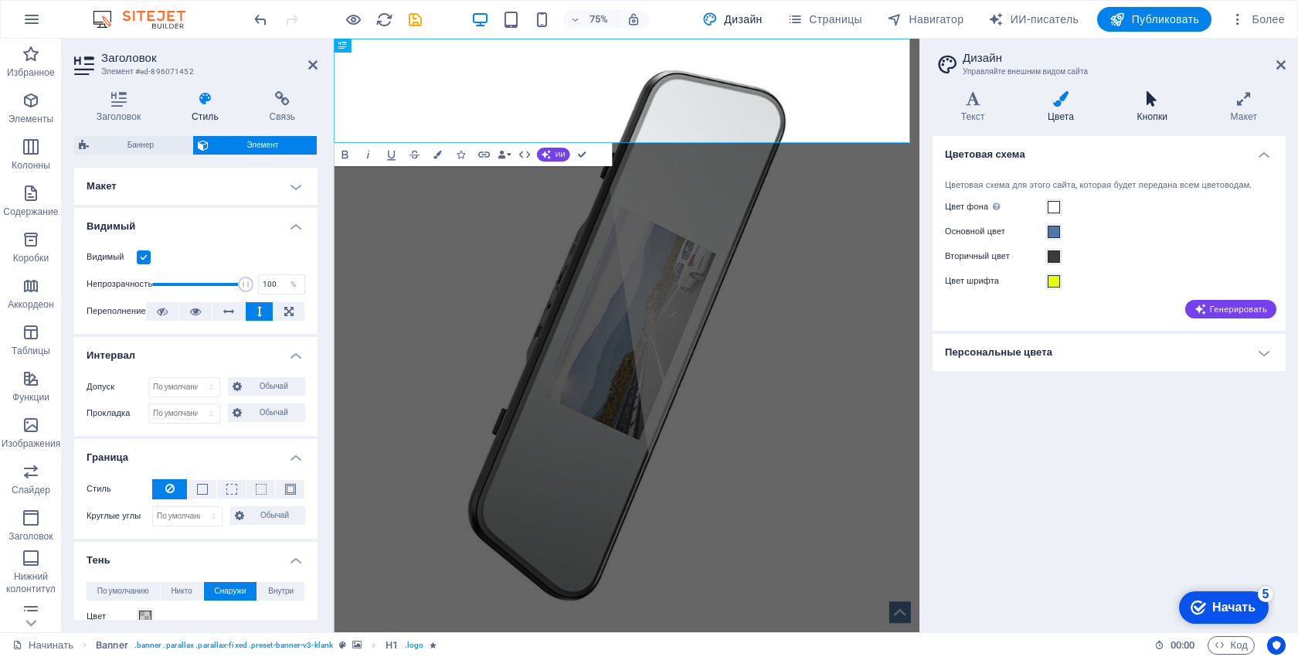
click at [1156, 100] on icon at bounding box center [1152, 98] width 87 height 15
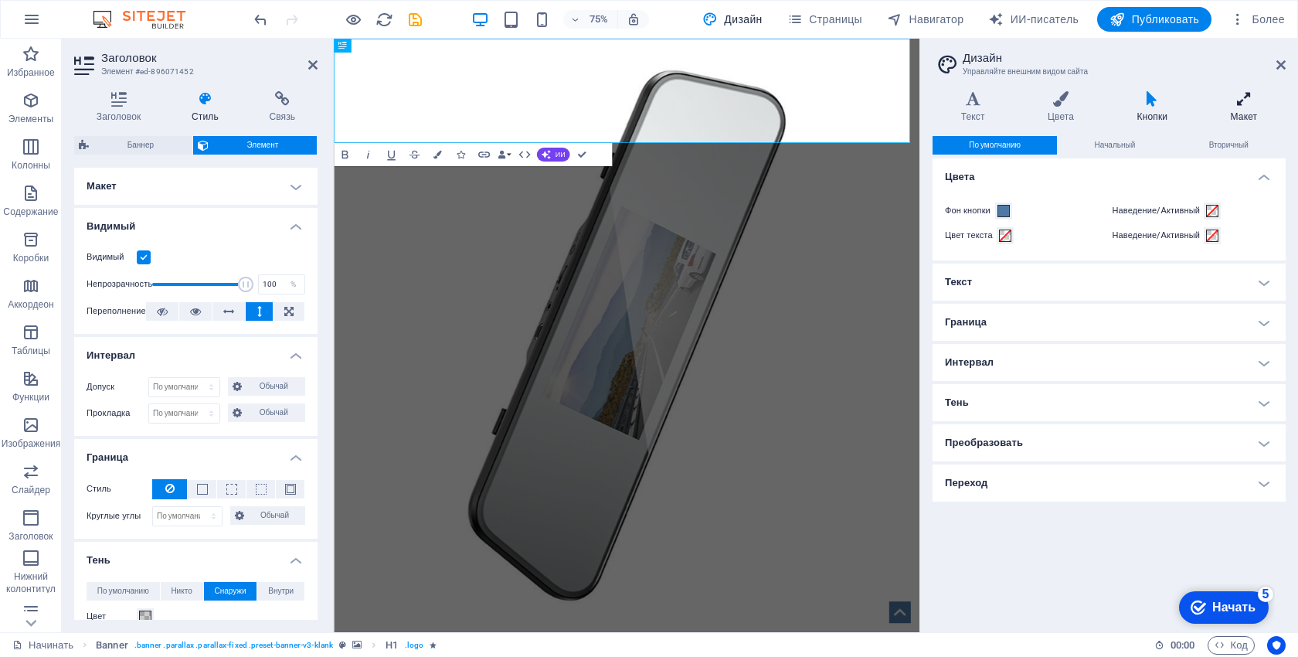
click at [1221, 103] on icon at bounding box center [1243, 98] width 83 height 15
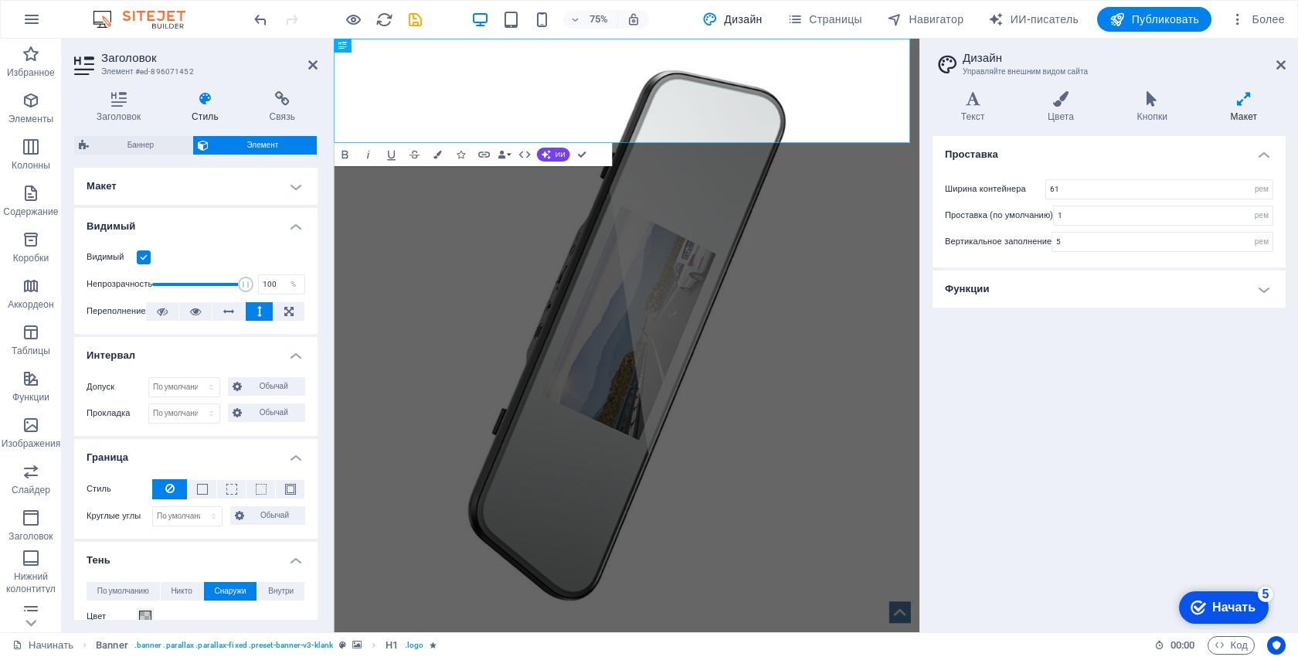
click at [1214, 600] on font "Начать" at bounding box center [1233, 606] width 43 height 13
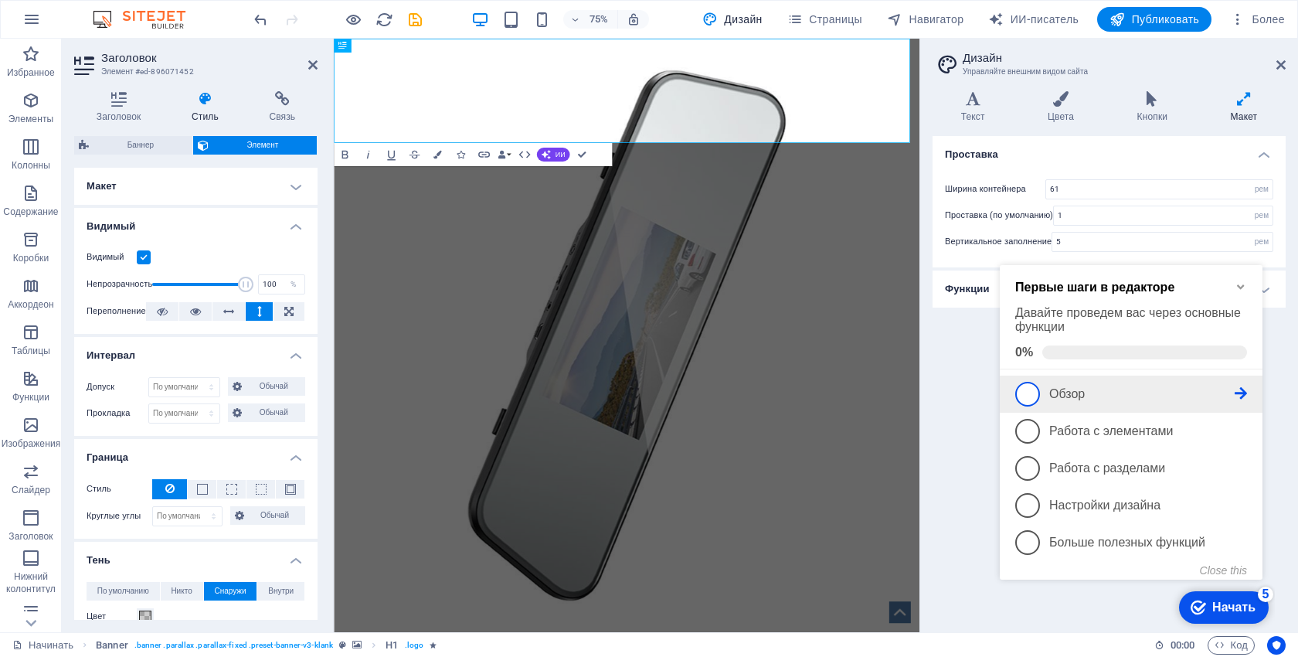
click at [1038, 392] on span "1" at bounding box center [1027, 394] width 25 height 25
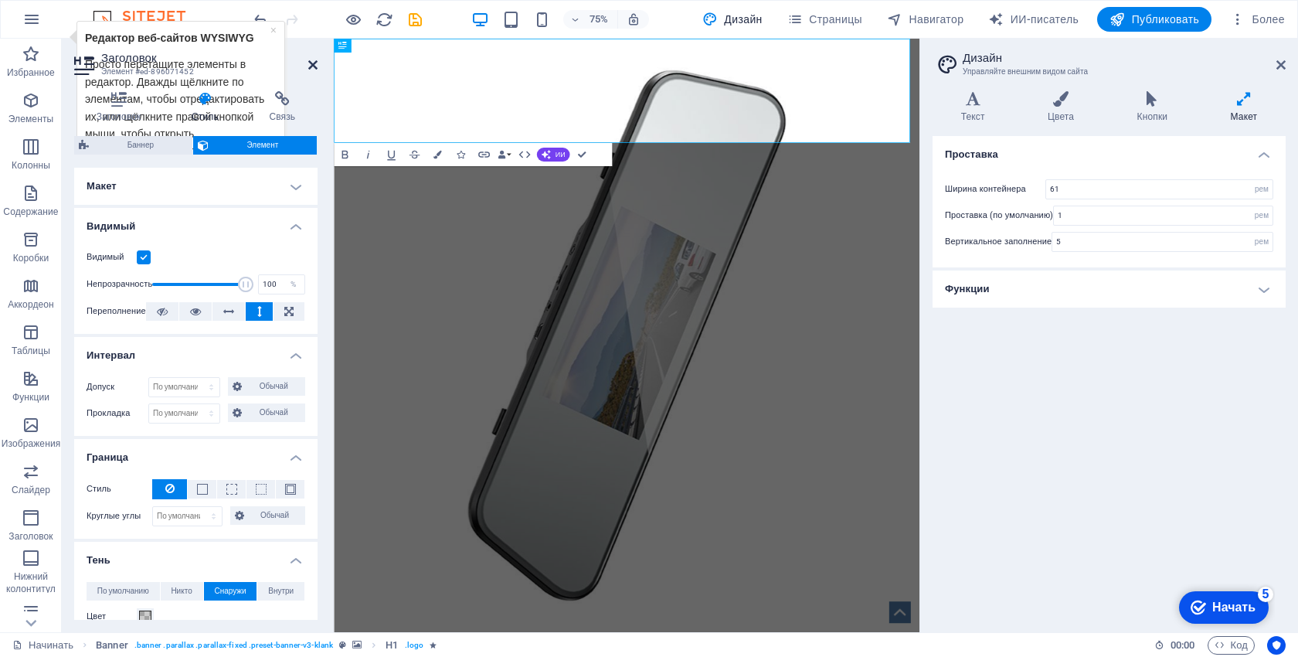
click at [317, 68] on icon at bounding box center [312, 65] width 9 height 12
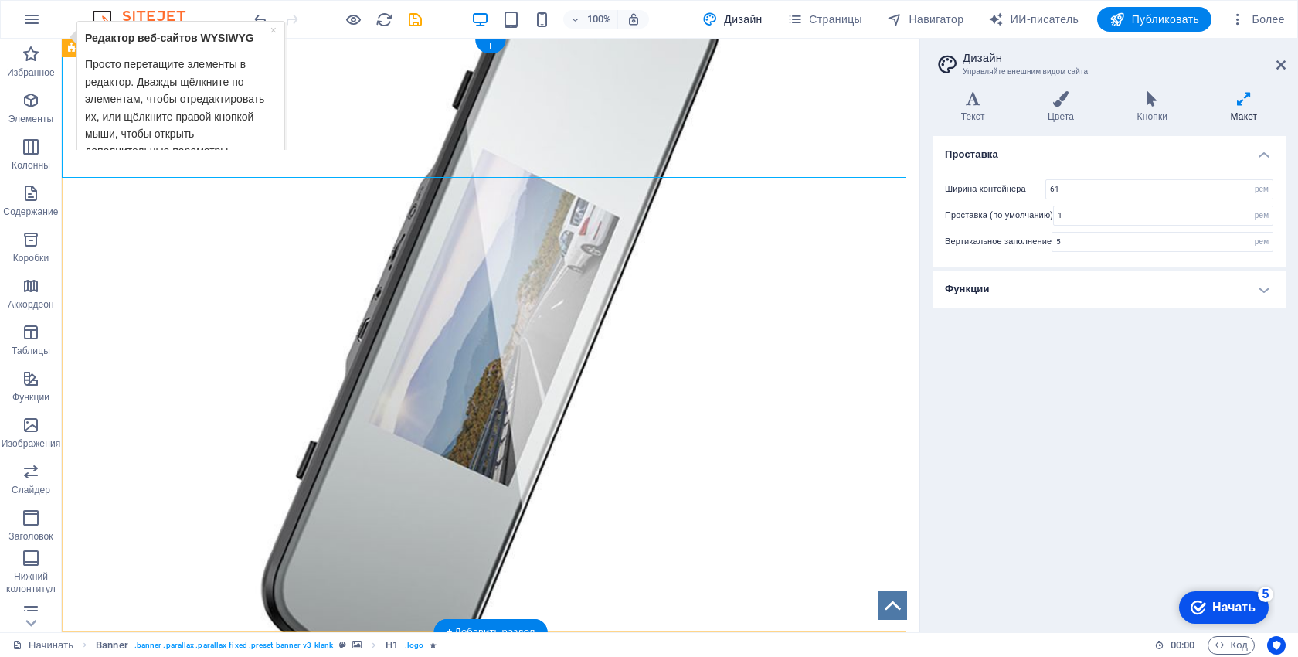
click at [419, 149] on div "ПРОФЕССИОНАЛЬНЫЙ ИНСТРУМЕНТ ДЛЯ ВЕДУЩИХ Видеорегистратор XJ06, 5 дюймов, 1080P …" at bounding box center [491, 108] width 858 height 139
select select "px"
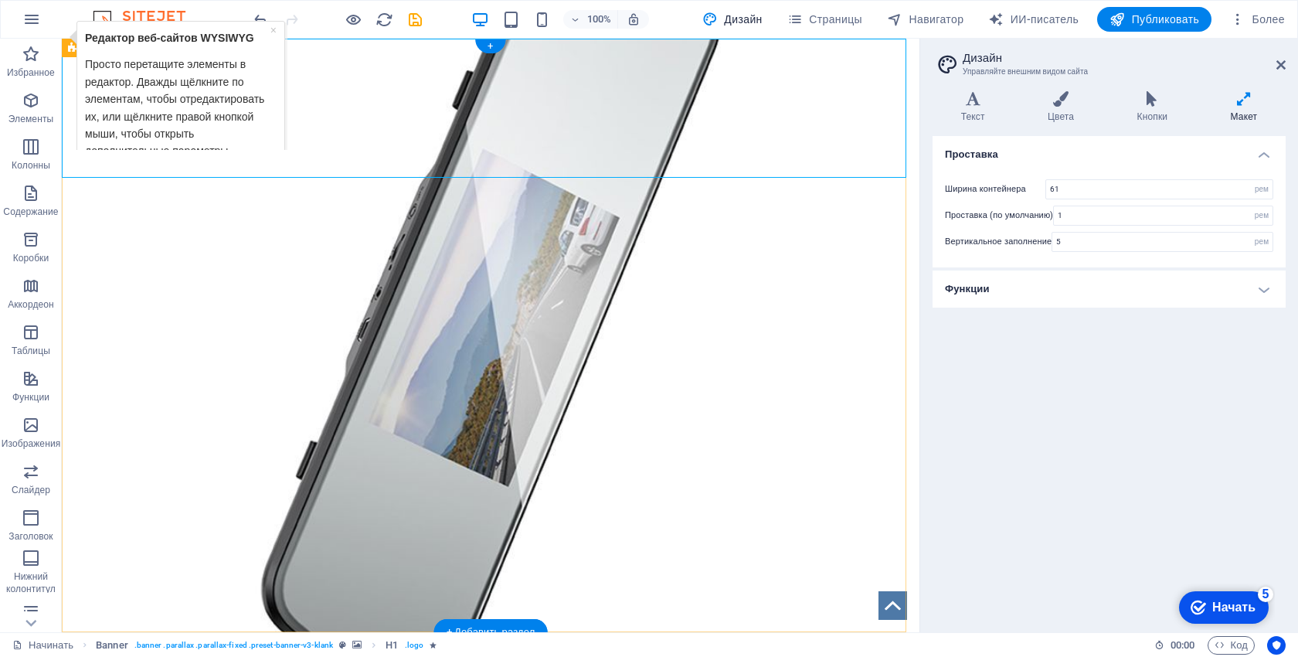
select select "px"
select select "fade"
select select "s"
select select "onload"
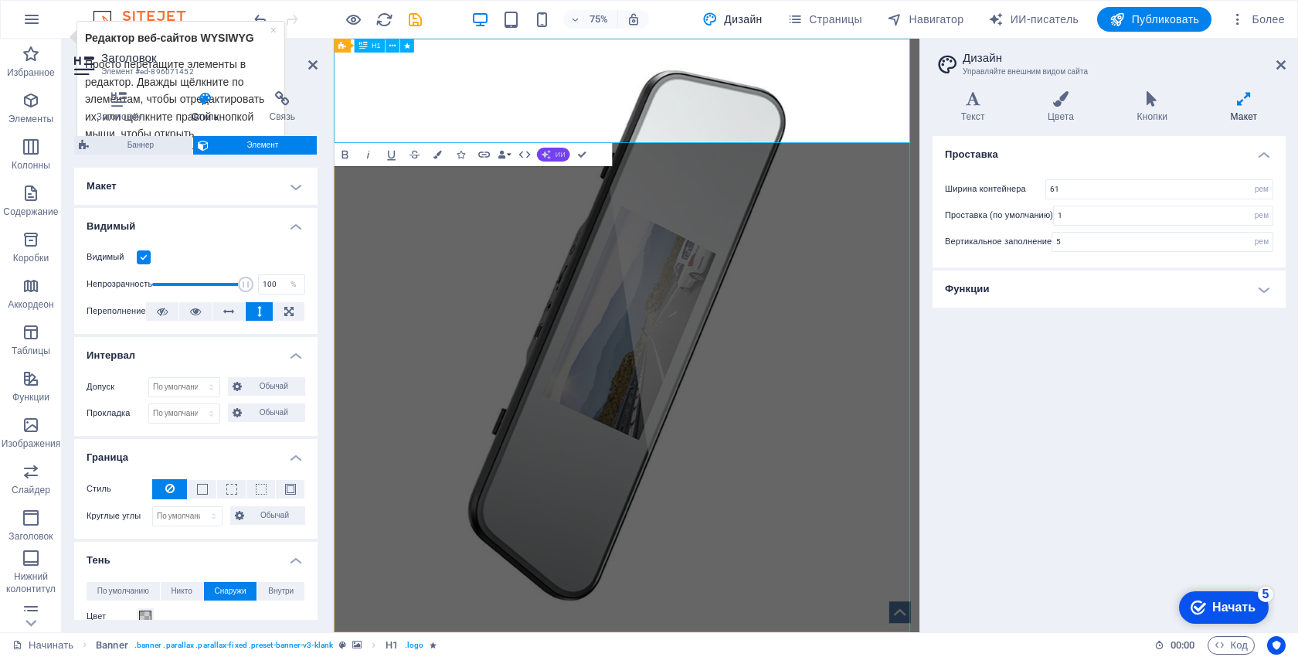
drag, startPoint x: 338, startPoint y: 96, endPoint x: 557, endPoint y: 148, distance: 224.8
click at [557, 148] on button "ИИ" at bounding box center [553, 155] width 33 height 14
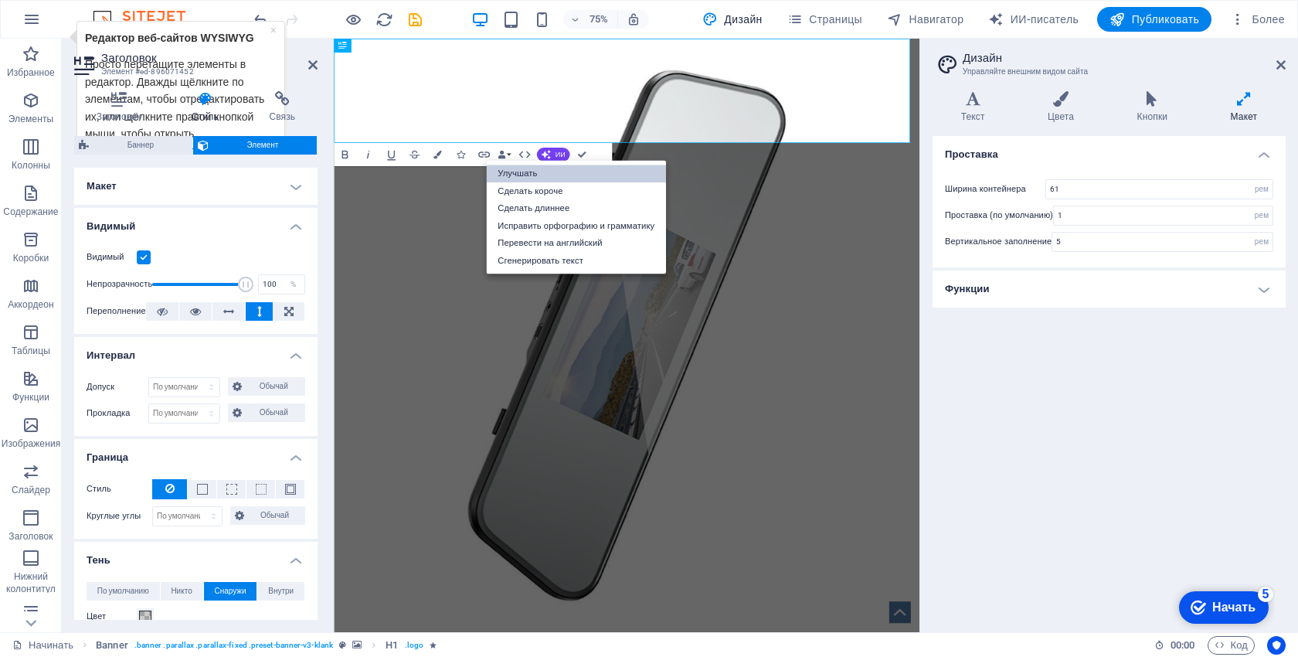
click at [558, 178] on link "Улучшать" at bounding box center [576, 174] width 180 height 18
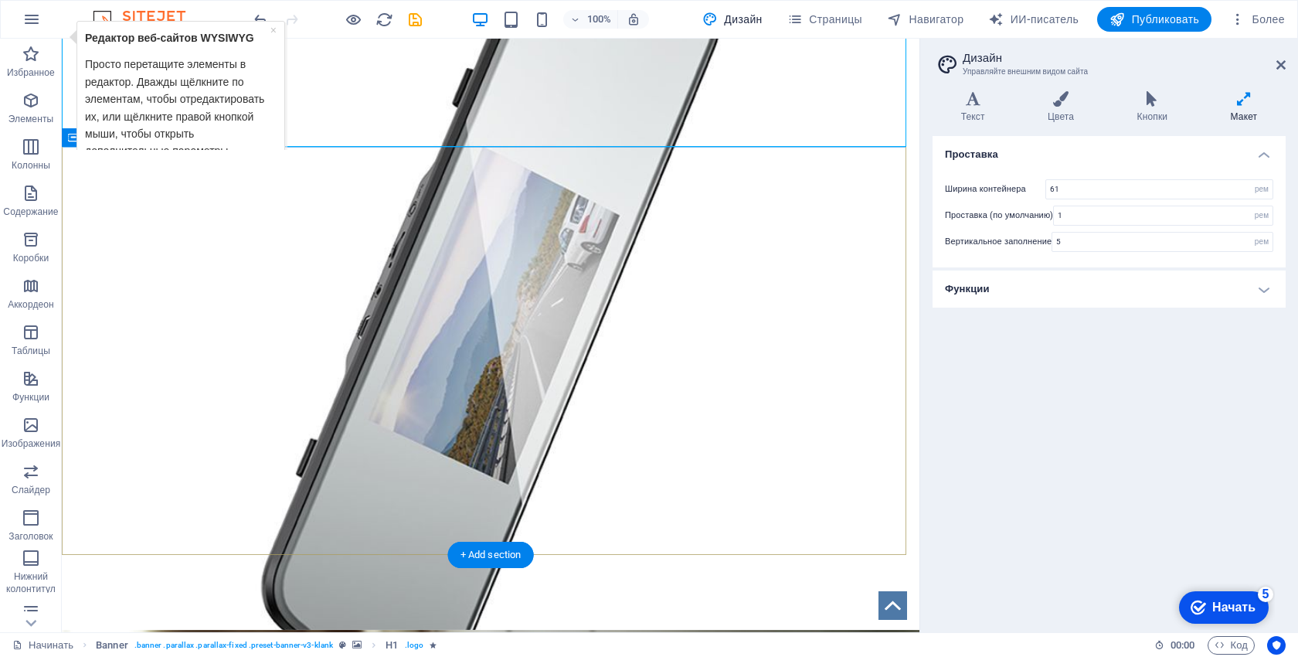
click at [590, 286] on div at bounding box center [491, 295] width 858 height 147
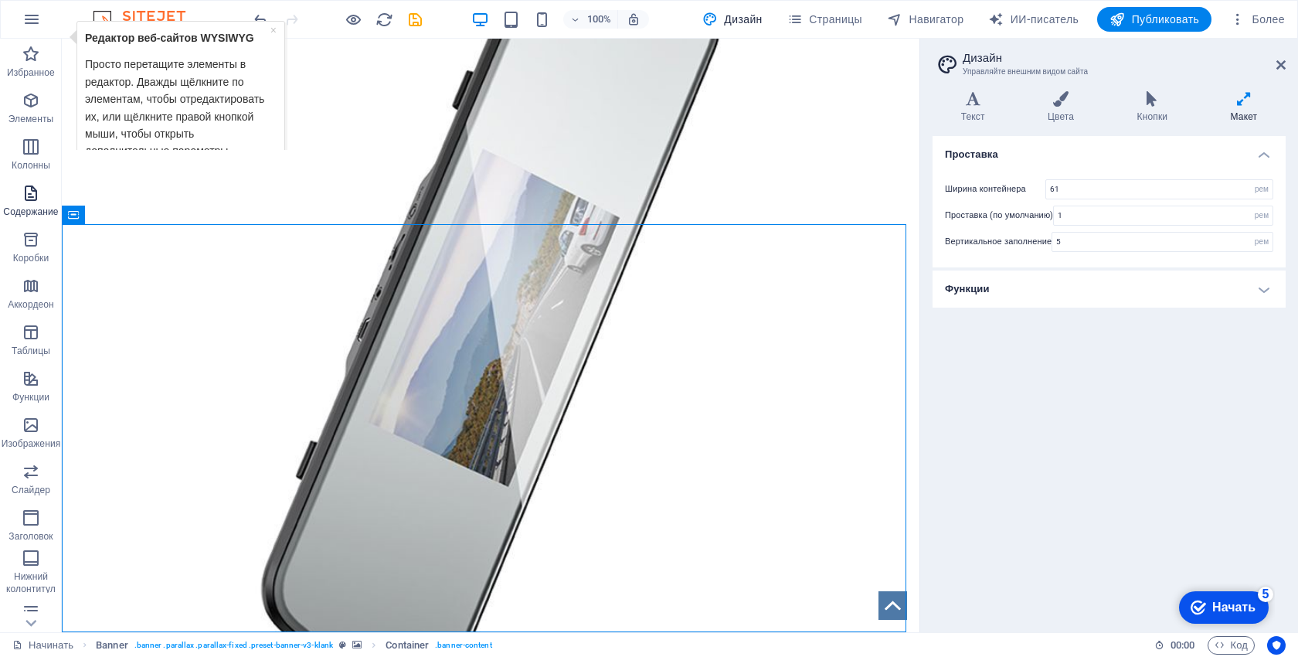
click at [19, 202] on span "Содержание" at bounding box center [31, 202] width 62 height 37
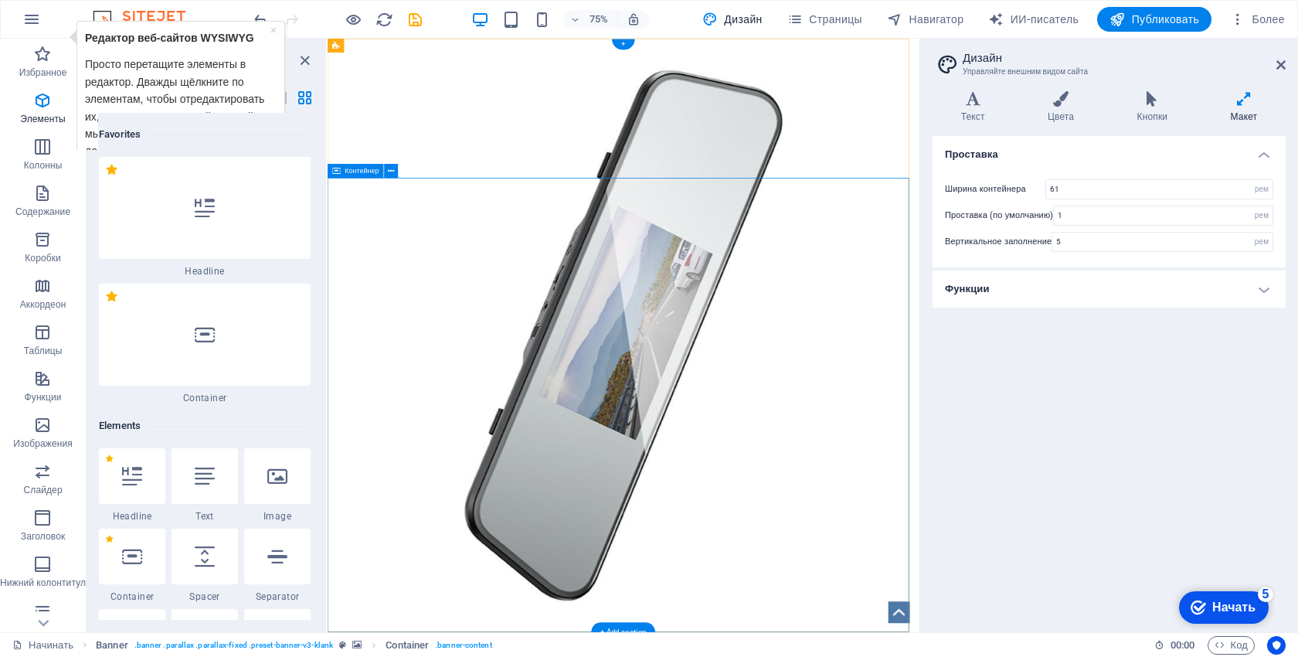
scroll to position [5208, 0]
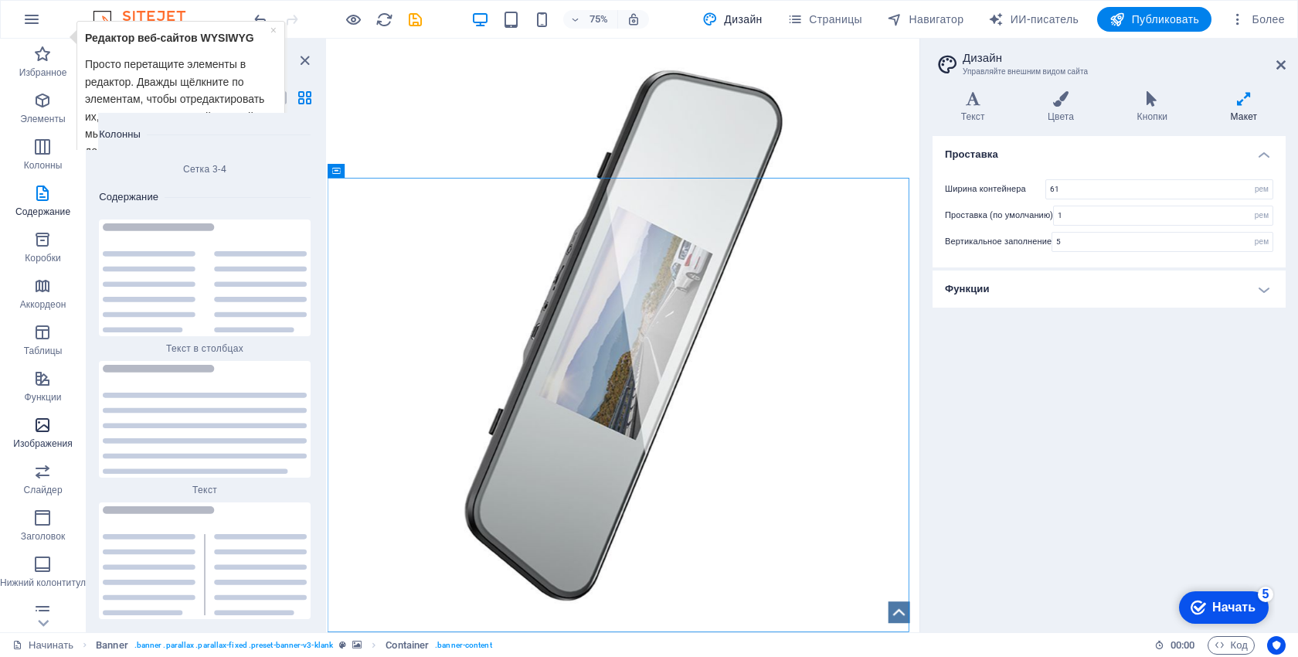
click at [36, 433] on icon "button" at bounding box center [42, 425] width 19 height 19
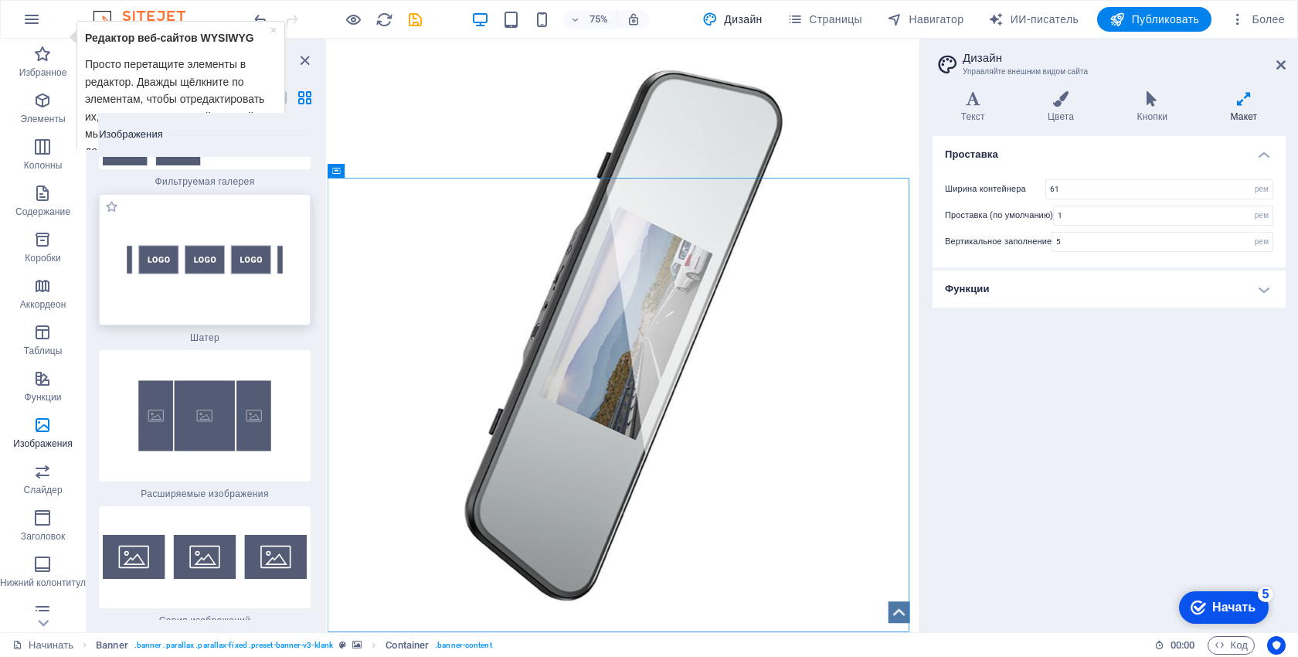
scroll to position [16376, 0]
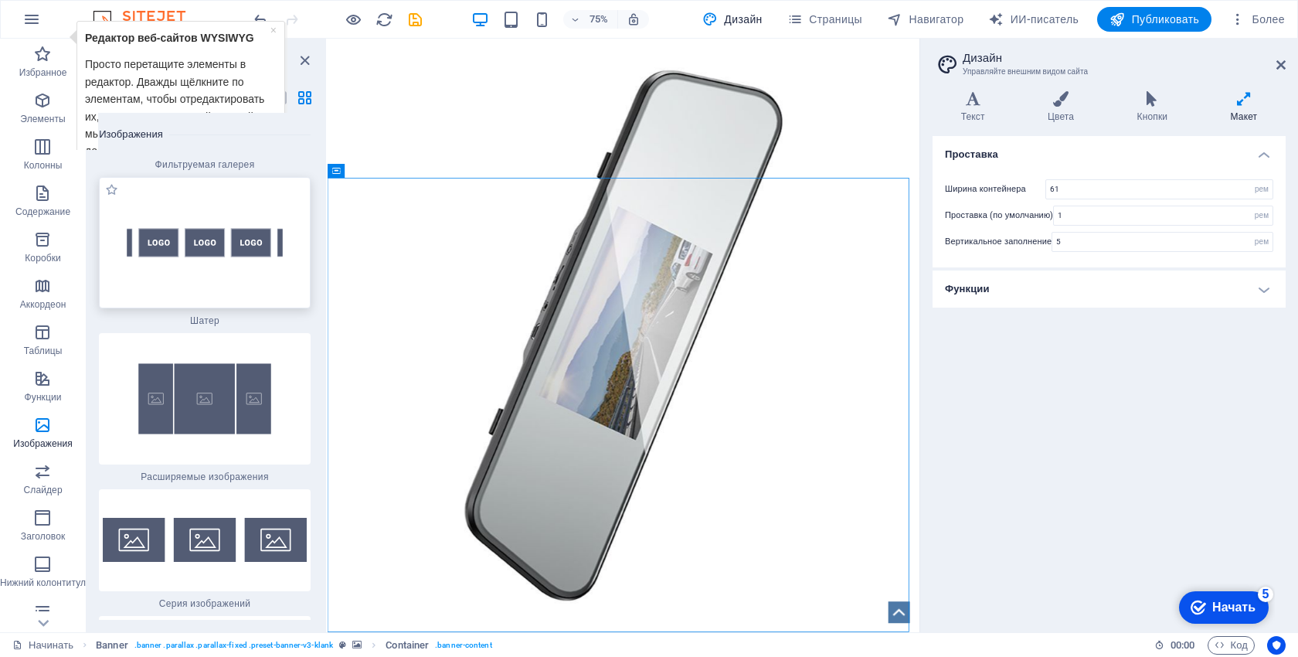
click at [242, 337] on img at bounding box center [205, 399] width 204 height 124
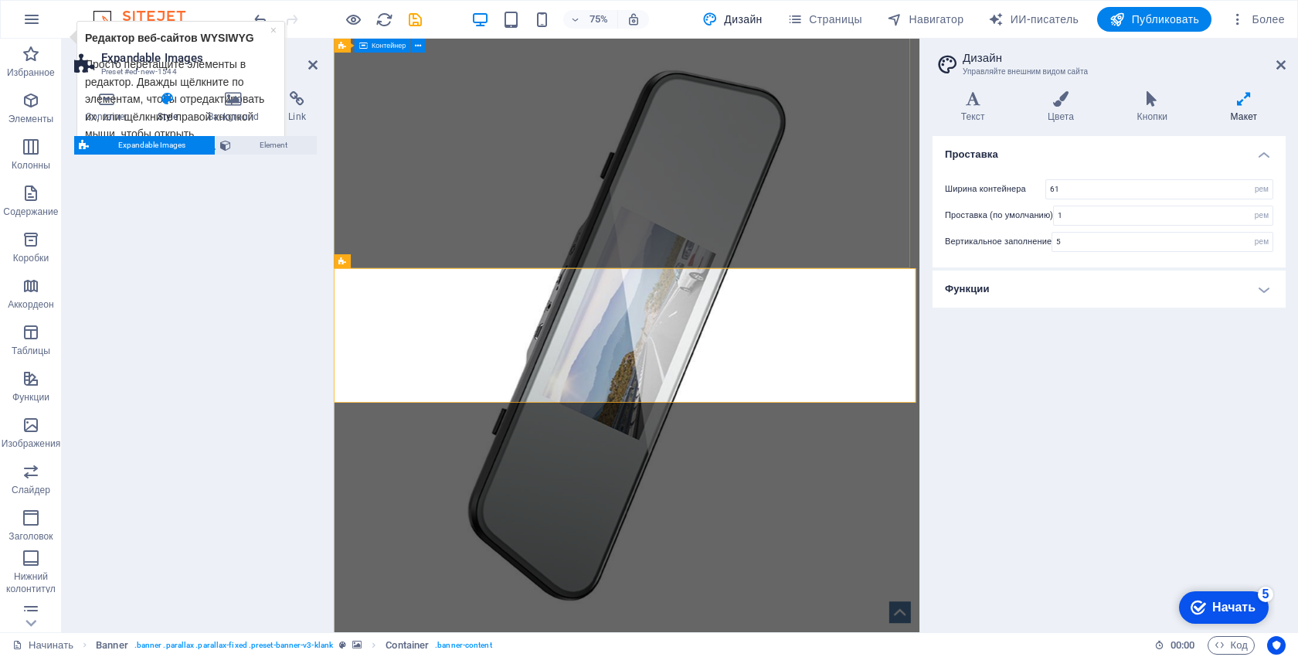
scroll to position [485, 0]
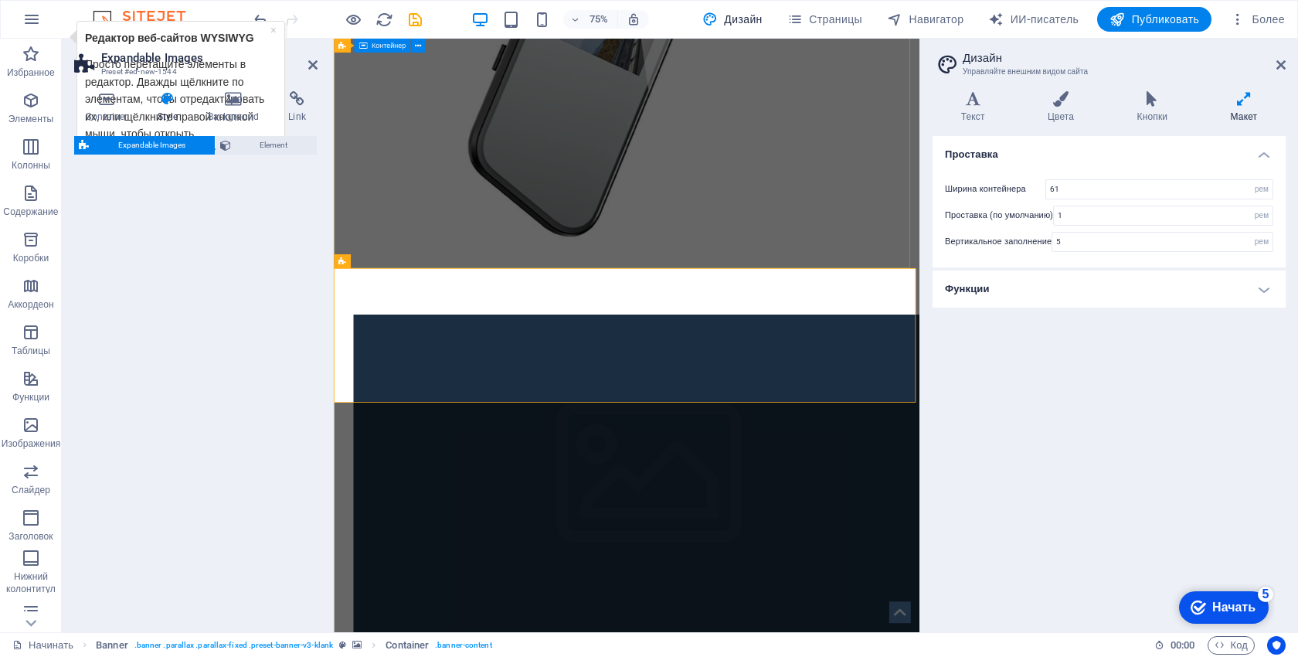
select select "rem"
select select "px"
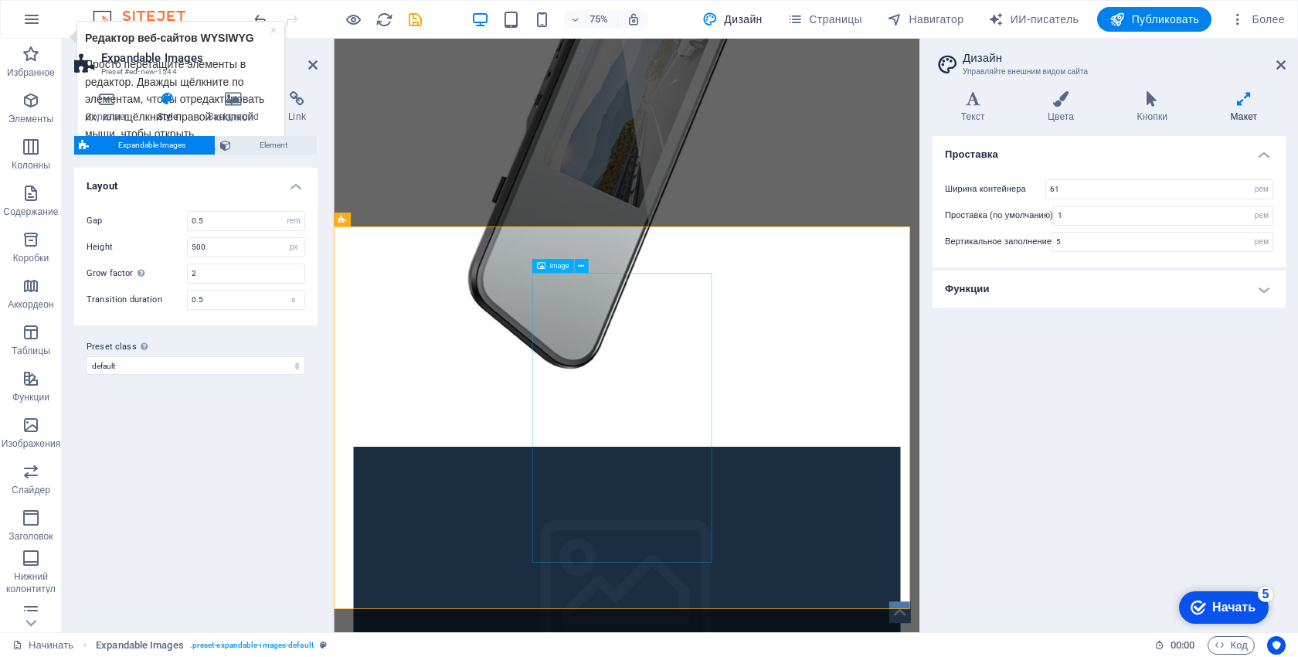
scroll to position [541, 0]
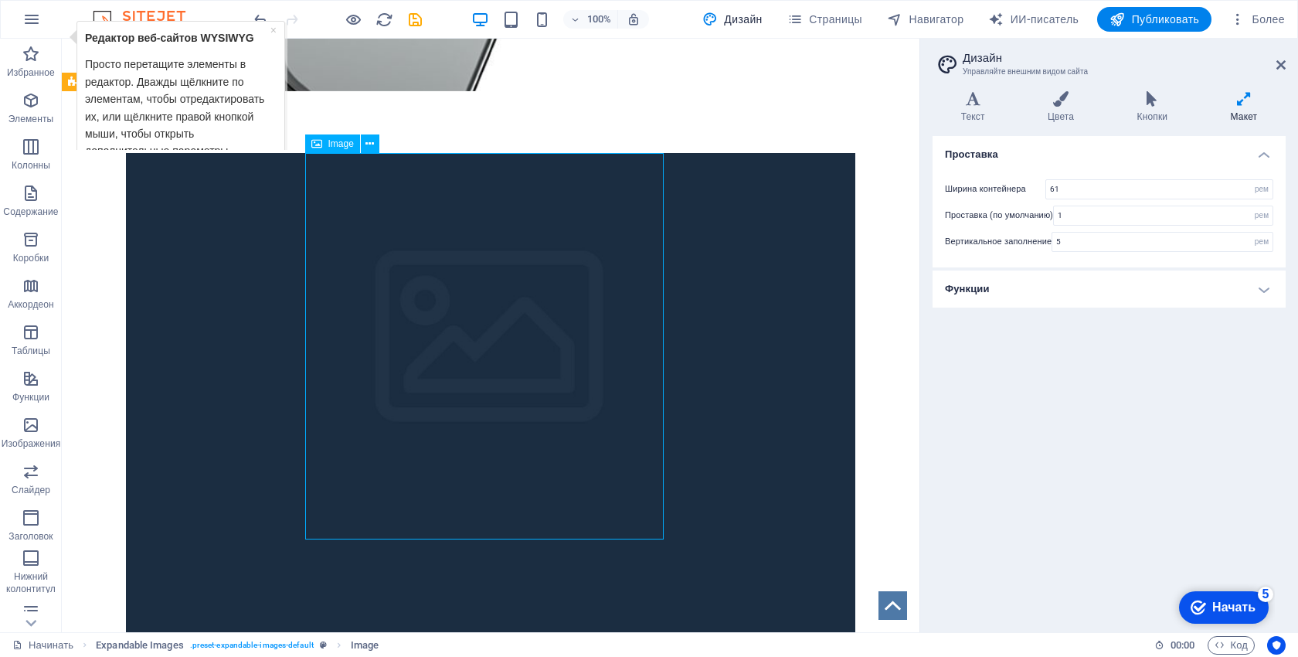
drag, startPoint x: 615, startPoint y: 235, endPoint x: 621, endPoint y: 207, distance: 28.5
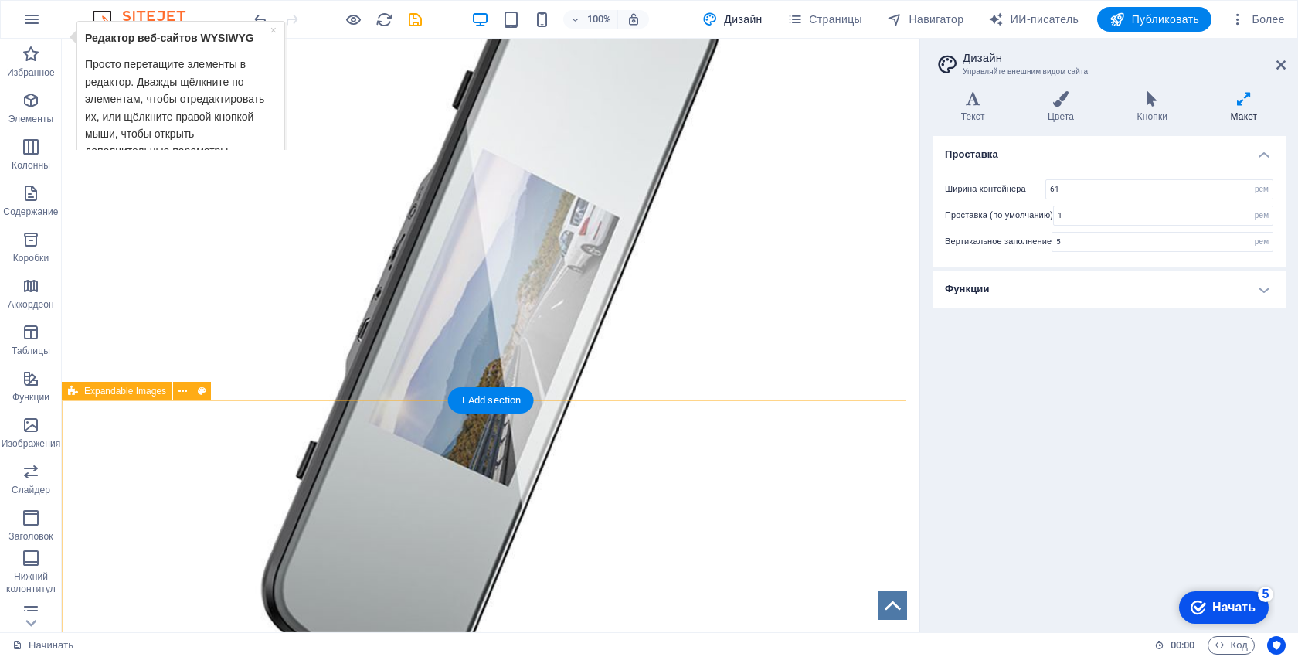
scroll to position [232, 0]
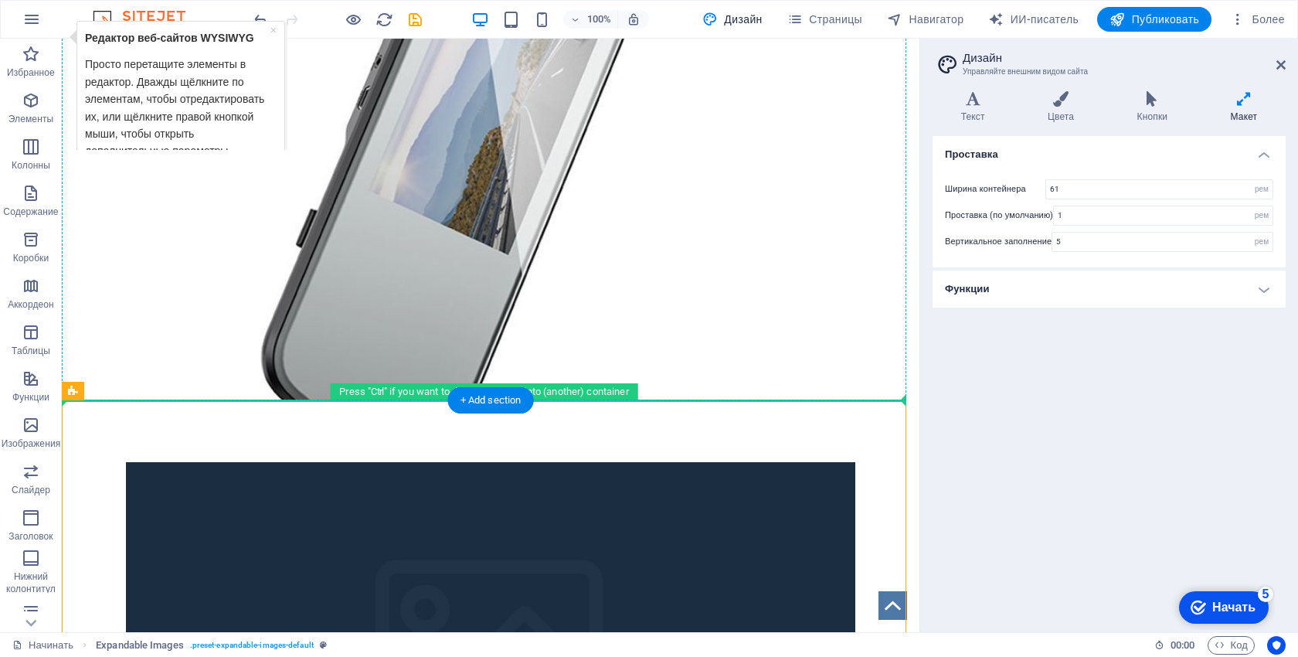
drag, startPoint x: 557, startPoint y: 491, endPoint x: 572, endPoint y: 227, distance: 263.9
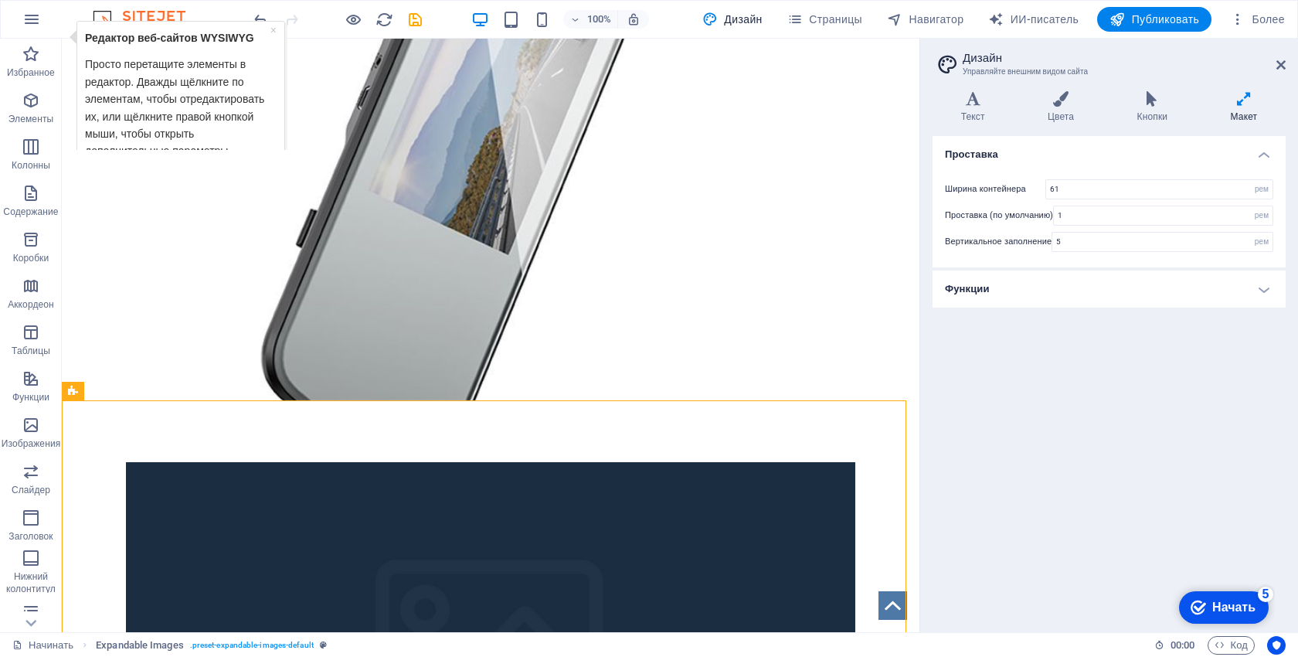
click at [268, 32] on p "Редактор веб-сайтов WYSIWYG" at bounding box center [180, 37] width 192 height 17
click at [273, 32] on font "×" at bounding box center [273, 30] width 6 height 12
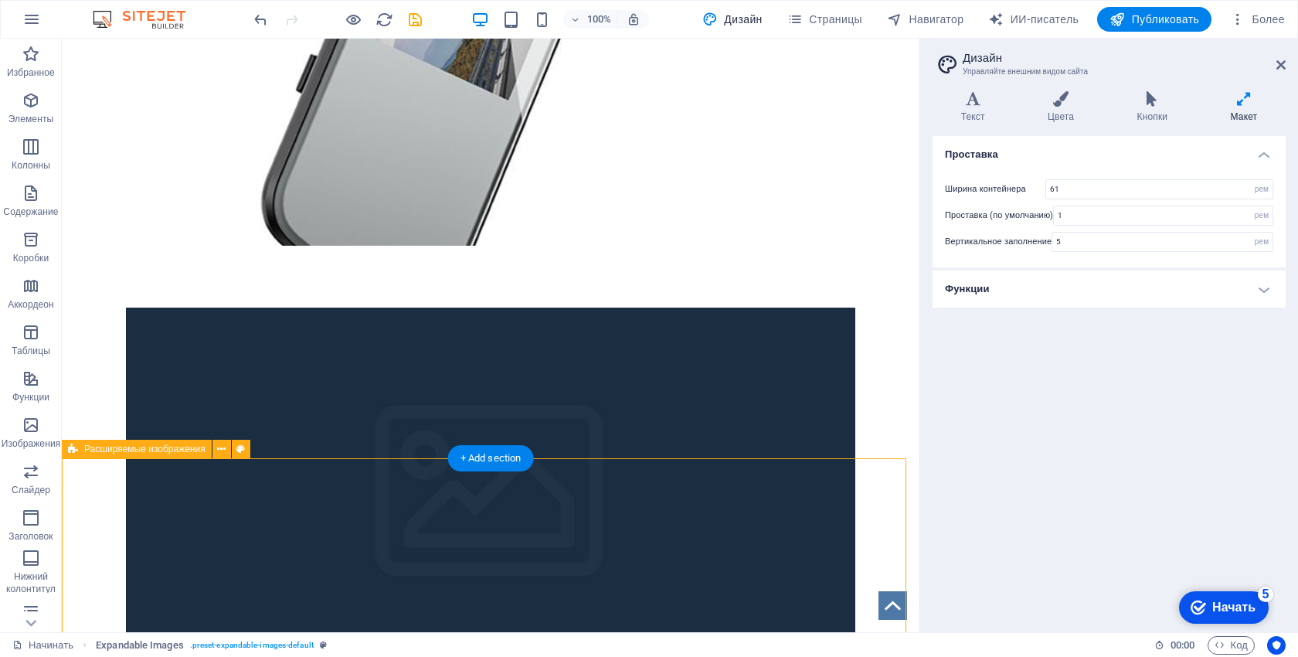
scroll to position [155, 0]
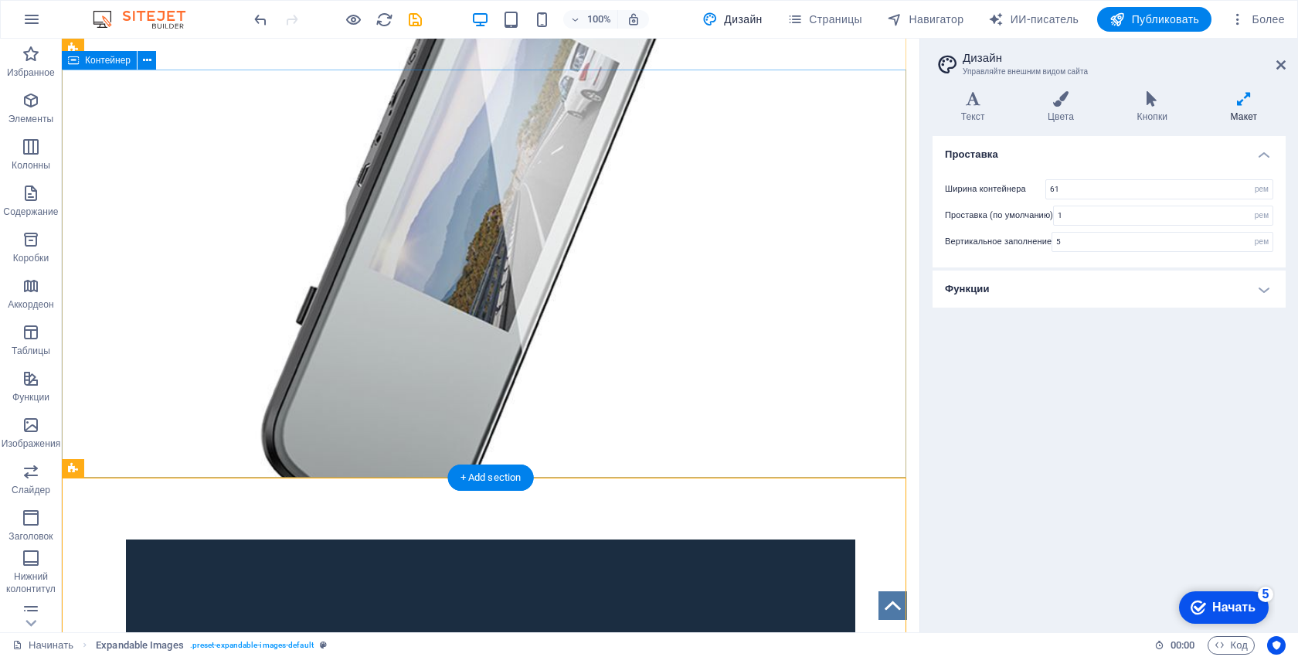
click at [832, 216] on div at bounding box center [491, 143] width 858 height 147
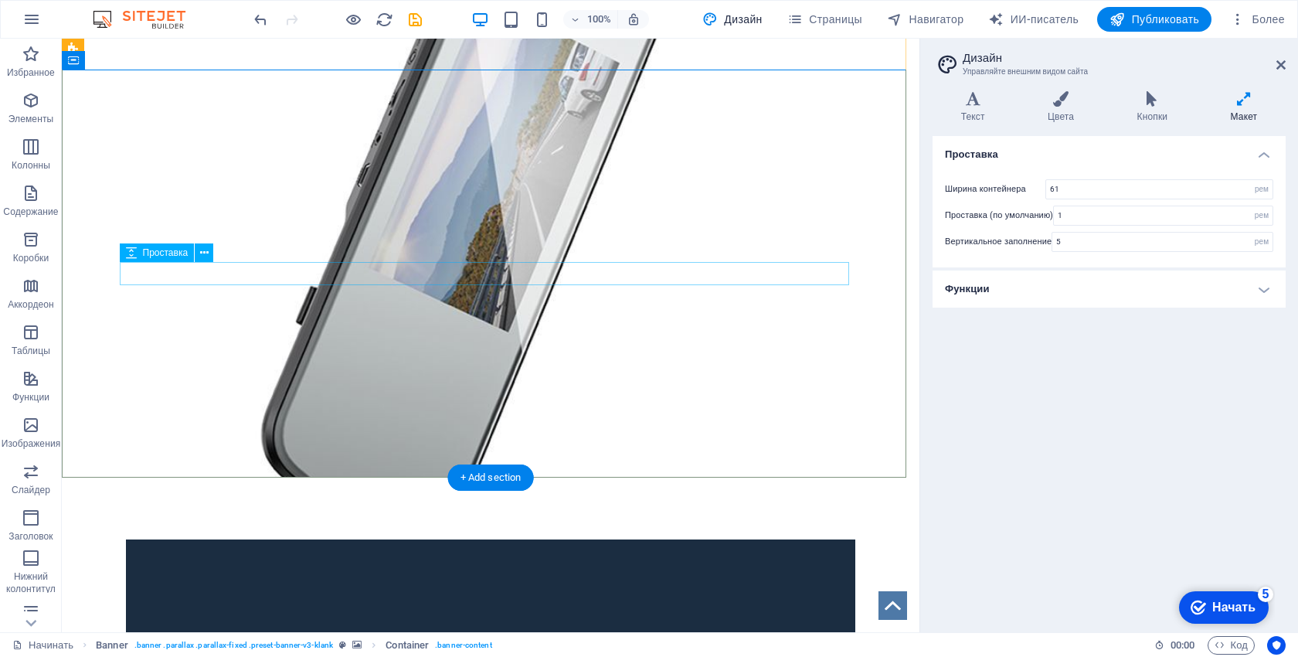
click at [812, 155] on div at bounding box center [490, 142] width 729 height 23
click at [810, 155] on div at bounding box center [490, 142] width 729 height 23
click at [547, 216] on div at bounding box center [491, 143] width 858 height 147
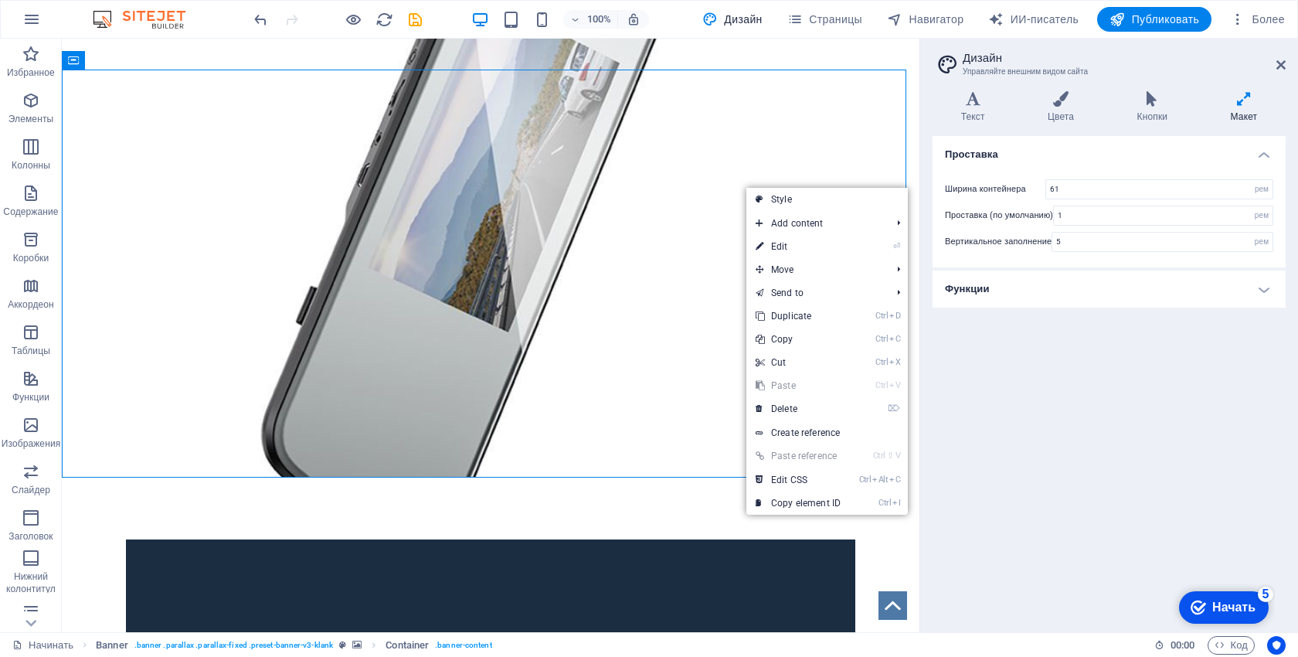
click at [599, 216] on div at bounding box center [491, 143] width 858 height 147
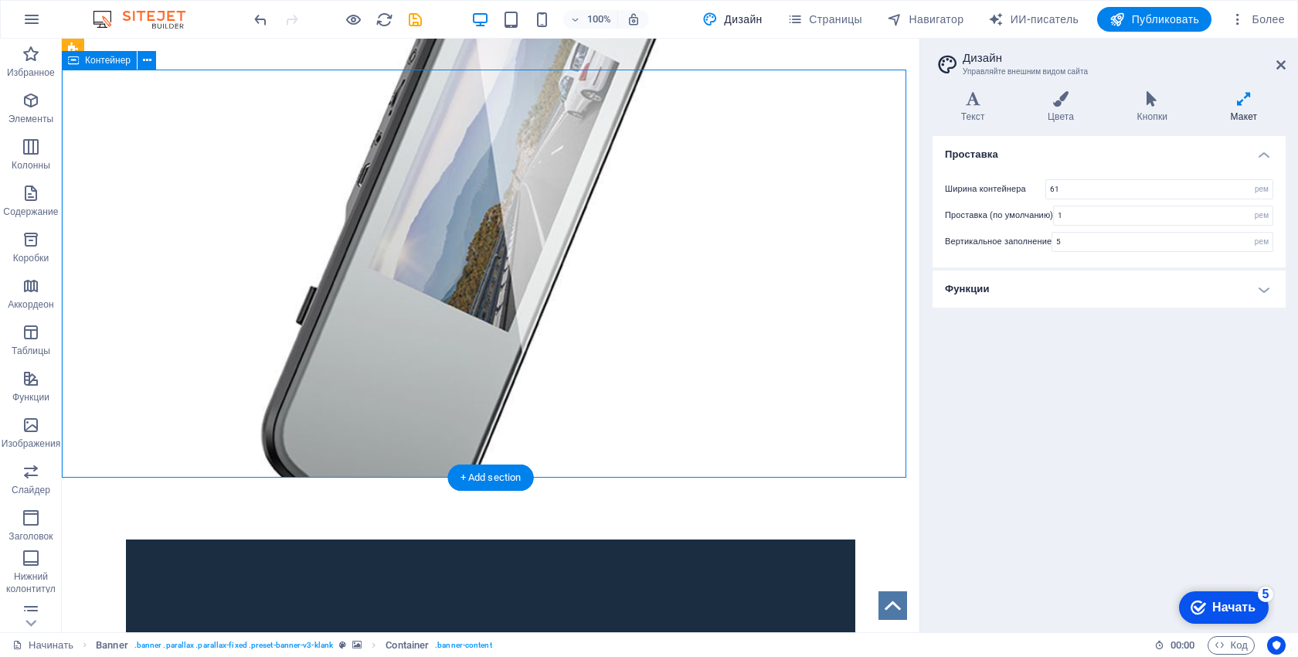
click at [599, 216] on div at bounding box center [491, 143] width 858 height 147
click at [415, 216] on div at bounding box center [491, 143] width 858 height 147
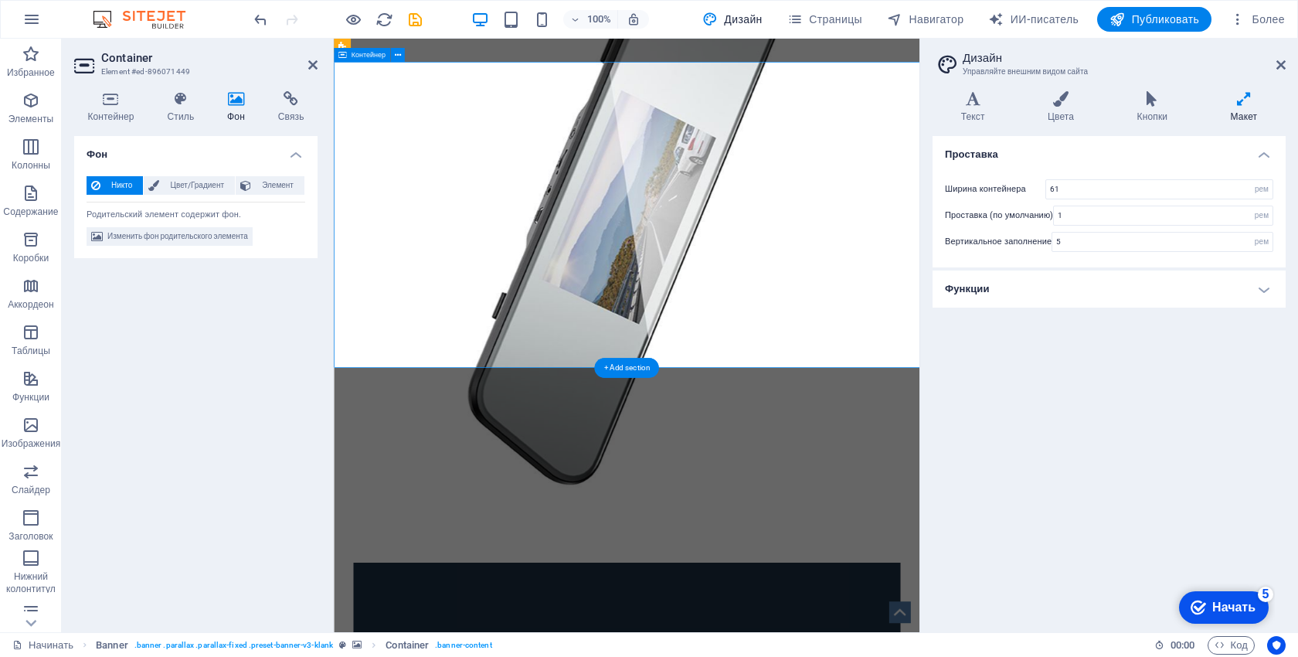
click at [687, 216] on div at bounding box center [724, 143] width 781 height 147
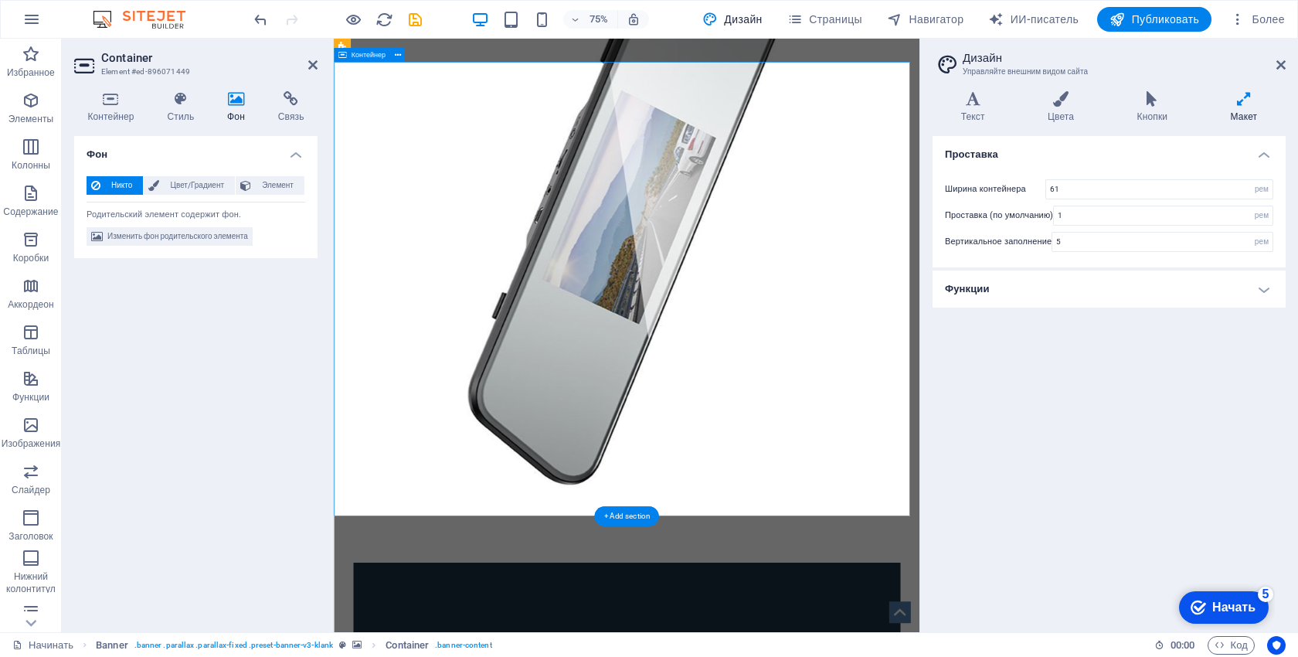
click at [687, 216] on div at bounding box center [724, 143] width 781 height 147
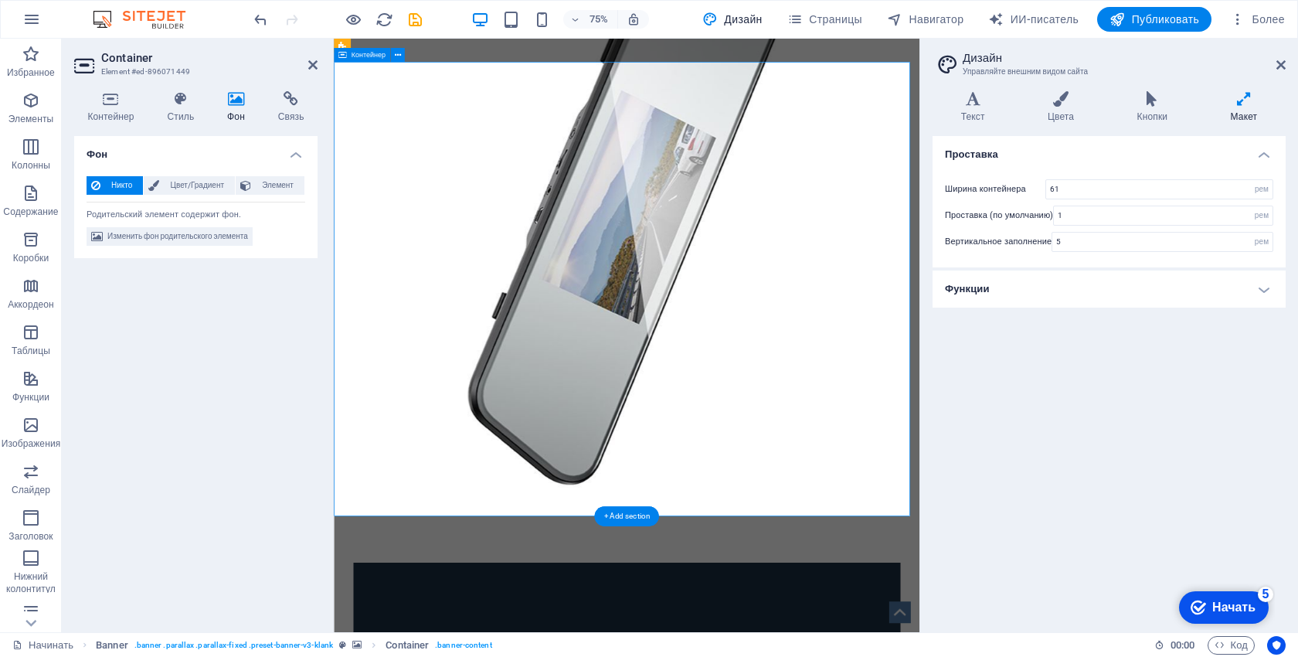
click at [687, 216] on div at bounding box center [724, 143] width 781 height 147
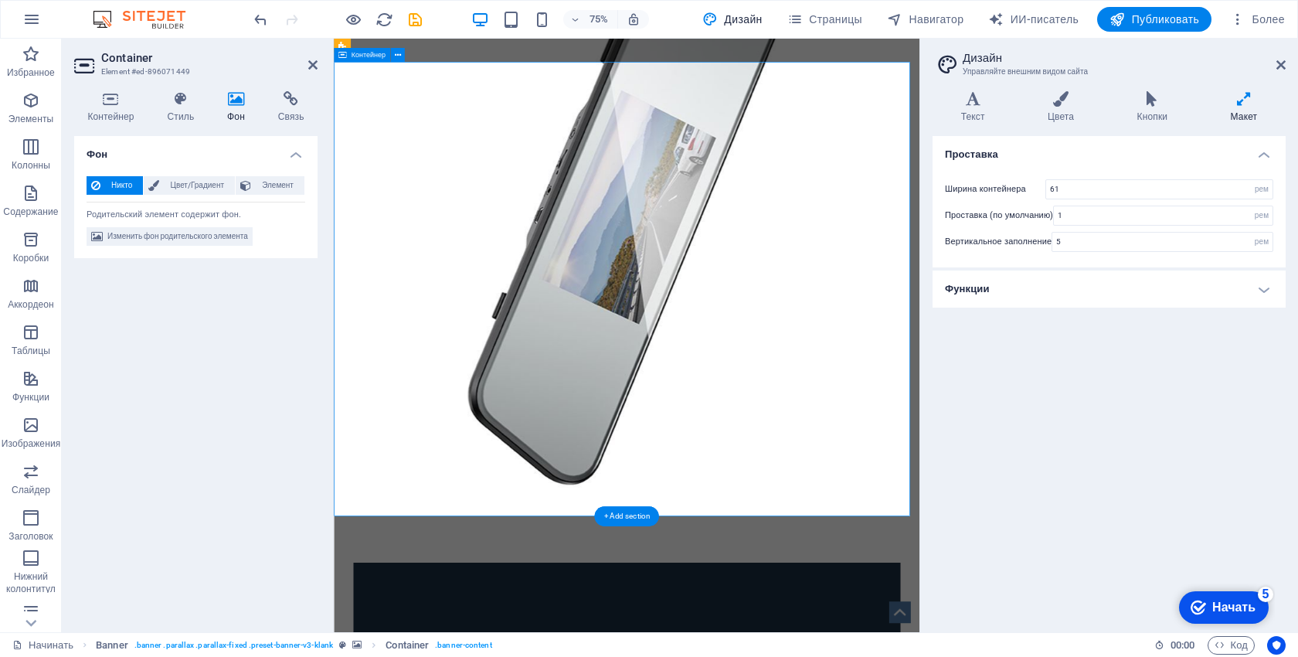
click at [687, 216] on div at bounding box center [724, 143] width 781 height 147
click at [404, 216] on div at bounding box center [724, 143] width 781 height 147
click at [406, 216] on div at bounding box center [724, 143] width 781 height 147
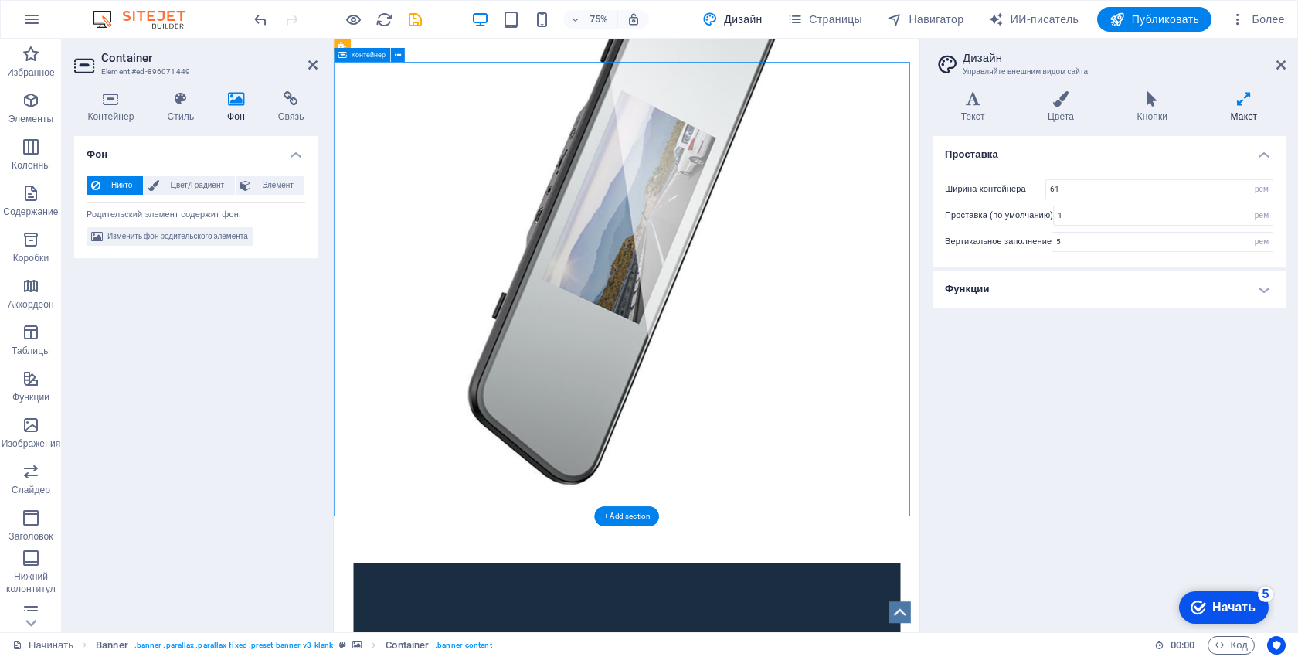
scroll to position [0, 0]
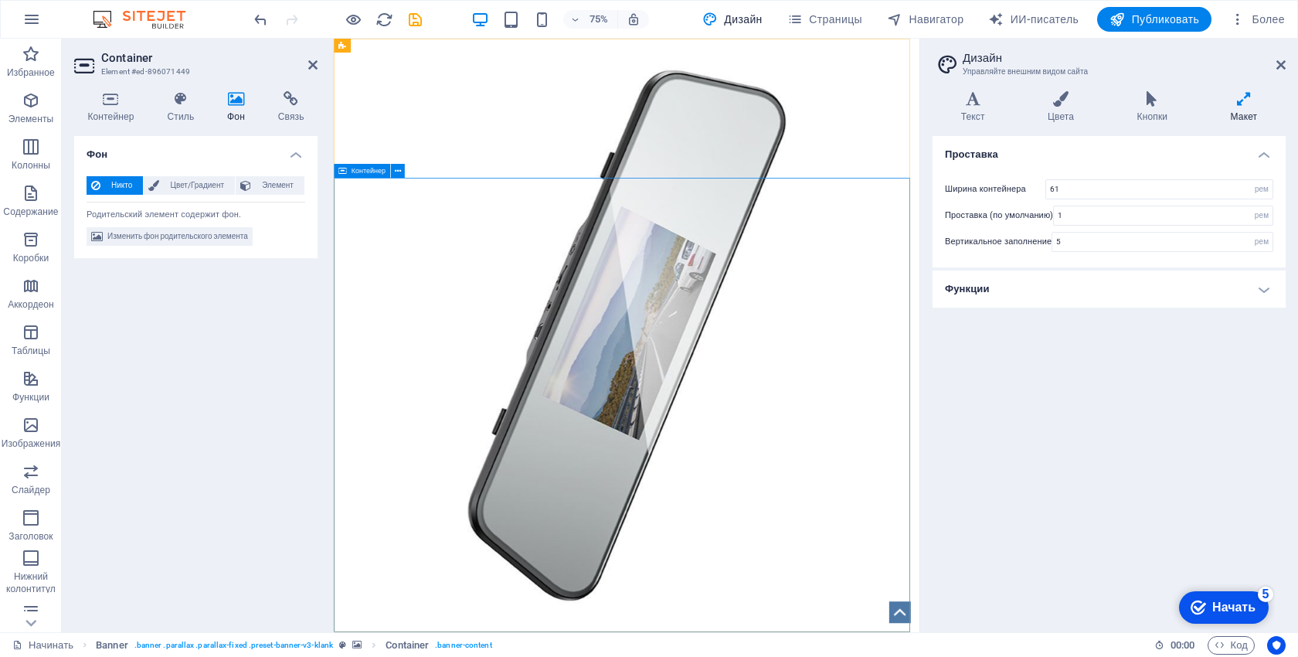
click at [907, 371] on div at bounding box center [724, 297] width 781 height 147
click at [922, 371] on div at bounding box center [724, 297] width 781 height 147
click at [759, 371] on div at bounding box center [724, 297] width 781 height 147
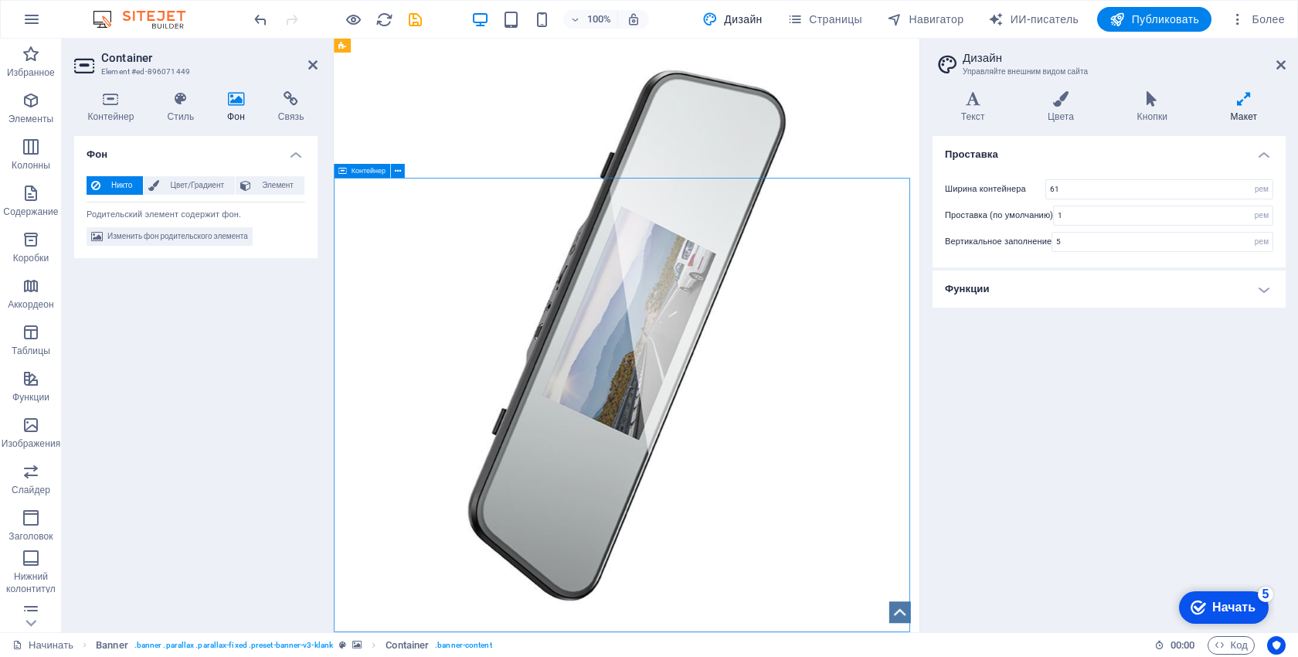
click at [759, 371] on div at bounding box center [724, 297] width 781 height 147
drag, startPoint x: 1016, startPoint y: 527, endPoint x: 1106, endPoint y: 396, distance: 158.8
click at [1115, 371] on div at bounding box center [724, 297] width 781 height 147
click at [1108, 371] on div at bounding box center [724, 297] width 781 height 147
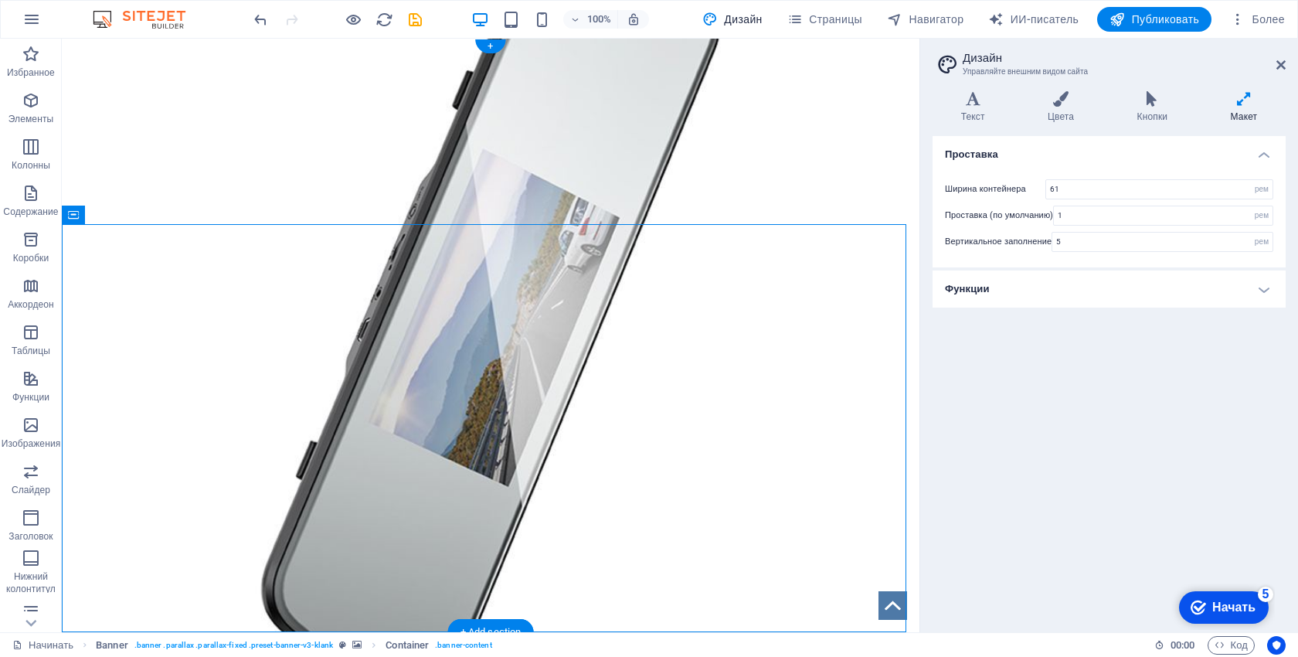
click at [732, 371] on div at bounding box center [491, 297] width 858 height 147
click at [692, 371] on div at bounding box center [491, 297] width 858 height 147
click at [691, 371] on div at bounding box center [491, 297] width 858 height 147
click at [537, 371] on div at bounding box center [491, 297] width 858 height 147
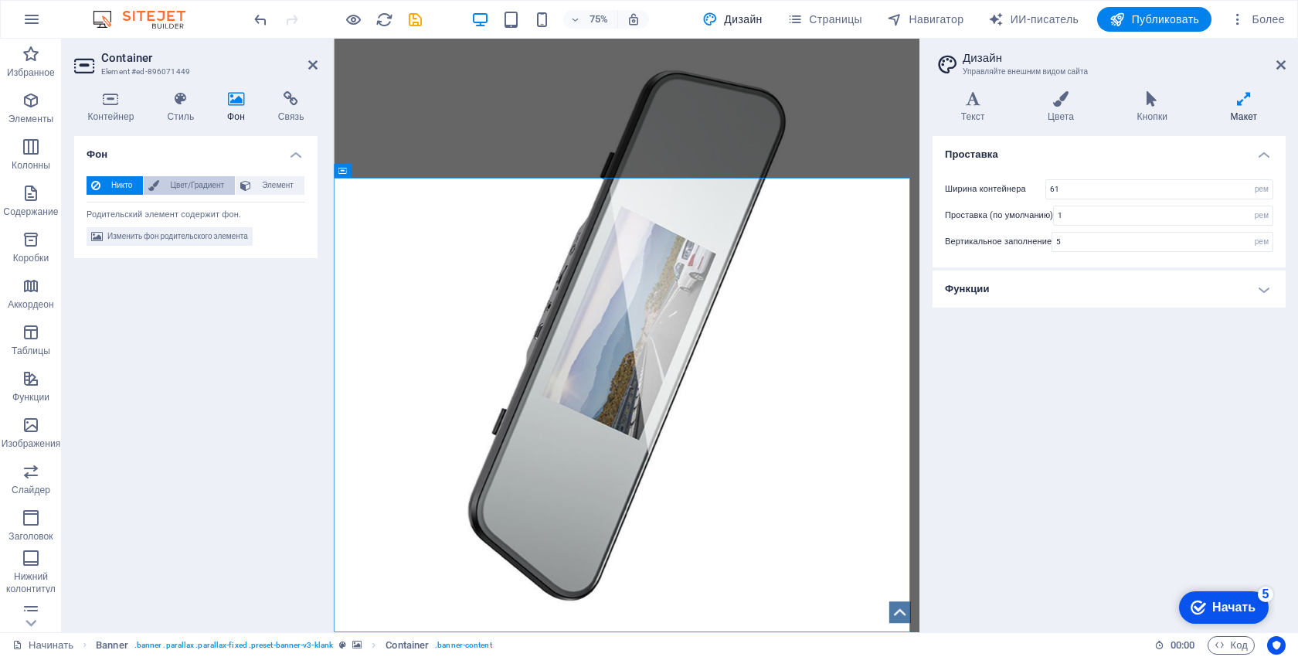
click at [187, 183] on font "Цвет/Градиент" at bounding box center [197, 185] width 53 height 8
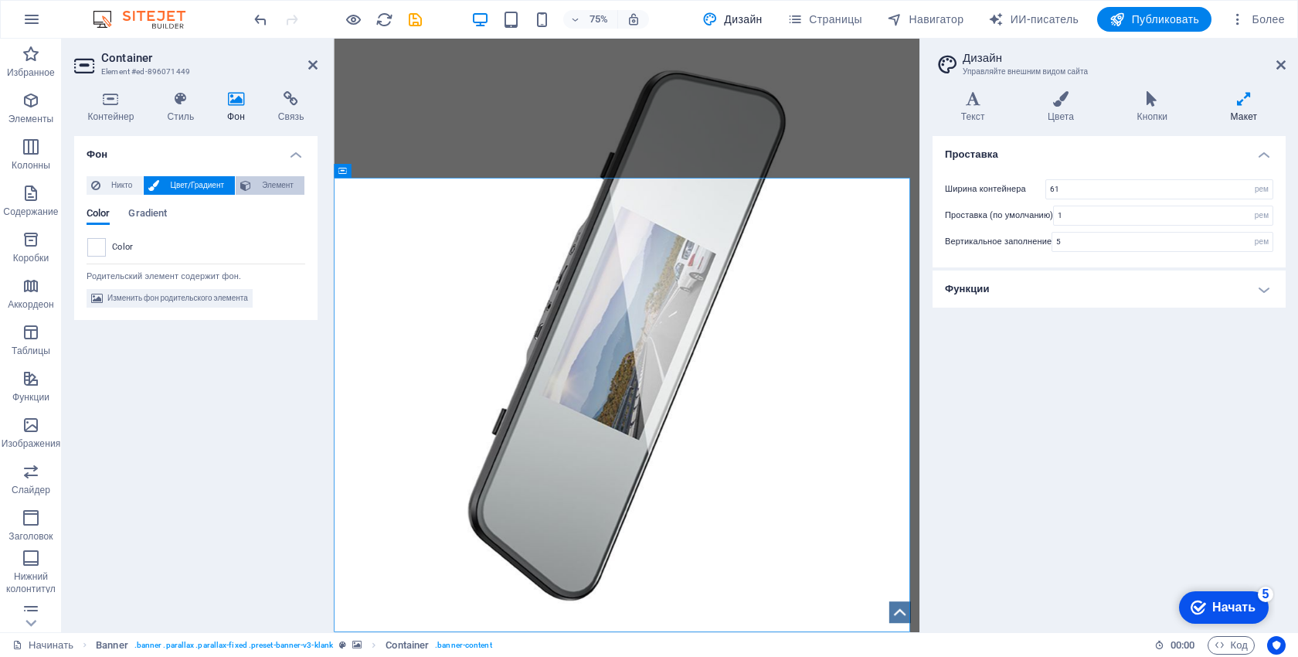
drag, startPoint x: 260, startPoint y: 185, endPoint x: 269, endPoint y: 182, distance: 9.0
click at [262, 185] on span "Элемент" at bounding box center [278, 185] width 44 height 19
